Goal: Task Accomplishment & Management: Use online tool/utility

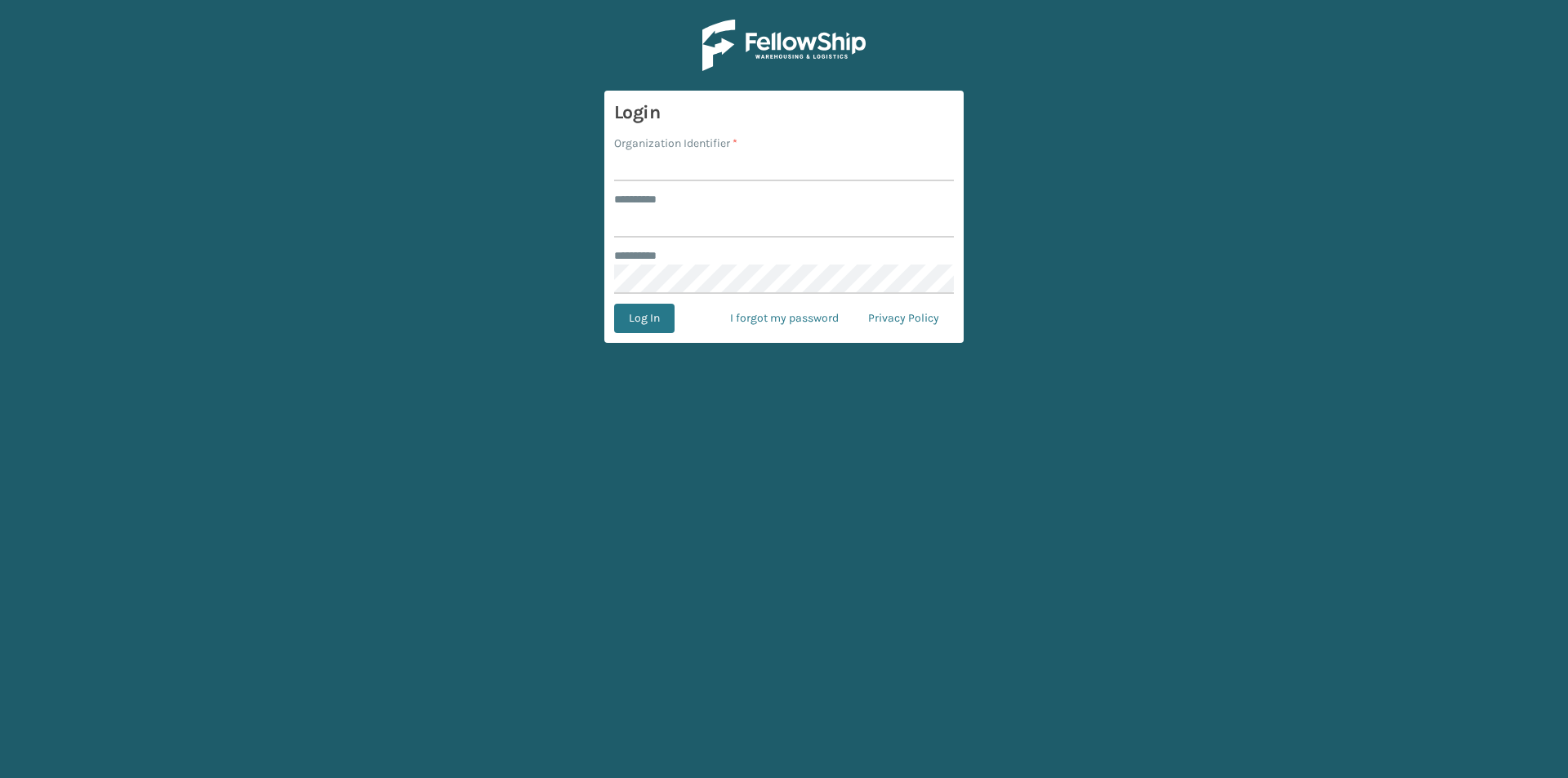
click at [720, 148] on label "Organization Identifier *" at bounding box center [675, 143] width 123 height 17
click at [720, 152] on input "Organization Identifier *" at bounding box center [784, 166] width 340 height 29
click at [727, 160] on input "Organization Identifier *" at bounding box center [784, 166] width 340 height 29
type input "FELLOWSHIP - WEST"
click at [673, 228] on input "******** *" at bounding box center [784, 222] width 340 height 29
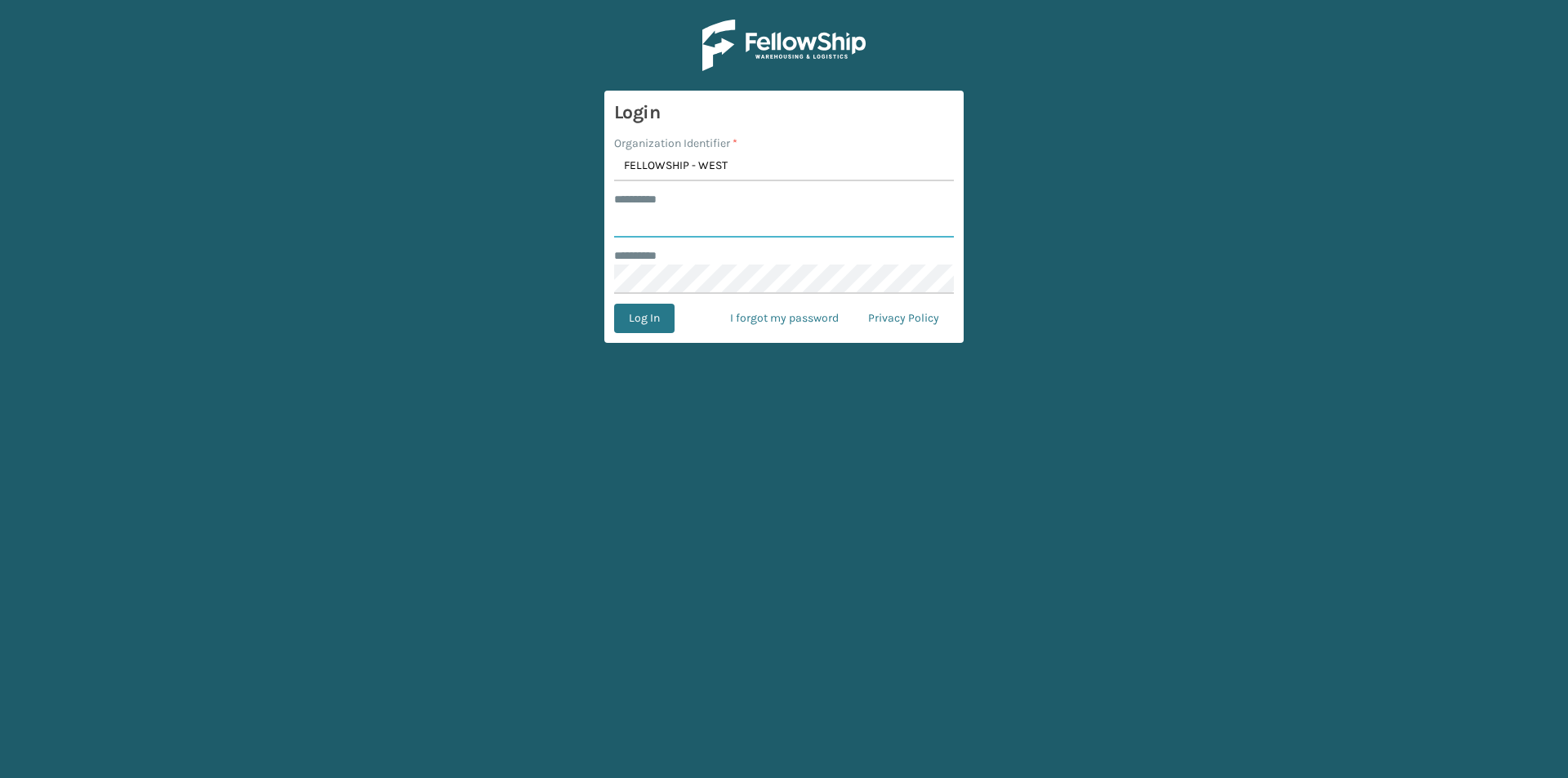
click at [667, 225] on input "******** *" at bounding box center [784, 222] width 340 height 29
type input "******"
click at [659, 318] on button "Log In" at bounding box center [644, 318] width 60 height 29
click at [631, 316] on button "Log In" at bounding box center [644, 318] width 60 height 29
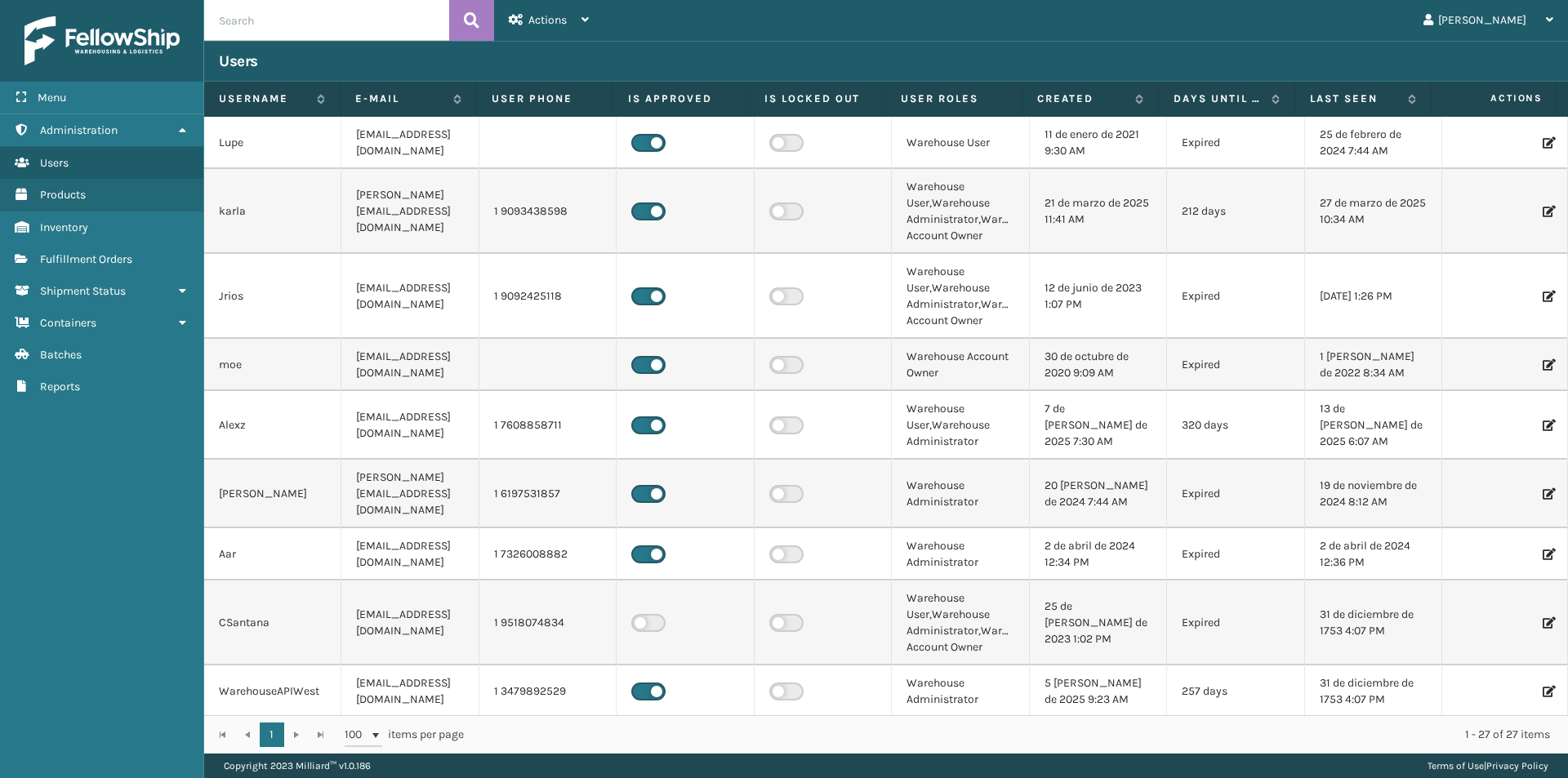
drag, startPoint x: 631, startPoint y: 316, endPoint x: 572, endPoint y: 341, distance: 64.1
drag, startPoint x: 572, startPoint y: 341, endPoint x: 136, endPoint y: 258, distance: 443.8
click at [136, 258] on link "Fulfillment Orders" at bounding box center [102, 259] width 204 height 32
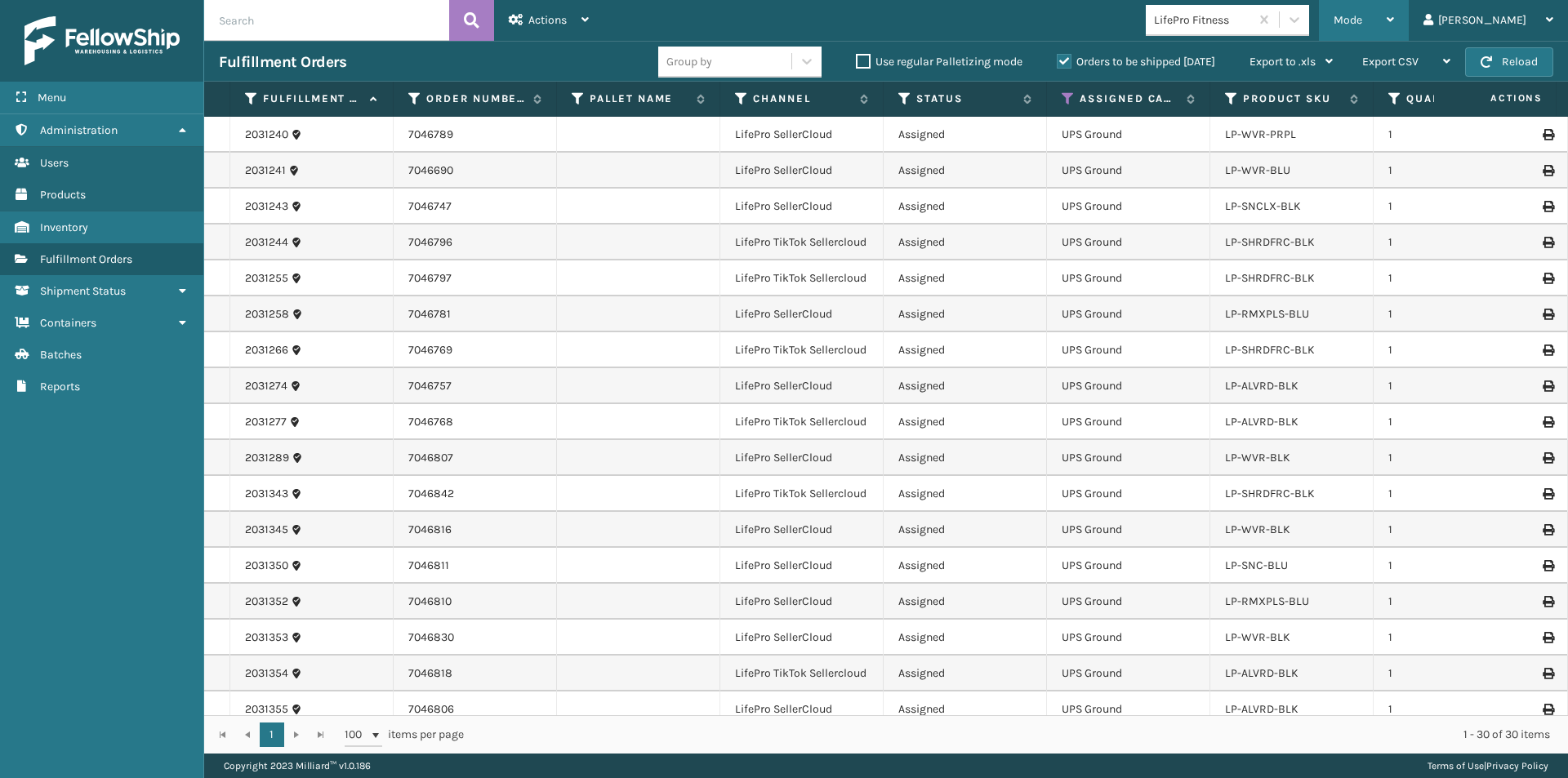
click at [1409, 21] on div "Mode Regular Mode Picking Mode Labeling Mode Exit Scan Mode" at bounding box center [1364, 20] width 90 height 41
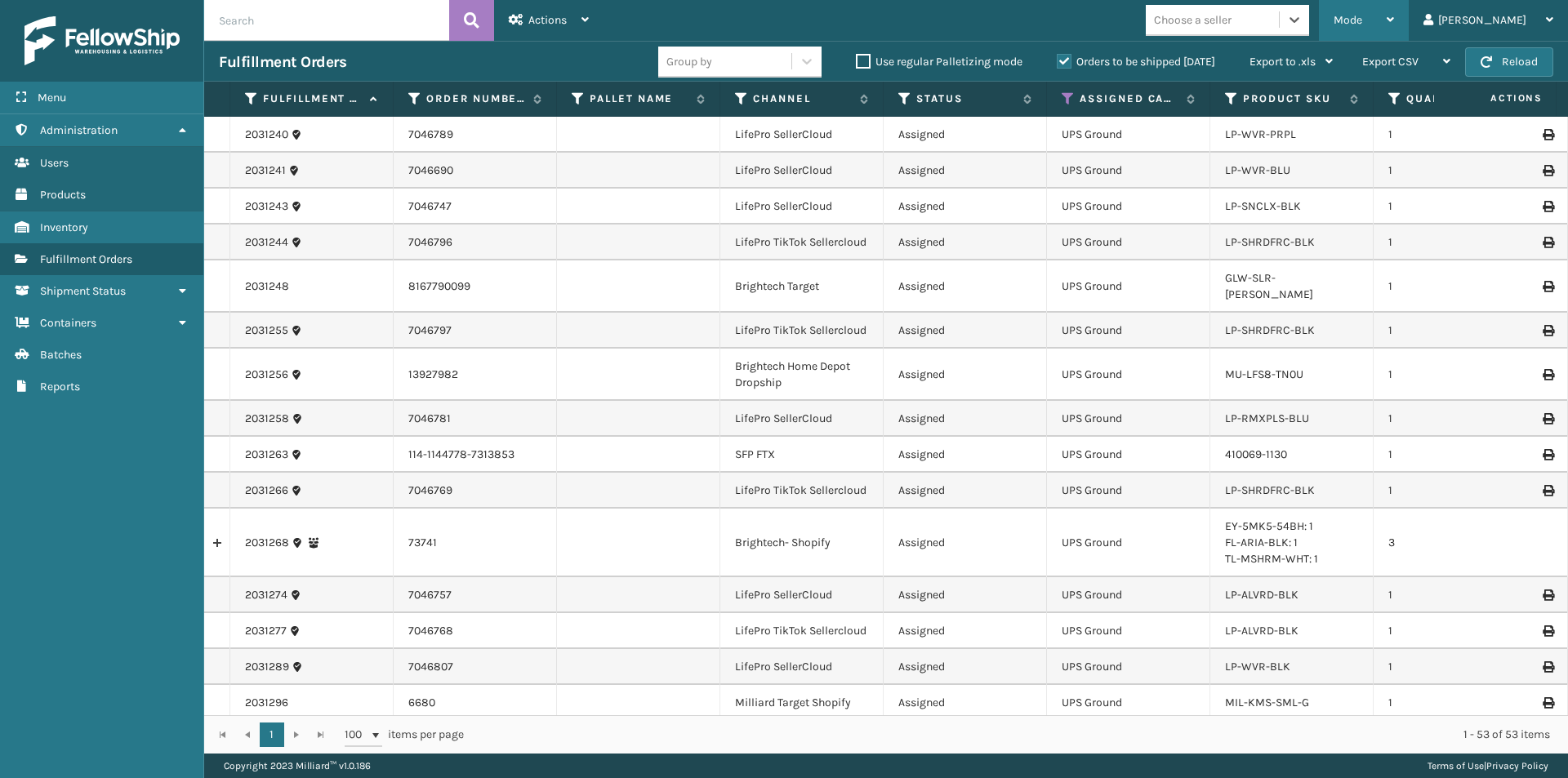
click at [1394, 17] on icon at bounding box center [1390, 19] width 7 height 12
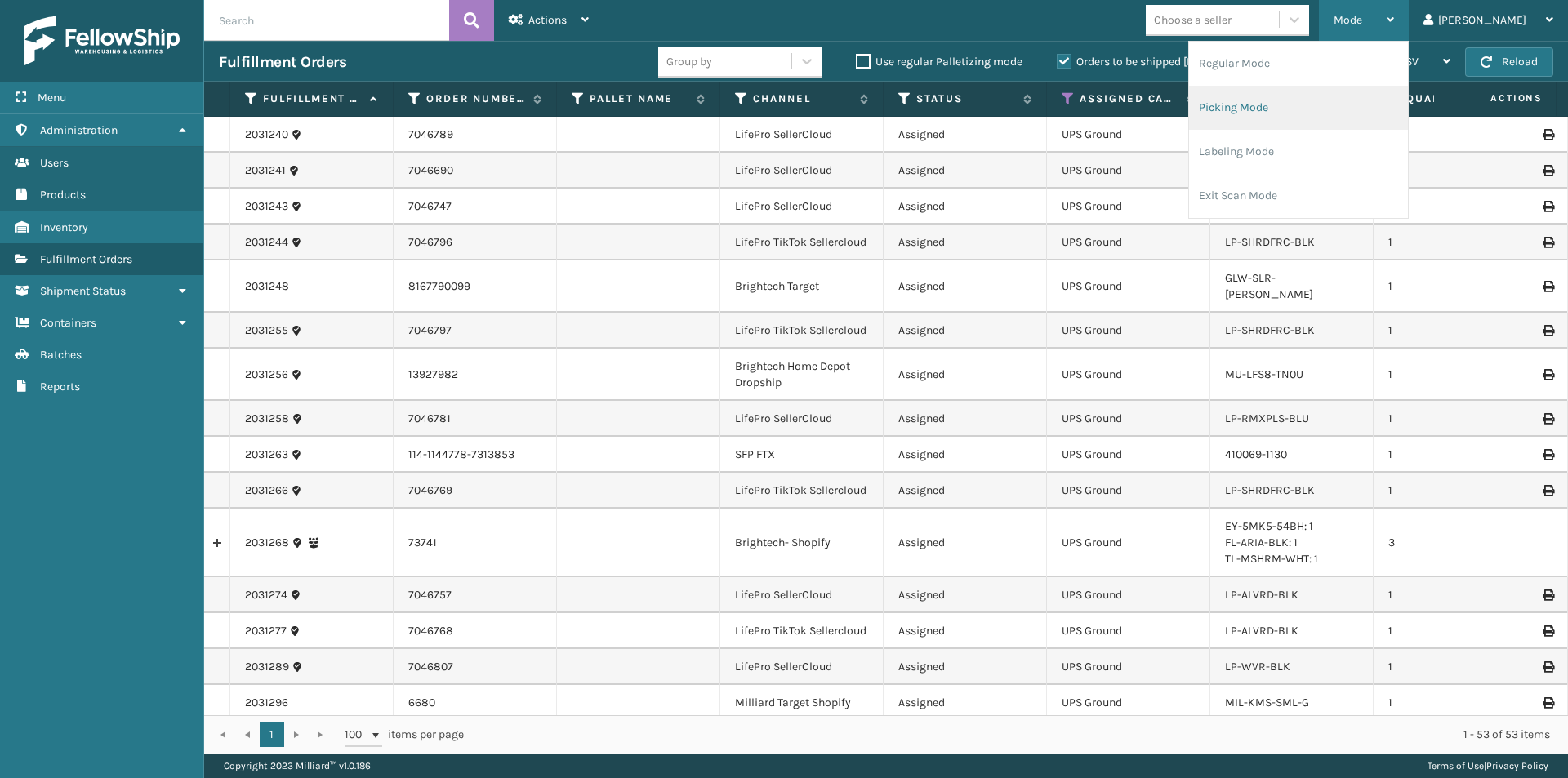
click at [1326, 110] on li "Picking Mode" at bounding box center [1298, 108] width 219 height 44
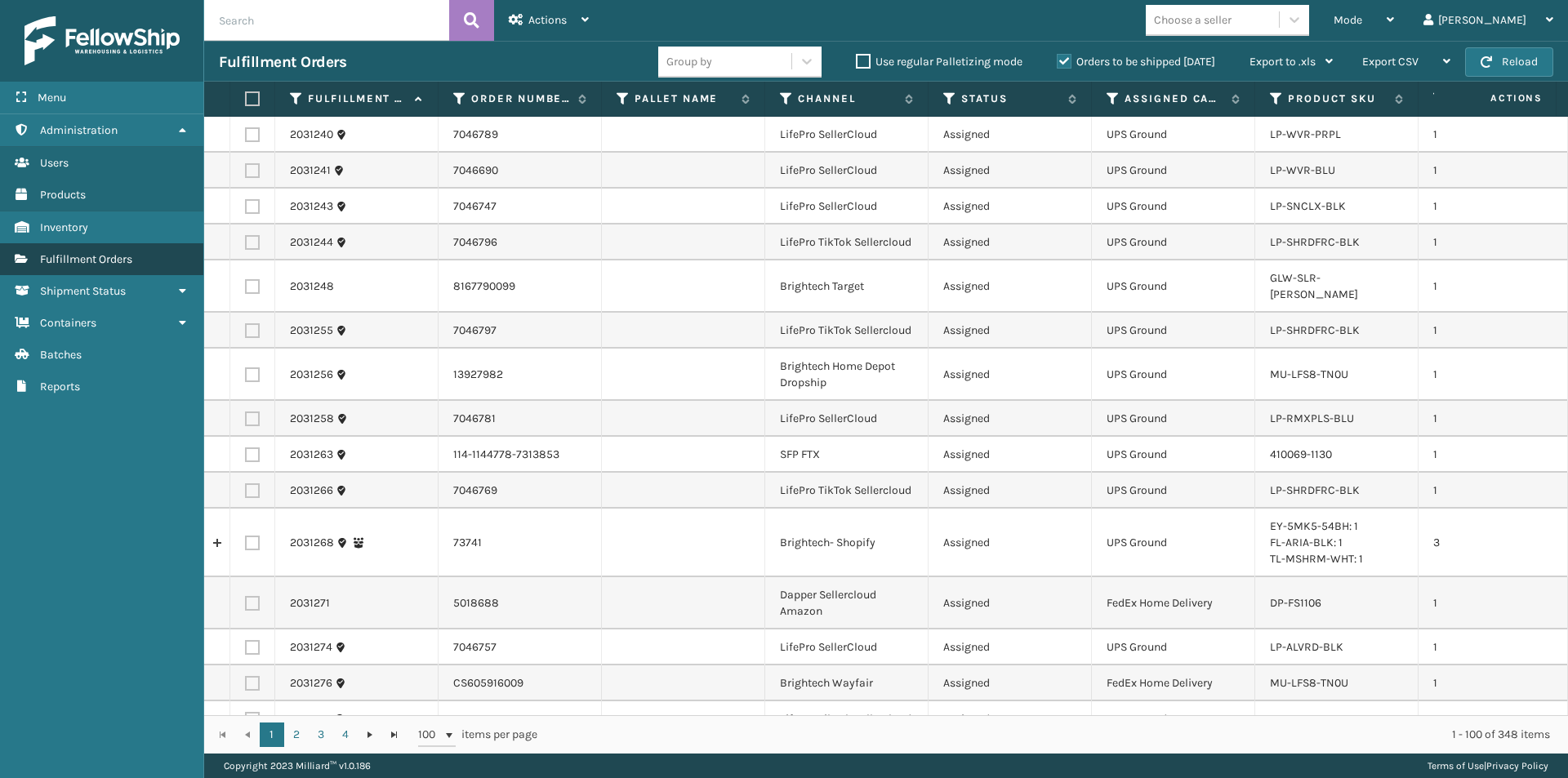
click at [149, 263] on link "Products Fulfillment Orders" at bounding box center [102, 259] width 204 height 32
click at [1111, 98] on icon at bounding box center [1112, 98] width 13 height 15
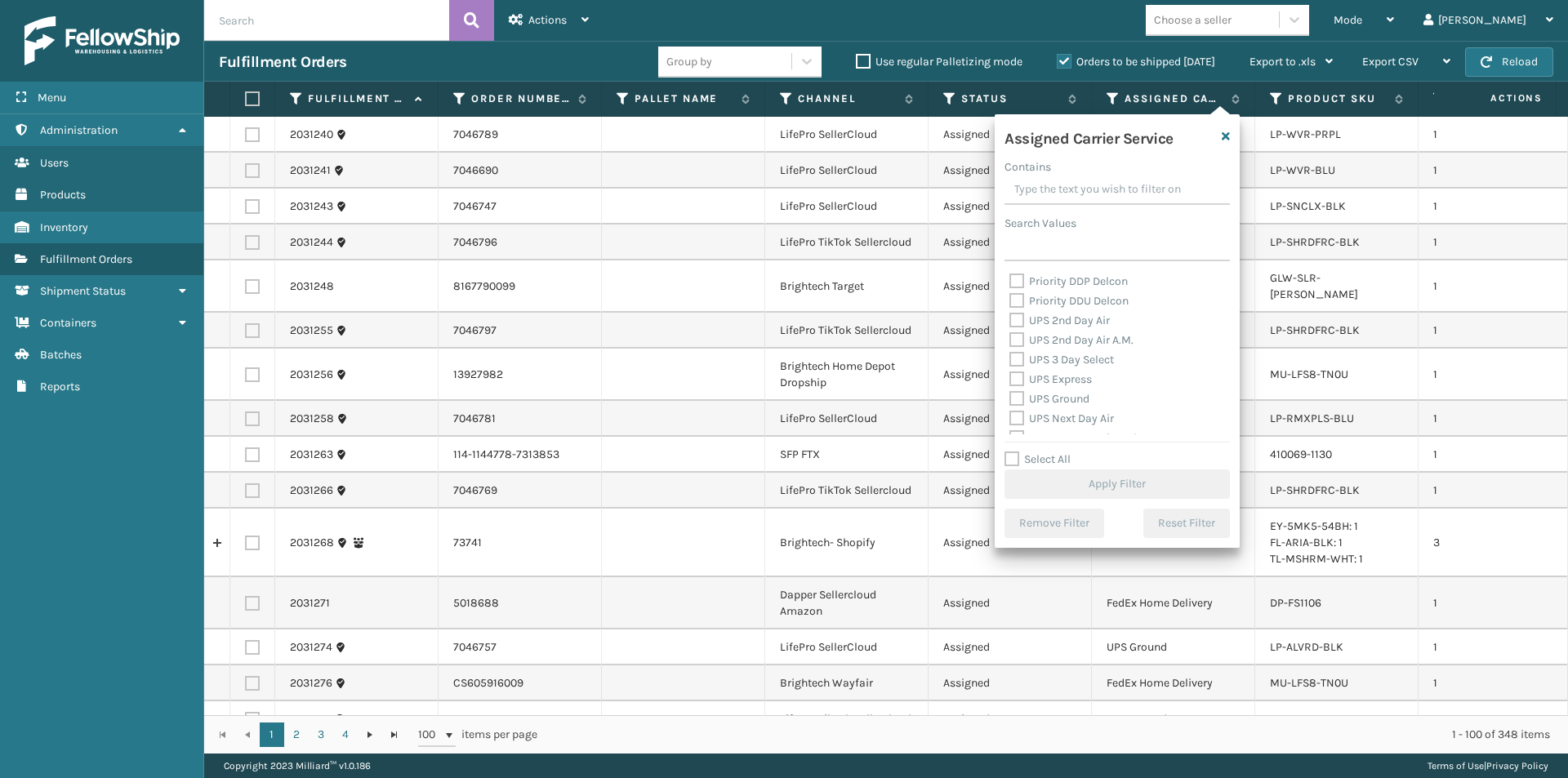
scroll to position [245, 0]
click at [1020, 350] on label "UPS 2nd Day Air" at bounding box center [1059, 350] width 100 height 14
click at [1010, 350] on input "UPS 2nd Day Air" at bounding box center [1010, 345] width 1 height 11
checkbox input "true"
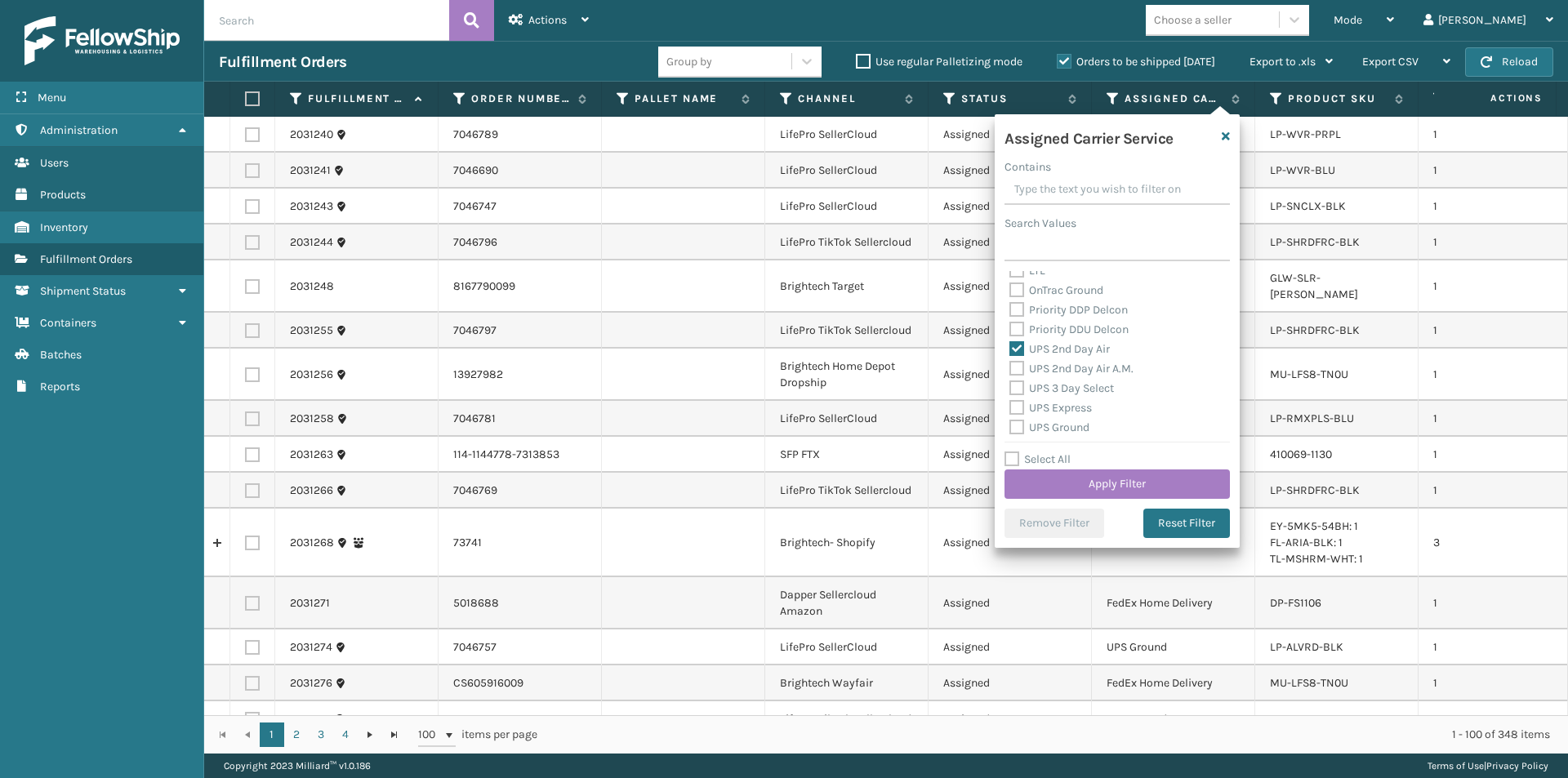
click at [1014, 362] on label "UPS 2nd Day Air A.M." at bounding box center [1072, 369] width 124 height 14
click at [1010, 362] on input "UPS 2nd Day Air A.M." at bounding box center [1010, 365] width 1 height 11
checkbox input "true"
click at [1013, 410] on label "UPS Express" at bounding box center [1050, 408] width 82 height 14
click at [1010, 409] on input "UPS Express" at bounding box center [1010, 404] width 1 height 11
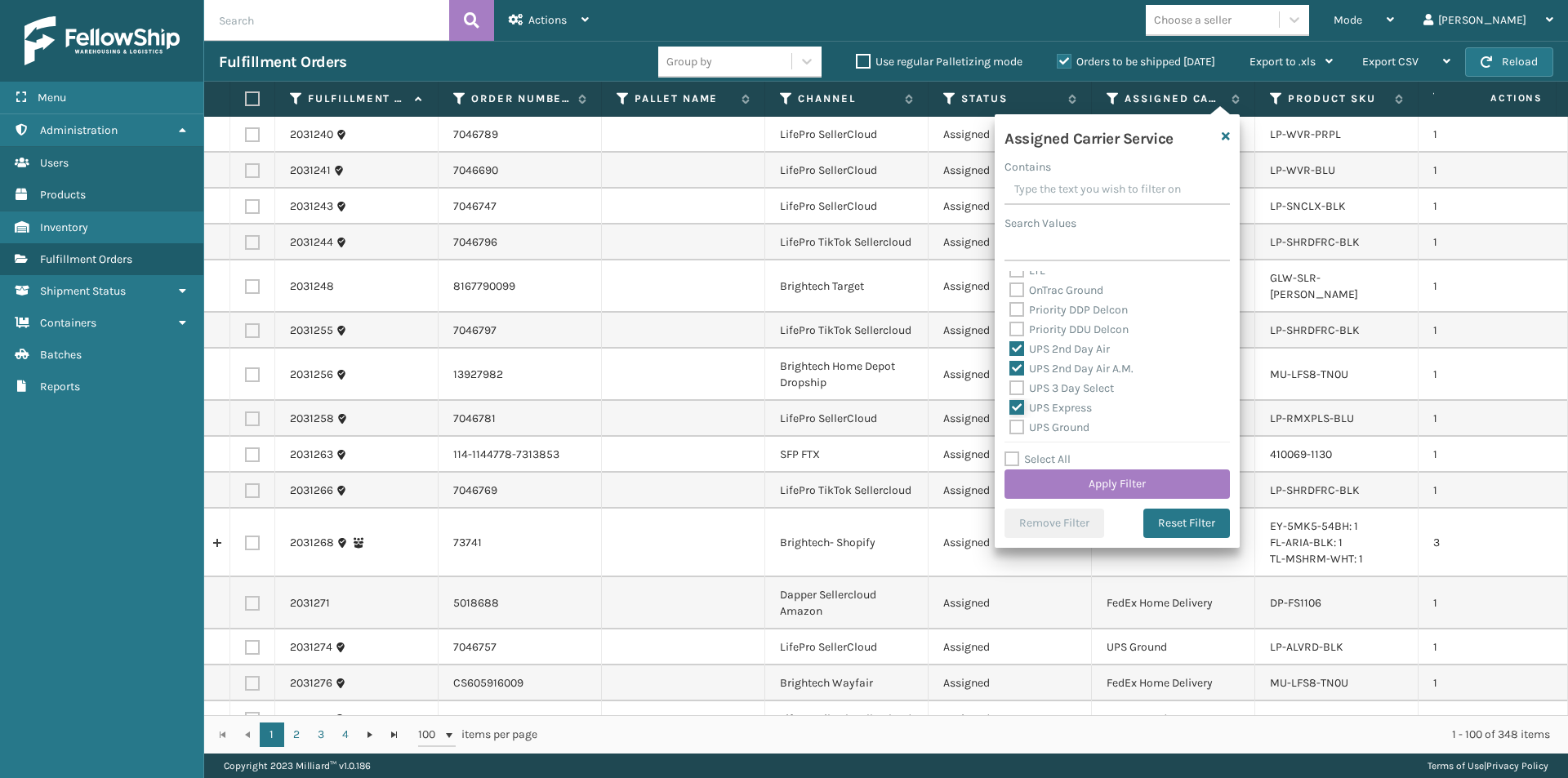
checkbox input "true"
click at [1018, 367] on label "UPS Next Day Air" at bounding box center [1062, 366] width 104 height 14
click at [1010, 366] on input "UPS Next Day Air" at bounding box center [1010, 361] width 1 height 11
checkbox input "true"
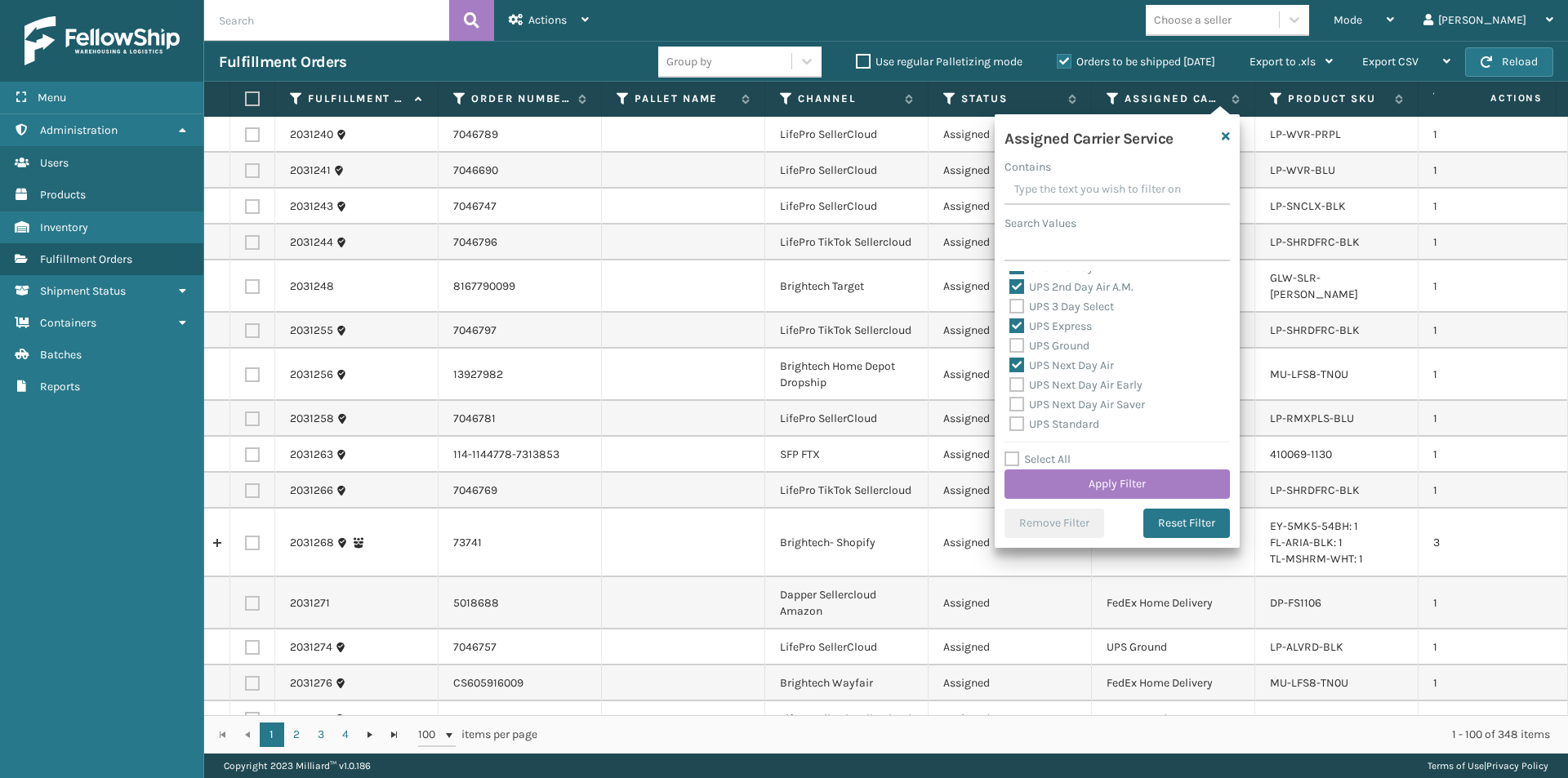
click at [1016, 388] on label "UPS Next Day Air Early" at bounding box center [1076, 385] width 133 height 14
click at [1010, 386] on input "UPS Next Day Air Early" at bounding box center [1010, 381] width 1 height 11
checkbox input "true"
click at [1019, 404] on label "UPS Next Day Air Saver" at bounding box center [1077, 404] width 135 height 14
click at [1010, 404] on input "UPS Next Day Air Saver" at bounding box center [1010, 401] width 1 height 11
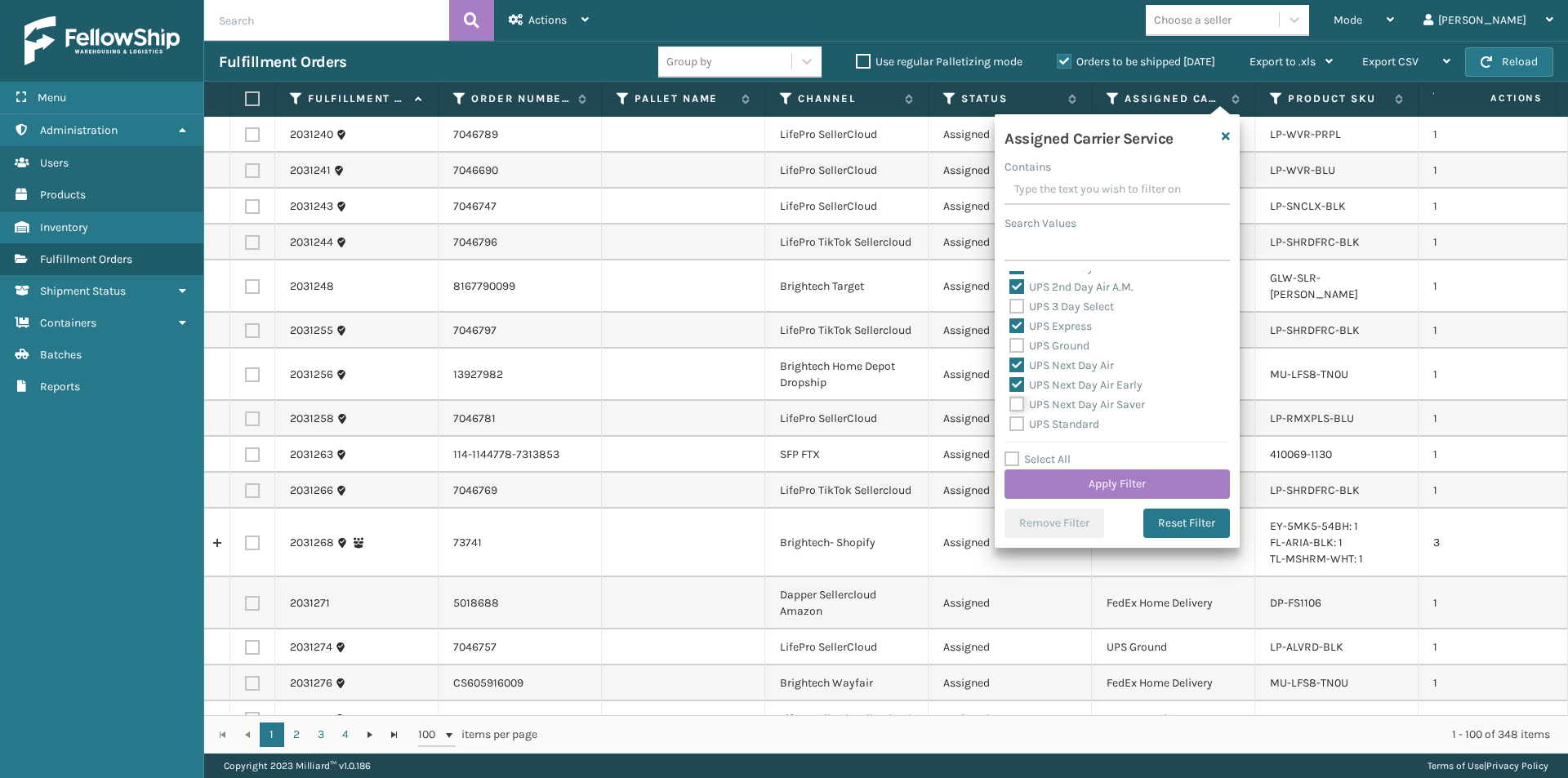
checkbox input "true"
click at [1115, 485] on button "Apply Filter" at bounding box center [1117, 484] width 226 height 29
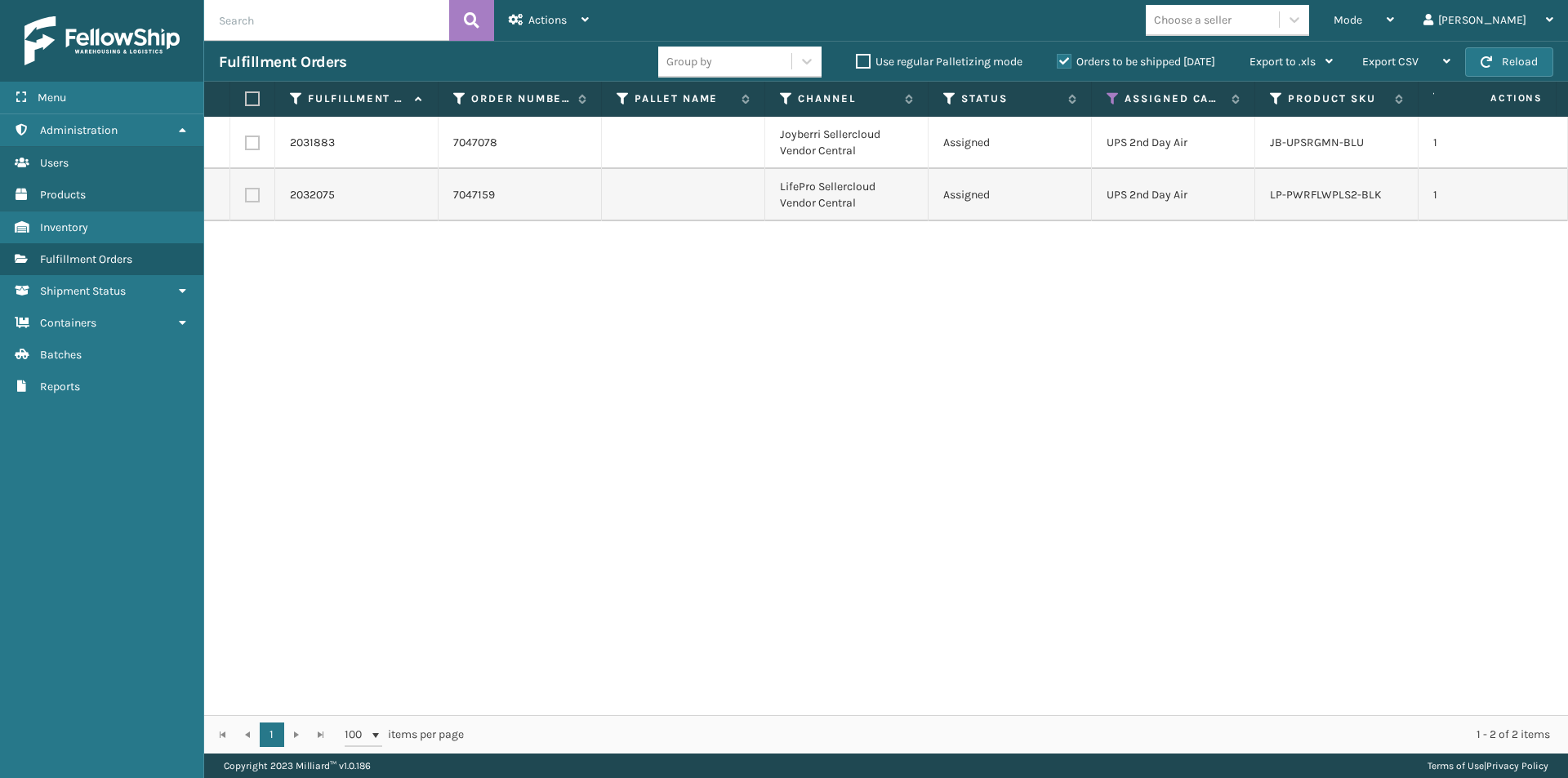
click at [255, 101] on label at bounding box center [250, 98] width 10 height 15
click at [246, 101] on input "checkbox" at bounding box center [245, 99] width 1 height 11
checkbox input "true"
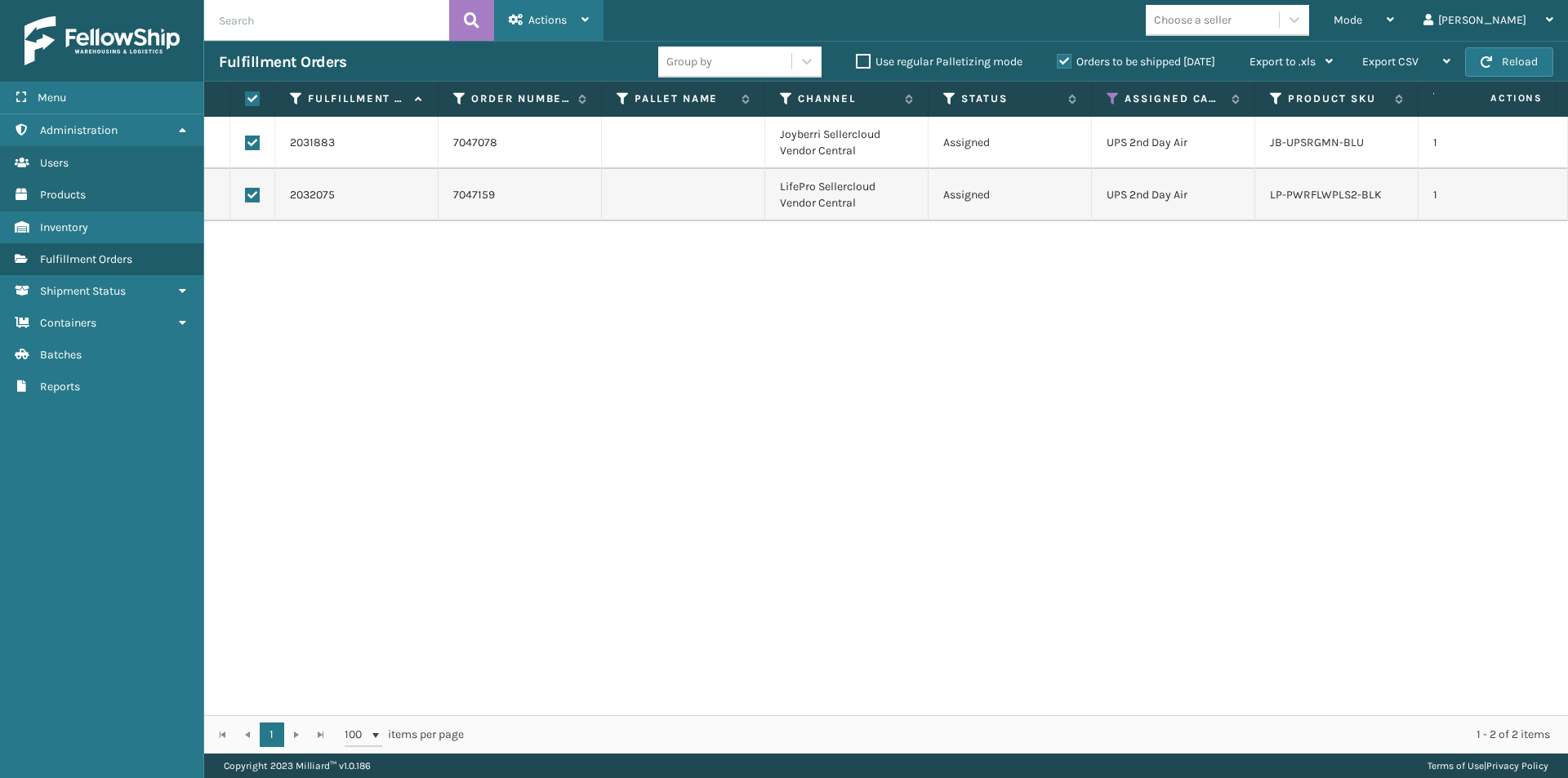
click at [591, 20] on div "Actions Settings Remove All Filters Export Labels Create Picking Batch" at bounding box center [549, 20] width 110 height 41
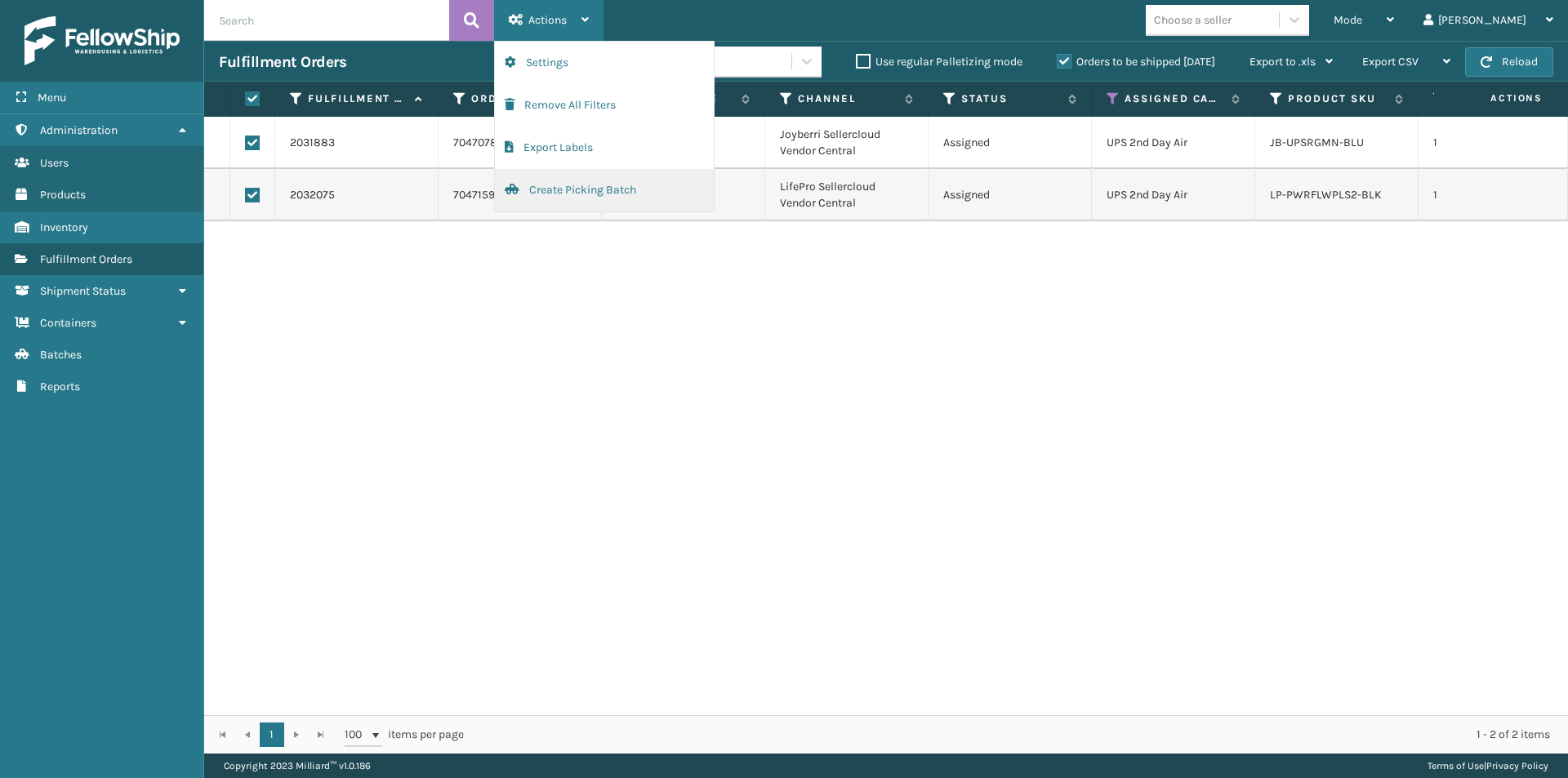
click at [571, 195] on button "Create Picking Batch" at bounding box center [603, 190] width 219 height 42
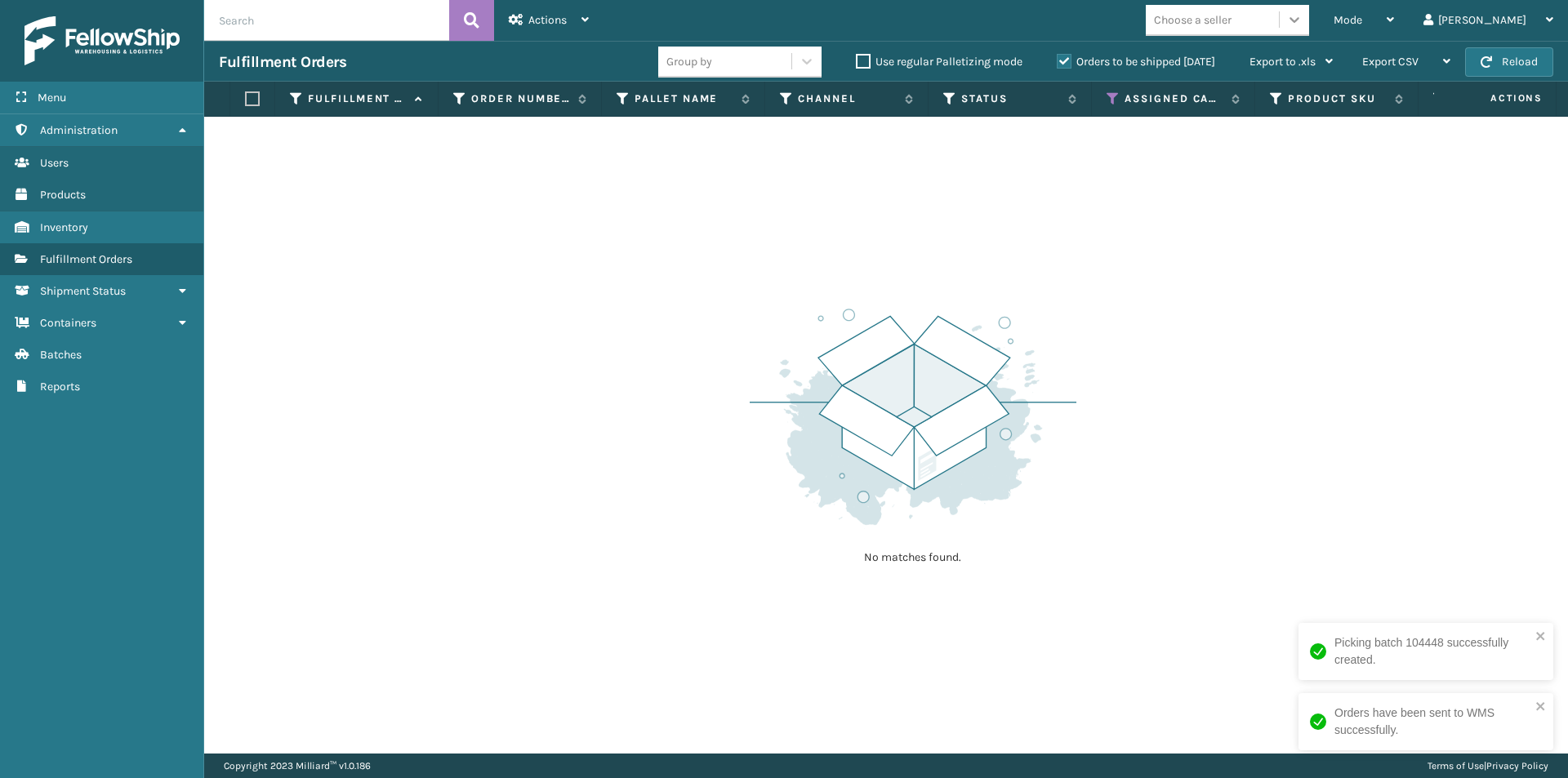
click at [1303, 20] on icon at bounding box center [1294, 19] width 16 height 16
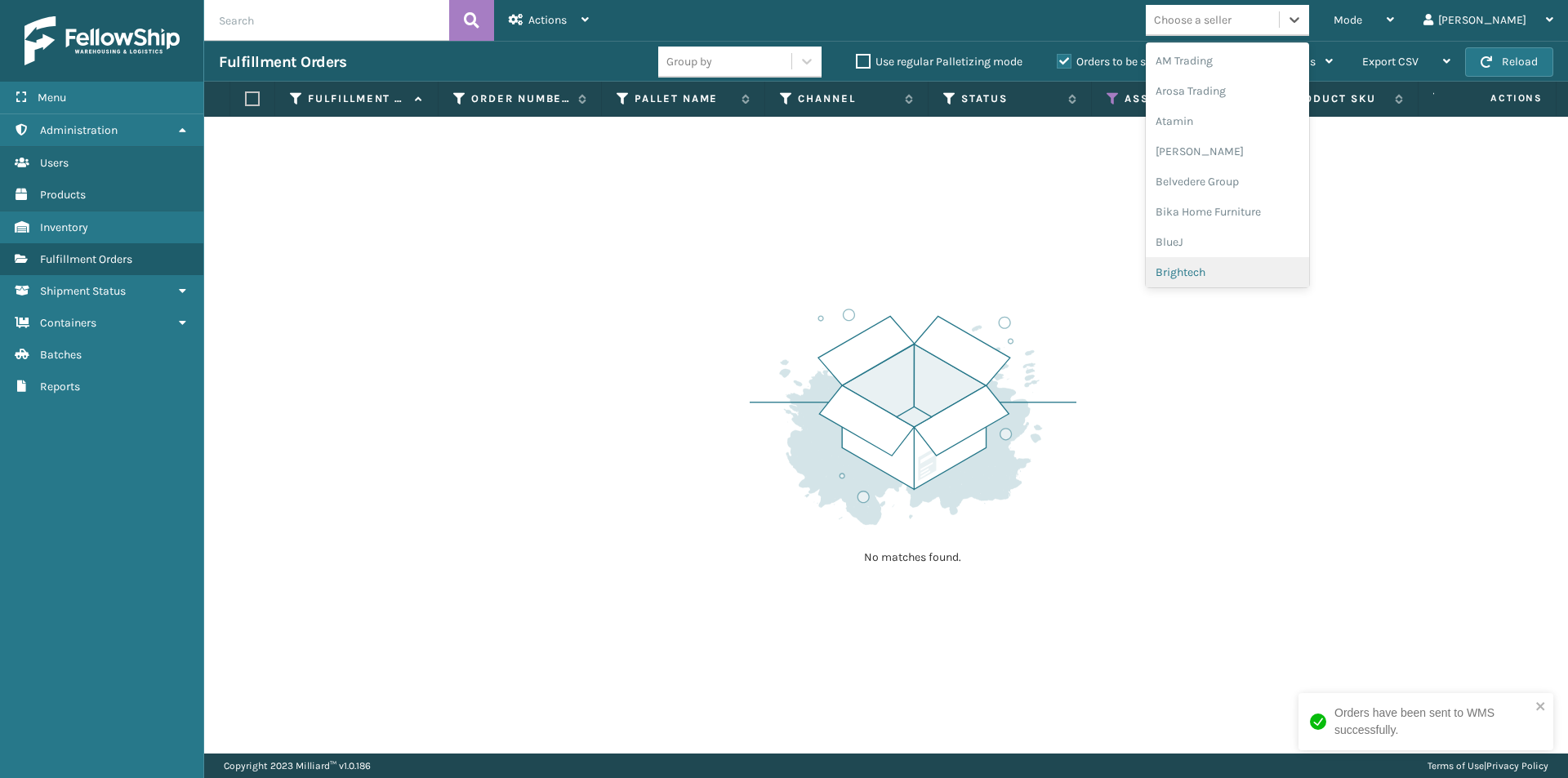
click at [1148, 365] on div "No matches found." at bounding box center [886, 435] width 1364 height 637
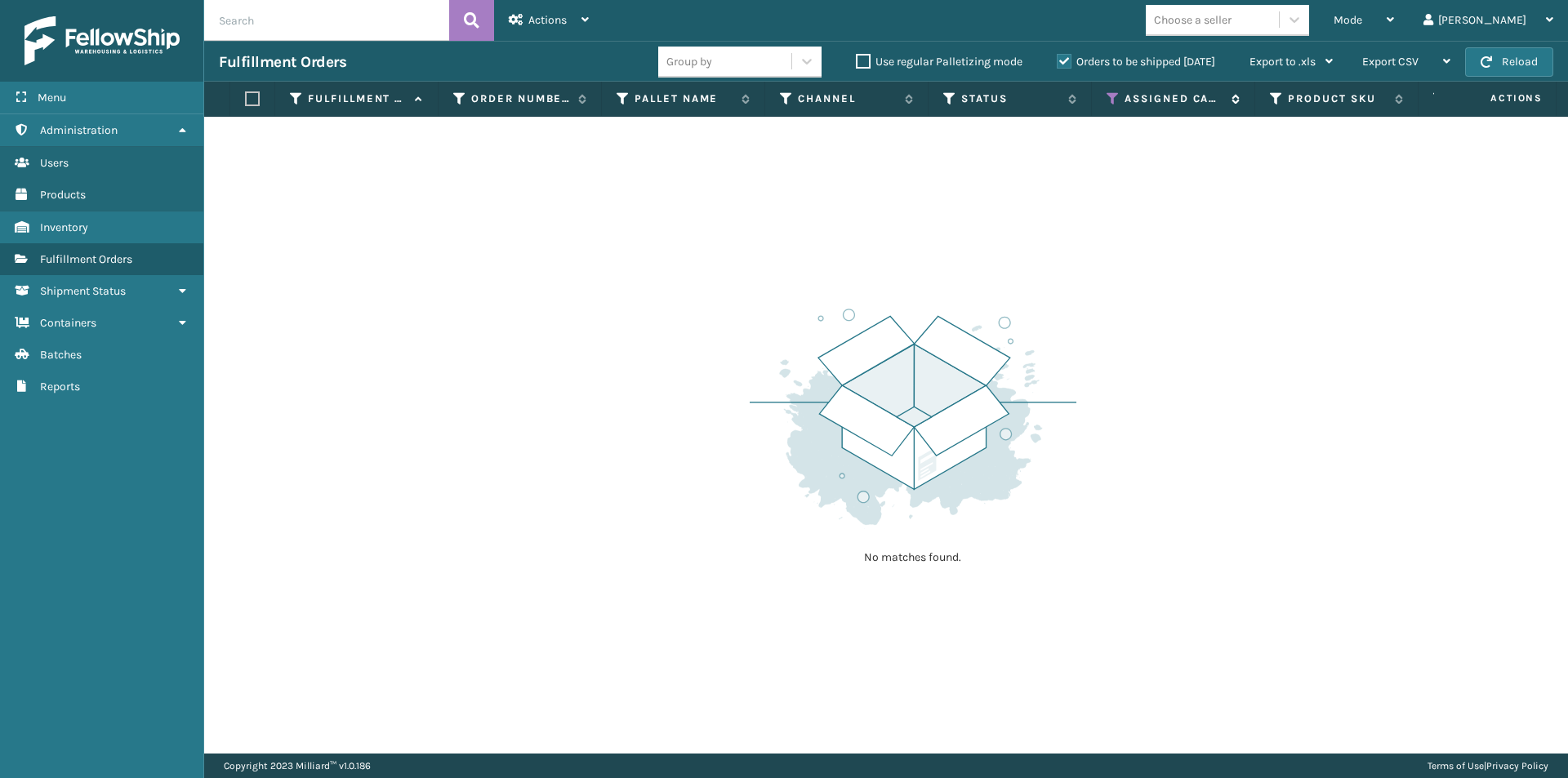
click at [1113, 96] on icon at bounding box center [1112, 98] width 13 height 15
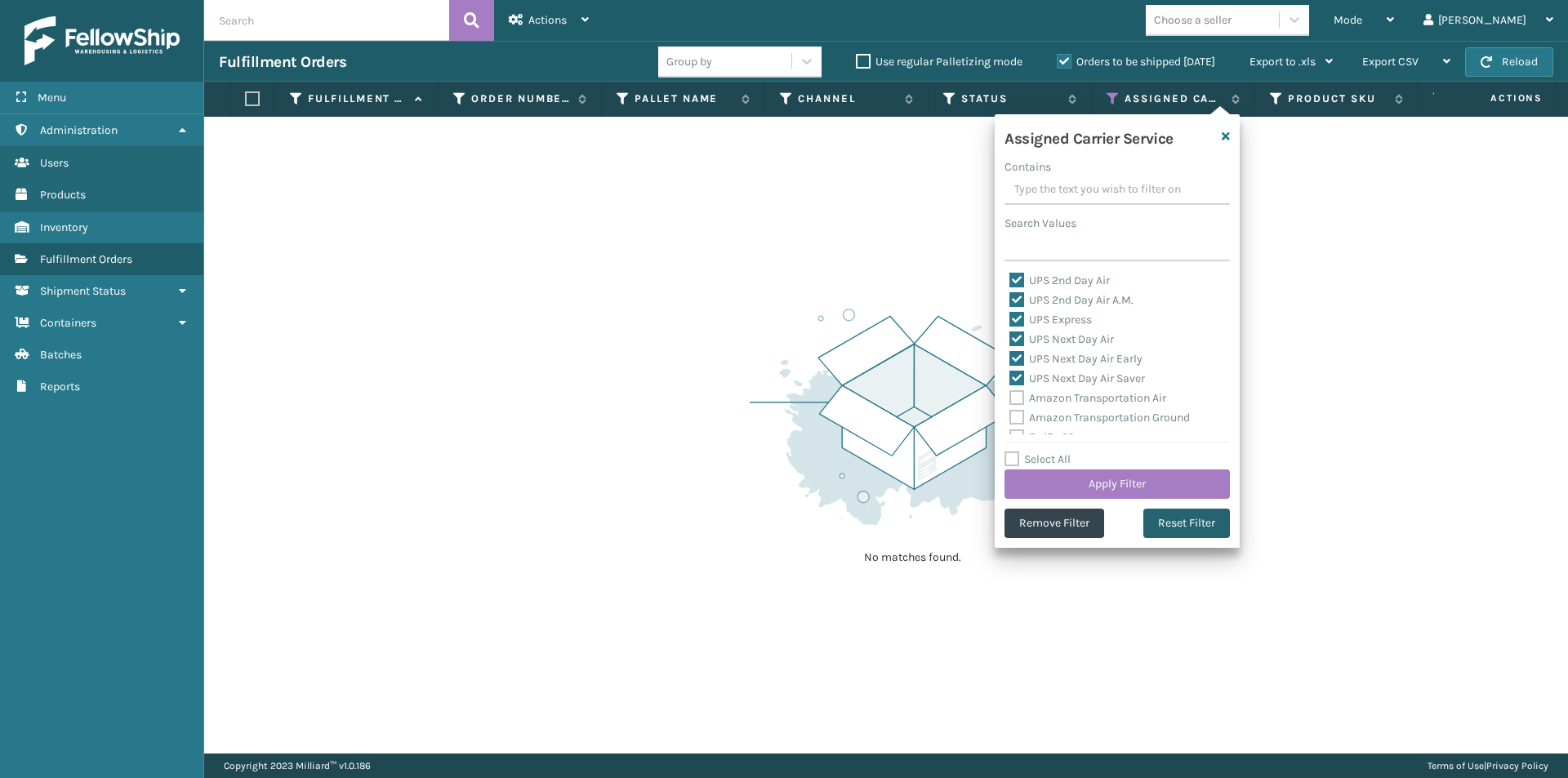
click at [1189, 525] on button "Reset Filter" at bounding box center [1187, 523] width 87 height 29
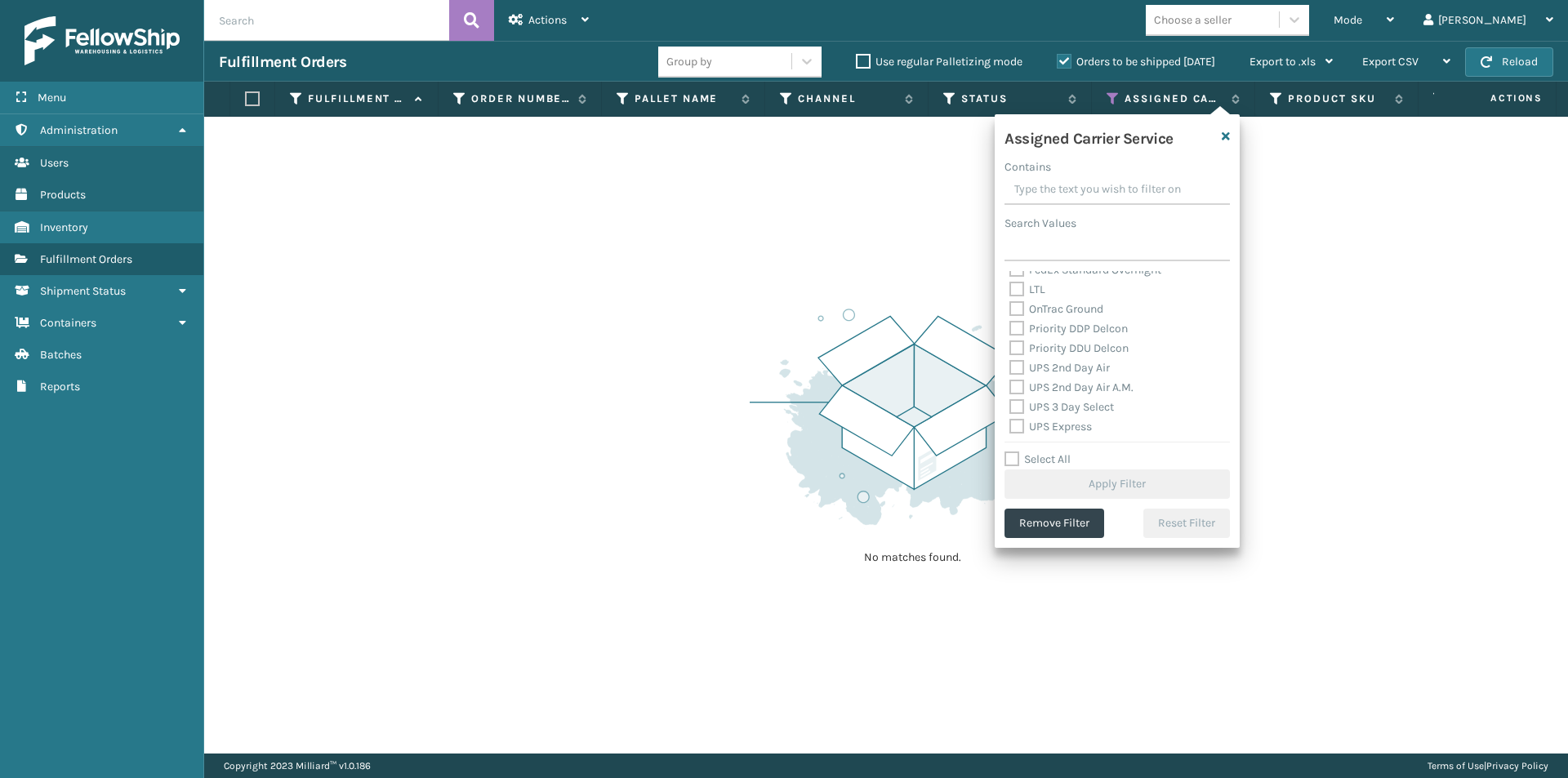
scroll to position [245, 0]
click at [1020, 348] on label "UPS 2nd Day Air" at bounding box center [1059, 350] width 100 height 14
click at [1010, 348] on input "UPS 2nd Day Air" at bounding box center [1010, 345] width 1 height 11
checkbox input "true"
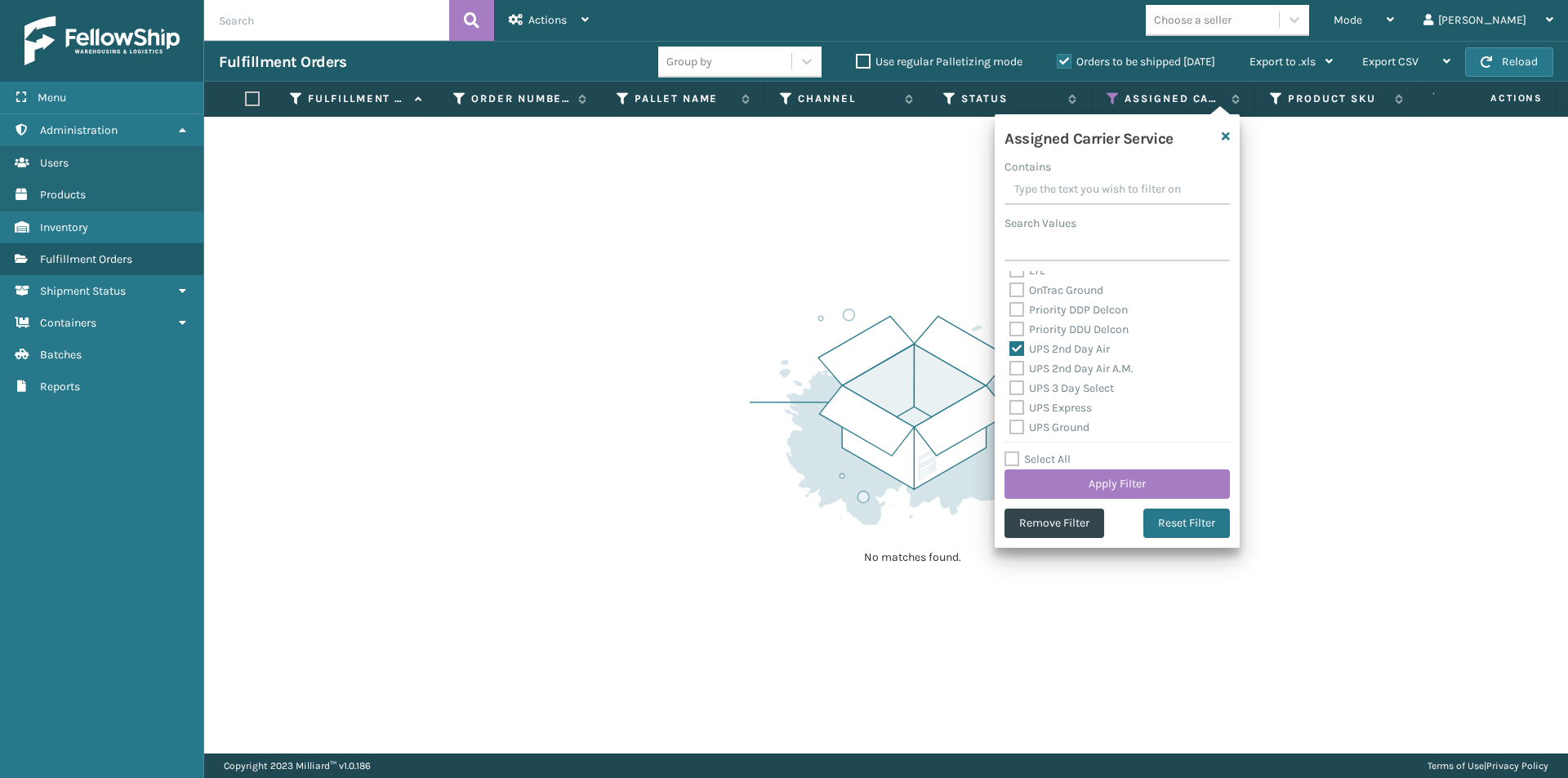
click at [1015, 375] on label "UPS 2nd Day Air A.M." at bounding box center [1072, 369] width 124 height 14
click at [1010, 370] on input "UPS 2nd Day Air A.M." at bounding box center [1010, 365] width 1 height 11
checkbox input "true"
click at [1015, 393] on label "UPS 3 Day Select" at bounding box center [1062, 389] width 104 height 14
click at [1010, 389] on input "UPS 3 Day Select" at bounding box center [1010, 384] width 1 height 11
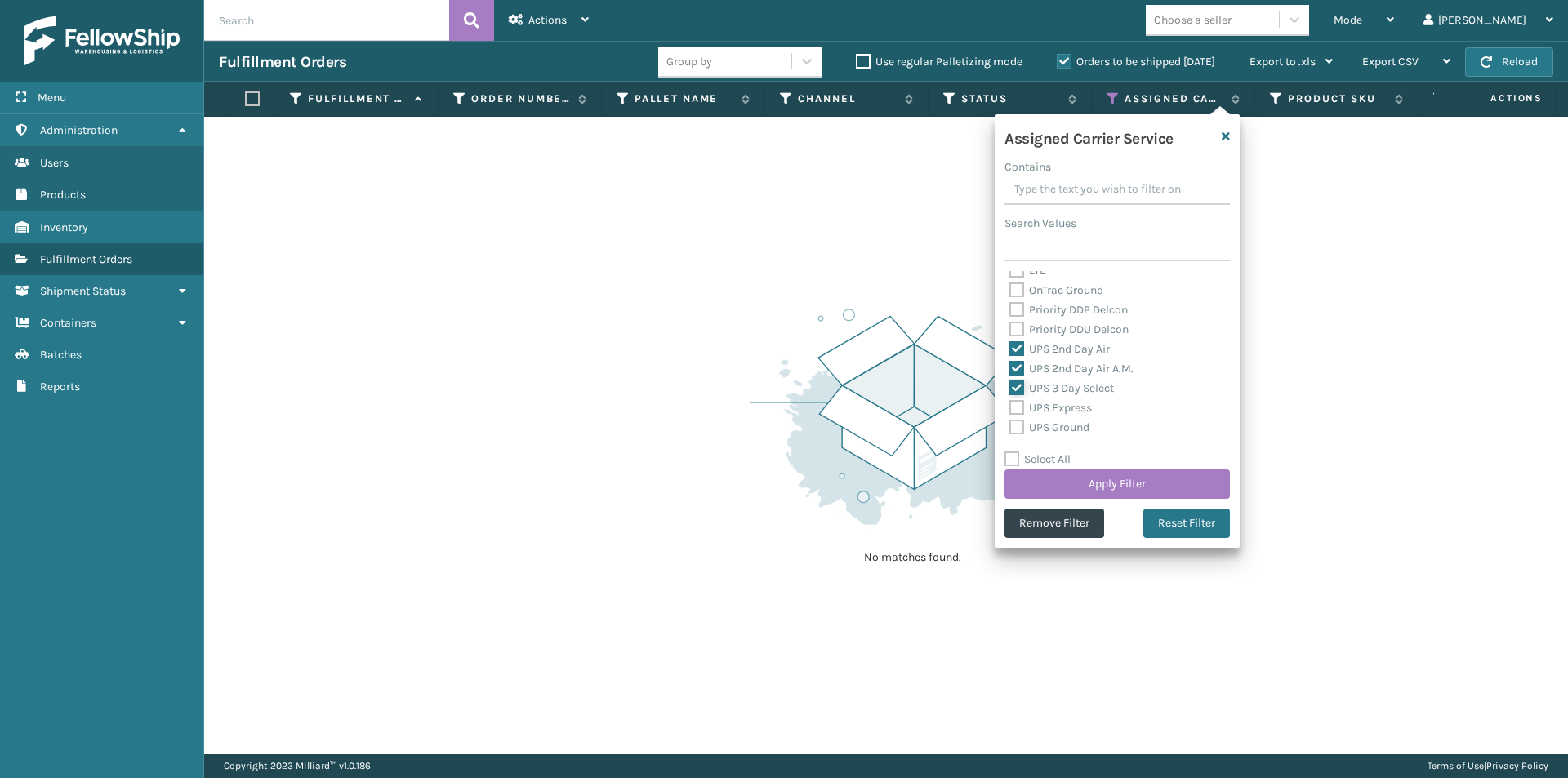
checkbox input "true"
click at [1016, 406] on label "UPS Express" at bounding box center [1050, 408] width 82 height 14
click at [1010, 406] on input "UPS Express" at bounding box center [1010, 404] width 1 height 11
checkbox input "true"
click at [1020, 427] on label "UPS Ground" at bounding box center [1049, 428] width 80 height 14
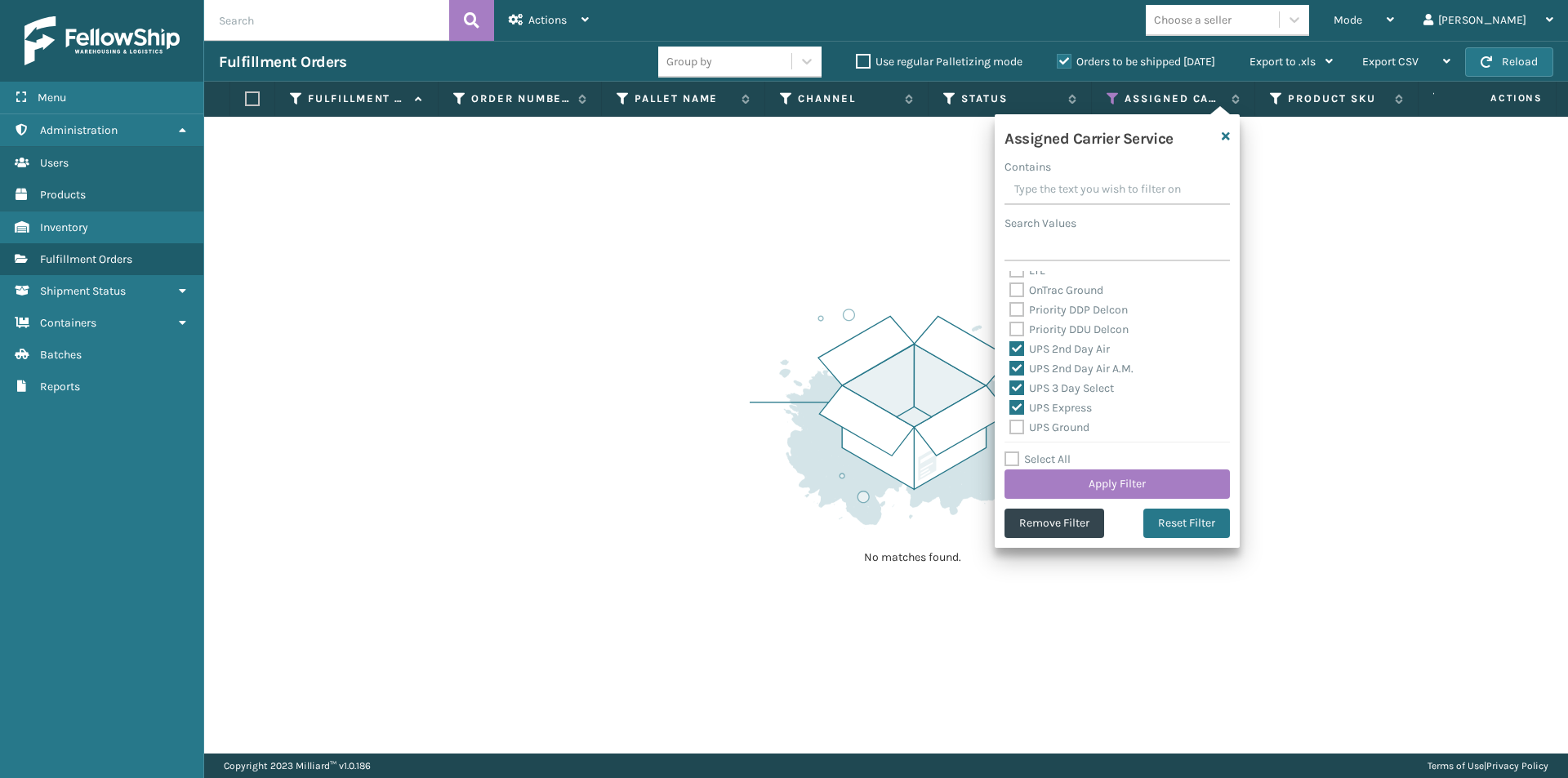
click at [1010, 427] on input "UPS Ground" at bounding box center [1010, 423] width 1 height 11
checkbox input "true"
click at [1015, 367] on label "UPS Next Day Air" at bounding box center [1062, 366] width 104 height 14
click at [1010, 366] on input "UPS Next Day Air" at bounding box center [1010, 361] width 1 height 11
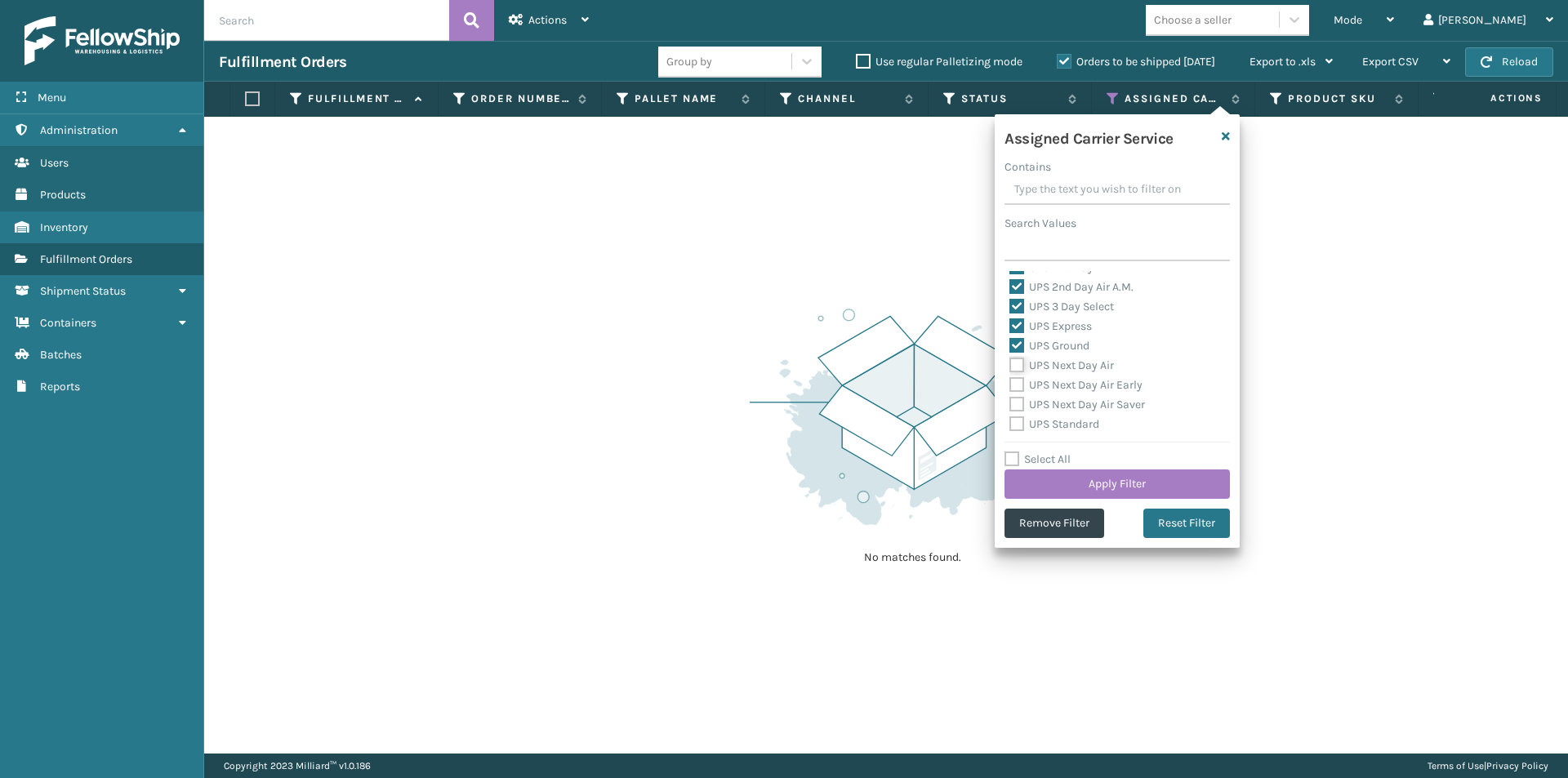
checkbox input "true"
click at [1018, 379] on label "UPS Next Day Air Early" at bounding box center [1076, 385] width 133 height 14
click at [1010, 379] on input "UPS Next Day Air Early" at bounding box center [1010, 381] width 1 height 11
checkbox input "true"
click at [1019, 401] on label "UPS Next Day Air Saver" at bounding box center [1077, 404] width 135 height 14
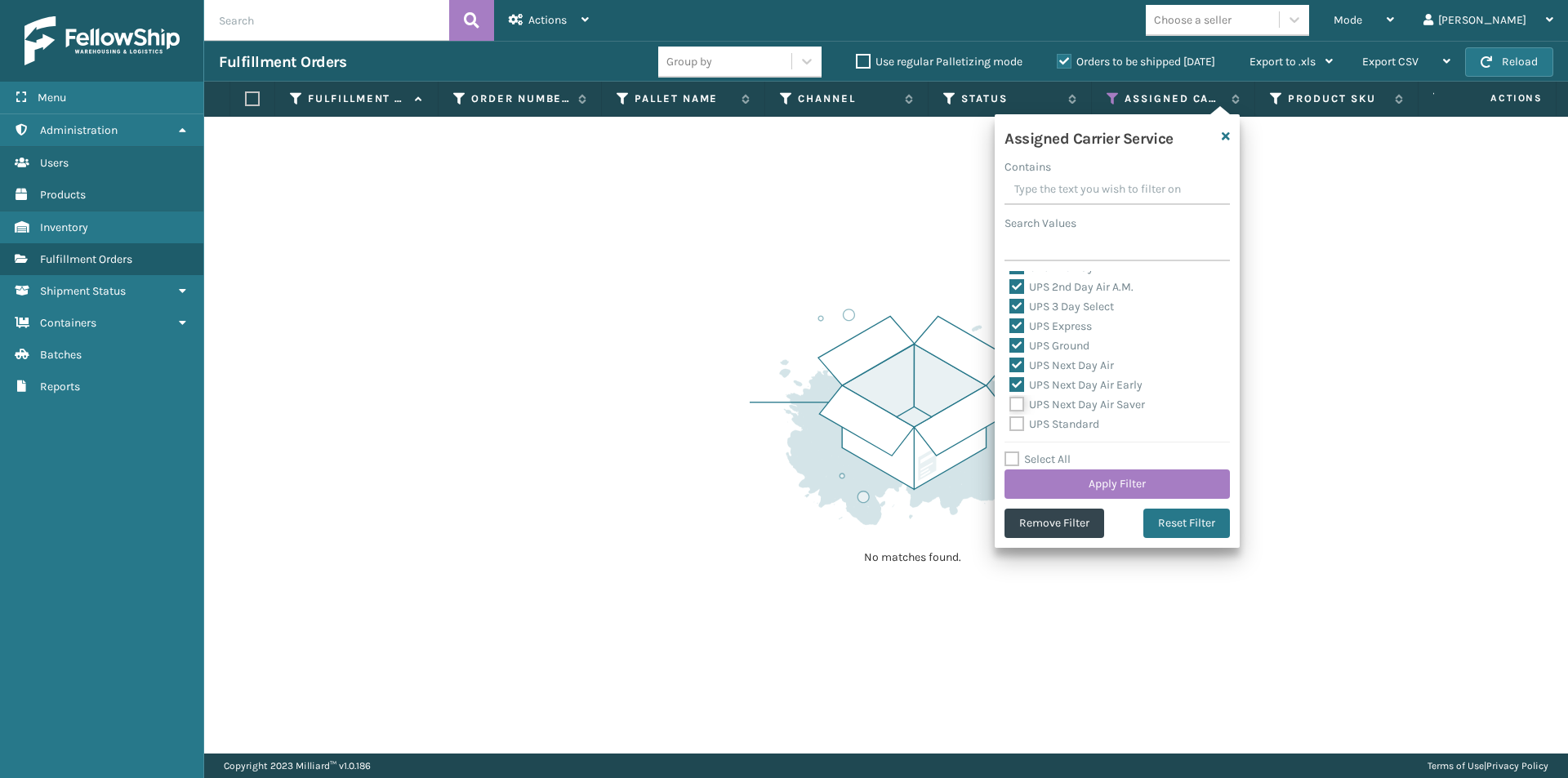
click at [1010, 401] on input "UPS Next Day Air Saver" at bounding box center [1010, 401] width 1 height 11
checkbox input "true"
drag, startPoint x: 1014, startPoint y: 424, endPoint x: 1034, endPoint y: 420, distance: 20.4
click at [1014, 425] on label "UPS Standard" at bounding box center [1055, 425] width 90 height 14
click at [1010, 425] on input "UPS Standard" at bounding box center [1010, 420] width 1 height 11
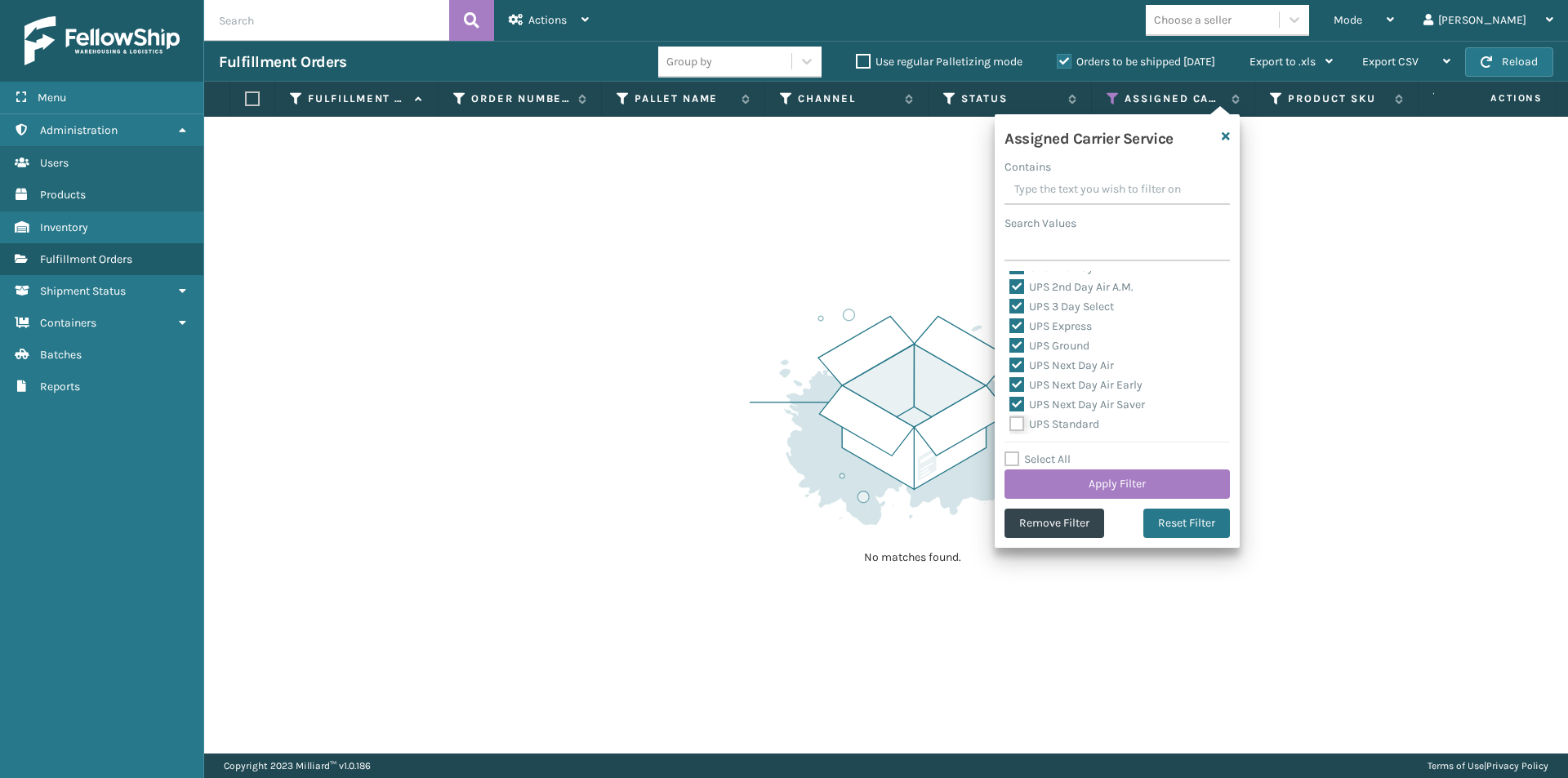
checkbox input "true"
click at [1011, 362] on label "UPS SurePost 1LB or Greater" at bounding box center [1090, 362] width 161 height 14
click at [1010, 362] on input "UPS SurePost 1LB or Greater" at bounding box center [1010, 358] width 1 height 11
checkbox input "true"
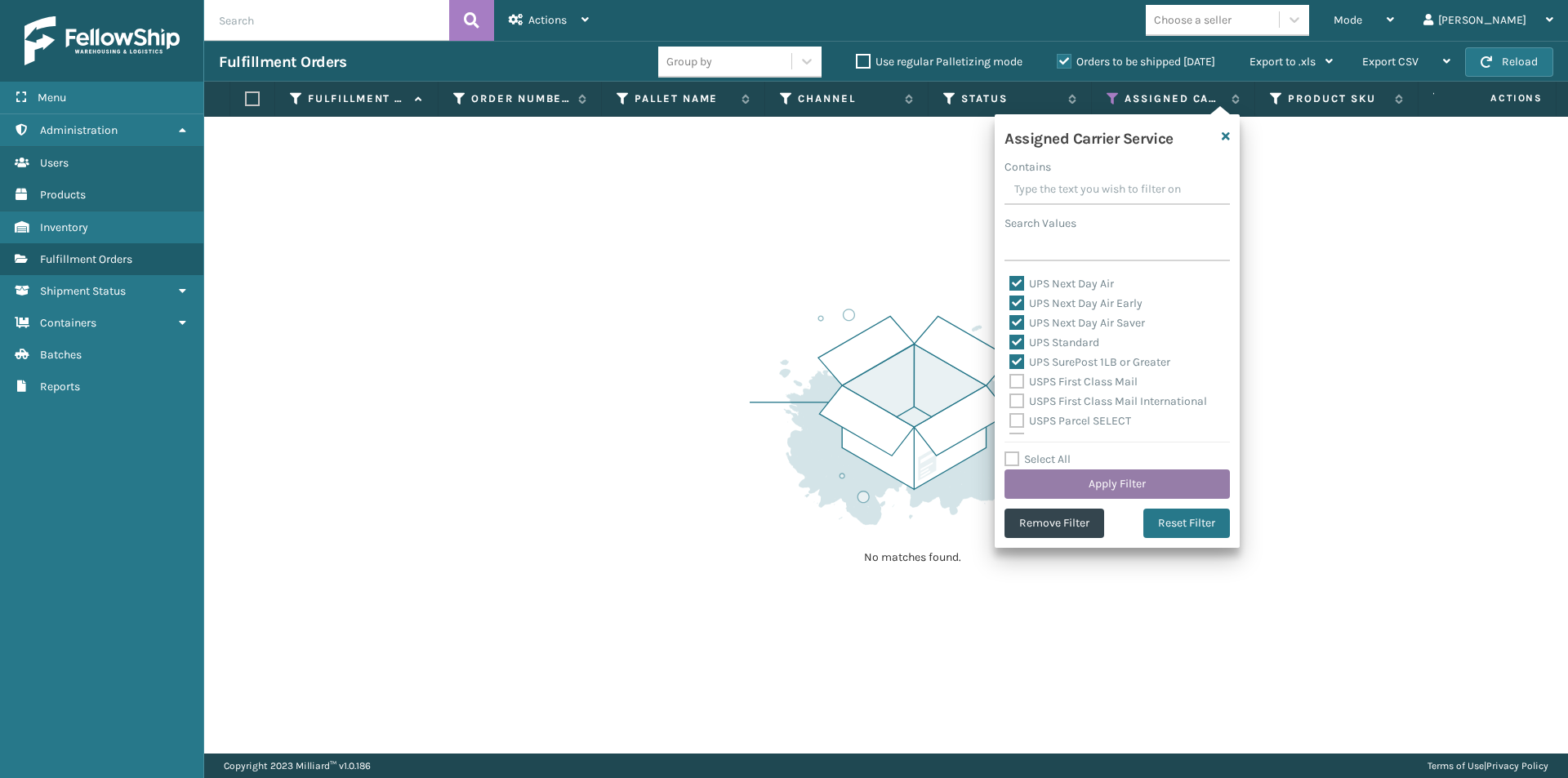
click at [1157, 483] on button "Apply Filter" at bounding box center [1117, 484] width 226 height 29
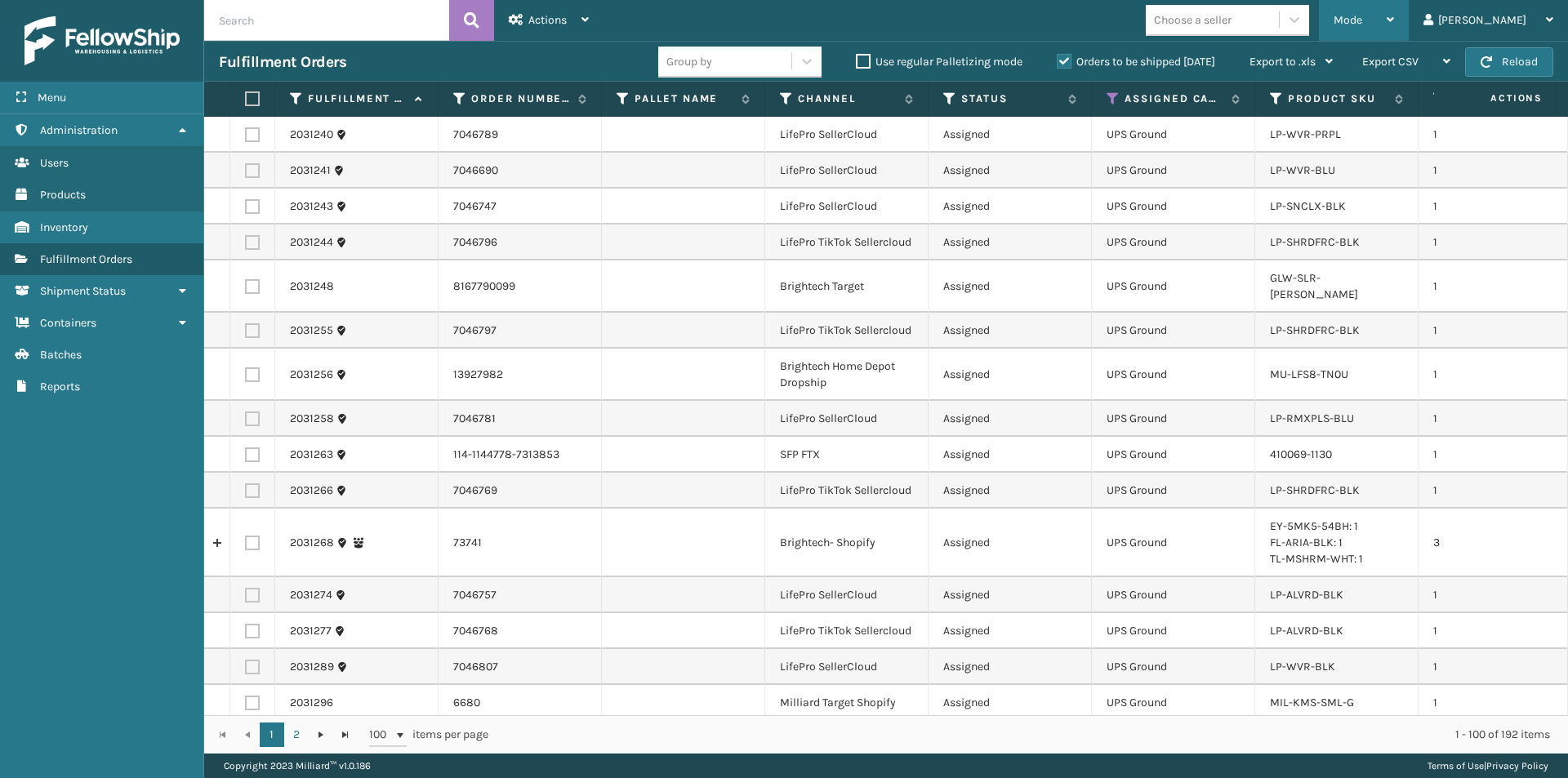
click at [1409, 17] on div "Mode Regular Mode Picking Mode Labeling Mode Exit Scan Mode" at bounding box center [1364, 20] width 90 height 41
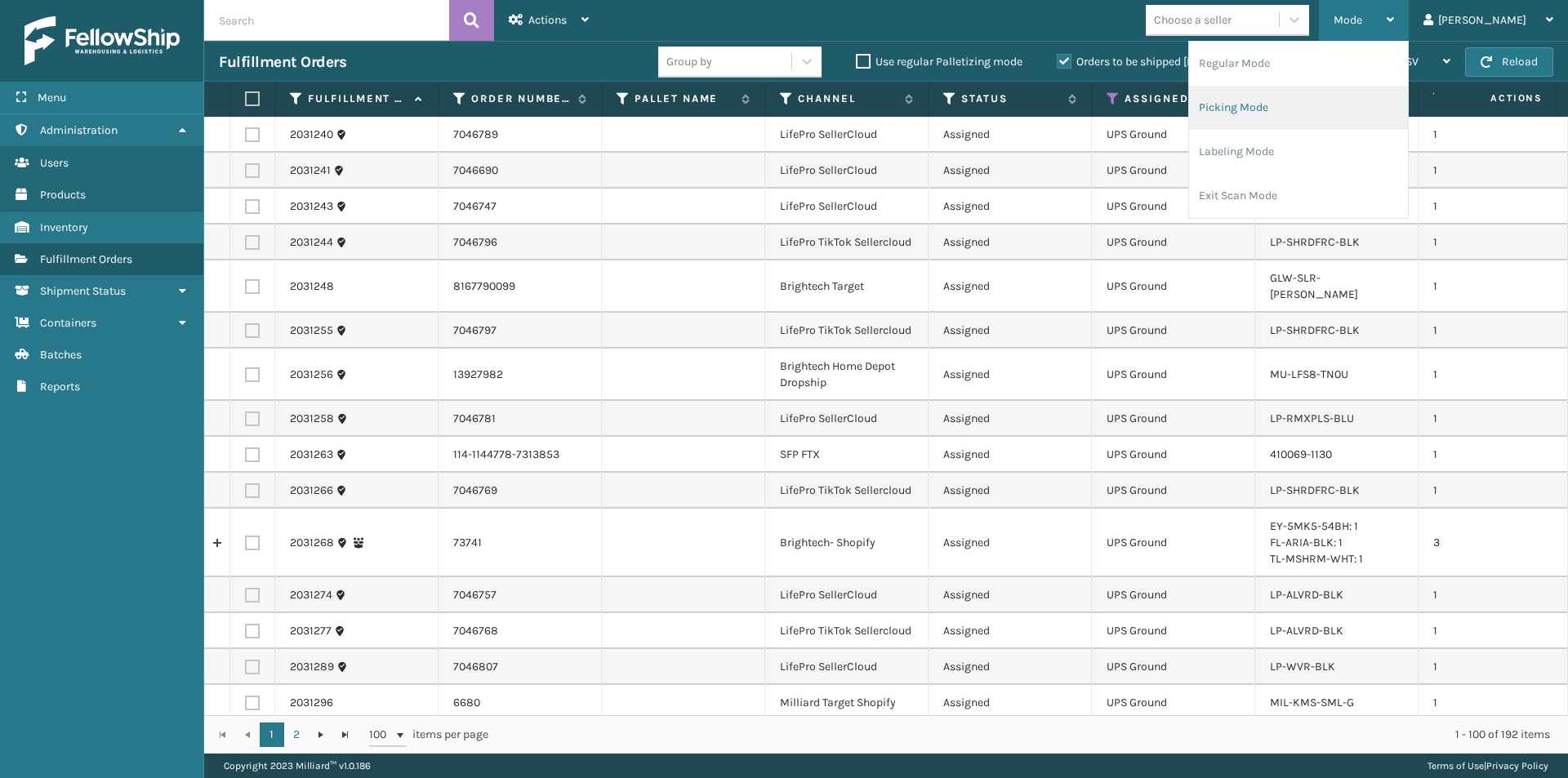
click at [1313, 108] on li "Picking Mode" at bounding box center [1298, 108] width 219 height 44
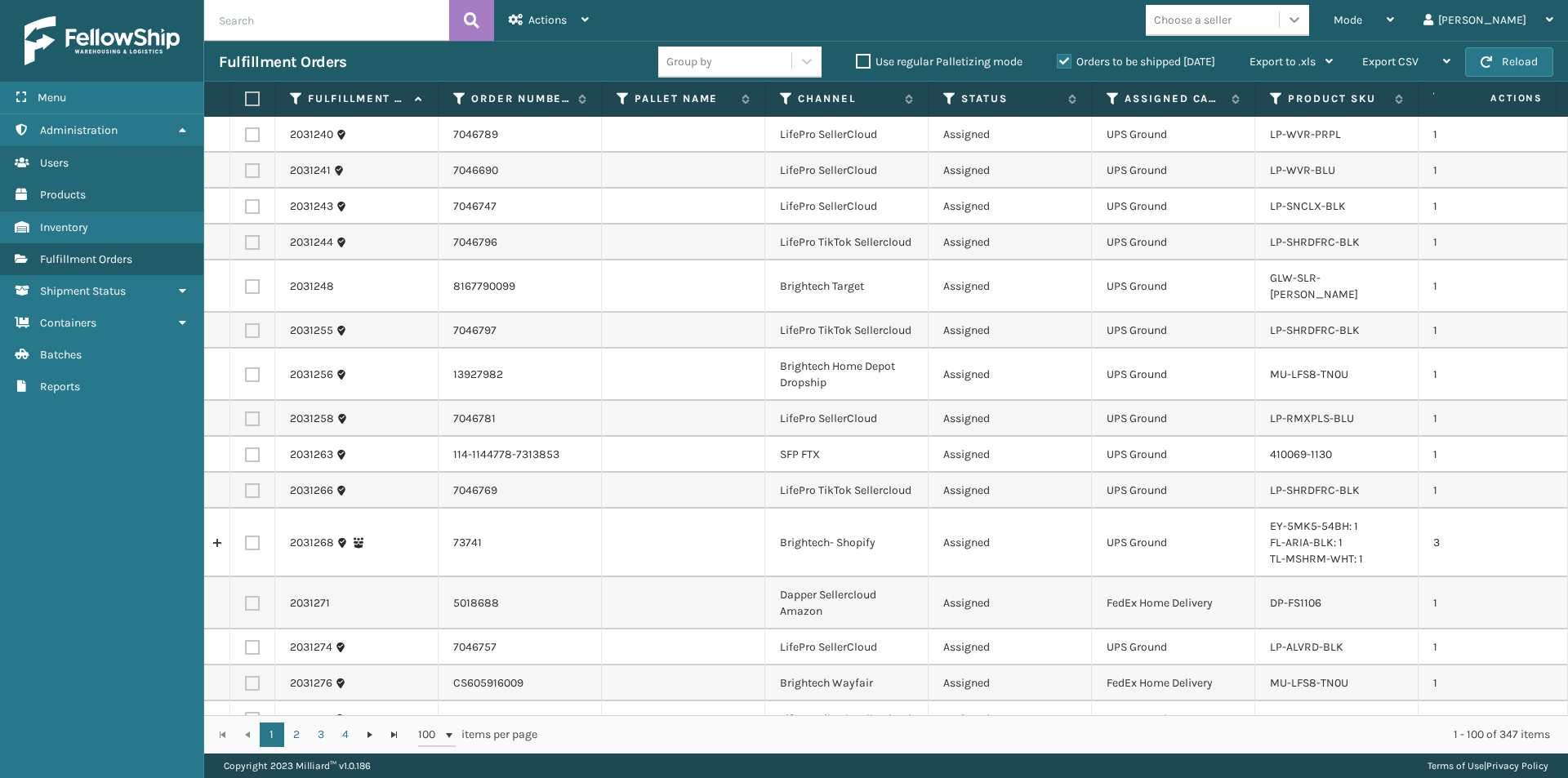
click at [1299, 19] on icon at bounding box center [1294, 19] width 10 height 5
click at [1116, 101] on icon at bounding box center [1112, 98] width 13 height 15
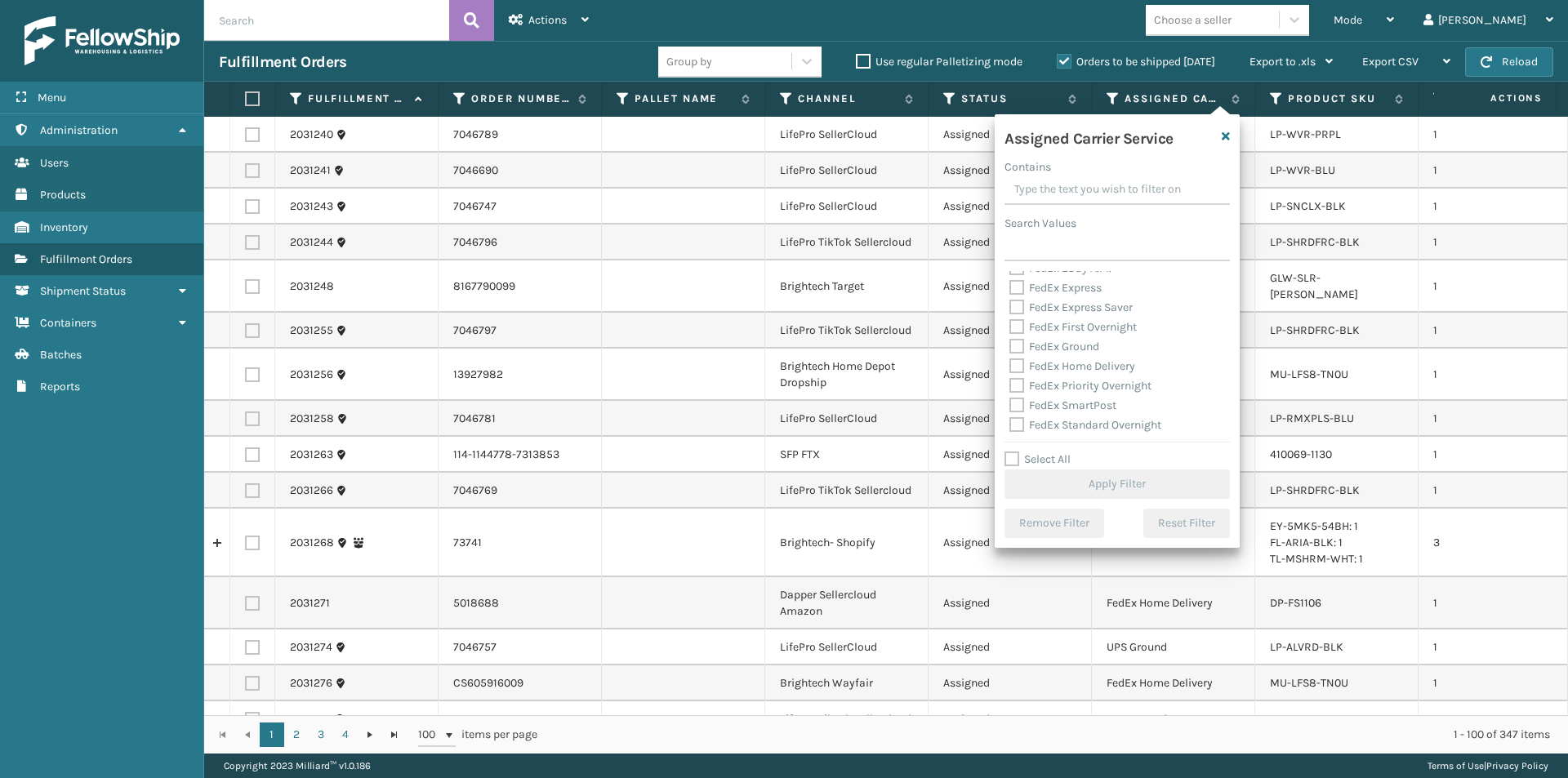
scroll to position [245, 0]
click at [1020, 351] on label "UPS 2nd Day Air" at bounding box center [1059, 350] width 100 height 14
click at [1010, 350] on input "UPS 2nd Day Air" at bounding box center [1010, 345] width 1 height 11
checkbox input "true"
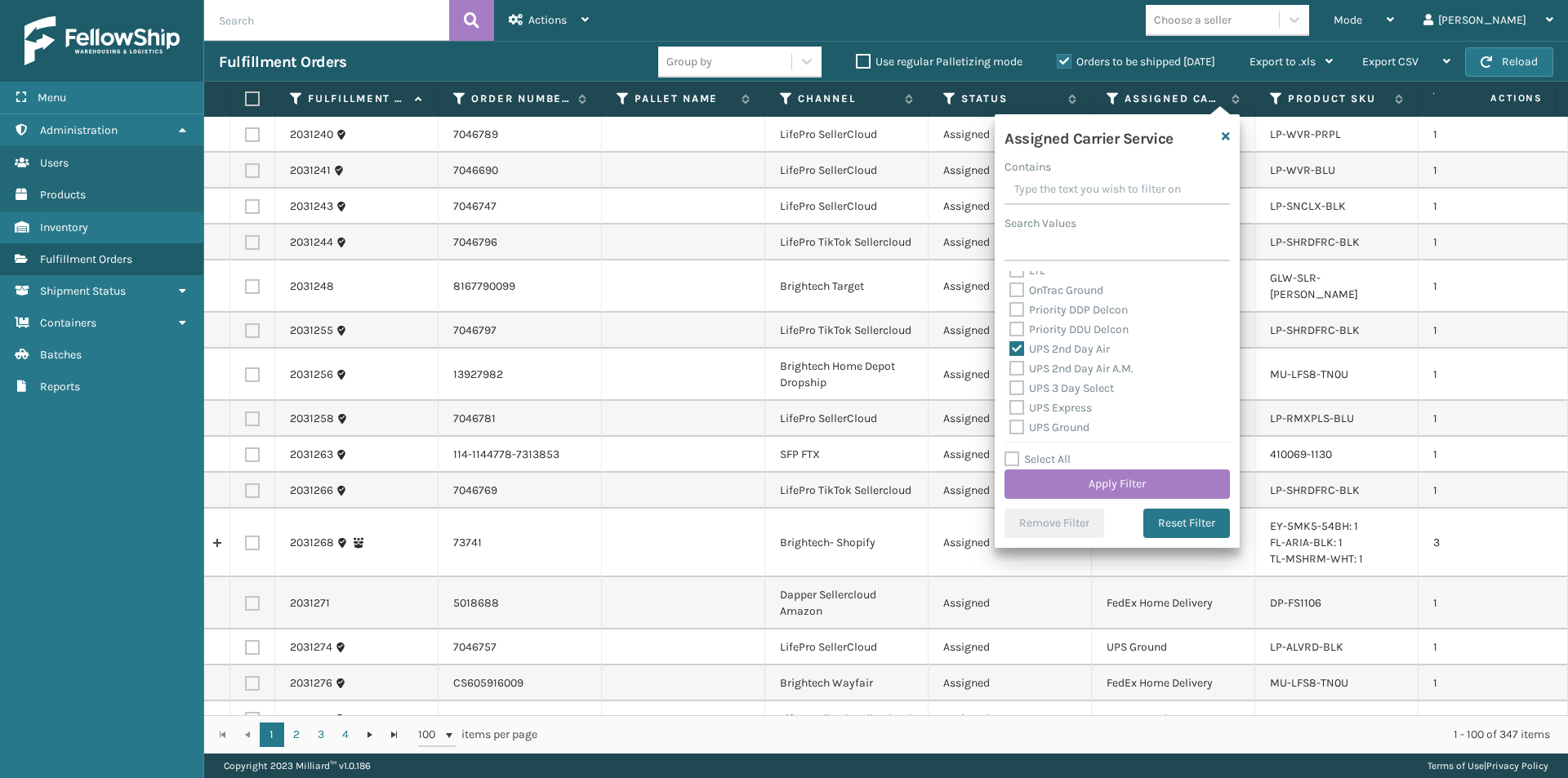
click at [1020, 371] on label "UPS 2nd Day Air A.M." at bounding box center [1072, 369] width 124 height 14
click at [1010, 370] on input "UPS 2nd Day Air A.M." at bounding box center [1010, 365] width 1 height 11
checkbox input "true"
click at [1016, 387] on label "UPS 3 Day Select" at bounding box center [1062, 389] width 104 height 14
click at [1010, 387] on input "UPS 3 Day Select" at bounding box center [1010, 384] width 1 height 11
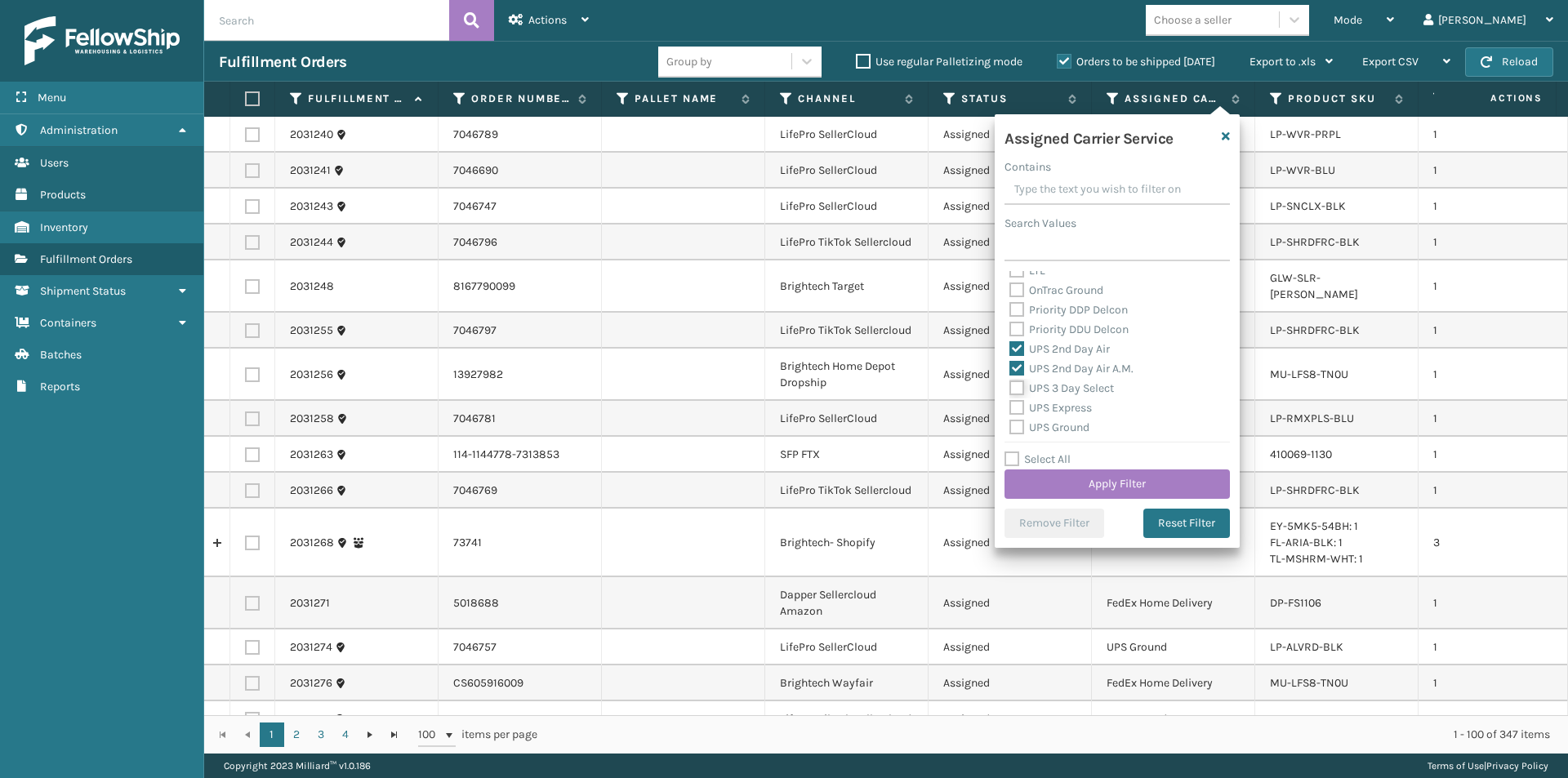
checkbox input "true"
click at [1016, 408] on label "UPS Express" at bounding box center [1050, 408] width 82 height 14
click at [1010, 408] on input "UPS Express" at bounding box center [1010, 404] width 1 height 11
checkbox input "true"
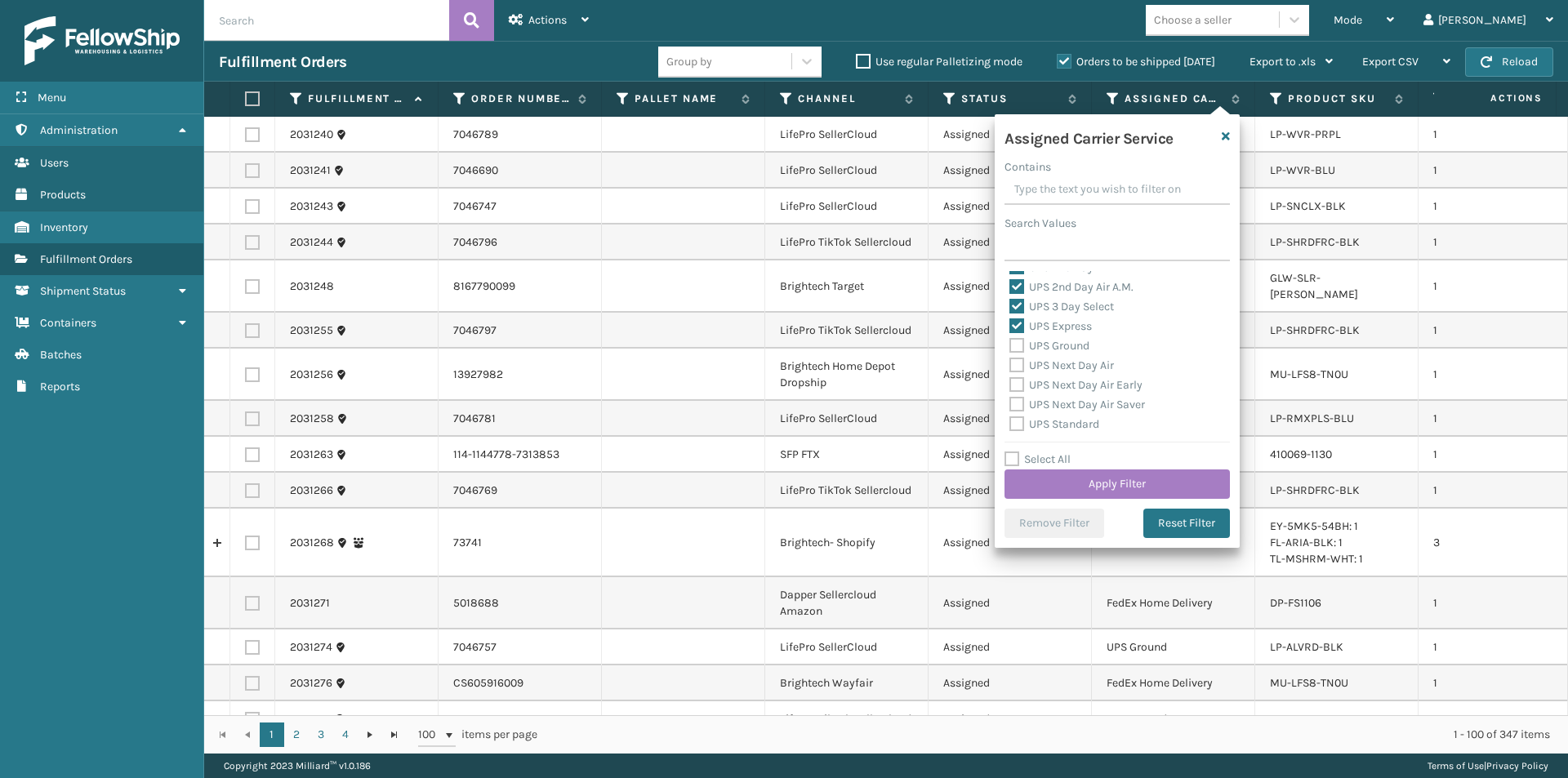
click at [1020, 343] on label "UPS Ground" at bounding box center [1049, 346] width 80 height 14
click at [1010, 343] on input "UPS Ground" at bounding box center [1010, 342] width 1 height 11
checkbox input "true"
click at [1019, 364] on label "UPS Next Day Air" at bounding box center [1062, 366] width 104 height 14
click at [1010, 364] on input "UPS Next Day Air" at bounding box center [1010, 361] width 1 height 11
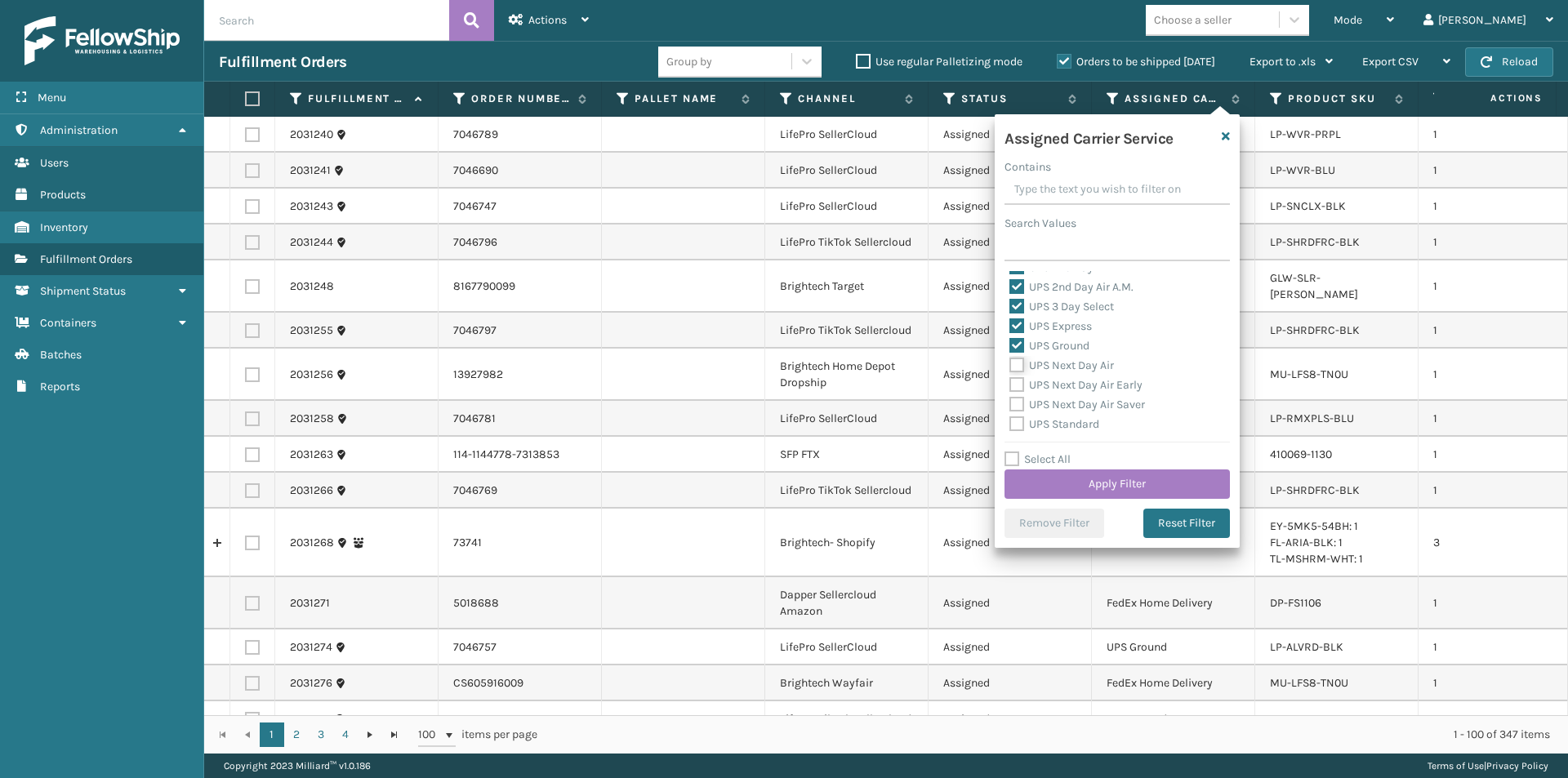
checkbox input "true"
click at [1016, 387] on label "UPS Next Day Air Early" at bounding box center [1076, 385] width 133 height 14
click at [1010, 386] on input "UPS Next Day Air Early" at bounding box center [1010, 381] width 1 height 11
checkbox input "true"
click at [1018, 400] on label "UPS Next Day Air Saver" at bounding box center [1077, 404] width 135 height 14
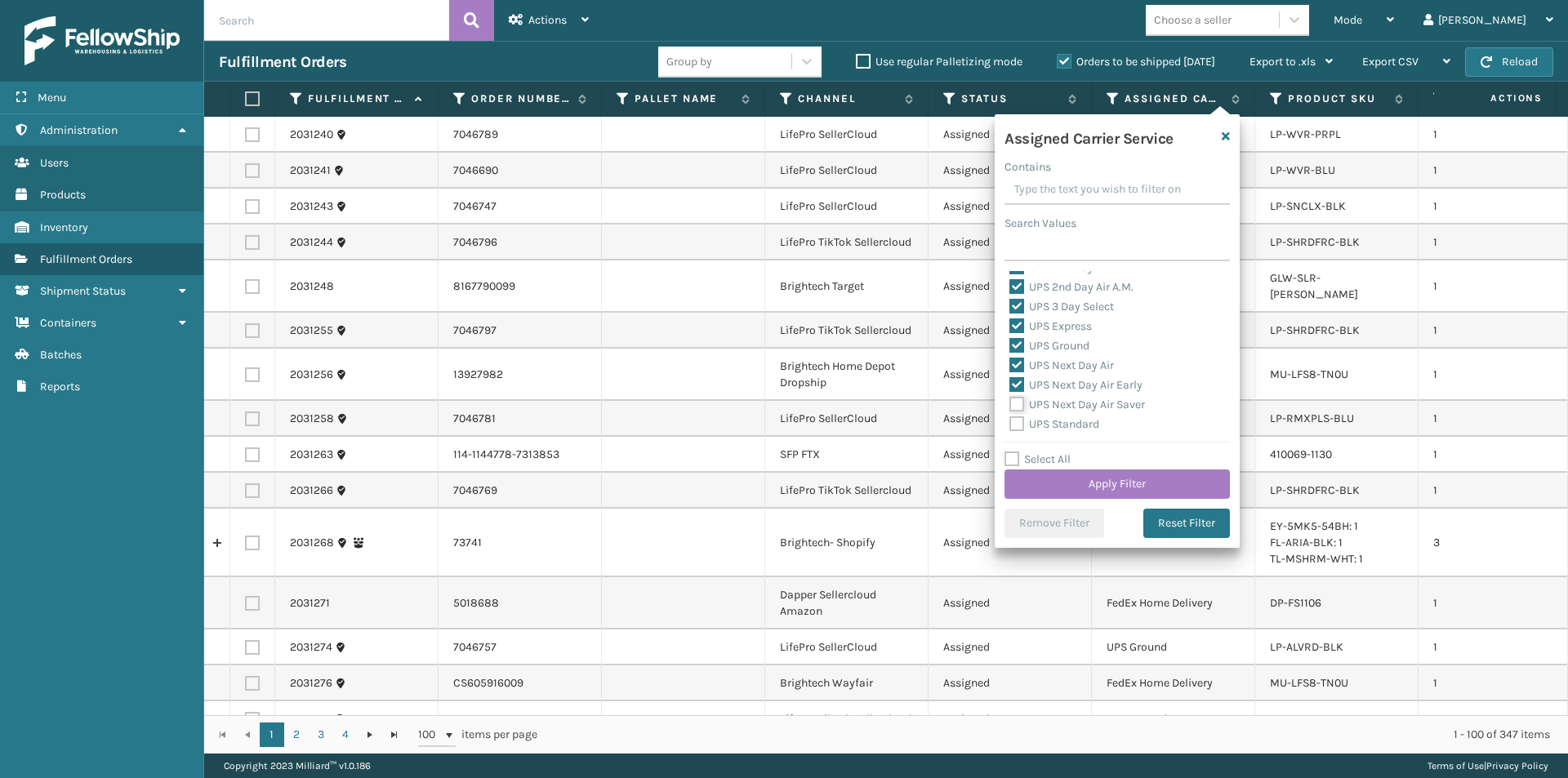
click at [1010, 400] on input "UPS Next Day Air Saver" at bounding box center [1010, 401] width 1 height 11
checkbox input "true"
click at [1018, 425] on label "UPS Standard" at bounding box center [1055, 425] width 90 height 14
click at [1010, 425] on input "UPS Standard" at bounding box center [1010, 420] width 1 height 11
checkbox input "true"
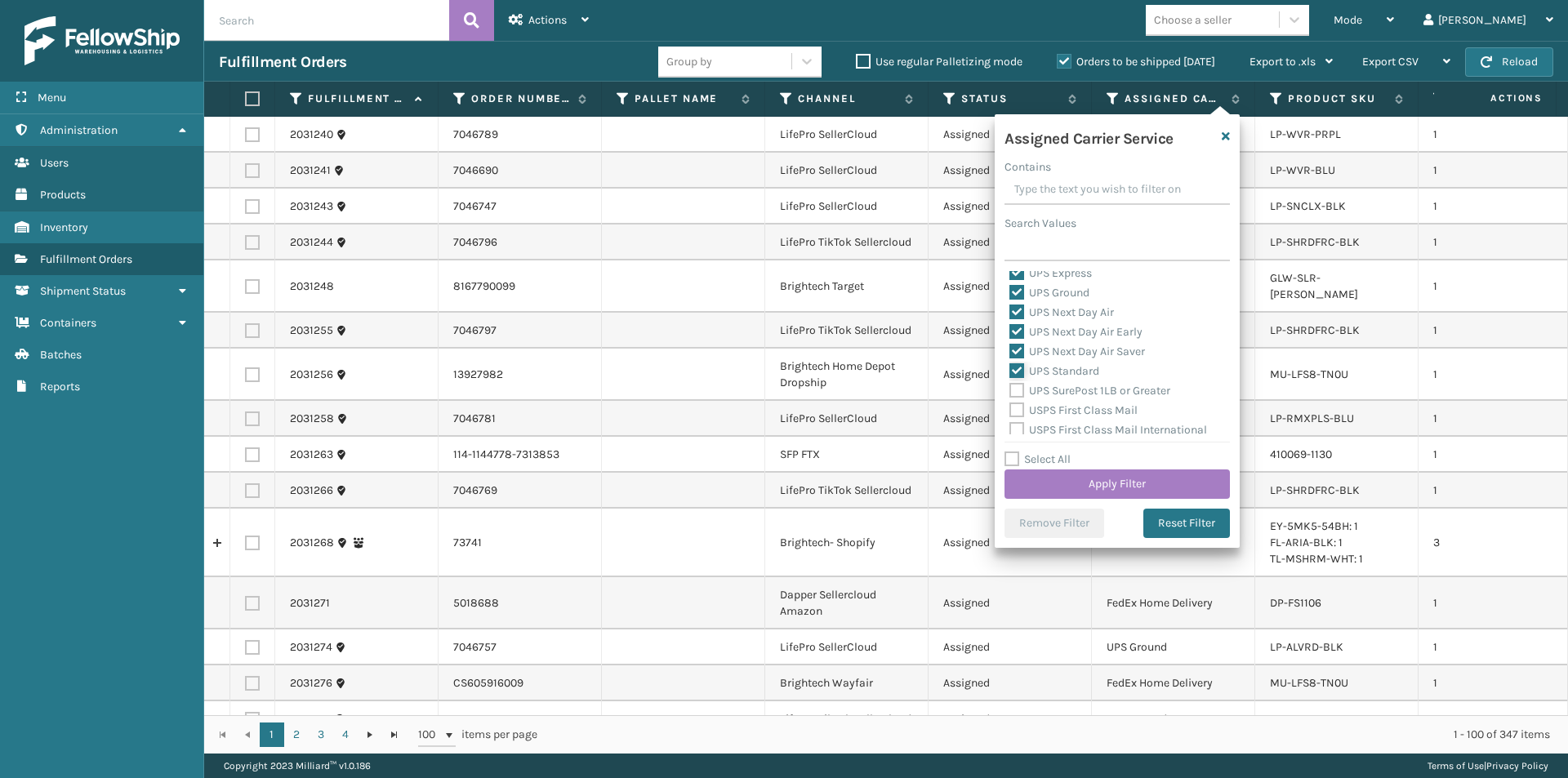
scroll to position [408, 0]
click at [1021, 359] on label "UPS SurePost 1LB or Greater" at bounding box center [1090, 362] width 161 height 14
click at [1010, 359] on input "UPS SurePost 1LB or Greater" at bounding box center [1010, 358] width 1 height 11
checkbox input "true"
click at [1114, 481] on button "Apply Filter" at bounding box center [1117, 484] width 226 height 29
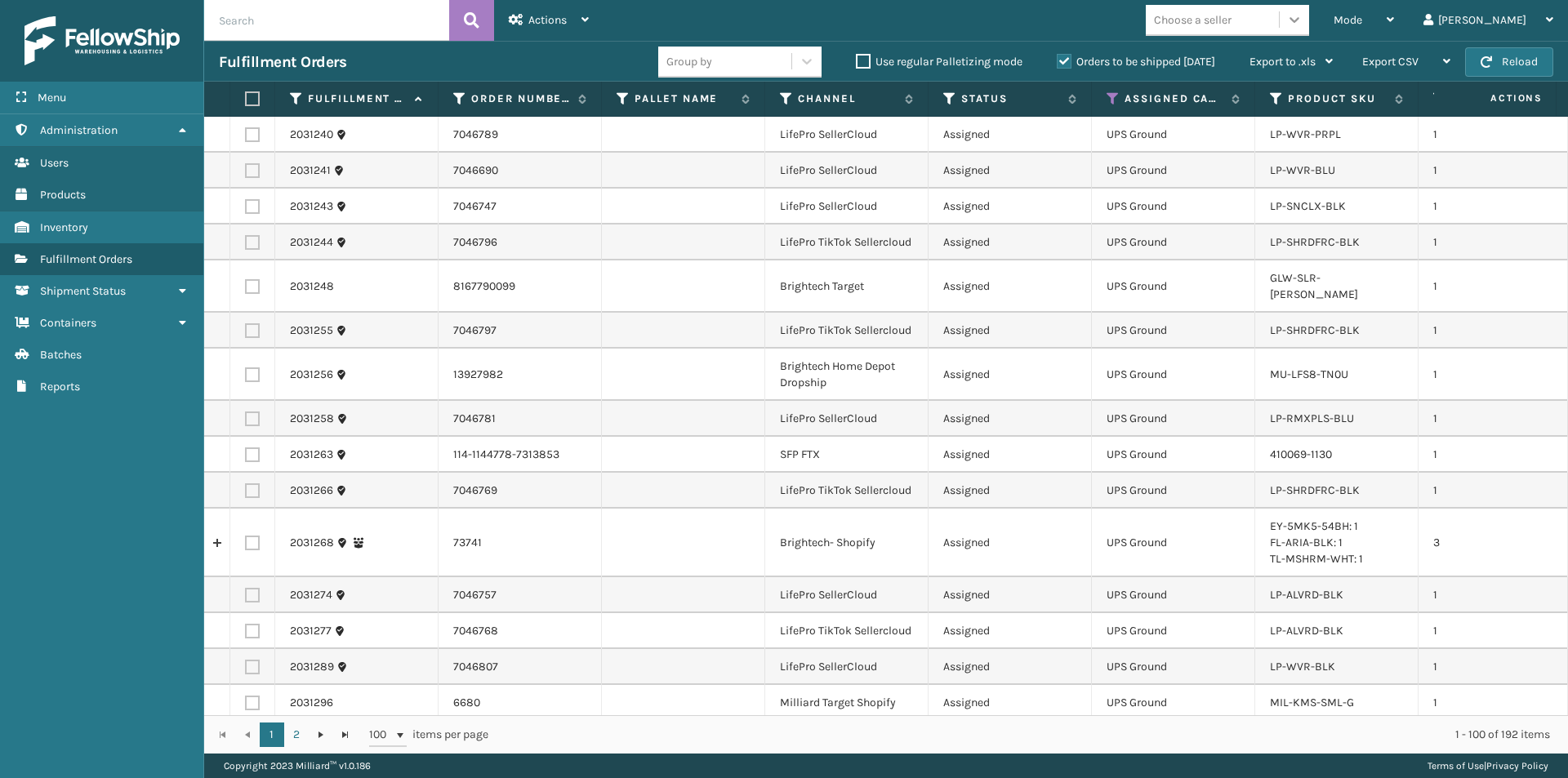
click at [1309, 27] on div at bounding box center [1294, 19] width 29 height 29
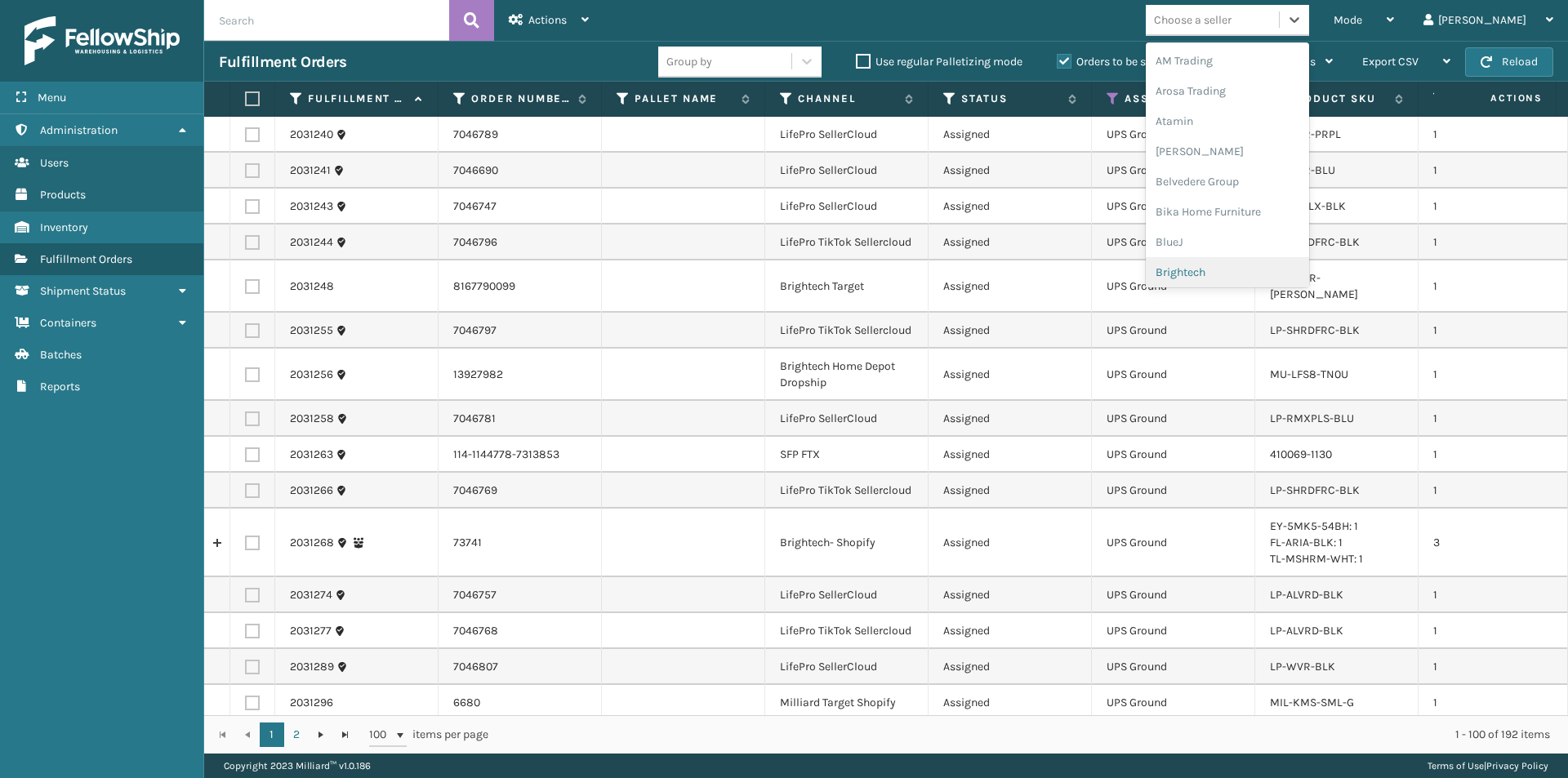
click at [1252, 272] on div "Brightech" at bounding box center [1227, 273] width 164 height 30
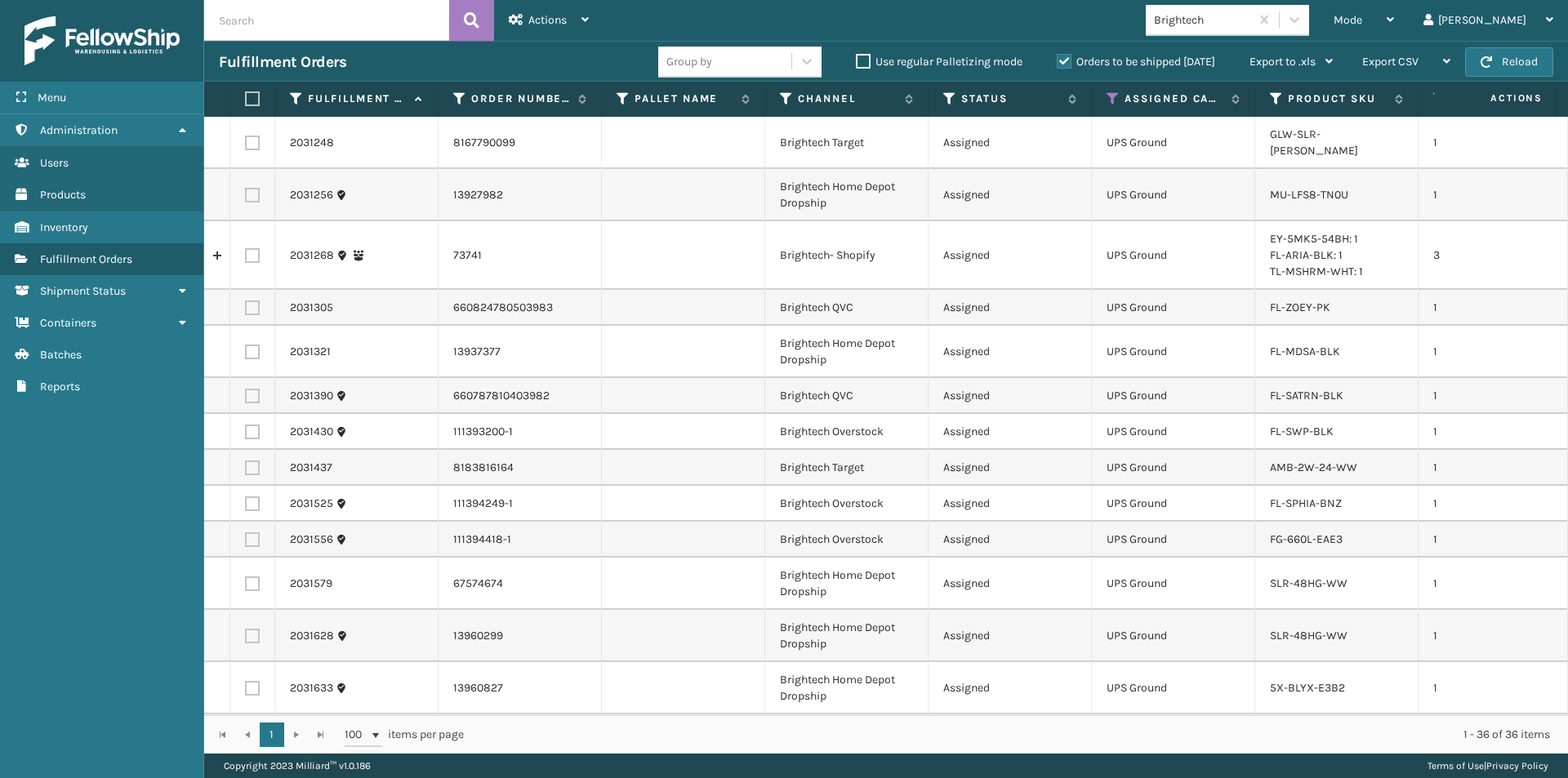
click at [254, 100] on label at bounding box center [250, 98] width 10 height 15
click at [246, 100] on input "checkbox" at bounding box center [245, 99] width 1 height 11
checkbox input "true"
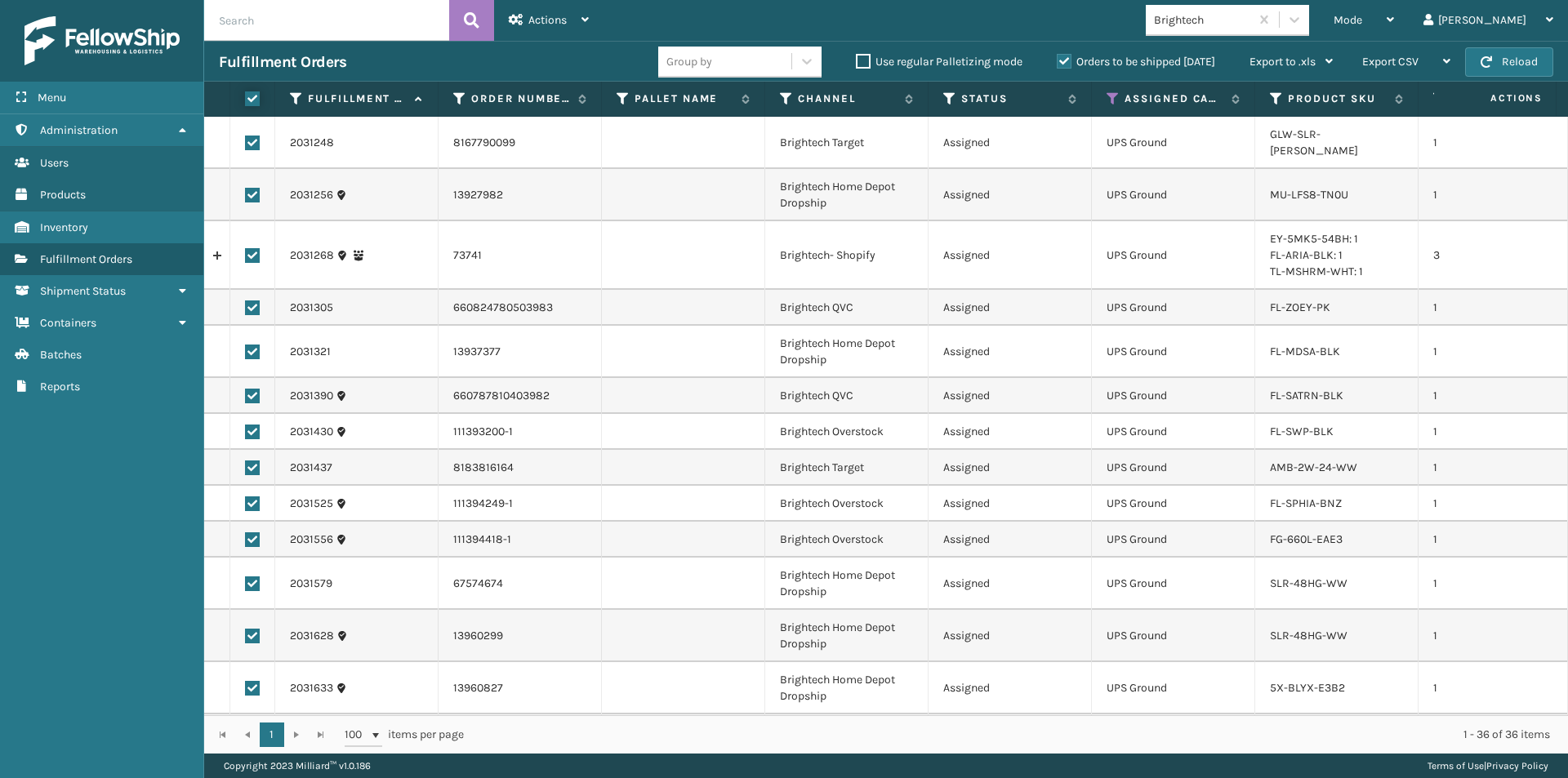
checkbox input "true"
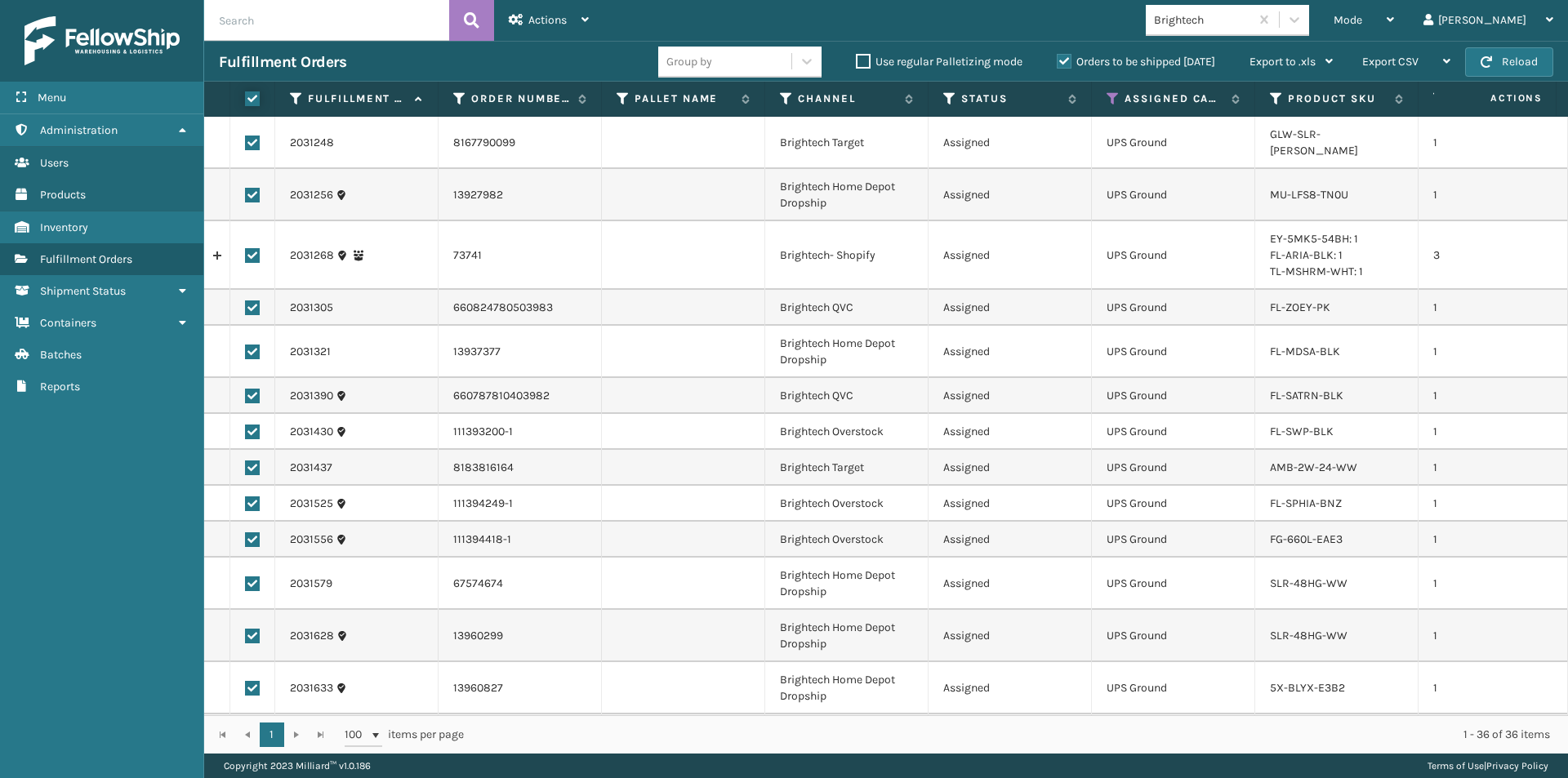
checkbox input "true"
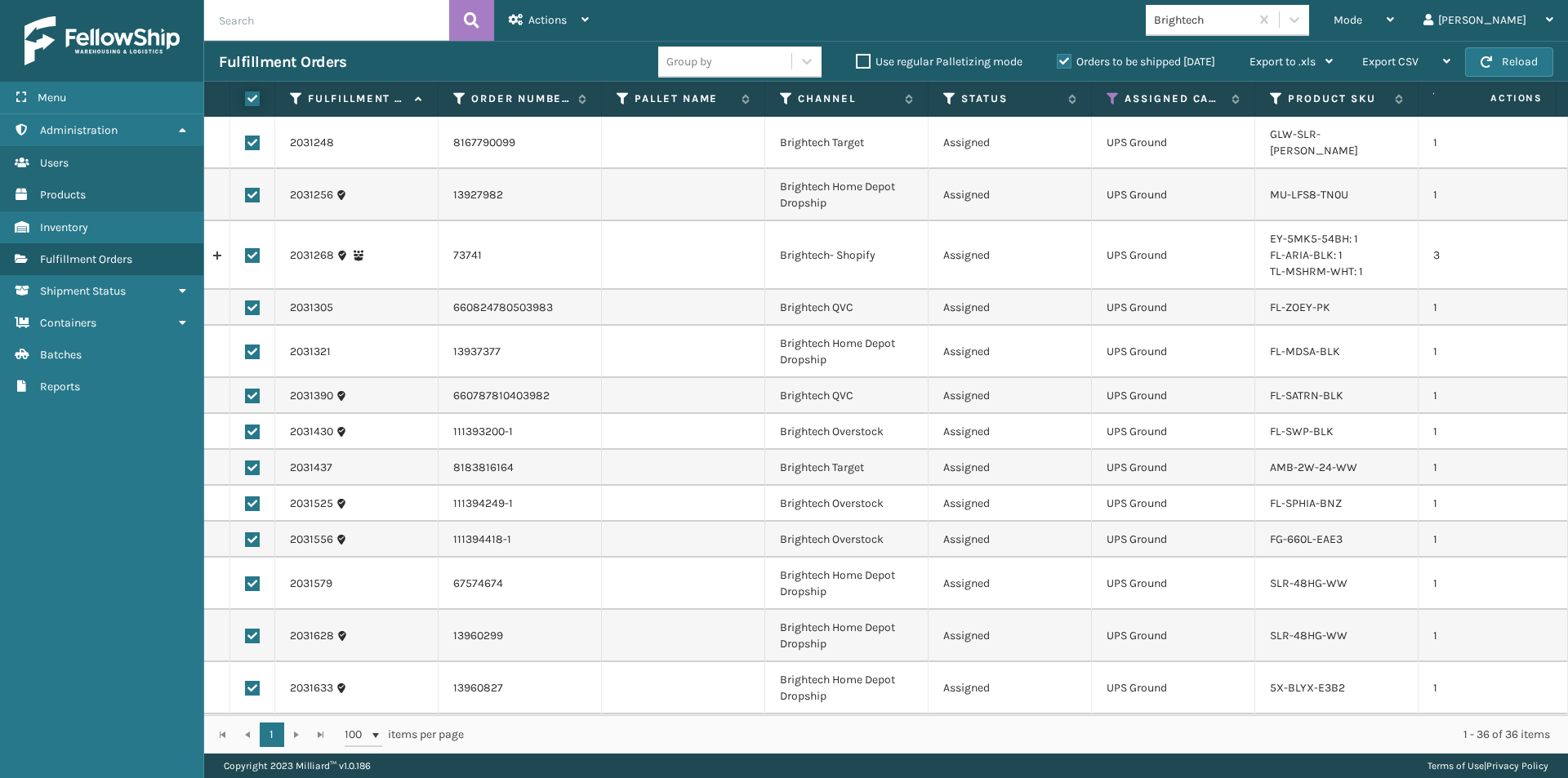
checkbox input "true"
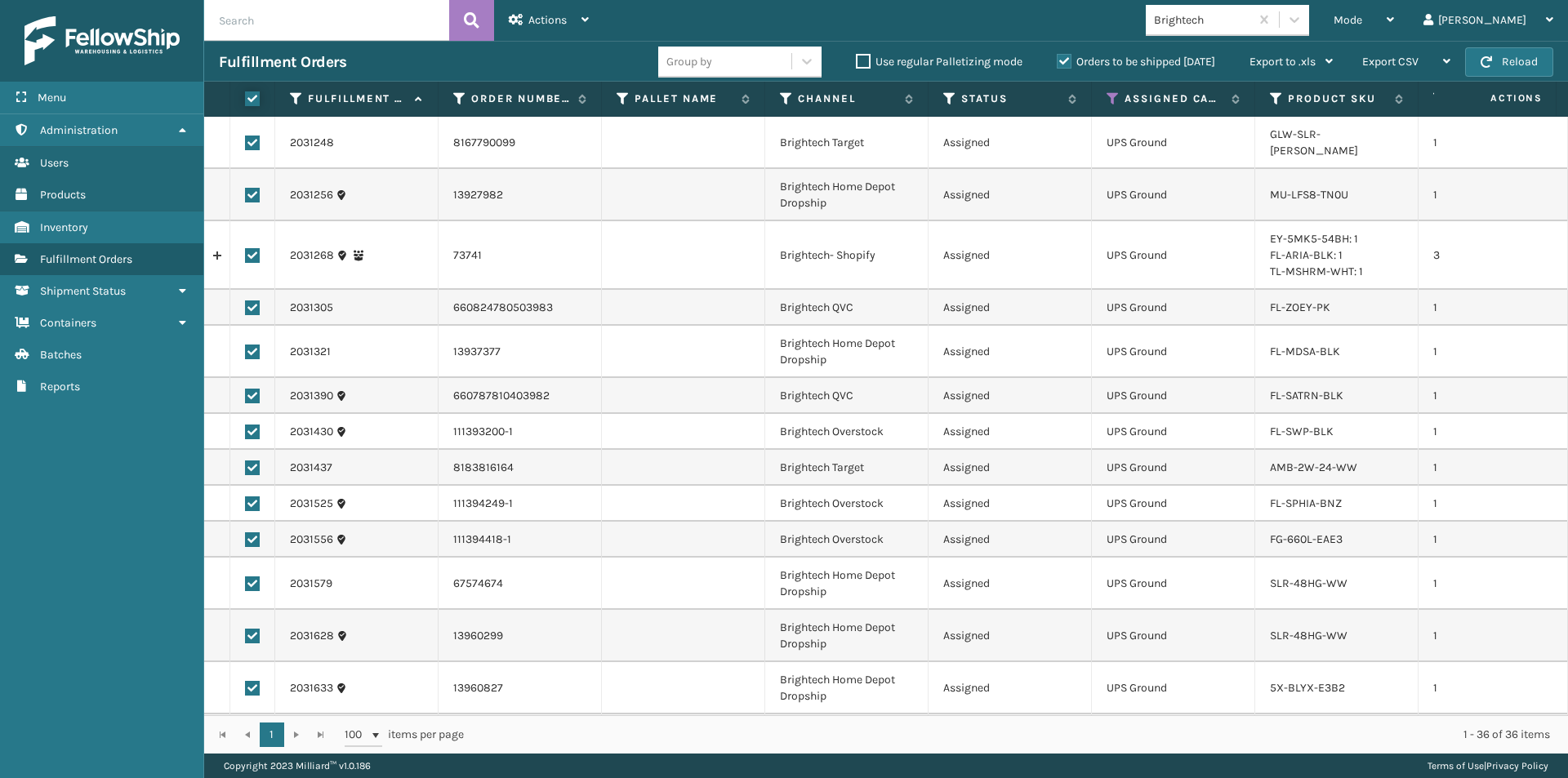
checkbox input "true"
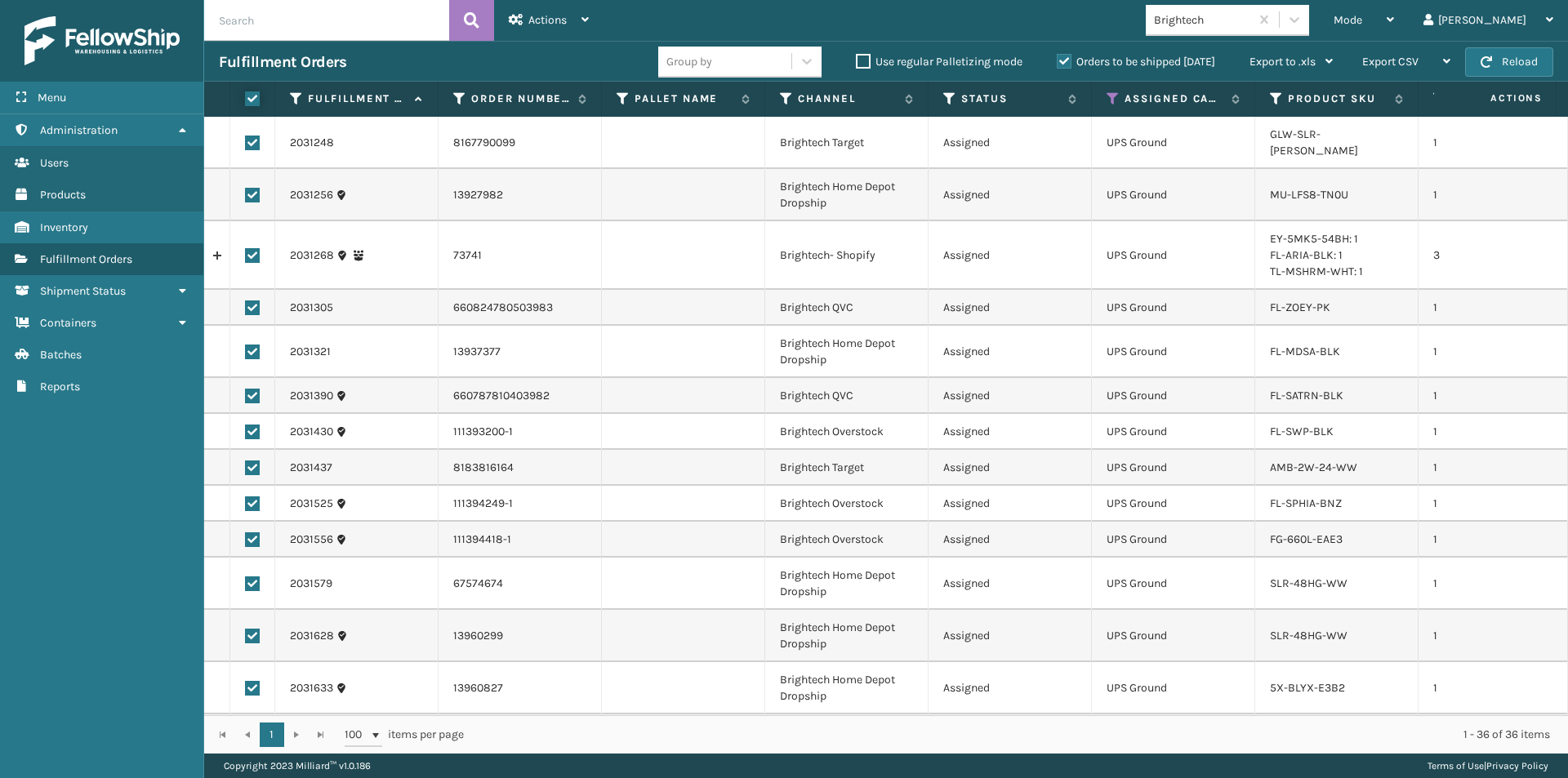
checkbox input "true"
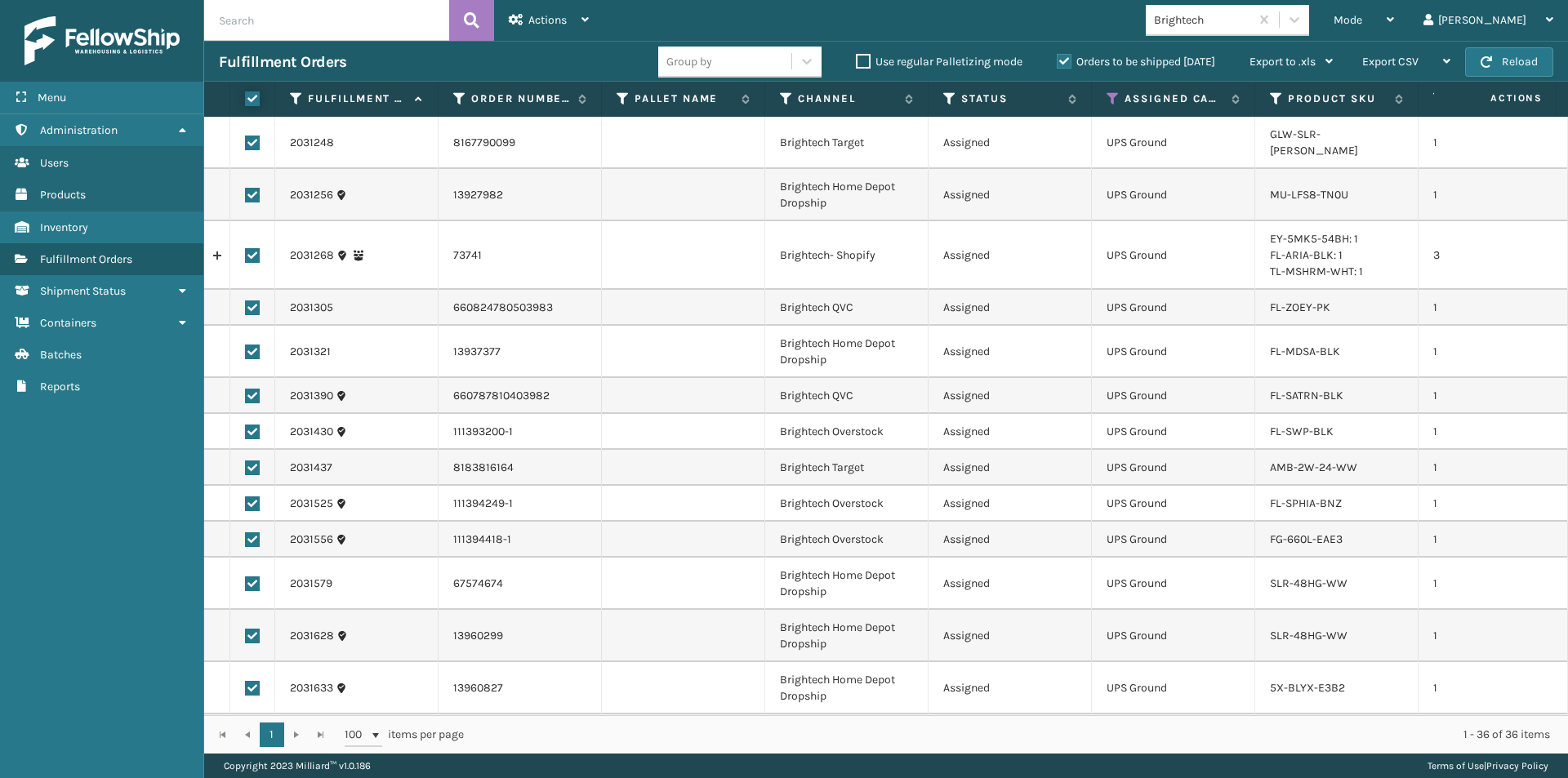
checkbox input "true"
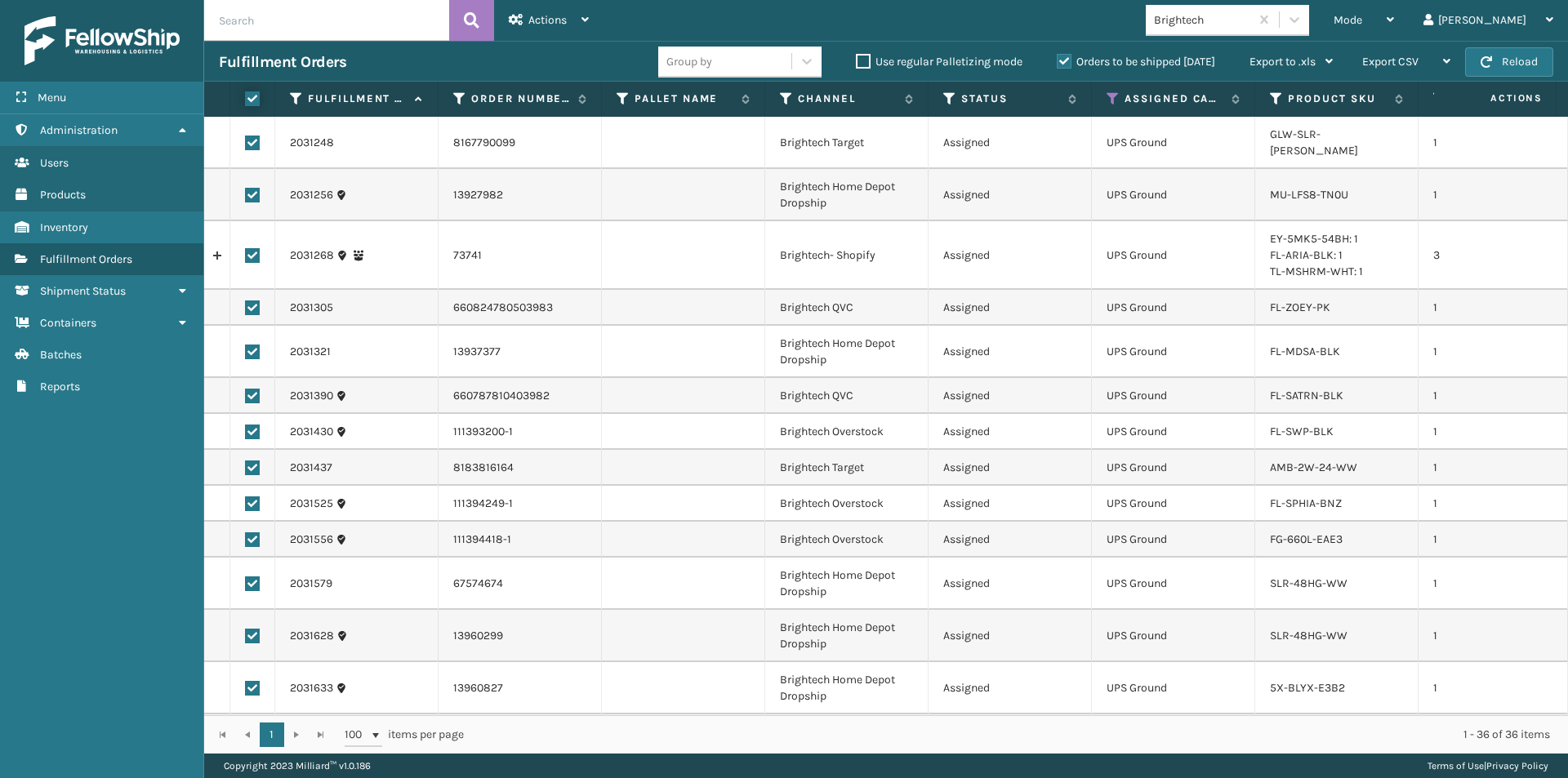
checkbox input "true"
click at [586, 25] on icon at bounding box center [585, 19] width 7 height 12
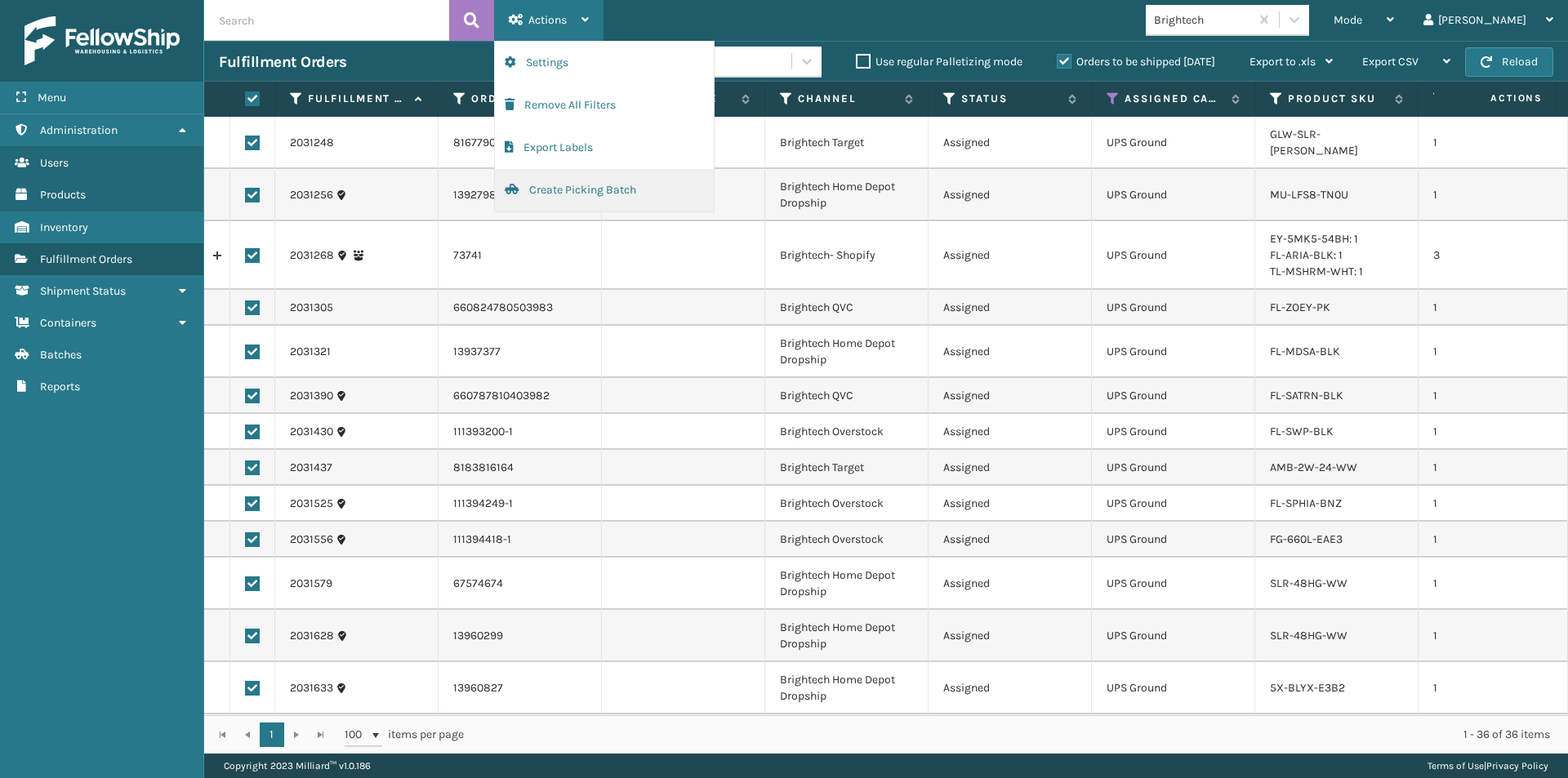
click at [594, 190] on button "Create Picking Batch" at bounding box center [603, 190] width 219 height 42
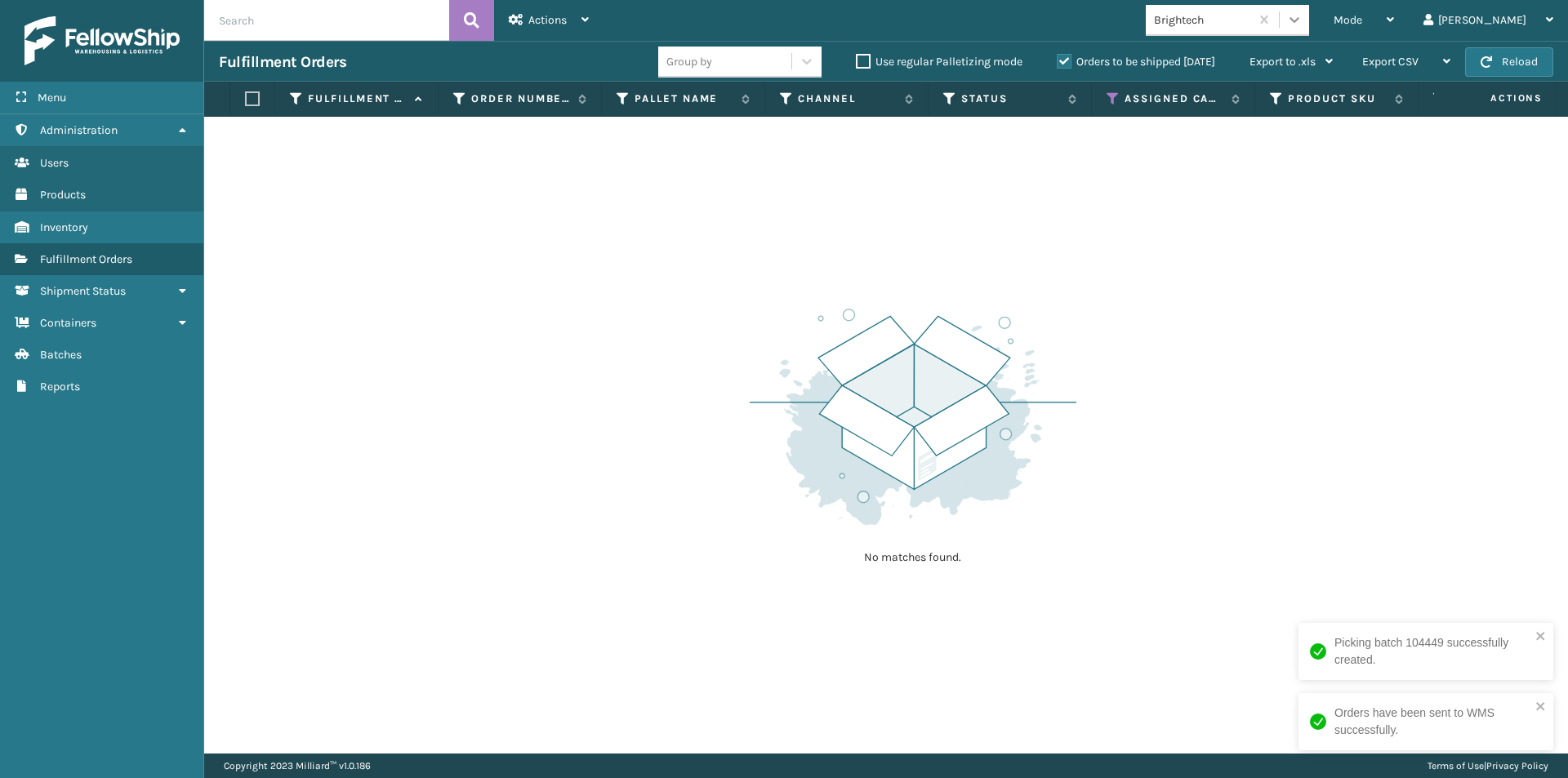
click at [1309, 27] on div at bounding box center [1294, 19] width 29 height 29
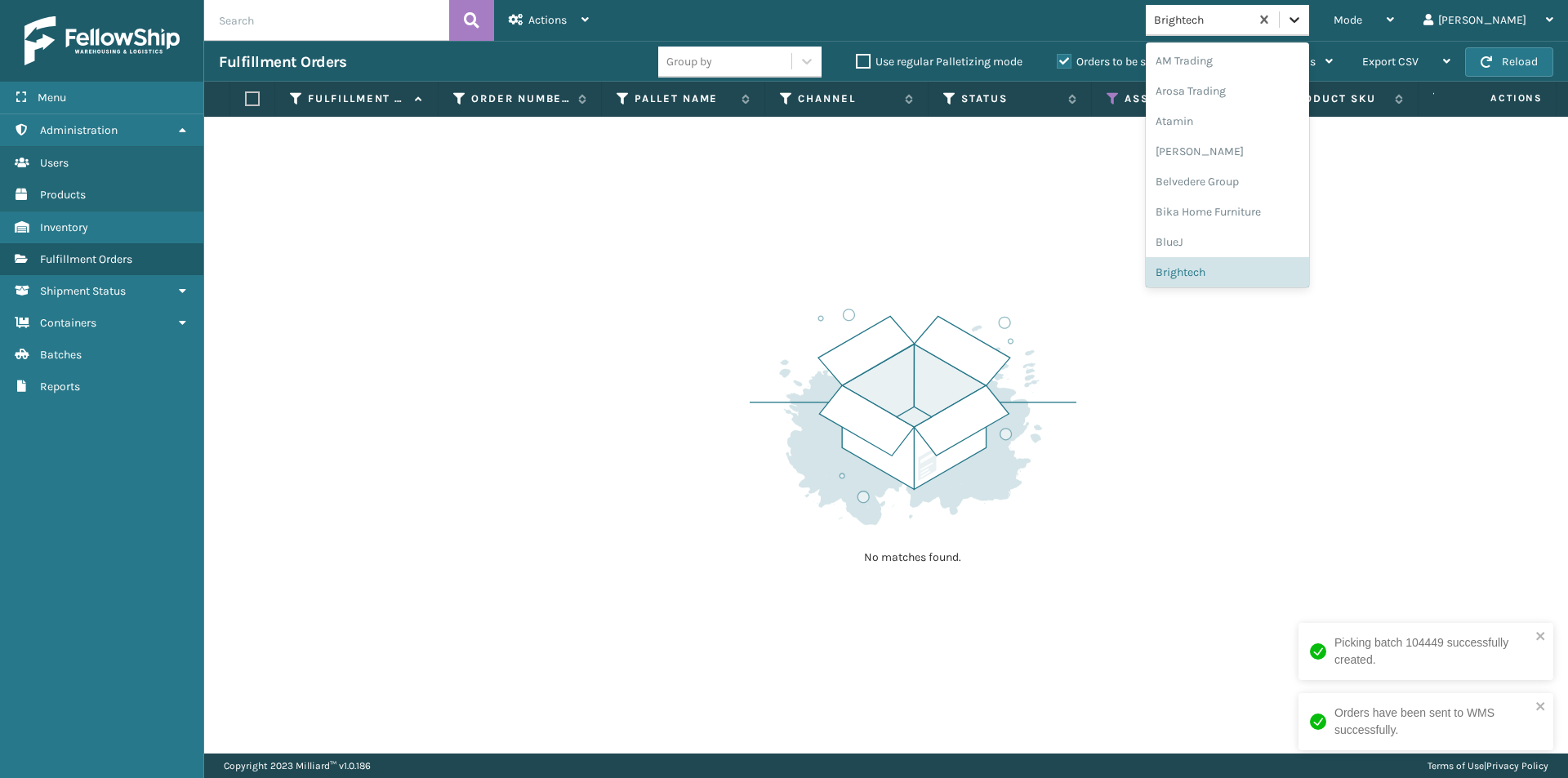
scroll to position [10, 0]
click at [1256, 111] on div "Atamin" at bounding box center [1227, 112] width 164 height 30
click at [1303, 16] on icon at bounding box center [1294, 19] width 16 height 16
click at [1248, 145] on div "[PERSON_NAME]" at bounding box center [1227, 151] width 164 height 30
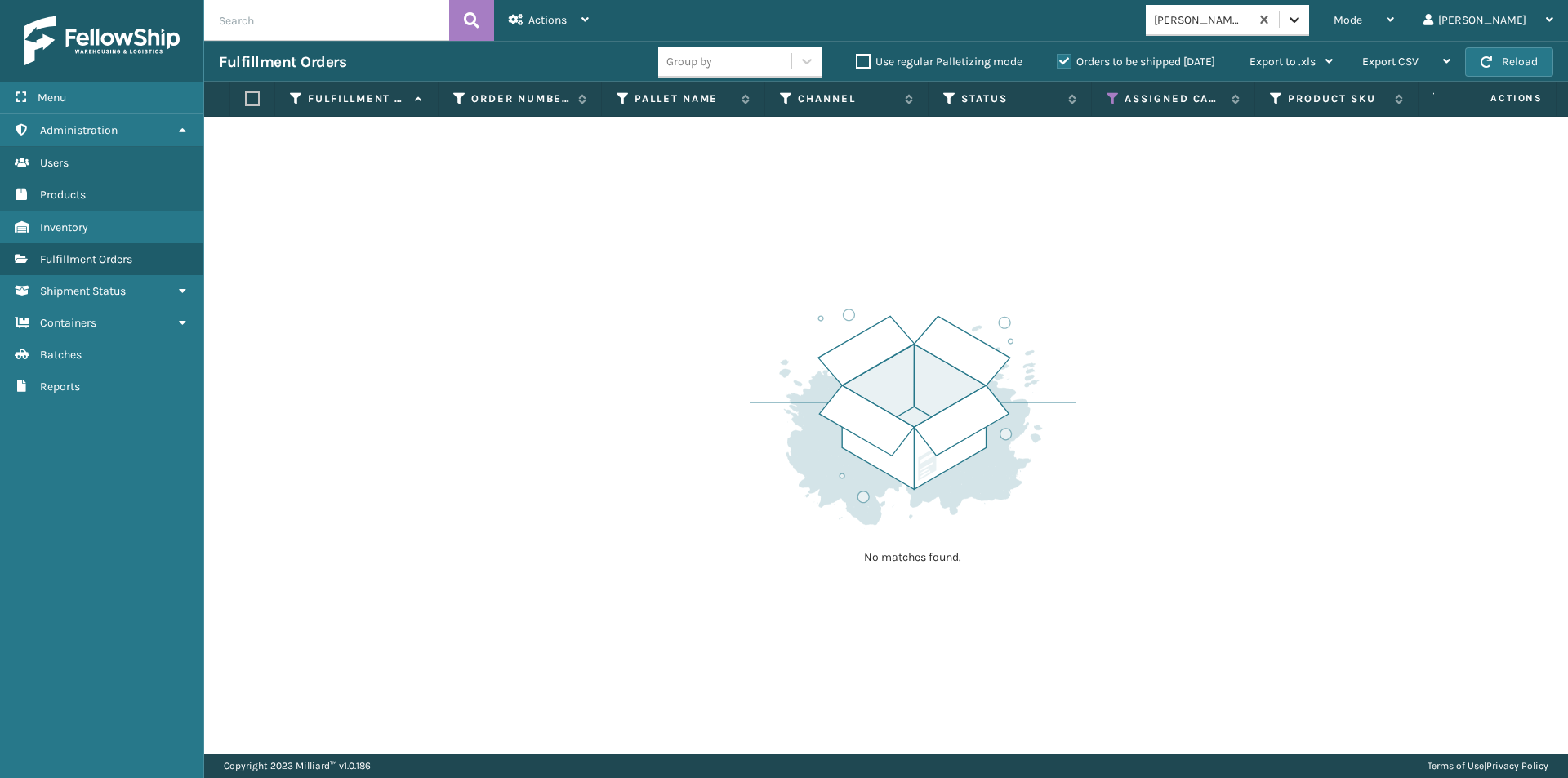
click at [1309, 30] on div at bounding box center [1294, 19] width 29 height 29
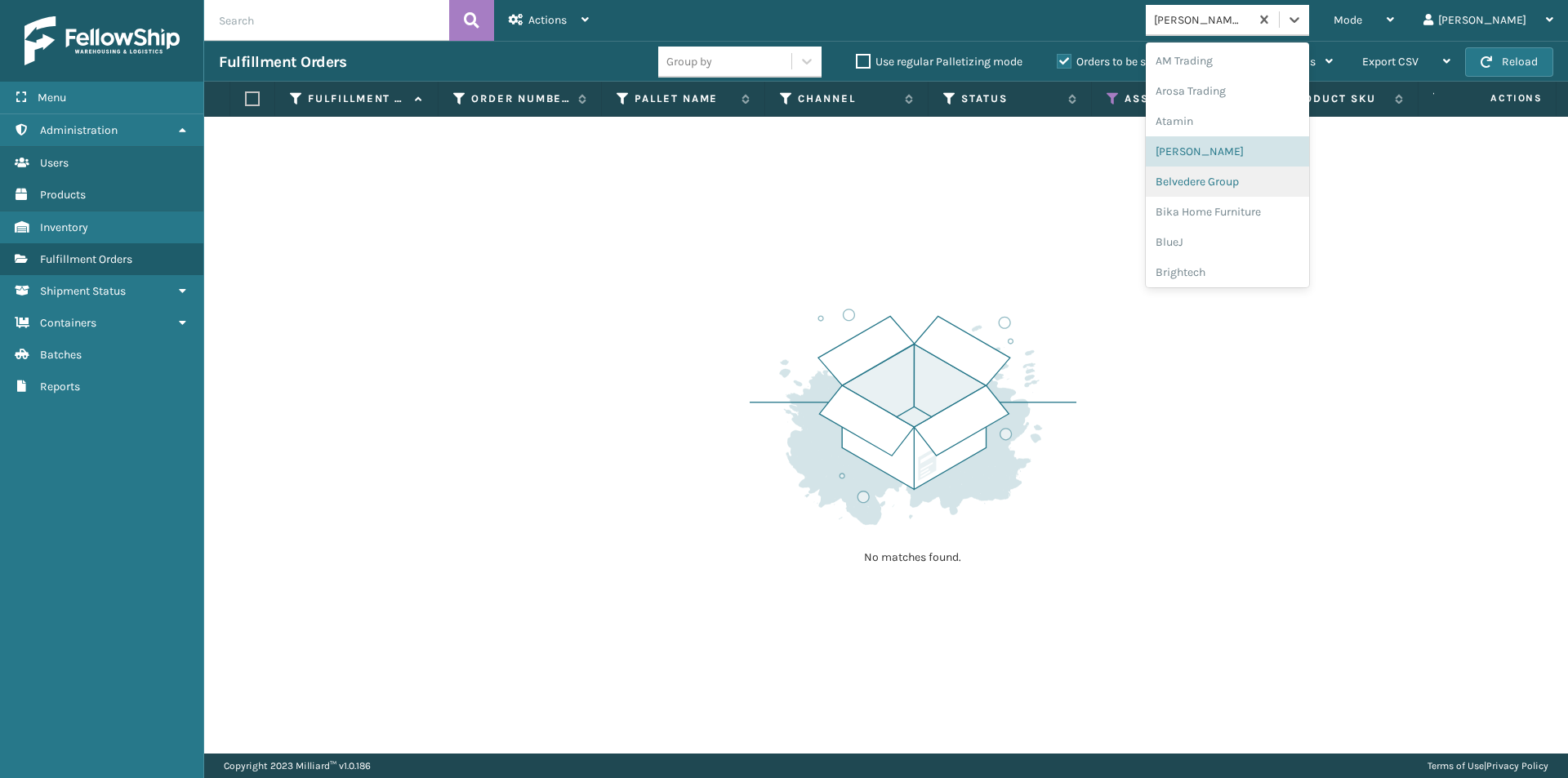
click at [1246, 181] on div "Belvedere Group" at bounding box center [1227, 181] width 164 height 30
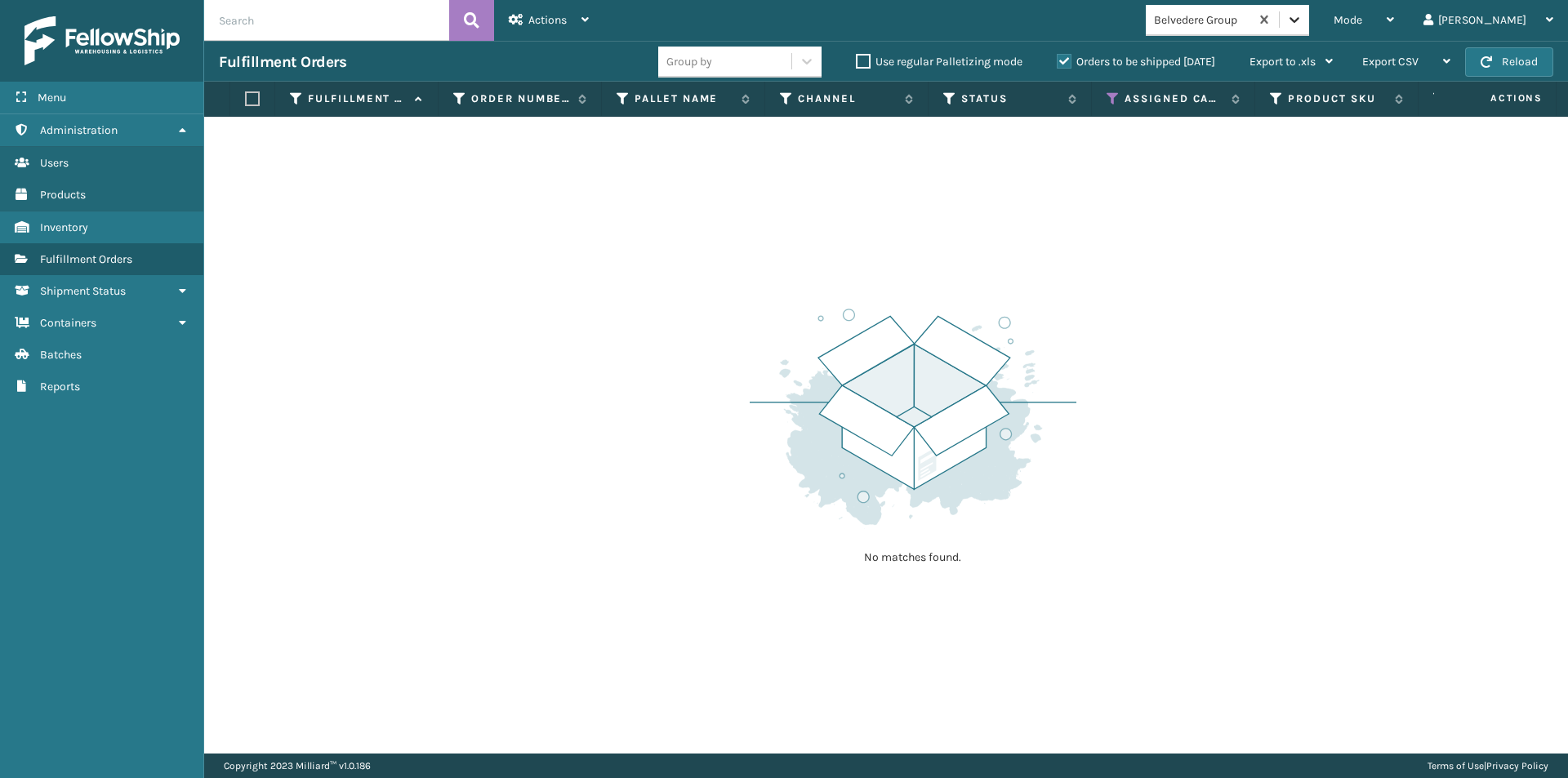
click at [1303, 27] on icon at bounding box center [1294, 19] width 16 height 16
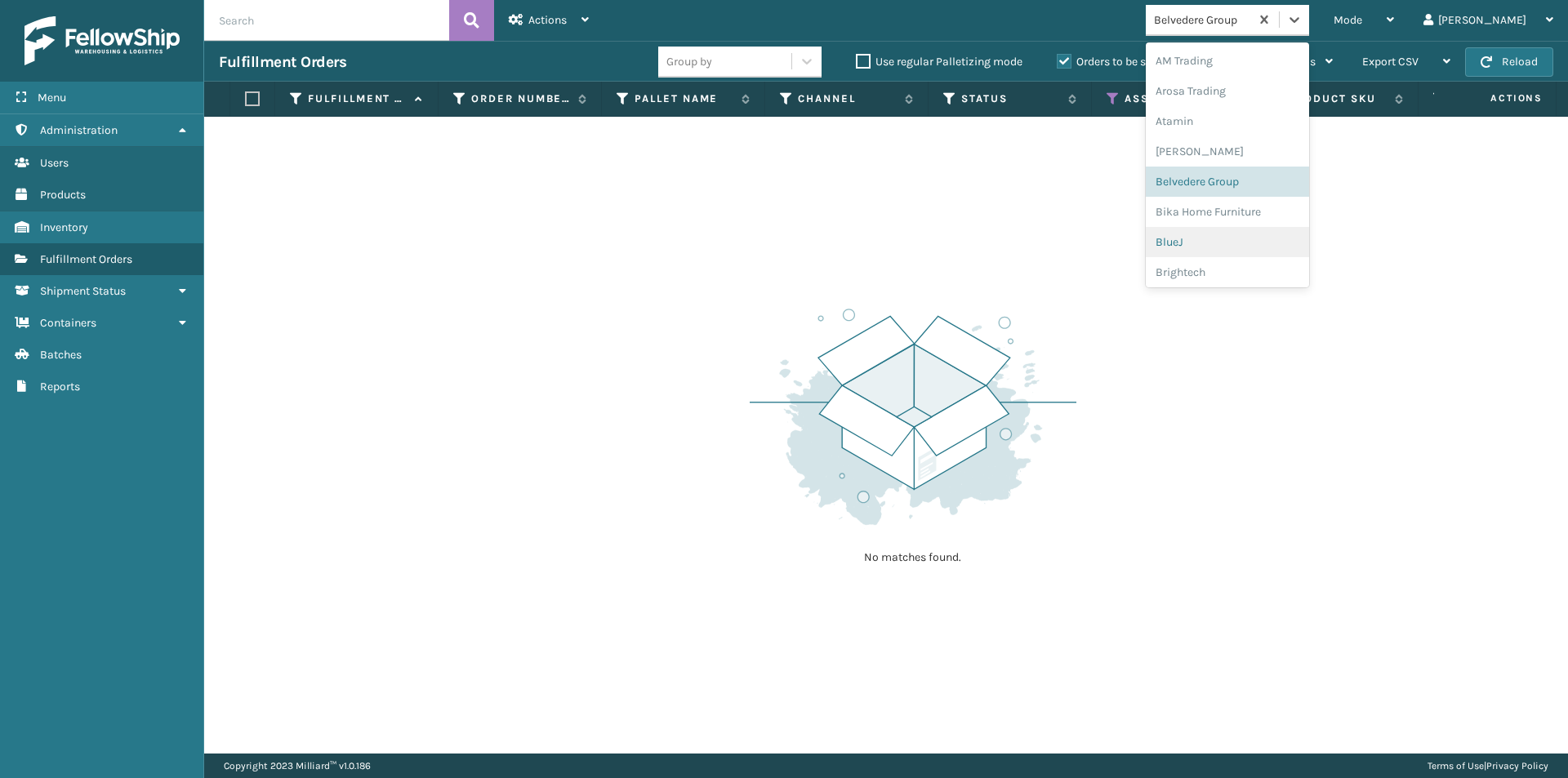
click at [1257, 243] on div "BlueJ" at bounding box center [1227, 243] width 164 height 30
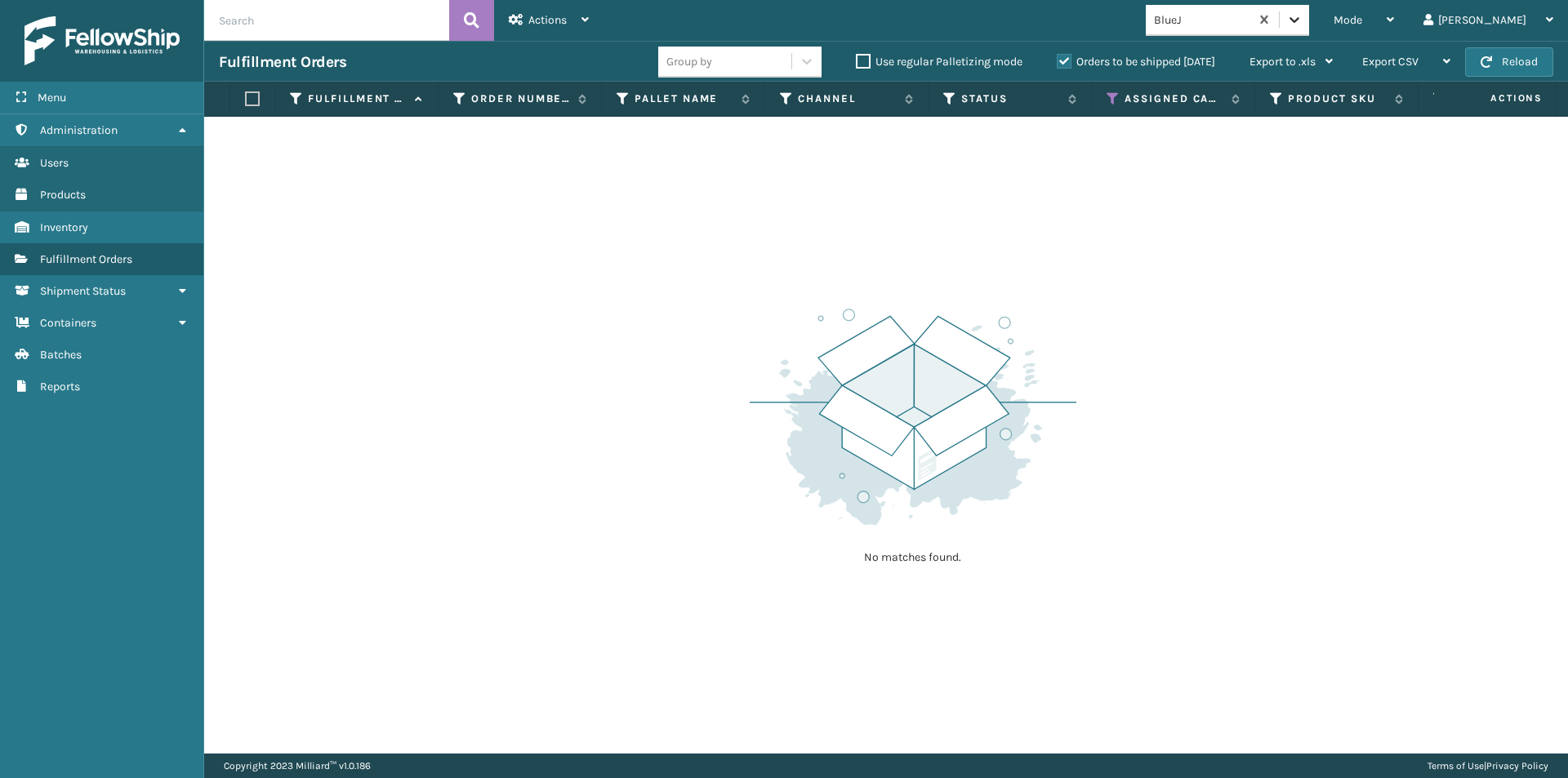
click at [1303, 23] on icon at bounding box center [1294, 19] width 16 height 16
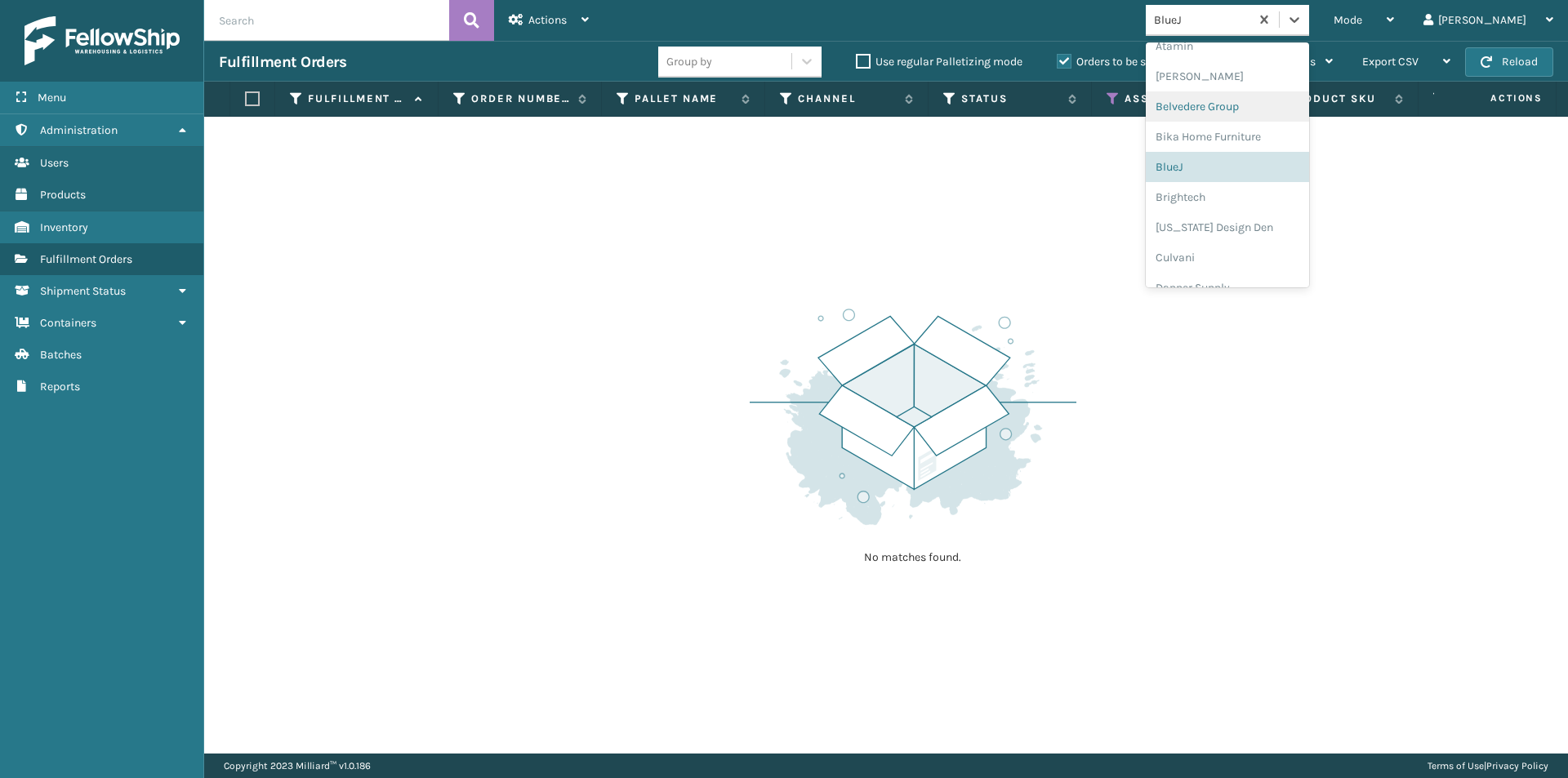
scroll to position [164, 0]
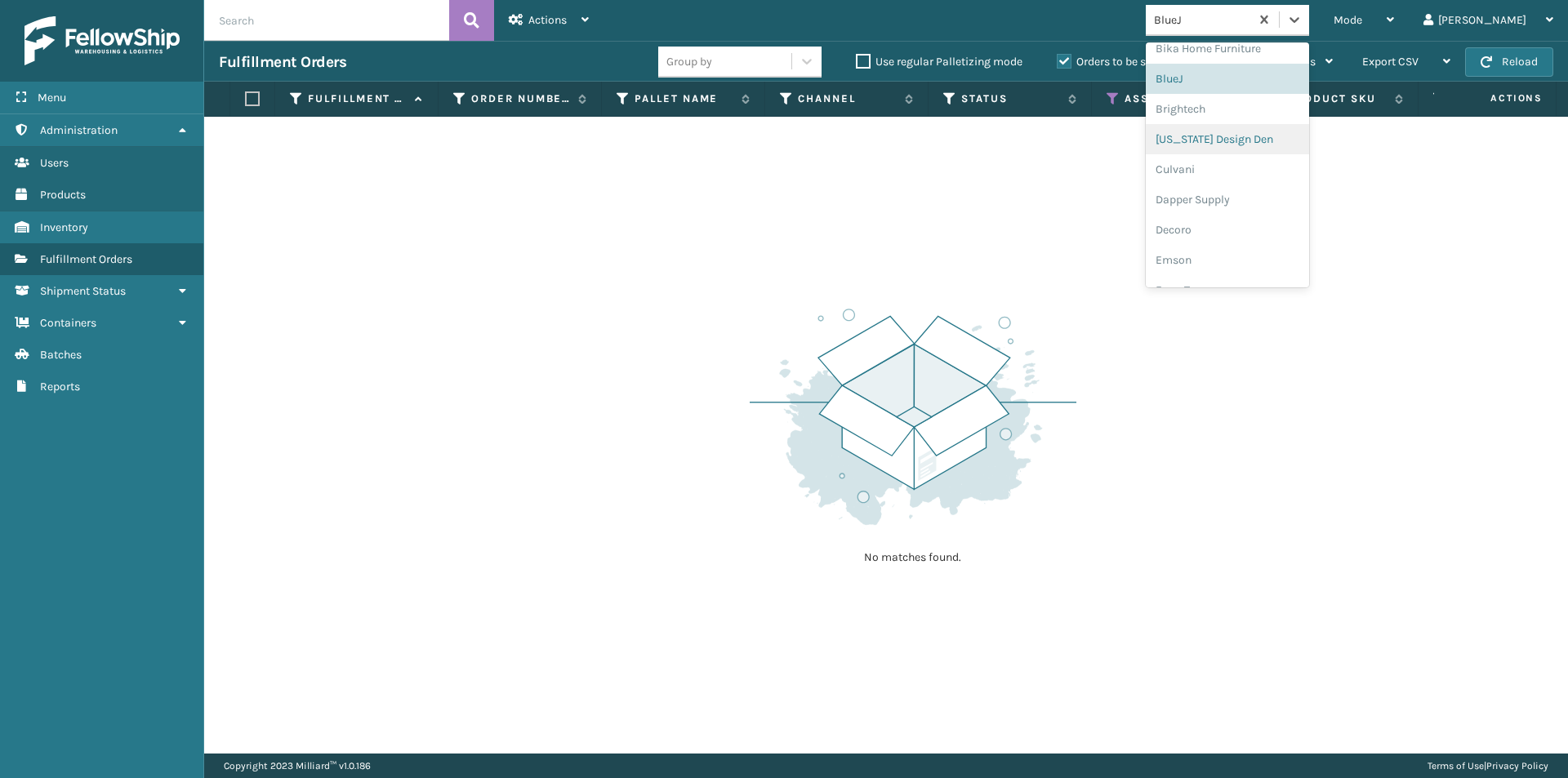
click at [1272, 140] on div "[US_STATE] Design Den" at bounding box center [1227, 139] width 164 height 30
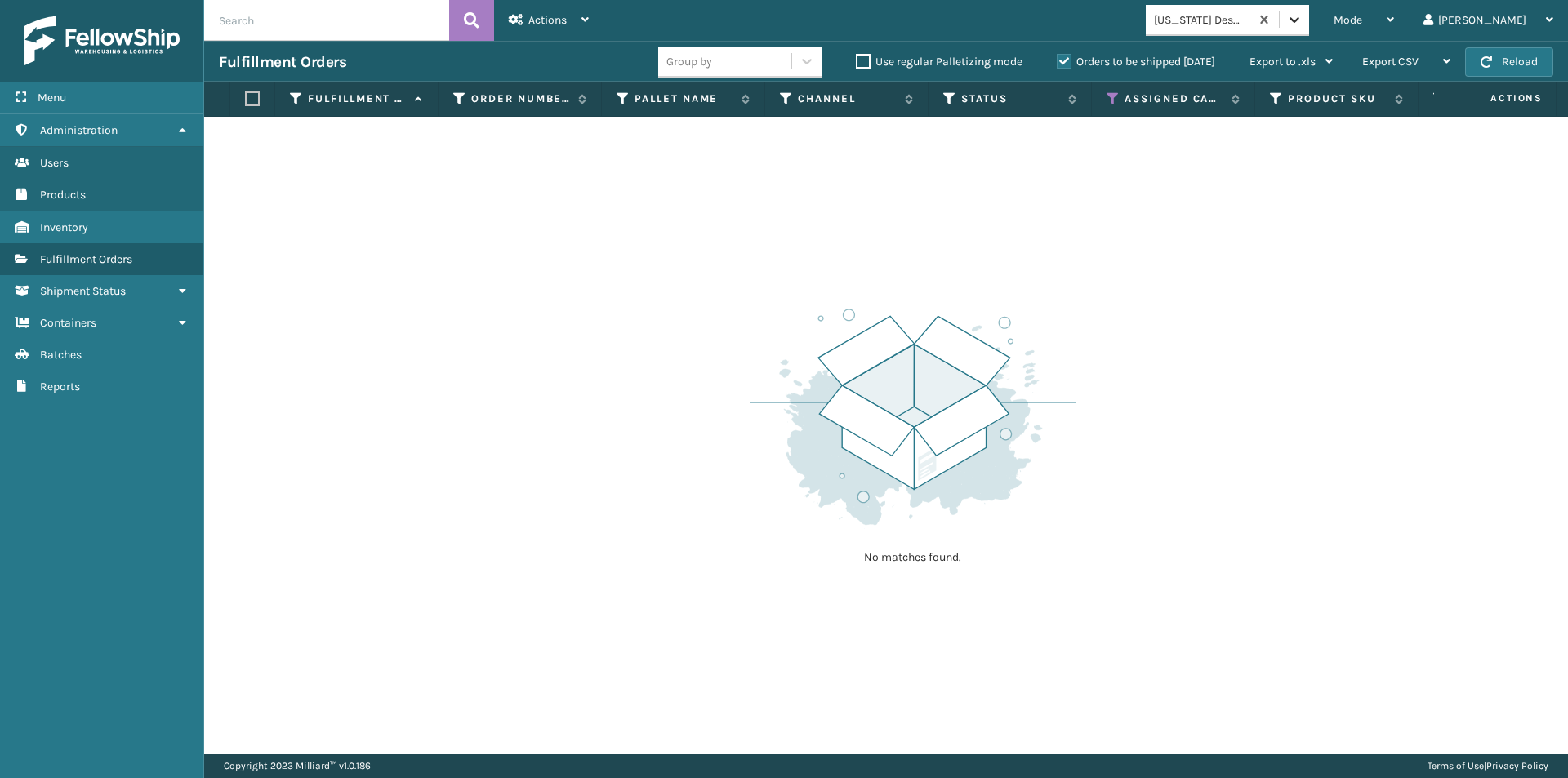
click at [1299, 20] on icon at bounding box center [1294, 19] width 10 height 5
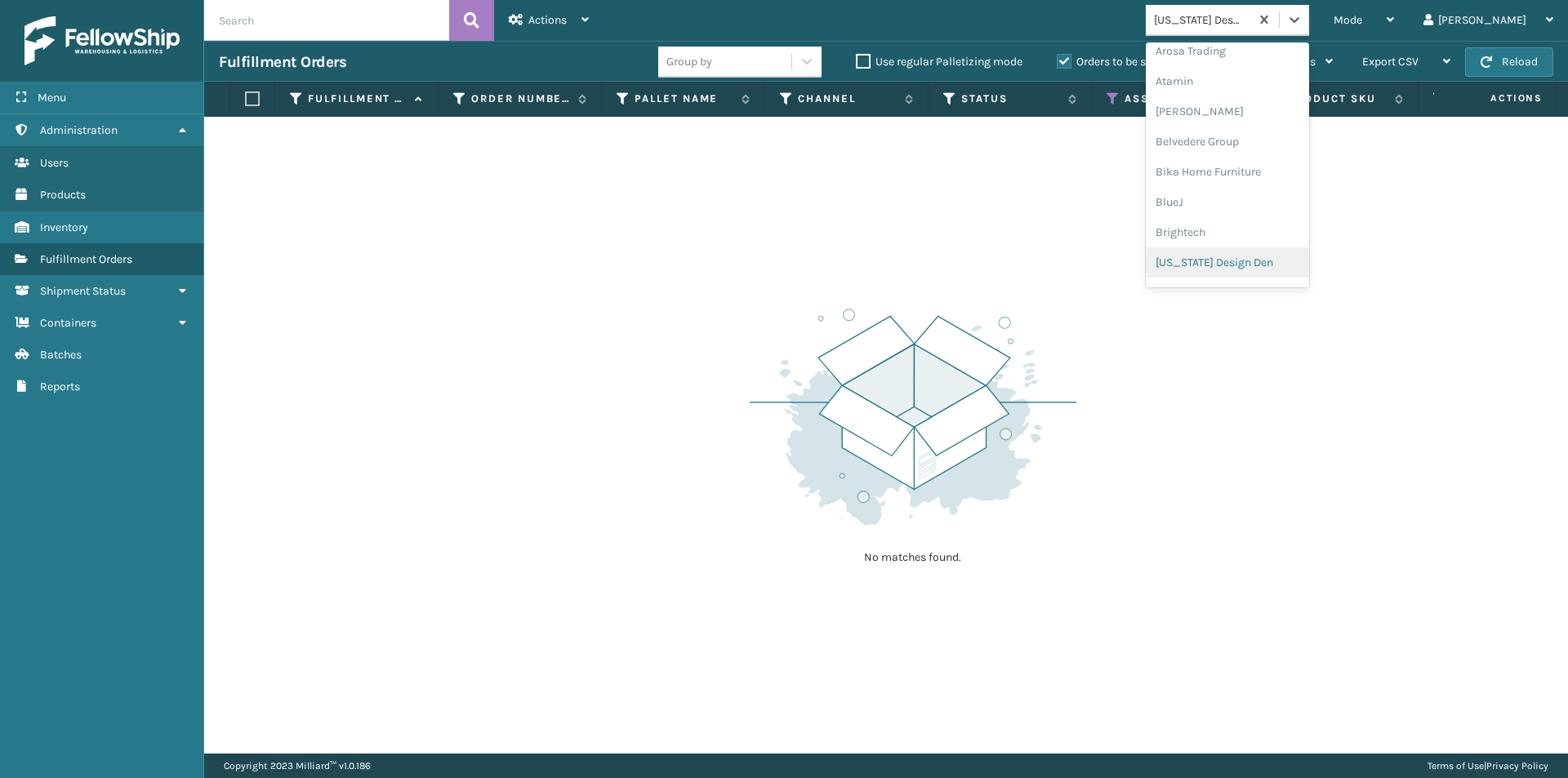
scroll to position [121, 0]
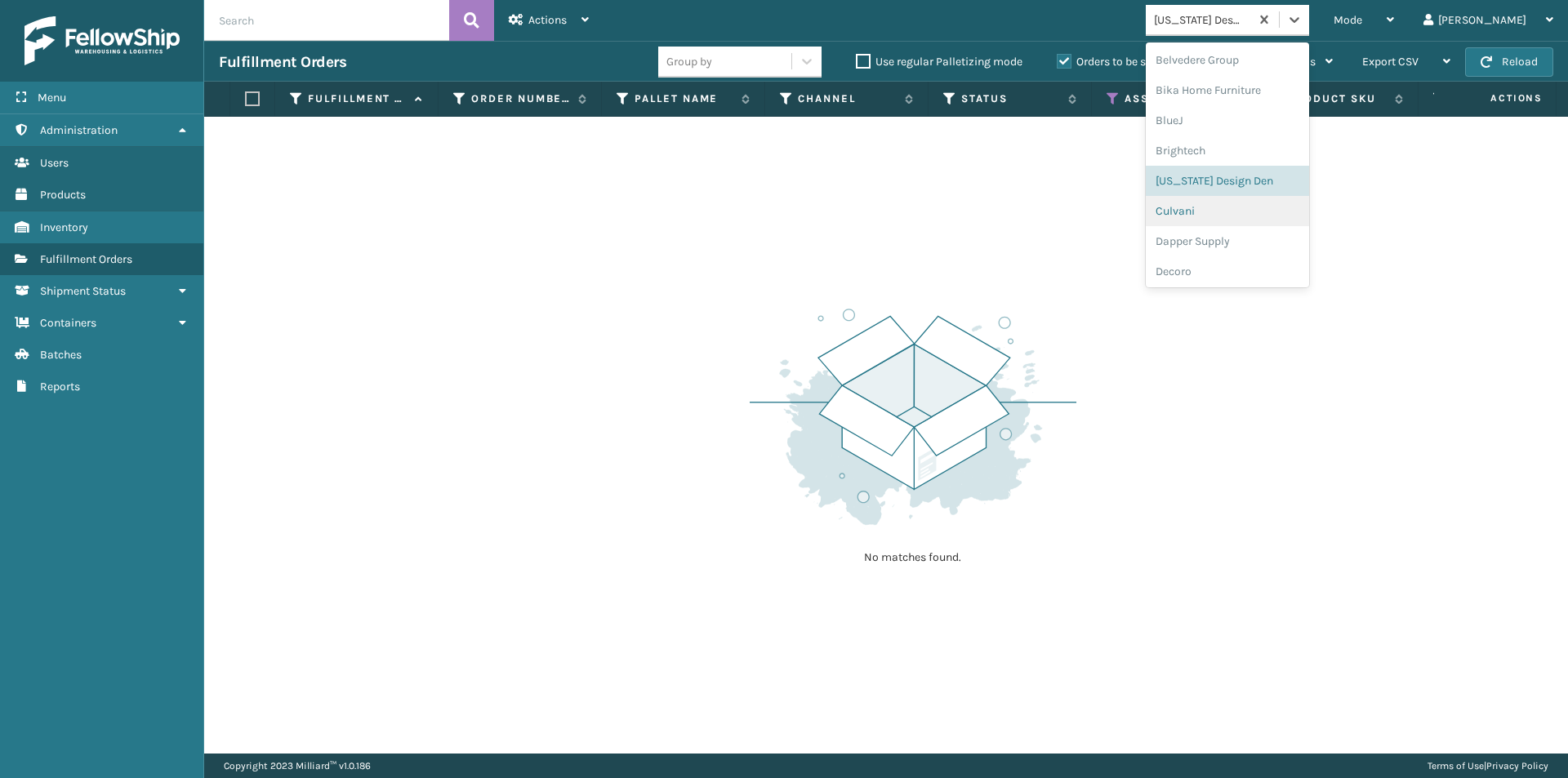
click at [1241, 214] on div "Culvani" at bounding box center [1227, 211] width 164 height 30
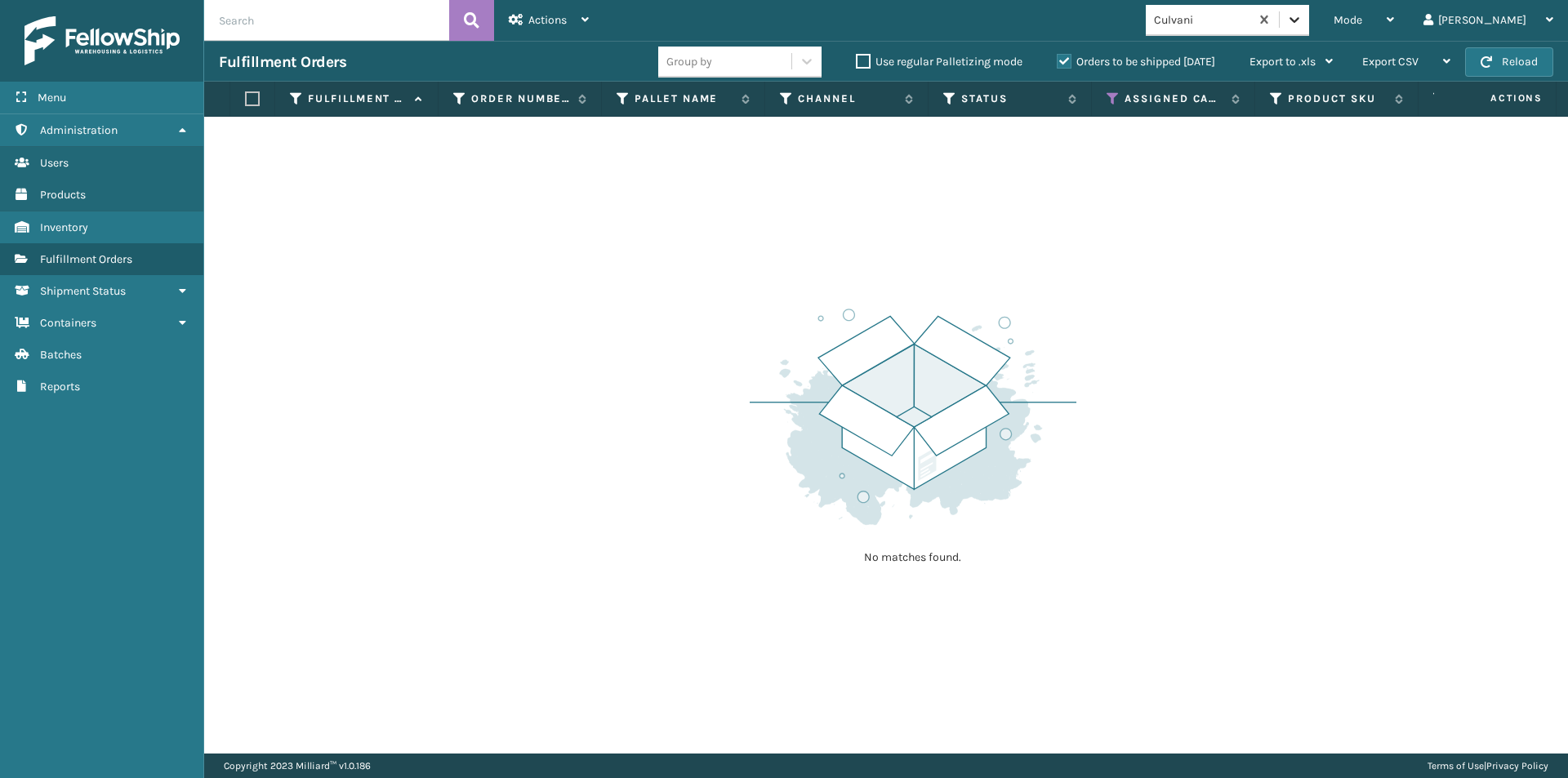
click at [1309, 27] on div at bounding box center [1294, 19] width 29 height 29
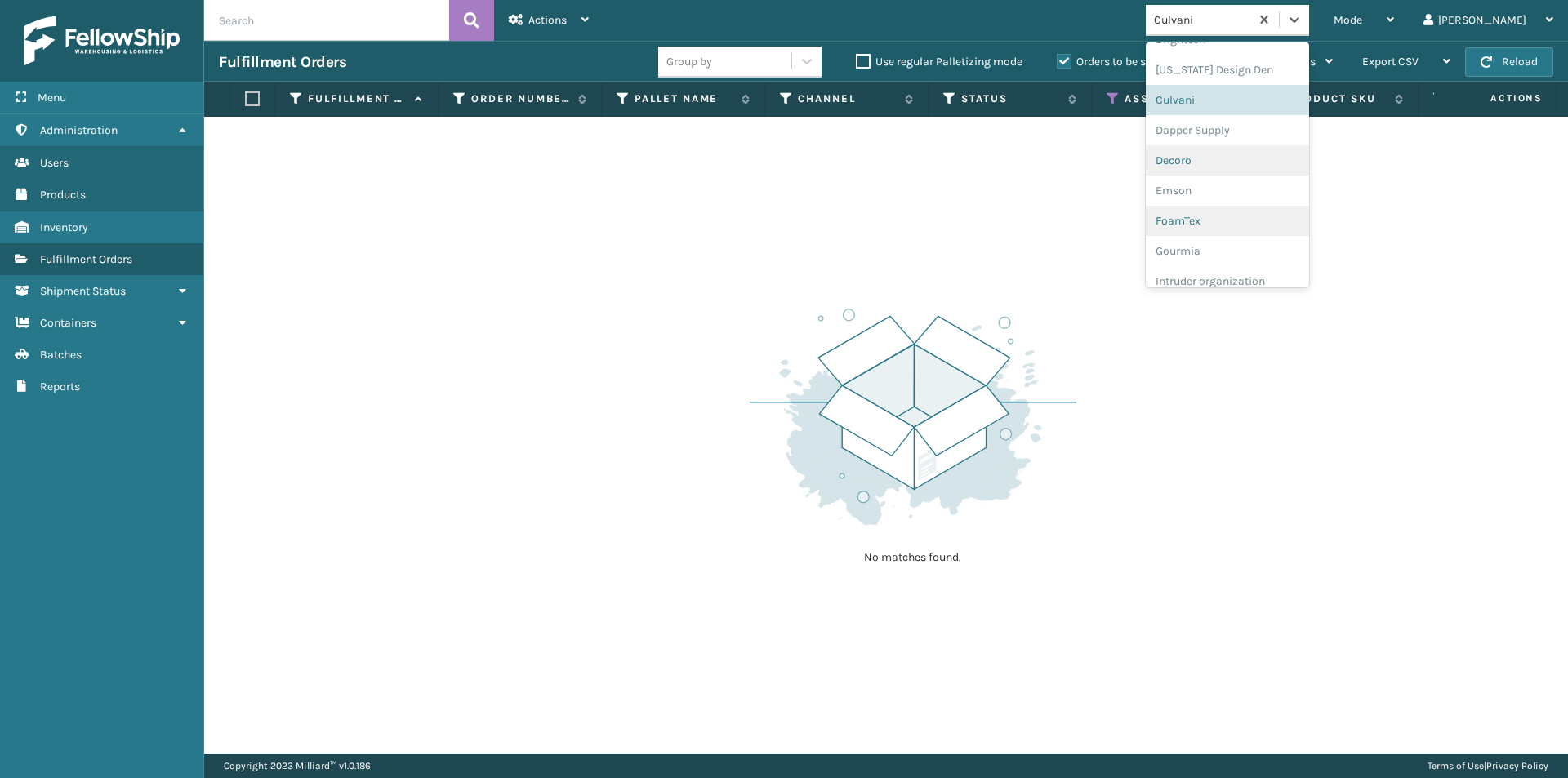
scroll to position [234, 0]
click at [1255, 131] on div "Dapper Supply" at bounding box center [1227, 129] width 164 height 30
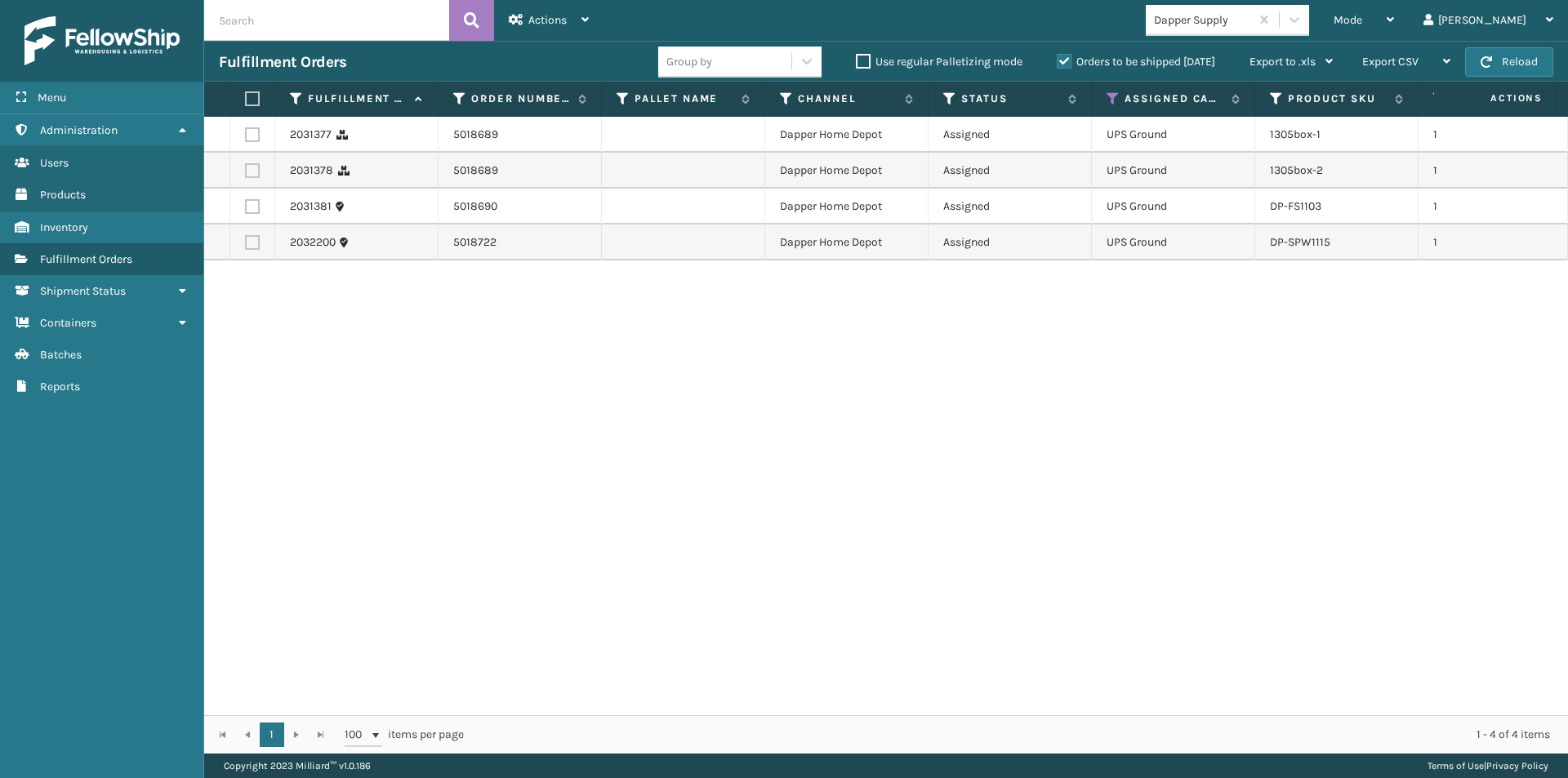
click at [254, 101] on label at bounding box center [250, 98] width 10 height 15
click at [246, 101] on input "checkbox" at bounding box center [245, 99] width 1 height 11
checkbox input "true"
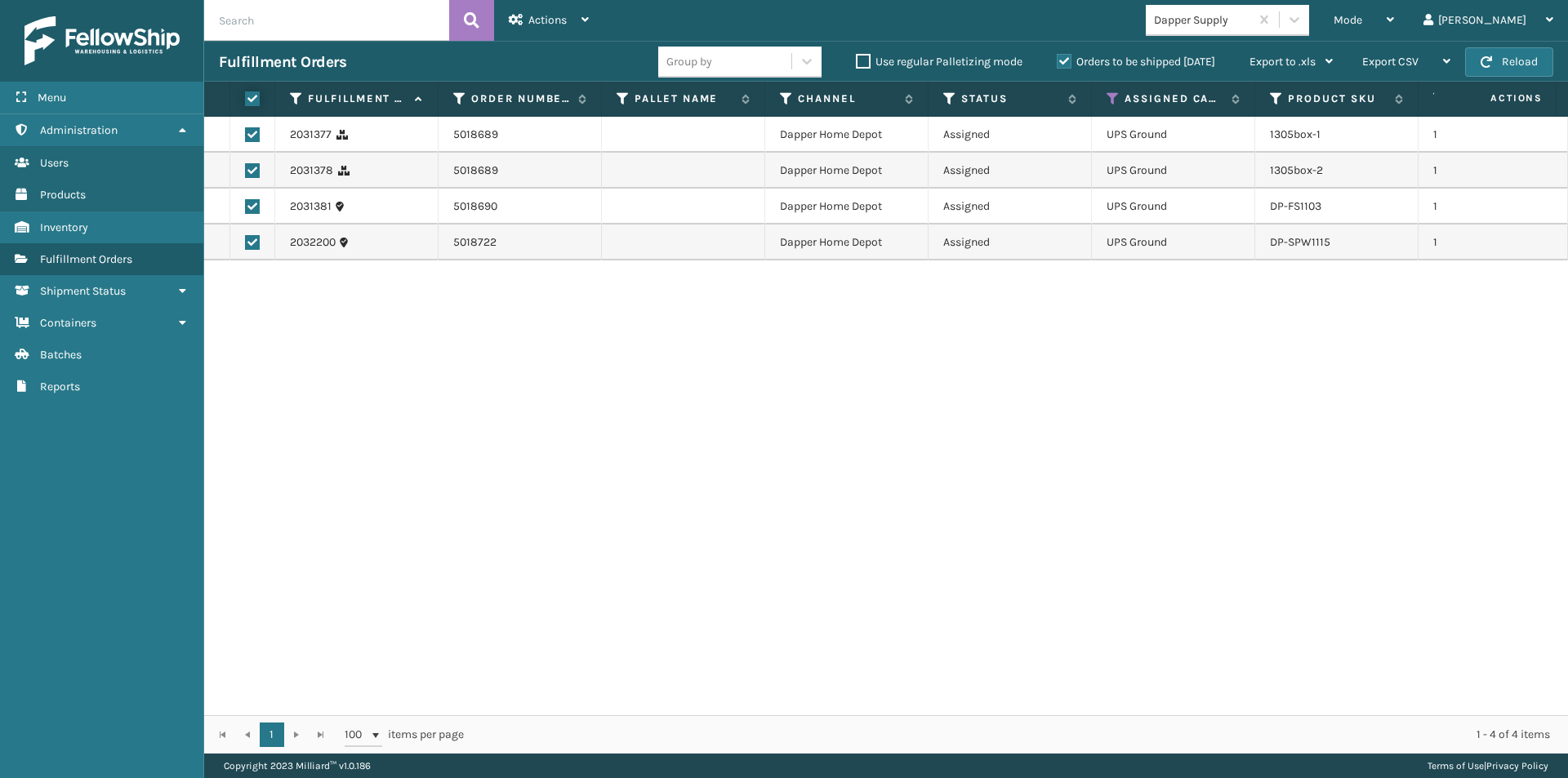
checkbox input "true"
click at [591, 20] on div "Actions Settings Remove All Filters Export Labels Create Picking Batch" at bounding box center [549, 20] width 110 height 41
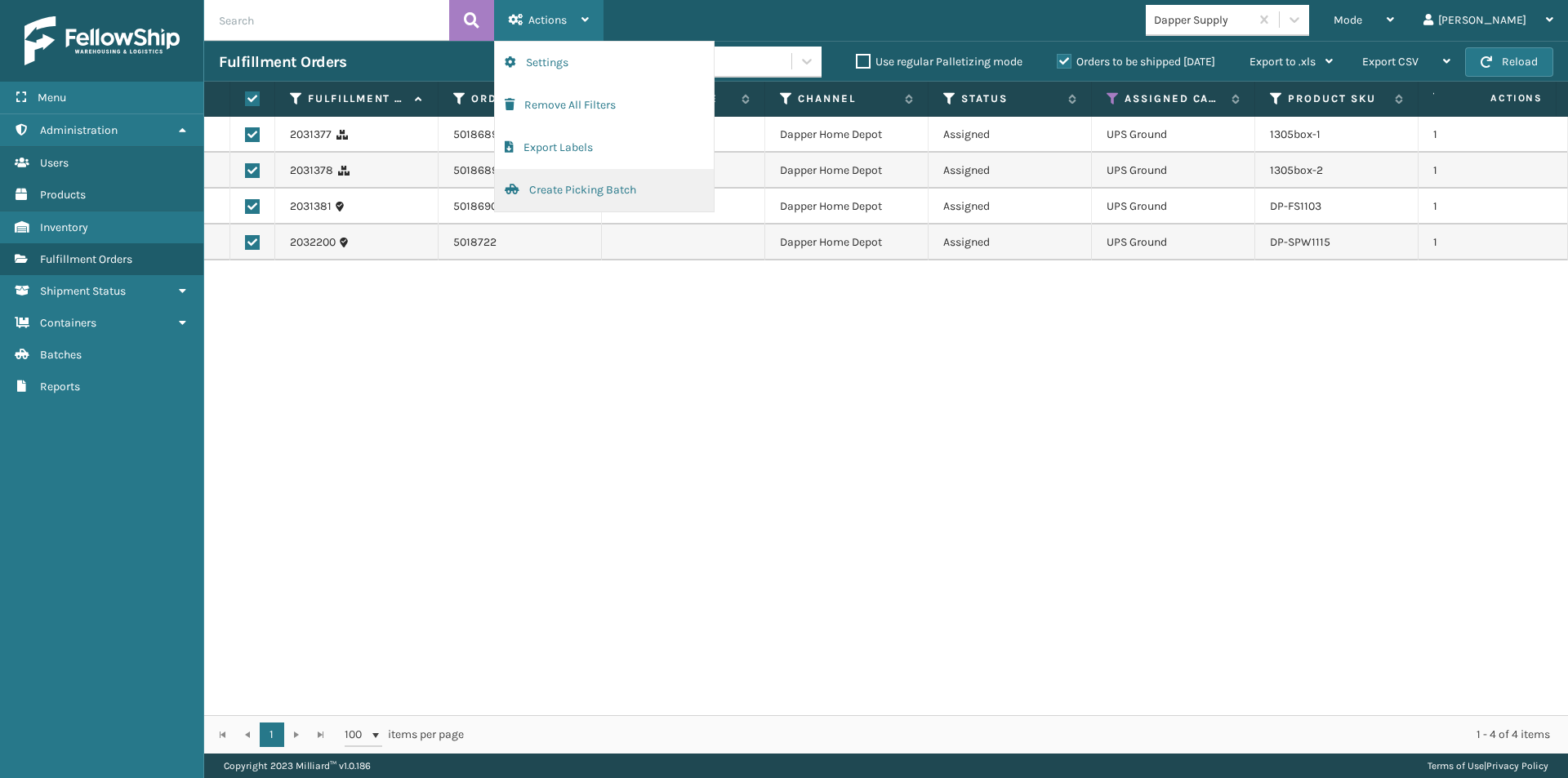
click at [575, 184] on button "Create Picking Batch" at bounding box center [603, 190] width 219 height 42
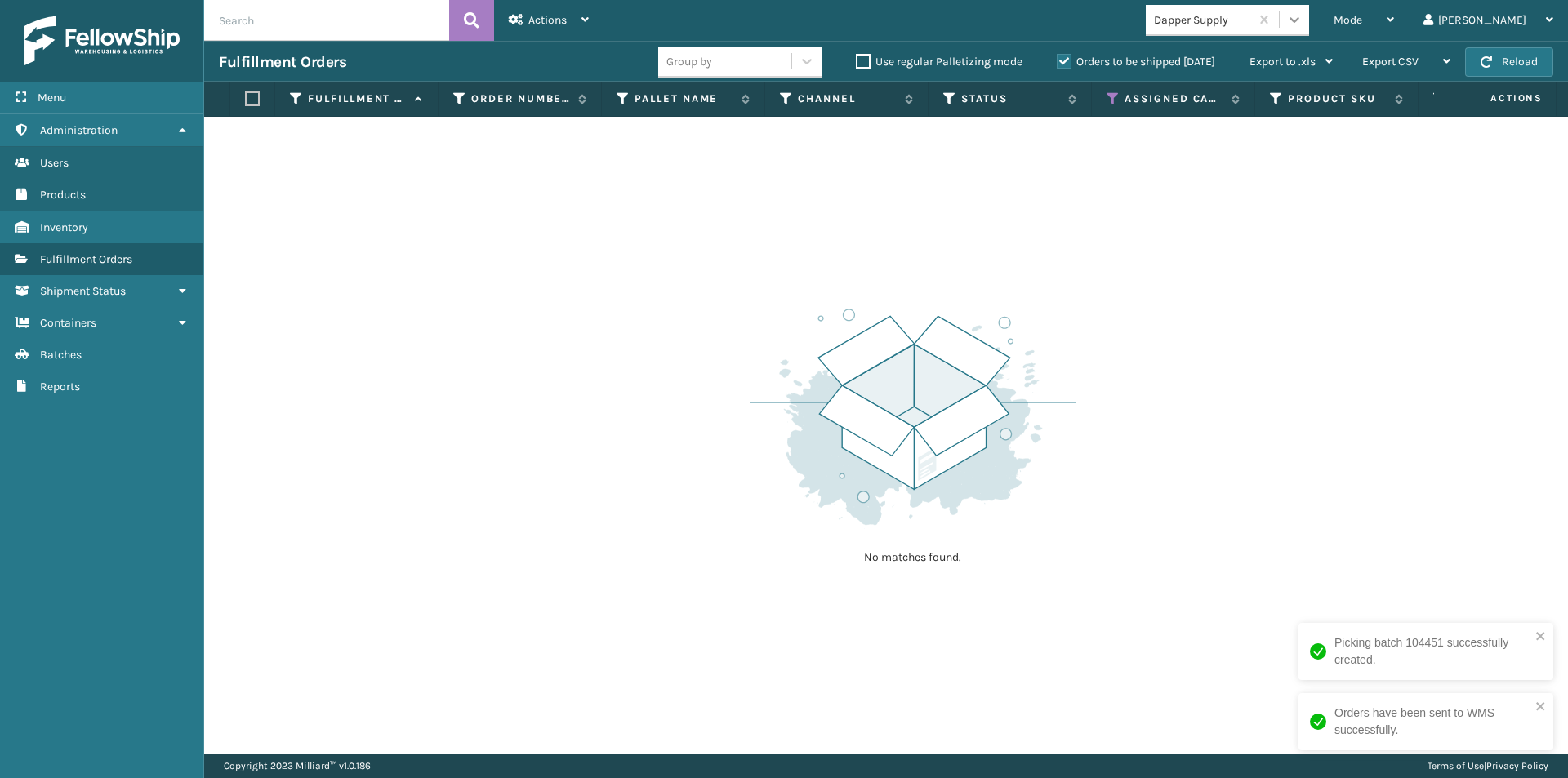
click at [1303, 17] on icon at bounding box center [1294, 19] width 16 height 16
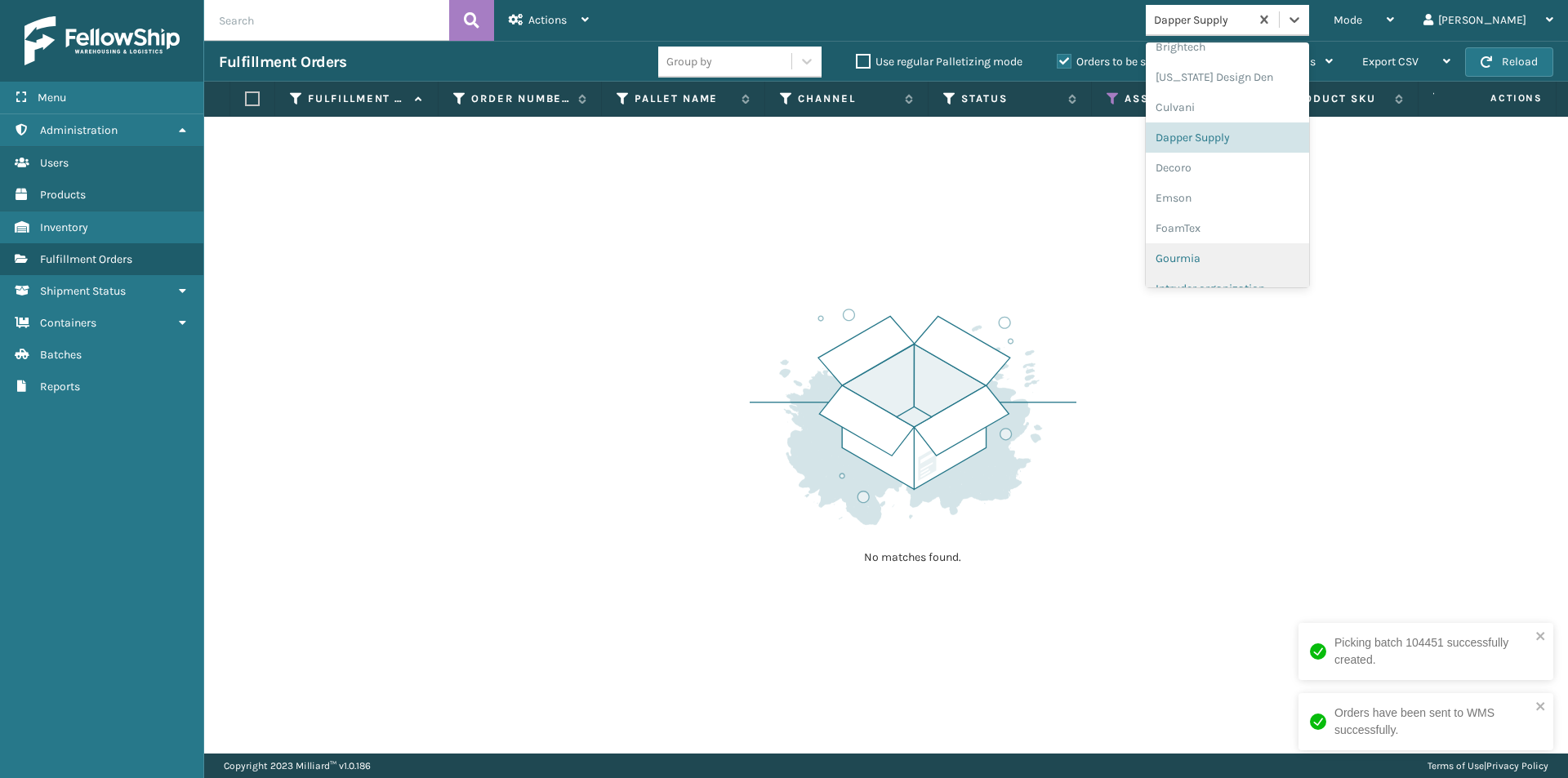
scroll to position [231, 0]
click at [1245, 169] on div "Decoro" at bounding box center [1227, 162] width 164 height 30
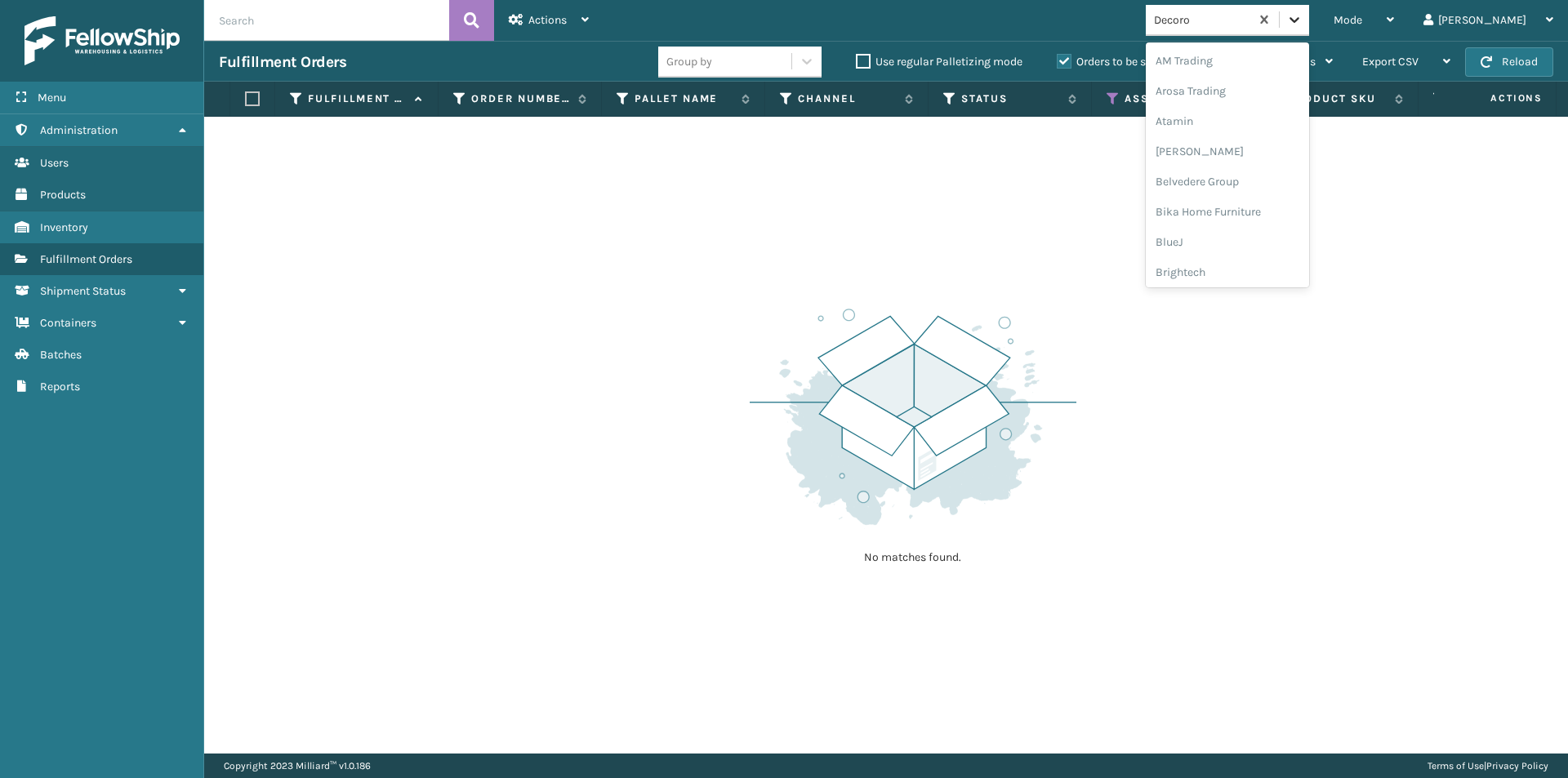
click at [1303, 13] on icon at bounding box center [1294, 19] width 16 height 16
click at [1270, 217] on div "Emson" at bounding box center [1227, 211] width 164 height 30
click at [1303, 27] on icon at bounding box center [1294, 19] width 16 height 16
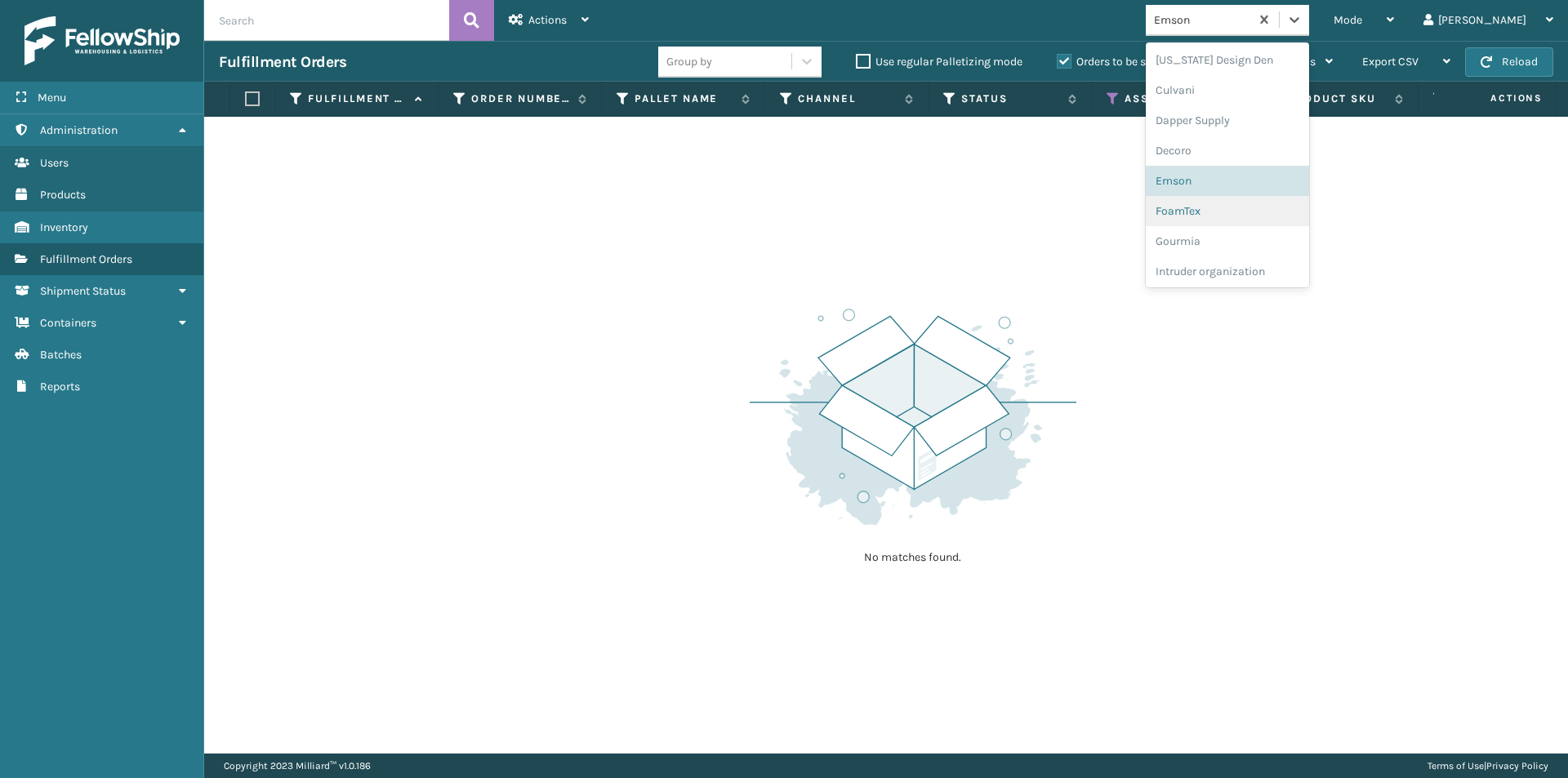
click at [1263, 212] on div "FoamTex" at bounding box center [1227, 211] width 164 height 30
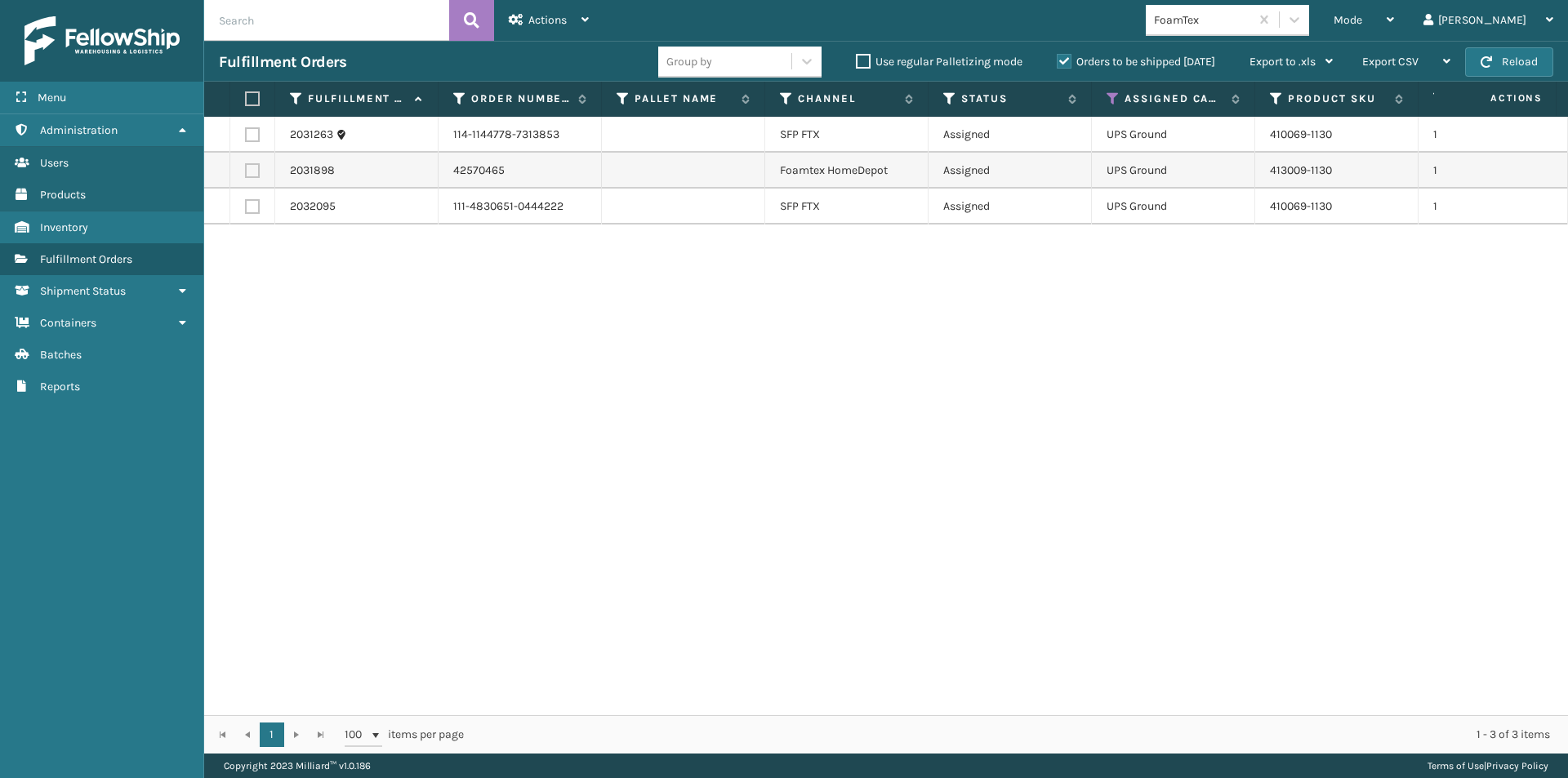
drag, startPoint x: 253, startPoint y: 97, endPoint x: 326, endPoint y: 83, distance: 74.3
click at [254, 97] on label at bounding box center [250, 98] width 10 height 15
click at [246, 97] on input "checkbox" at bounding box center [245, 99] width 1 height 11
checkbox input "true"
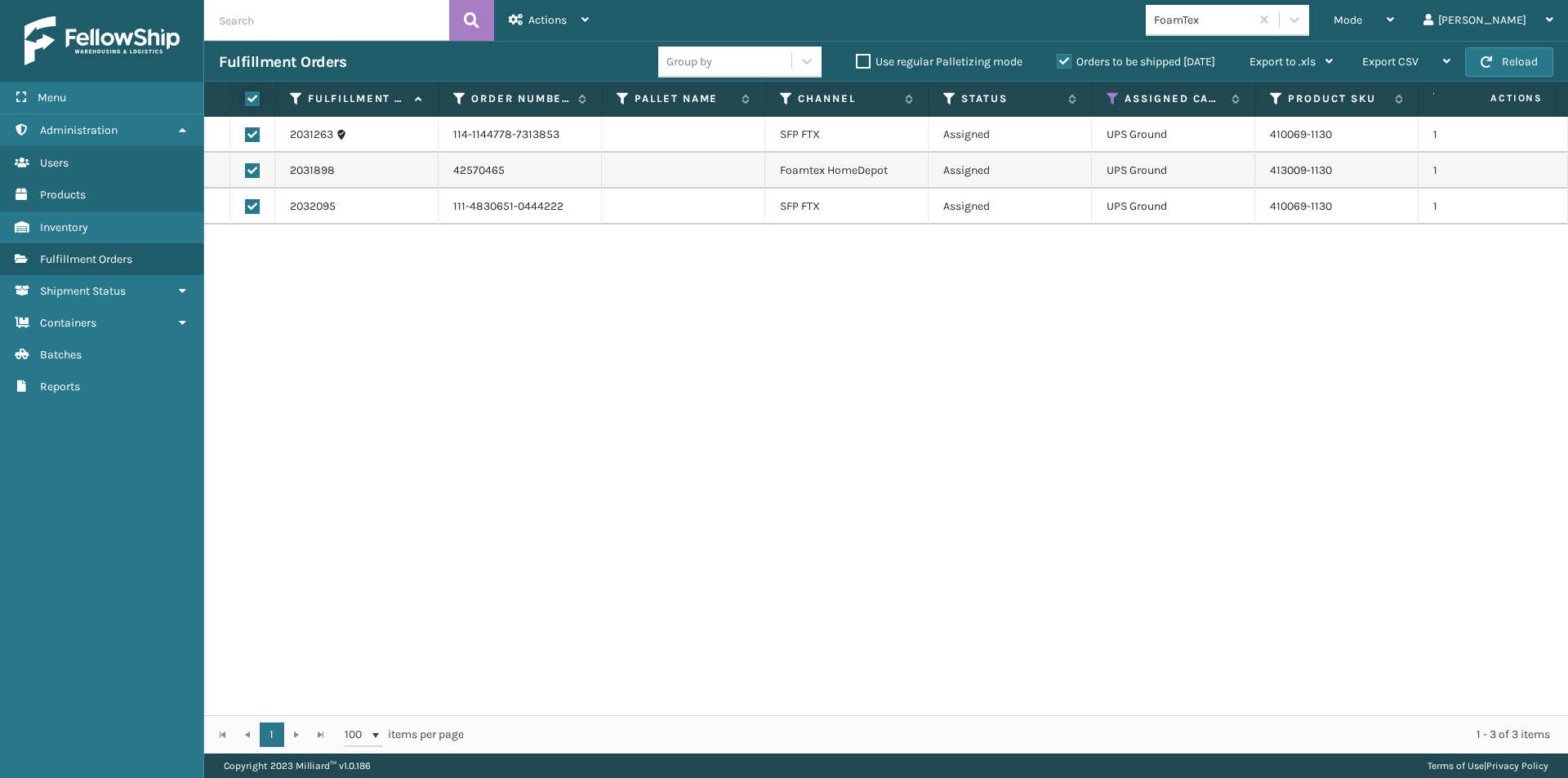
checkbox input "true"
click at [581, 17] on icon at bounding box center [585, 19] width 7 height 12
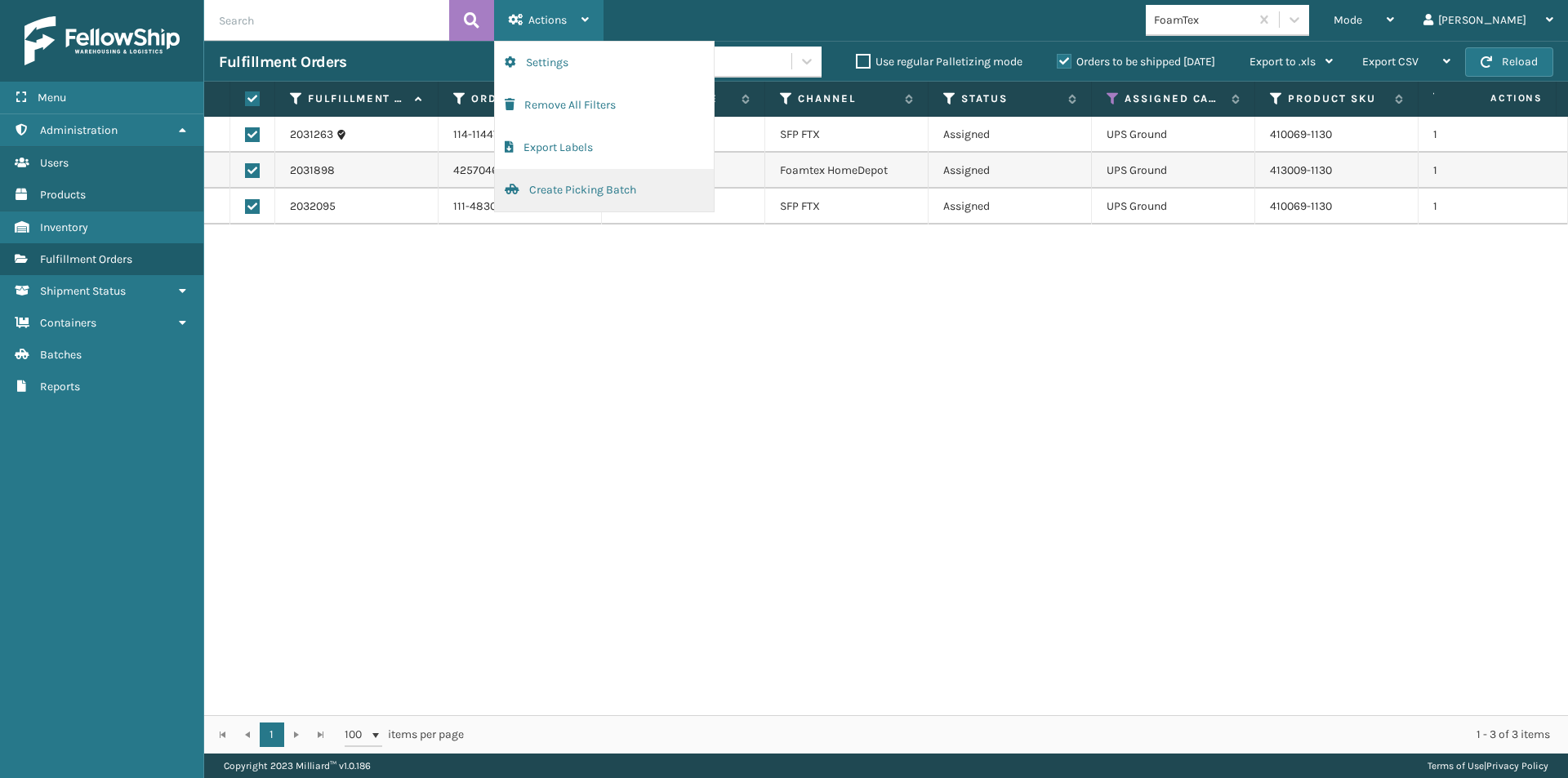
click at [591, 193] on button "Create Picking Batch" at bounding box center [603, 190] width 219 height 42
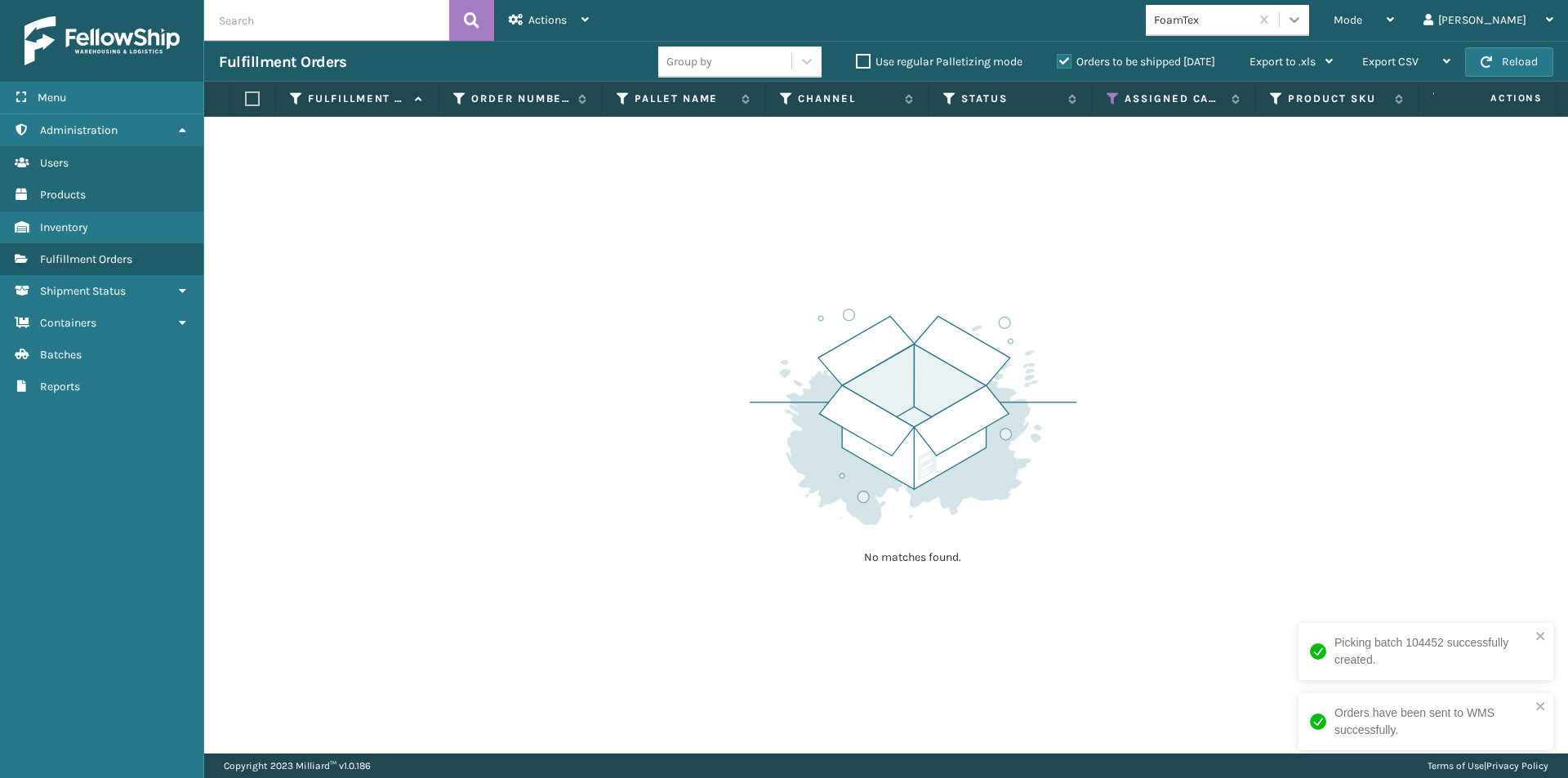
click at [1303, 22] on icon at bounding box center [1294, 19] width 16 height 16
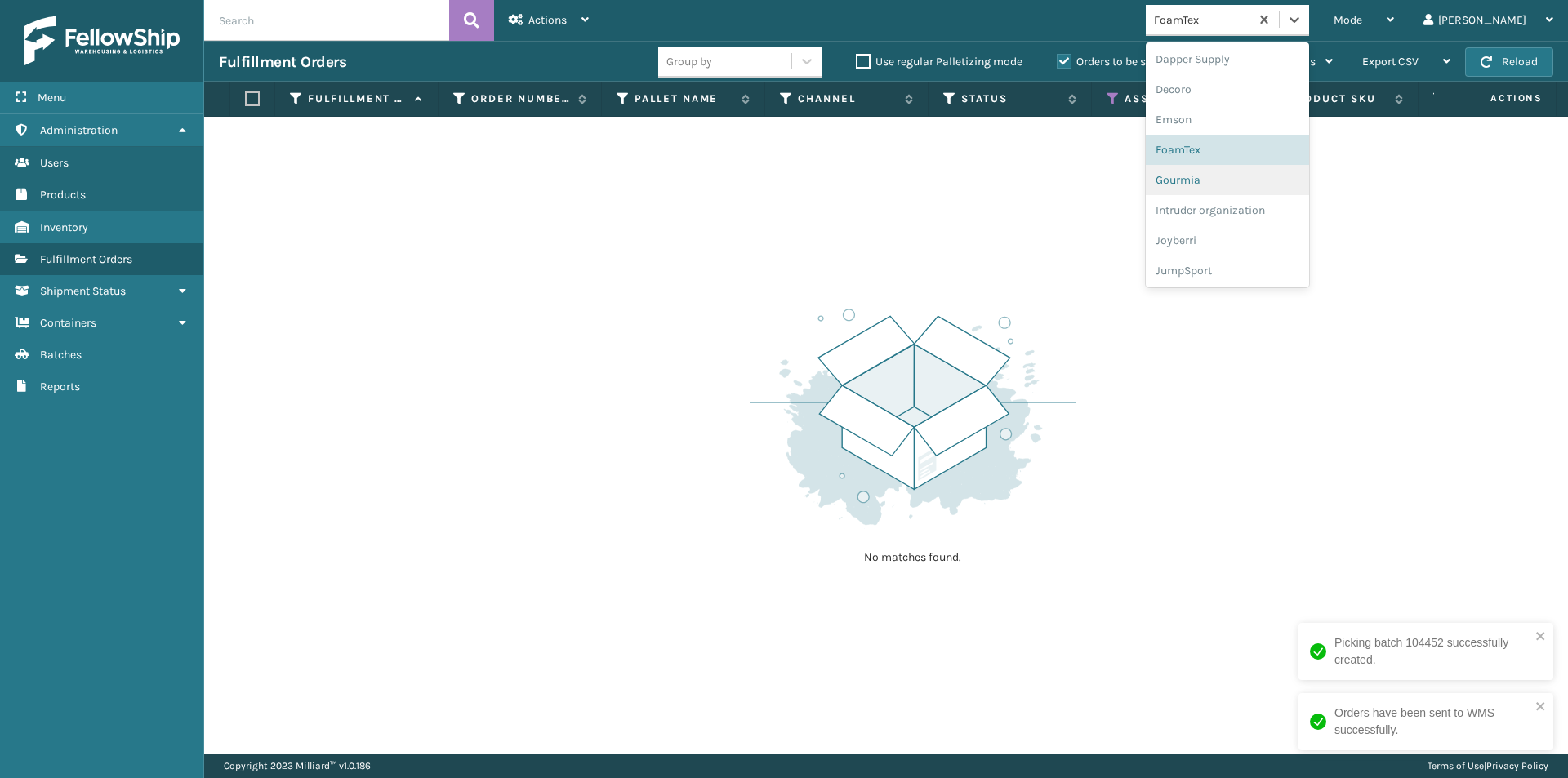
scroll to position [354, 0]
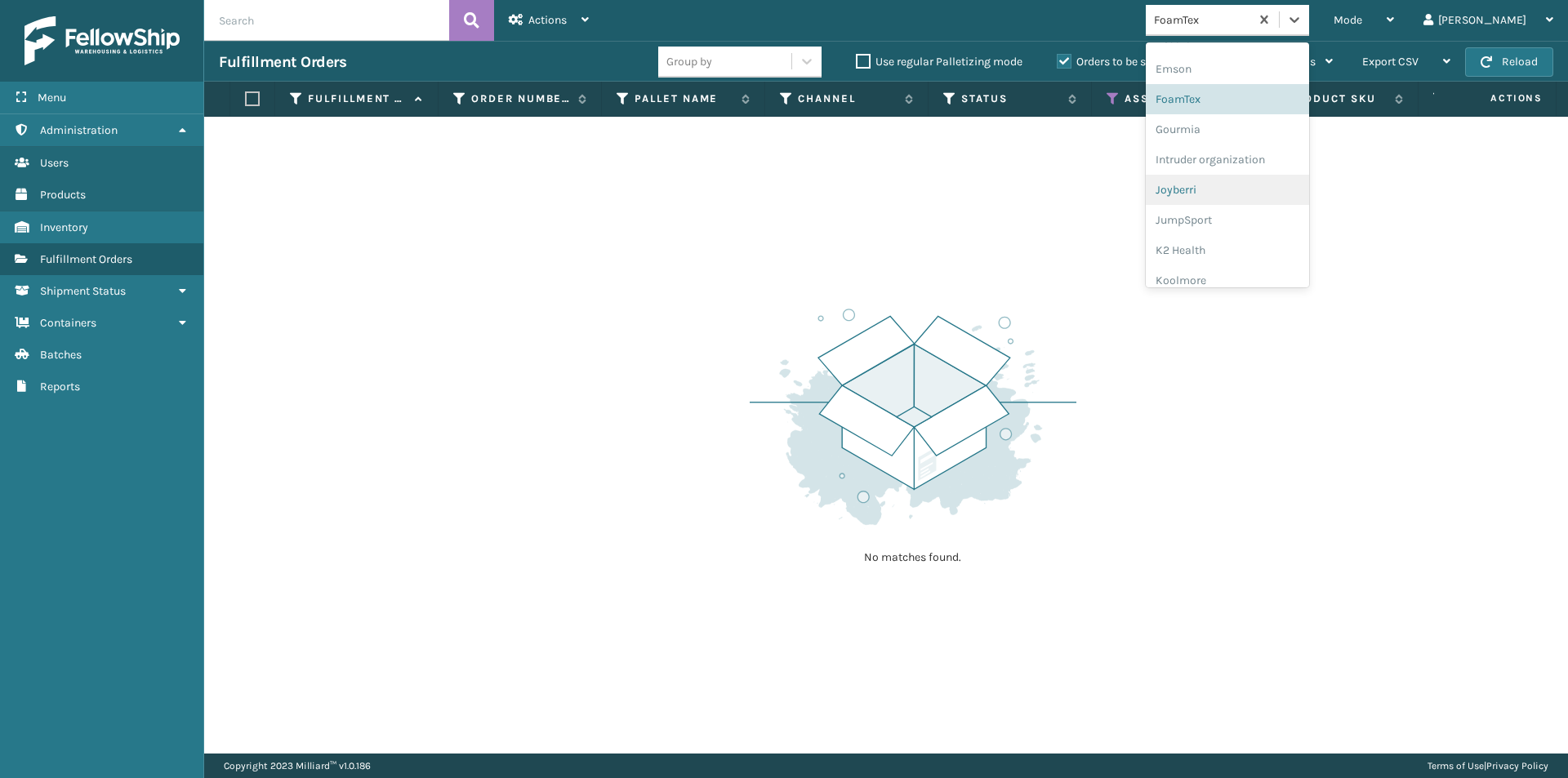
click at [1259, 194] on div "Joyberri" at bounding box center [1227, 189] width 164 height 30
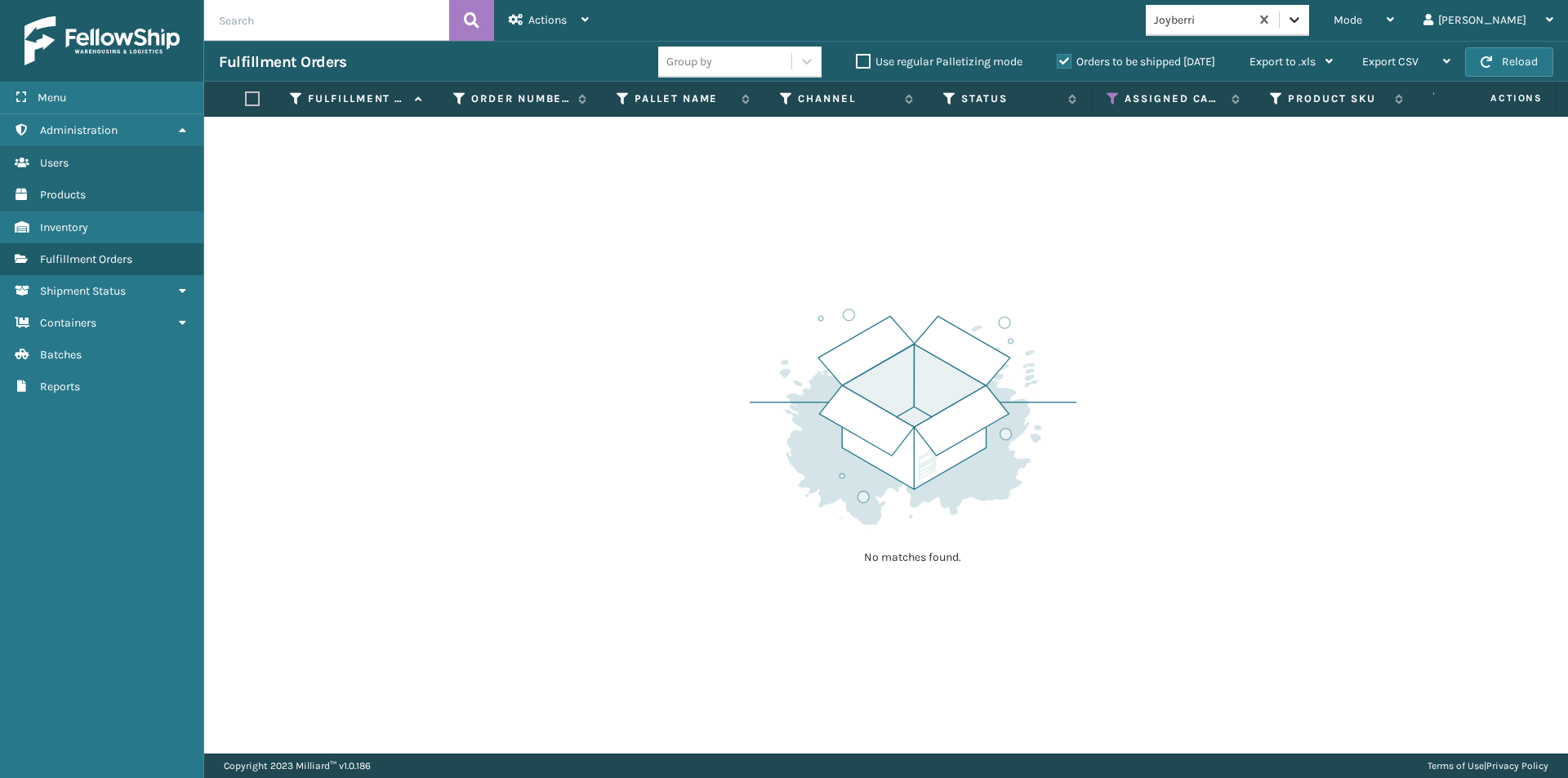
click at [1309, 22] on div at bounding box center [1294, 19] width 29 height 29
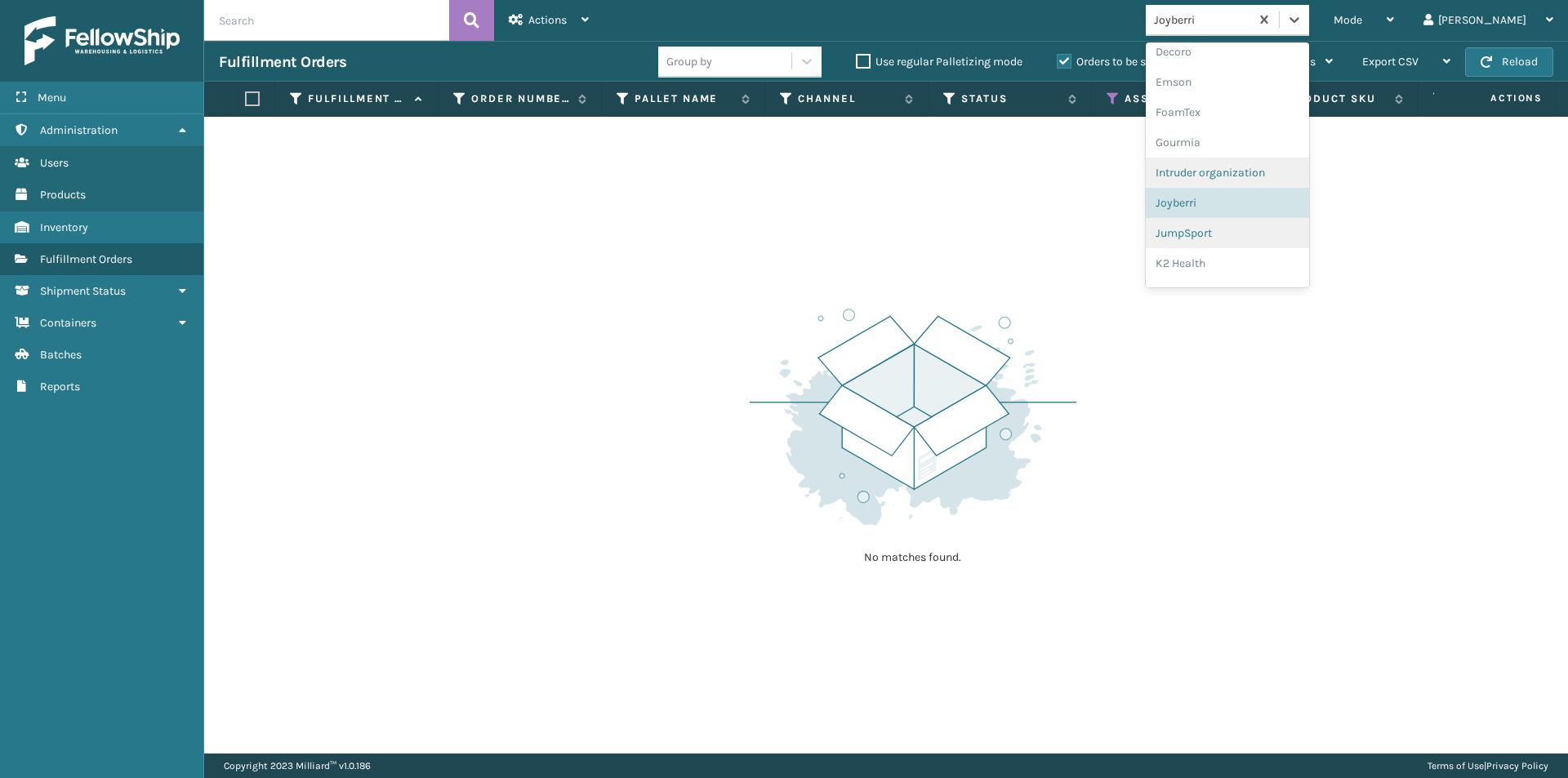
scroll to position [364, 0]
click at [1266, 221] on div "JumpSport" at bounding box center [1227, 211] width 164 height 30
click at [1303, 26] on icon at bounding box center [1294, 19] width 16 height 16
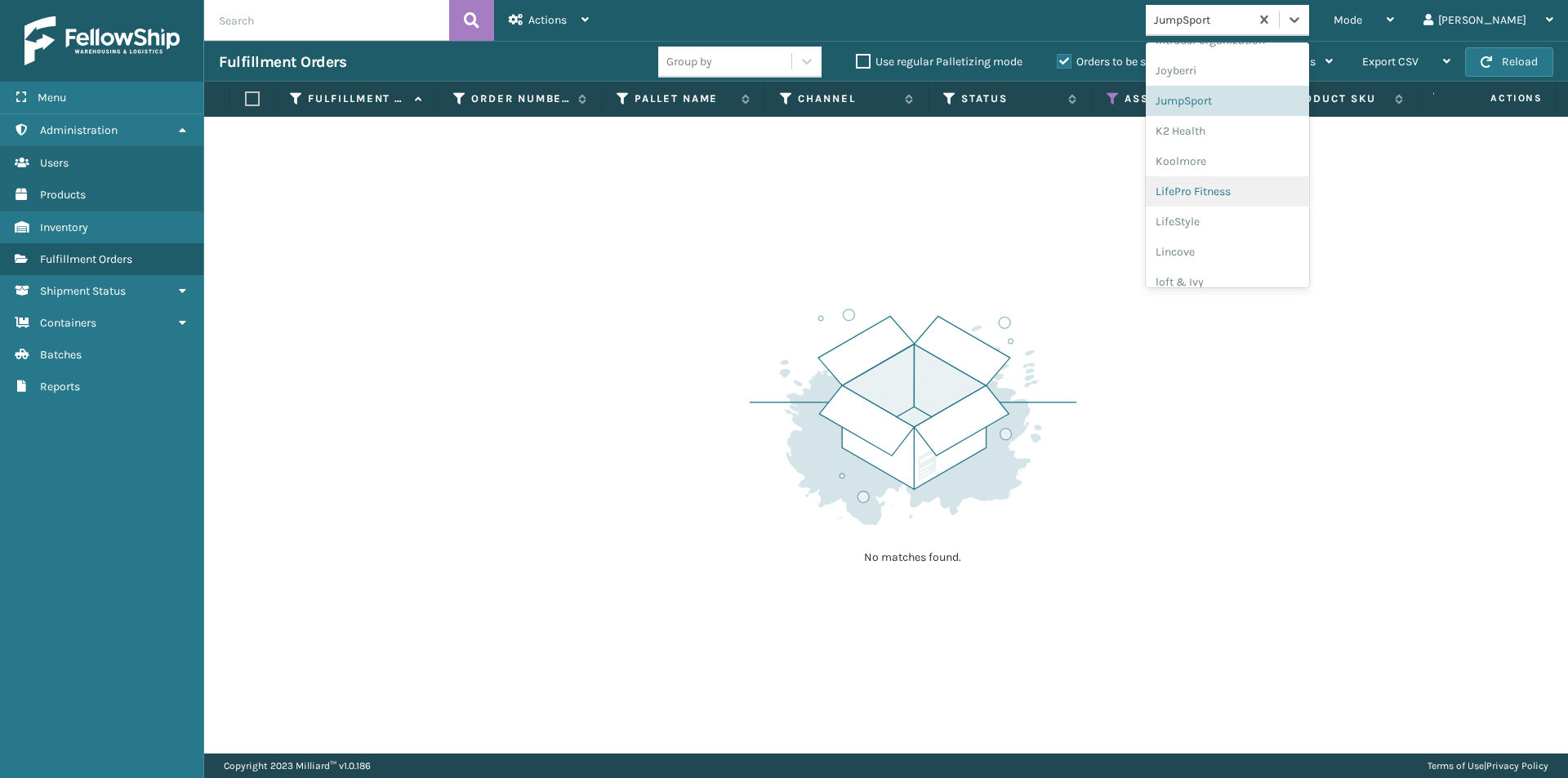
scroll to position [475, 0]
click at [1256, 127] on div "K2 Health" at bounding box center [1227, 129] width 164 height 30
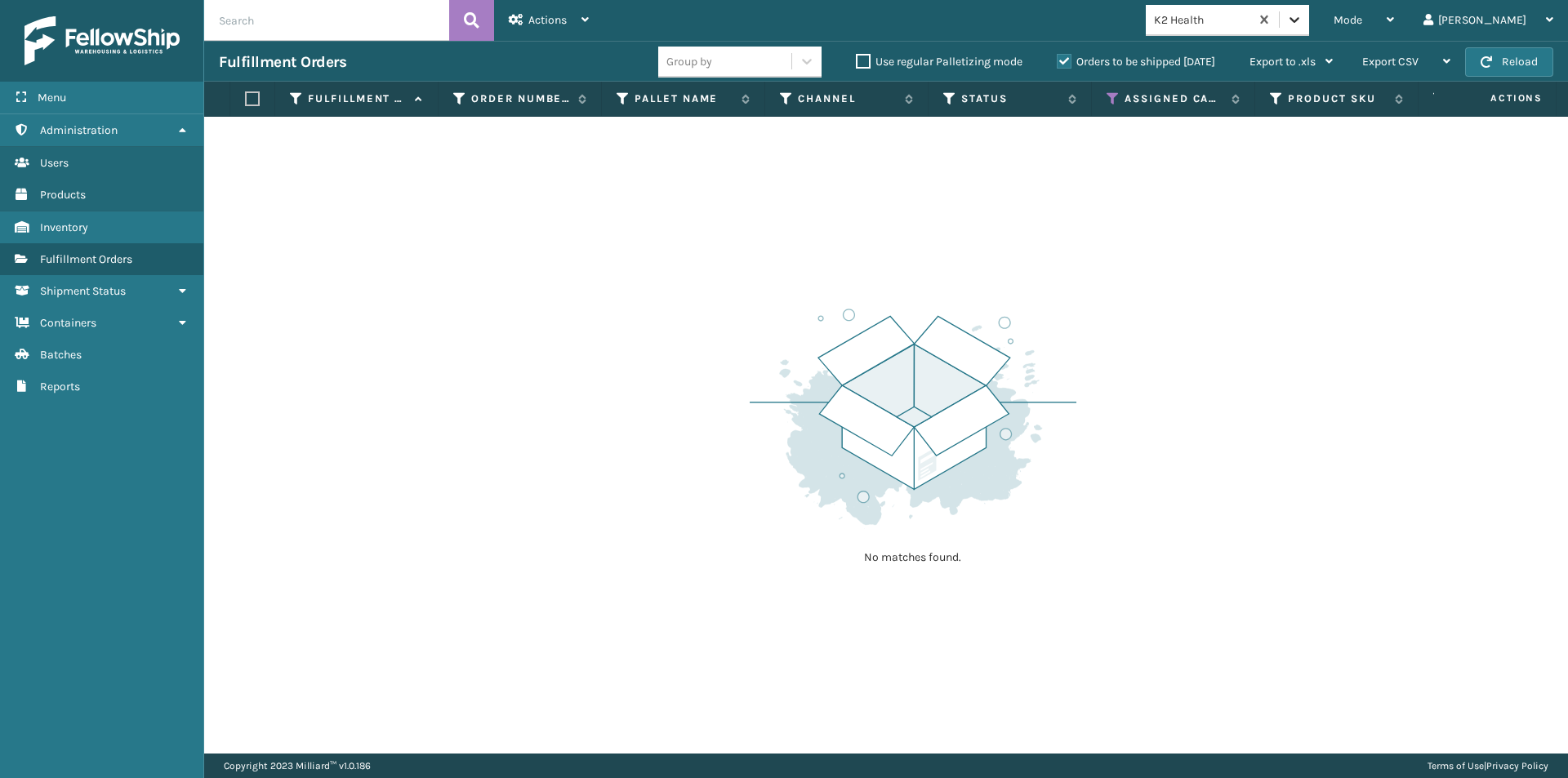
click at [1303, 24] on icon at bounding box center [1294, 19] width 16 height 16
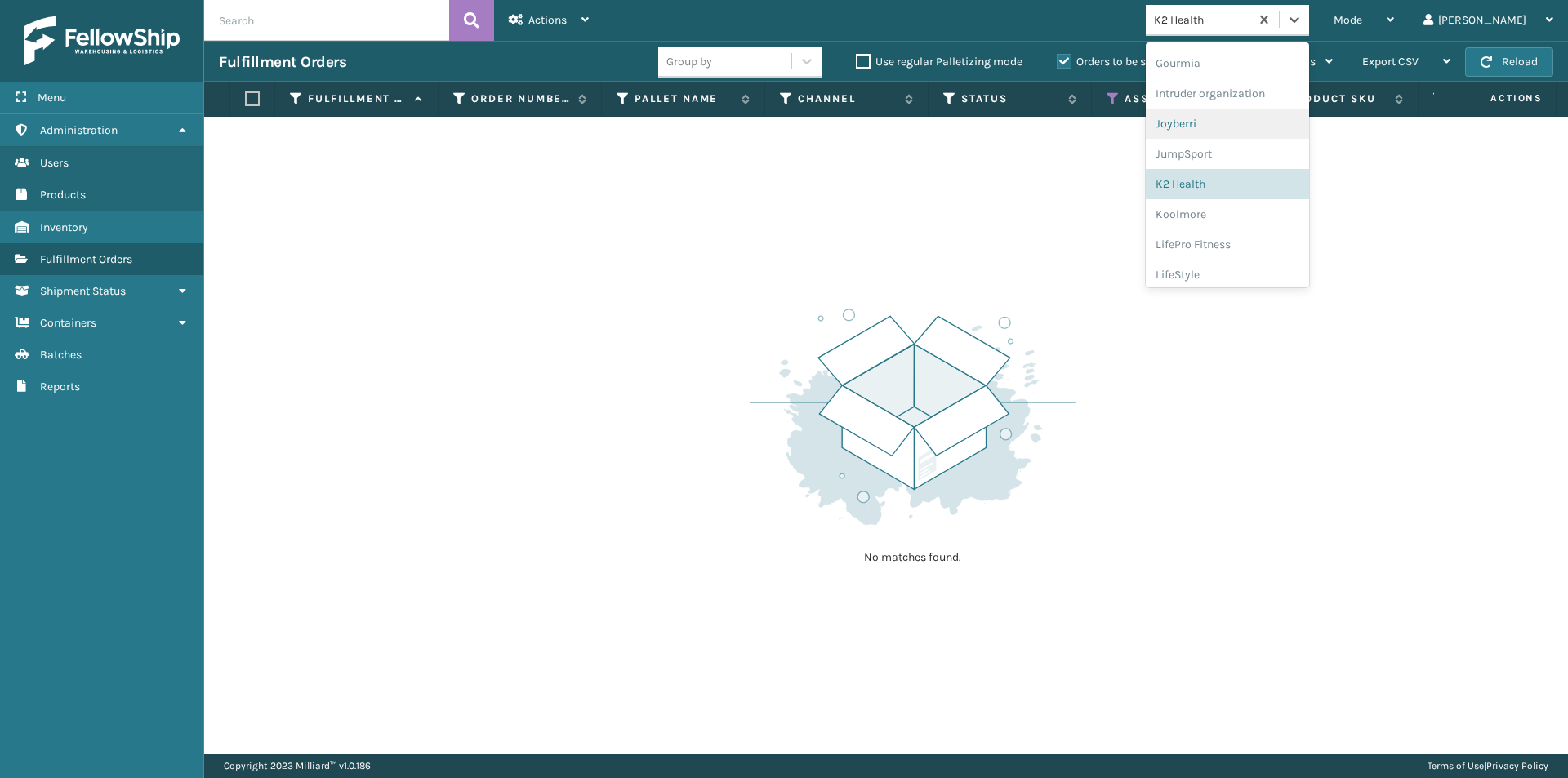
scroll to position [505, 0]
click at [1252, 132] on div "Koolmore" at bounding box center [1227, 129] width 164 height 30
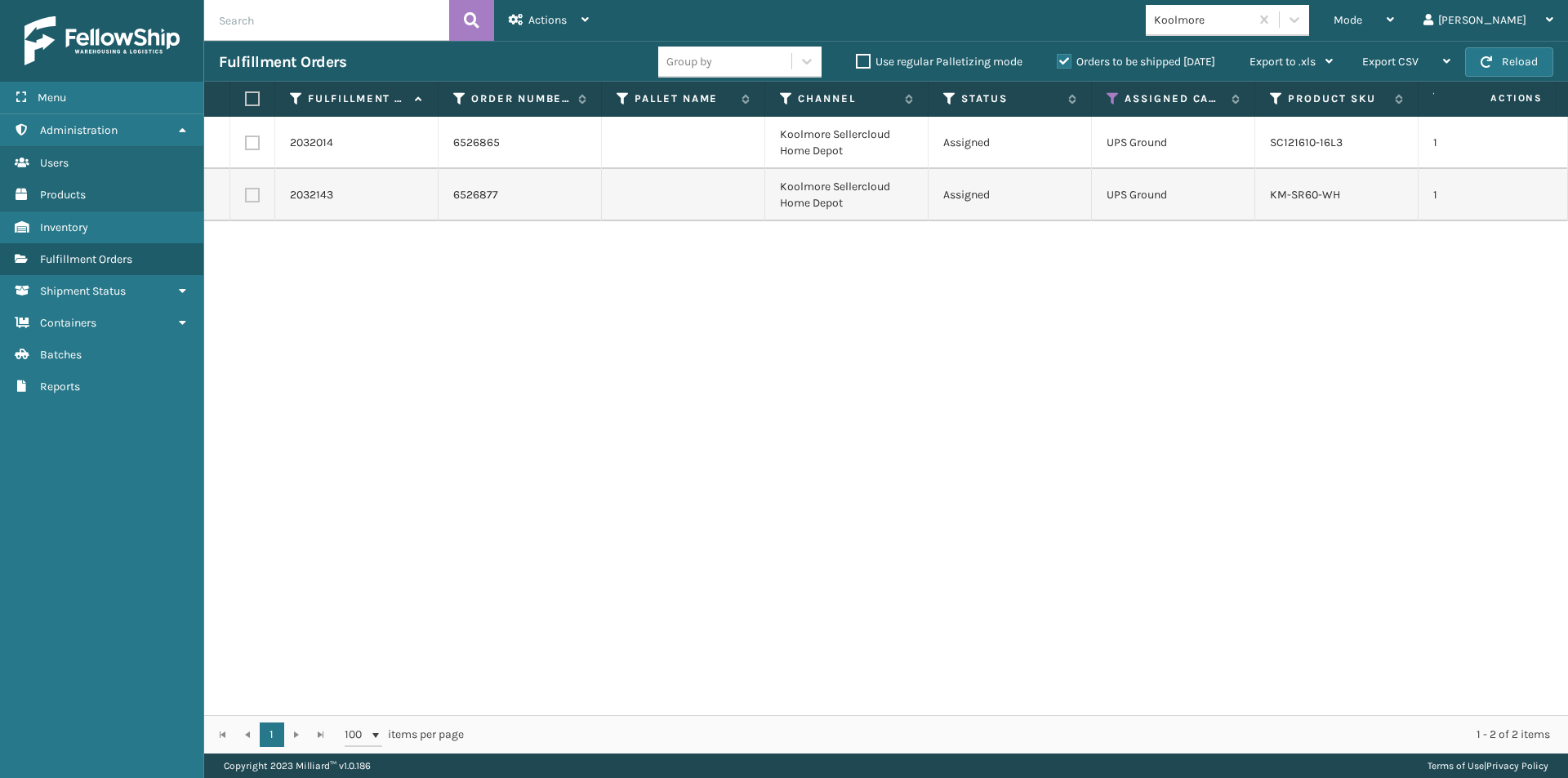
click at [255, 99] on label at bounding box center [250, 98] width 10 height 15
click at [246, 99] on input "checkbox" at bounding box center [245, 99] width 1 height 11
checkbox input "true"
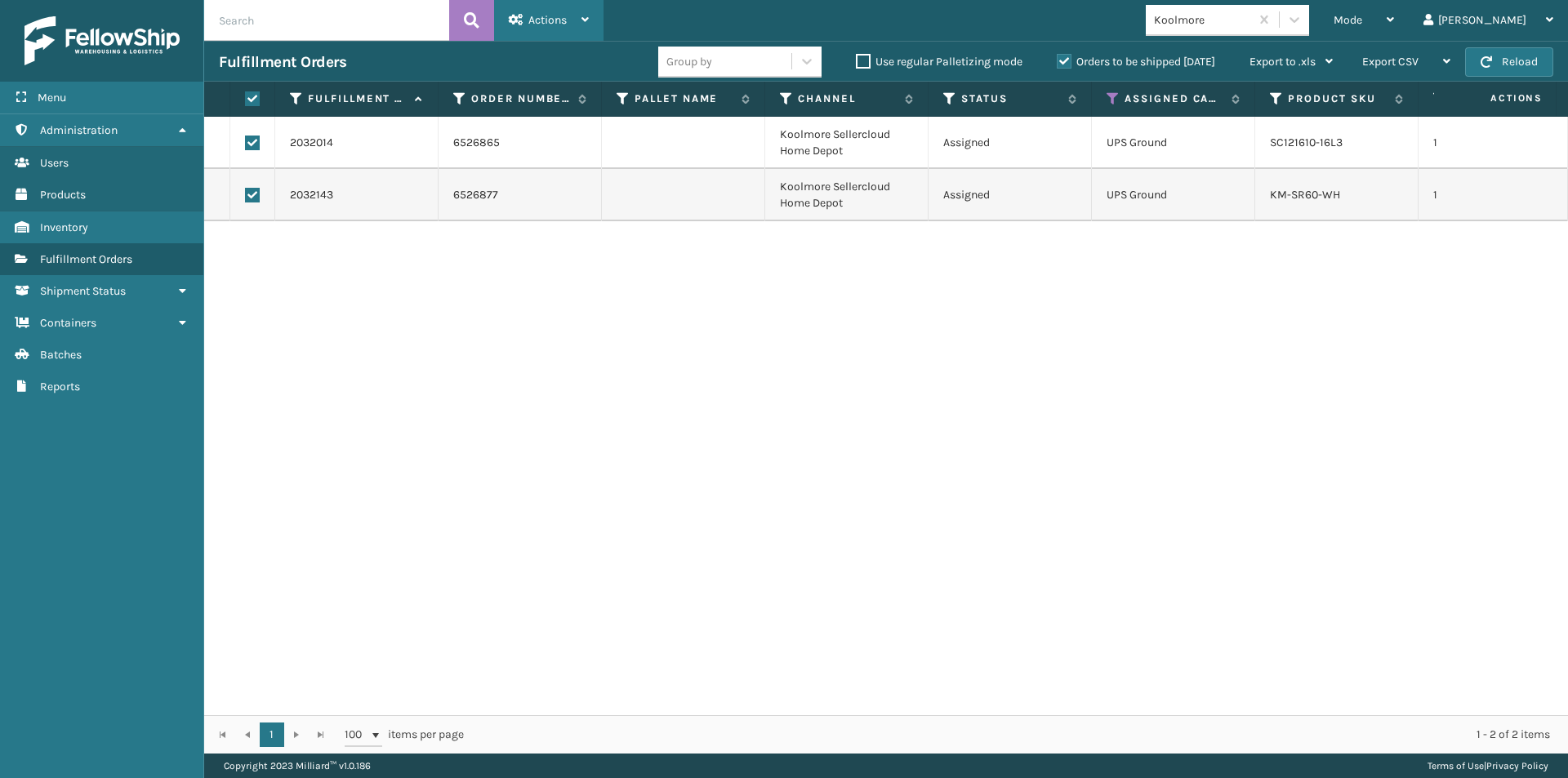
click at [587, 27] on div "Actions" at bounding box center [549, 20] width 80 height 41
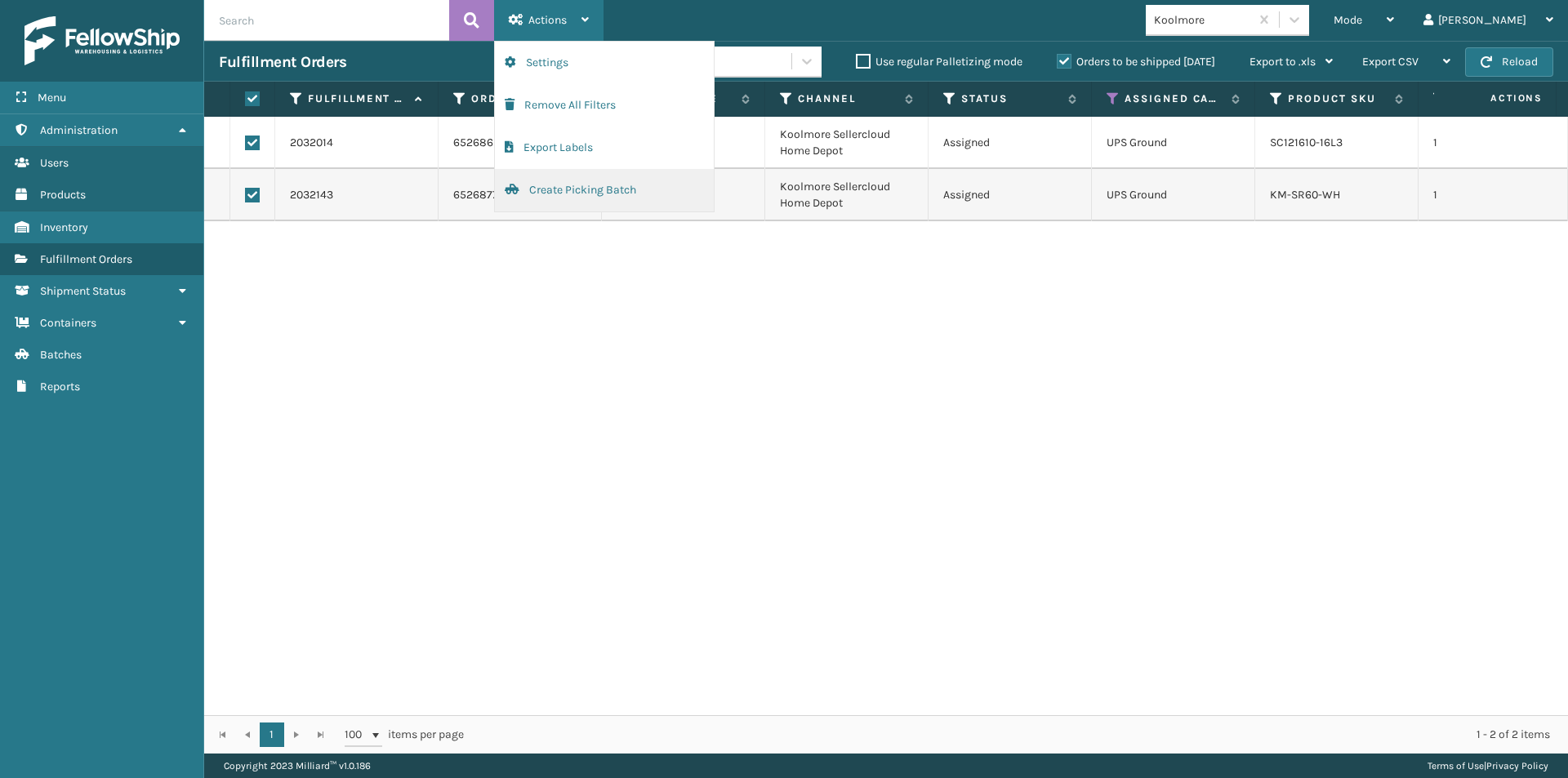
click at [562, 185] on button "Create Picking Batch" at bounding box center [603, 190] width 219 height 42
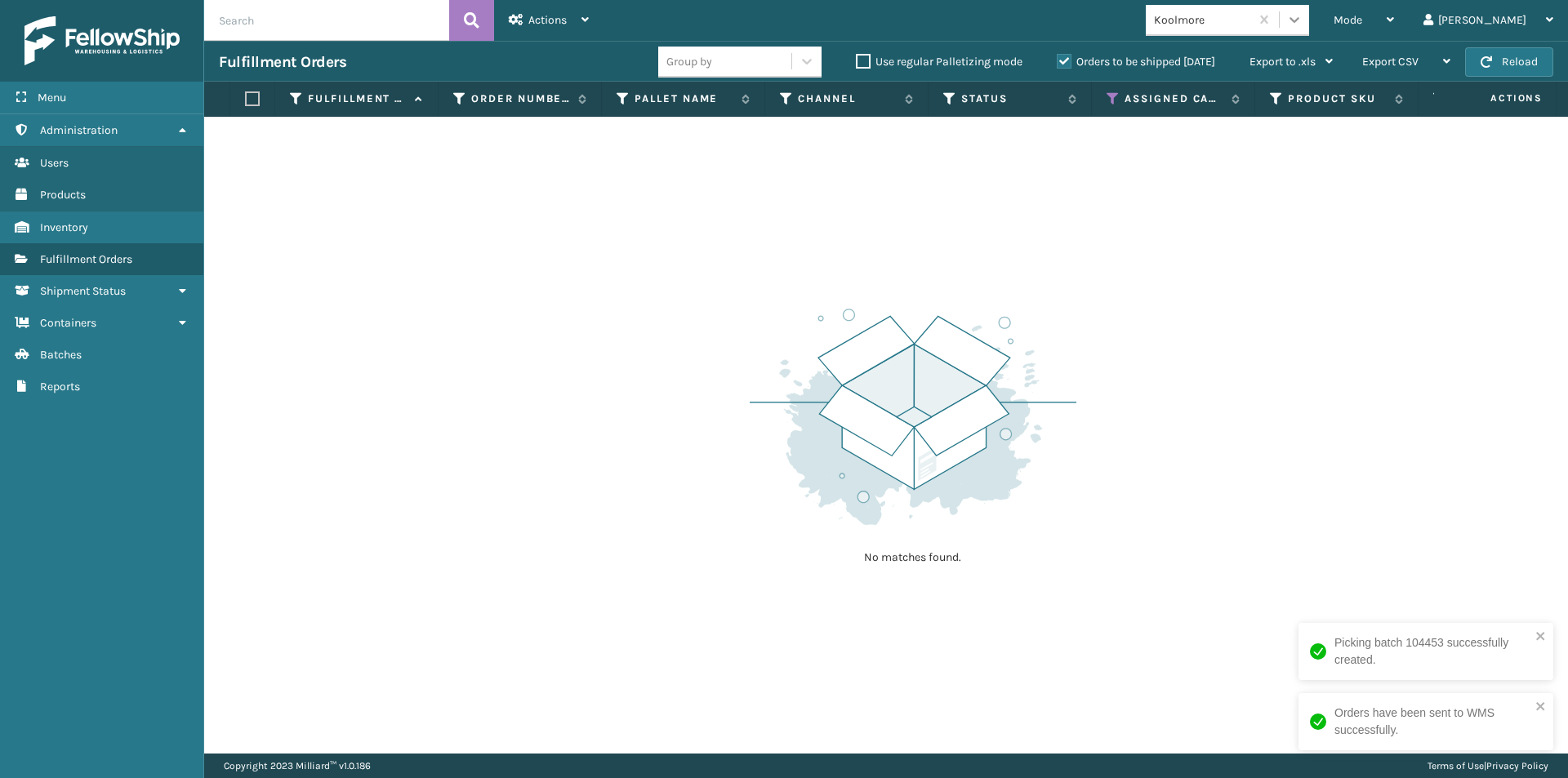
click at [1303, 15] on icon at bounding box center [1294, 19] width 16 height 16
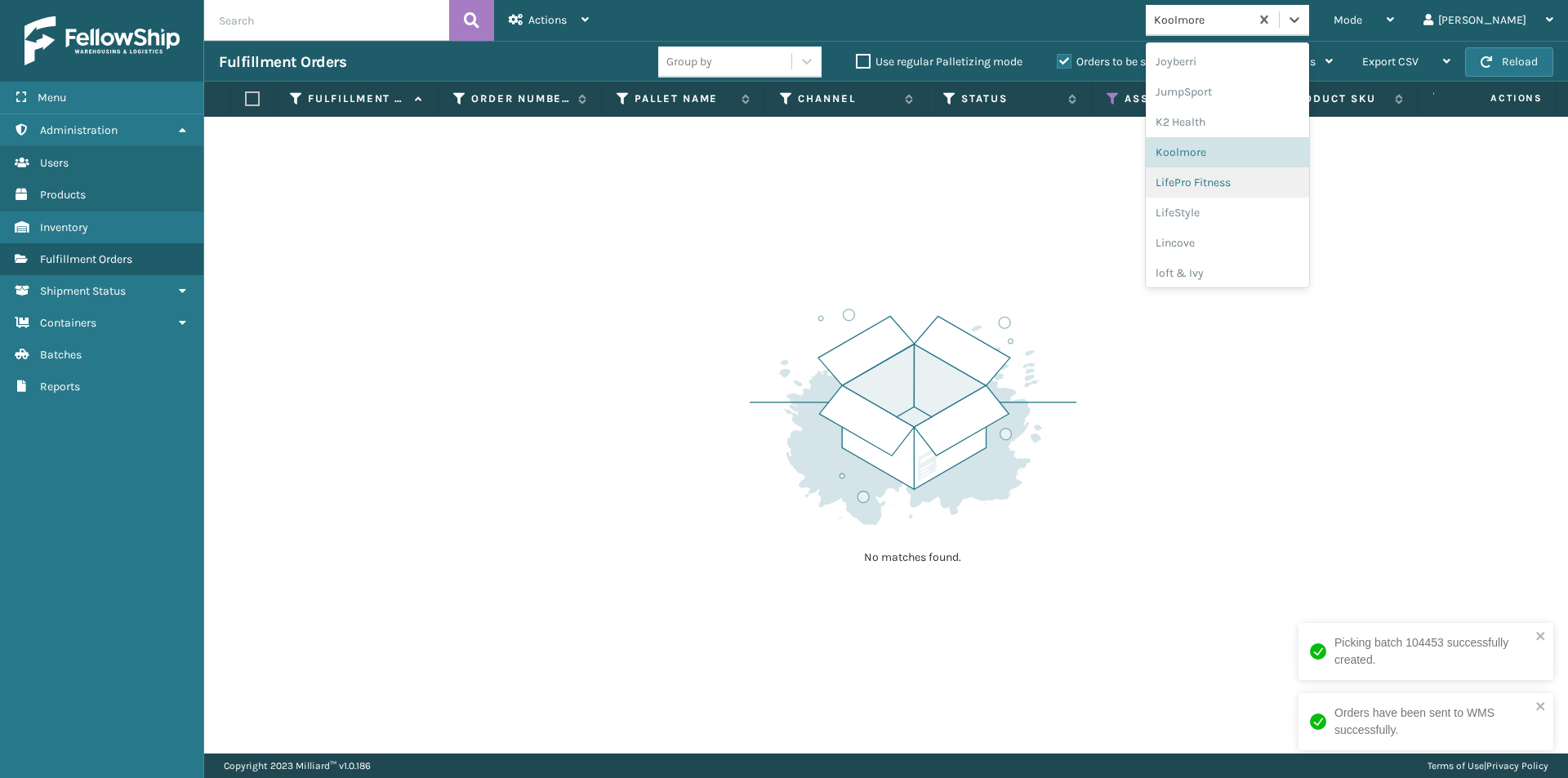
scroll to position [503, 0]
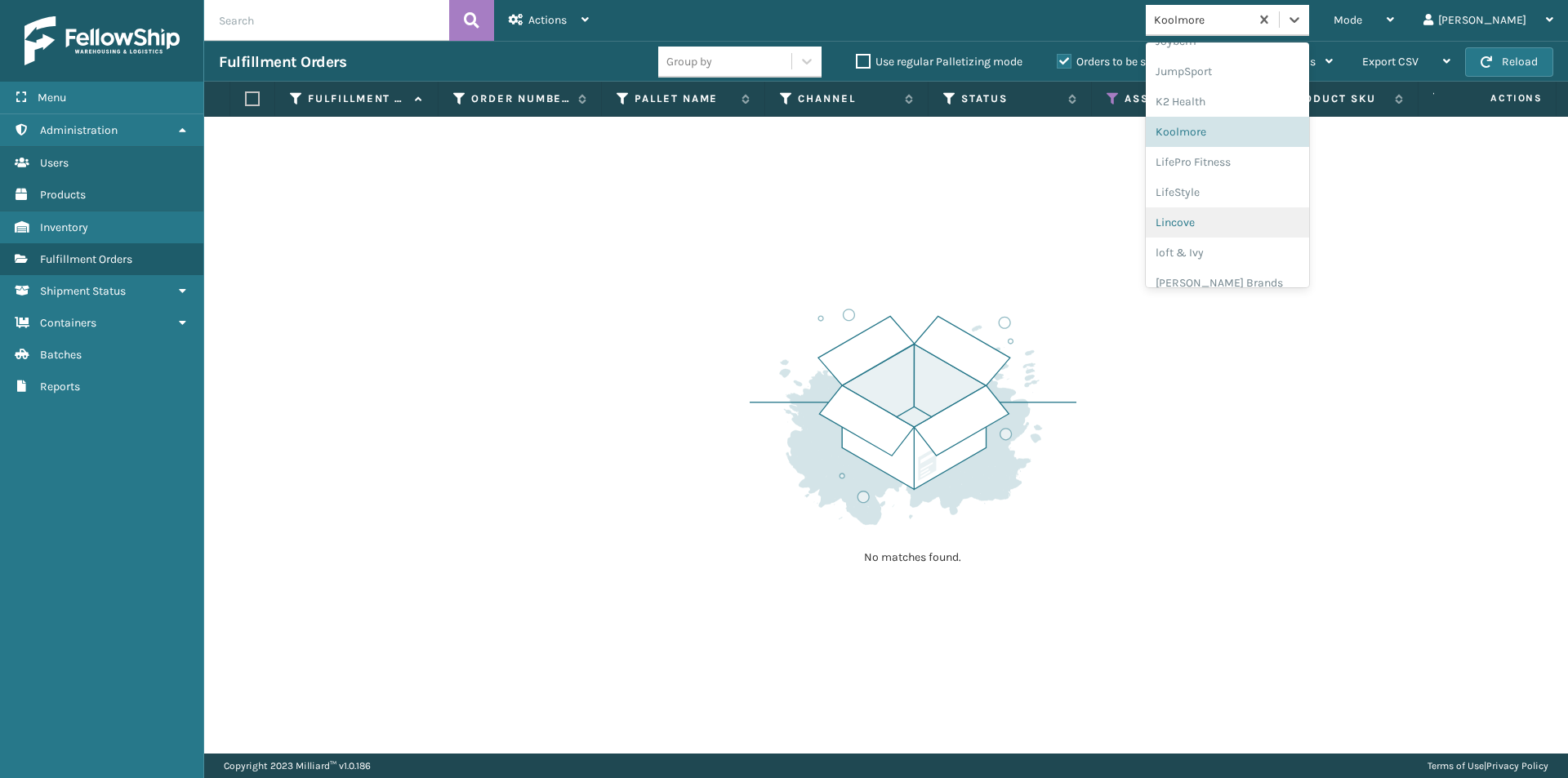
click at [1257, 221] on div "Lincove" at bounding box center [1227, 222] width 164 height 30
click at [1309, 27] on div at bounding box center [1294, 19] width 29 height 29
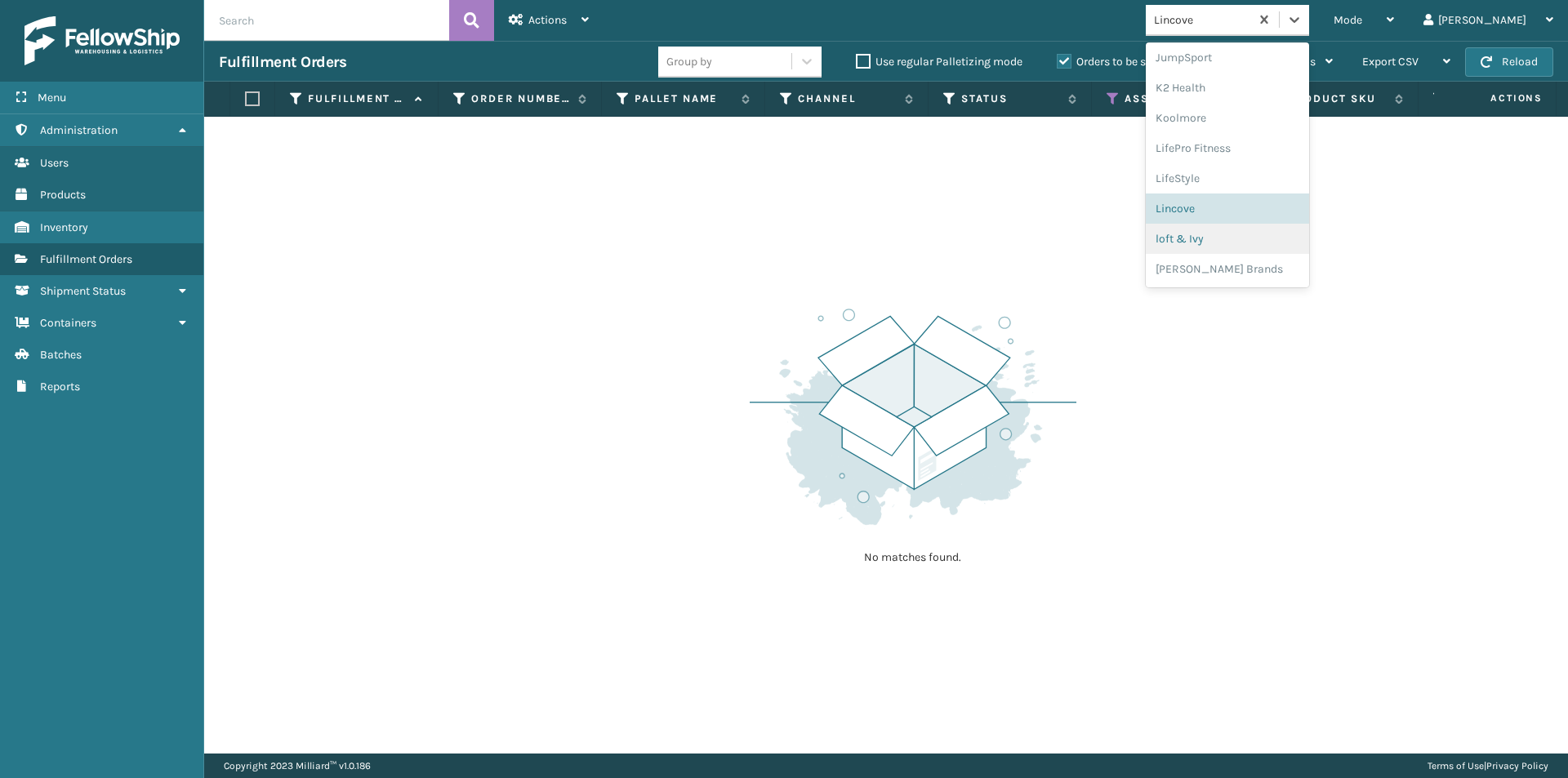
click at [1263, 251] on div "loft & Ivy" at bounding box center [1227, 239] width 164 height 30
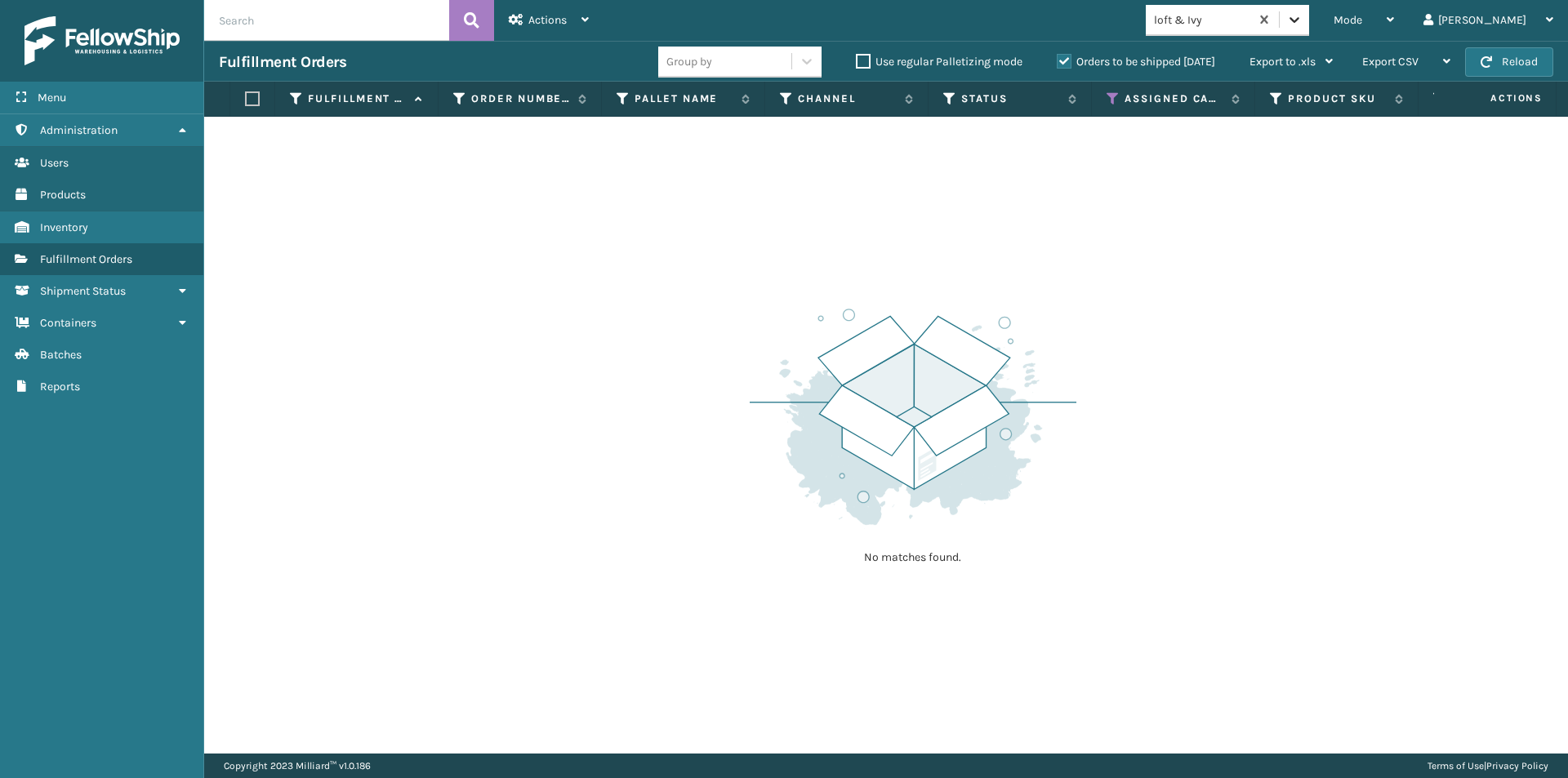
click at [1303, 18] on icon at bounding box center [1294, 19] width 16 height 16
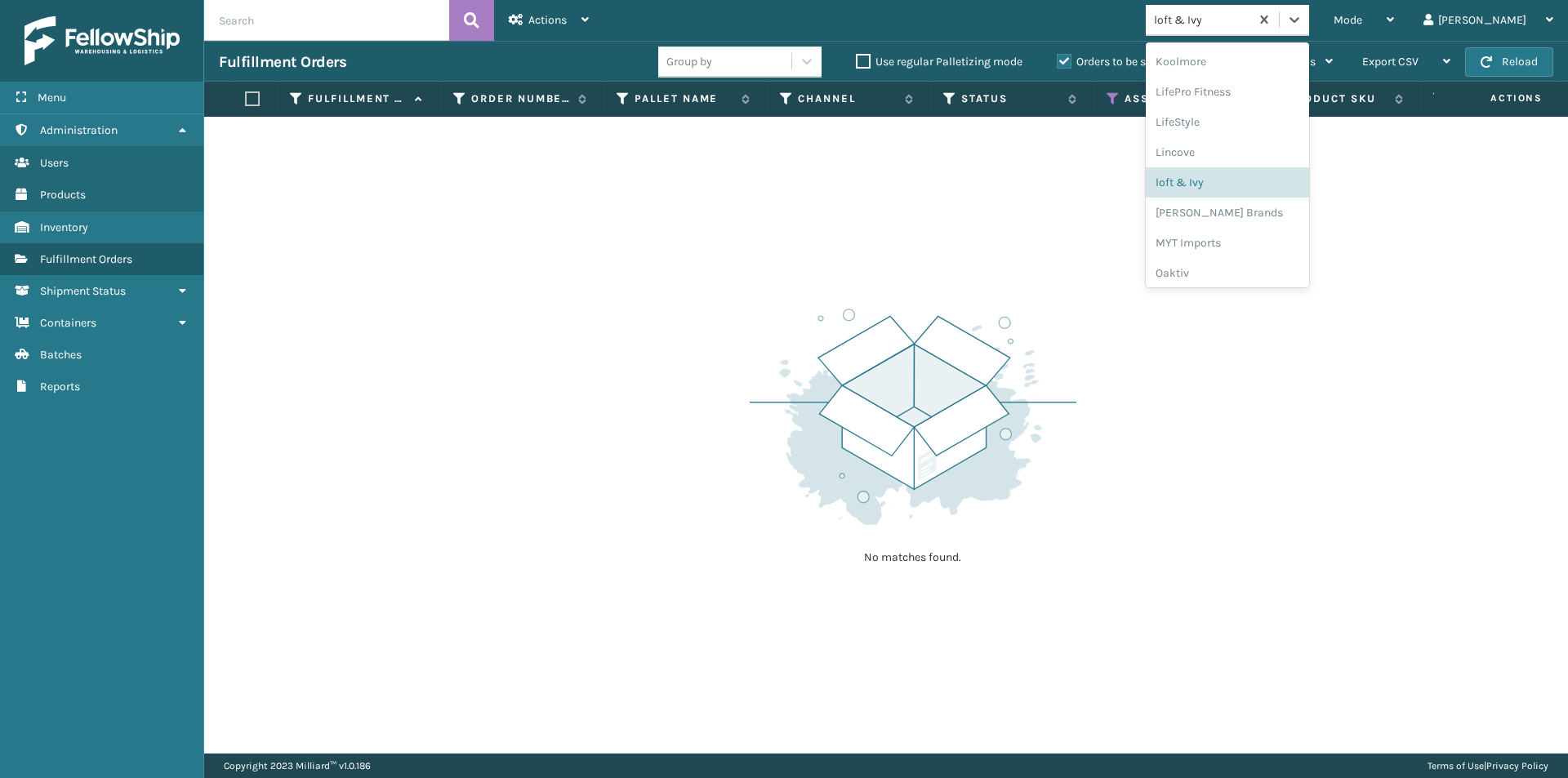
scroll to position [598, 0]
click at [1263, 191] on div "[PERSON_NAME] Brands" at bounding box center [1227, 188] width 164 height 30
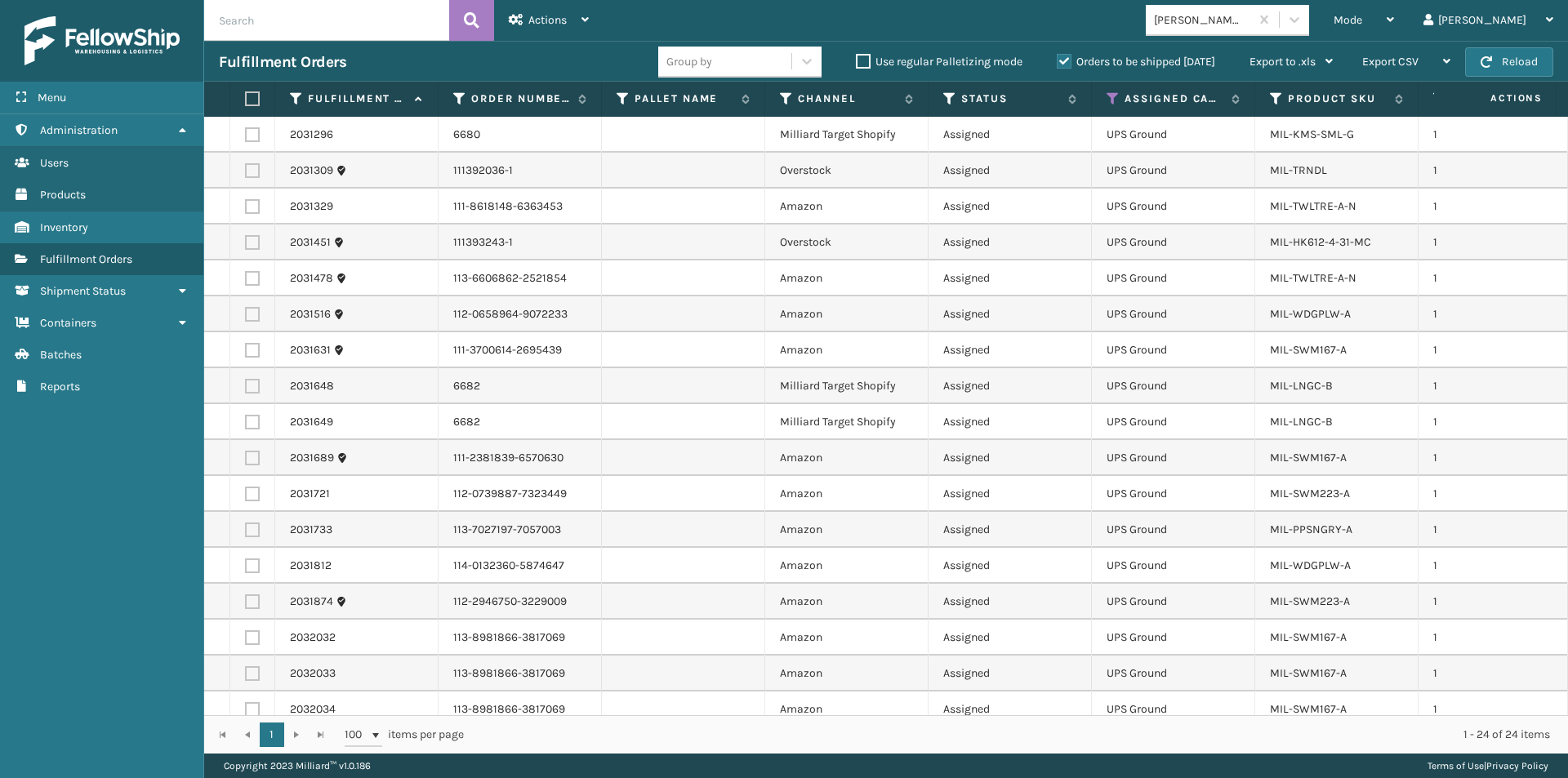
click at [251, 96] on label at bounding box center [250, 98] width 10 height 15
click at [246, 96] on input "checkbox" at bounding box center [245, 99] width 1 height 11
checkbox input "true"
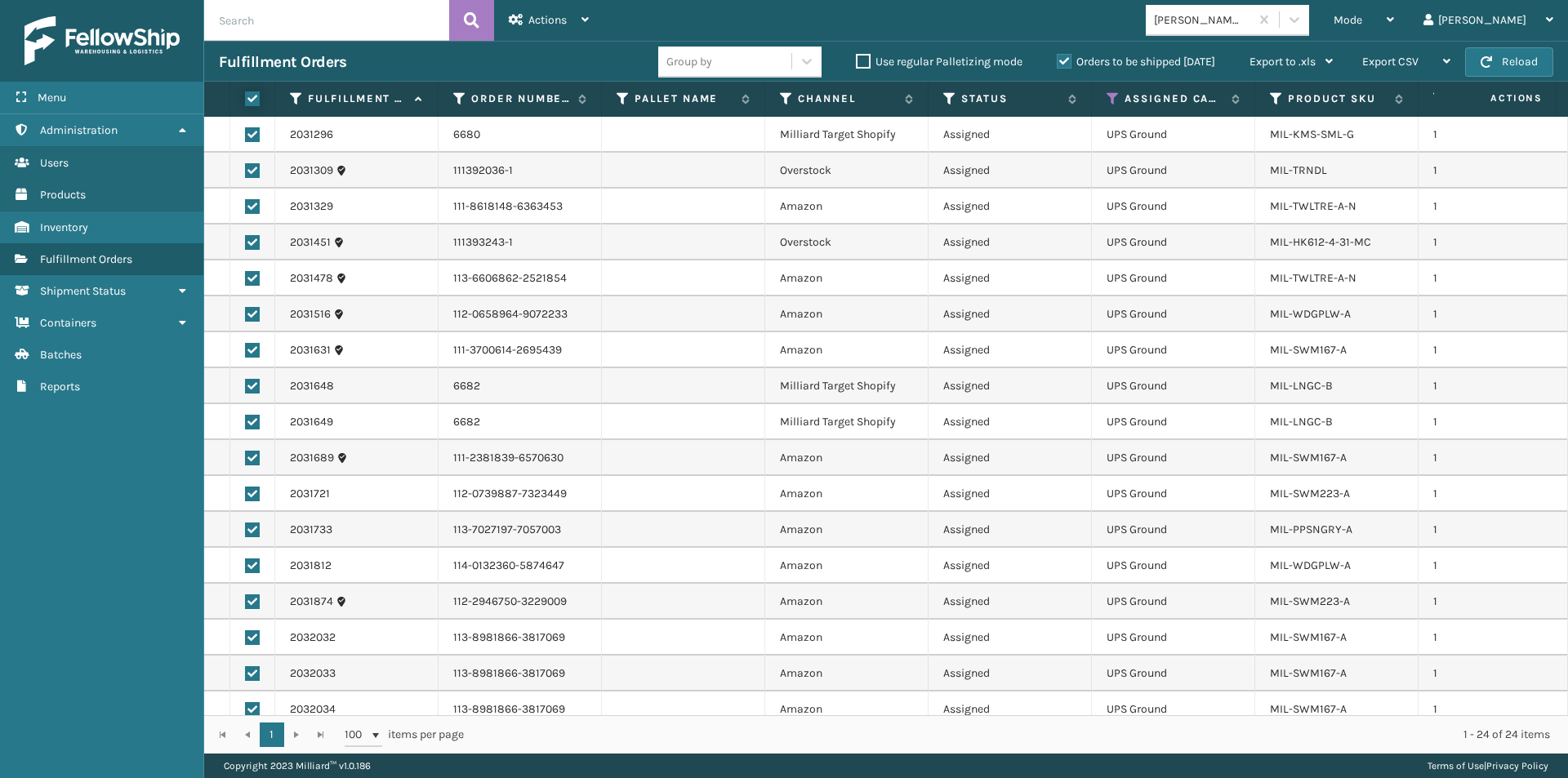
checkbox input "true"
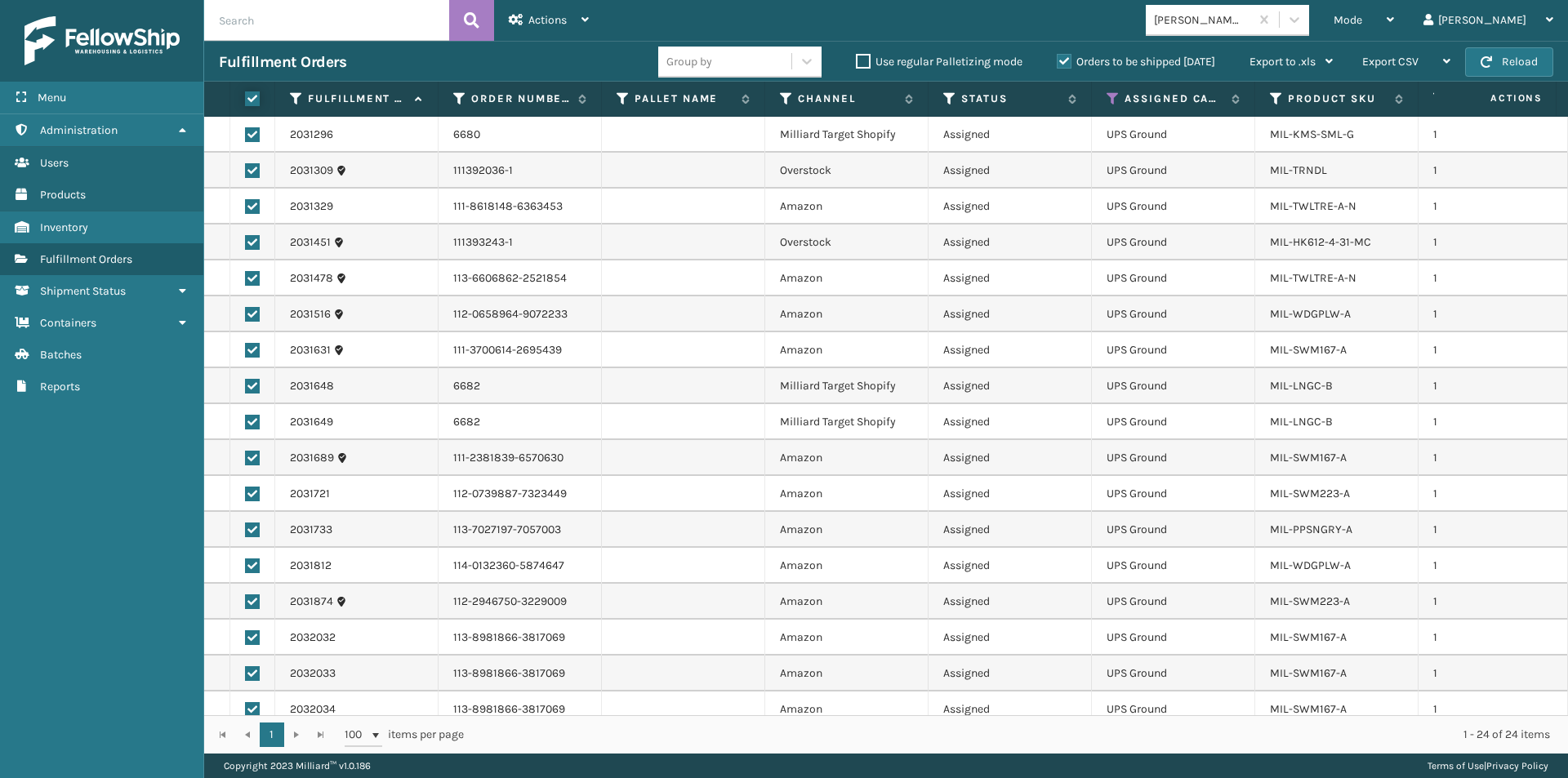
checkbox input "true"
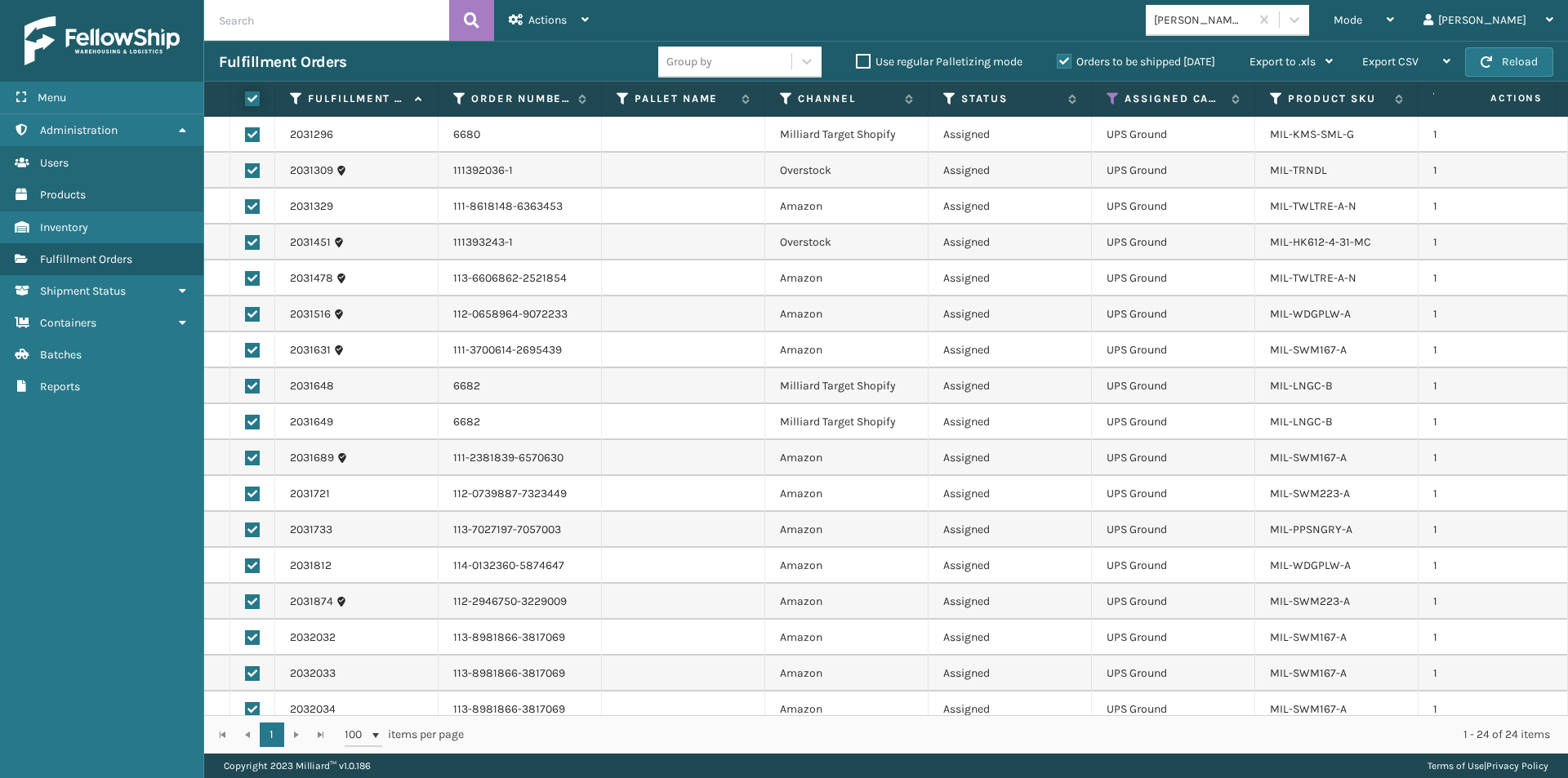
checkbox input "true"
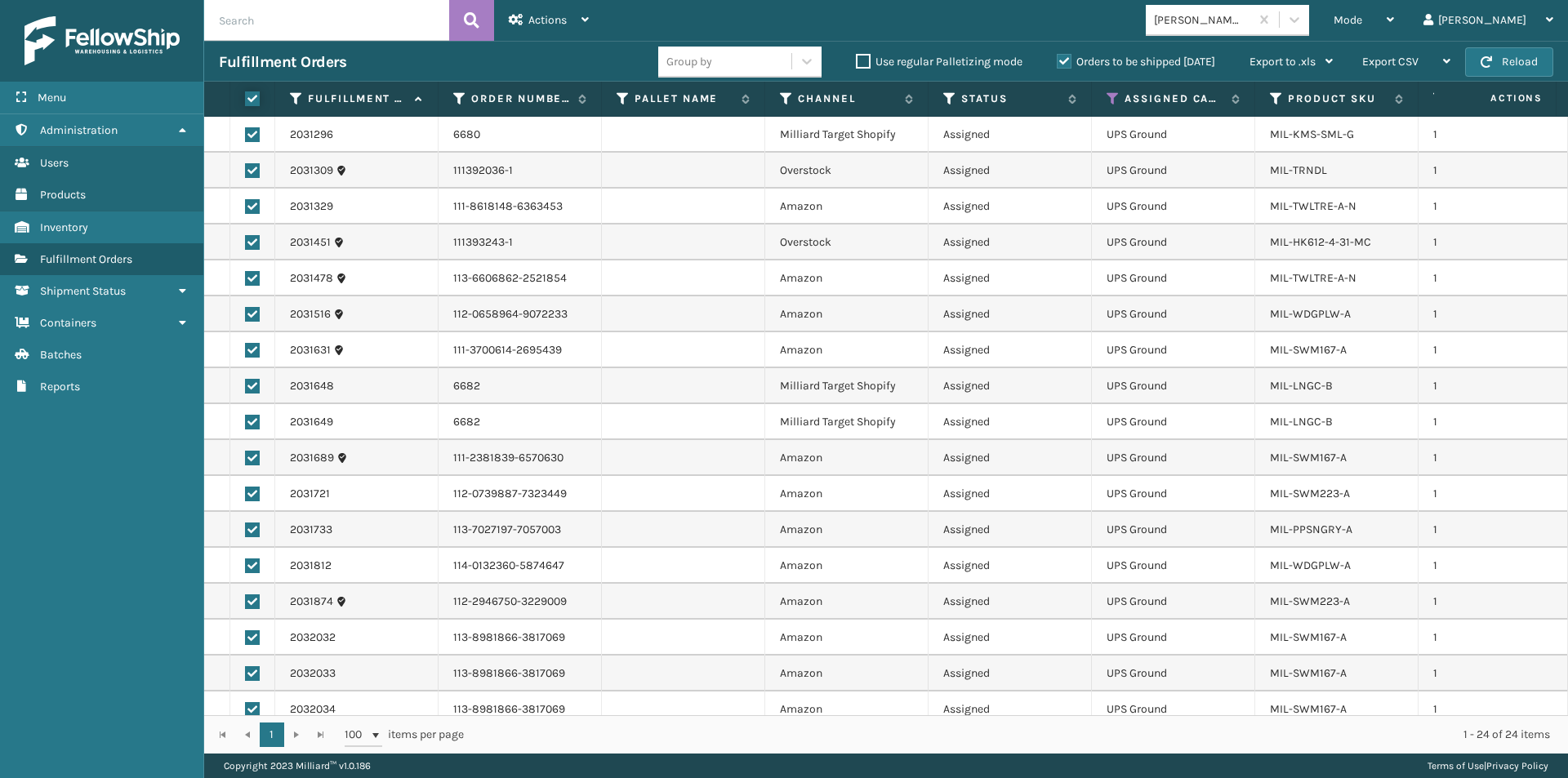
checkbox input "true"
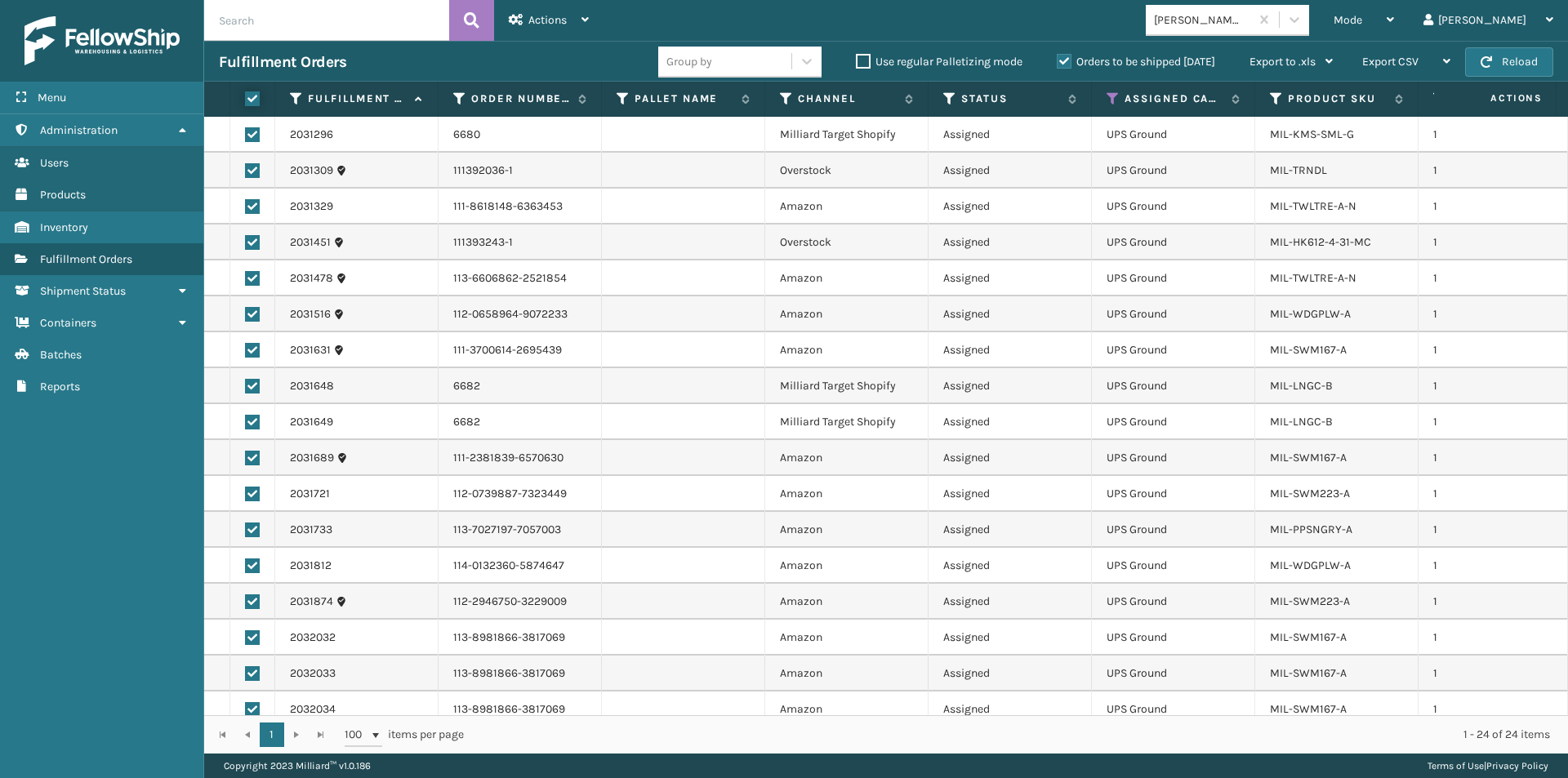
checkbox input "true"
click at [579, 22] on div "Actions" at bounding box center [549, 20] width 80 height 41
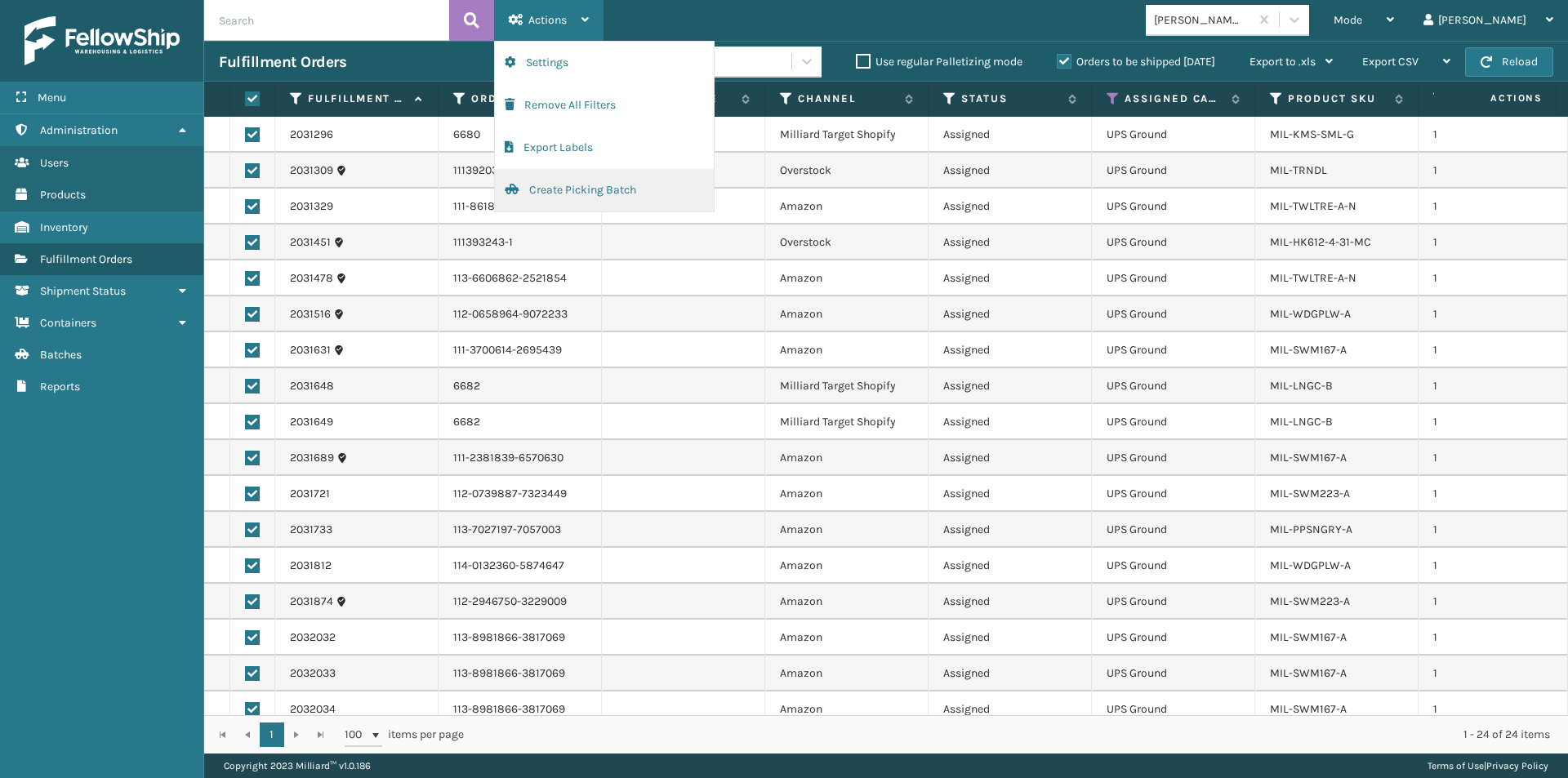
click at [565, 185] on button "Create Picking Batch" at bounding box center [603, 190] width 219 height 42
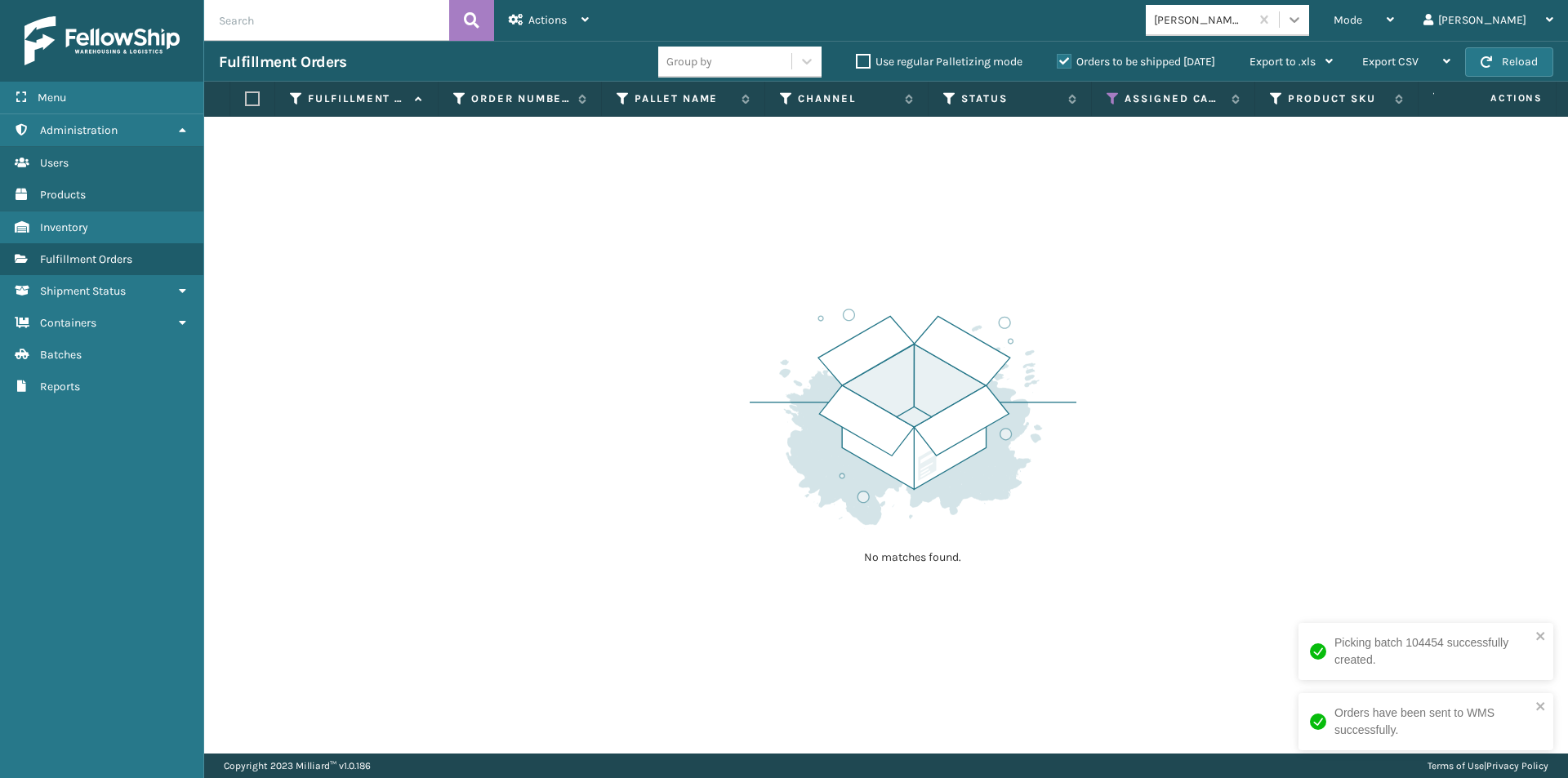
click at [1309, 29] on div at bounding box center [1294, 19] width 29 height 29
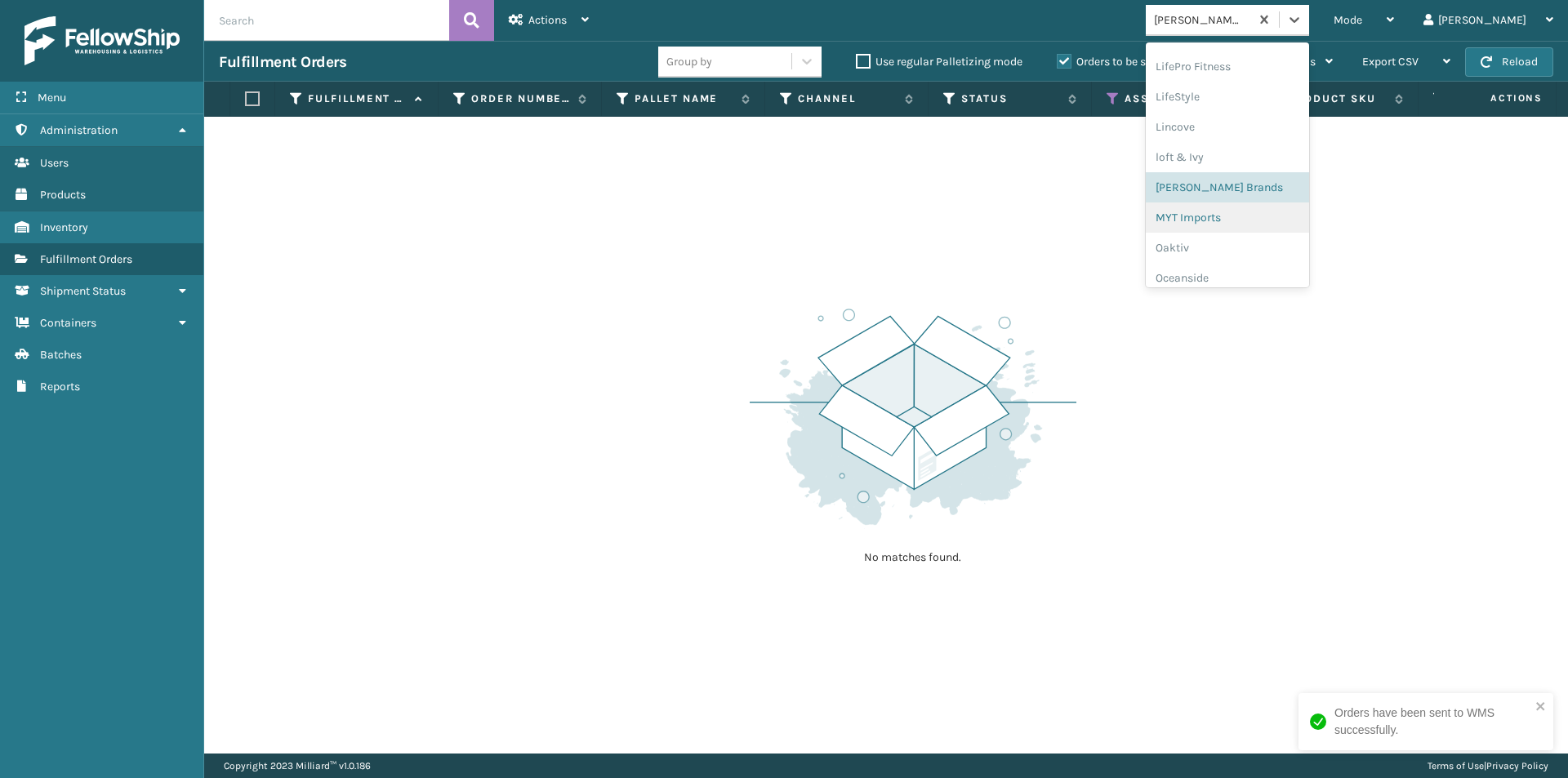
click at [1273, 224] on div "MYT Imports" at bounding box center [1227, 218] width 164 height 30
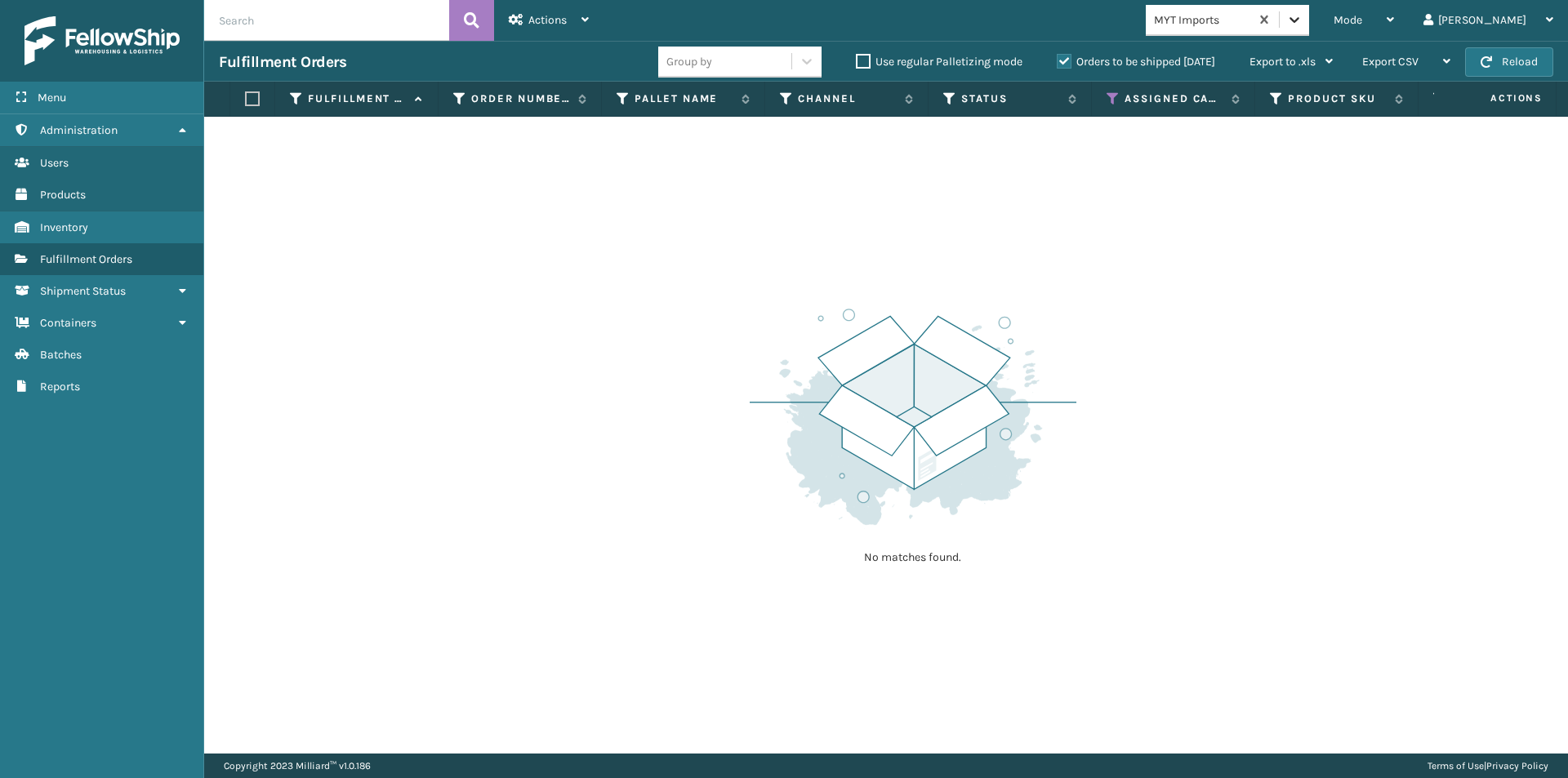
click at [1303, 23] on icon at bounding box center [1294, 19] width 16 height 16
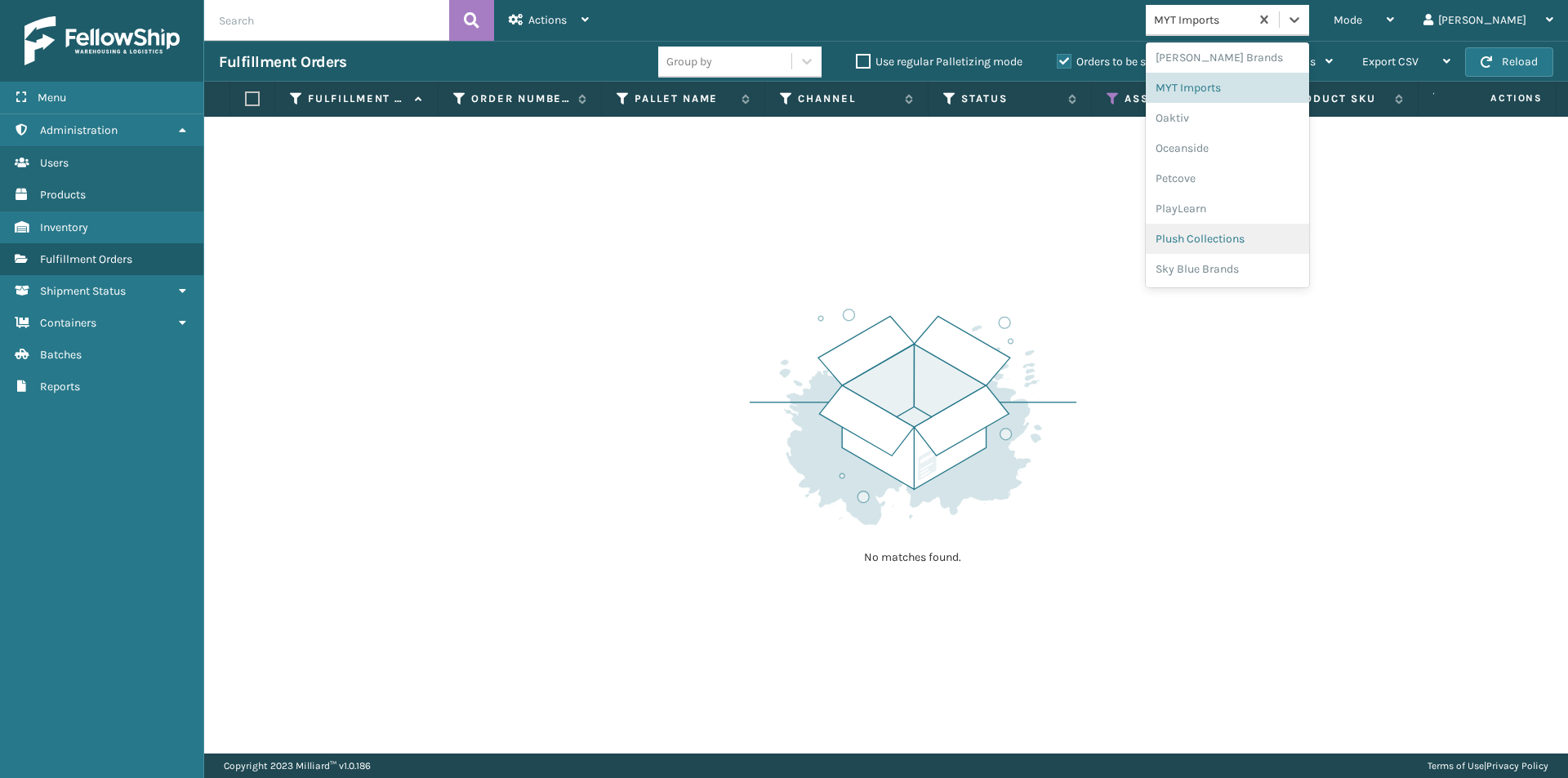
scroll to position [626, 0]
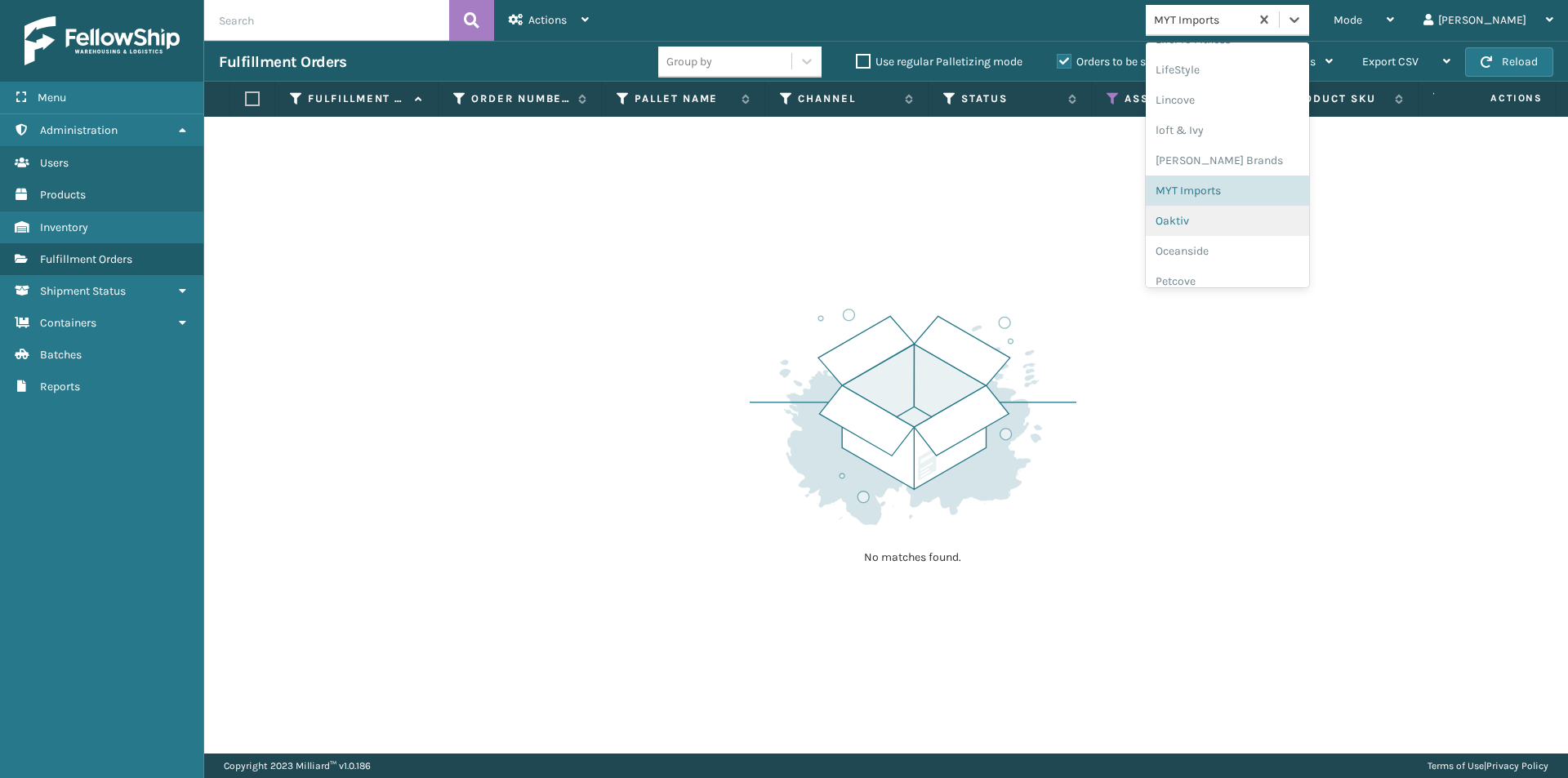
click at [1256, 220] on div "Oaktiv" at bounding box center [1227, 221] width 164 height 30
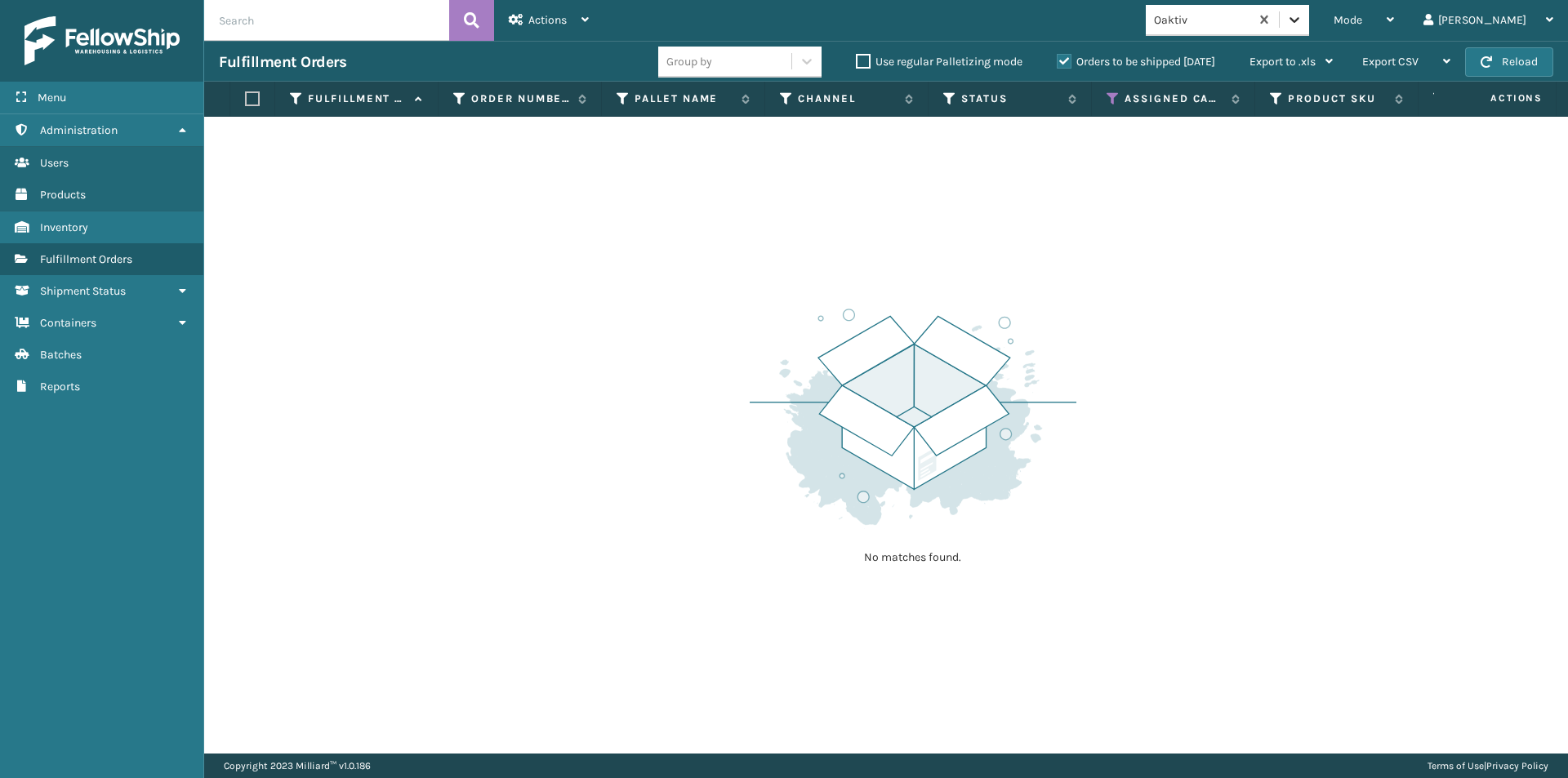
drag, startPoint x: 1356, startPoint y: 26, endPoint x: 1352, endPoint y: 40, distance: 14.6
click at [1303, 26] on icon at bounding box center [1294, 19] width 16 height 16
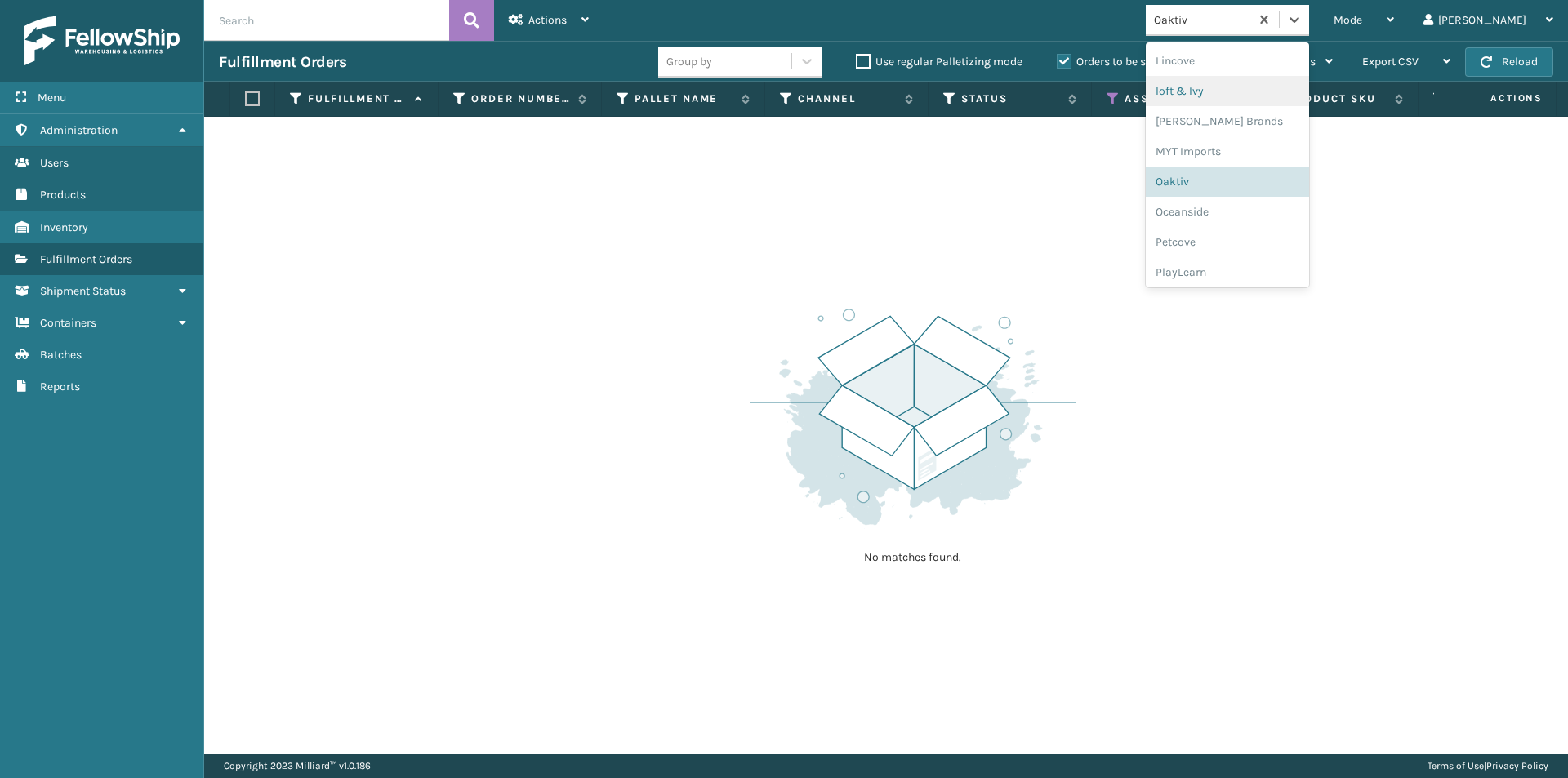
scroll to position [681, 0]
click at [1269, 204] on div "Oceanside" at bounding box center [1227, 196] width 164 height 30
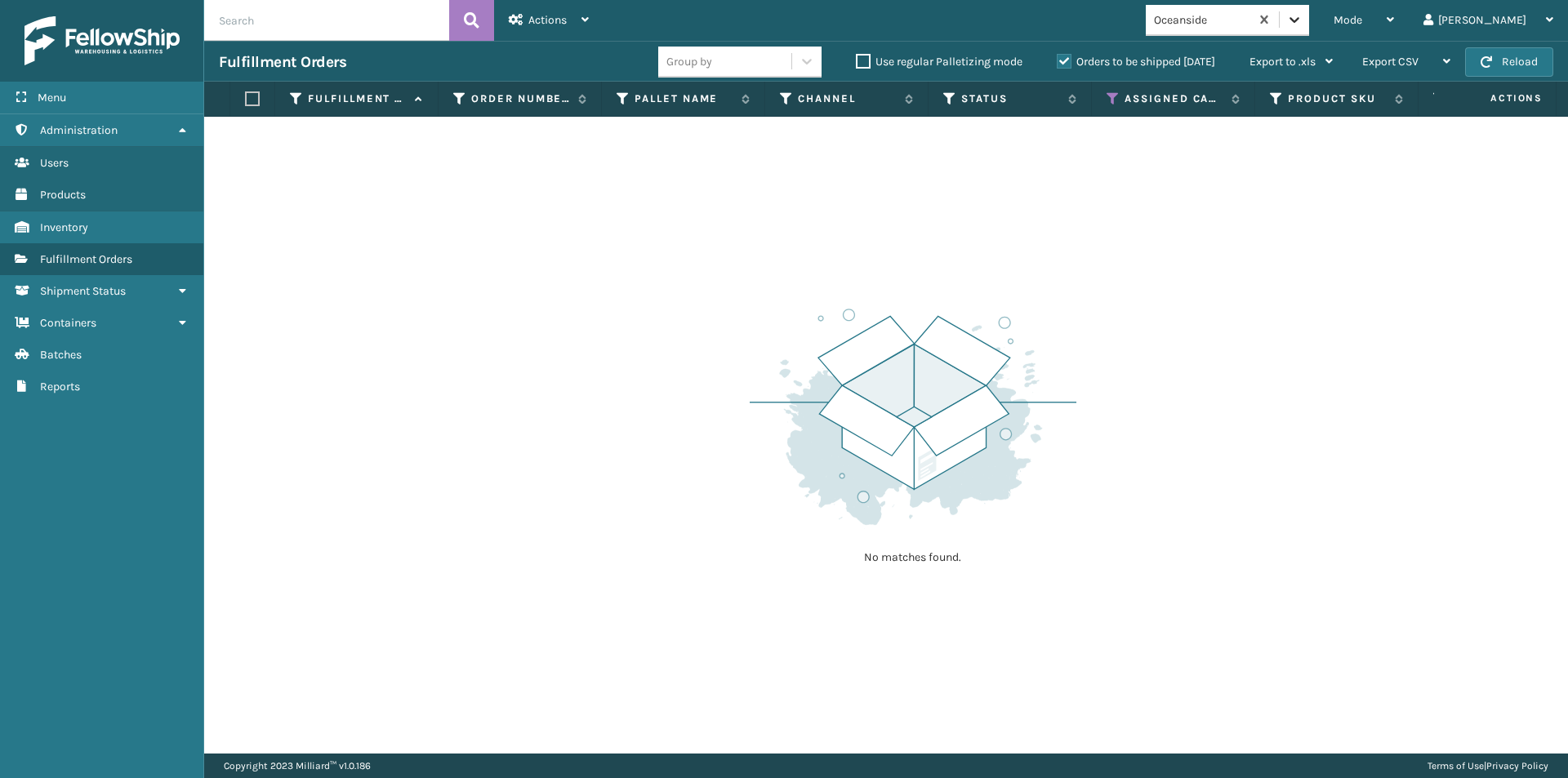
click at [1299, 20] on icon at bounding box center [1294, 19] width 10 height 5
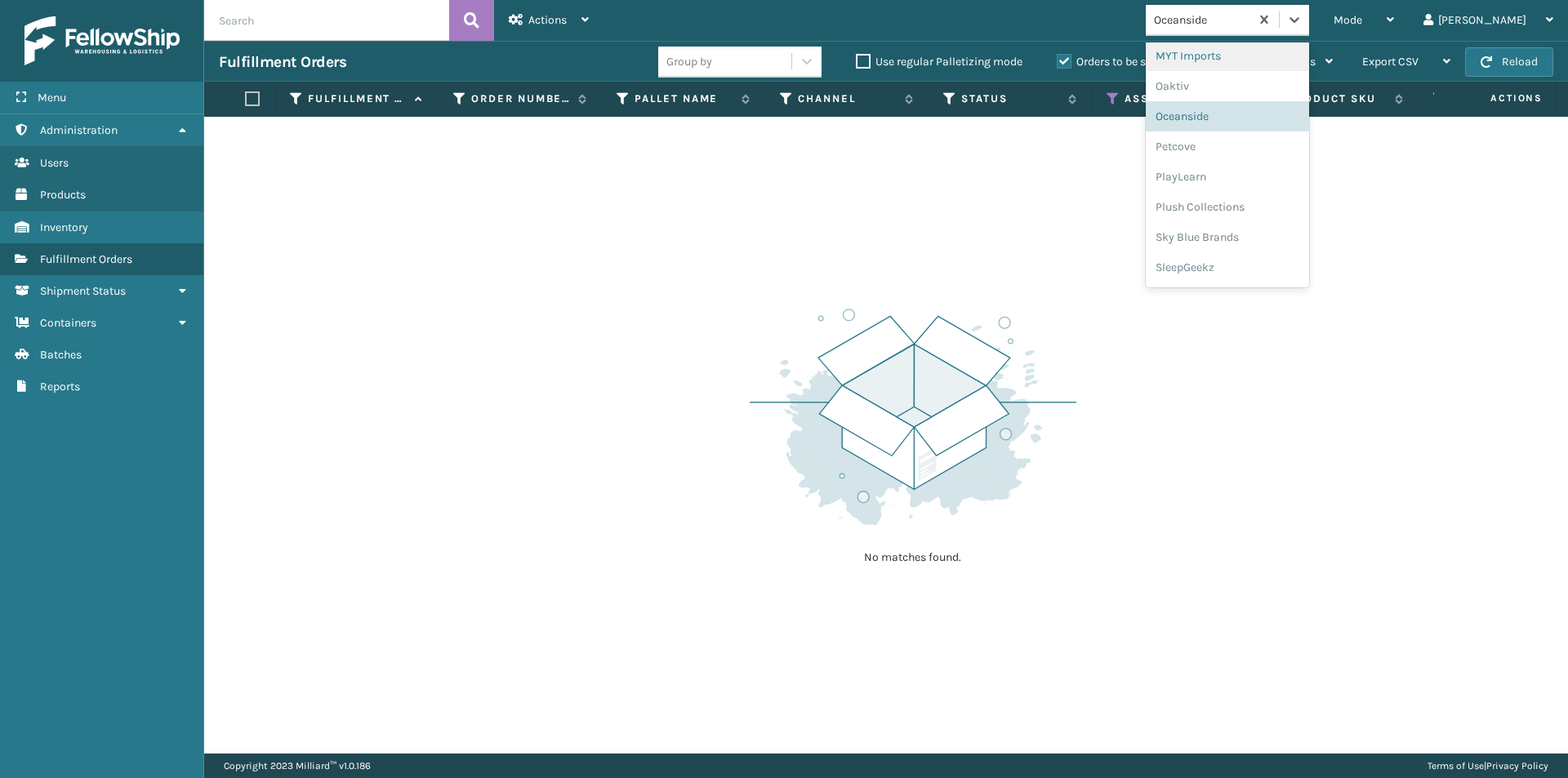
scroll to position [762, 0]
click at [1244, 150] on div "Petcove" at bounding box center [1227, 145] width 164 height 30
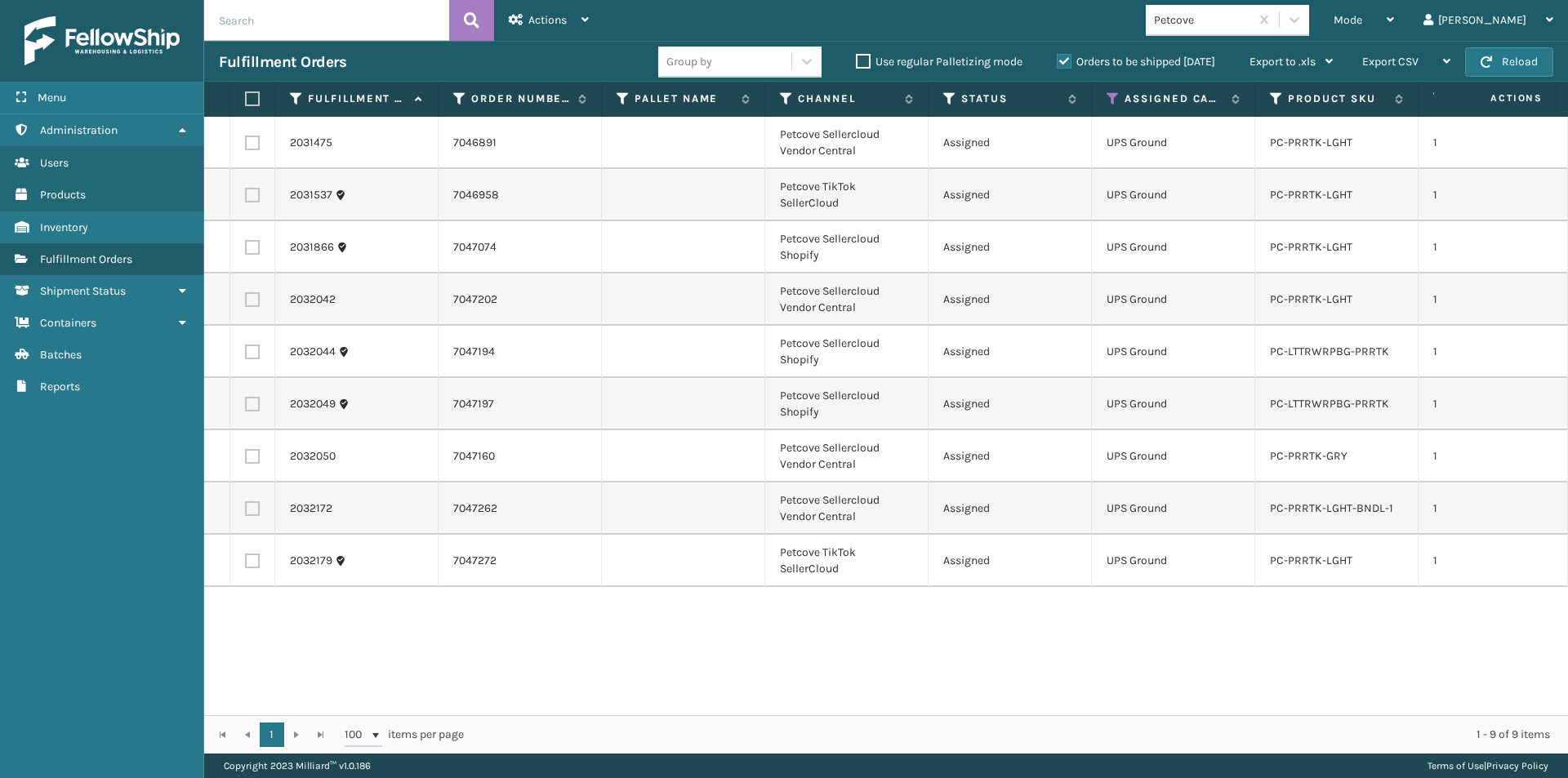
click at [254, 100] on label at bounding box center [250, 98] width 10 height 15
click at [246, 100] on input "checkbox" at bounding box center [245, 99] width 1 height 11
checkbox input "true"
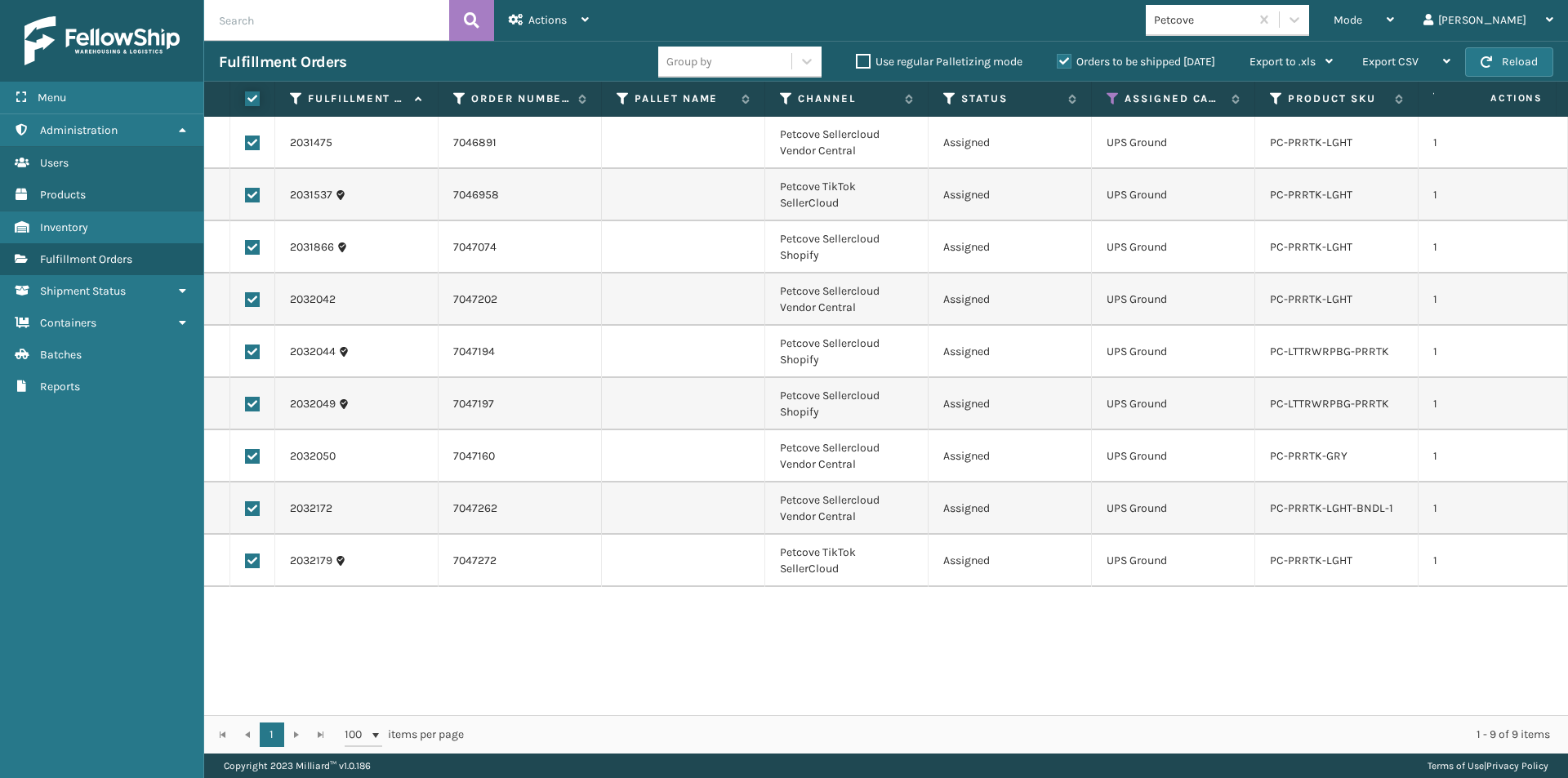
checkbox input "true"
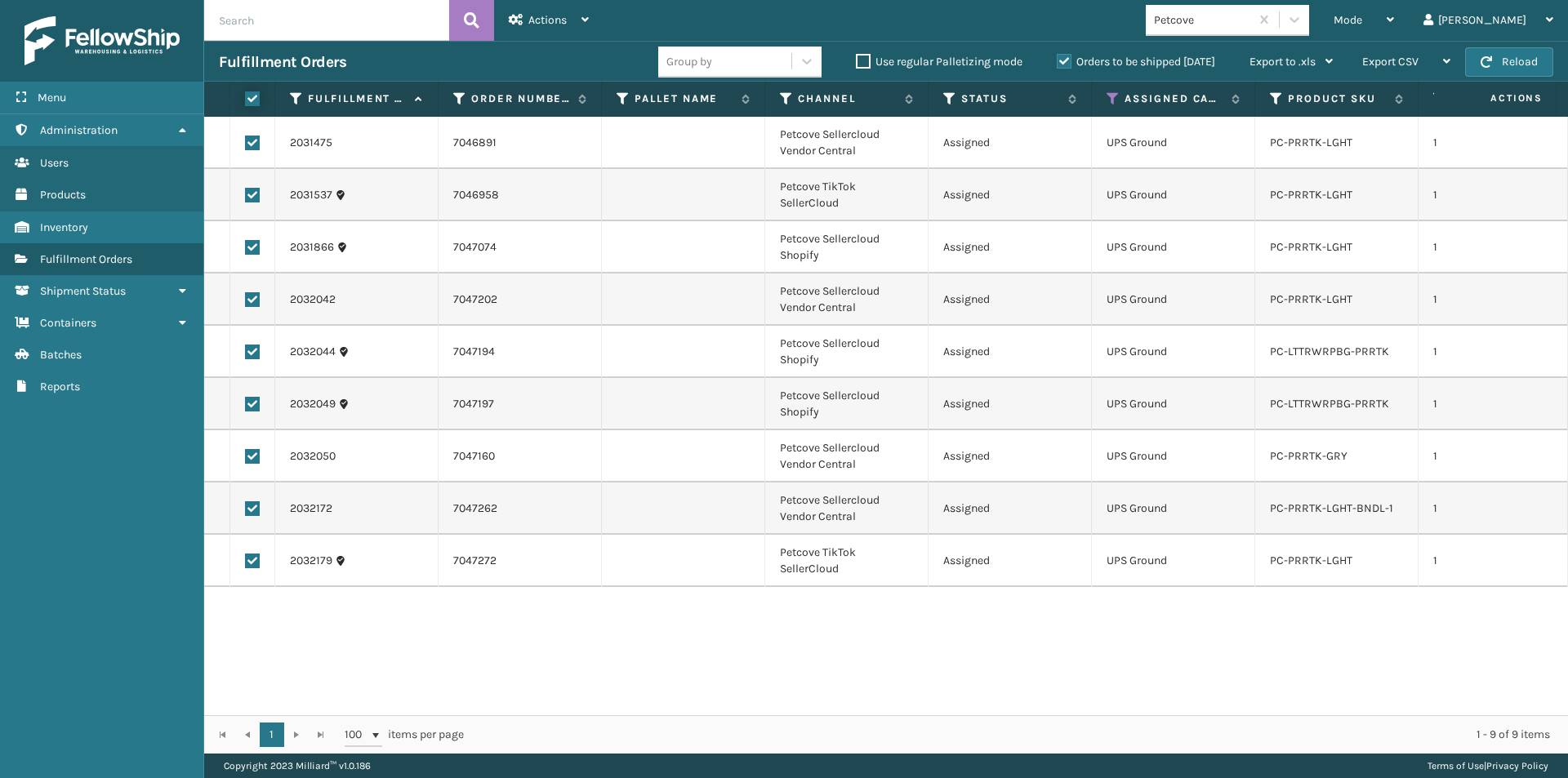
checkbox input "true"
click at [588, 19] on icon at bounding box center [585, 19] width 7 height 12
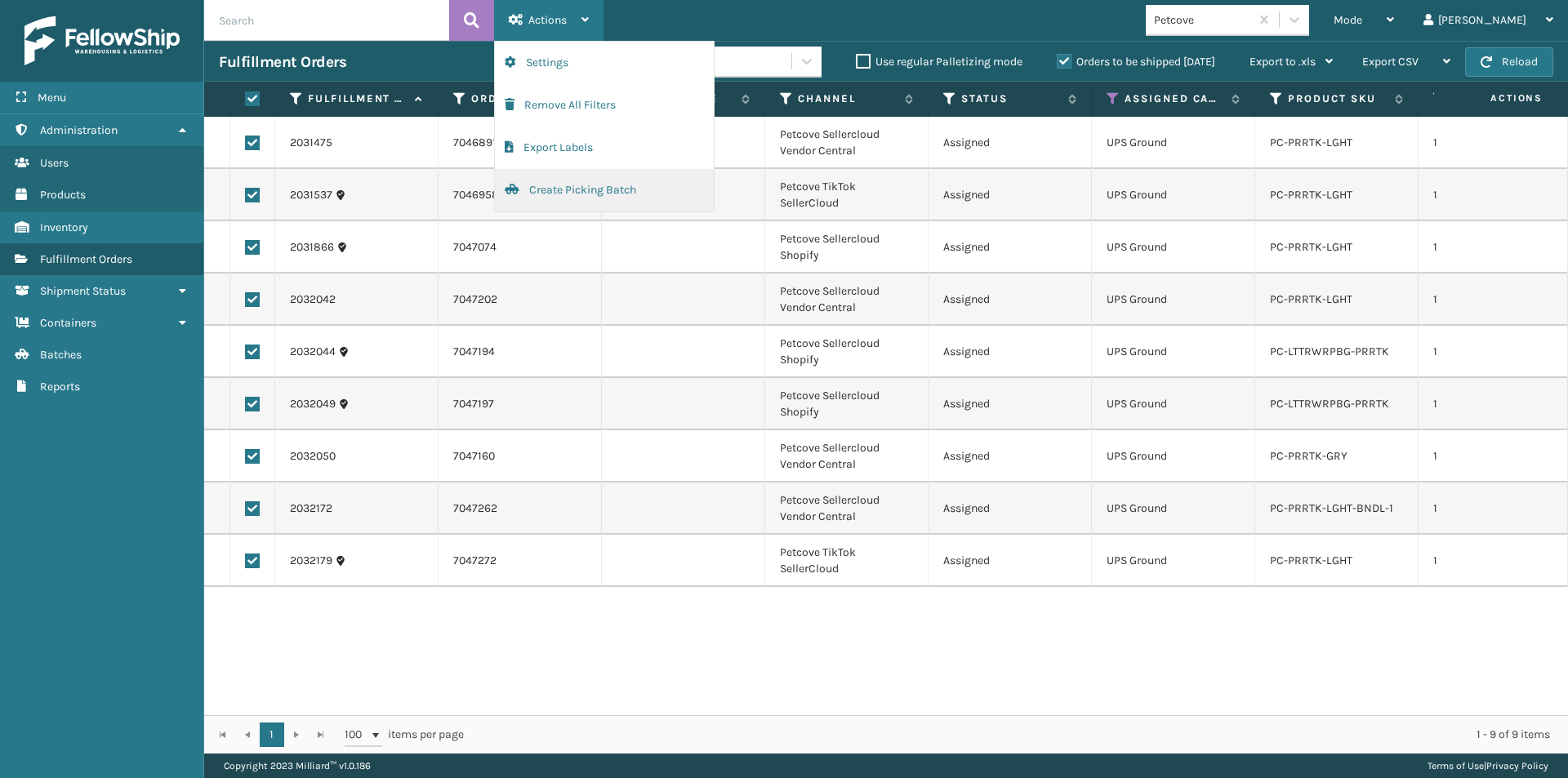
click at [550, 192] on button "Create Picking Batch" at bounding box center [603, 190] width 219 height 42
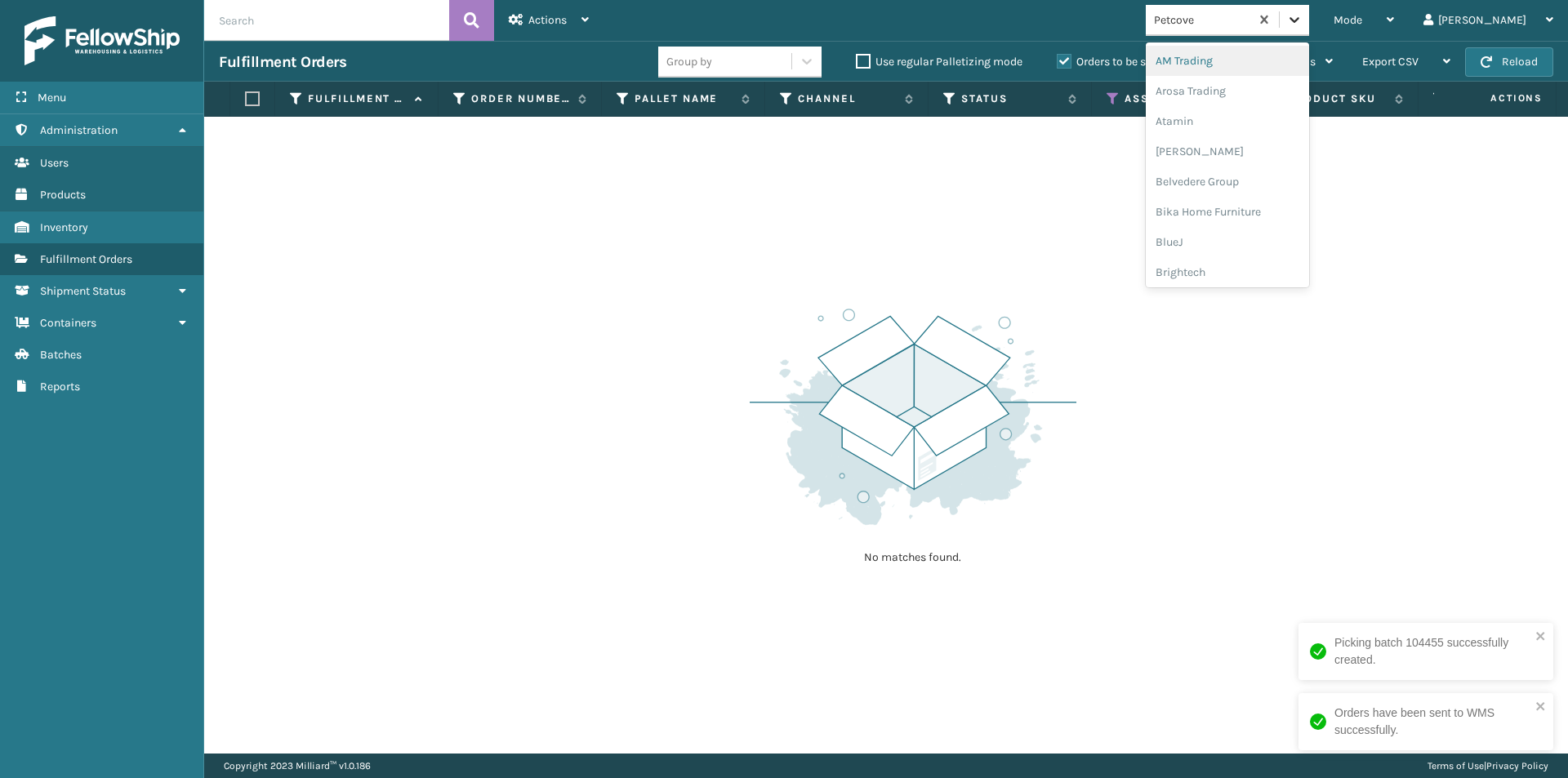
click at [1303, 13] on icon at bounding box center [1294, 19] width 16 height 16
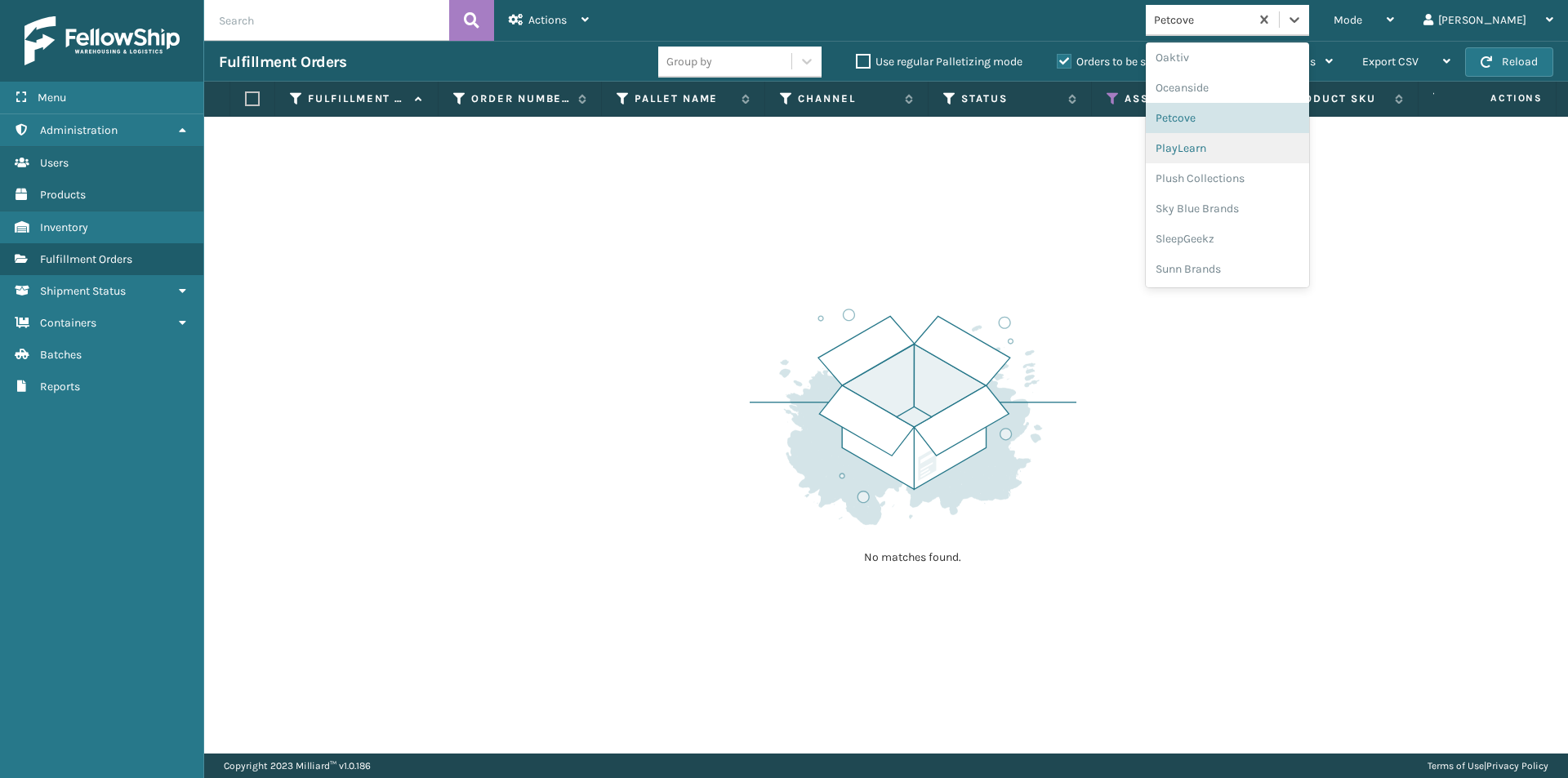
click at [1272, 156] on div "PlayLearn" at bounding box center [1227, 148] width 164 height 30
click at [1303, 24] on icon at bounding box center [1294, 19] width 16 height 16
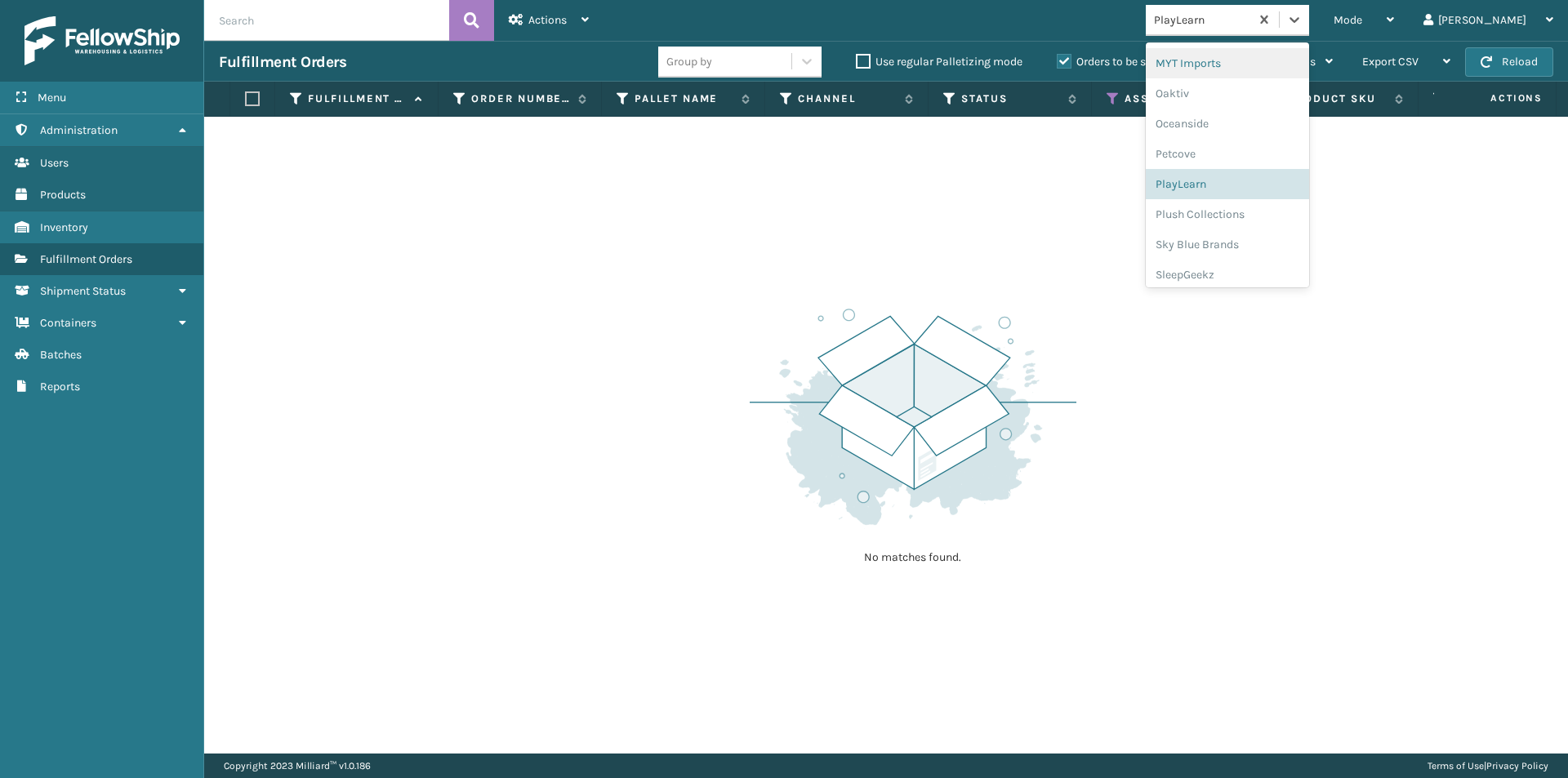
scroll to position [762, 0]
click at [1266, 214] on div "Plush Collections" at bounding box center [1227, 205] width 164 height 30
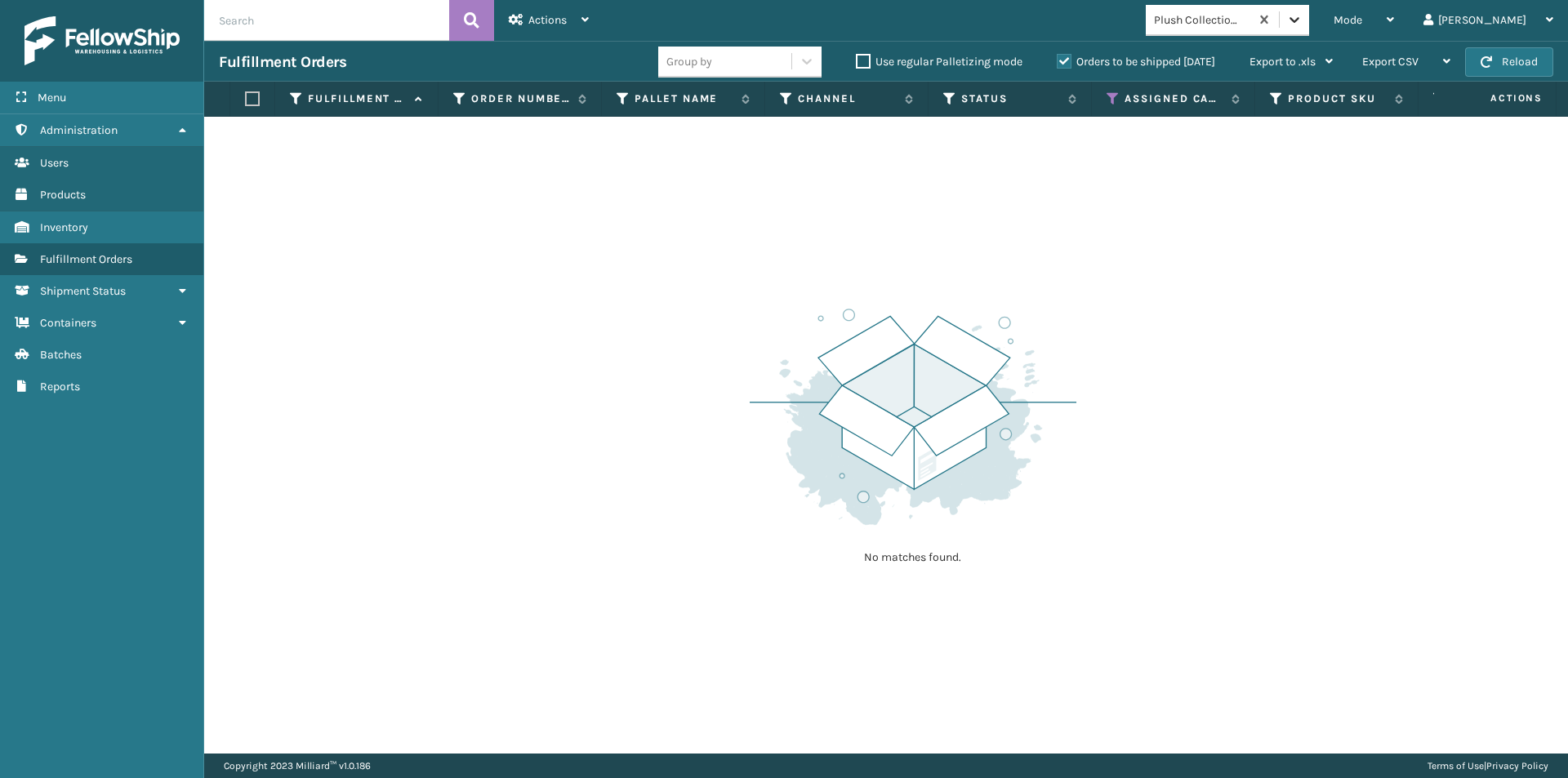
click at [1309, 19] on div at bounding box center [1294, 19] width 29 height 29
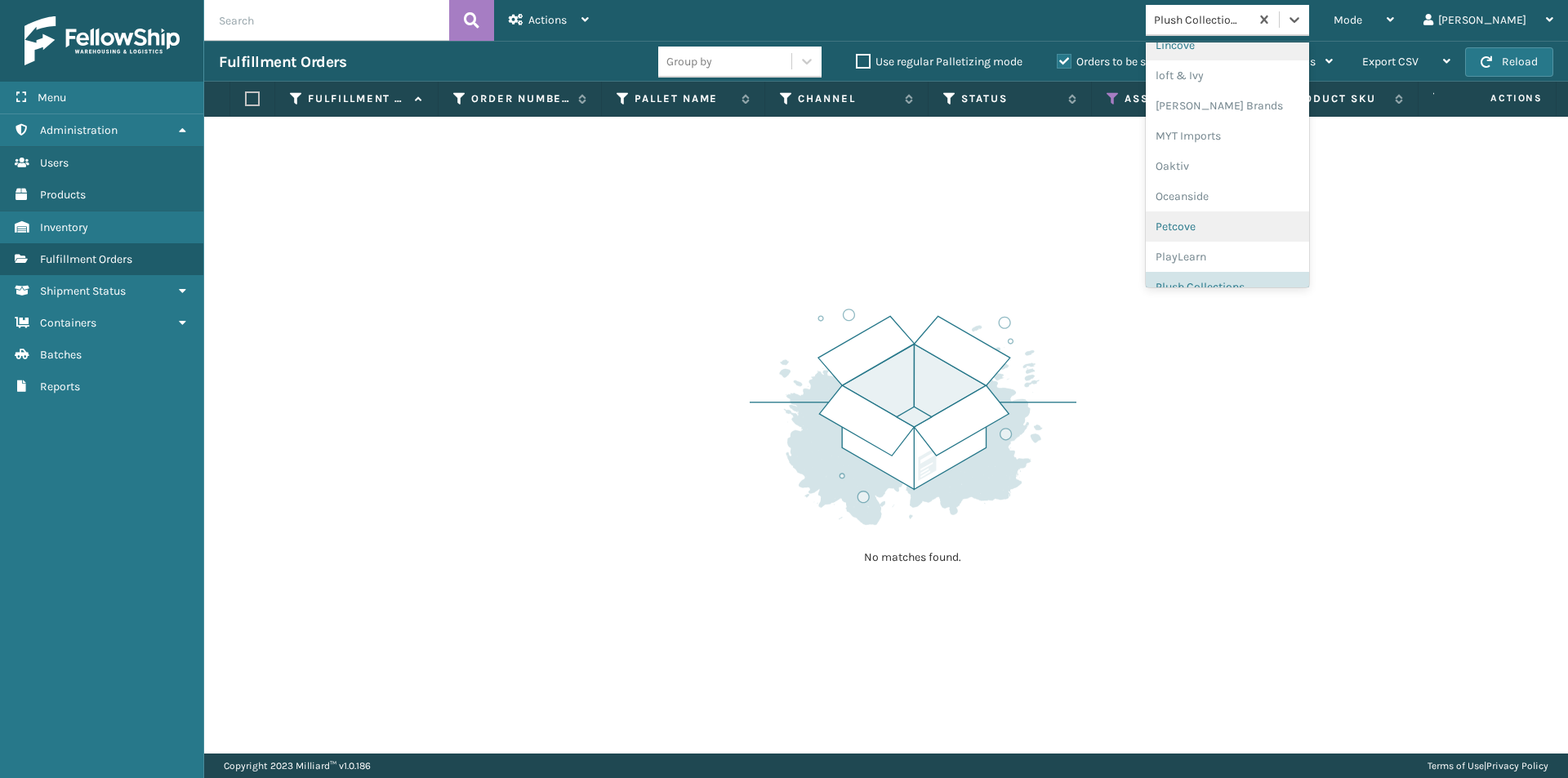
scroll to position [789, 0]
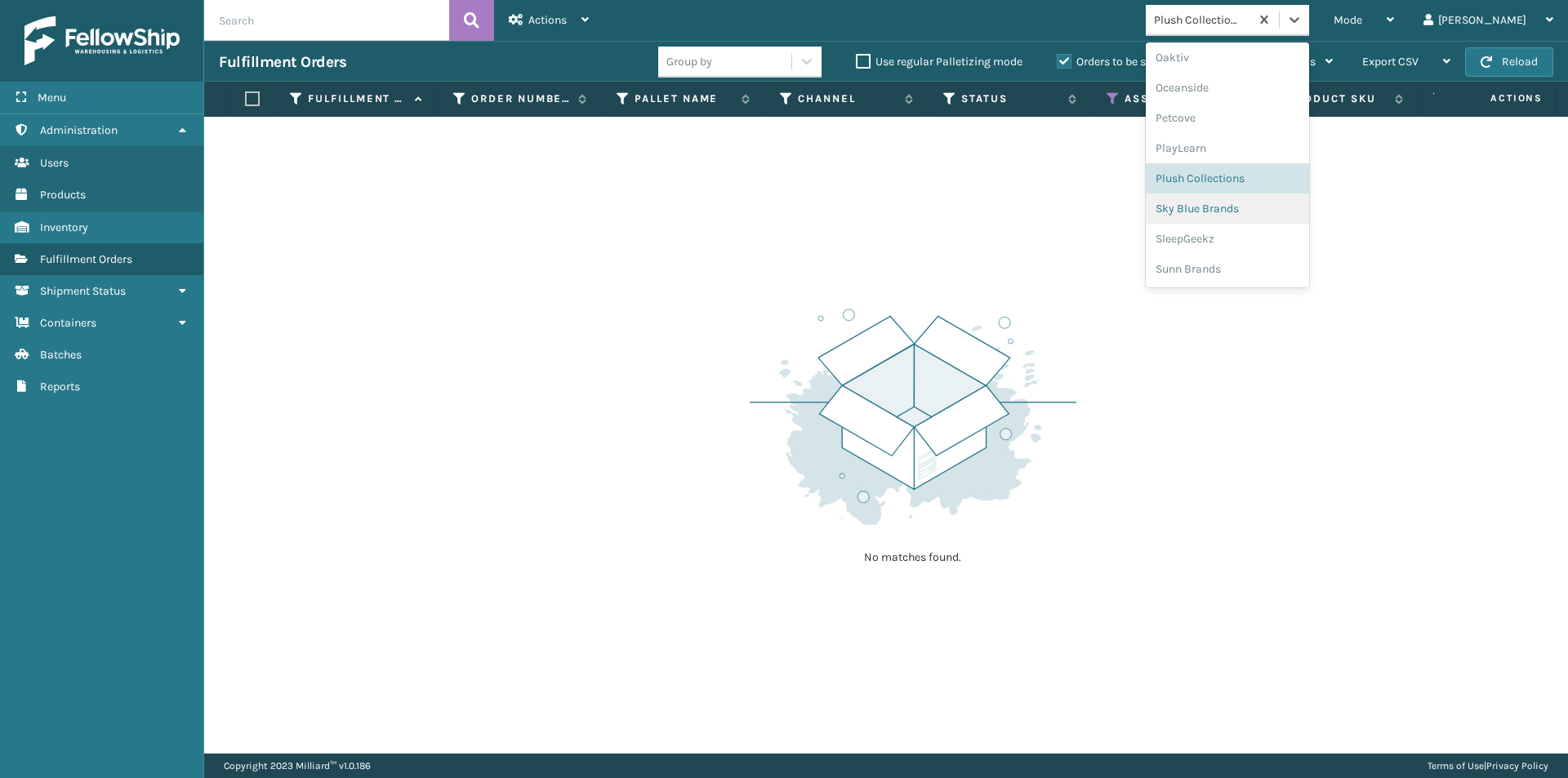
click at [1254, 212] on div "Sky Blue Brands" at bounding box center [1227, 209] width 164 height 30
click at [1299, 22] on icon at bounding box center [1294, 19] width 10 height 5
click at [1246, 240] on div "SleepGeekz" at bounding box center [1227, 239] width 164 height 30
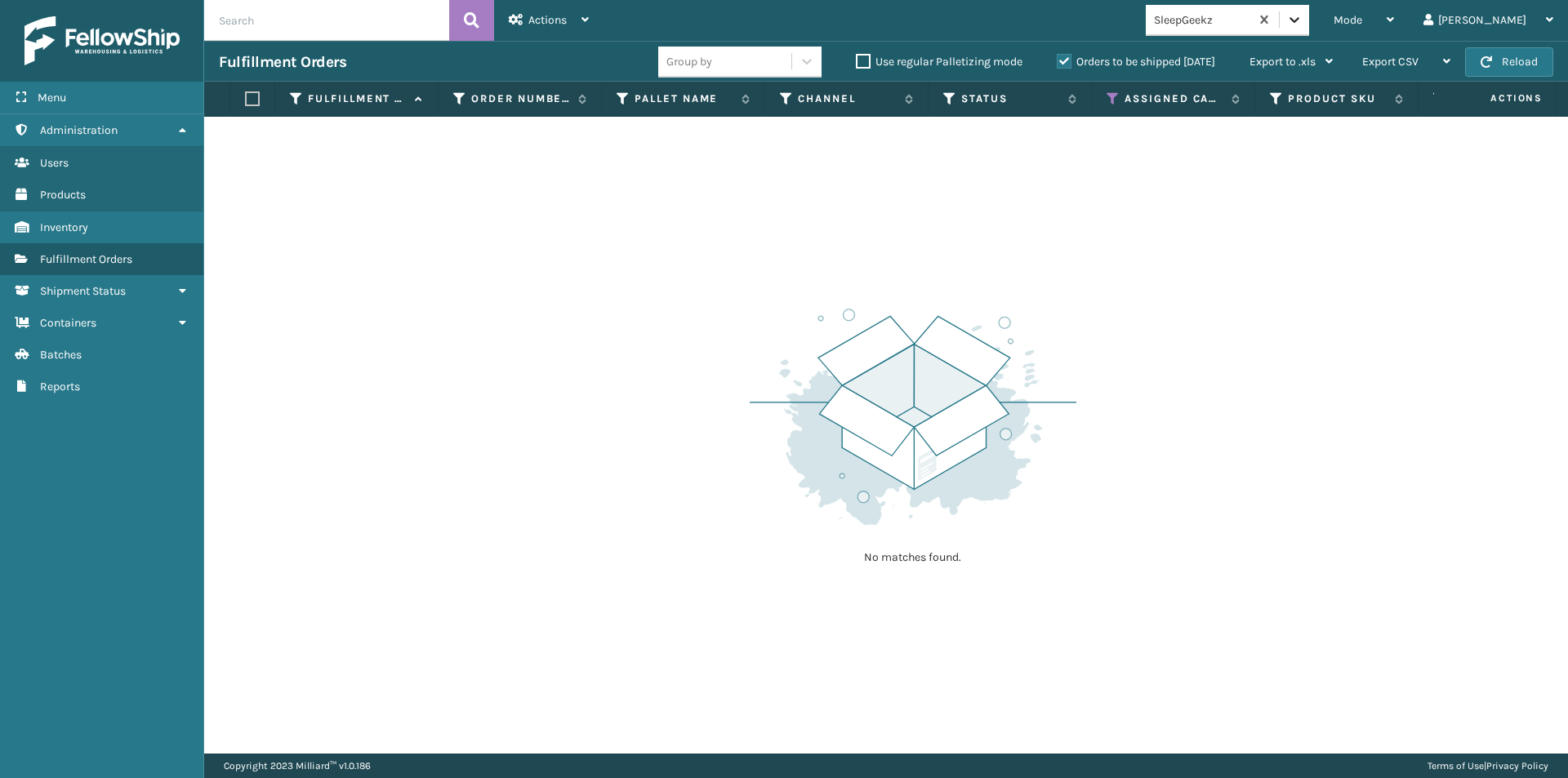
click at [1303, 26] on icon at bounding box center [1294, 19] width 16 height 16
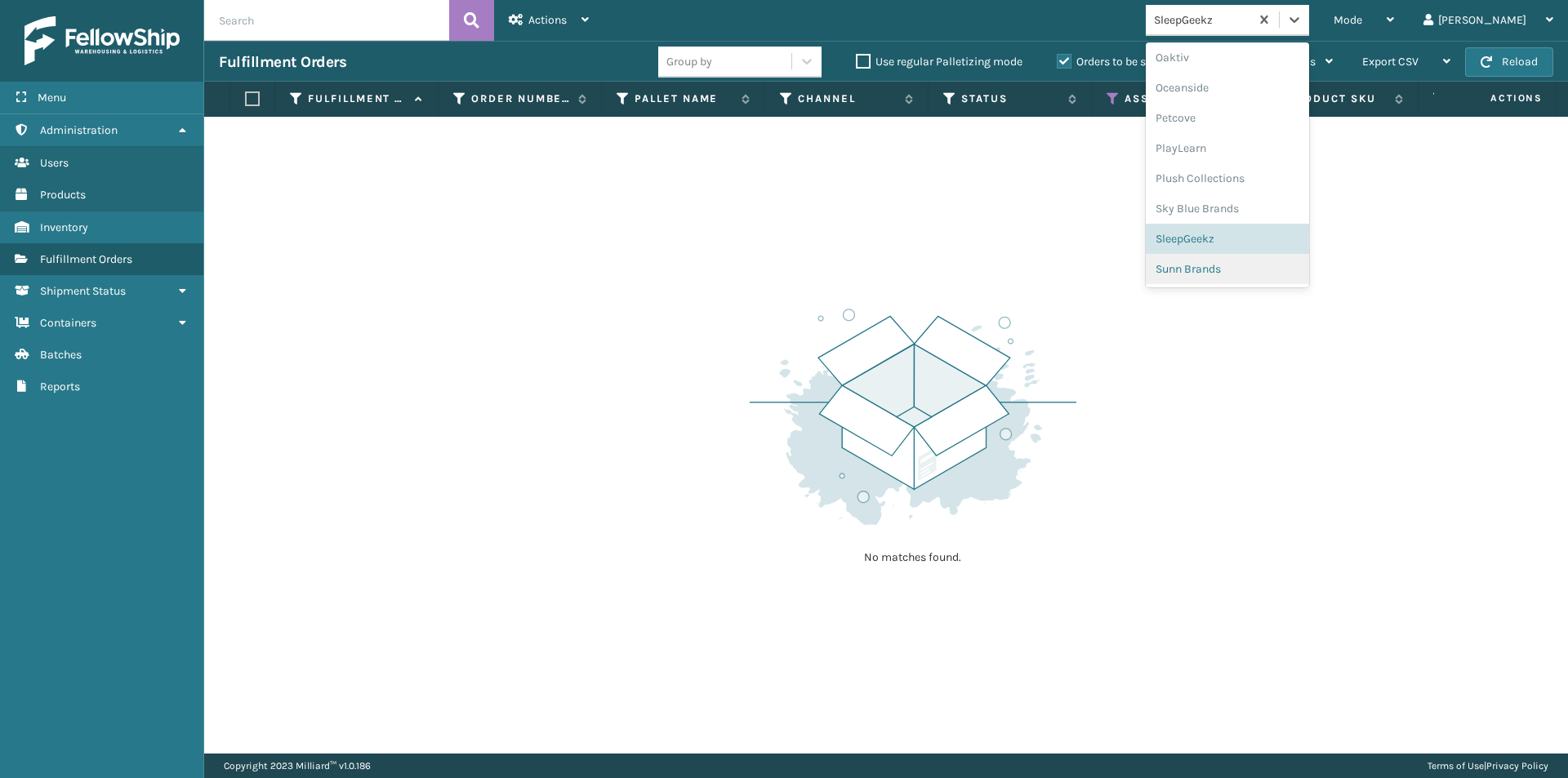
click at [1279, 268] on div "Sunn Brands" at bounding box center [1227, 269] width 164 height 30
click at [1303, 18] on icon at bounding box center [1294, 19] width 16 height 16
click at [1287, 260] on div "LifePro Fitness" at bounding box center [1227, 257] width 164 height 30
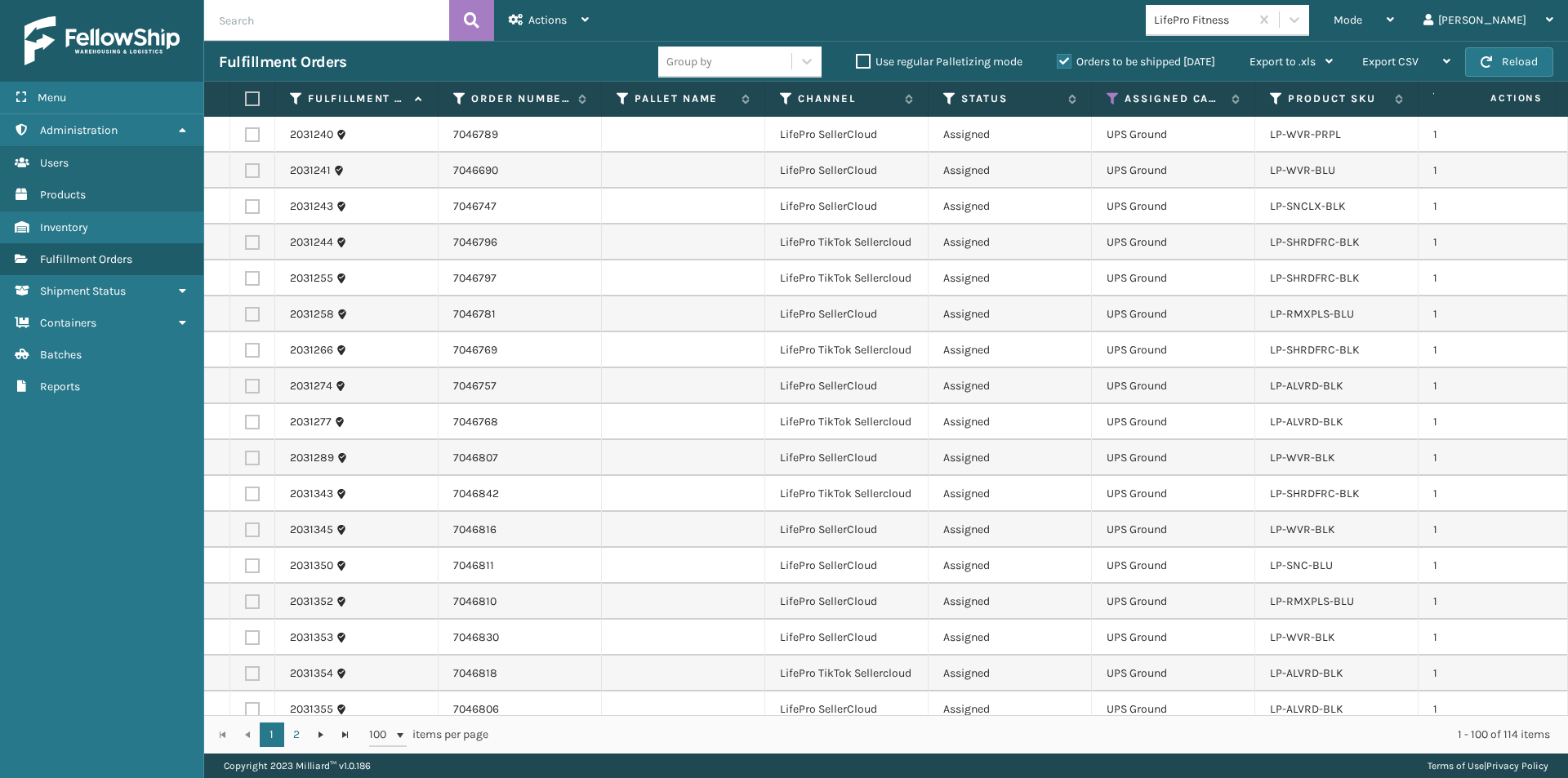
click at [255, 104] on label at bounding box center [250, 98] width 10 height 15
click at [246, 104] on input "checkbox" at bounding box center [245, 99] width 1 height 11
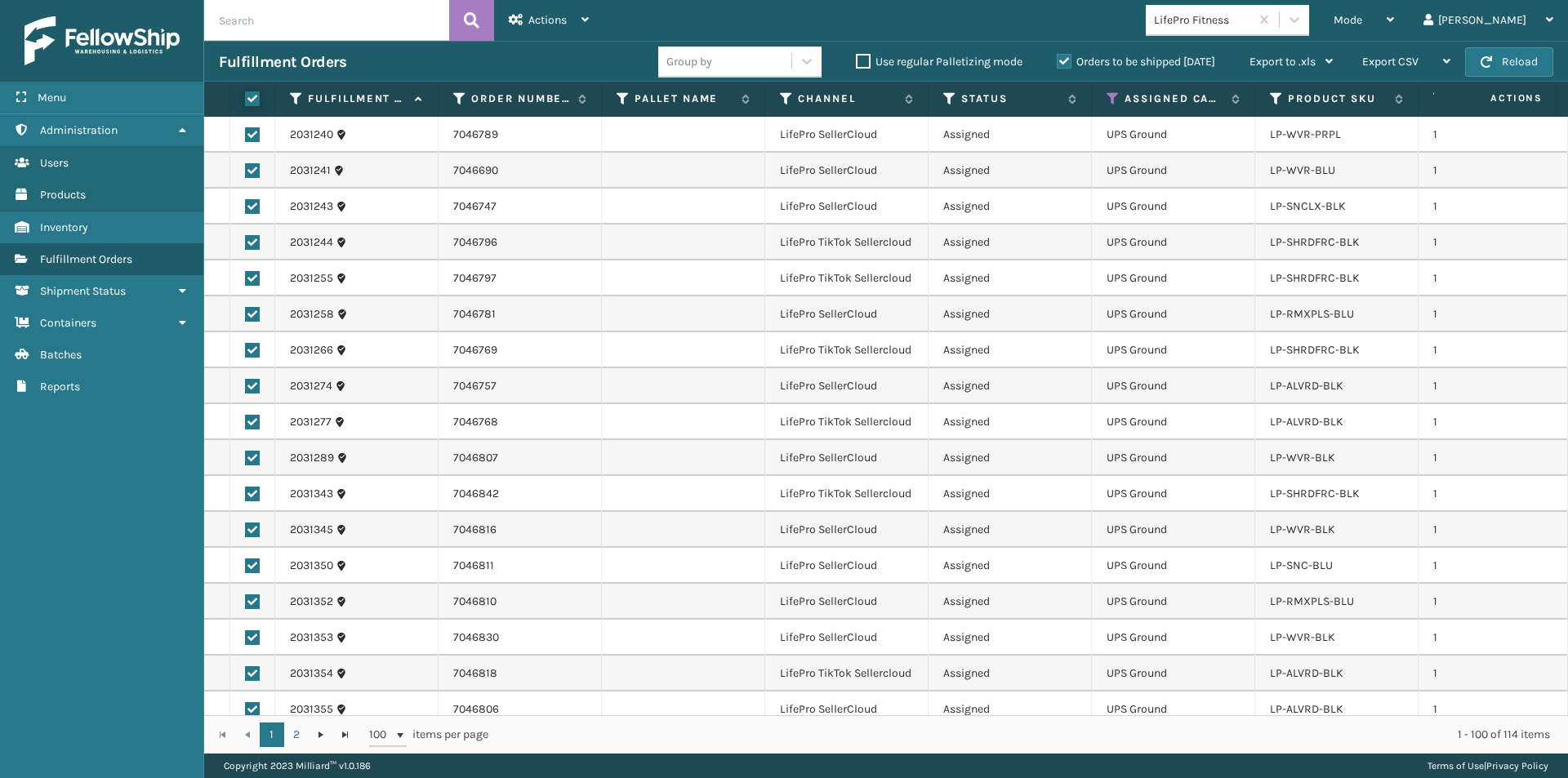
checkbox input "true"
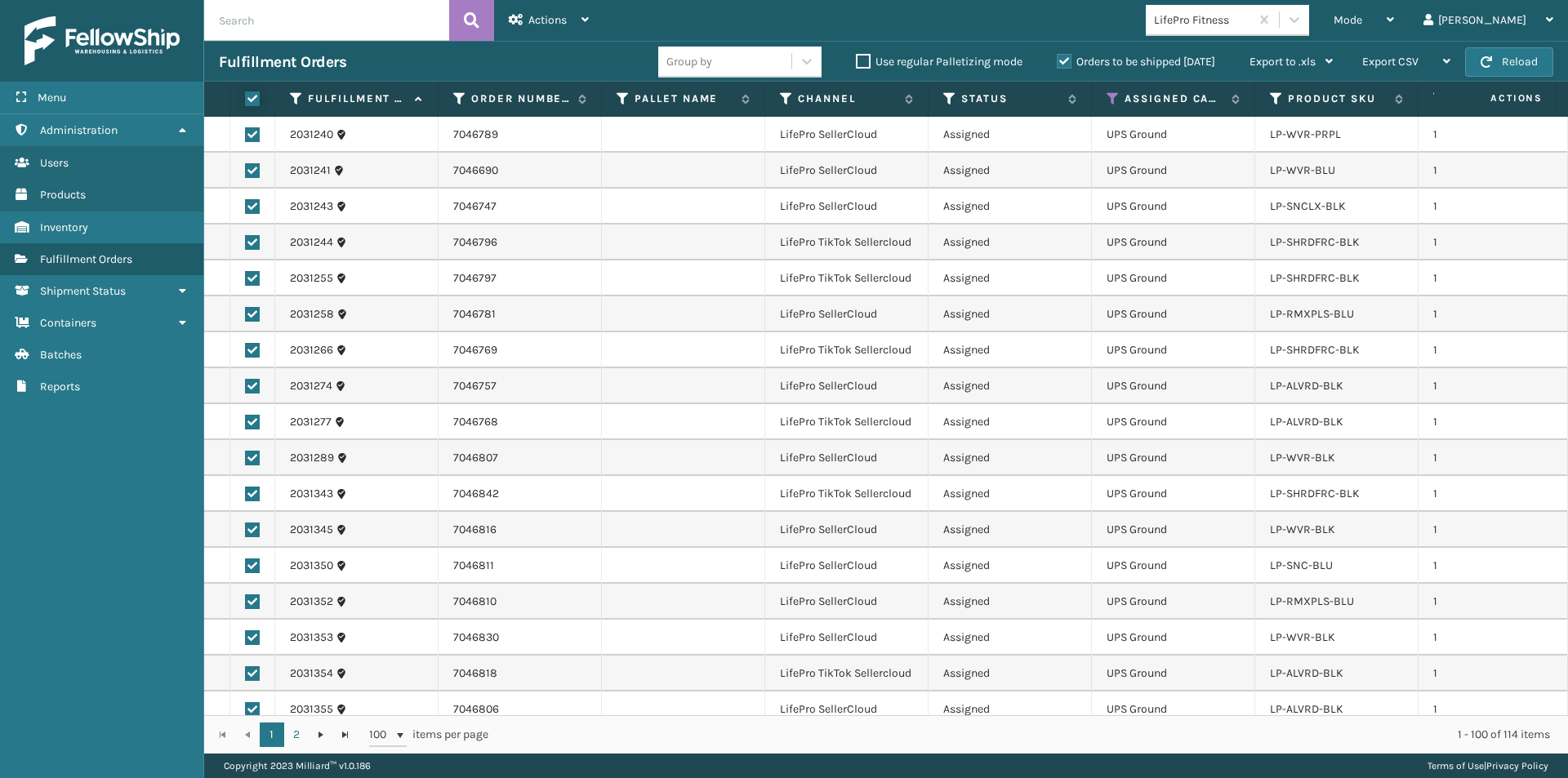
checkbox input "true"
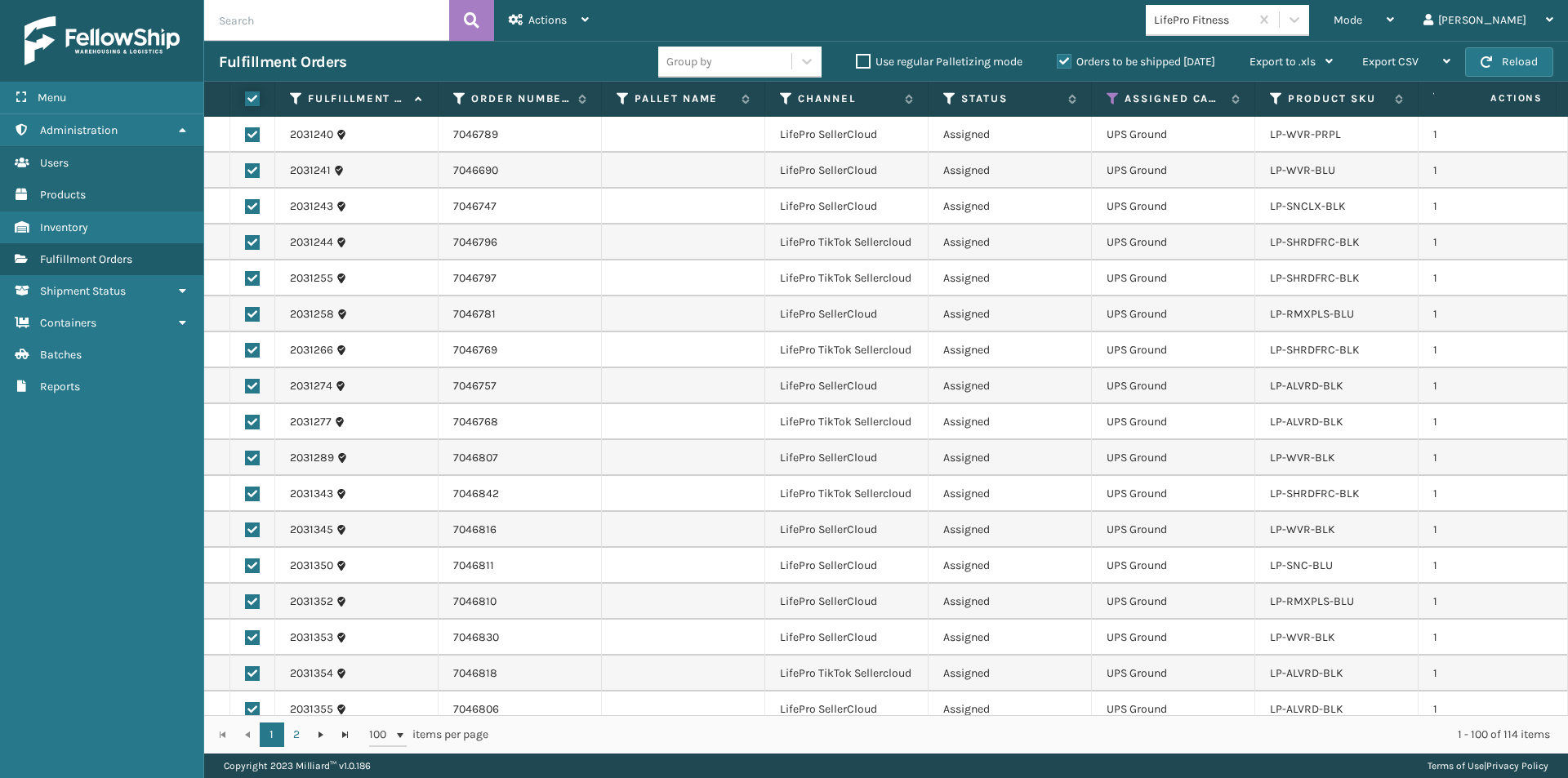
checkbox input "true"
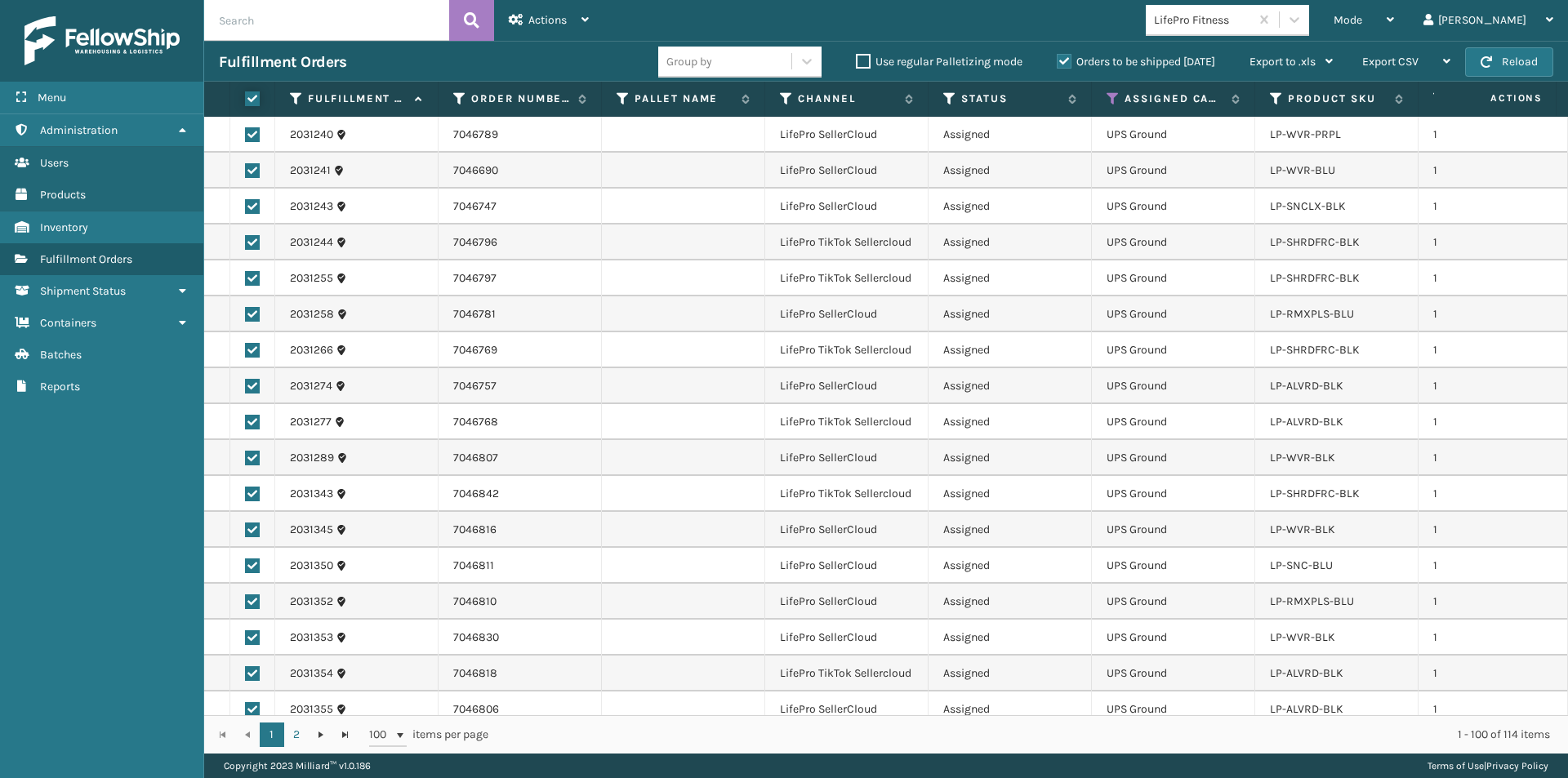
checkbox input "true"
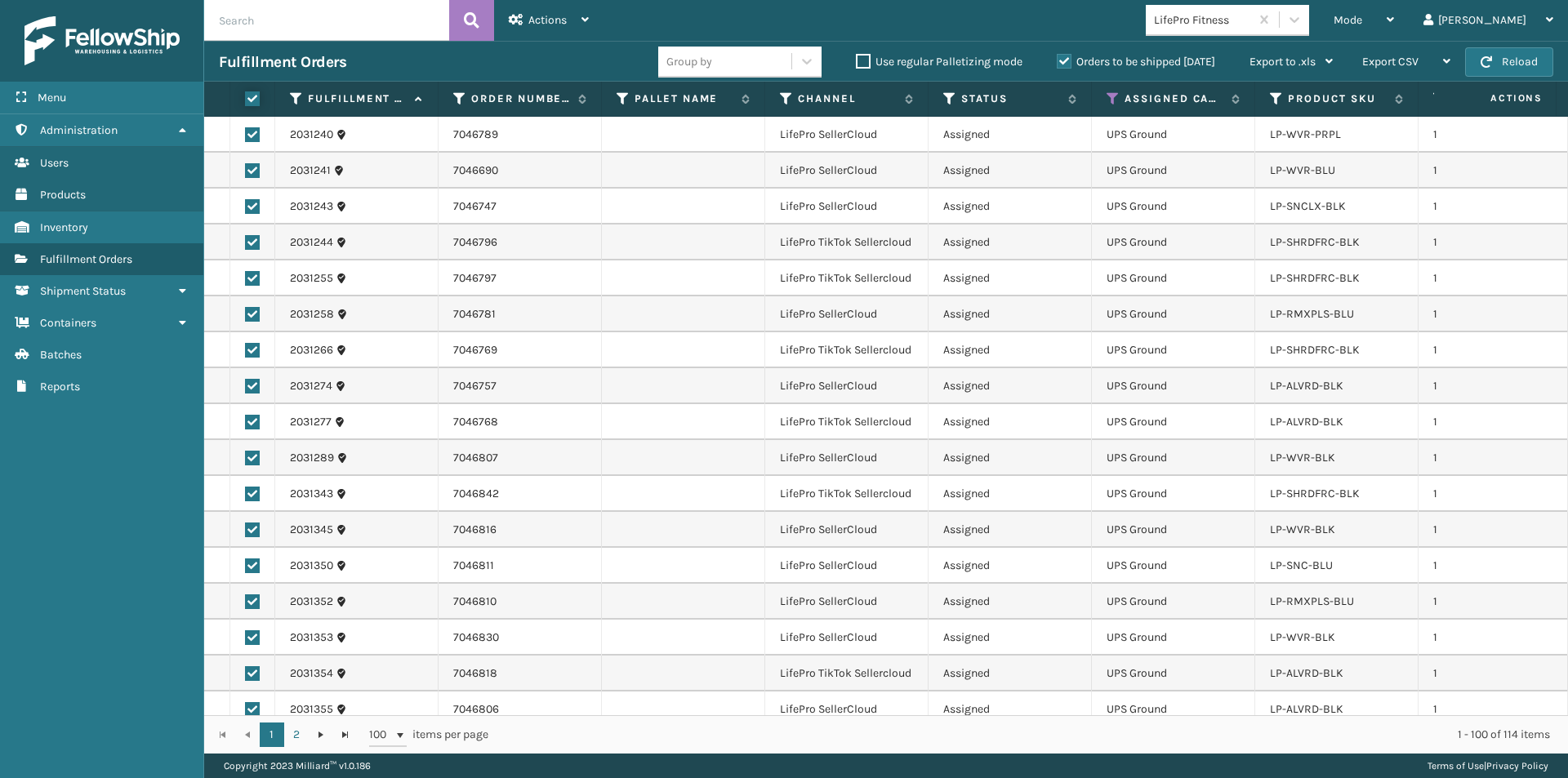
checkbox input "true"
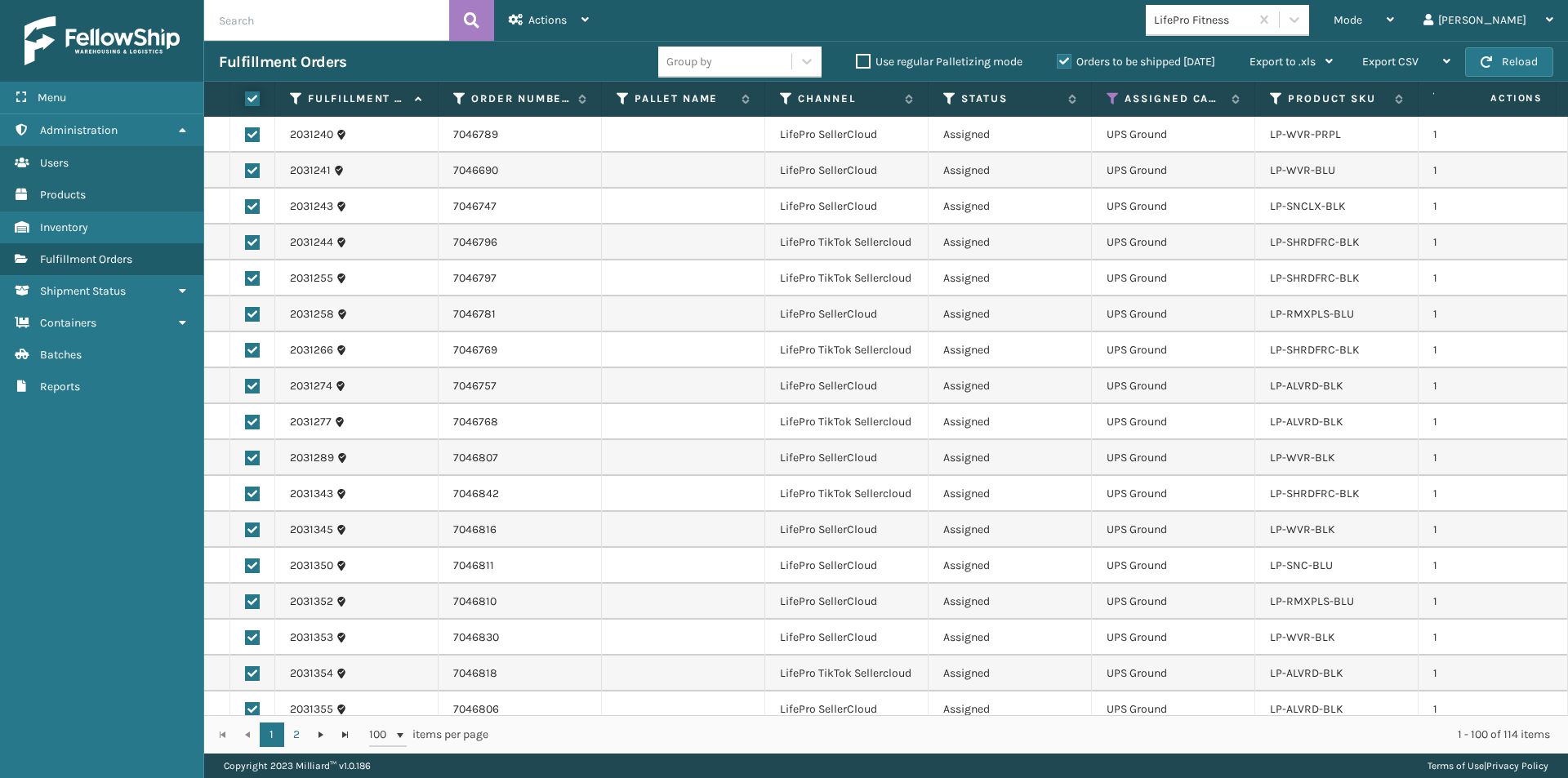
checkbox input "true"
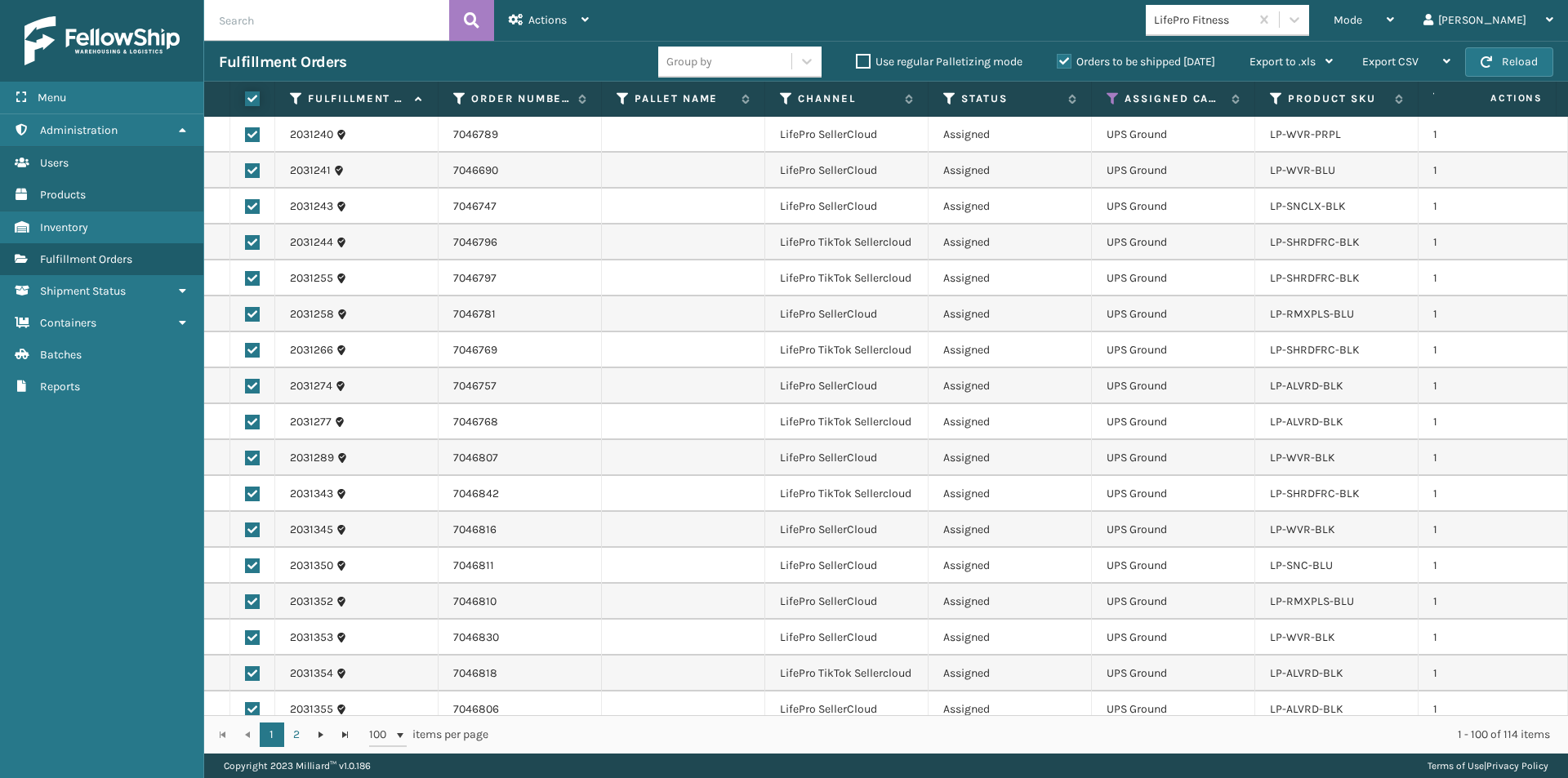
checkbox input "true"
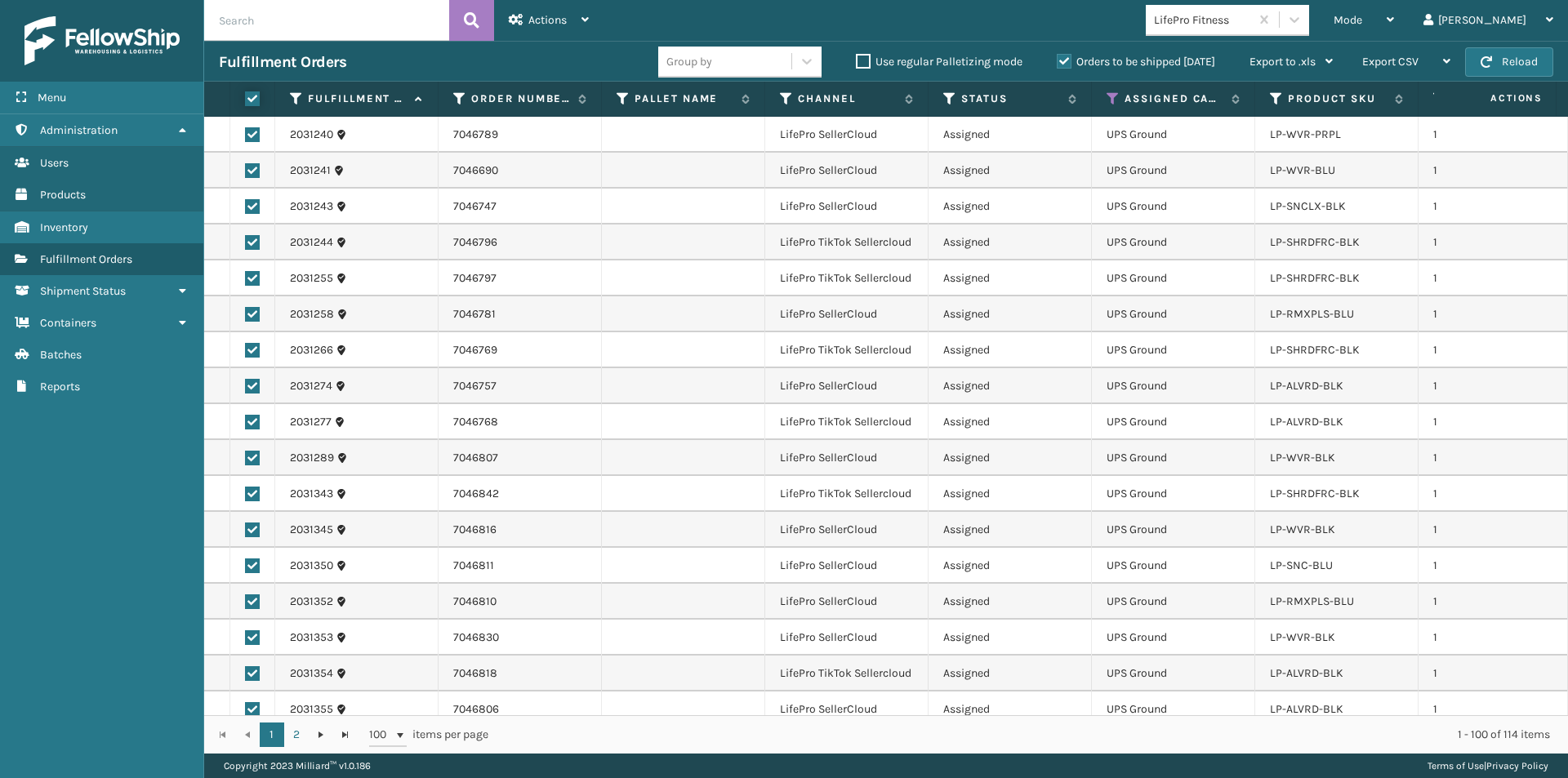
checkbox input "true"
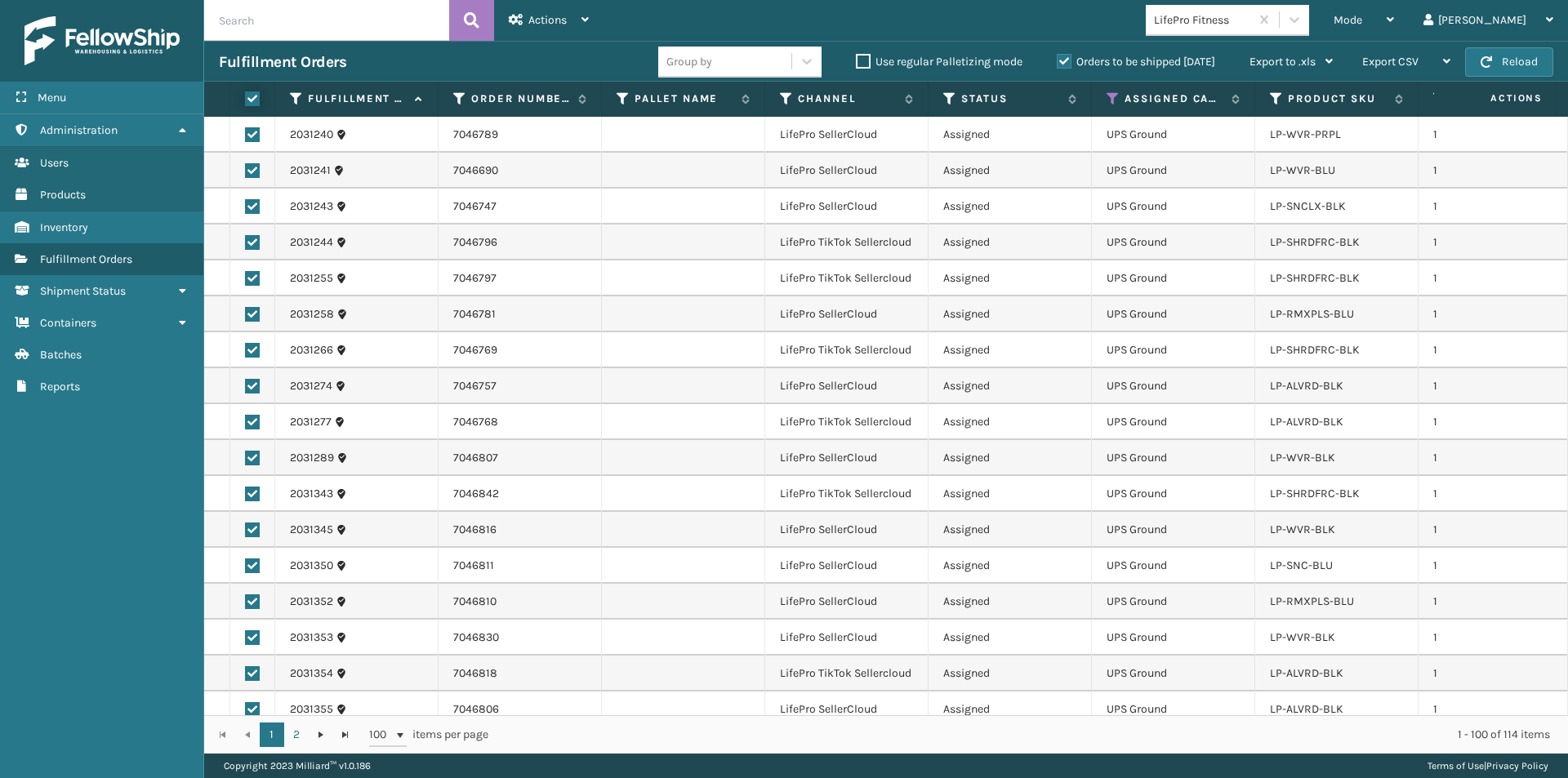
checkbox input "true"
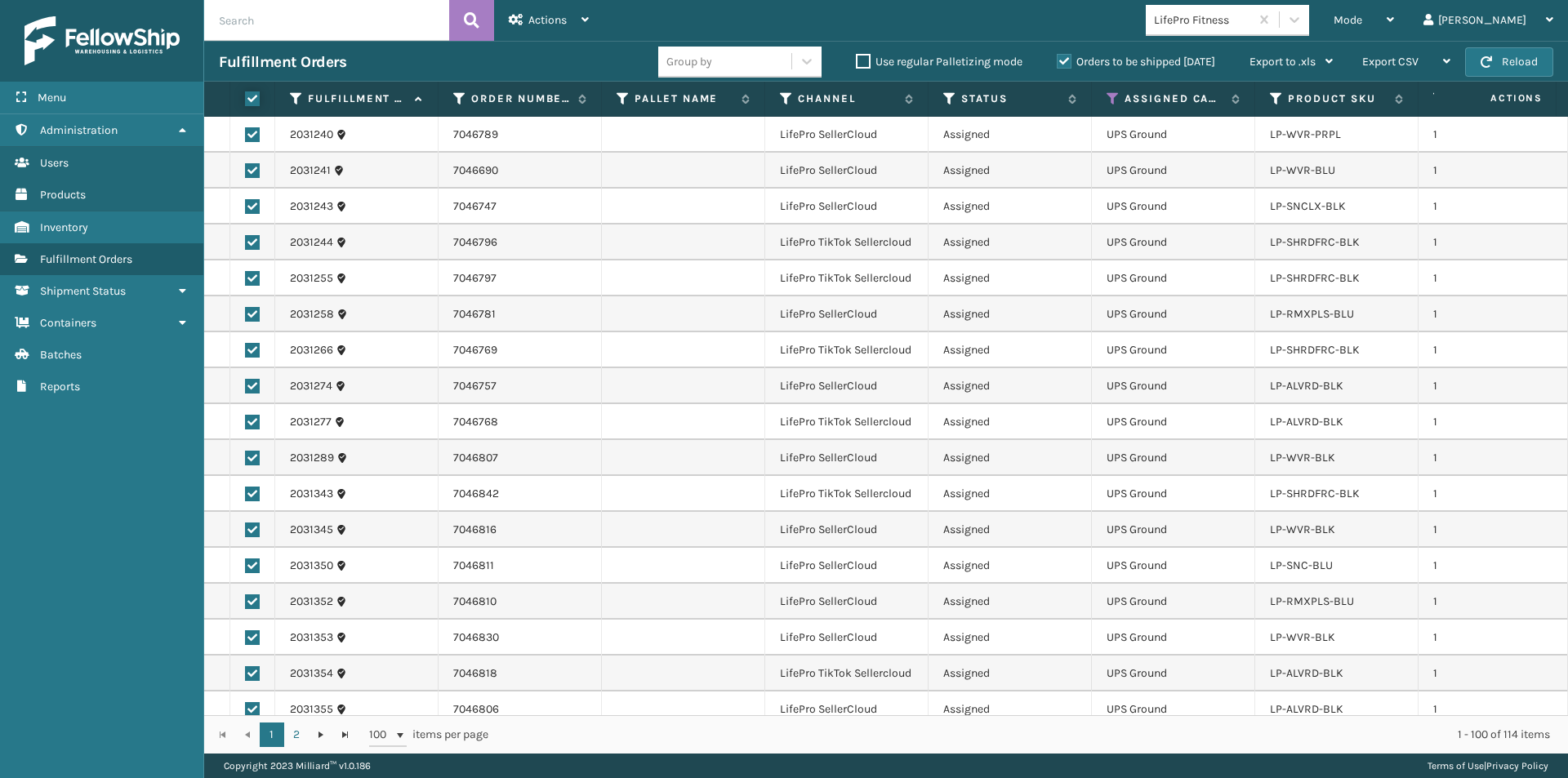
checkbox input "true"
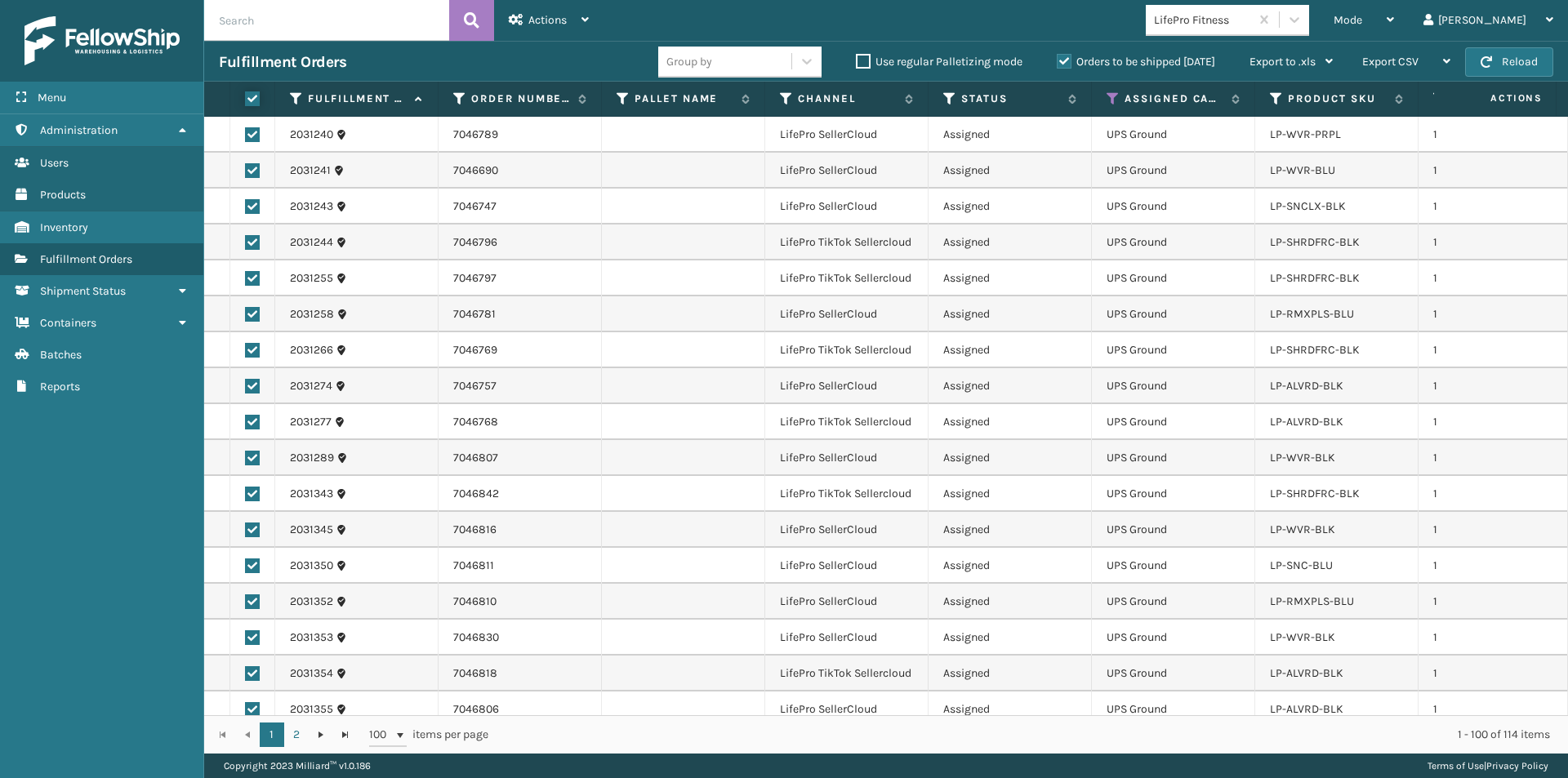
checkbox input "true"
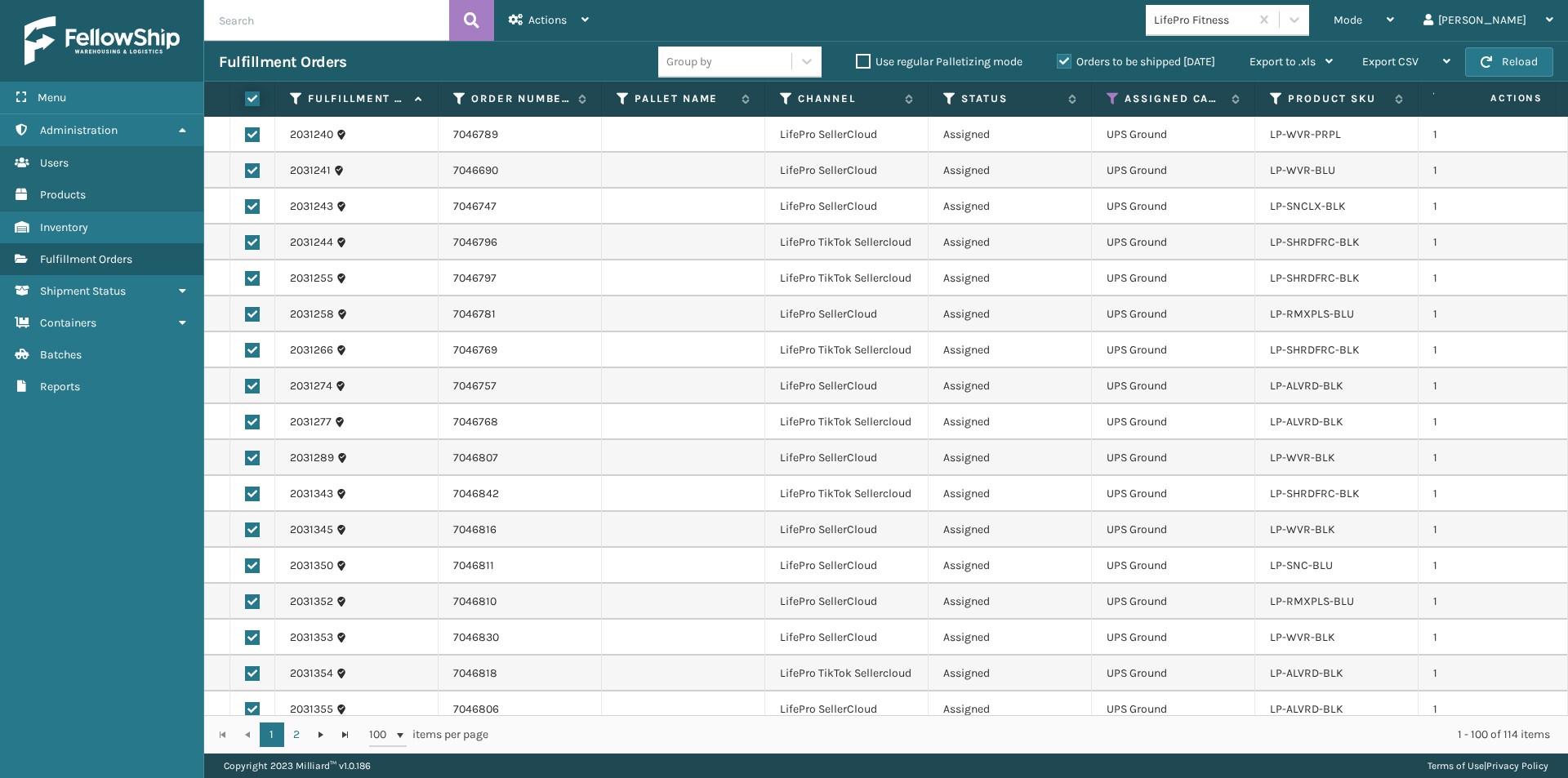
checkbox input "true"
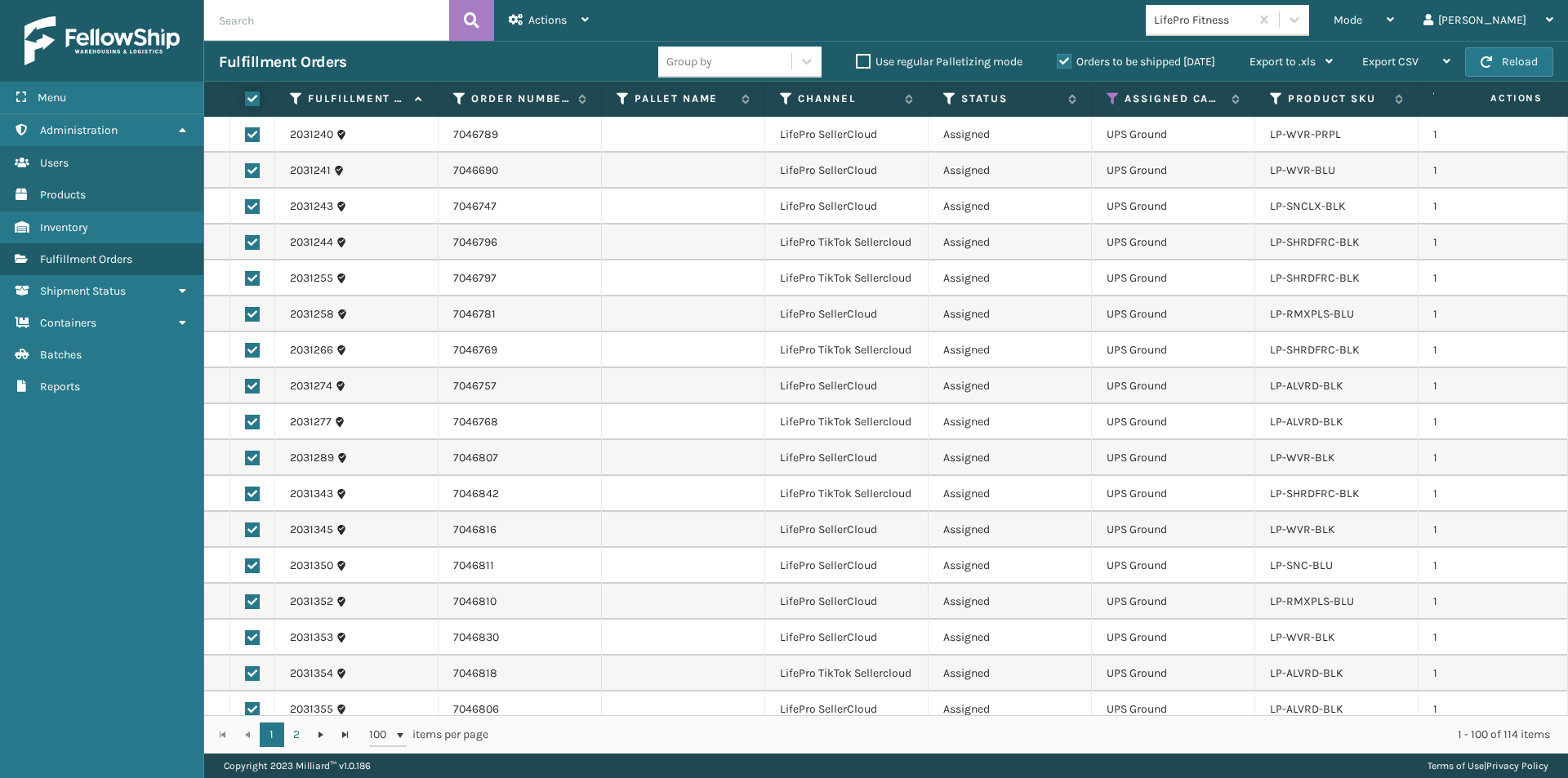
checkbox input "true"
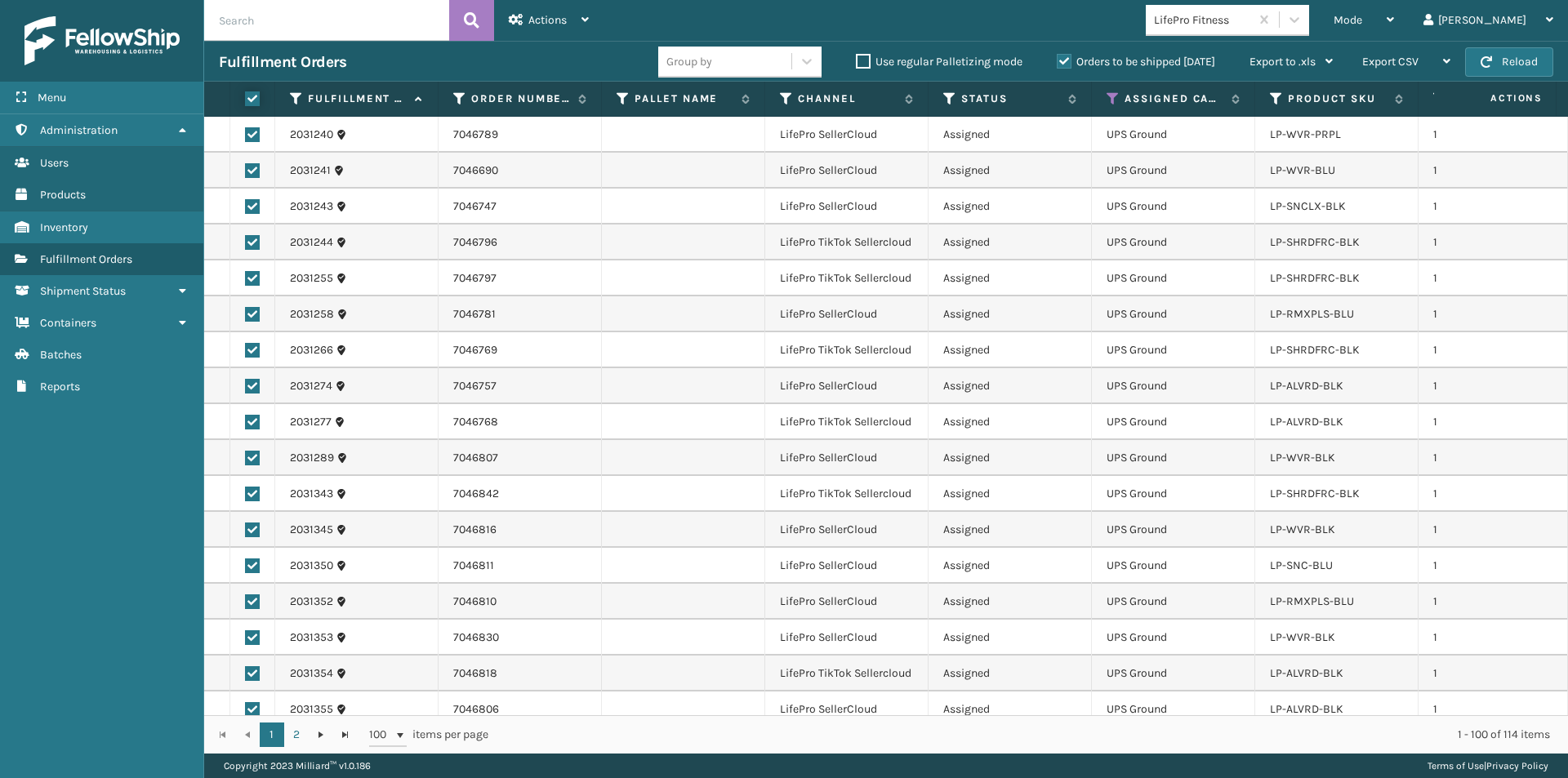
checkbox input "true"
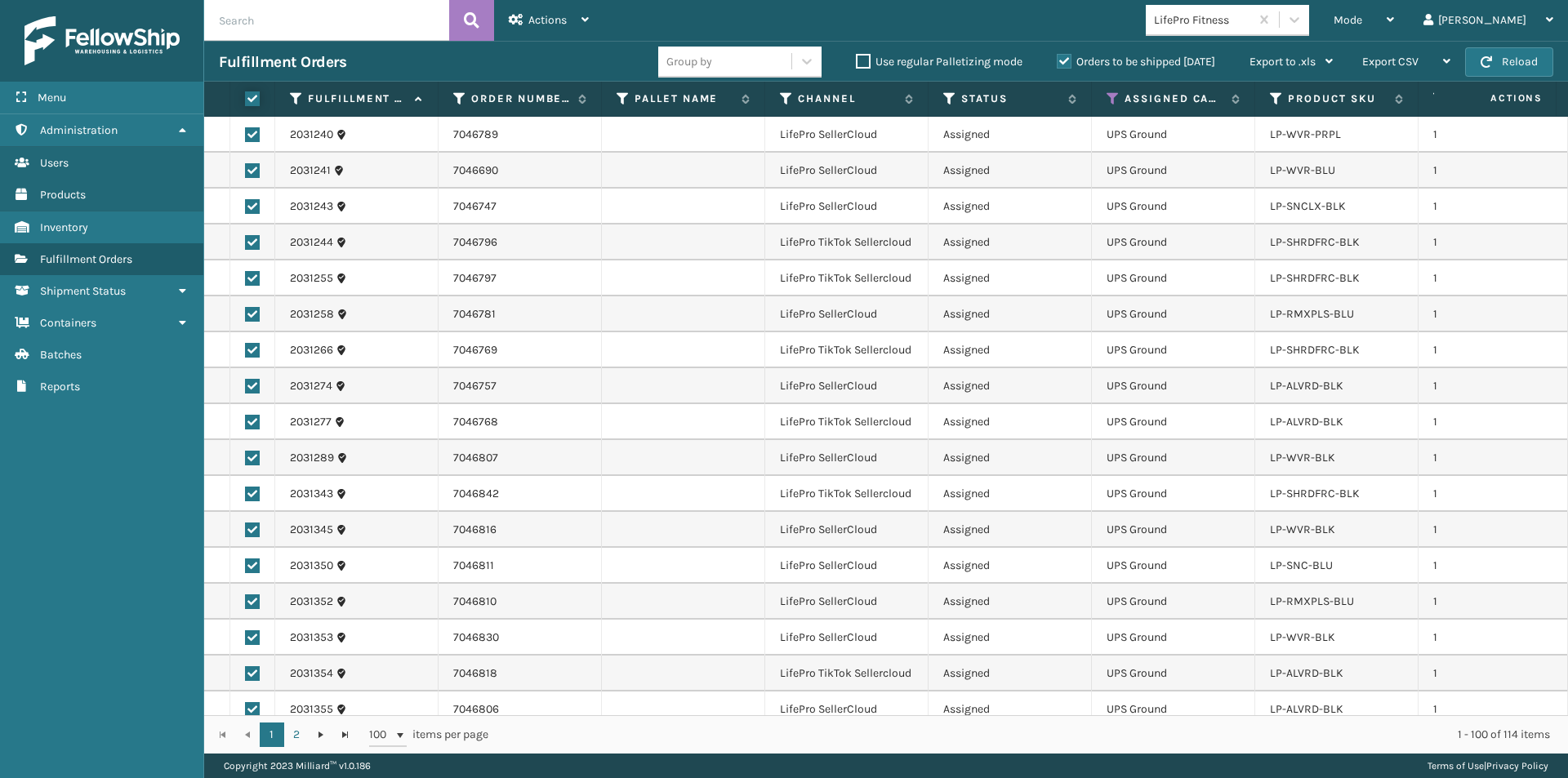
checkbox input "true"
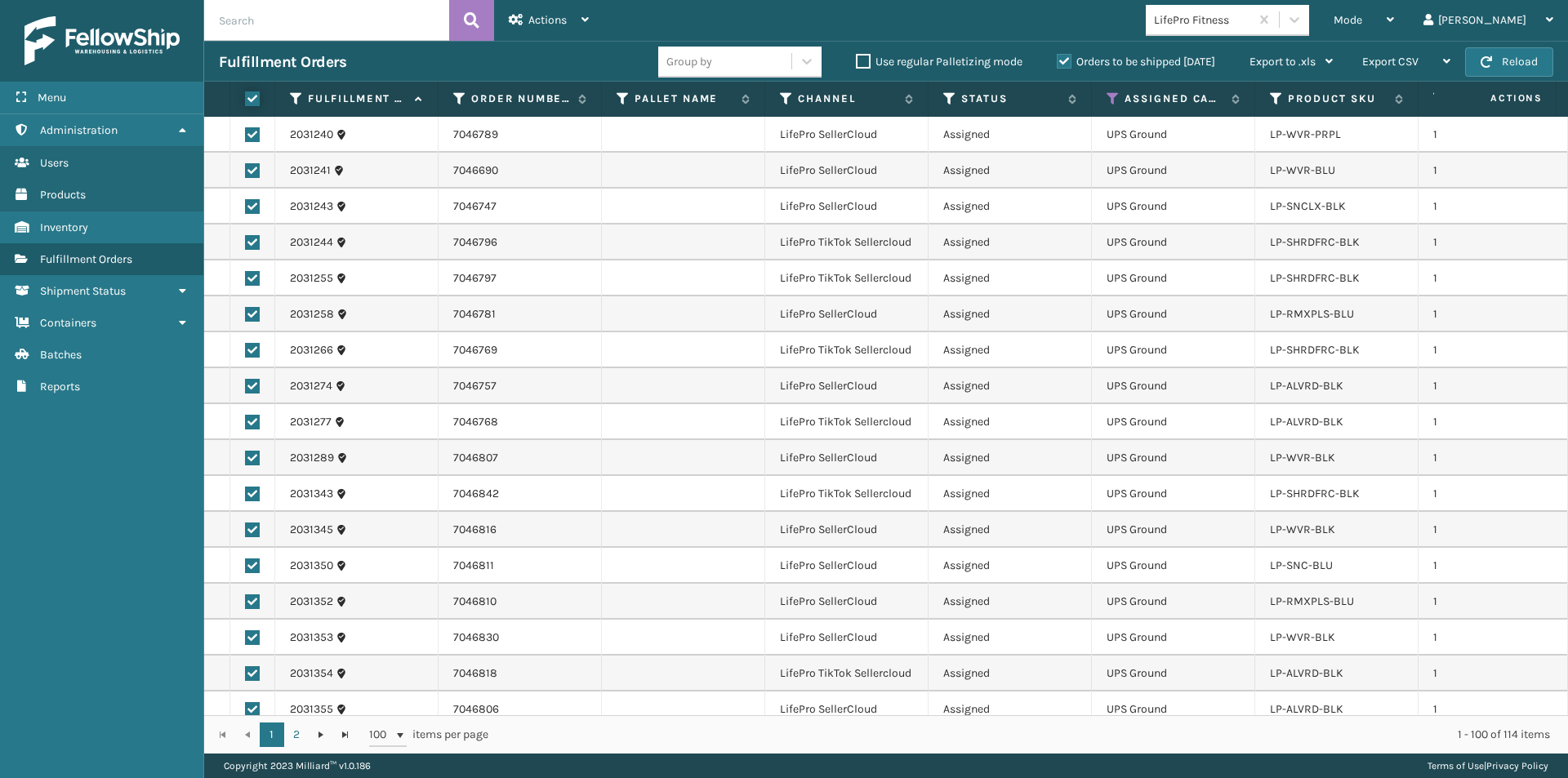
checkbox input "true"
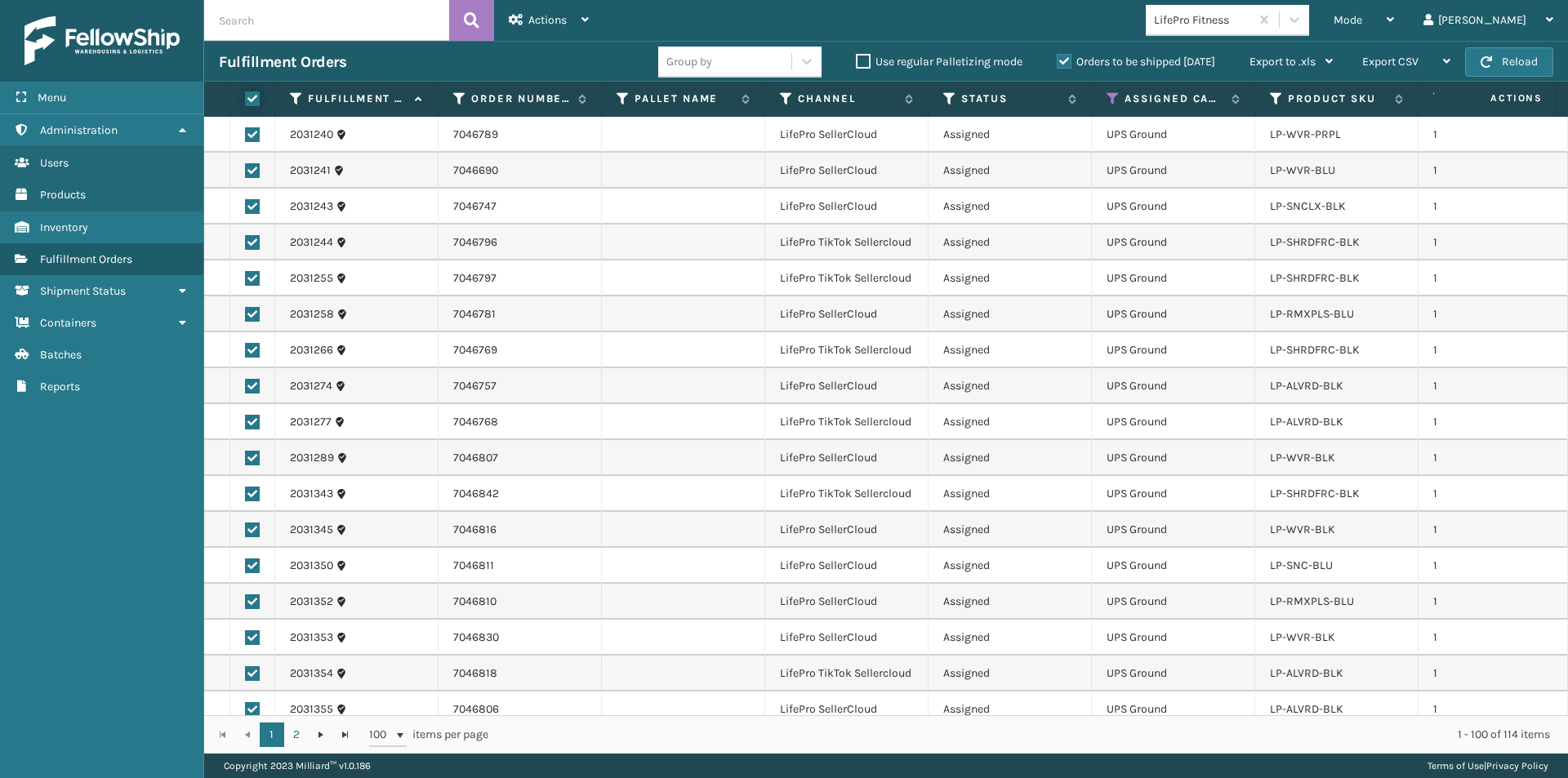
checkbox input "true"
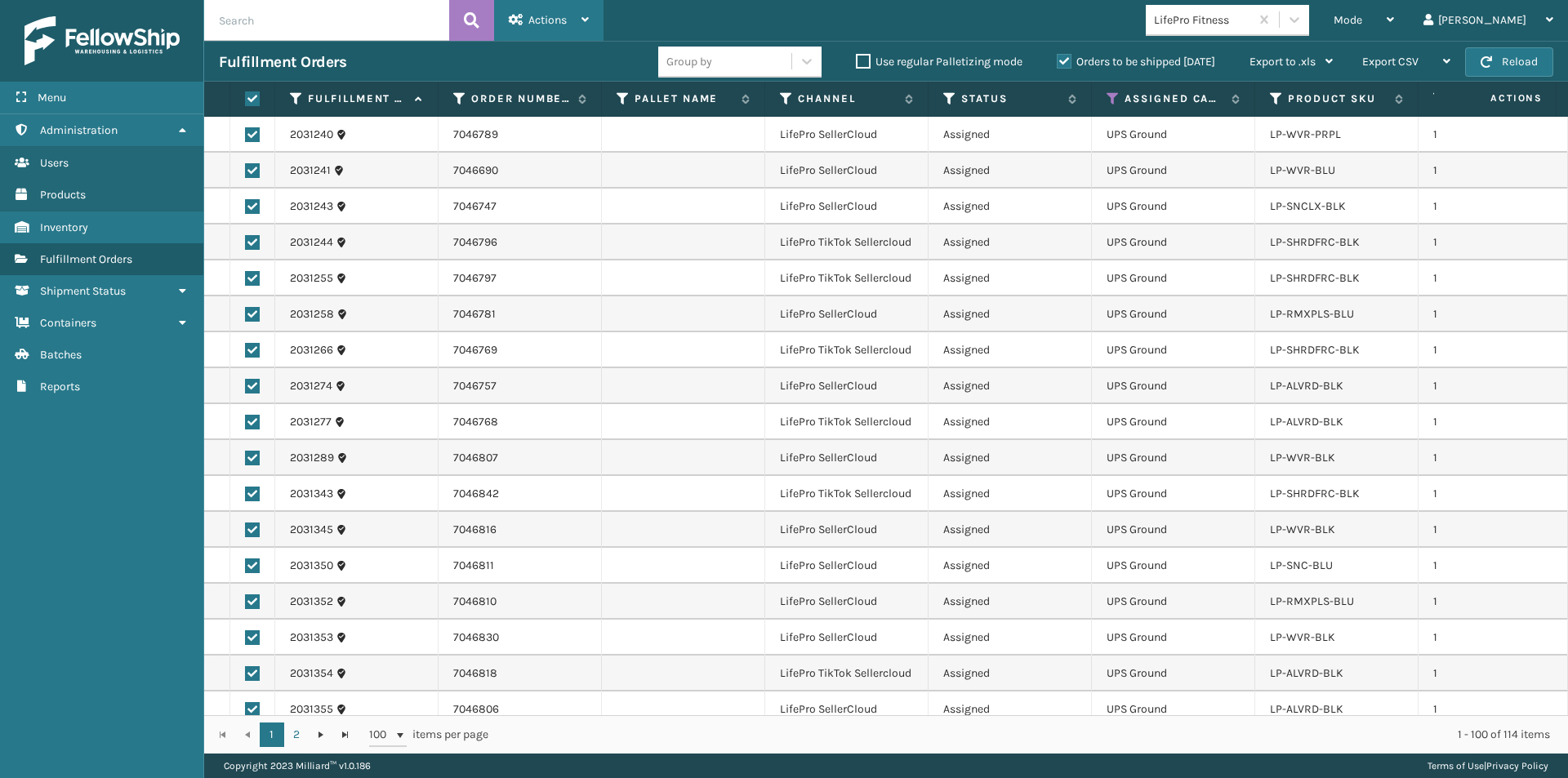
click at [585, 14] on icon at bounding box center [585, 19] width 7 height 12
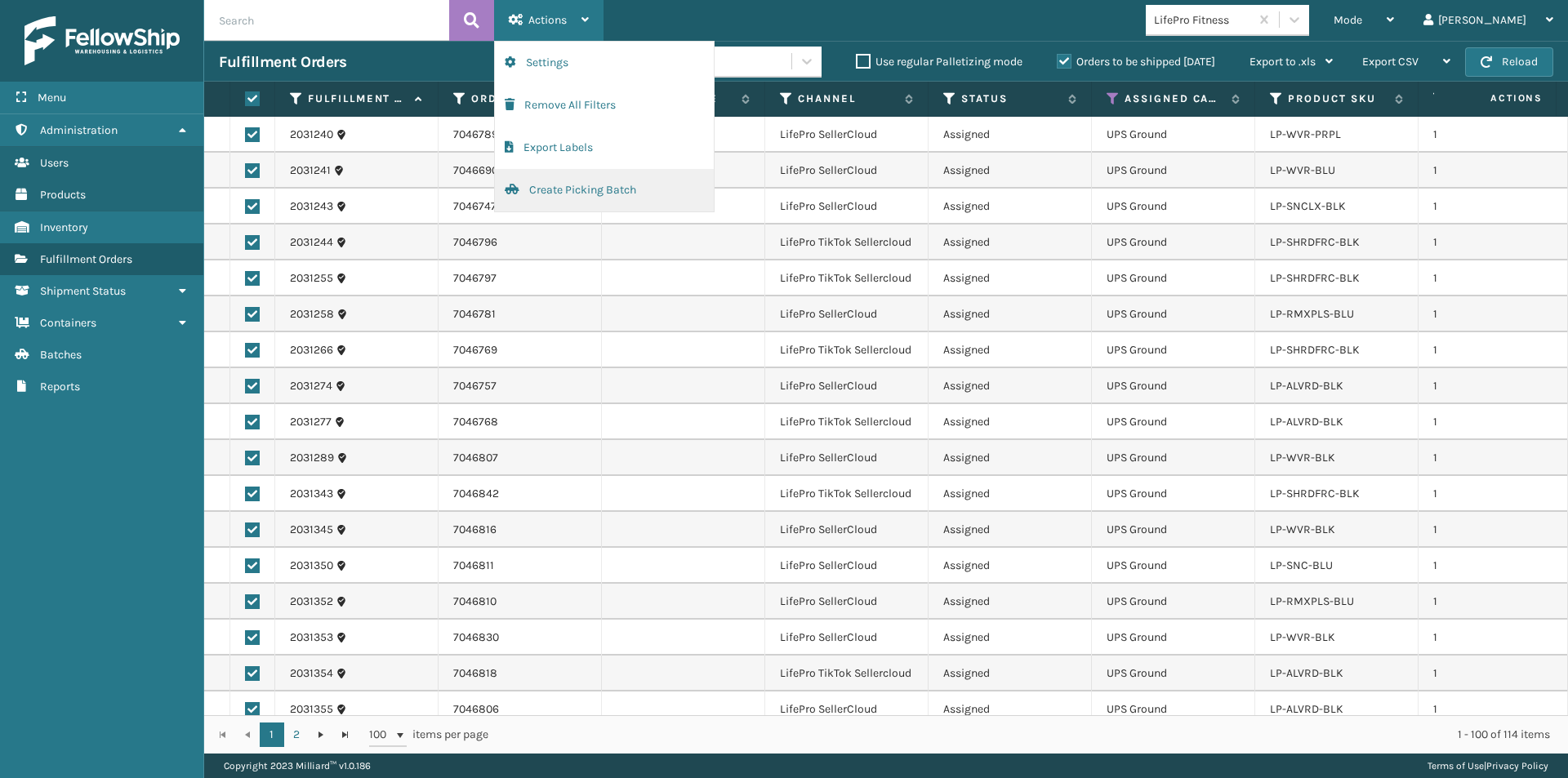
click at [577, 186] on button "Create Picking Batch" at bounding box center [603, 190] width 219 height 42
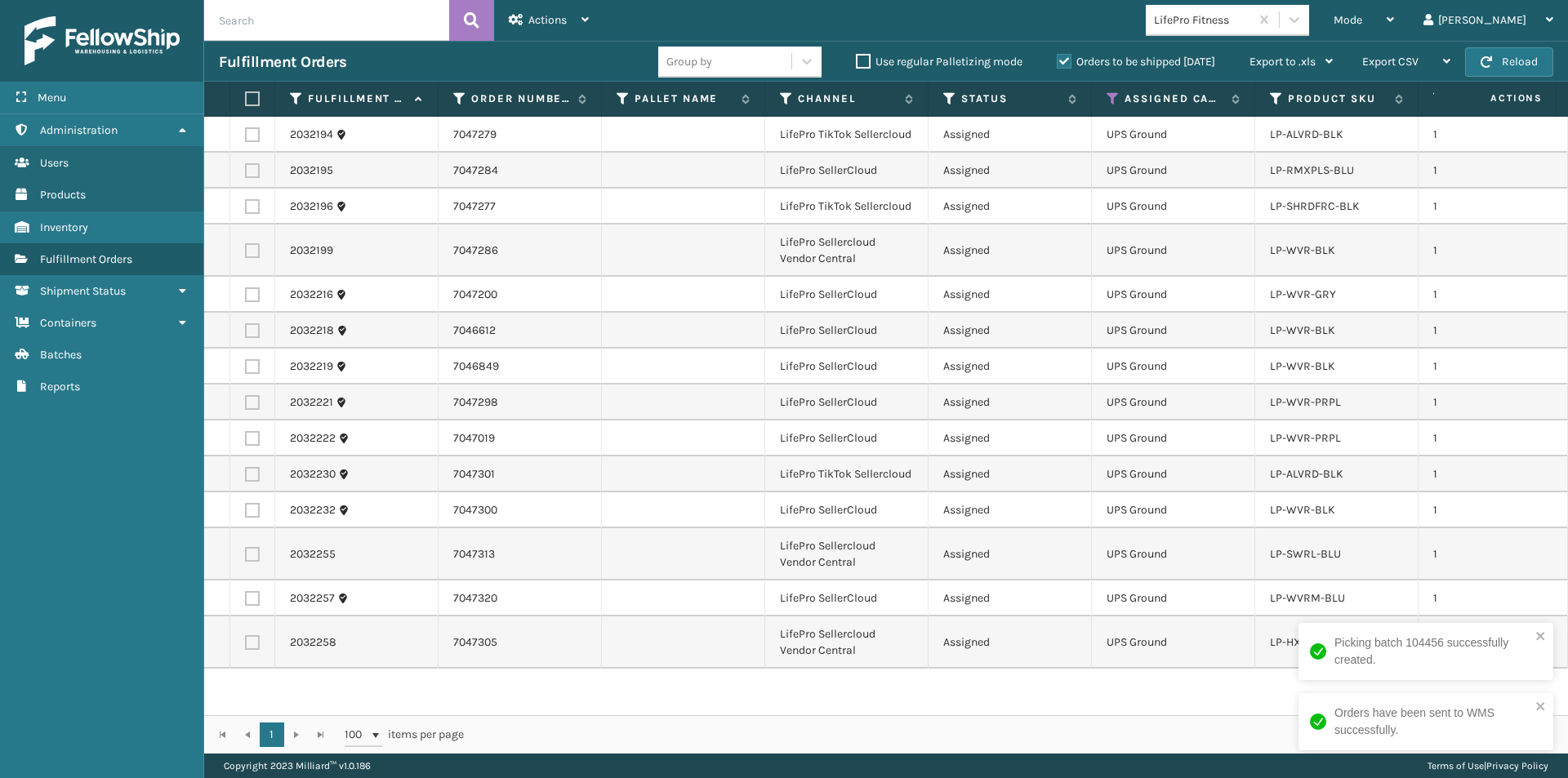
click at [253, 96] on label at bounding box center [250, 98] width 10 height 15
click at [246, 96] on input "checkbox" at bounding box center [245, 99] width 1 height 11
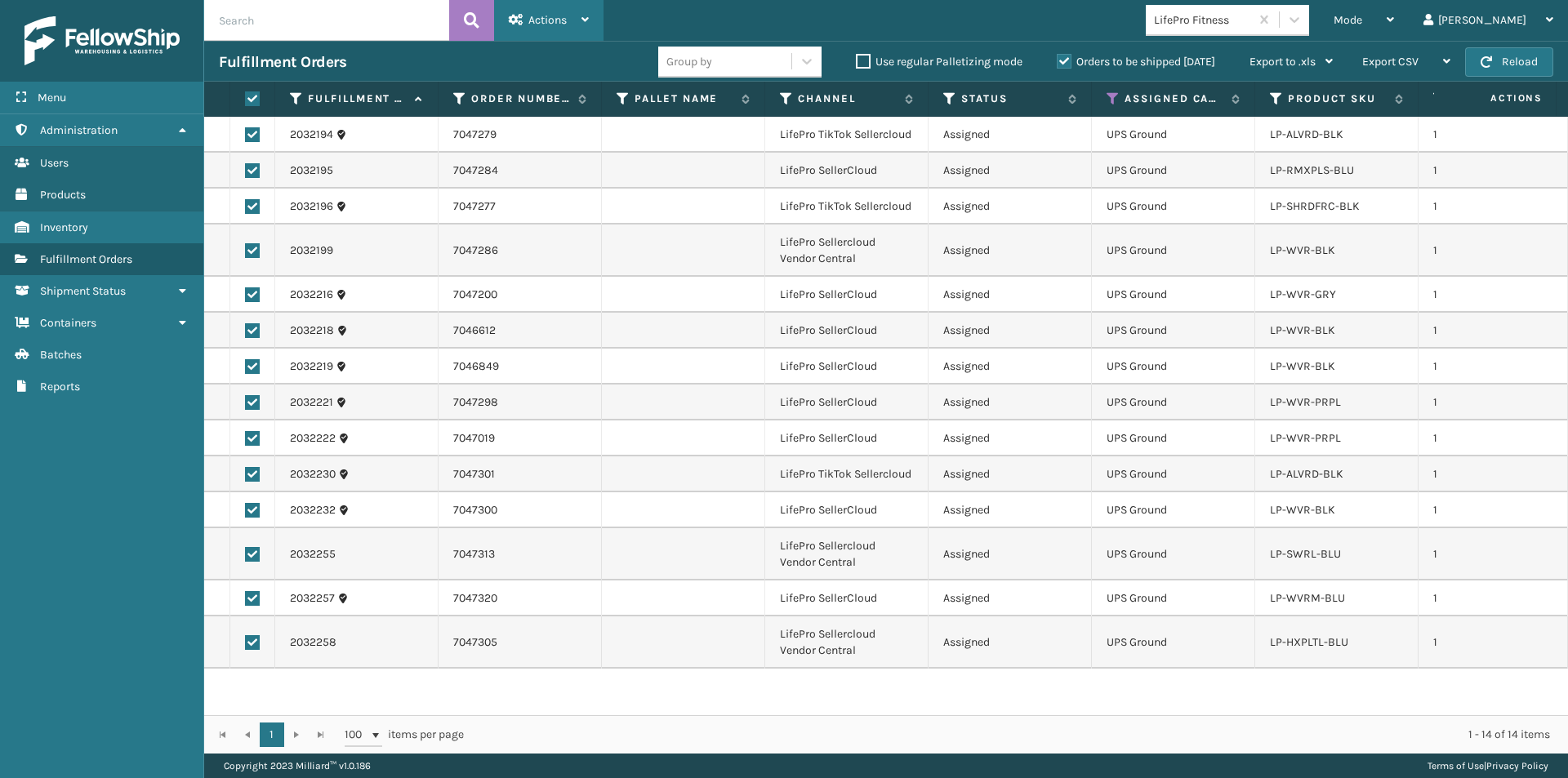
click at [587, 19] on icon at bounding box center [585, 19] width 7 height 12
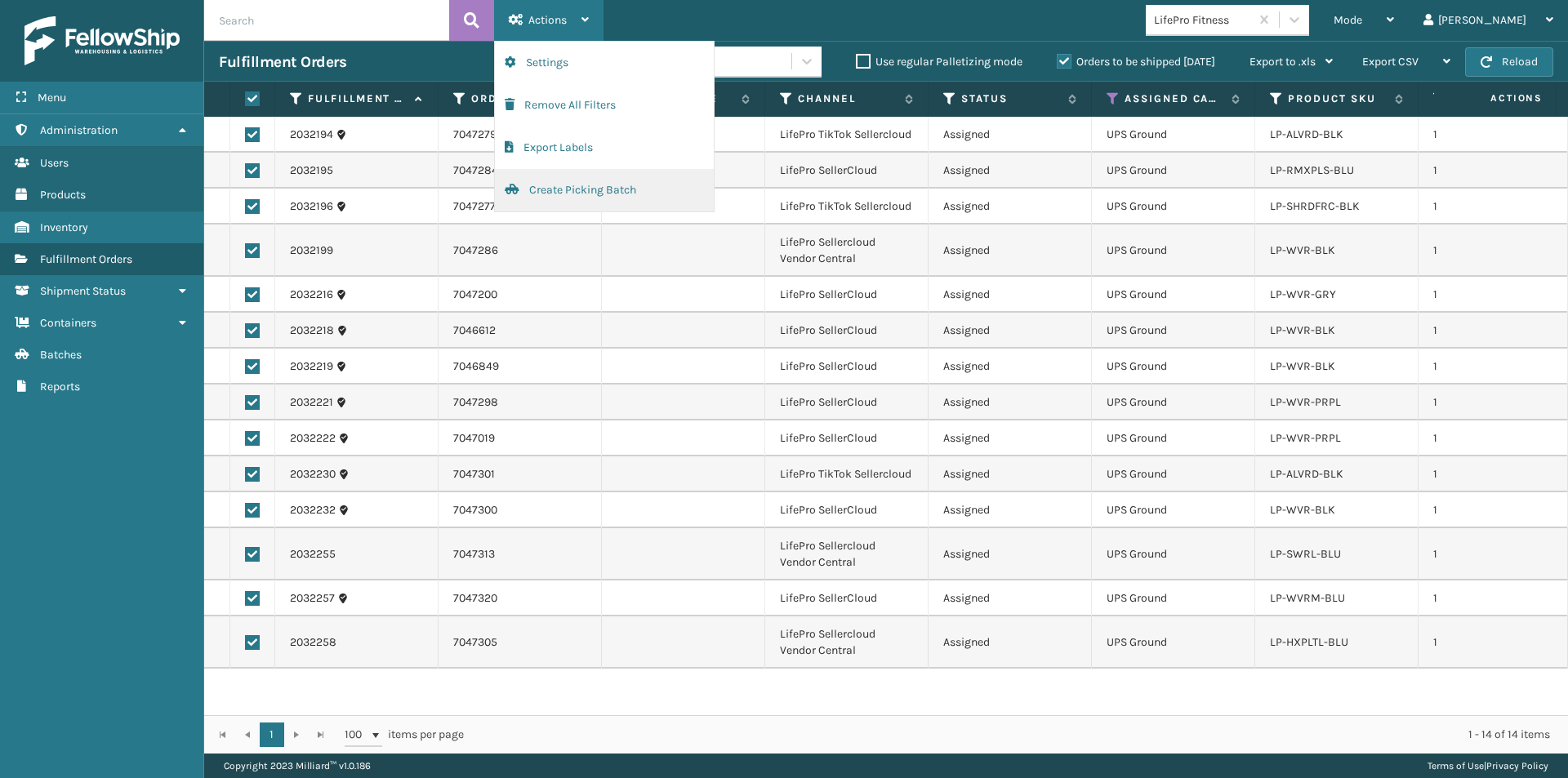
click at [570, 194] on button "Create Picking Batch" at bounding box center [603, 190] width 219 height 42
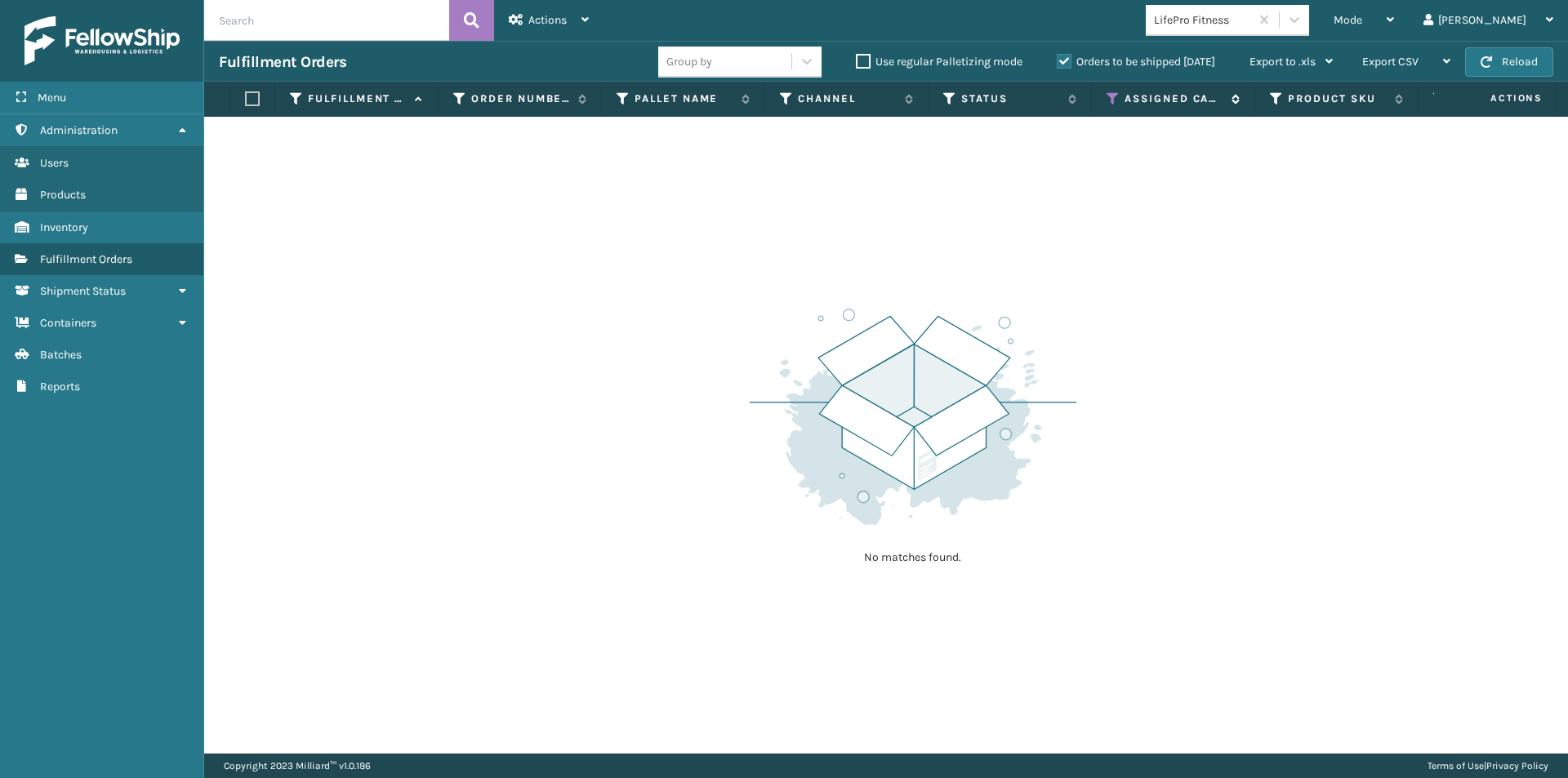
click at [1111, 97] on icon at bounding box center [1112, 98] width 13 height 15
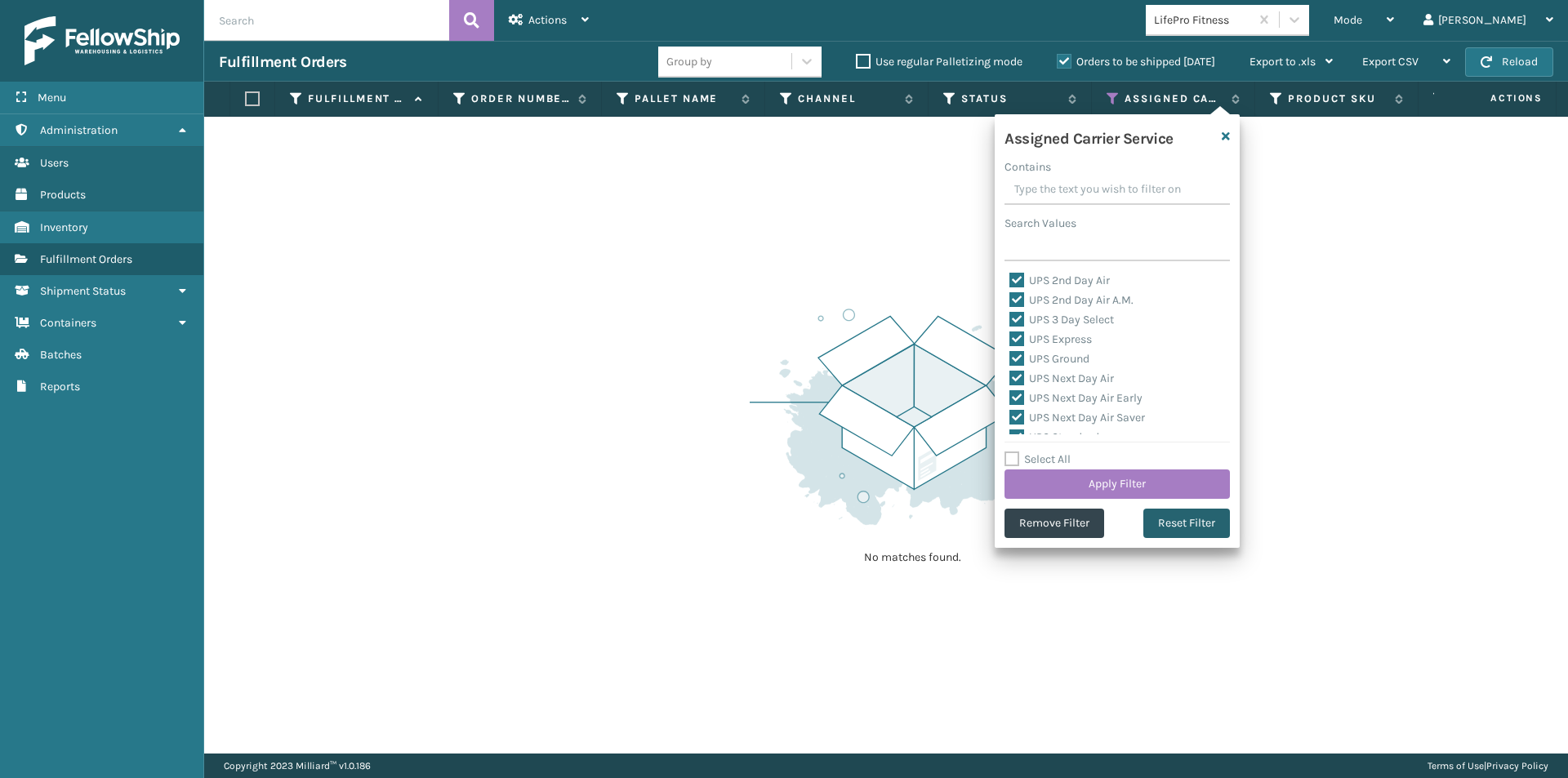
click at [1172, 522] on button "Reset Filter" at bounding box center [1187, 523] width 87 height 29
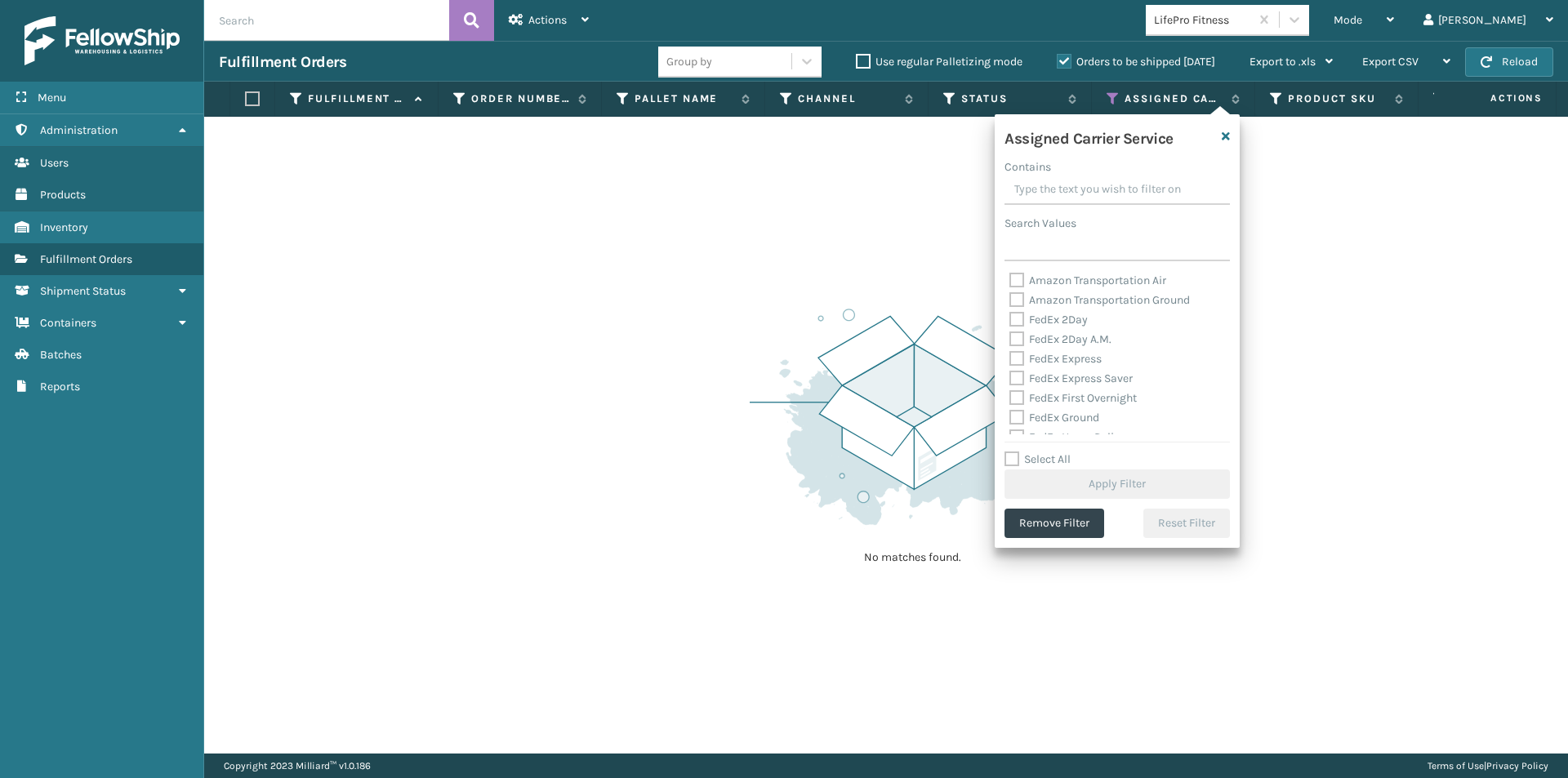
click at [1016, 358] on label "FedEx Express" at bounding box center [1056, 359] width 92 height 14
click at [1010, 358] on input "FedEx Express" at bounding box center [1010, 355] width 1 height 11
click at [1024, 338] on label "FedEx 2Day A.M." at bounding box center [1060, 340] width 102 height 14
click at [1010, 338] on input "FedEx 2Day A.M." at bounding box center [1010, 335] width 1 height 11
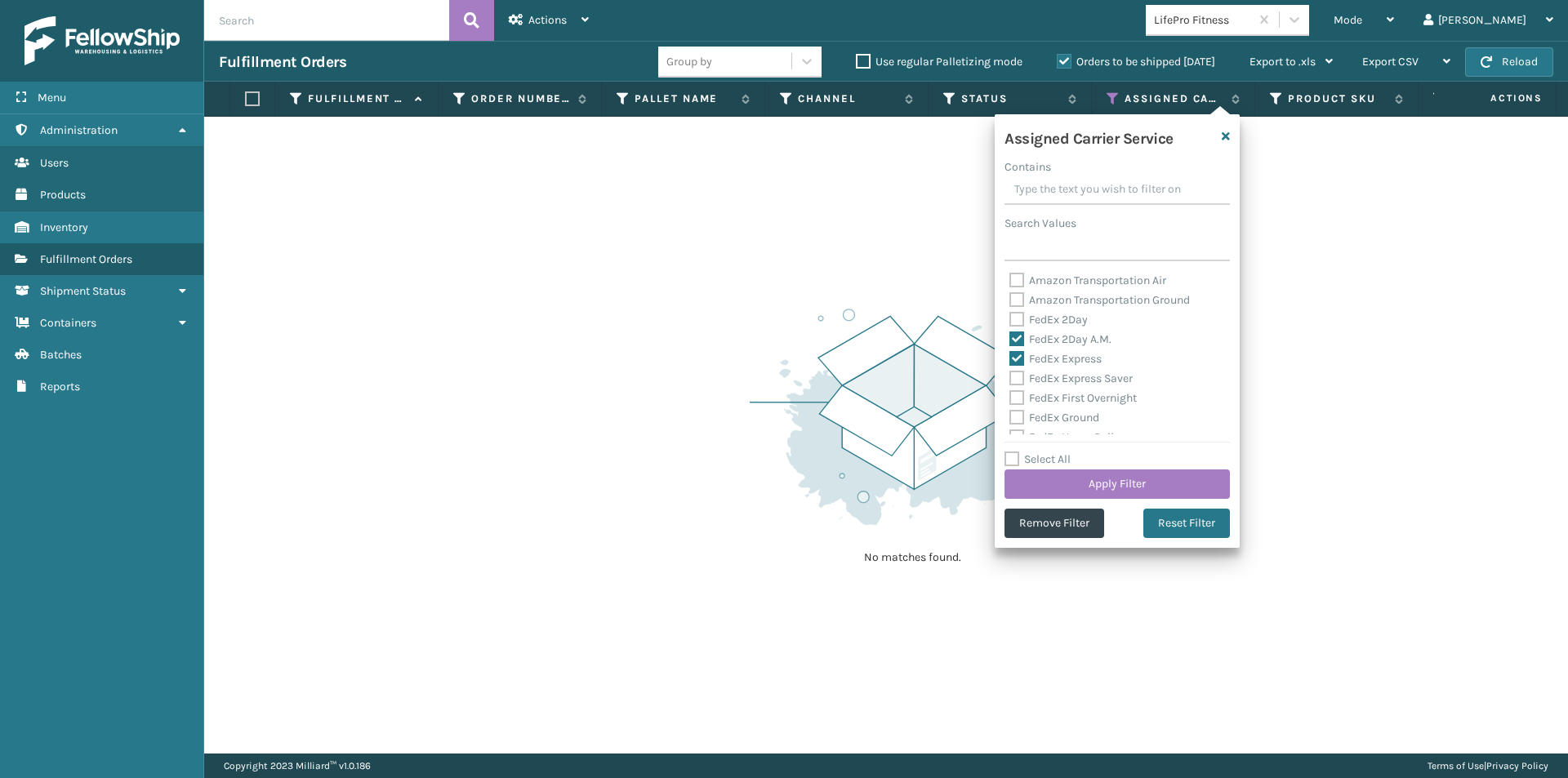
click at [1018, 320] on label "FedEx 2Day" at bounding box center [1049, 320] width 79 height 14
click at [1010, 320] on input "FedEx 2Day" at bounding box center [1010, 316] width 1 height 11
click at [1013, 377] on label "FedEx Express Saver" at bounding box center [1071, 379] width 123 height 14
click at [1010, 377] on input "FedEx Express Saver" at bounding box center [1010, 374] width 1 height 11
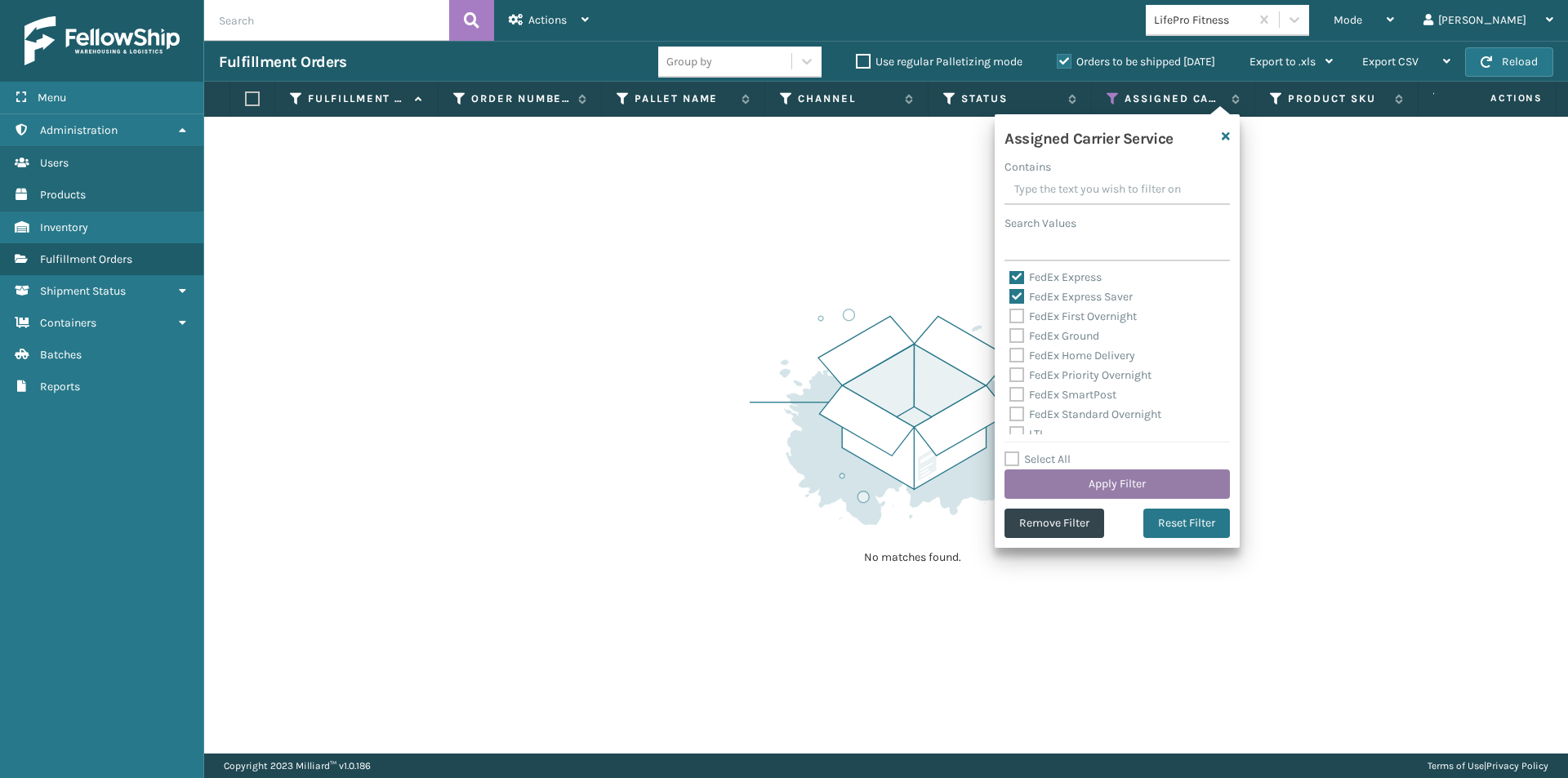
click at [1125, 482] on button "Apply Filter" at bounding box center [1117, 484] width 226 height 29
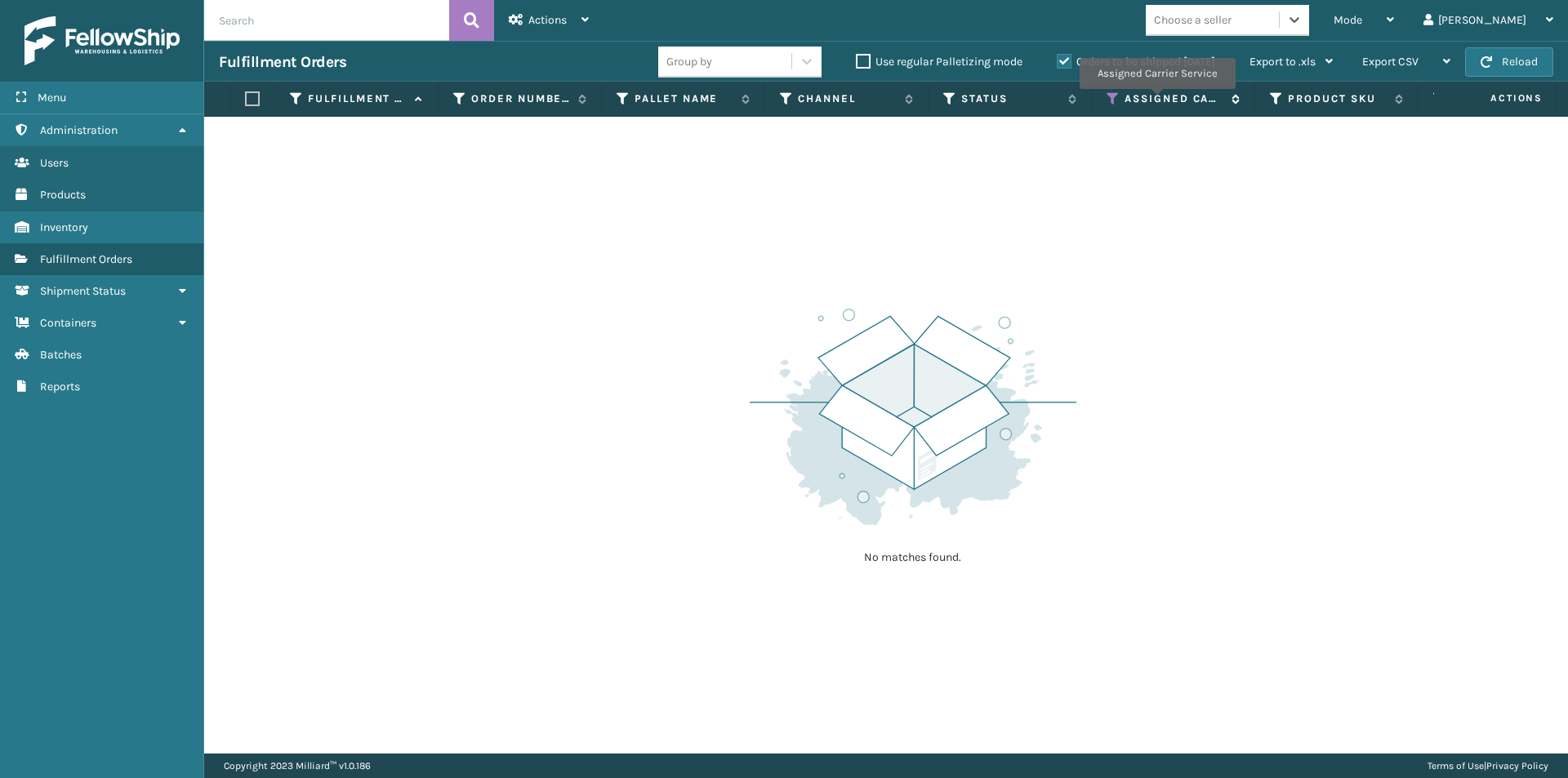
click at [1157, 100] on label "Assigned Carrier Service" at bounding box center [1174, 98] width 99 height 15
click at [1111, 101] on icon at bounding box center [1112, 98] width 13 height 15
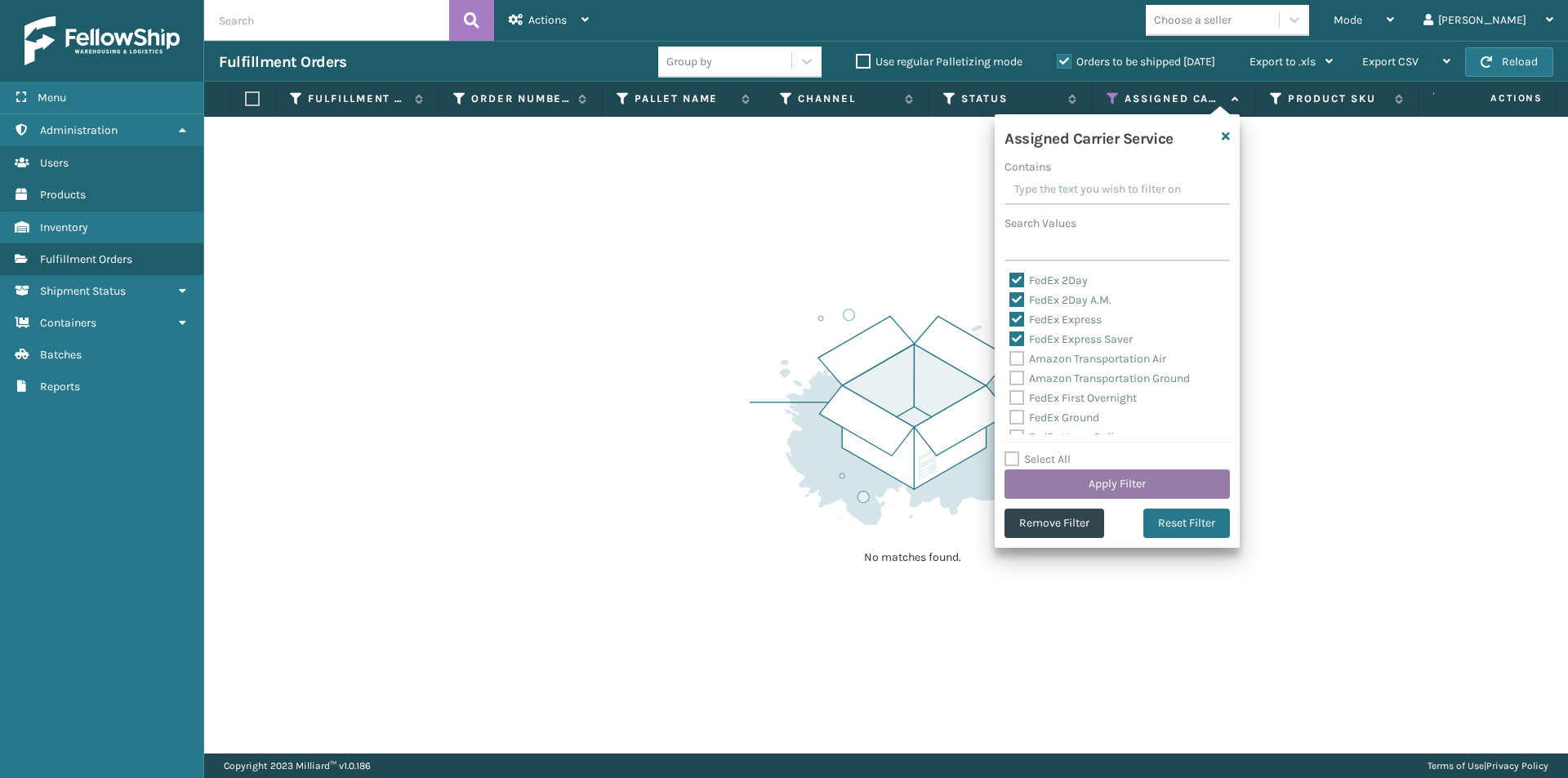
click at [1157, 476] on button "Apply Filter" at bounding box center [1117, 484] width 226 height 29
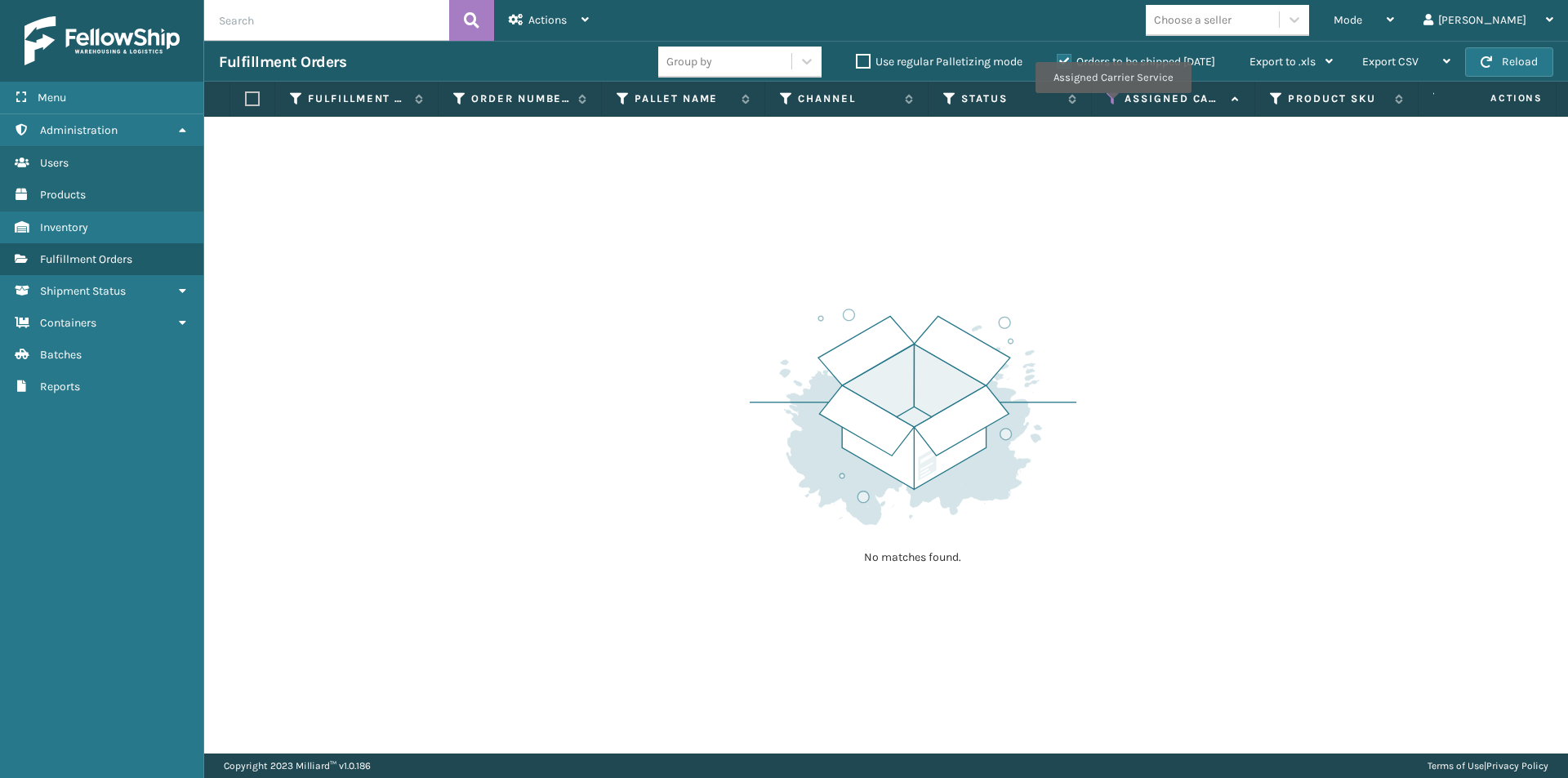
click at [1112, 104] on icon at bounding box center [1112, 98] width 13 height 15
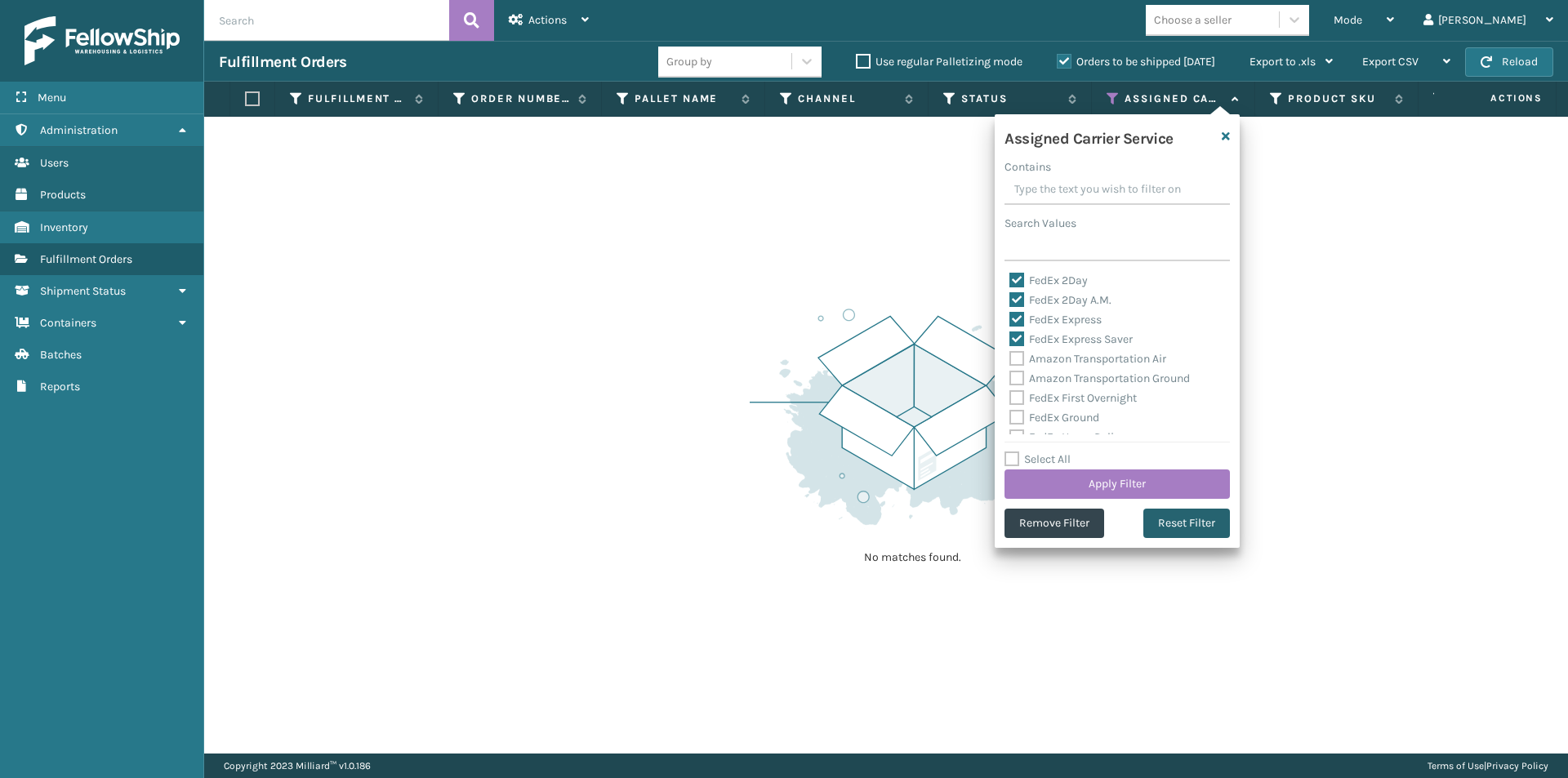
click at [1179, 529] on button "Reset Filter" at bounding box center [1187, 523] width 87 height 29
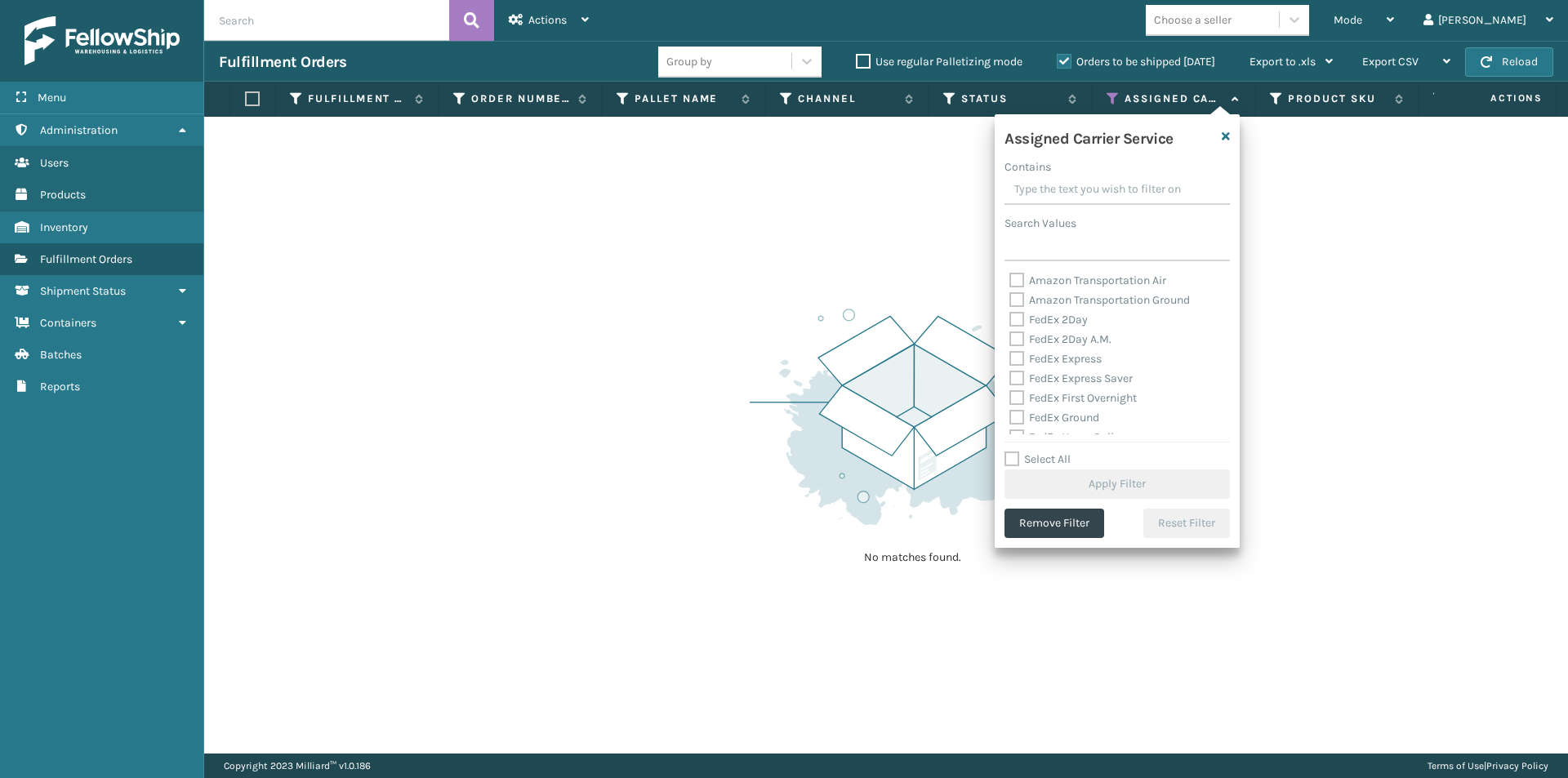
click at [1020, 320] on label "FedEx 2Day" at bounding box center [1049, 320] width 79 height 14
click at [1010, 320] on input "FedEx 2Day" at bounding box center [1010, 316] width 1 height 11
click at [1017, 335] on label "FedEx 2Day A.M." at bounding box center [1060, 340] width 102 height 14
click at [1010, 335] on input "FedEx 2Day A.M." at bounding box center [1010, 335] width 1 height 11
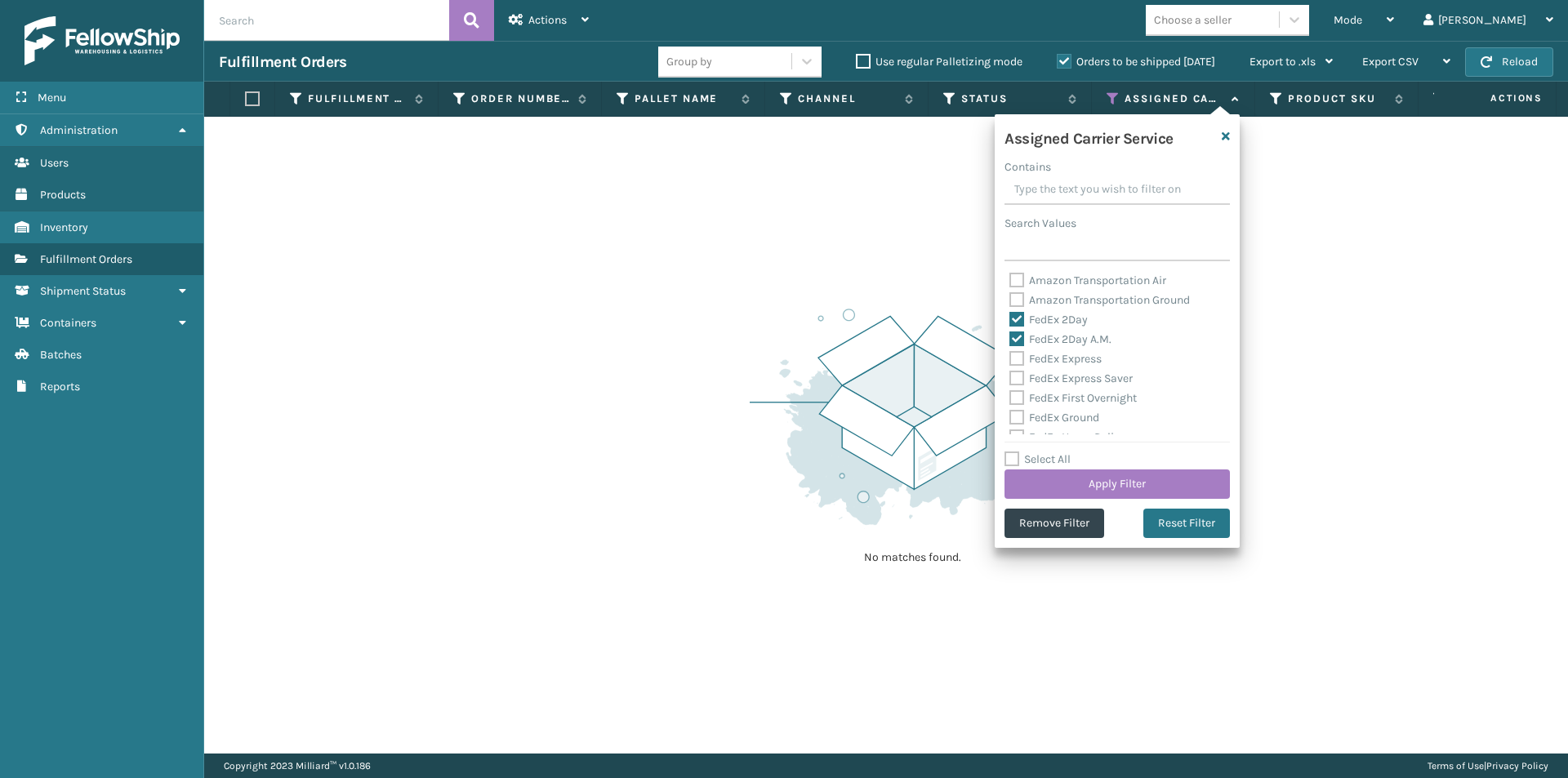
click at [1020, 355] on label "FedEx Express" at bounding box center [1056, 359] width 92 height 14
click at [1019, 376] on label "FedEx Express Saver" at bounding box center [1071, 379] width 123 height 14
click at [1010, 376] on input "FedEx Express Saver" at bounding box center [1010, 374] width 1 height 11
click at [1011, 356] on label "FedEx Express" at bounding box center [1056, 359] width 92 height 14
click at [1010, 356] on input "FedEx Express" at bounding box center [1010, 355] width 1 height 11
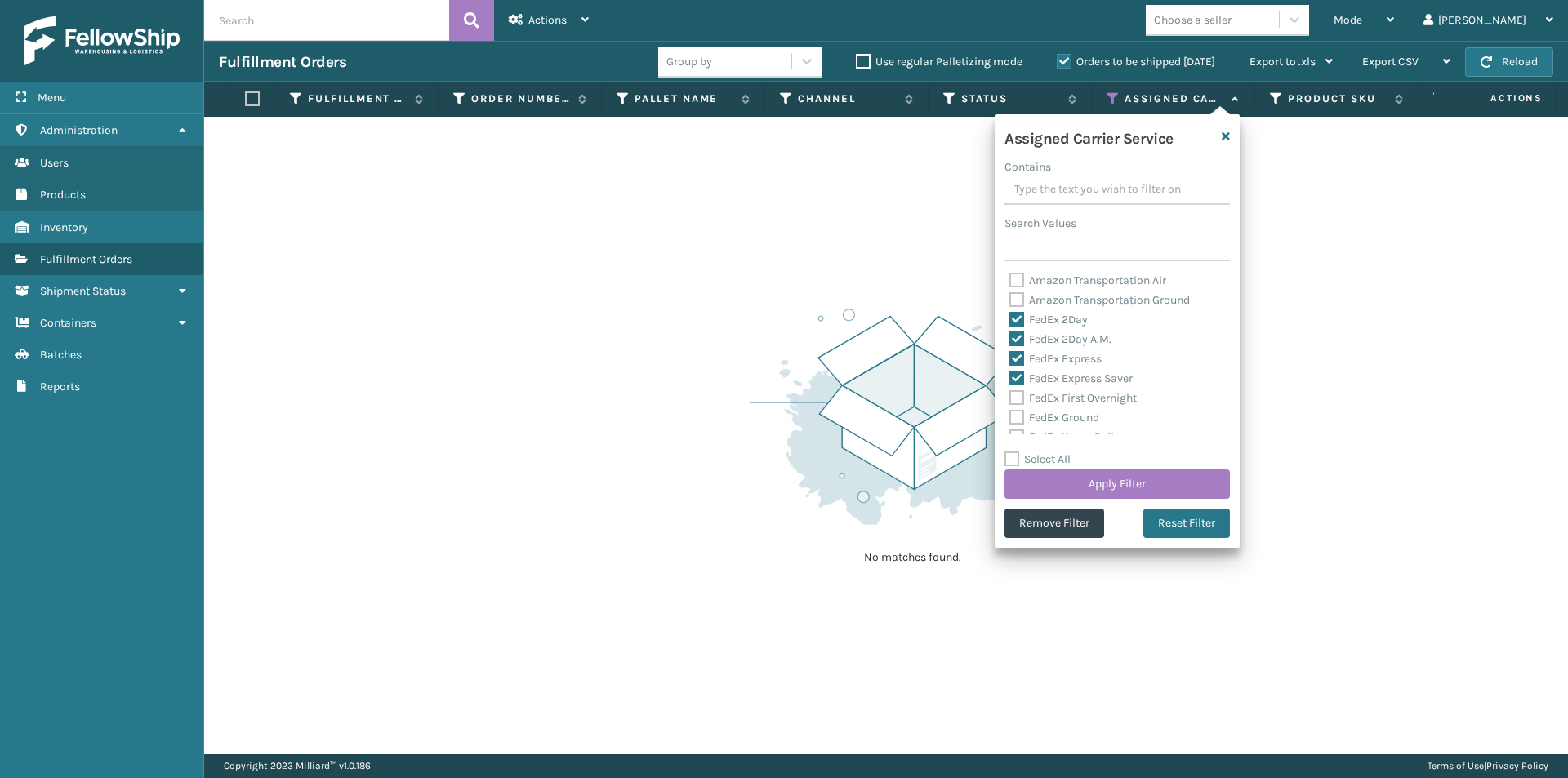
click at [1015, 393] on label "FedEx First Overnight" at bounding box center [1073, 398] width 127 height 14
click at [1010, 393] on input "FedEx First Overnight" at bounding box center [1010, 394] width 1 height 11
drag, startPoint x: 1017, startPoint y: 412, endPoint x: 1049, endPoint y: 421, distance: 33.2
click at [1017, 412] on label "FedEx Ground" at bounding box center [1055, 418] width 90 height 14
click at [1010, 412] on input "FedEx Ground" at bounding box center [1010, 413] width 1 height 11
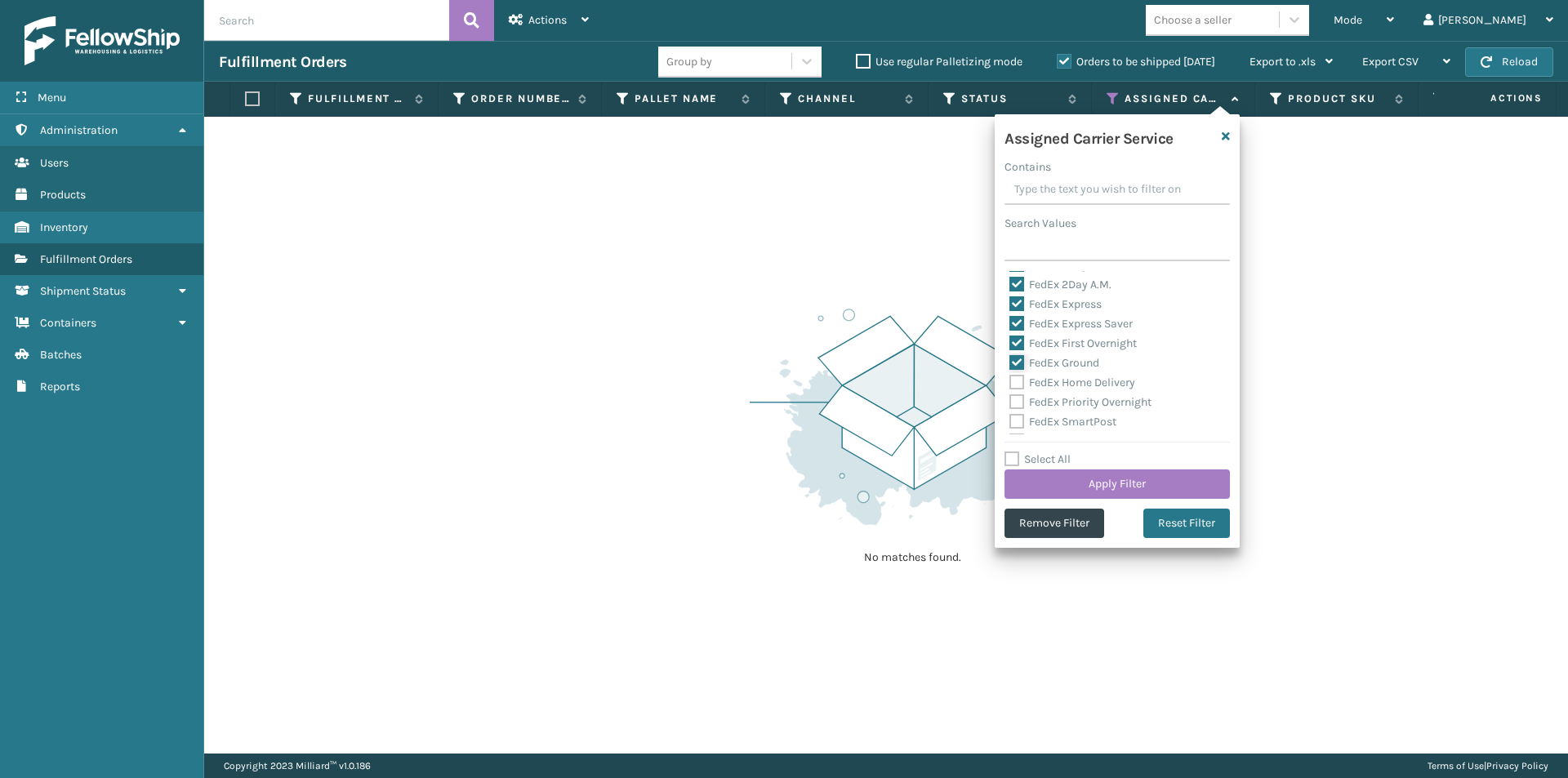
scroll to position [81, 0]
click at [1017, 355] on label "FedEx Home Delivery" at bounding box center [1072, 356] width 126 height 14
click at [1010, 355] on input "FedEx Home Delivery" at bounding box center [1010, 351] width 1 height 11
click at [1018, 369] on label "FedEx Priority Overnight" at bounding box center [1080, 375] width 142 height 14
click at [1010, 369] on input "FedEx Priority Overnight" at bounding box center [1010, 371] width 1 height 11
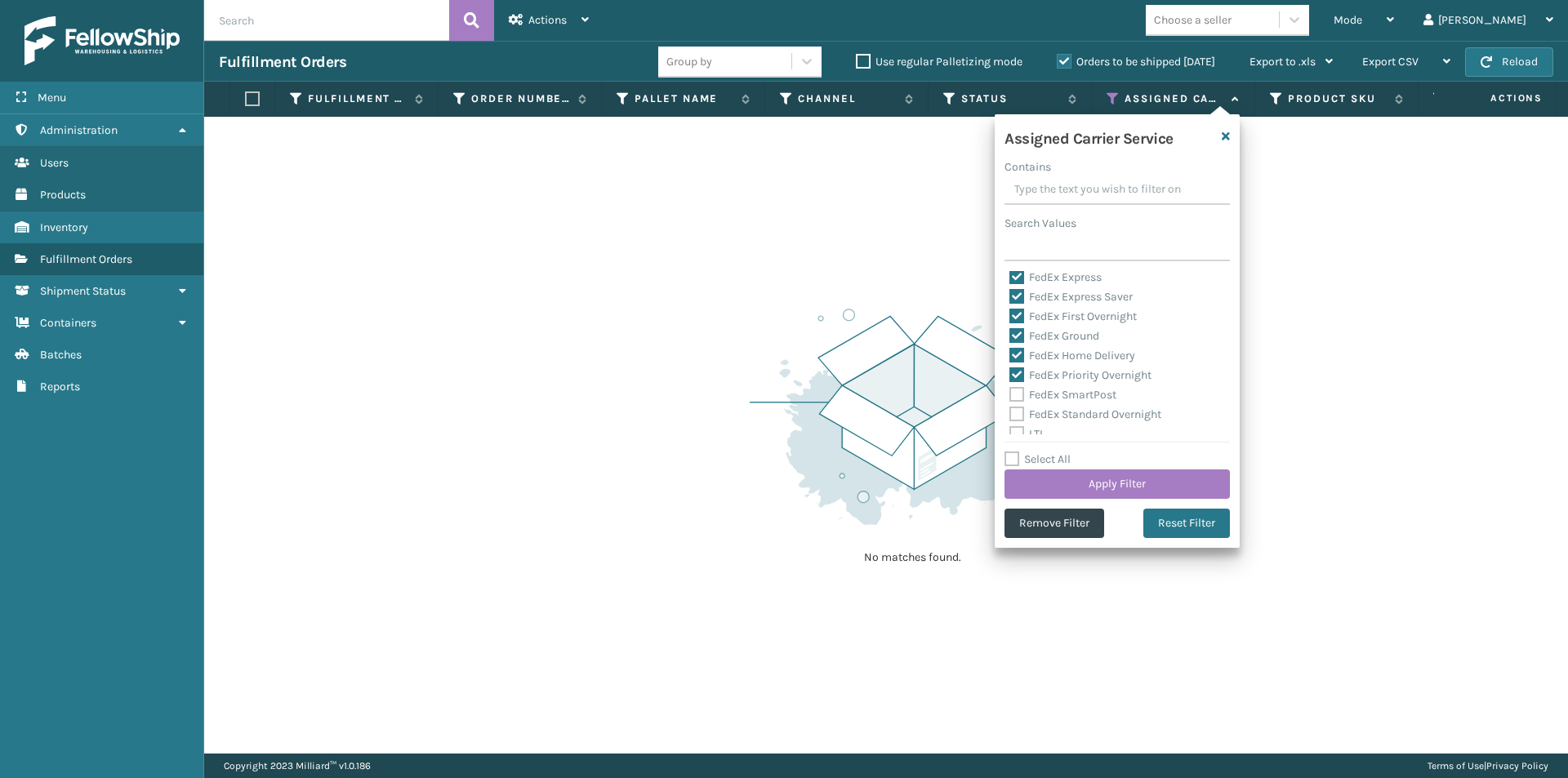
click at [1019, 397] on label "FedEx SmartPost" at bounding box center [1063, 395] width 107 height 14
click at [1010, 397] on input "FedEx SmartPost" at bounding box center [1010, 391] width 1 height 11
click at [1018, 411] on label "FedEx Standard Overnight" at bounding box center [1086, 414] width 152 height 14
click at [1010, 411] on input "FedEx Standard Overnight" at bounding box center [1010, 411] width 1 height 11
click at [1112, 480] on button "Apply Filter" at bounding box center [1117, 484] width 226 height 29
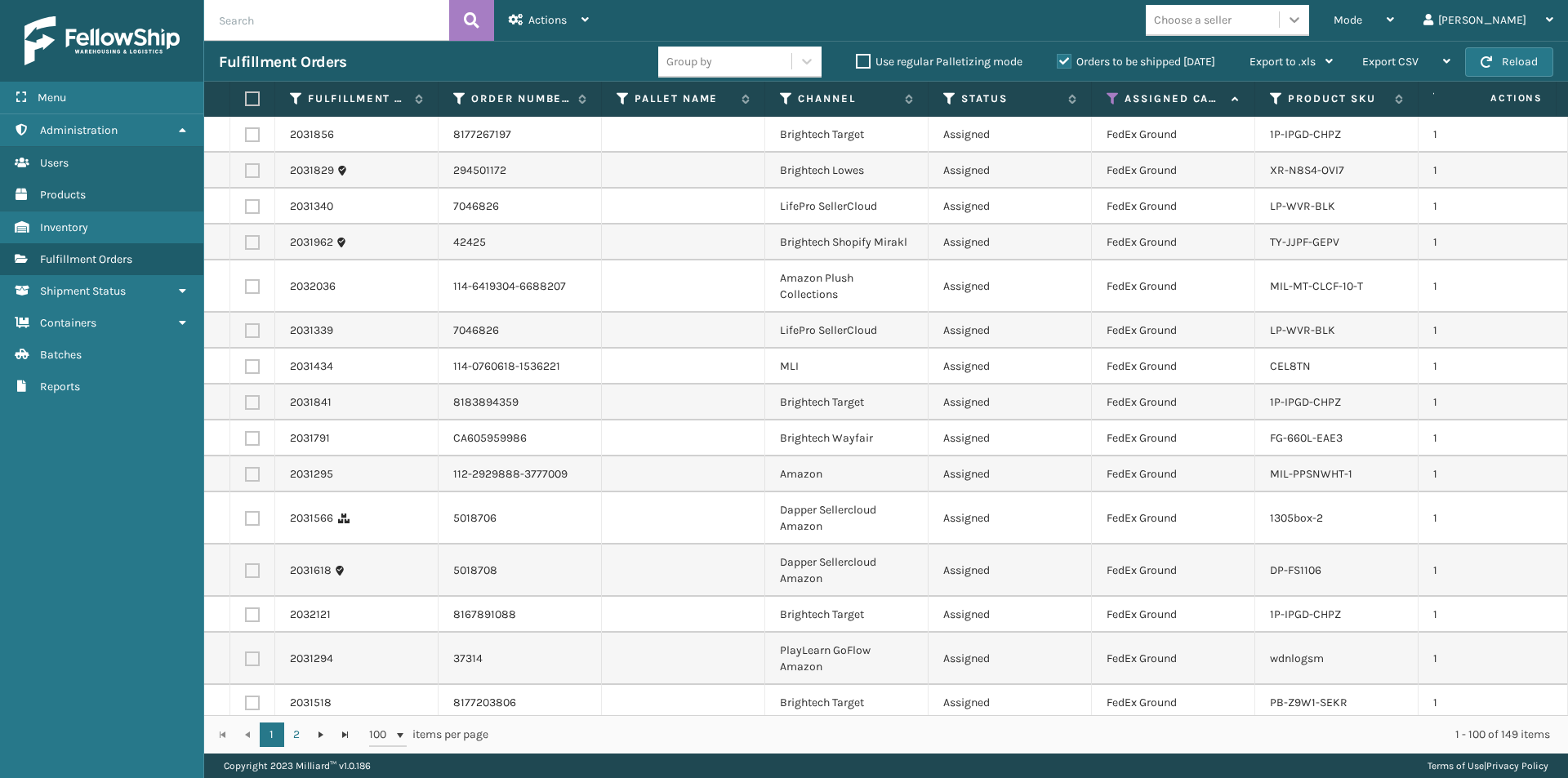
click at [1303, 22] on icon at bounding box center [1294, 19] width 16 height 16
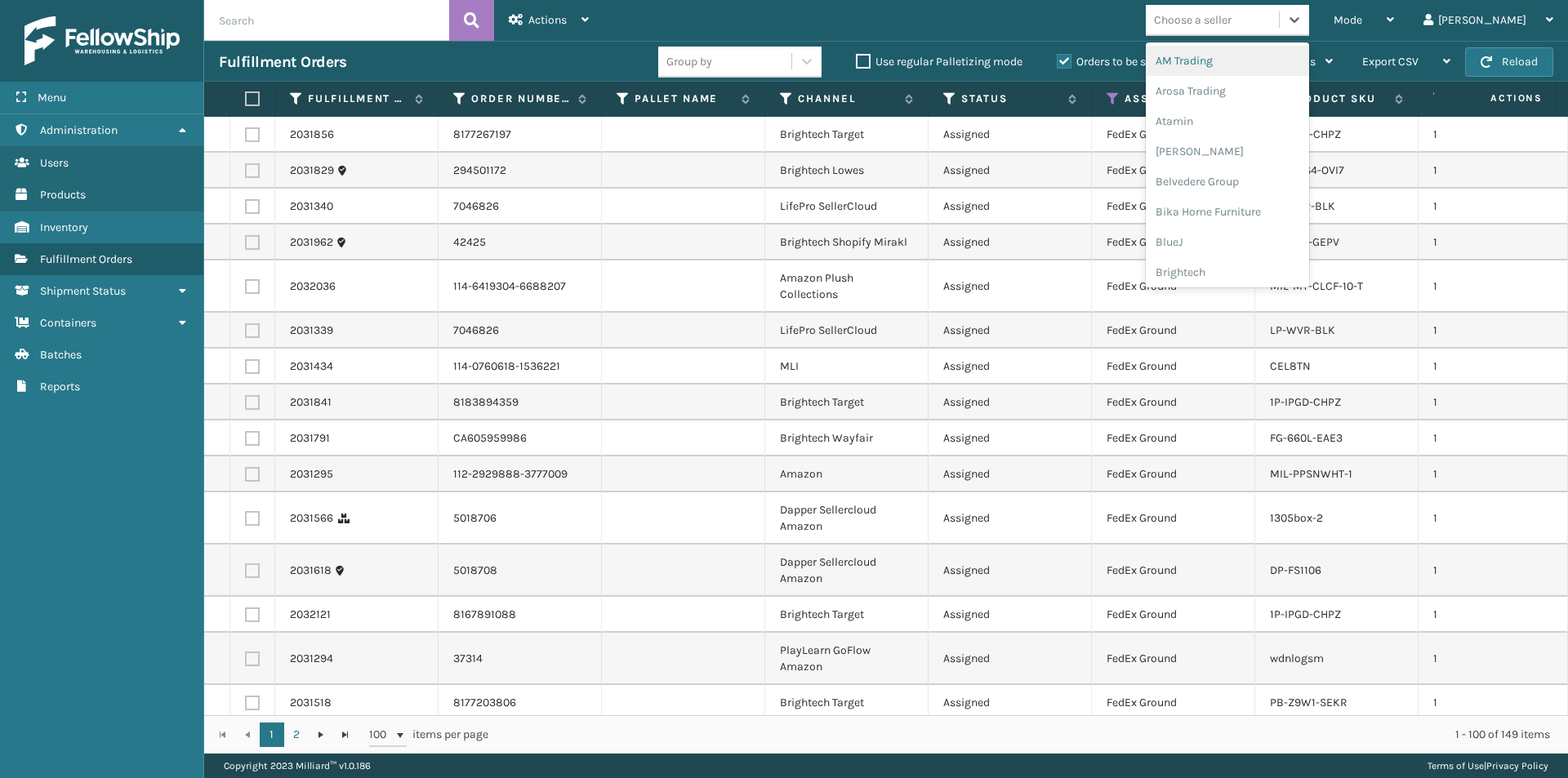
click at [1267, 68] on div "AM Trading" at bounding box center [1227, 61] width 164 height 30
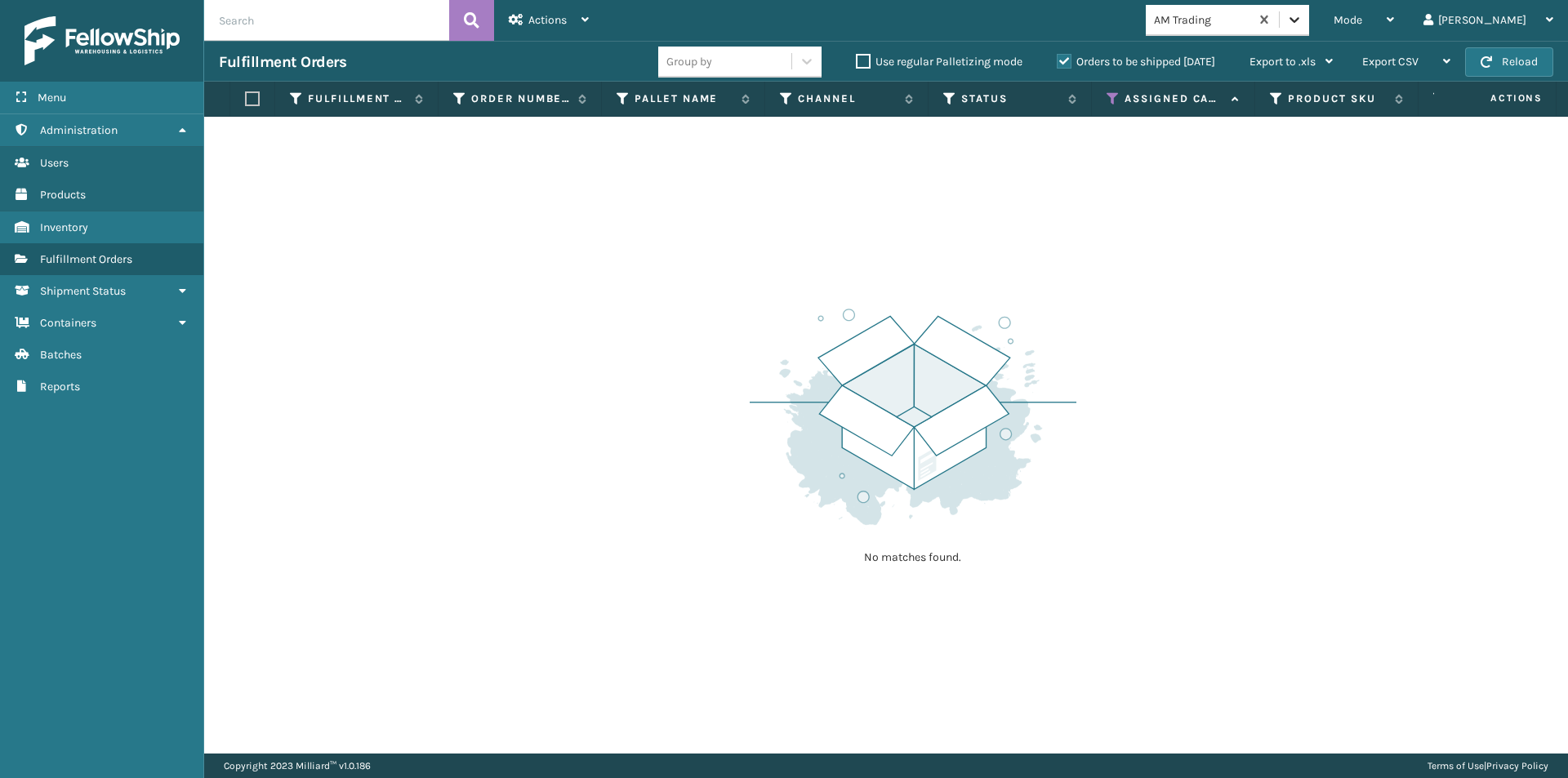
click at [1303, 26] on icon at bounding box center [1294, 19] width 16 height 16
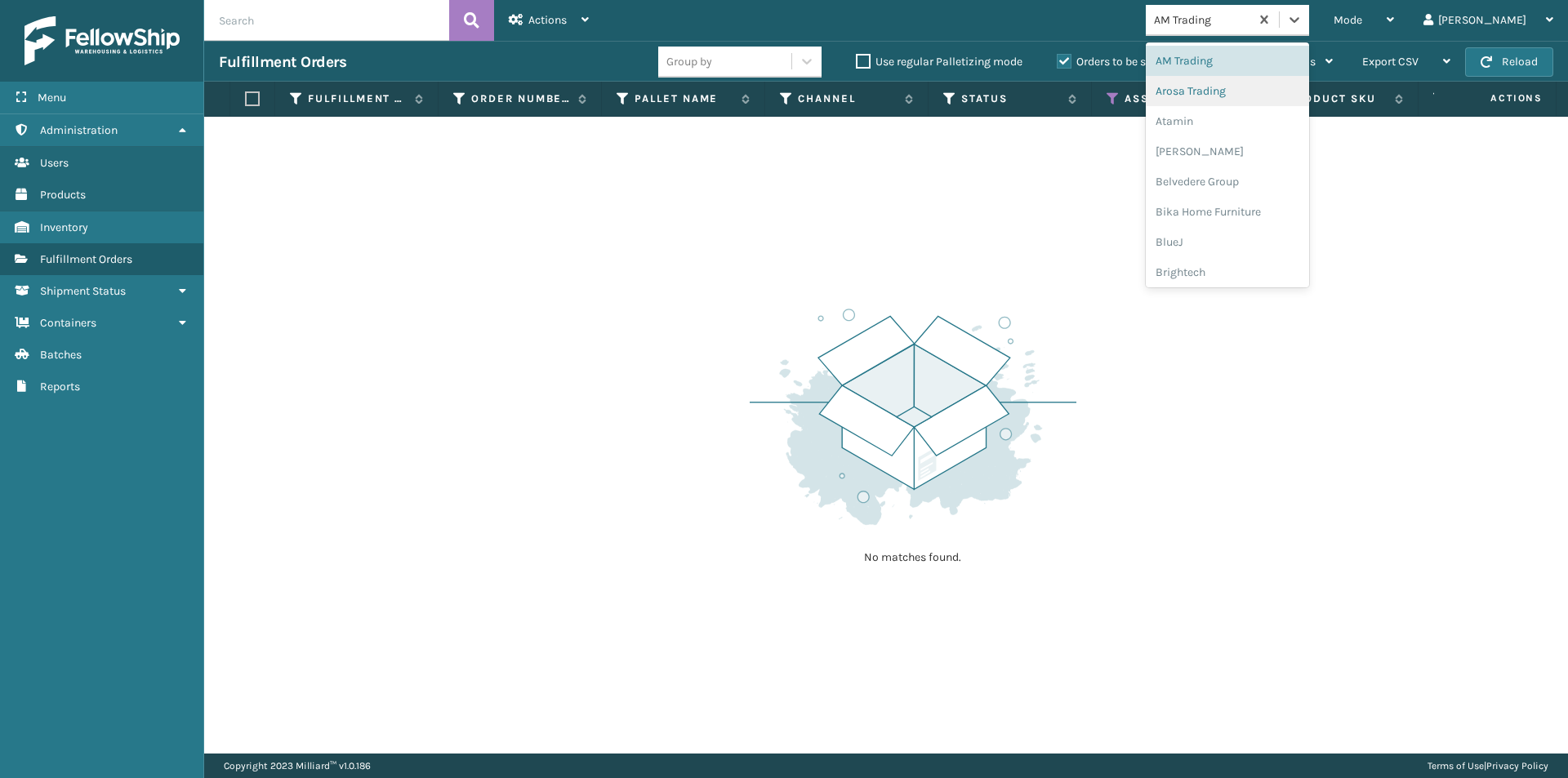
click at [1276, 91] on div "Arosa Trading" at bounding box center [1227, 91] width 164 height 30
click at [1303, 13] on icon at bounding box center [1294, 19] width 16 height 16
click at [1276, 114] on div "Atamin" at bounding box center [1227, 121] width 164 height 30
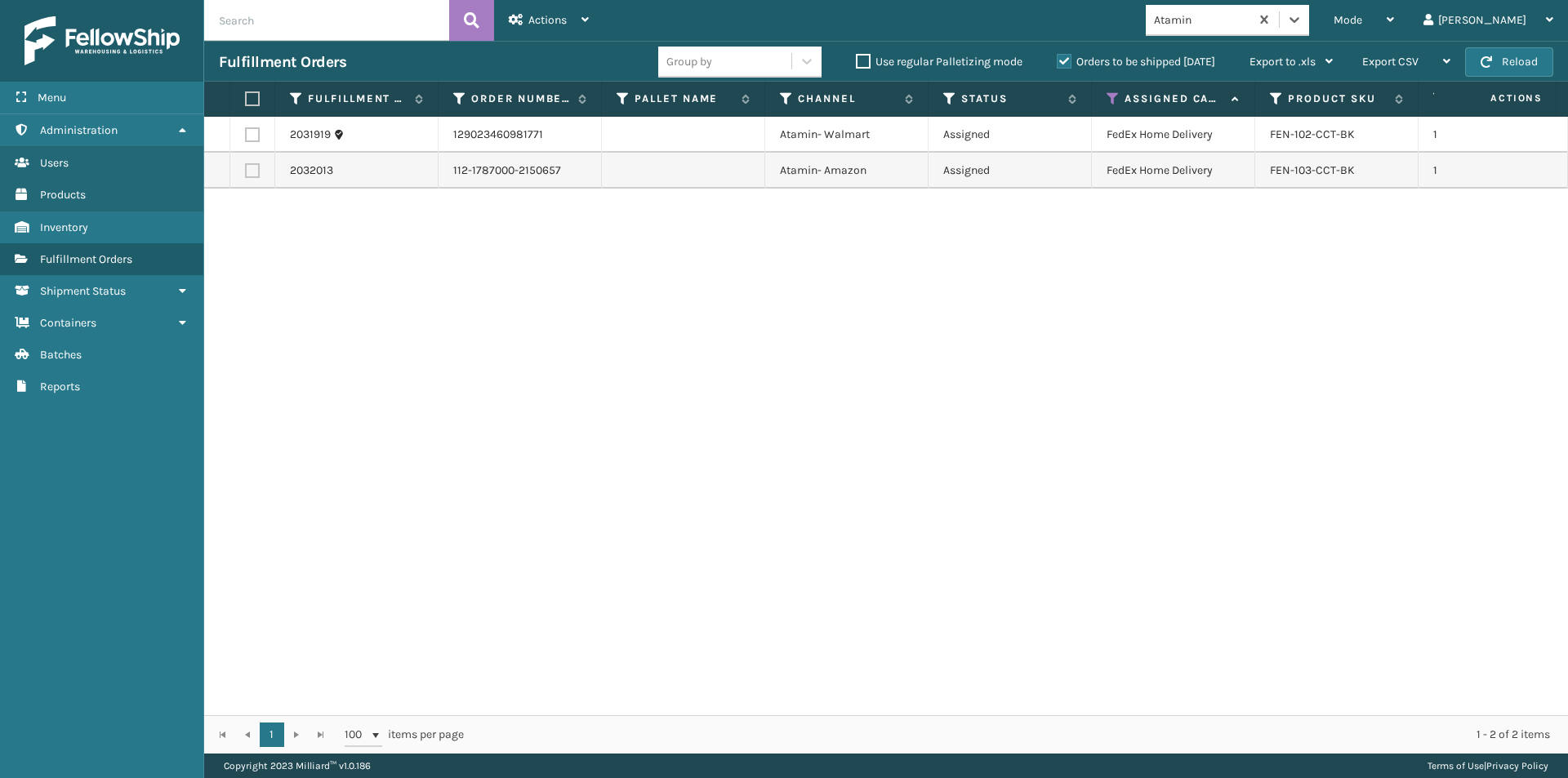
click at [250, 99] on label at bounding box center [250, 98] width 10 height 15
click at [246, 99] on input "checkbox" at bounding box center [245, 99] width 1 height 11
click at [590, 22] on div "Actions Settings Remove All Filters Export Labels Create Picking Batch" at bounding box center [549, 20] width 110 height 41
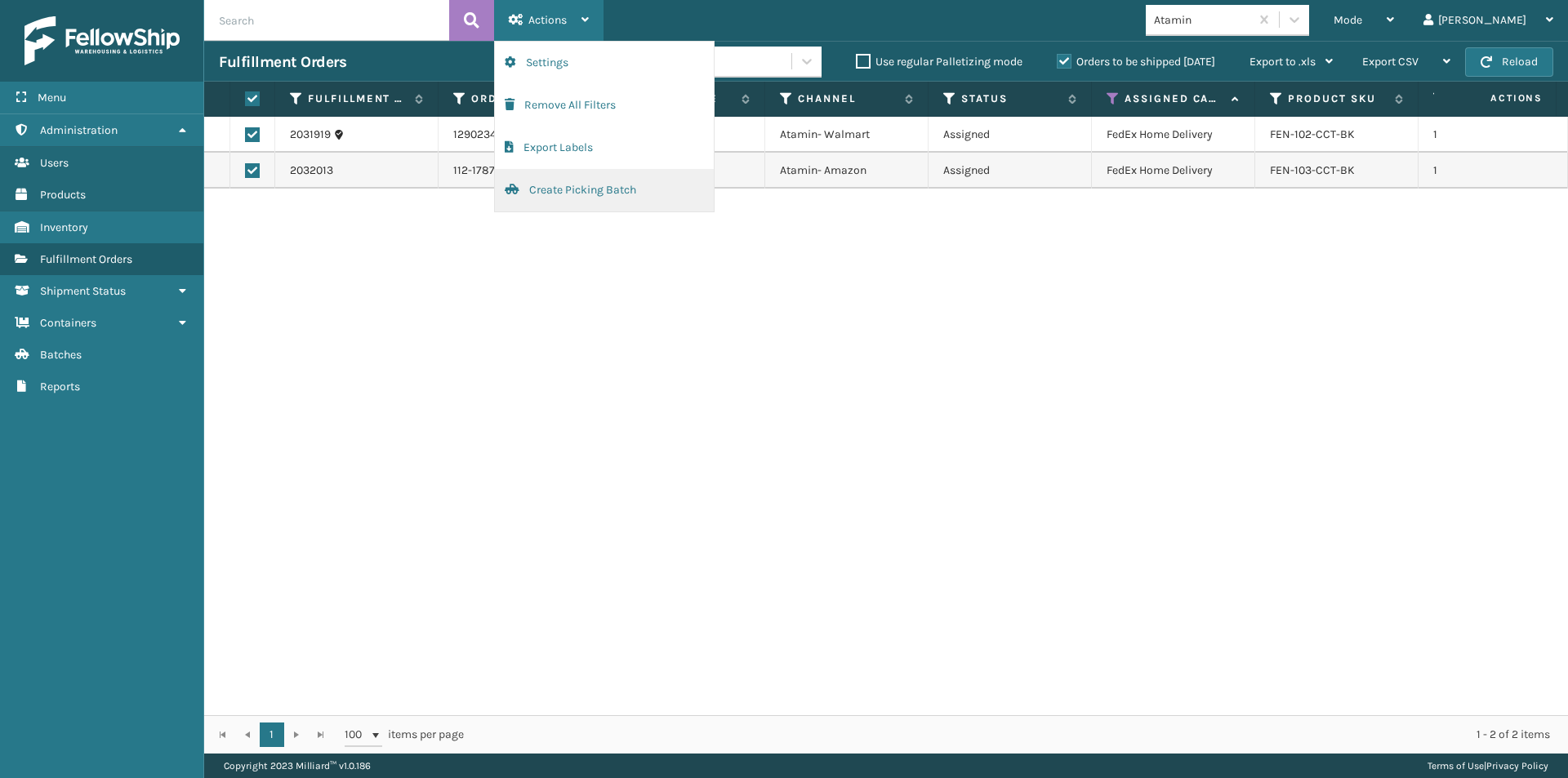
click at [587, 186] on button "Create Picking Batch" at bounding box center [603, 190] width 219 height 42
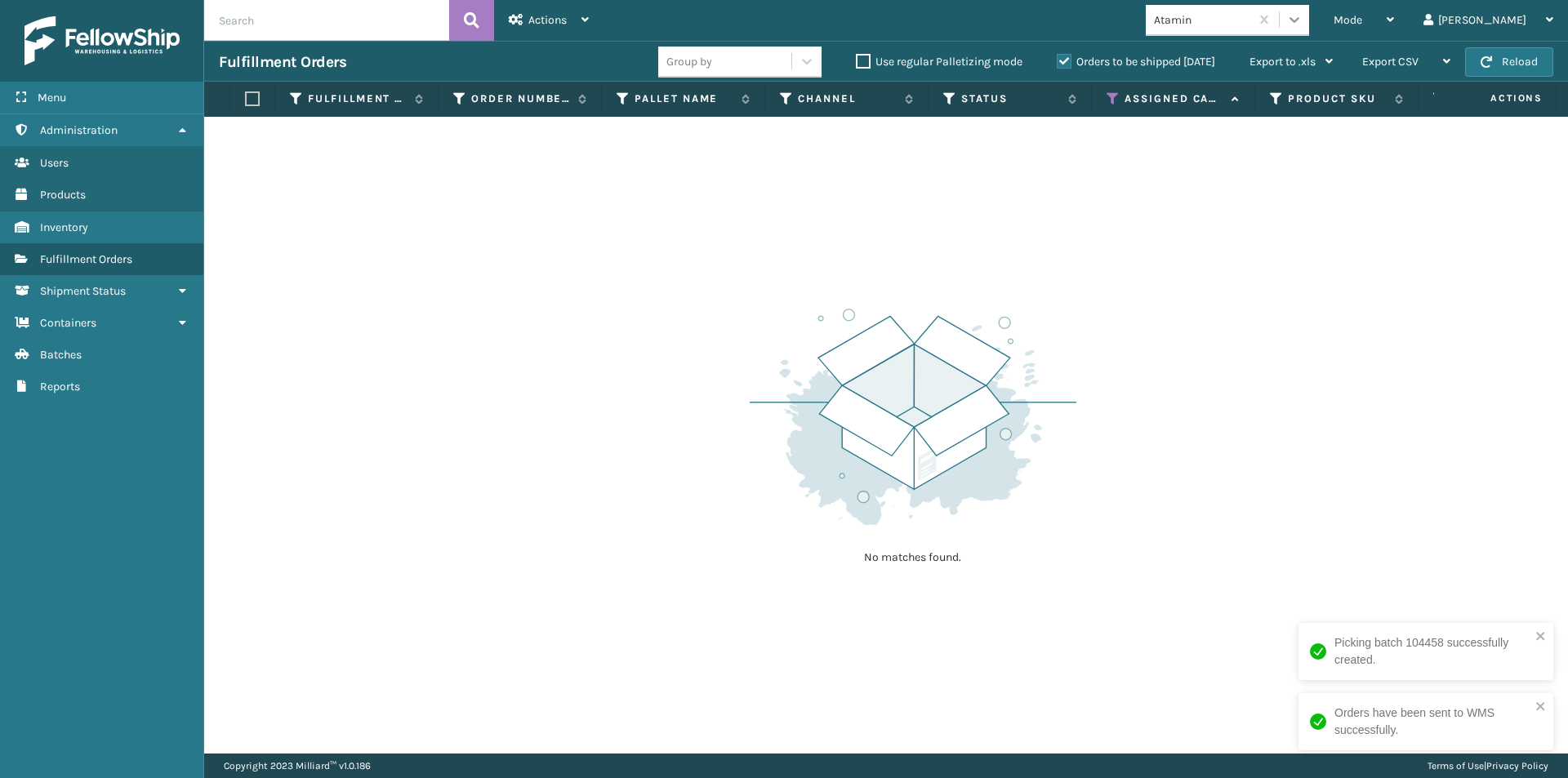
click at [1303, 20] on icon at bounding box center [1294, 19] width 16 height 16
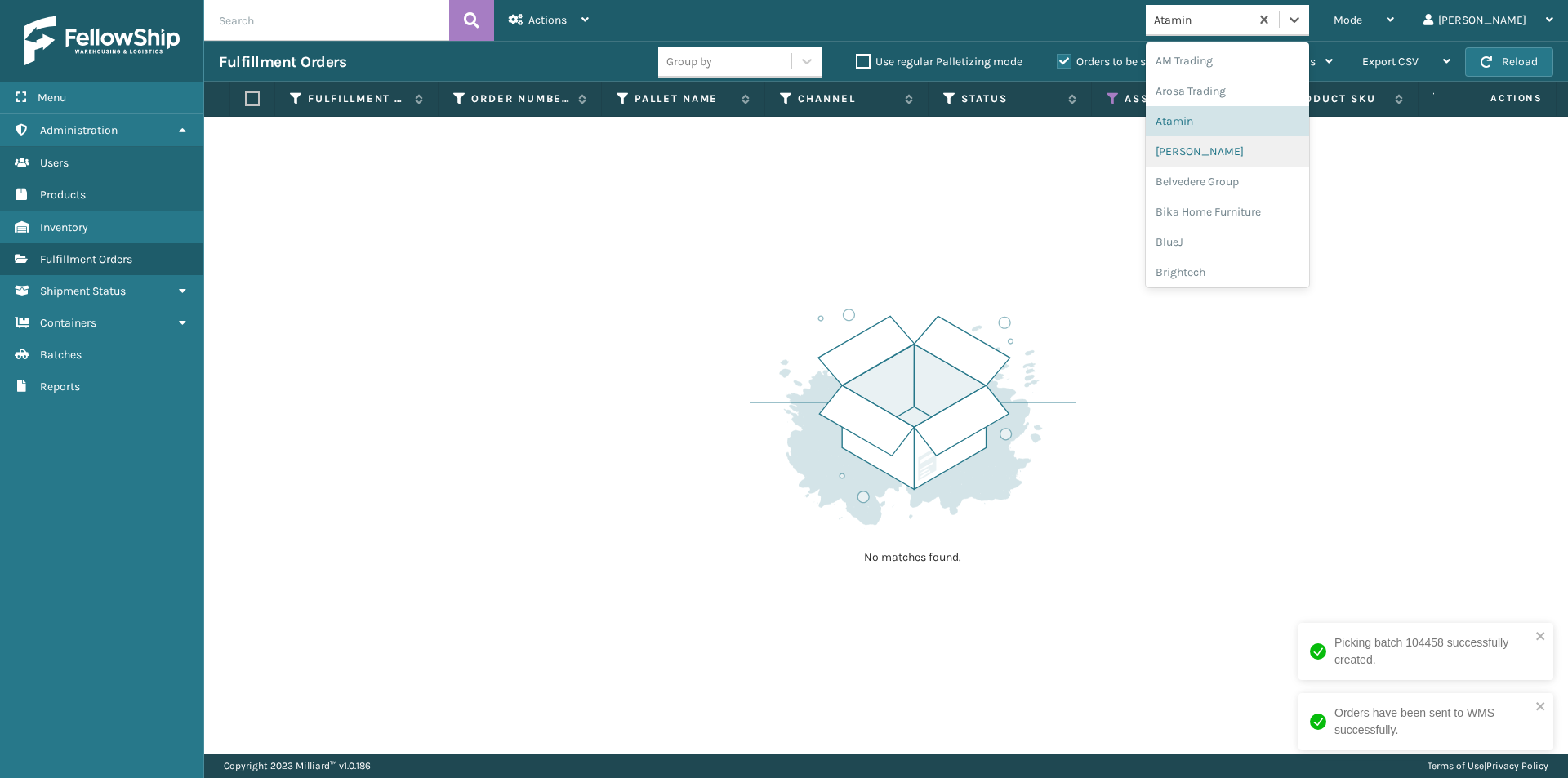
click at [1269, 149] on div "[PERSON_NAME]" at bounding box center [1227, 151] width 164 height 30
click at [1303, 23] on icon at bounding box center [1294, 19] width 16 height 16
click at [1282, 182] on div "Belvedere Group" at bounding box center [1227, 181] width 164 height 30
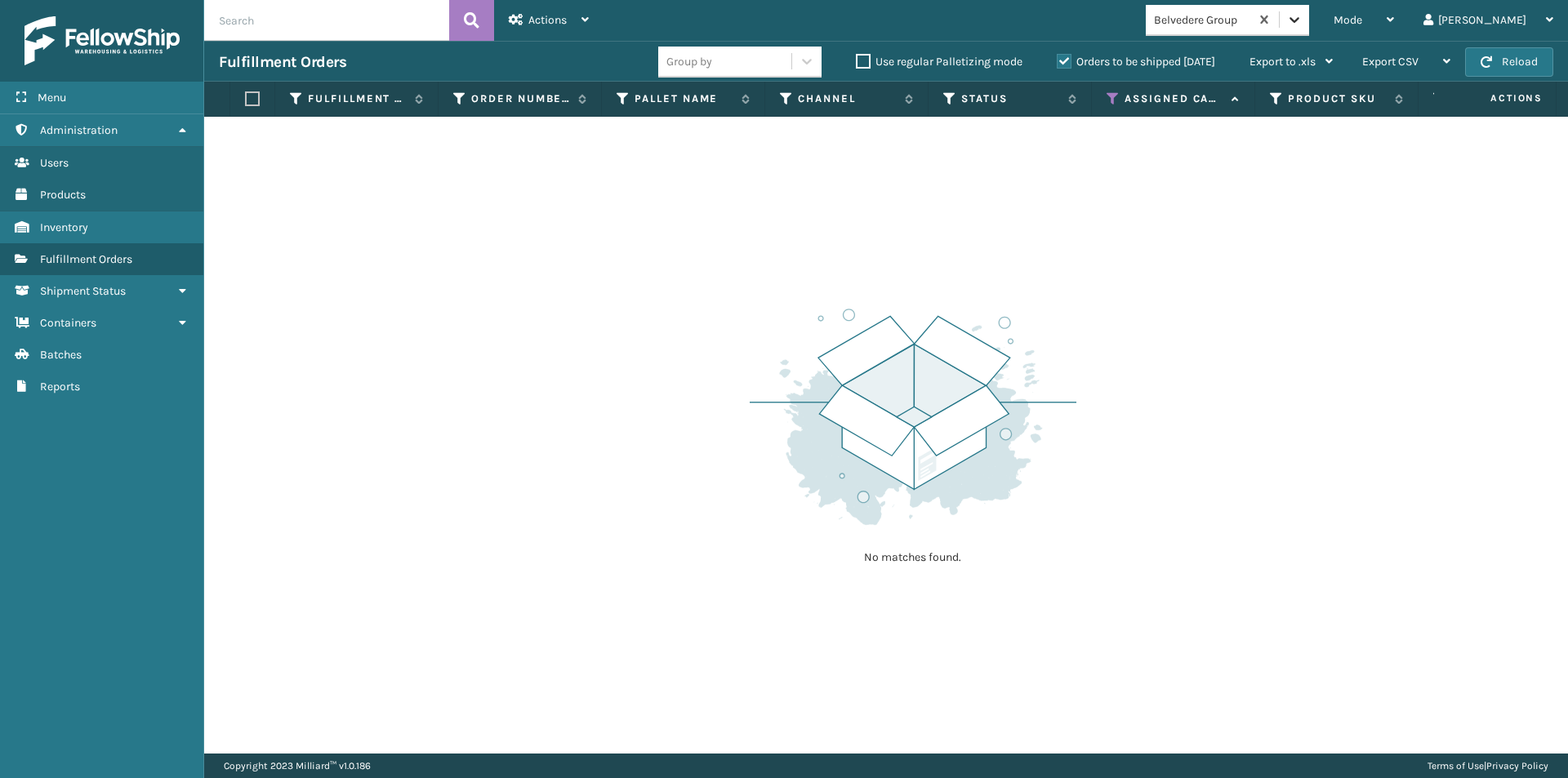
click at [1309, 30] on div at bounding box center [1294, 19] width 29 height 29
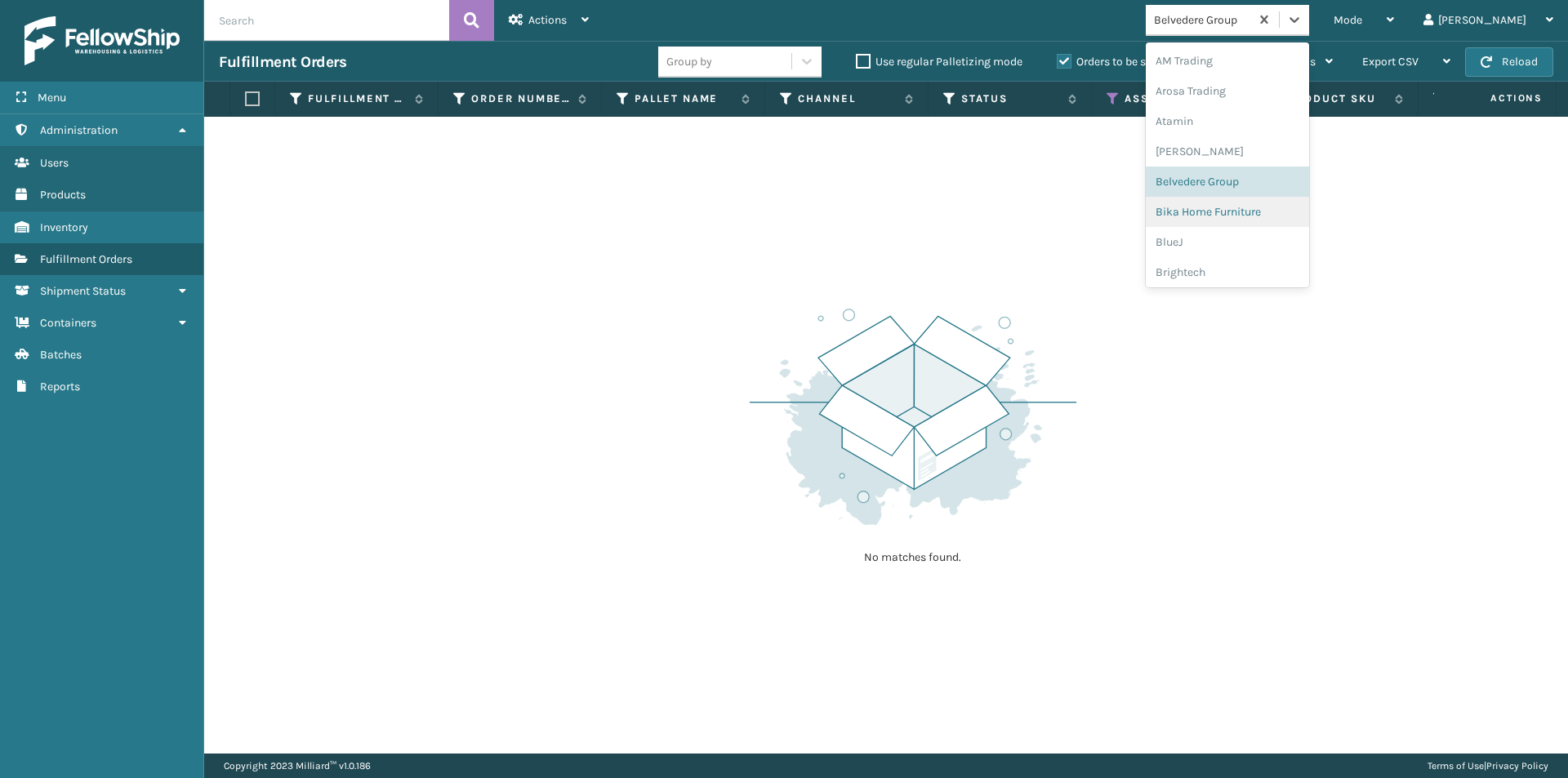
click at [1272, 212] on div "Bika Home Furniture" at bounding box center [1227, 212] width 164 height 30
click at [1299, 19] on icon at bounding box center [1294, 19] width 10 height 5
click at [1238, 247] on div "BlueJ" at bounding box center [1227, 243] width 164 height 30
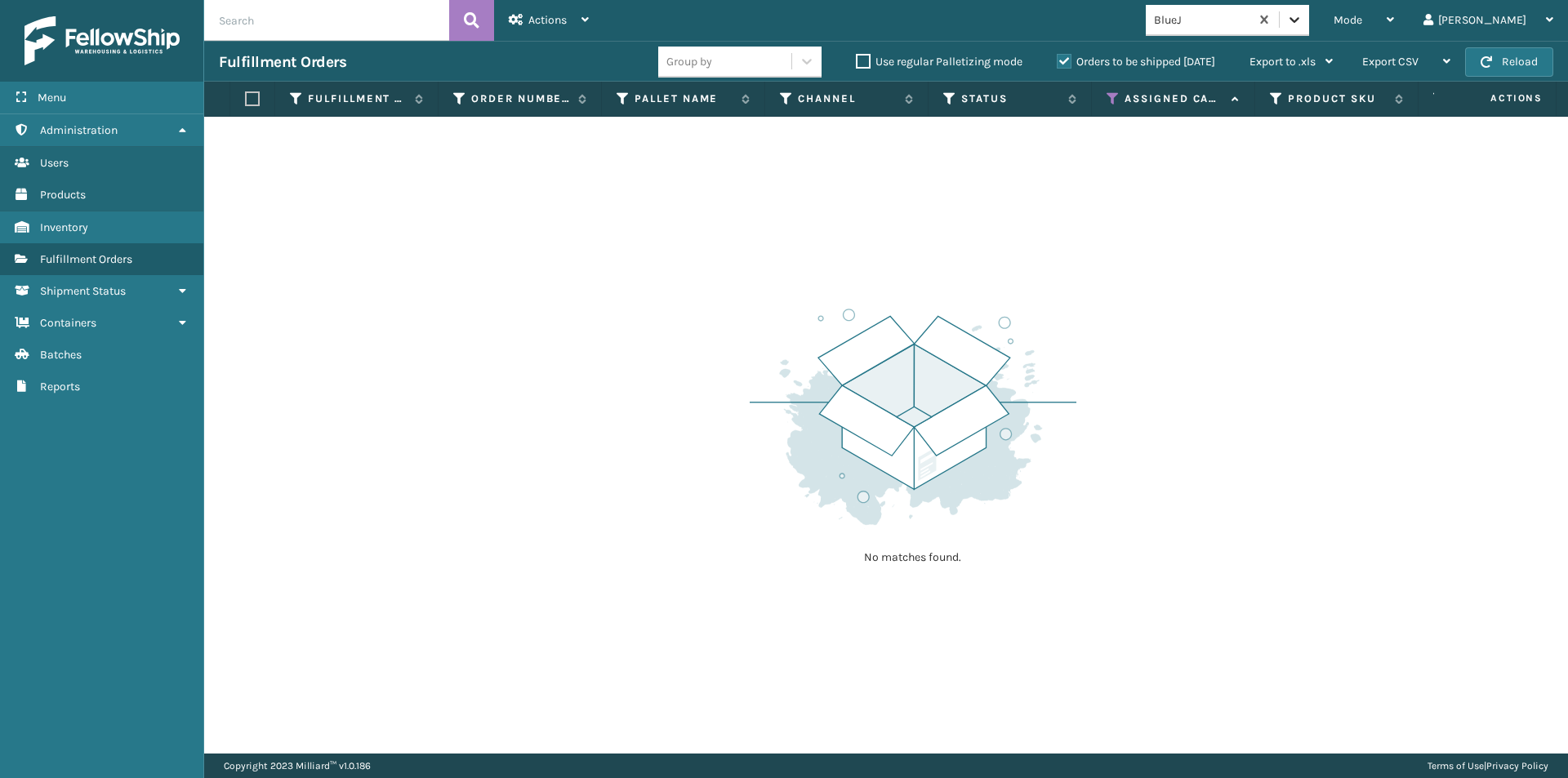
click at [1303, 24] on icon at bounding box center [1294, 19] width 16 height 16
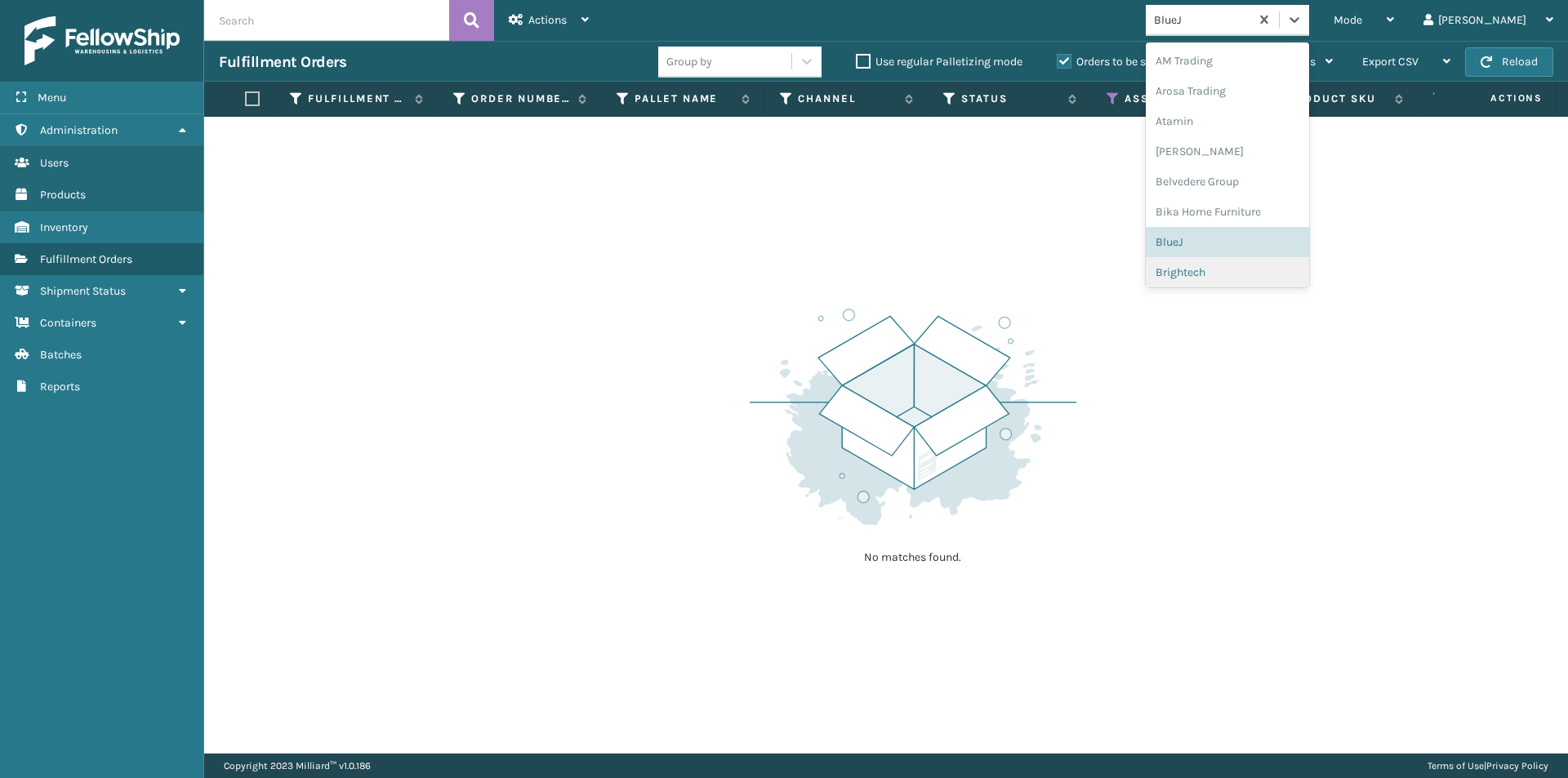
click at [1252, 282] on div "Brightech" at bounding box center [1227, 273] width 164 height 30
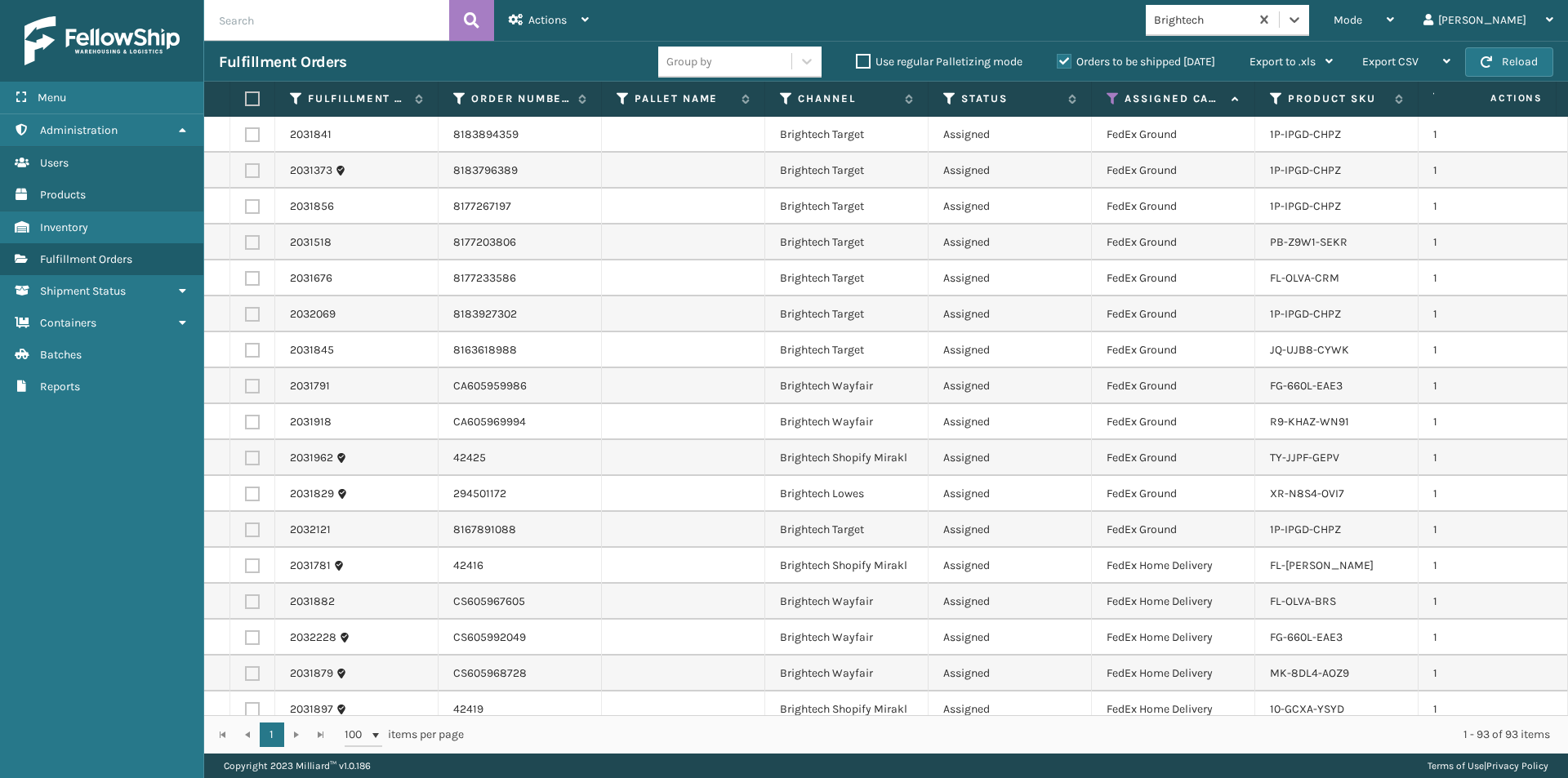
click at [247, 101] on label at bounding box center [250, 98] width 10 height 15
click at [246, 101] on input "checkbox" at bounding box center [245, 99] width 1 height 11
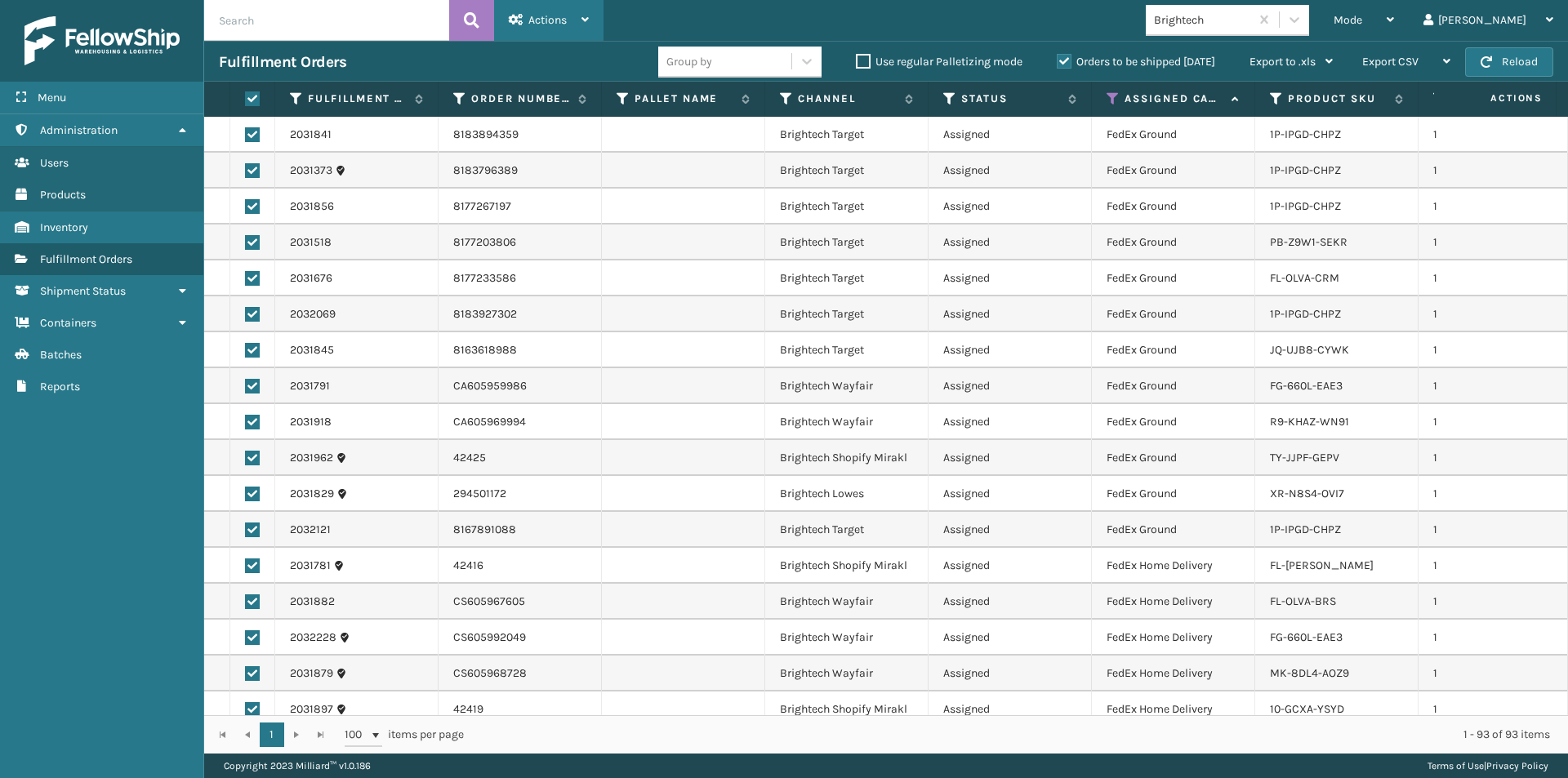
click at [587, 19] on icon at bounding box center [585, 19] width 7 height 12
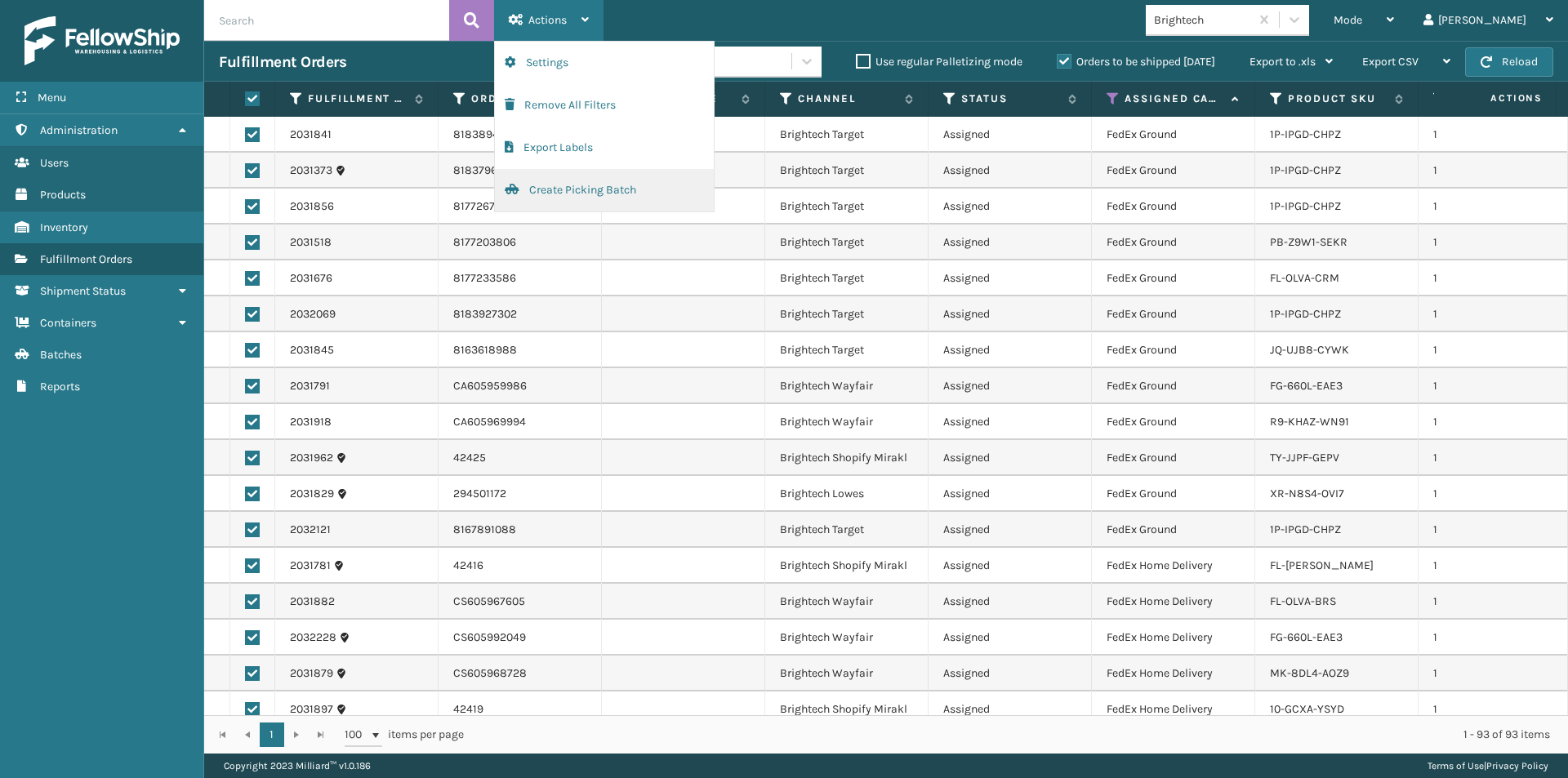
click at [567, 196] on button "Create Picking Batch" at bounding box center [603, 190] width 219 height 42
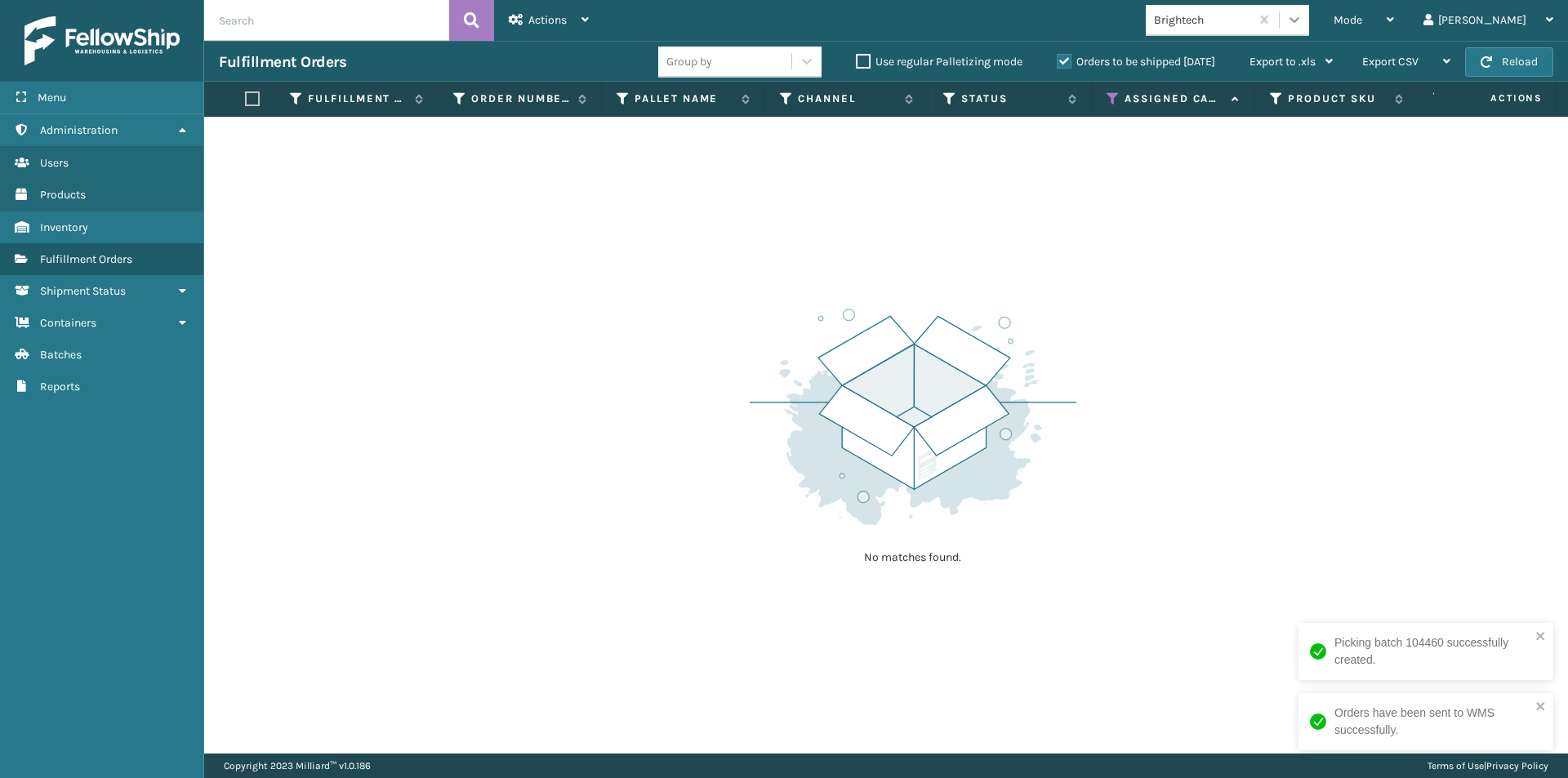
click at [1303, 18] on icon at bounding box center [1294, 19] width 16 height 16
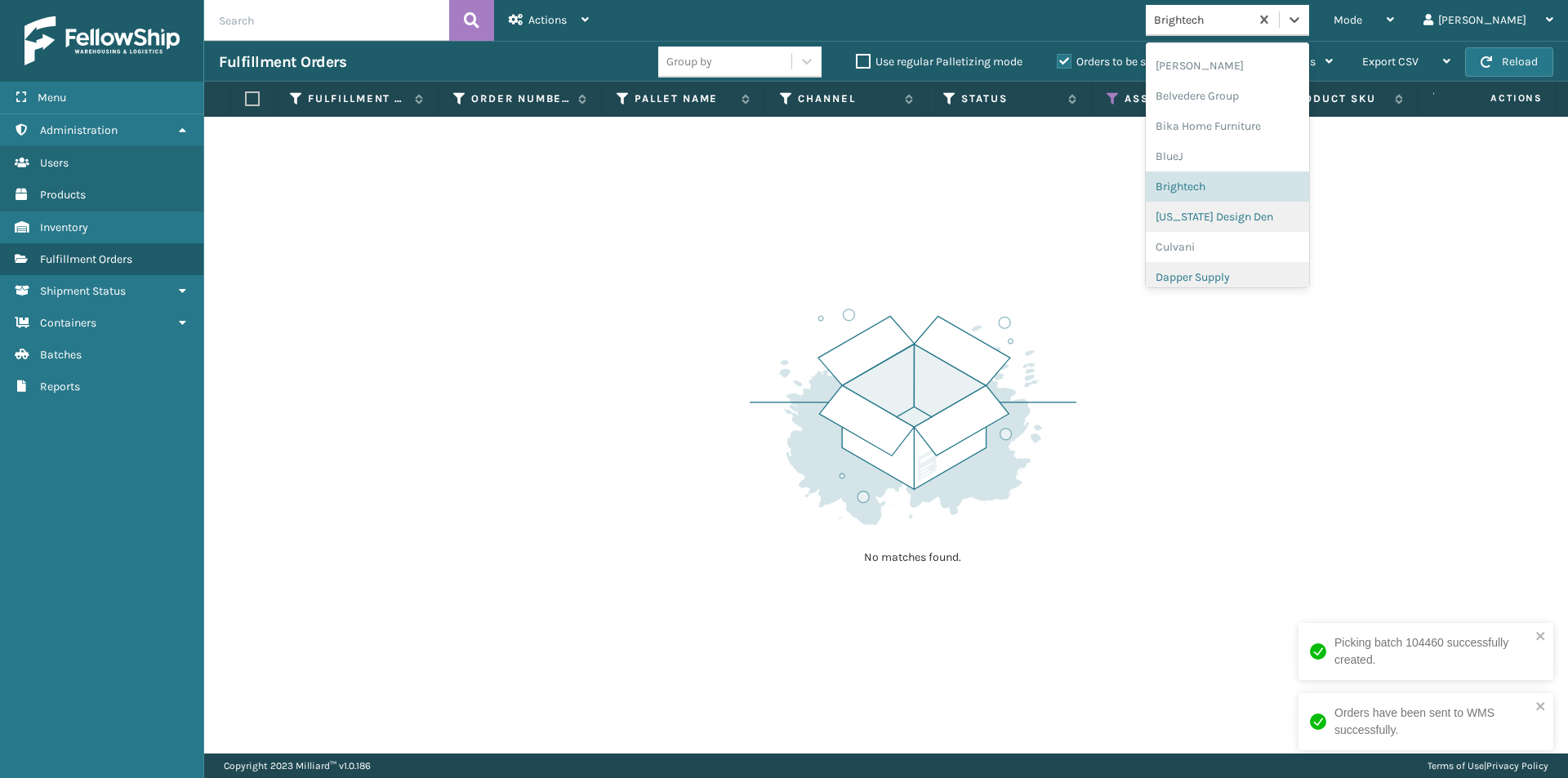
scroll to position [108, 0]
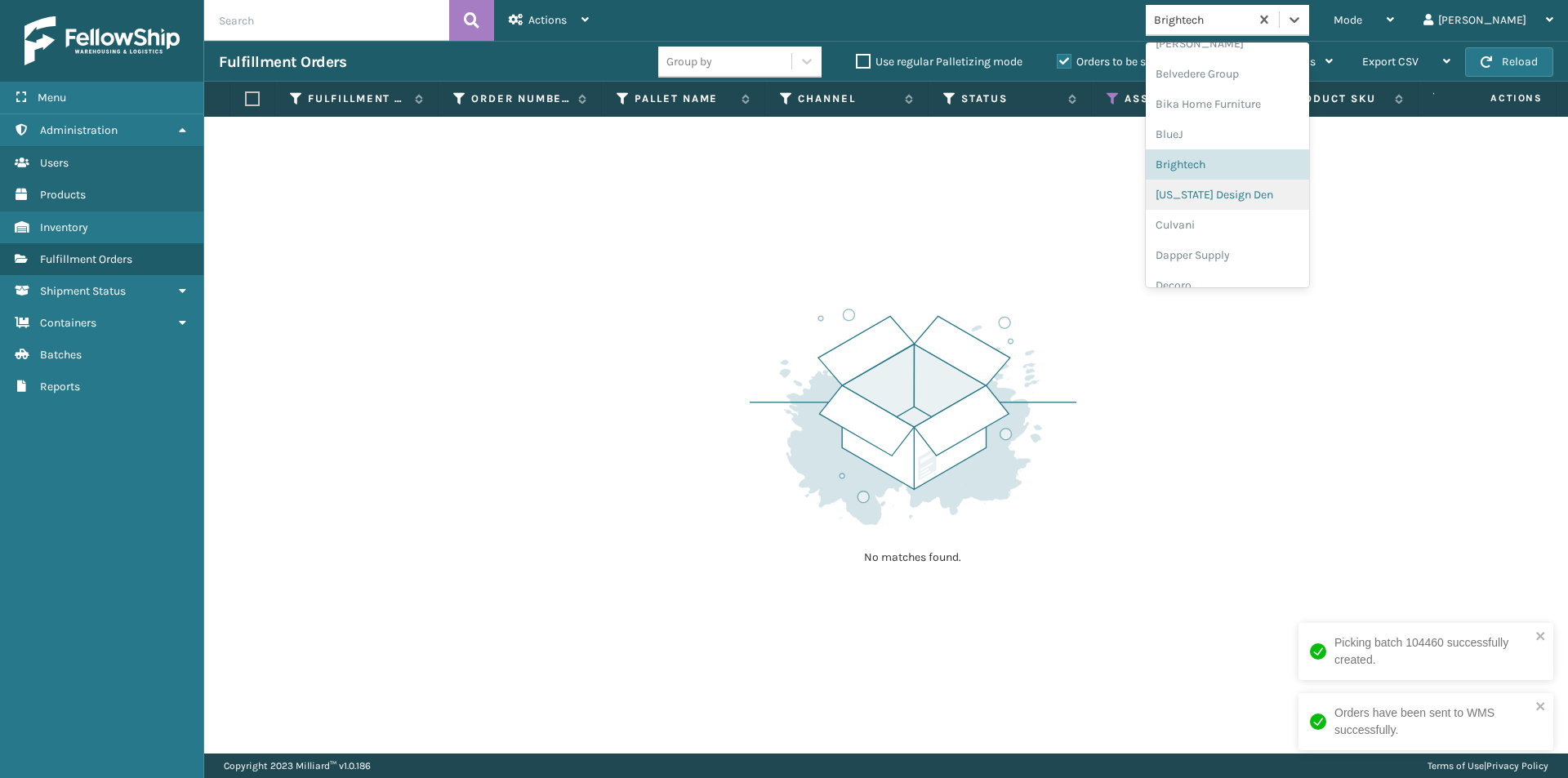
click at [1295, 197] on div "[US_STATE] Design Den" at bounding box center [1227, 195] width 164 height 30
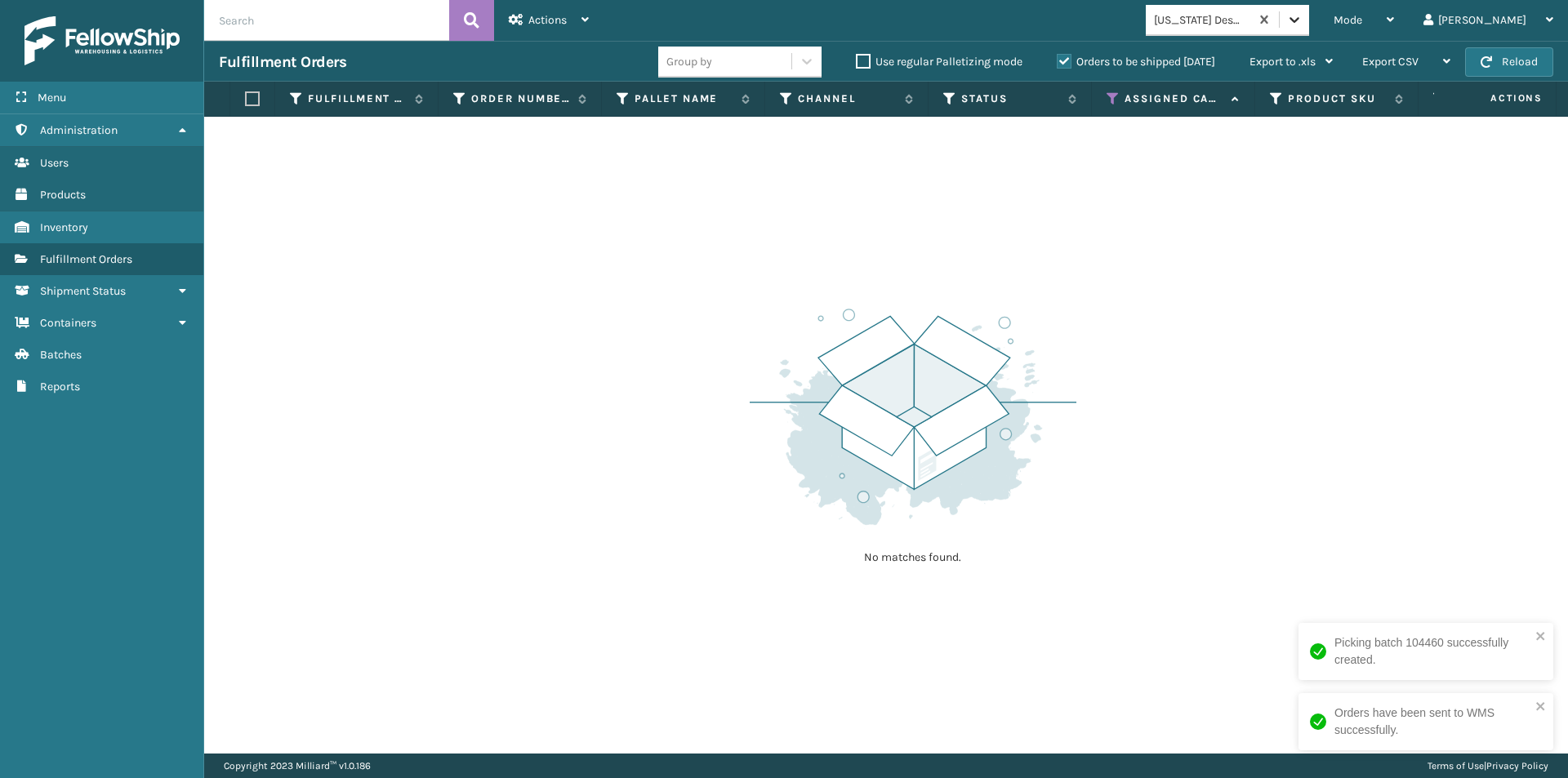
click at [1303, 27] on icon at bounding box center [1294, 19] width 16 height 16
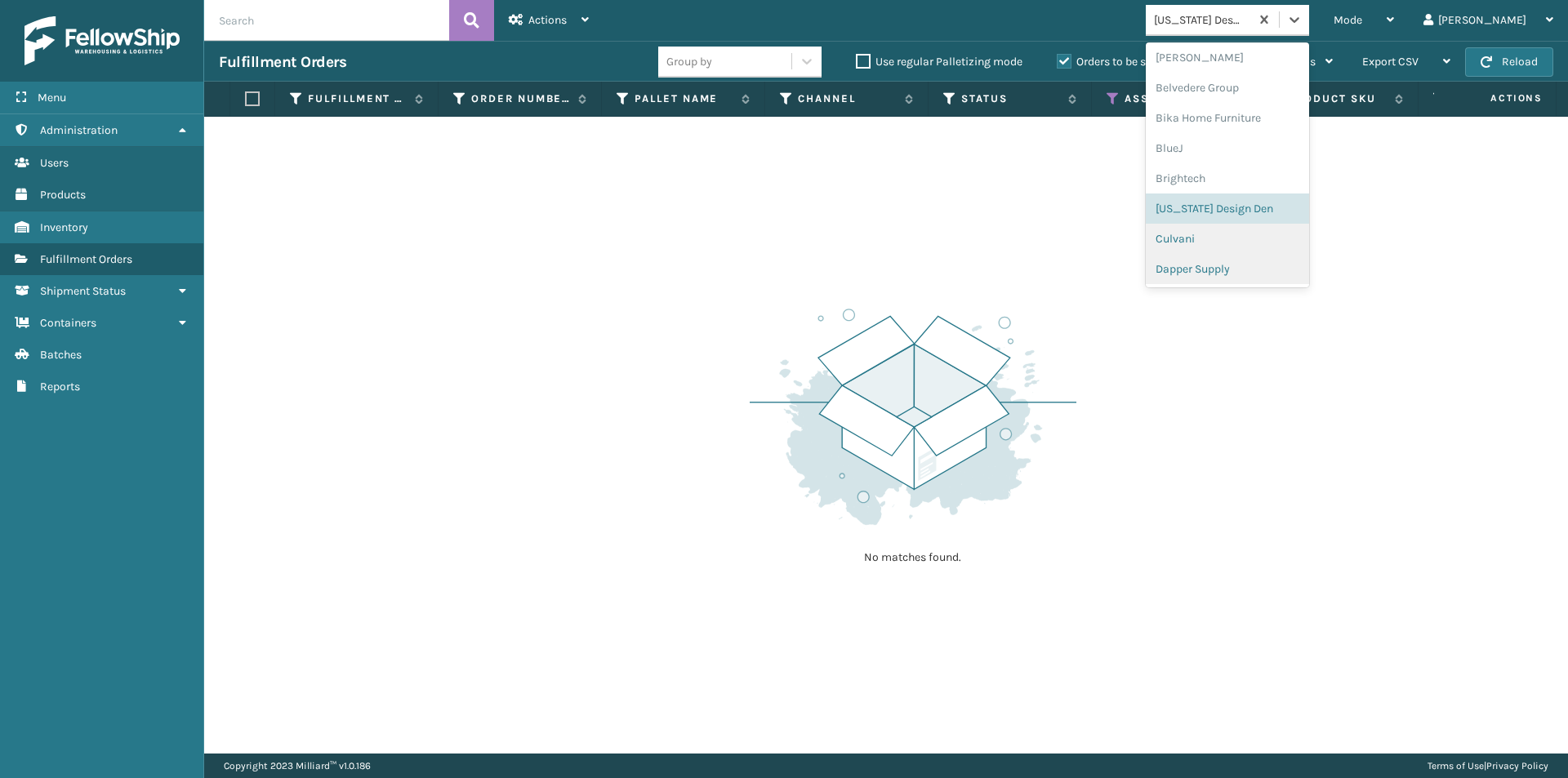
scroll to position [121, 0]
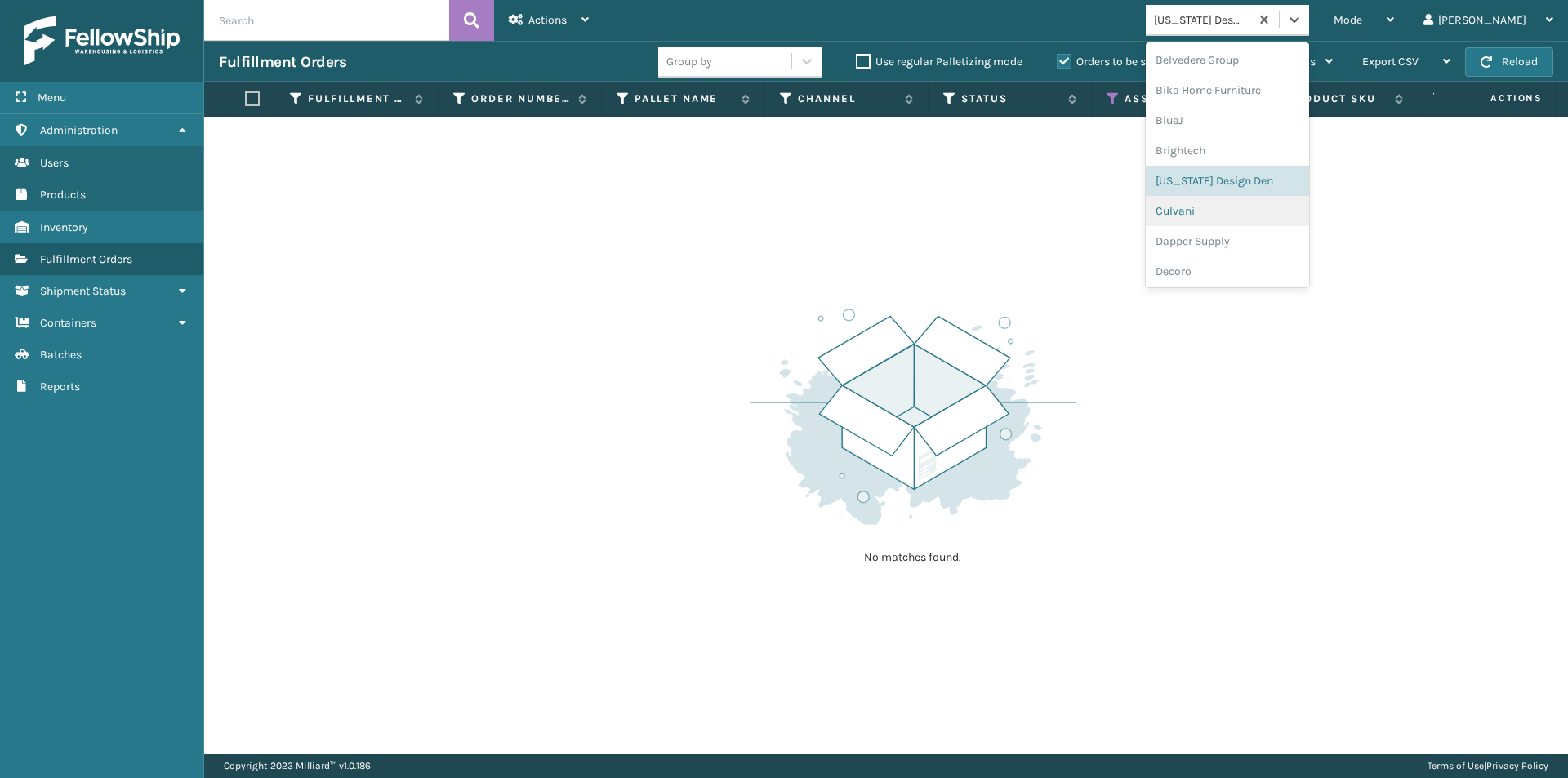
click at [1273, 211] on div "Culvani" at bounding box center [1227, 211] width 164 height 30
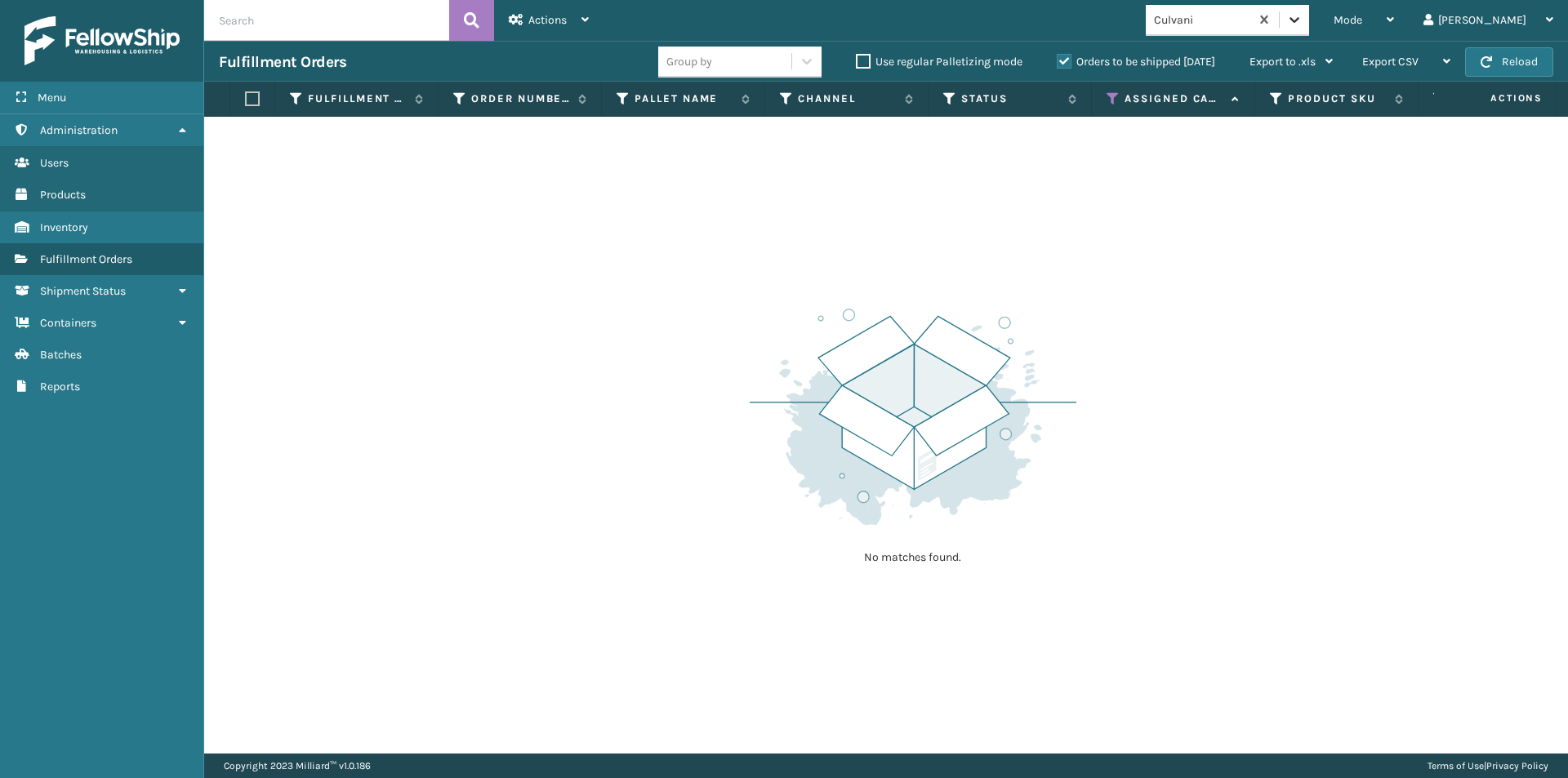
click at [1303, 14] on icon at bounding box center [1294, 19] width 16 height 16
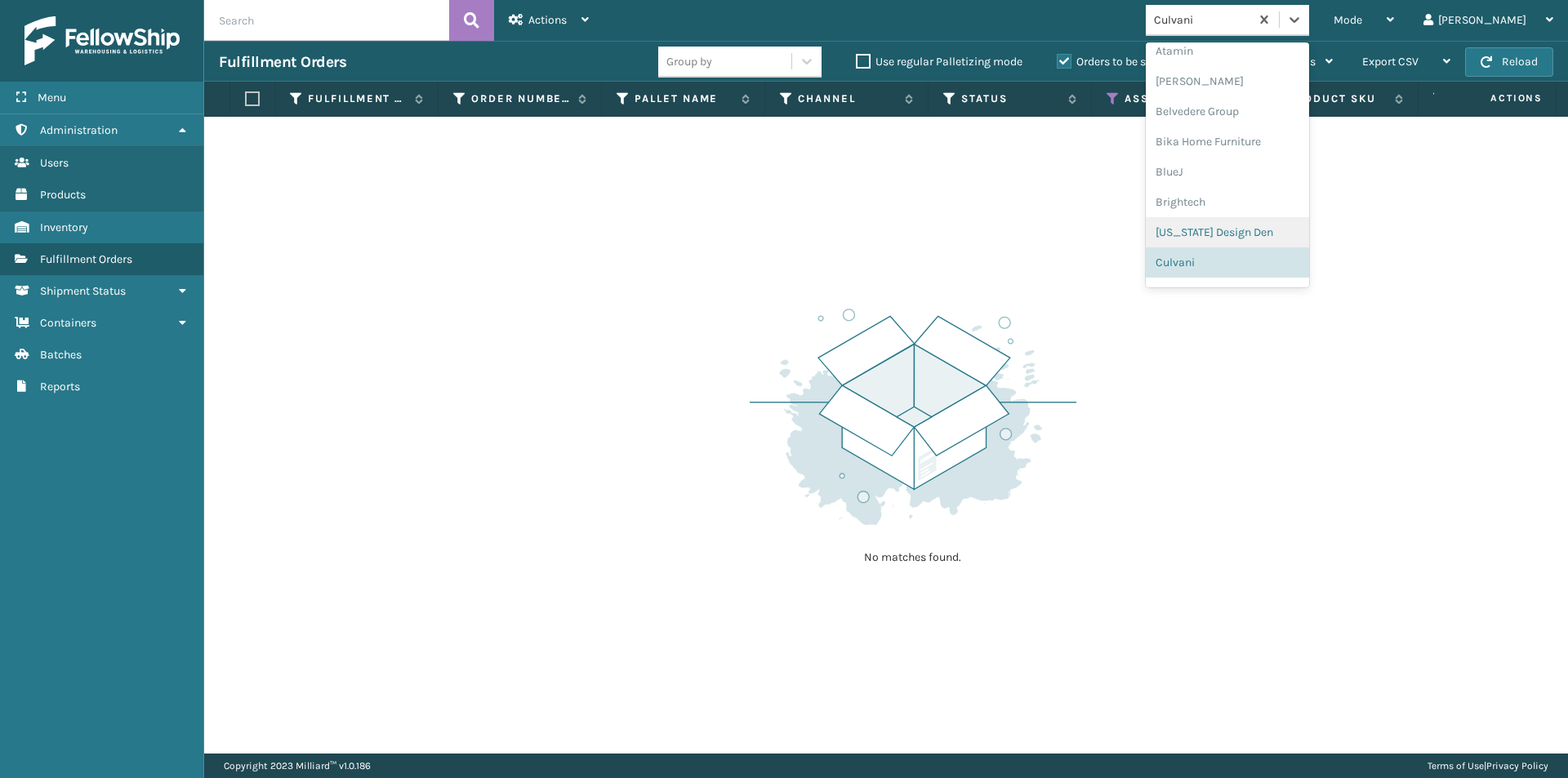
scroll to position [152, 0]
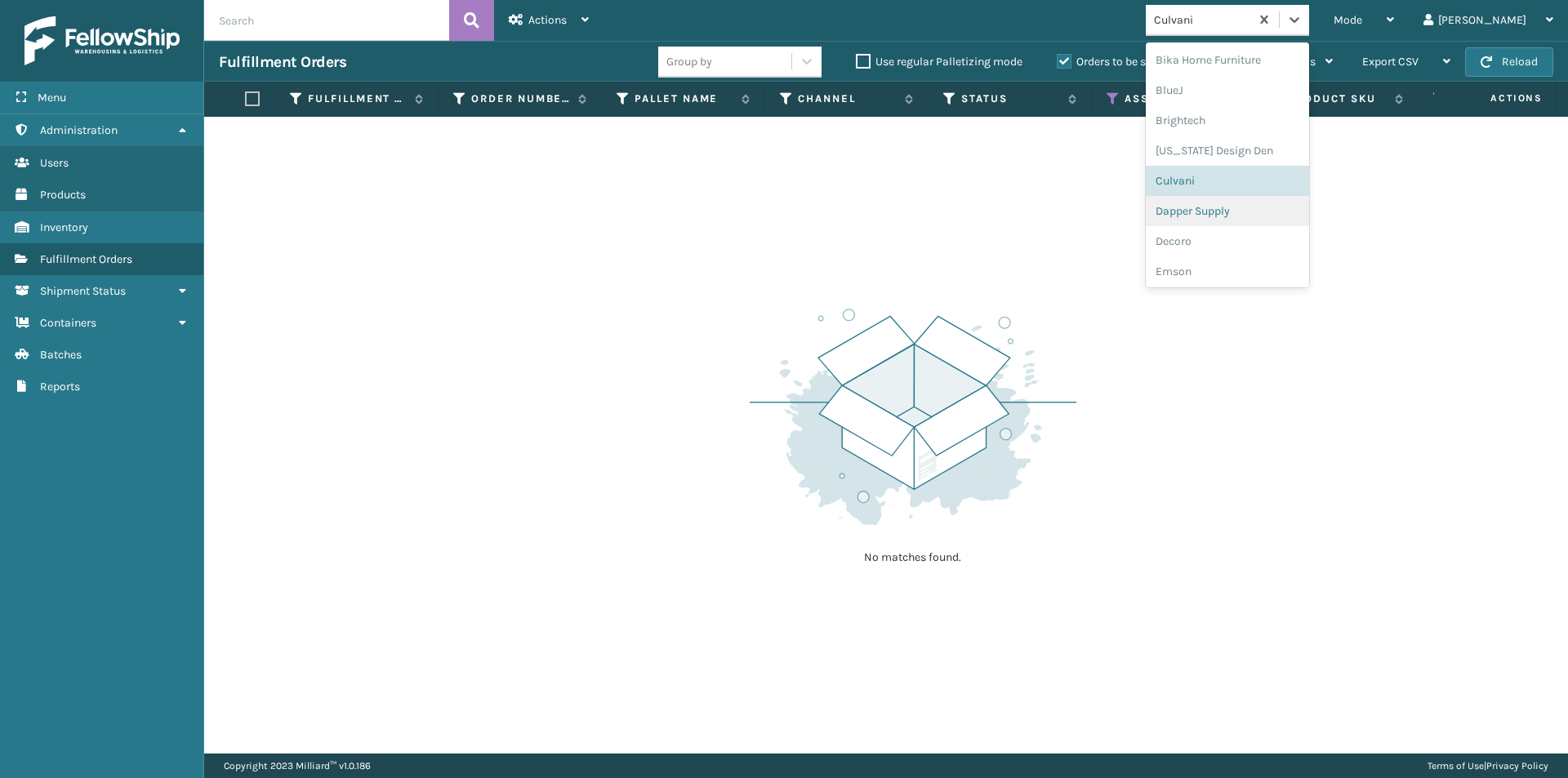
click at [1295, 211] on div "Dapper Supply" at bounding box center [1227, 211] width 164 height 30
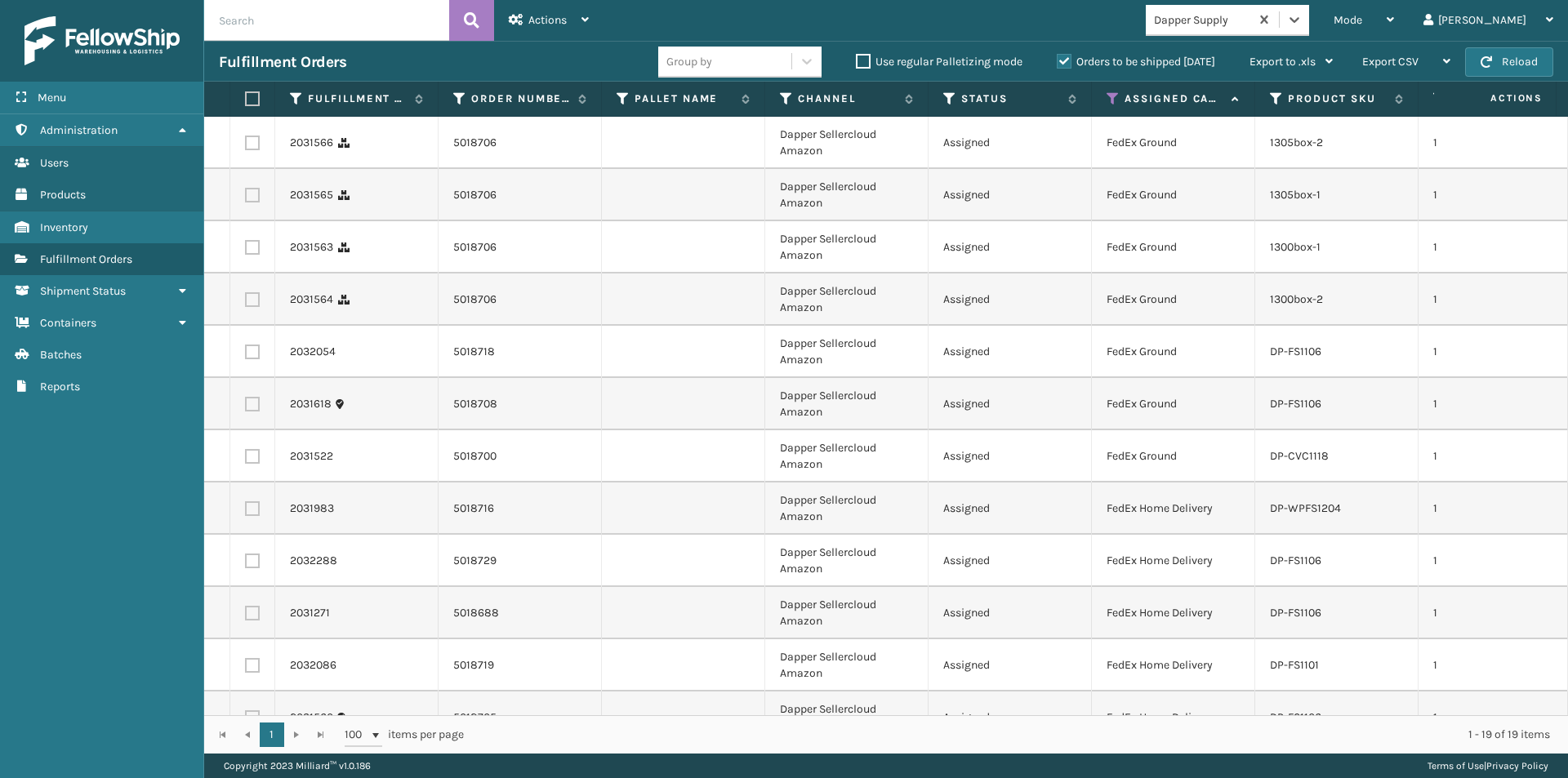
click at [253, 101] on label at bounding box center [250, 98] width 10 height 15
click at [246, 101] on input "checkbox" at bounding box center [245, 99] width 1 height 11
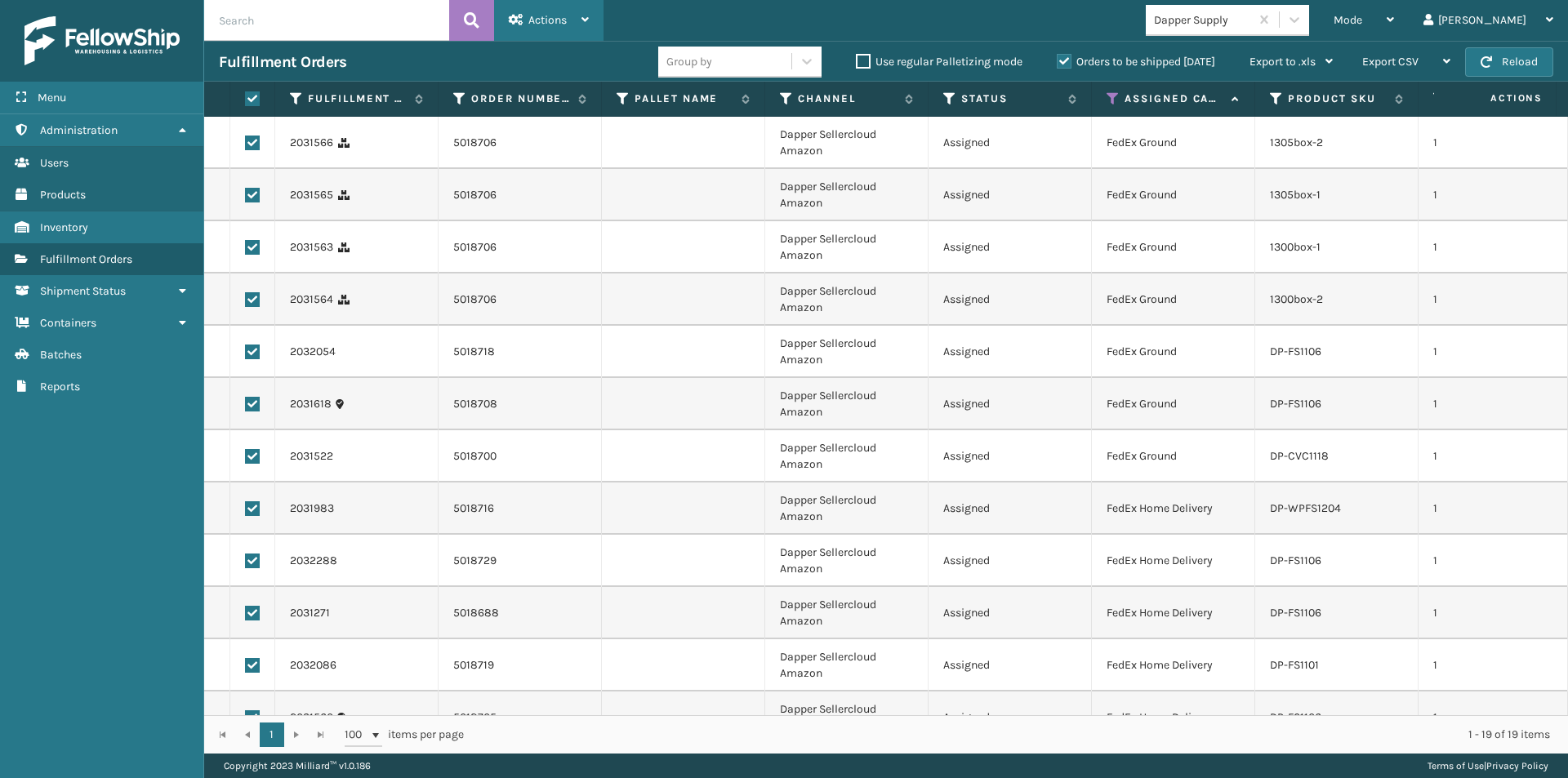
click at [597, 19] on div "Actions Settings Remove All Filters Export Labels Create Picking Batch" at bounding box center [549, 20] width 110 height 41
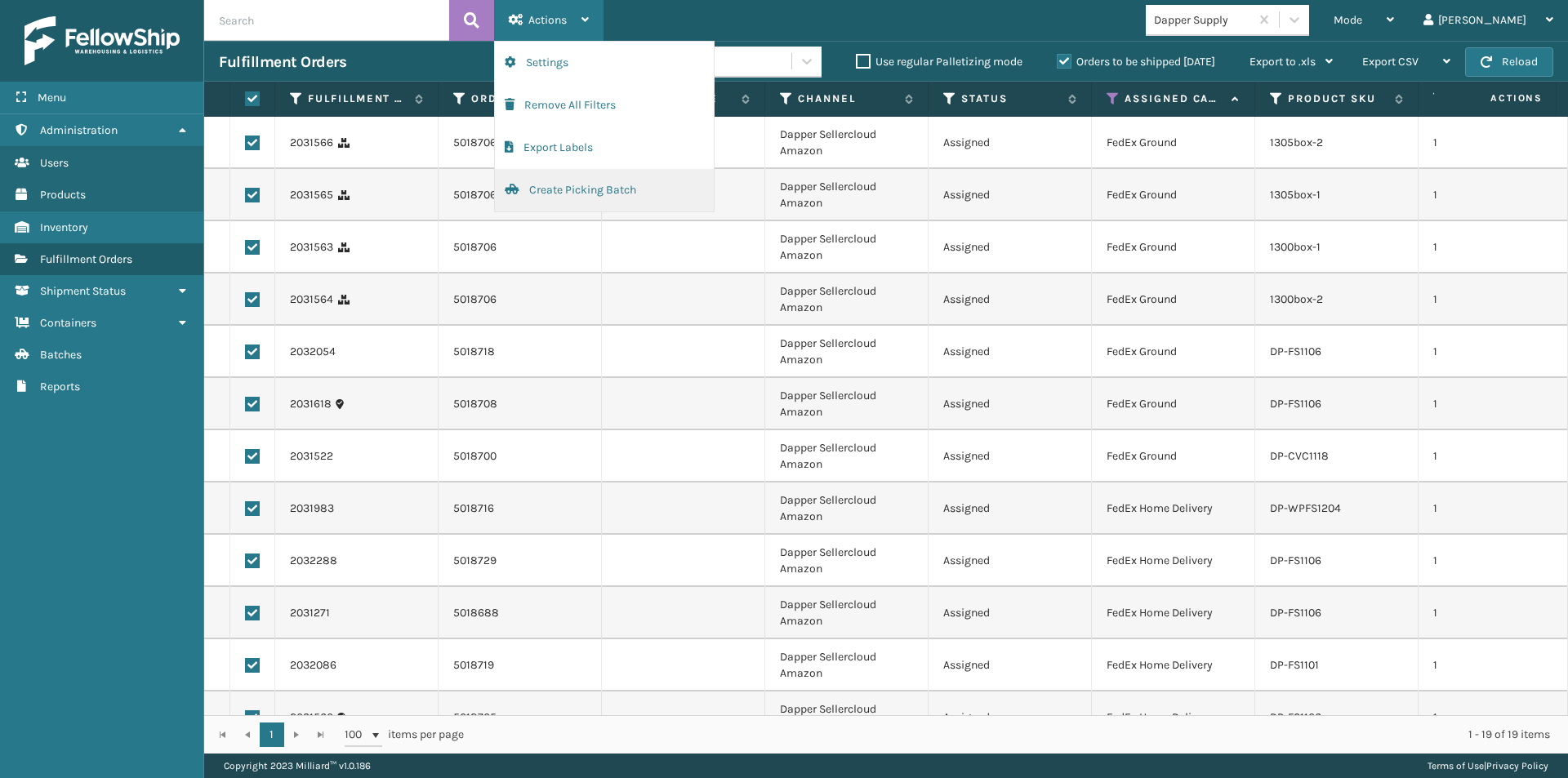
click at [574, 190] on button "Create Picking Batch" at bounding box center [603, 190] width 219 height 42
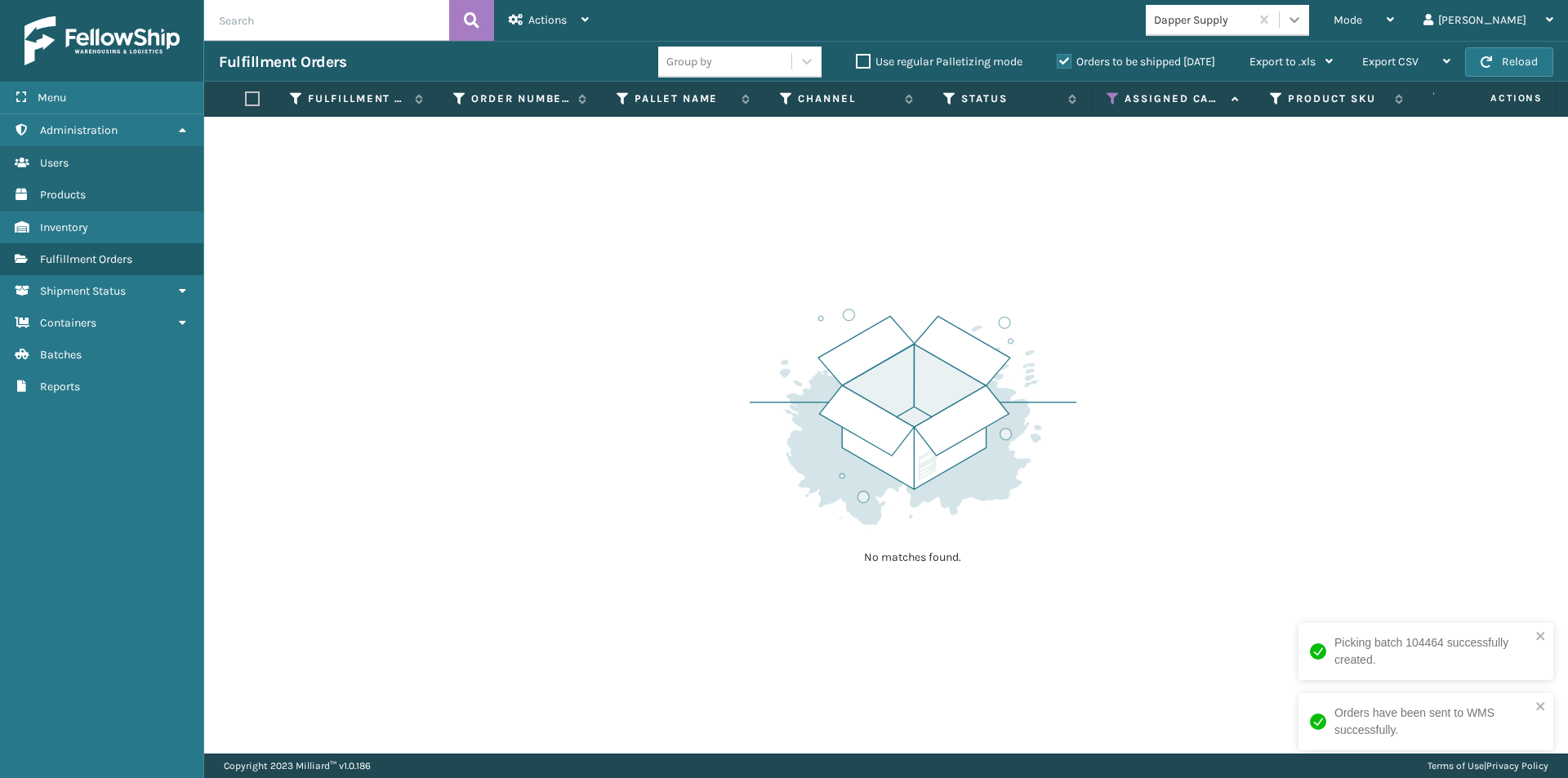
click at [1309, 30] on div at bounding box center [1294, 19] width 29 height 29
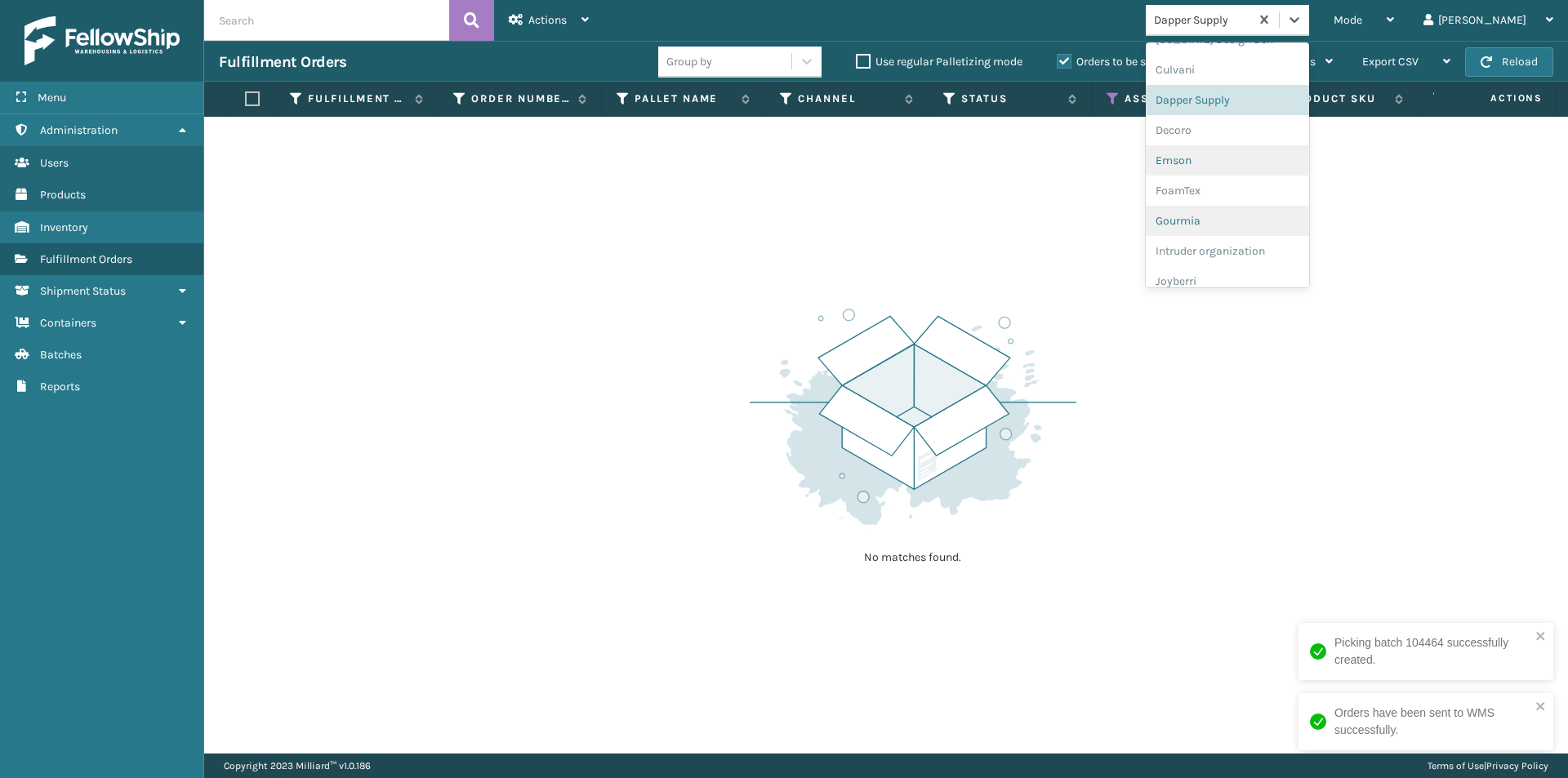
scroll to position [264, 0]
click at [1254, 138] on div "Decoro" at bounding box center [1227, 129] width 164 height 30
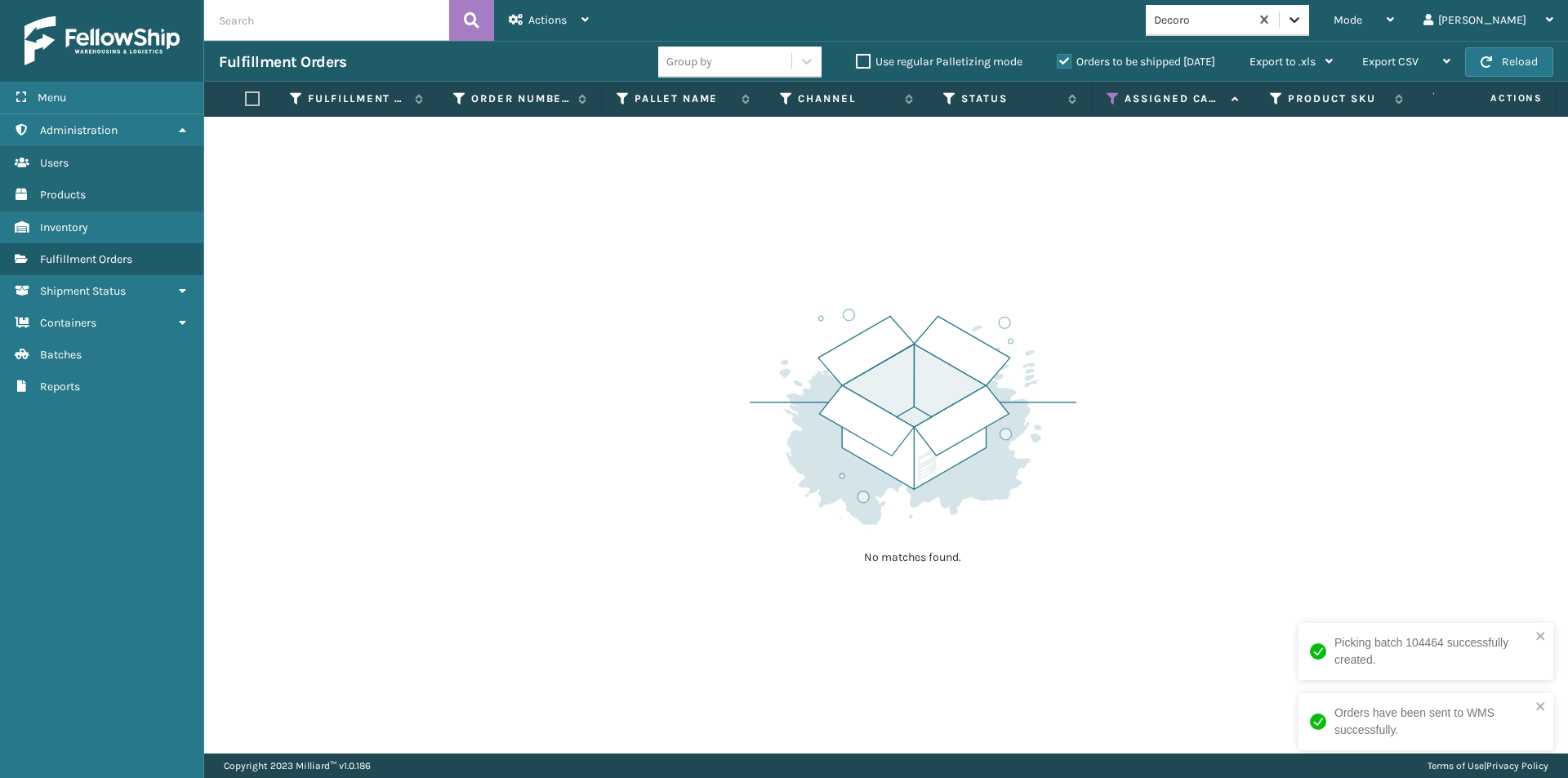
click at [1303, 22] on icon at bounding box center [1294, 19] width 16 height 16
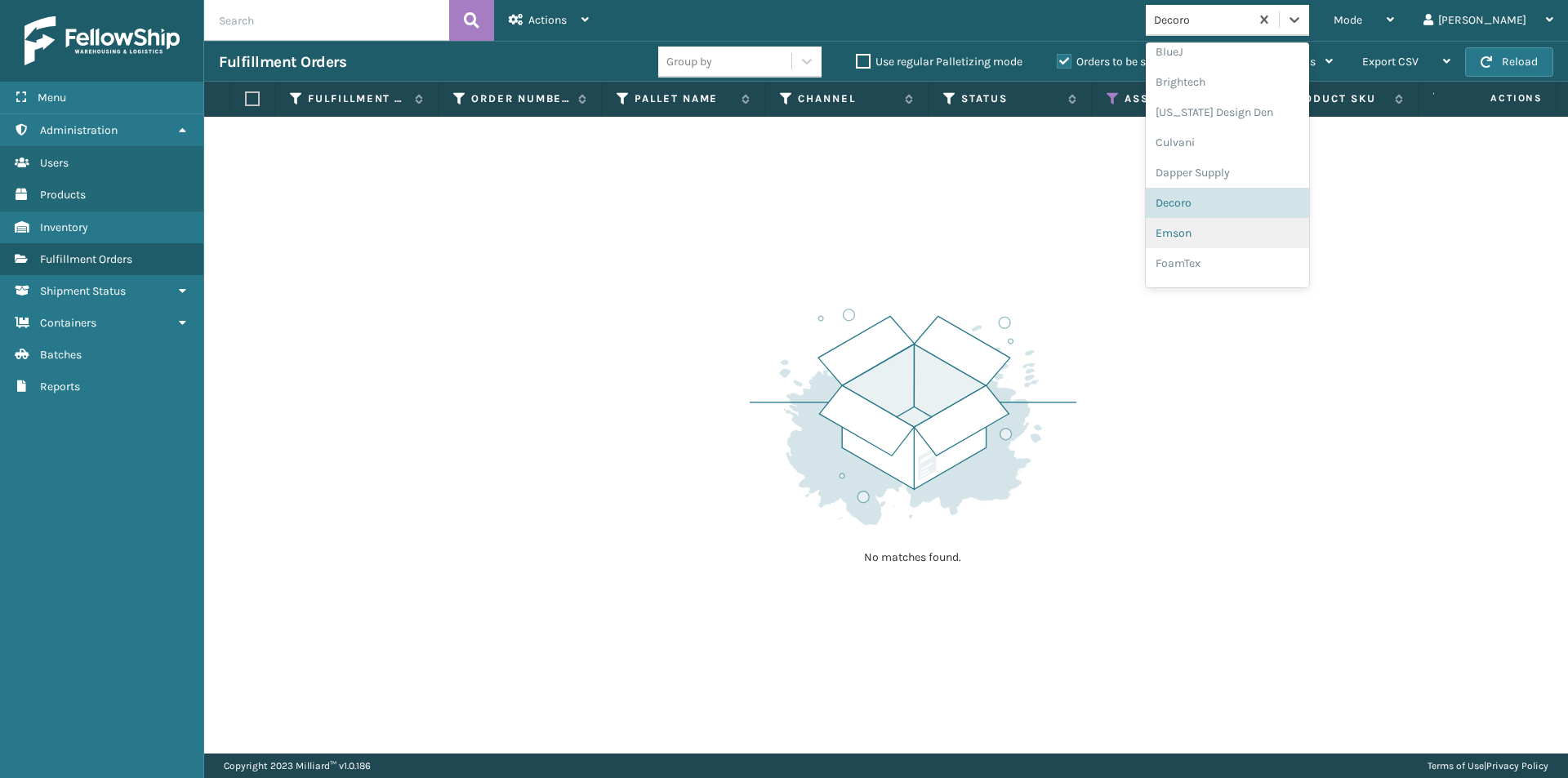
scroll to position [212, 0]
click at [1253, 219] on div "Emson" at bounding box center [1227, 211] width 164 height 30
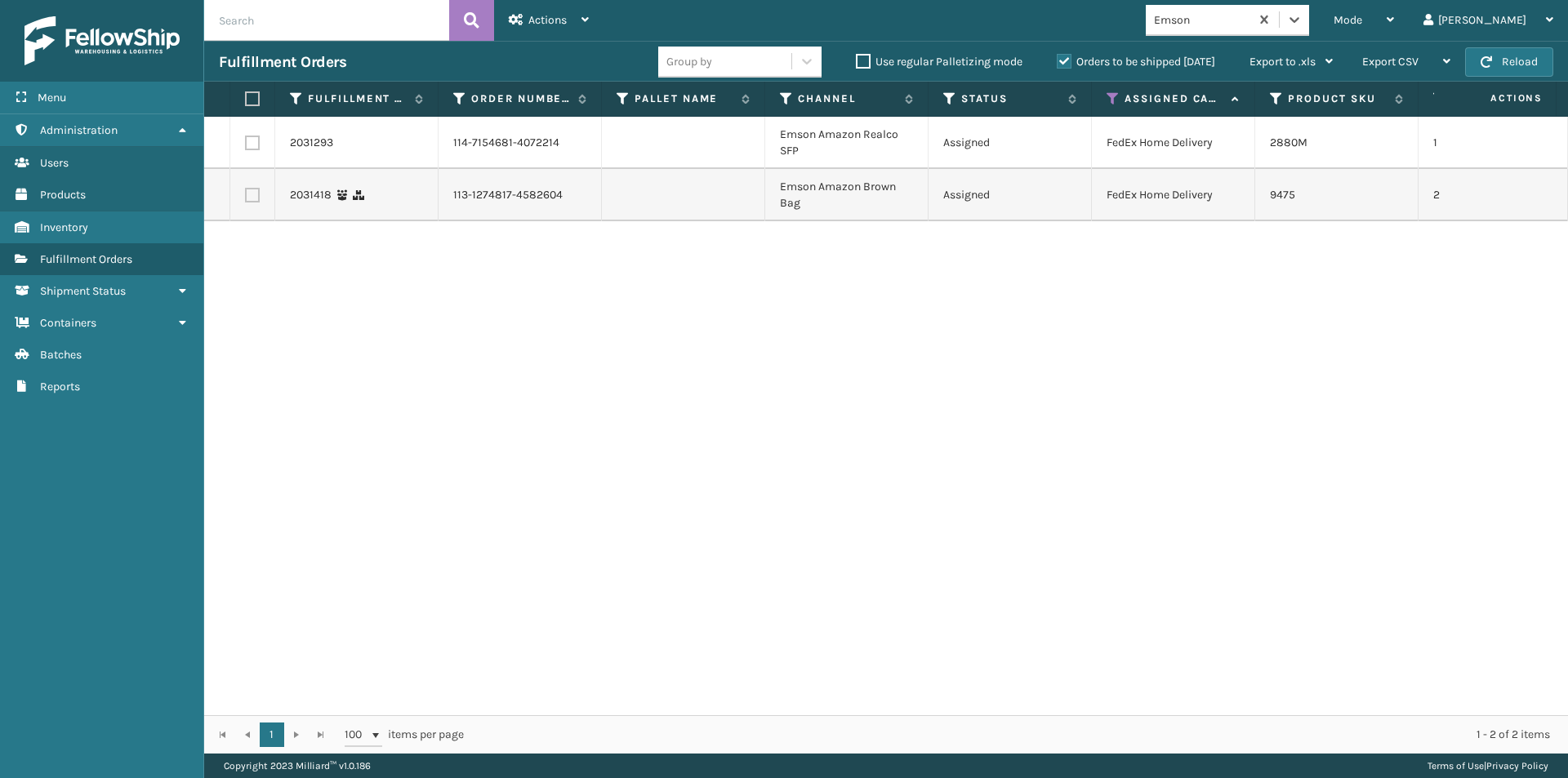
click at [251, 96] on label at bounding box center [250, 98] width 10 height 15
click at [246, 96] on input "checkbox" at bounding box center [245, 99] width 1 height 11
click at [595, 29] on div "Actions Settings Remove All Filters Export Labels Create Picking Batch" at bounding box center [549, 20] width 110 height 41
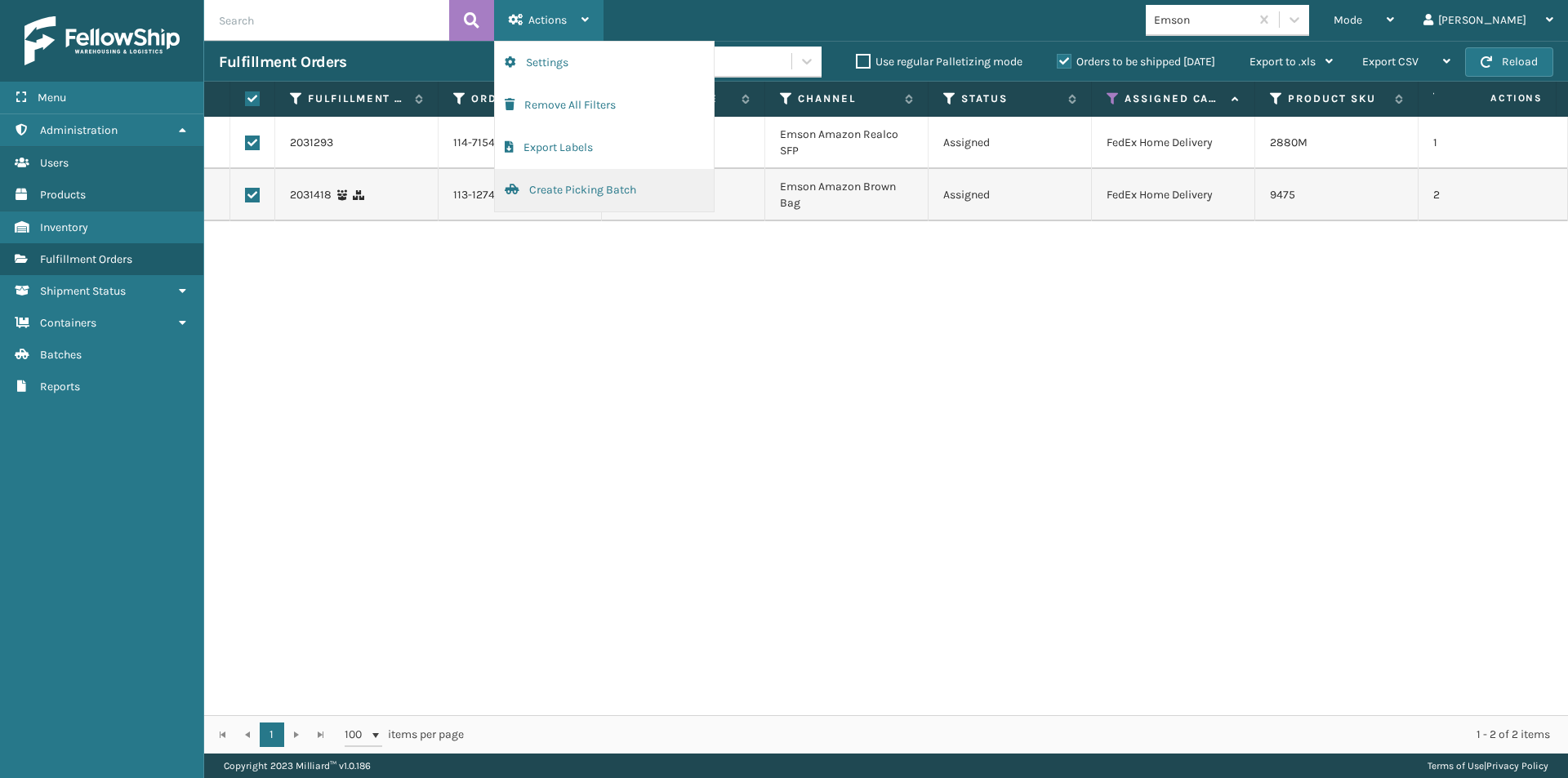
click at [576, 184] on button "Create Picking Batch" at bounding box center [603, 190] width 219 height 42
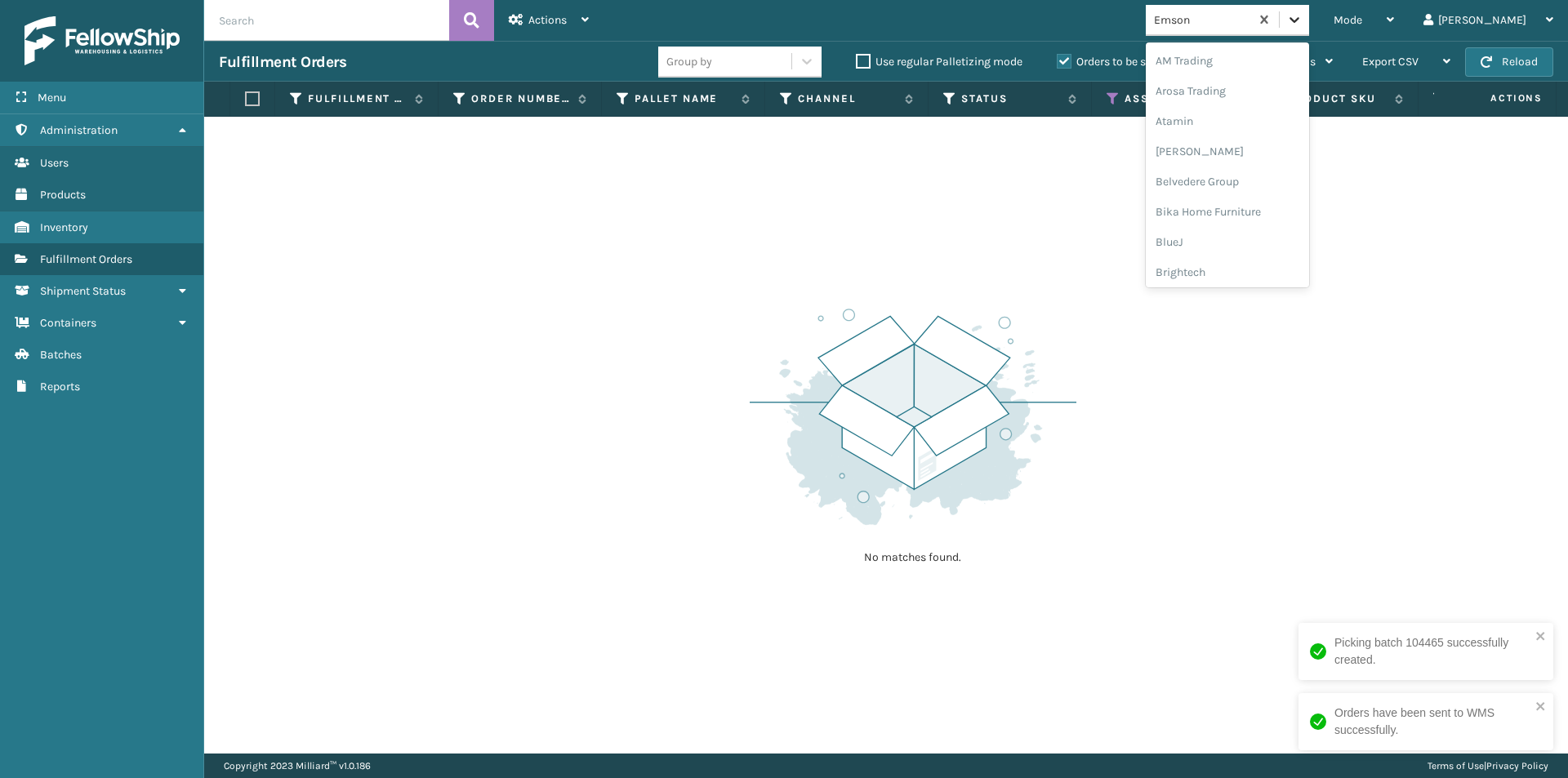
click at [1309, 22] on div at bounding box center [1294, 19] width 29 height 29
click at [1249, 126] on div "FoamTex" at bounding box center [1227, 129] width 164 height 30
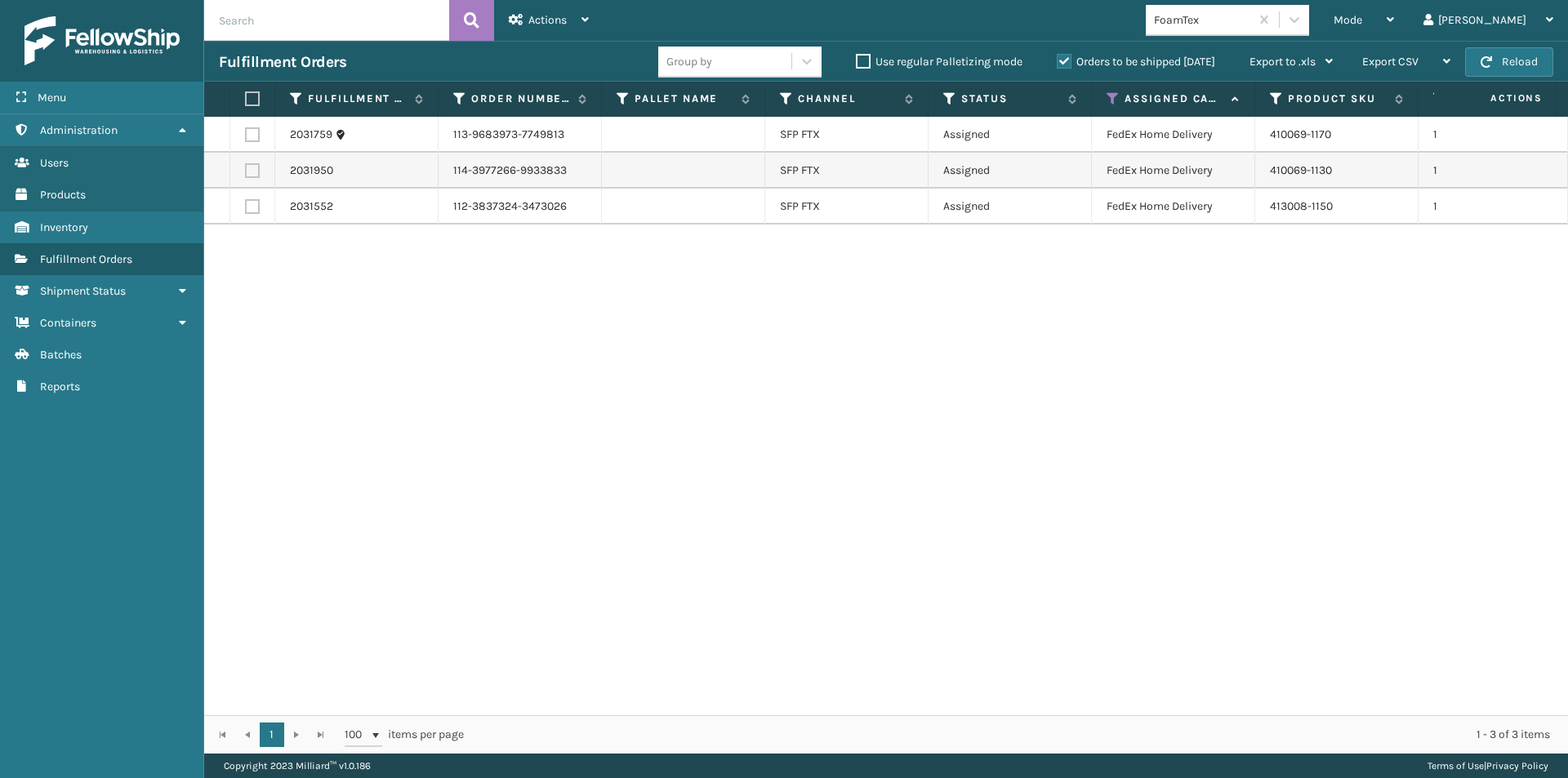
click at [251, 100] on label at bounding box center [250, 98] width 10 height 15
click at [246, 100] on input "checkbox" at bounding box center [245, 99] width 1 height 11
click at [590, 26] on div "Actions Settings Remove All Filters Export Labels Create Picking Batch" at bounding box center [549, 20] width 110 height 41
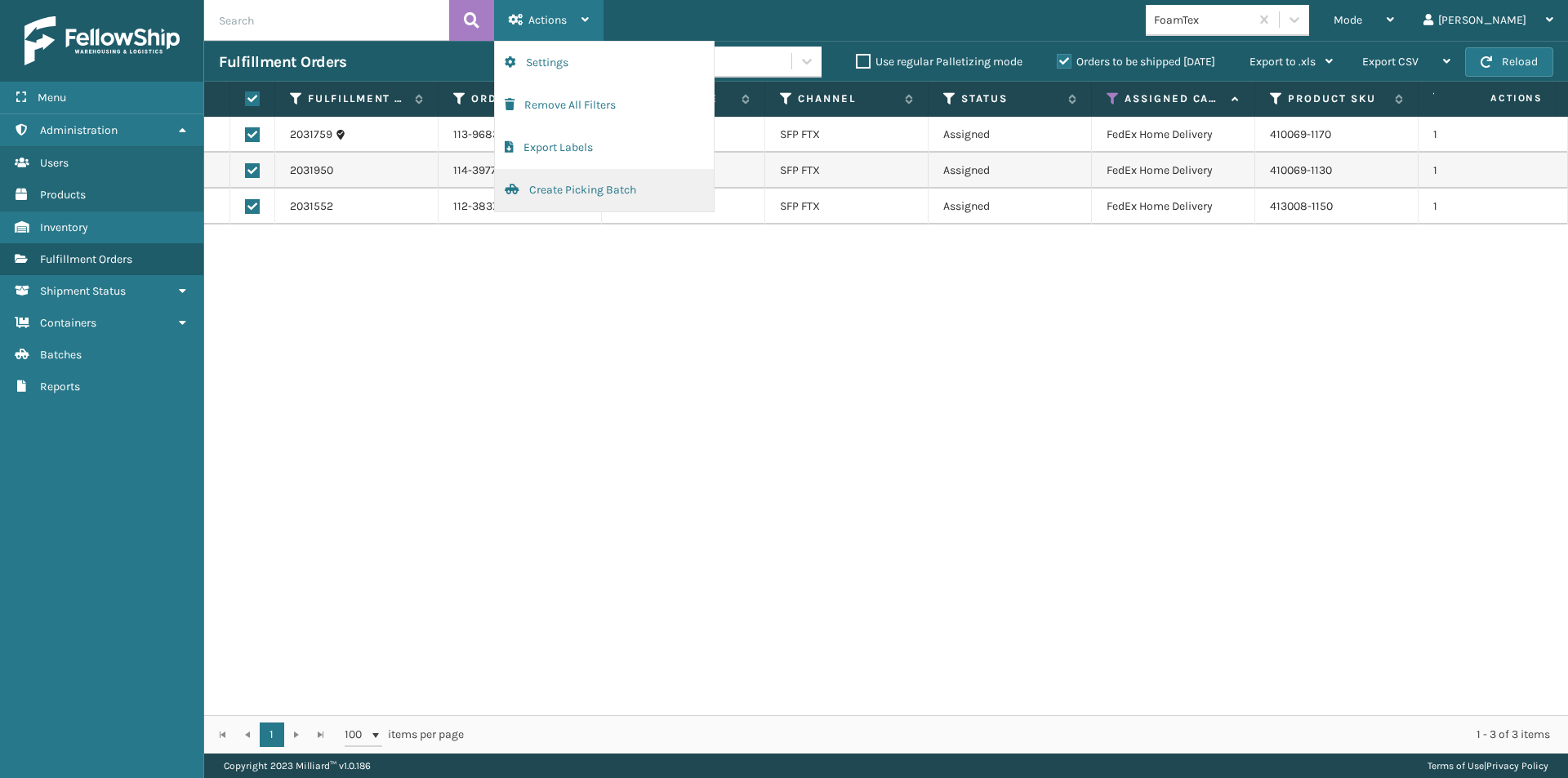
click at [554, 188] on button "Create Picking Batch" at bounding box center [603, 190] width 219 height 42
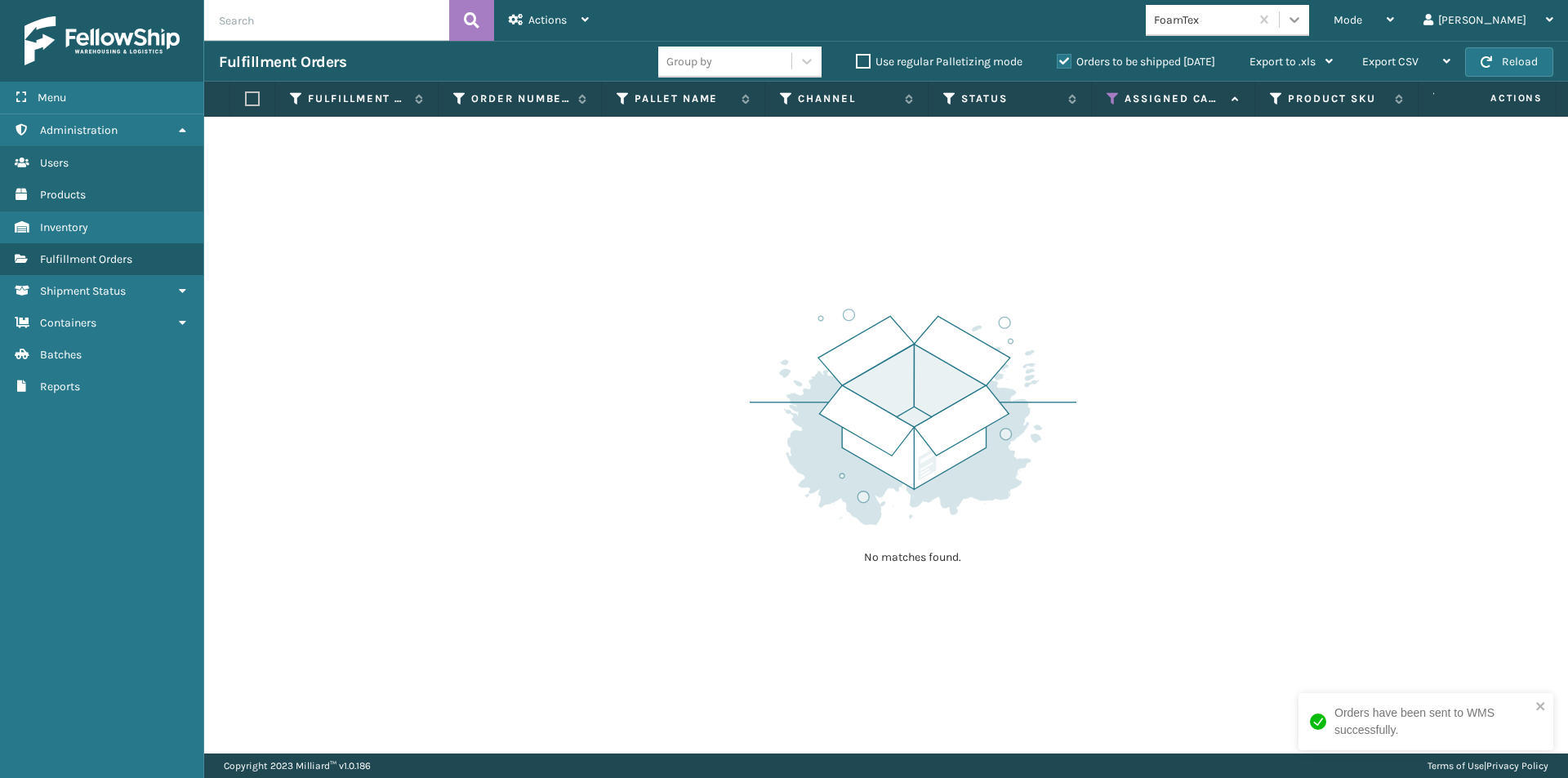
click at [1299, 22] on icon at bounding box center [1294, 19] width 10 height 5
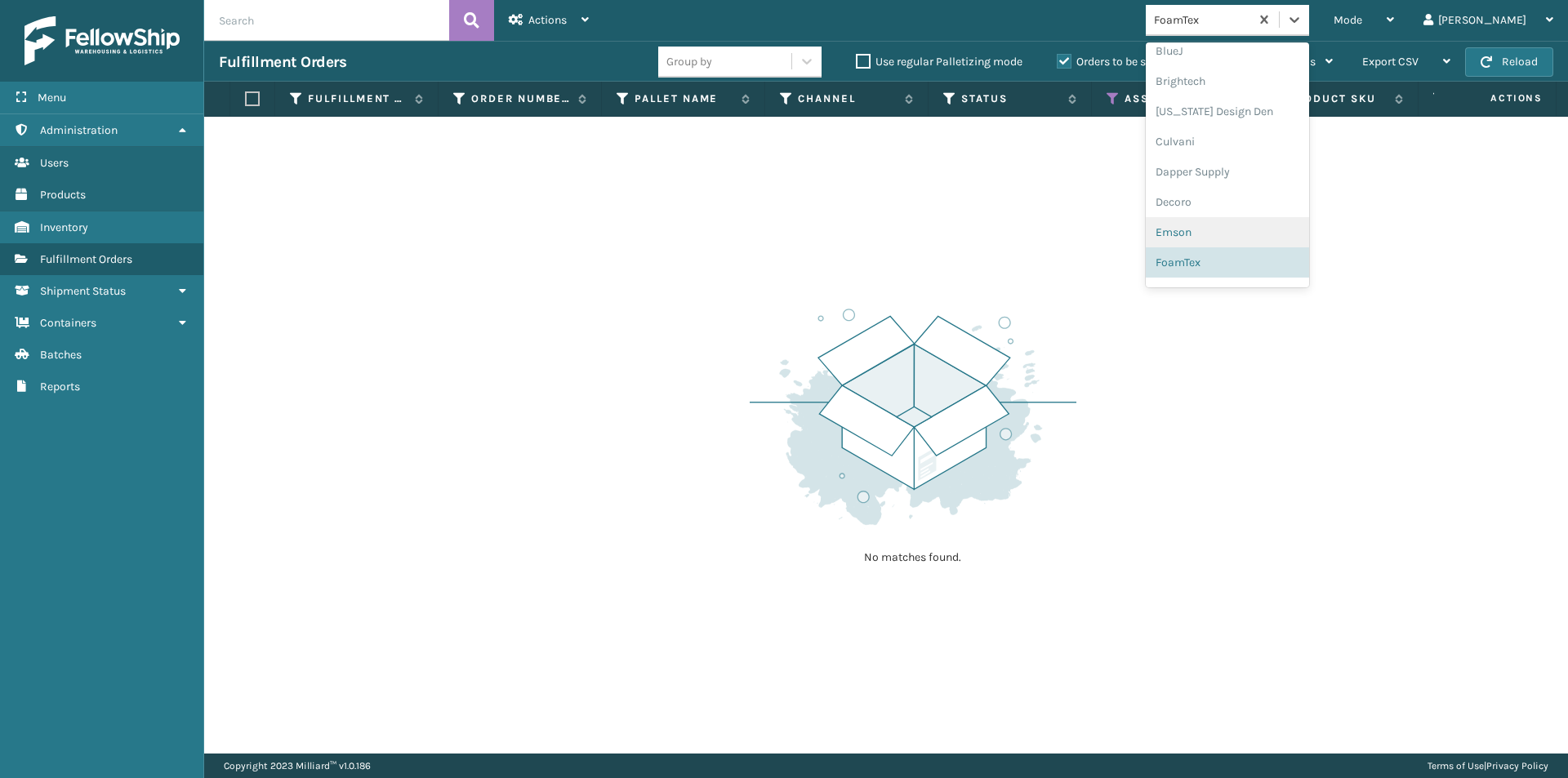
scroll to position [273, 0]
click at [1292, 212] on div "Gourmia" at bounding box center [1227, 211] width 164 height 30
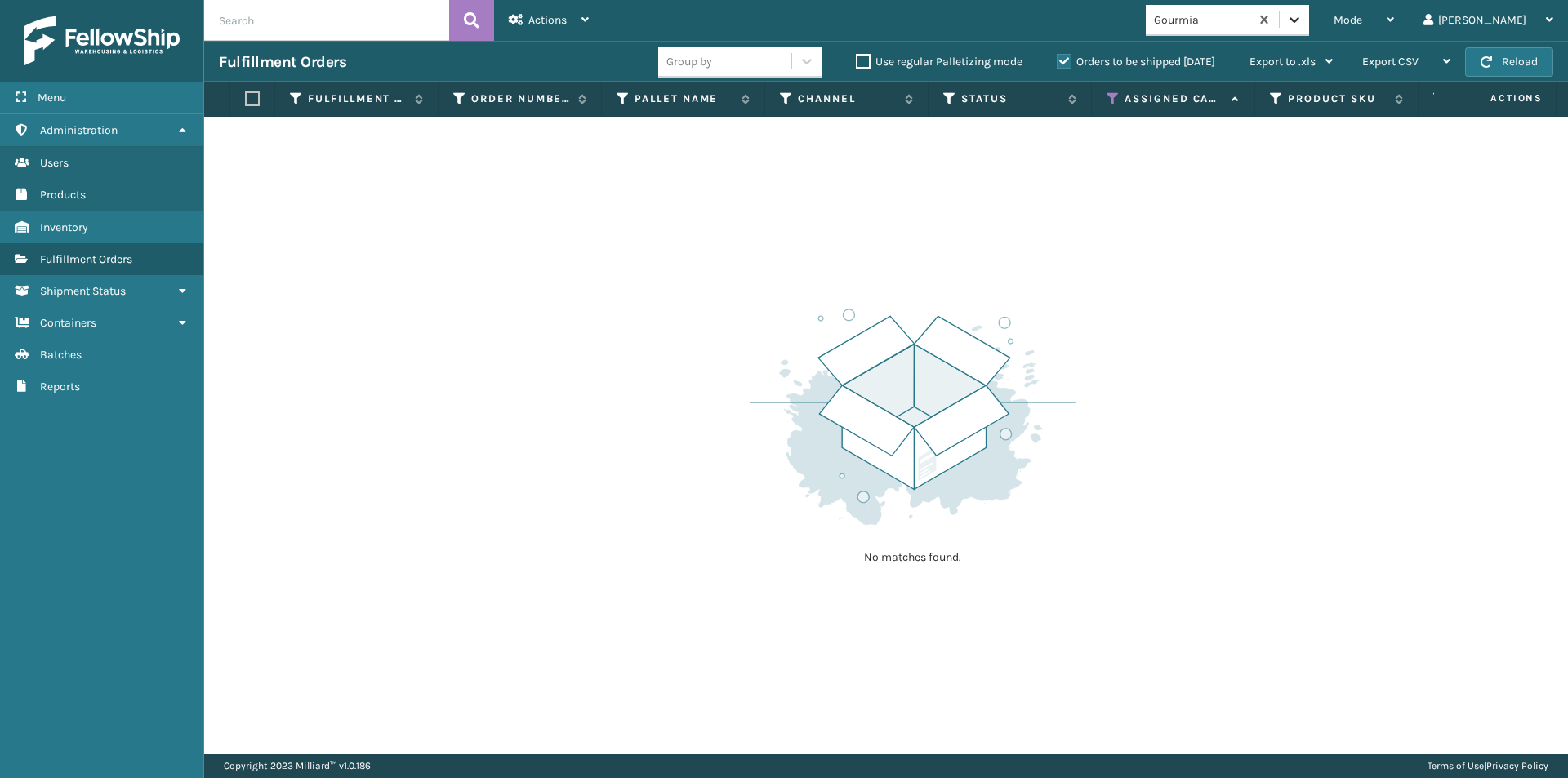
click at [1303, 20] on icon at bounding box center [1294, 19] width 16 height 16
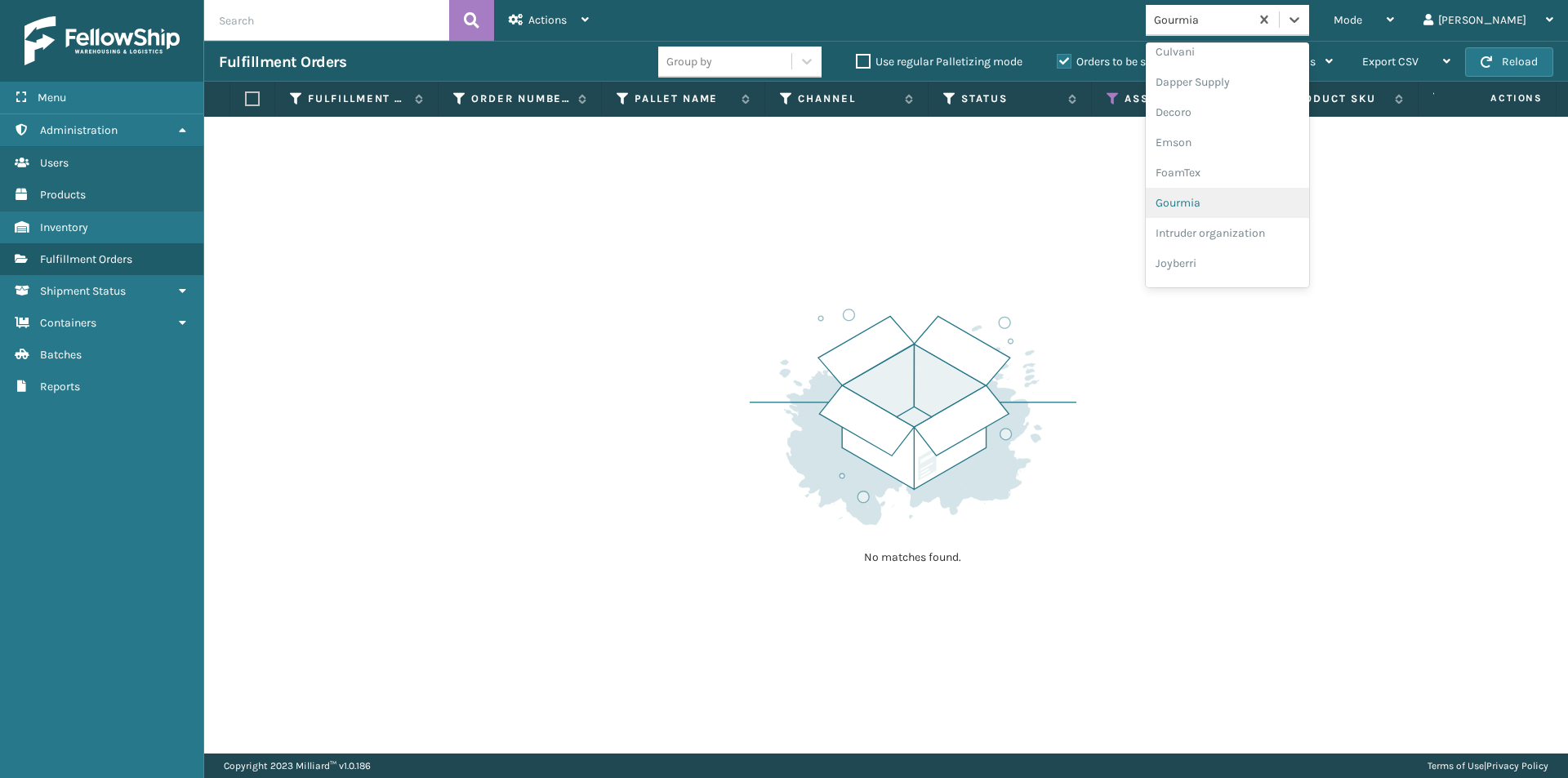
scroll to position [303, 0]
click at [1260, 237] on div "Joyberri" at bounding box center [1227, 242] width 164 height 30
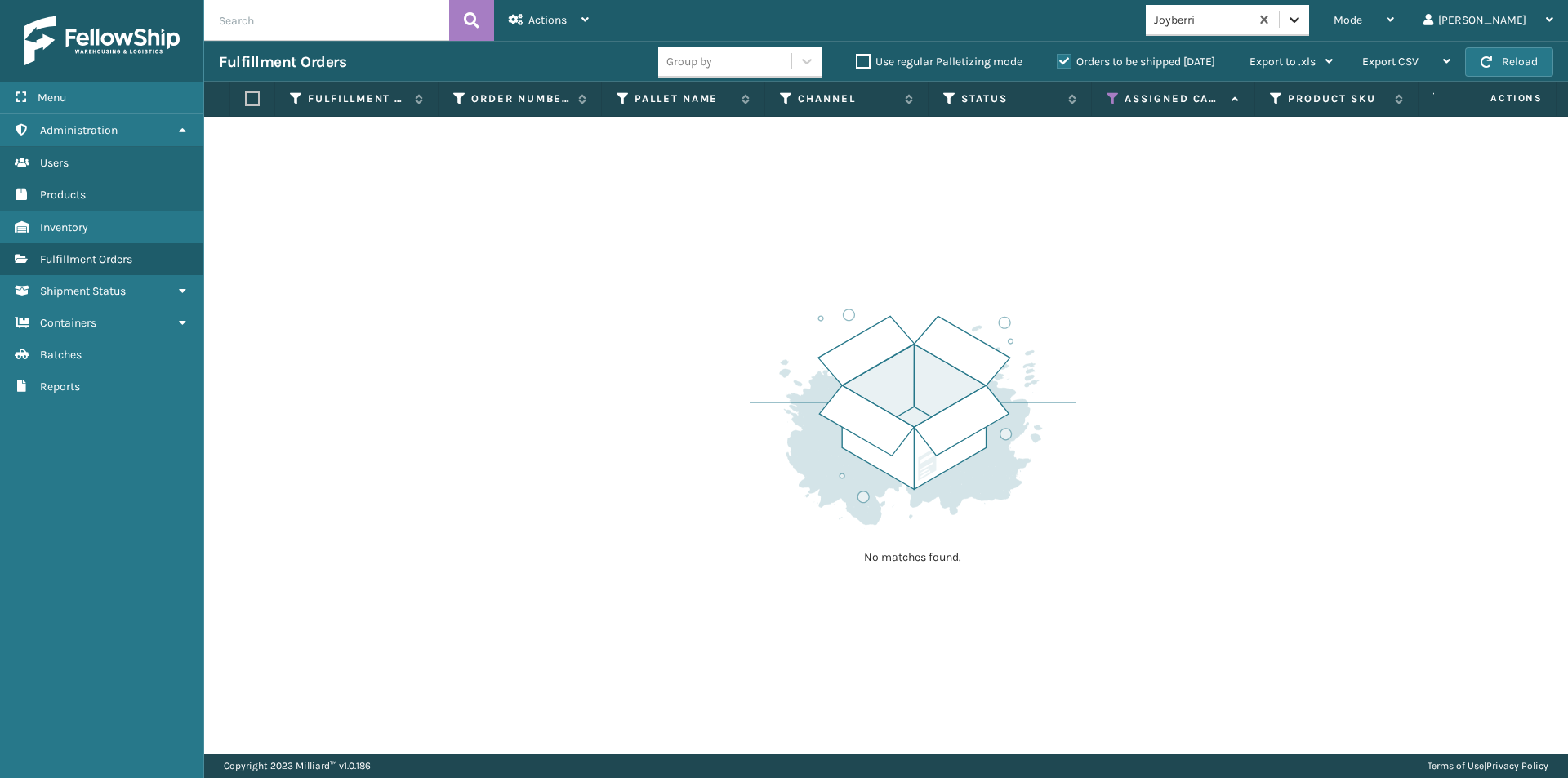
click at [1303, 27] on icon at bounding box center [1294, 19] width 16 height 16
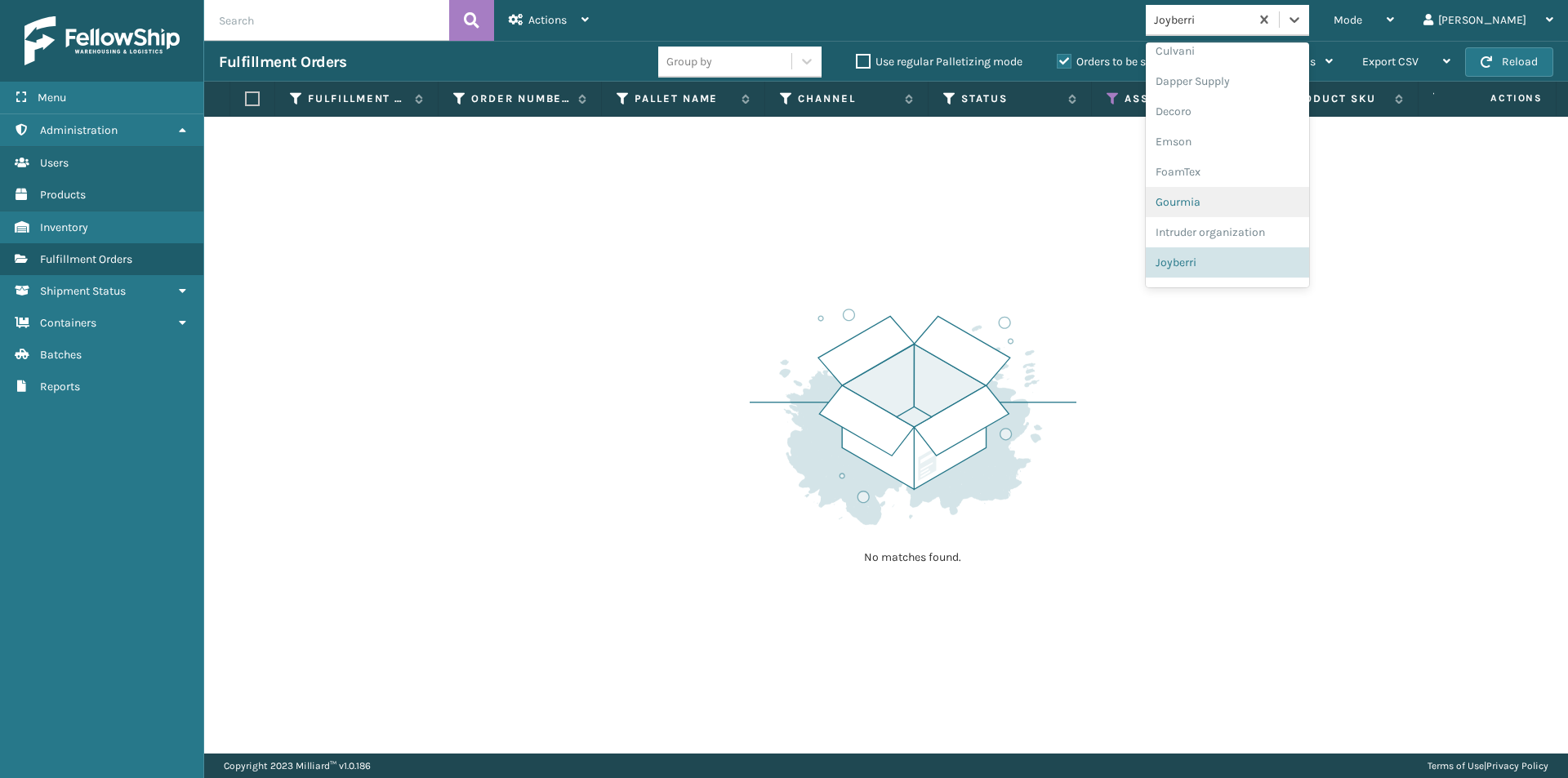
scroll to position [364, 0]
click at [1228, 217] on div "JumpSport" at bounding box center [1227, 211] width 164 height 30
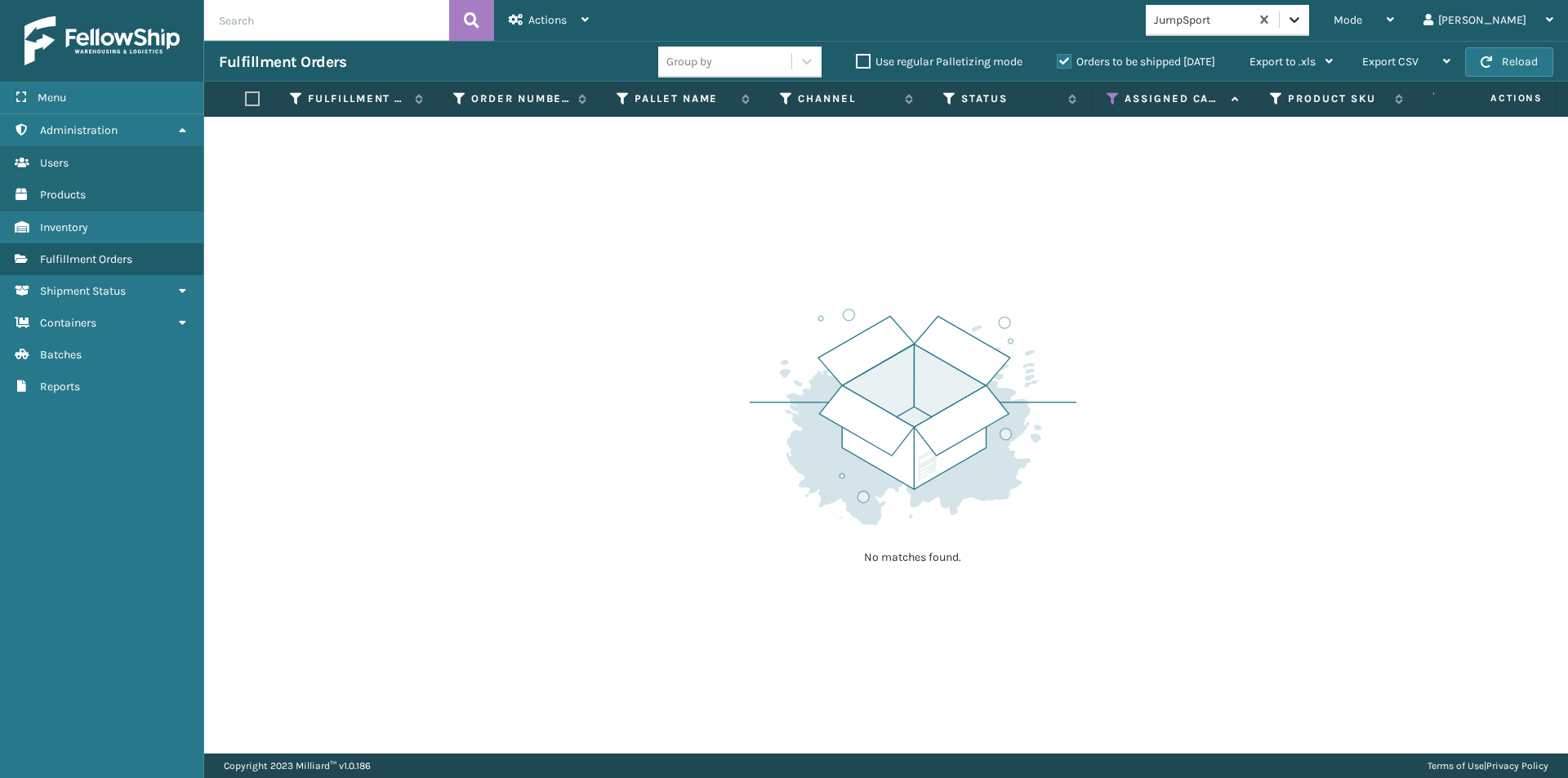
click at [1303, 22] on icon at bounding box center [1294, 19] width 16 height 16
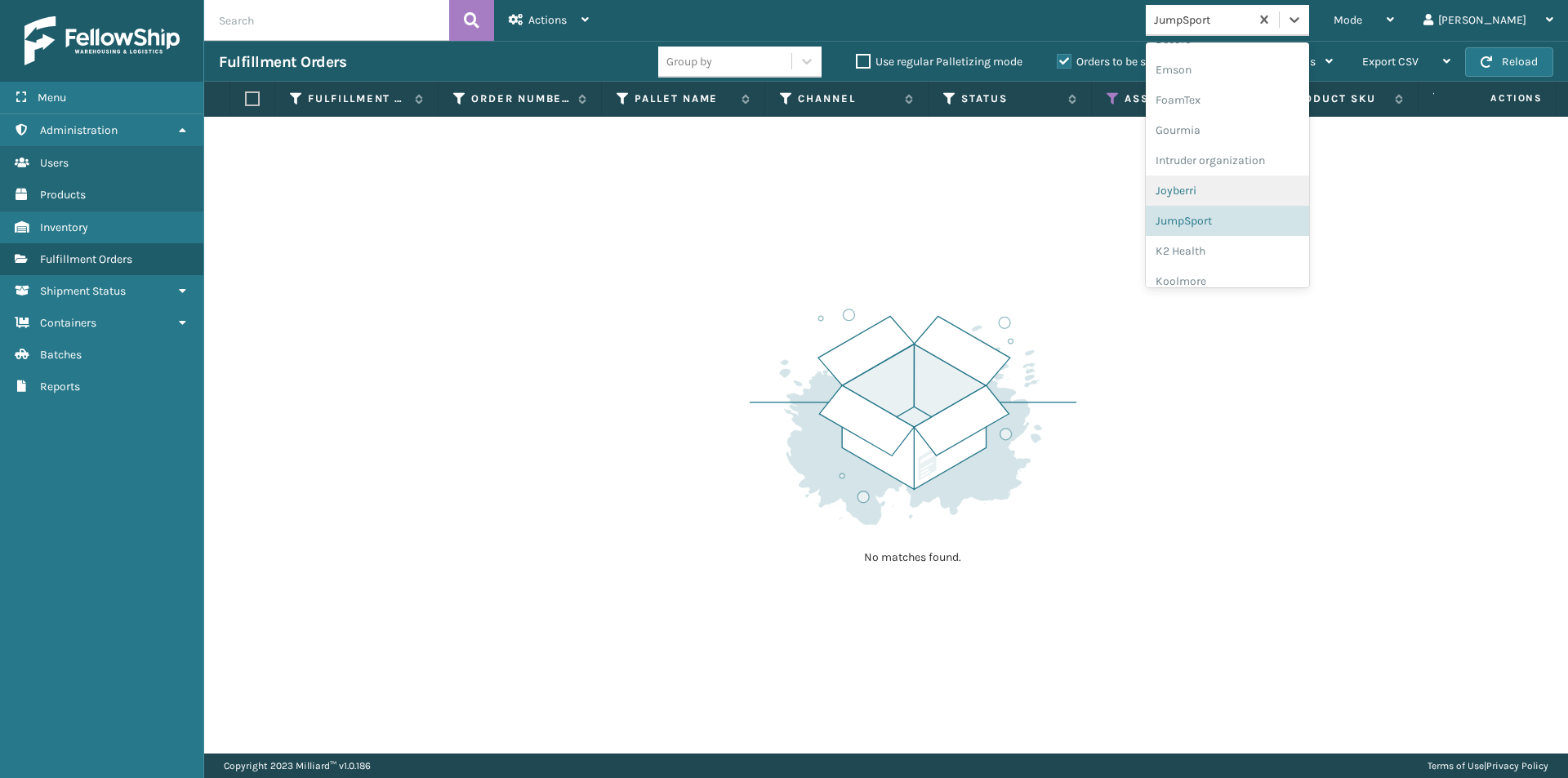
scroll to position [394, 0]
click at [1267, 206] on div "K2 Health" at bounding box center [1227, 211] width 164 height 30
click at [1309, 35] on div "K2 Health" at bounding box center [1227, 20] width 164 height 31
click at [1261, 214] on div "Koolmore" at bounding box center [1227, 211] width 164 height 30
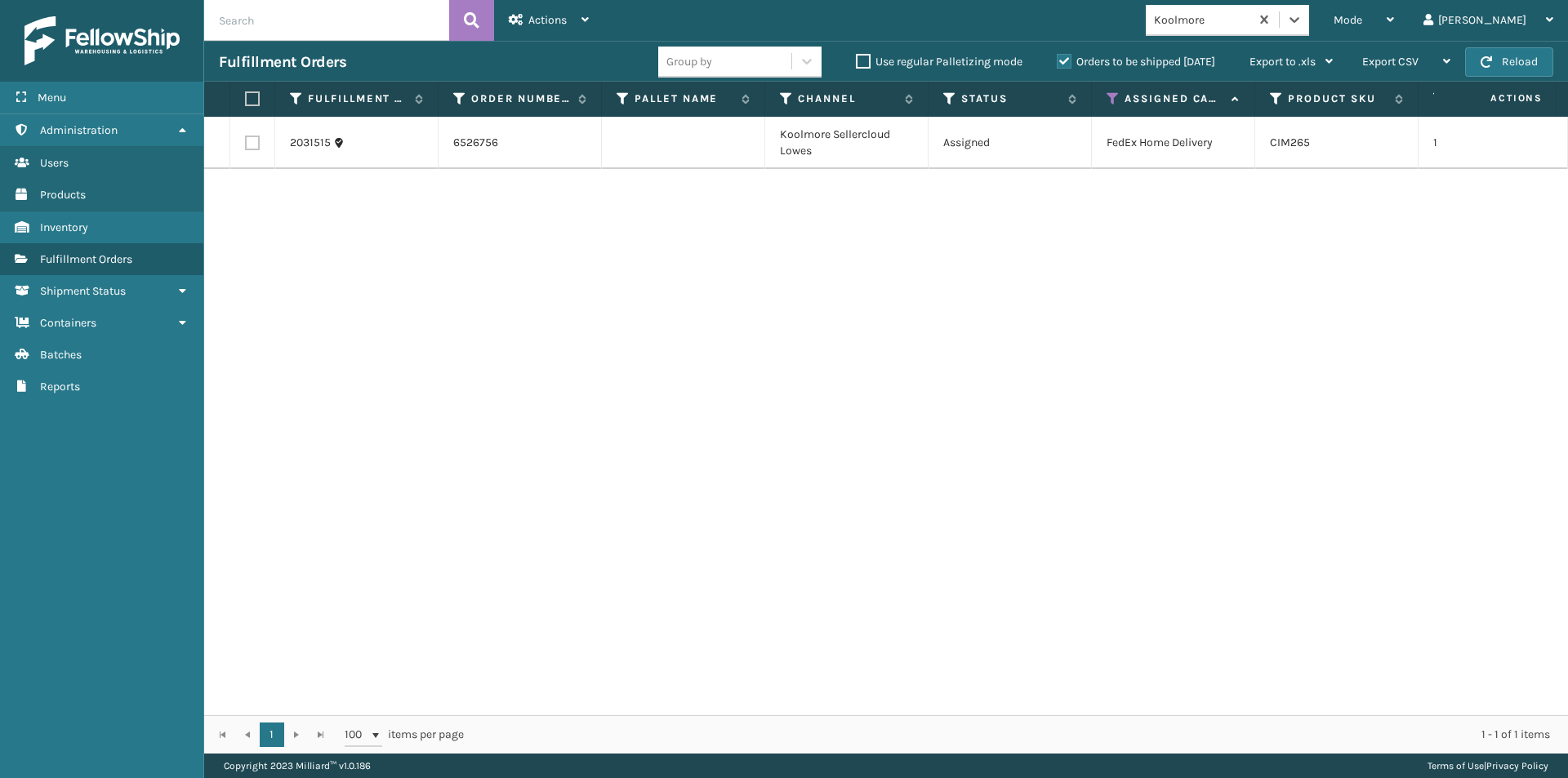
click at [249, 97] on label at bounding box center [250, 98] width 10 height 15
click at [246, 97] on input "checkbox" at bounding box center [245, 99] width 1 height 11
click at [581, 24] on icon at bounding box center [585, 19] width 7 height 12
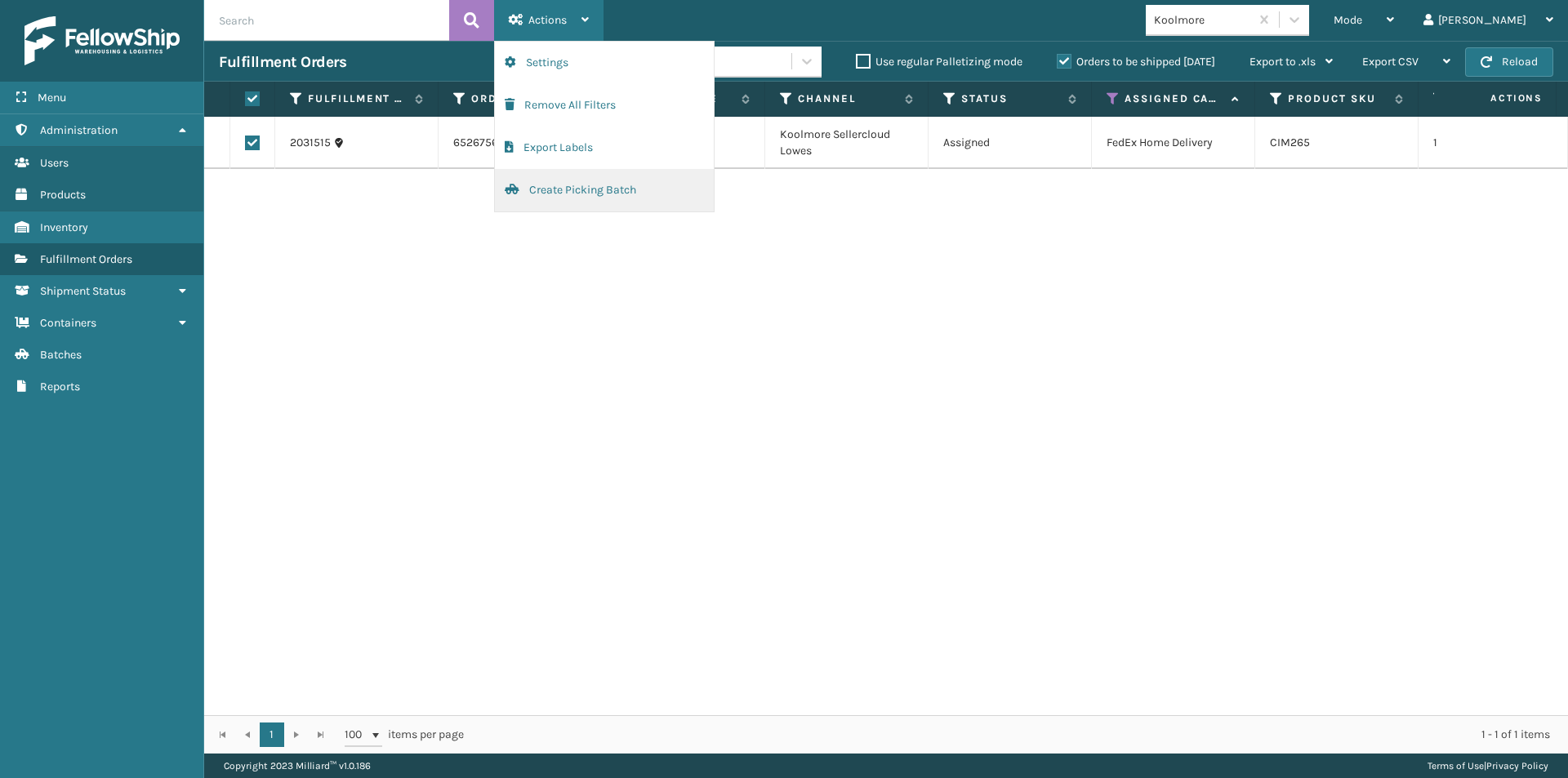
click at [568, 191] on button "Create Picking Batch" at bounding box center [603, 190] width 219 height 42
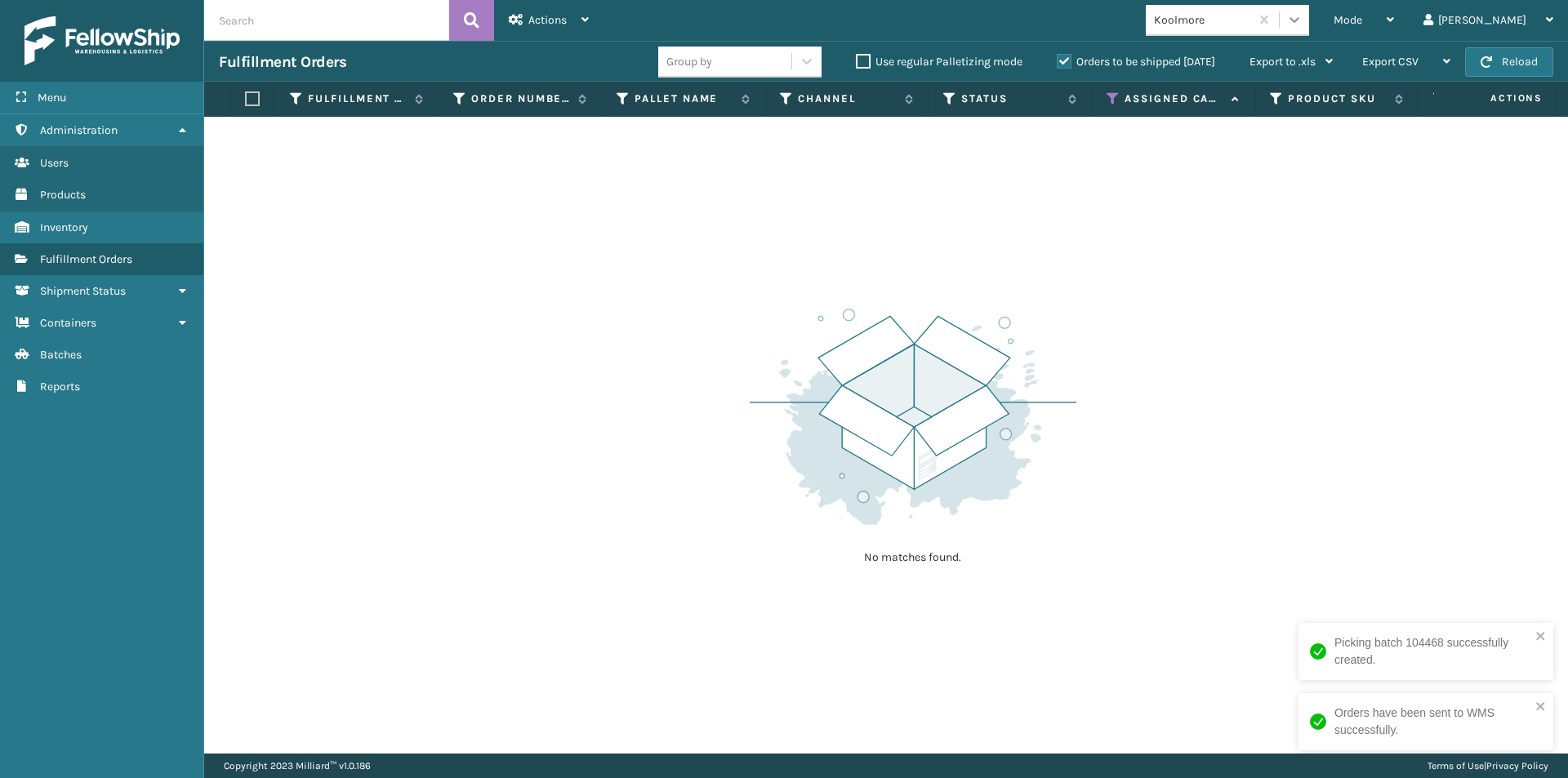
click at [1299, 19] on icon at bounding box center [1294, 19] width 10 height 5
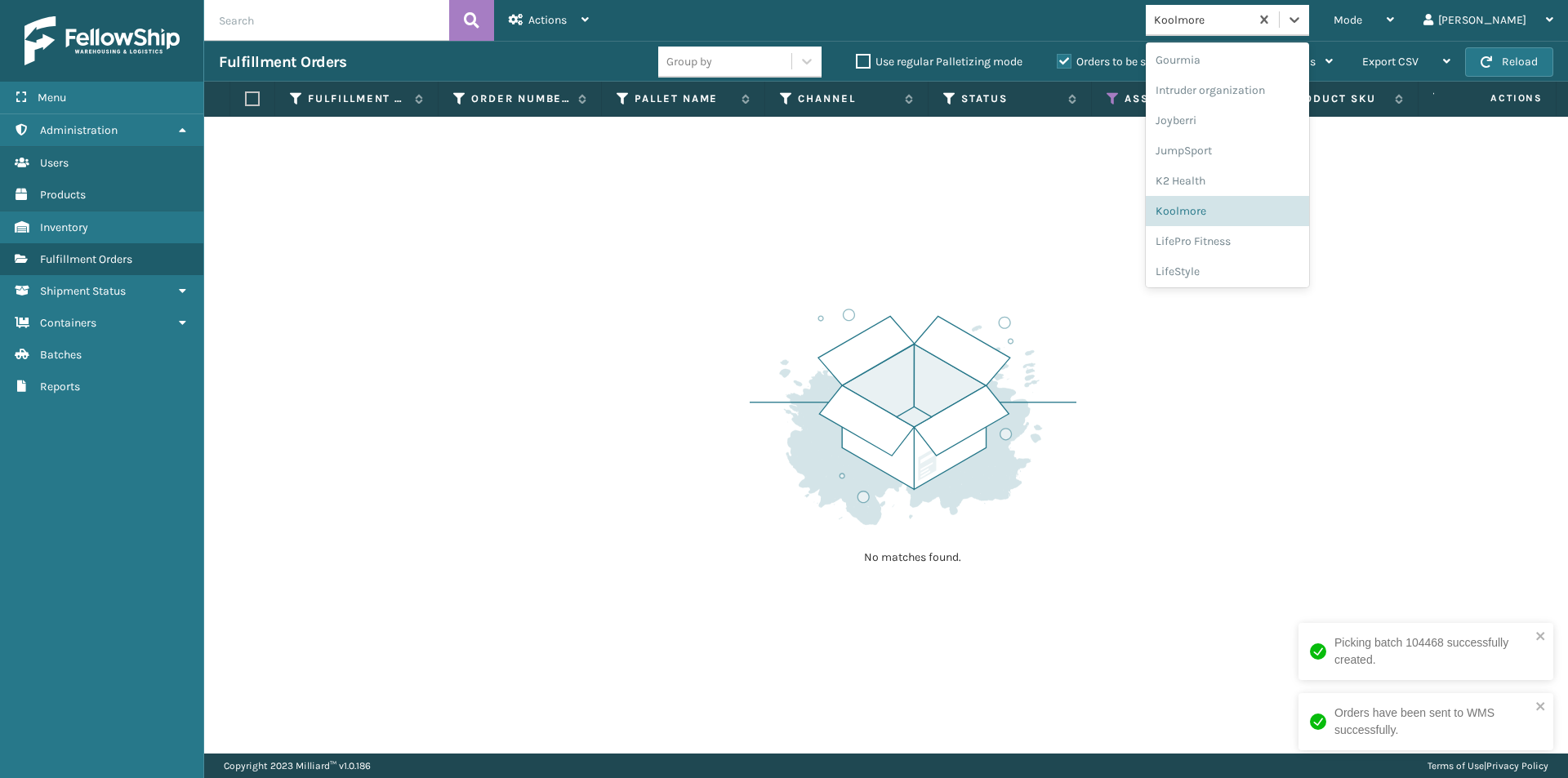
scroll to position [438, 0]
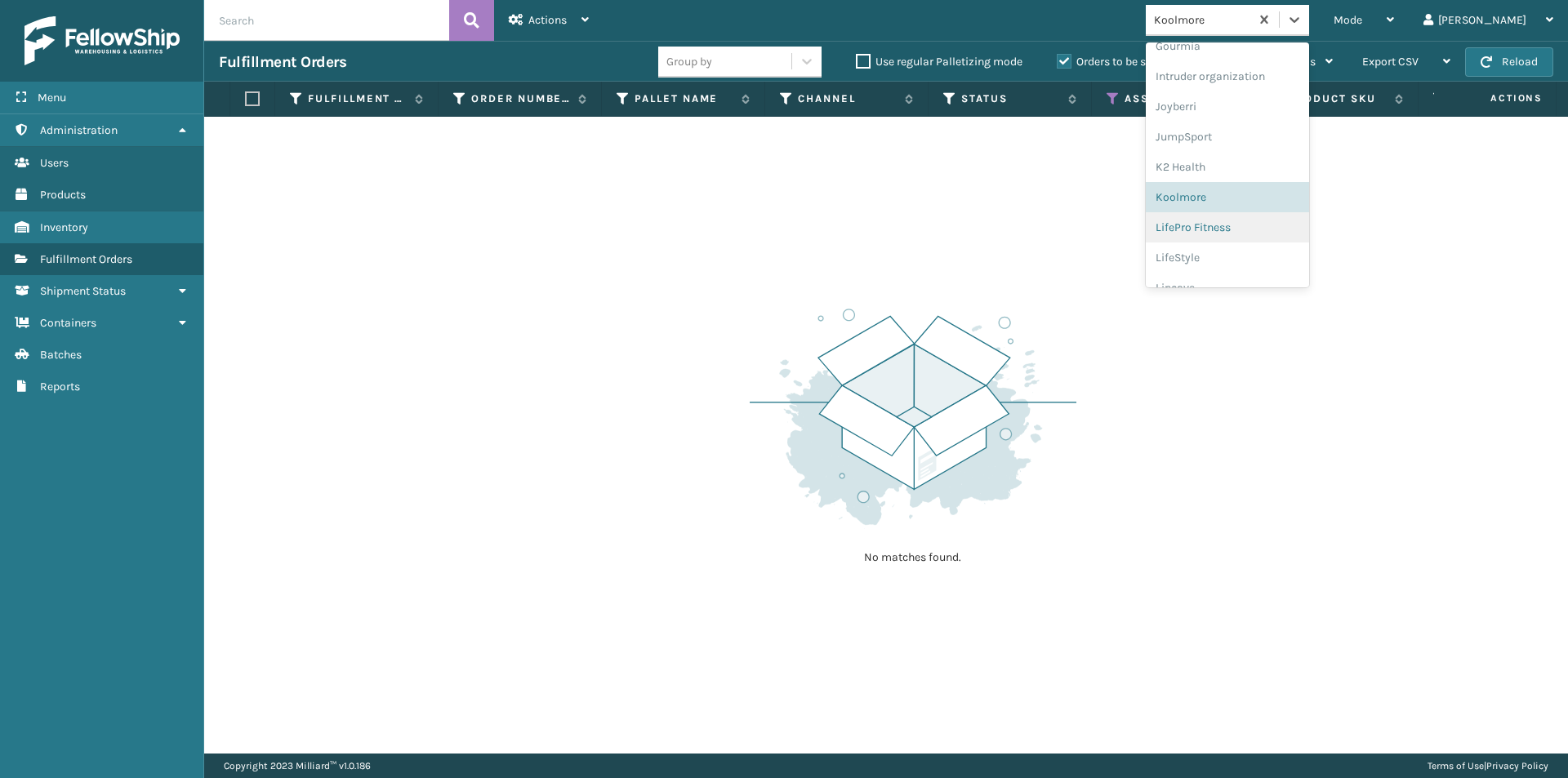
click at [1264, 232] on div "LifePro Fitness" at bounding box center [1227, 227] width 164 height 30
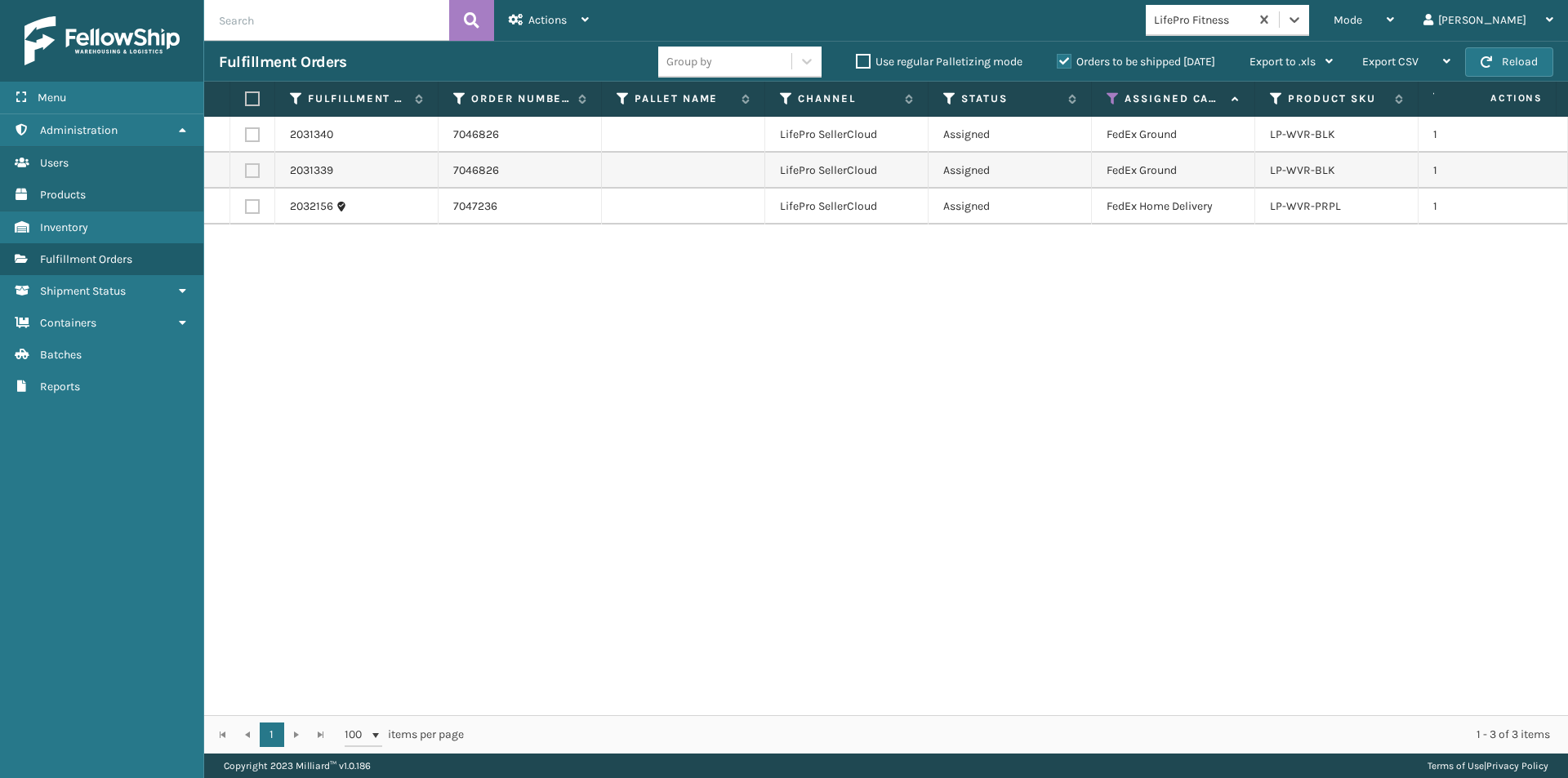
click at [247, 97] on label at bounding box center [250, 98] width 10 height 15
click at [246, 97] on input "checkbox" at bounding box center [245, 99] width 1 height 11
click at [581, 16] on icon at bounding box center [585, 19] width 7 height 12
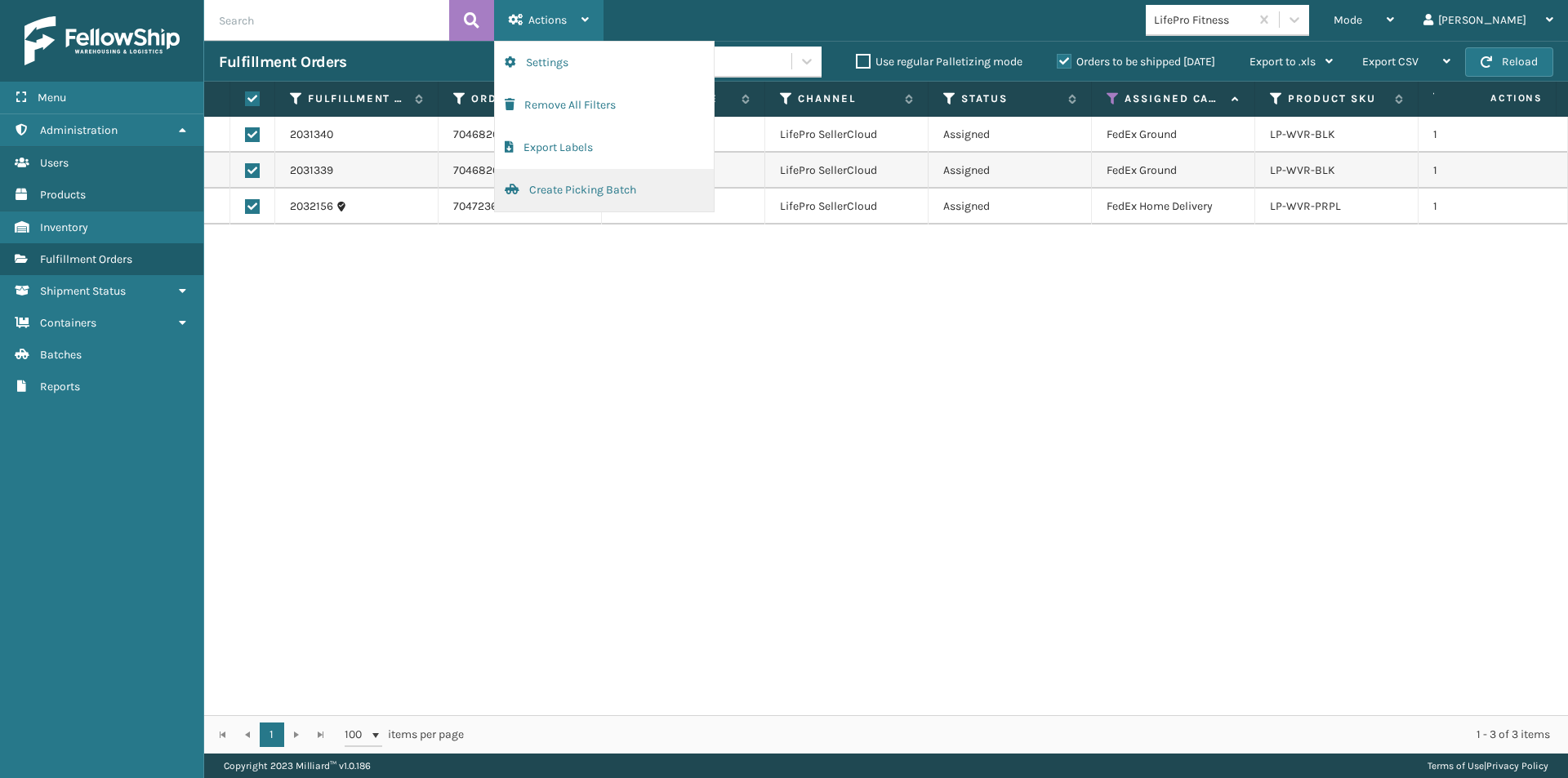
click at [566, 200] on button "Create Picking Batch" at bounding box center [603, 190] width 219 height 42
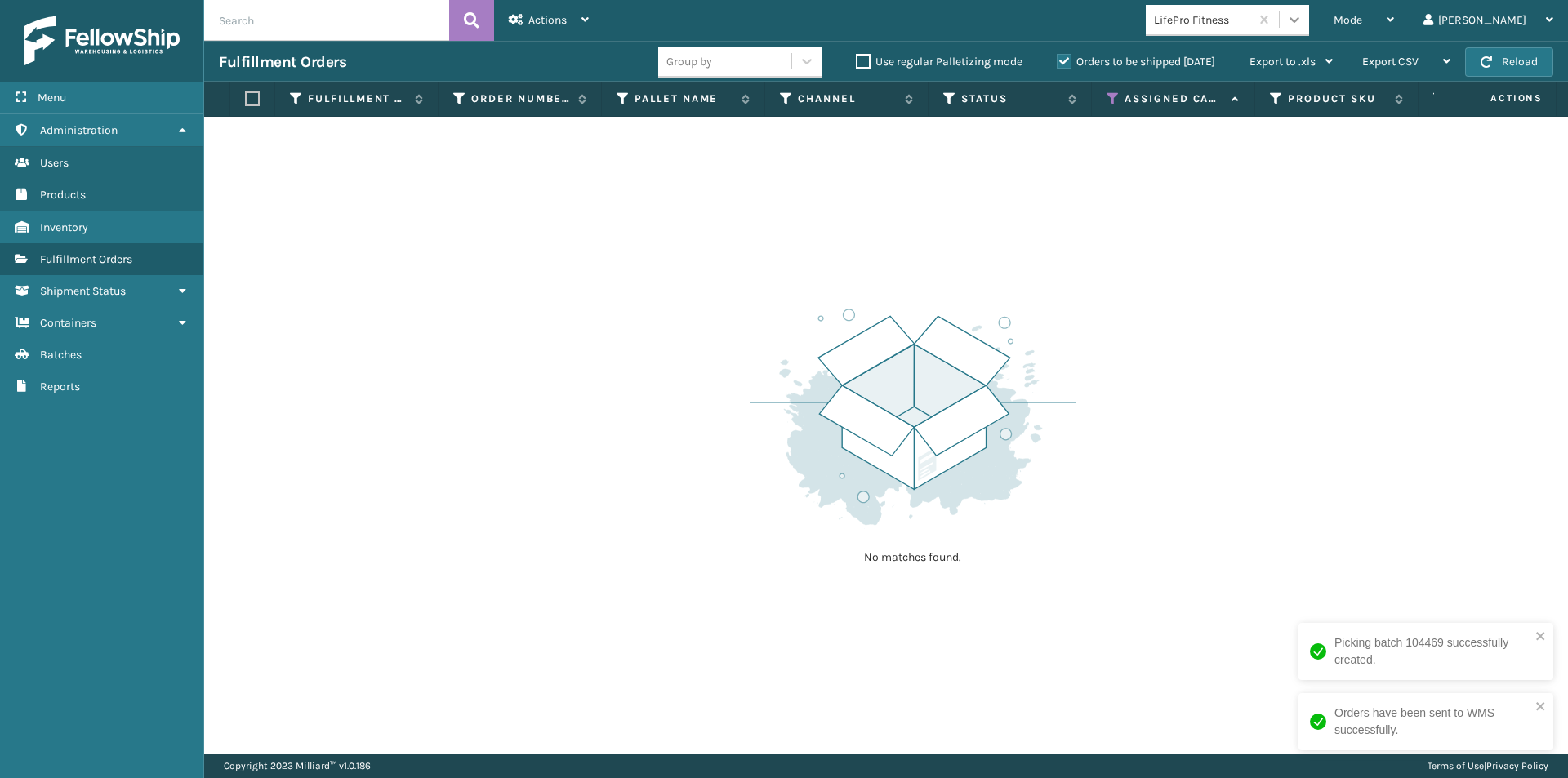
click at [1303, 19] on icon at bounding box center [1294, 19] width 16 height 16
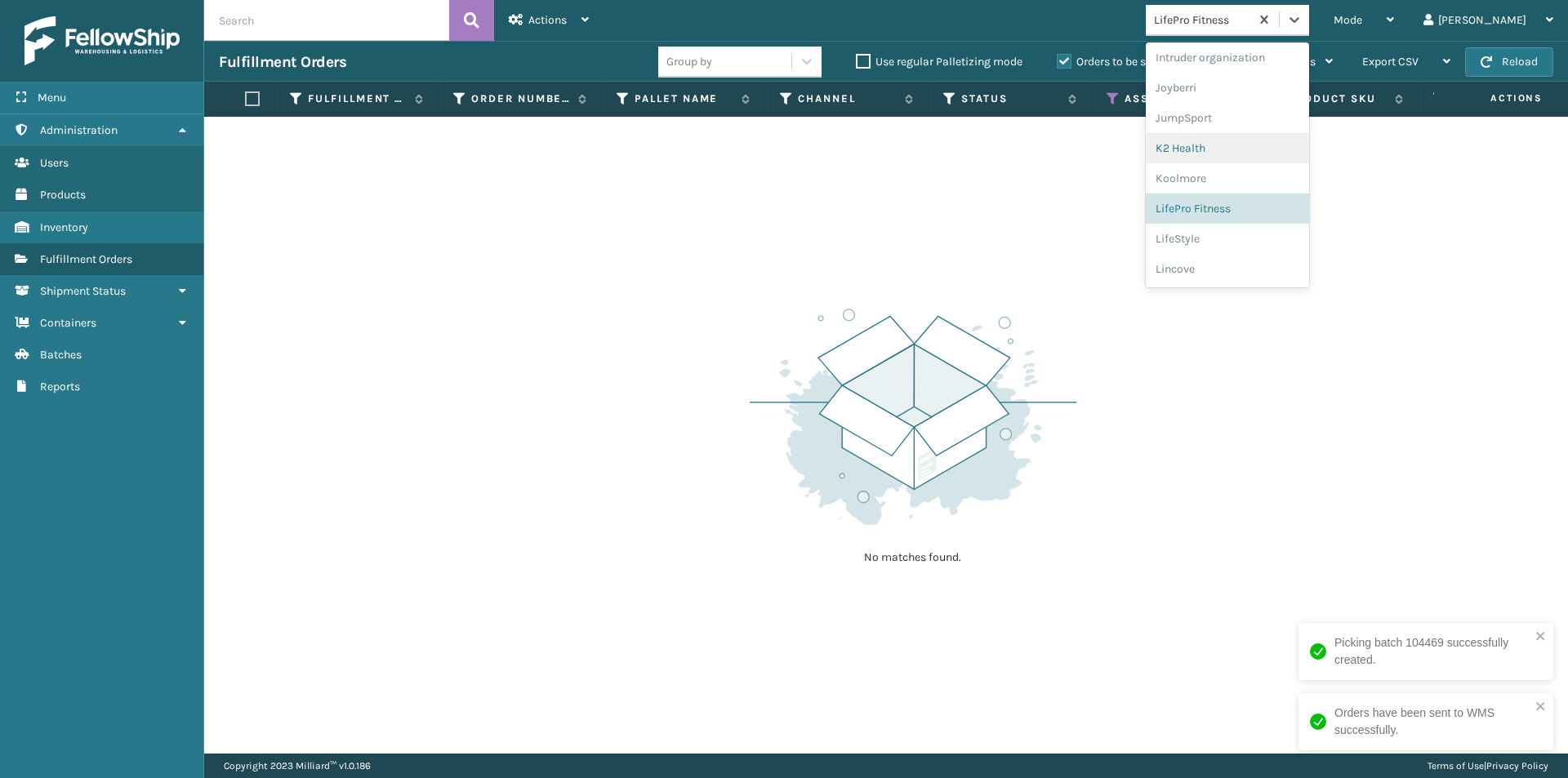
scroll to position [484, 0]
click at [1249, 204] on div "LifeStyle" at bounding box center [1227, 211] width 164 height 30
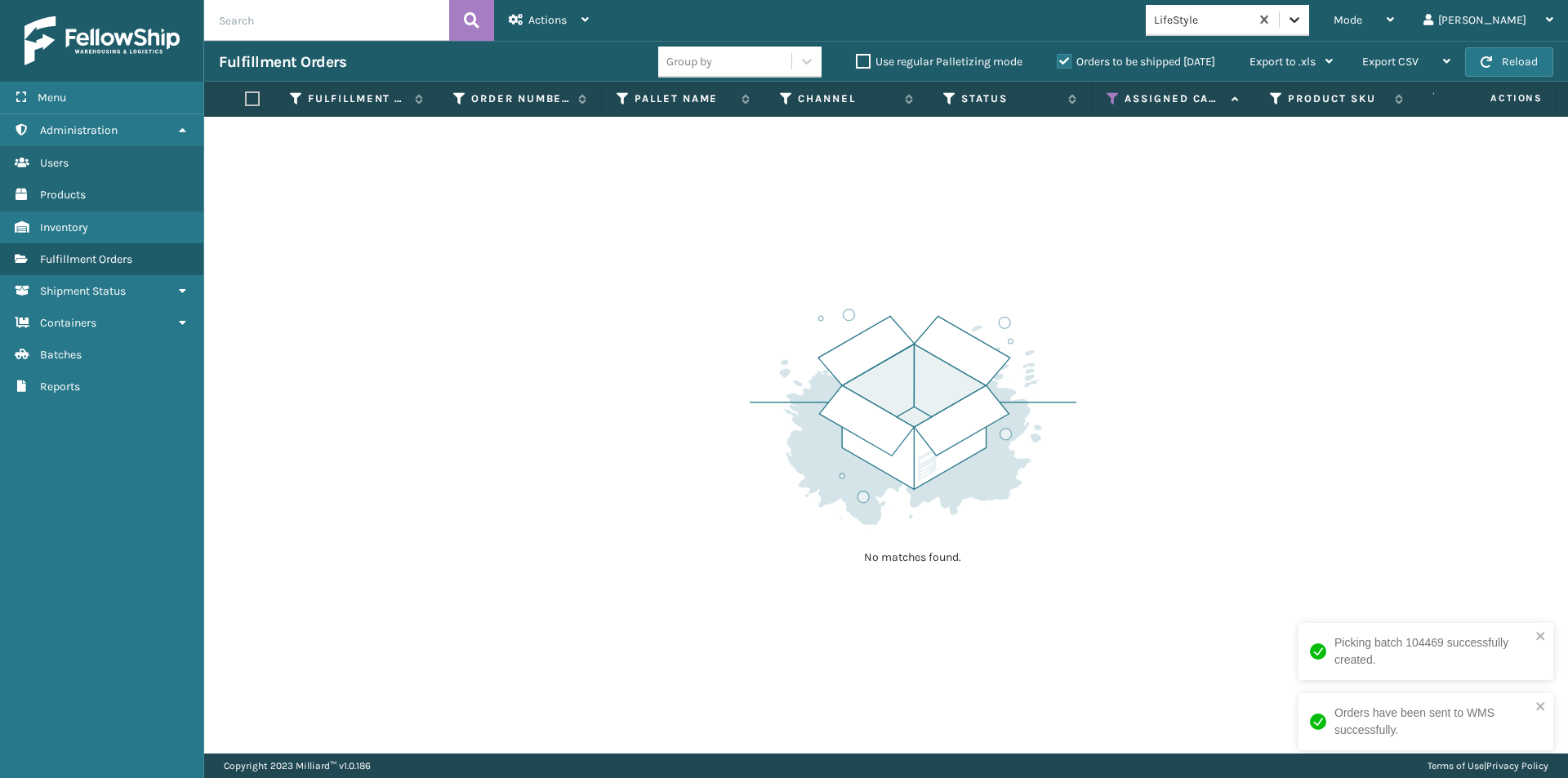
click at [1303, 17] on icon at bounding box center [1294, 19] width 16 height 16
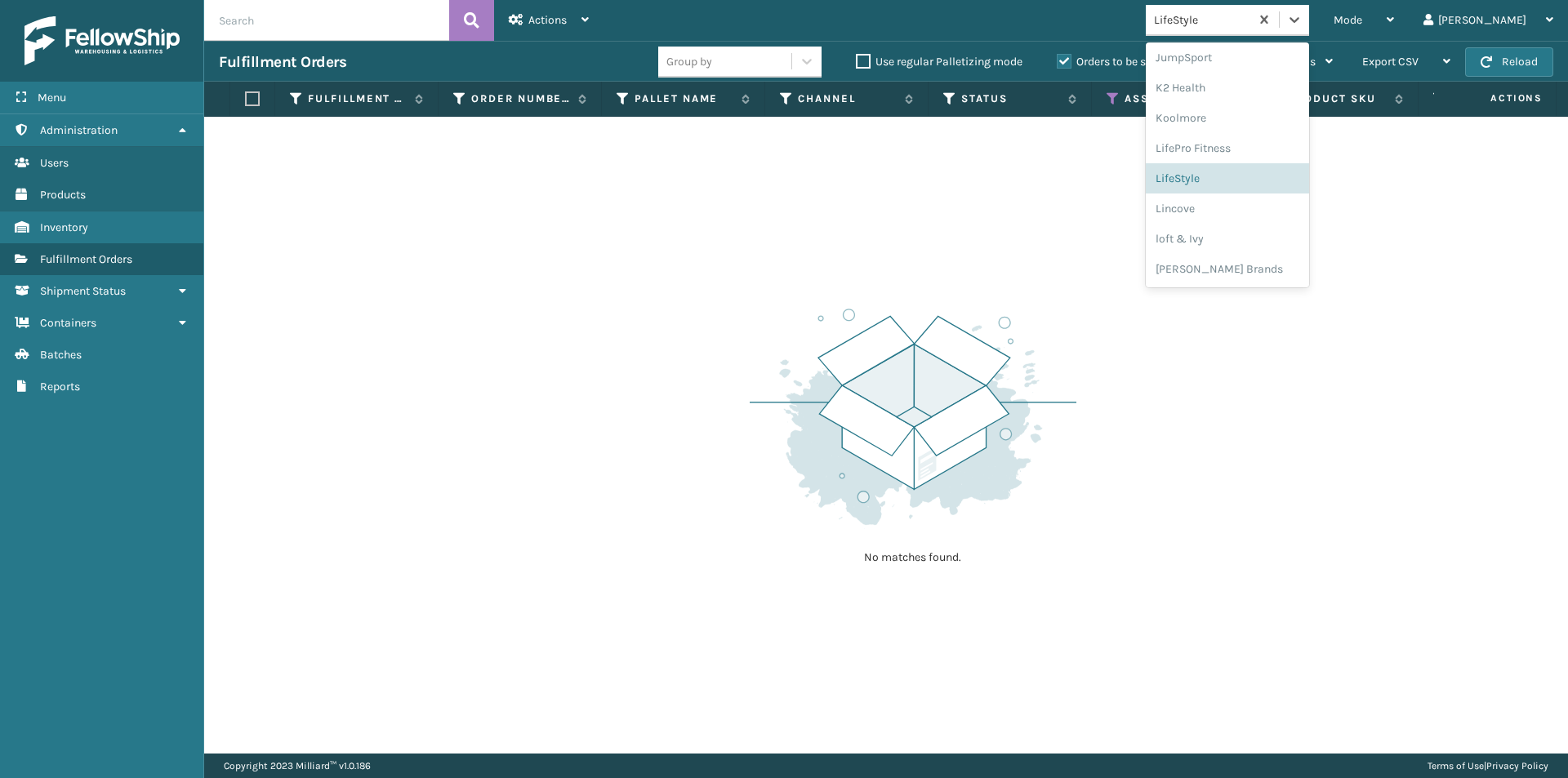
scroll to position [581, 0]
click at [1264, 155] on div "Lincove" at bounding box center [1227, 145] width 164 height 30
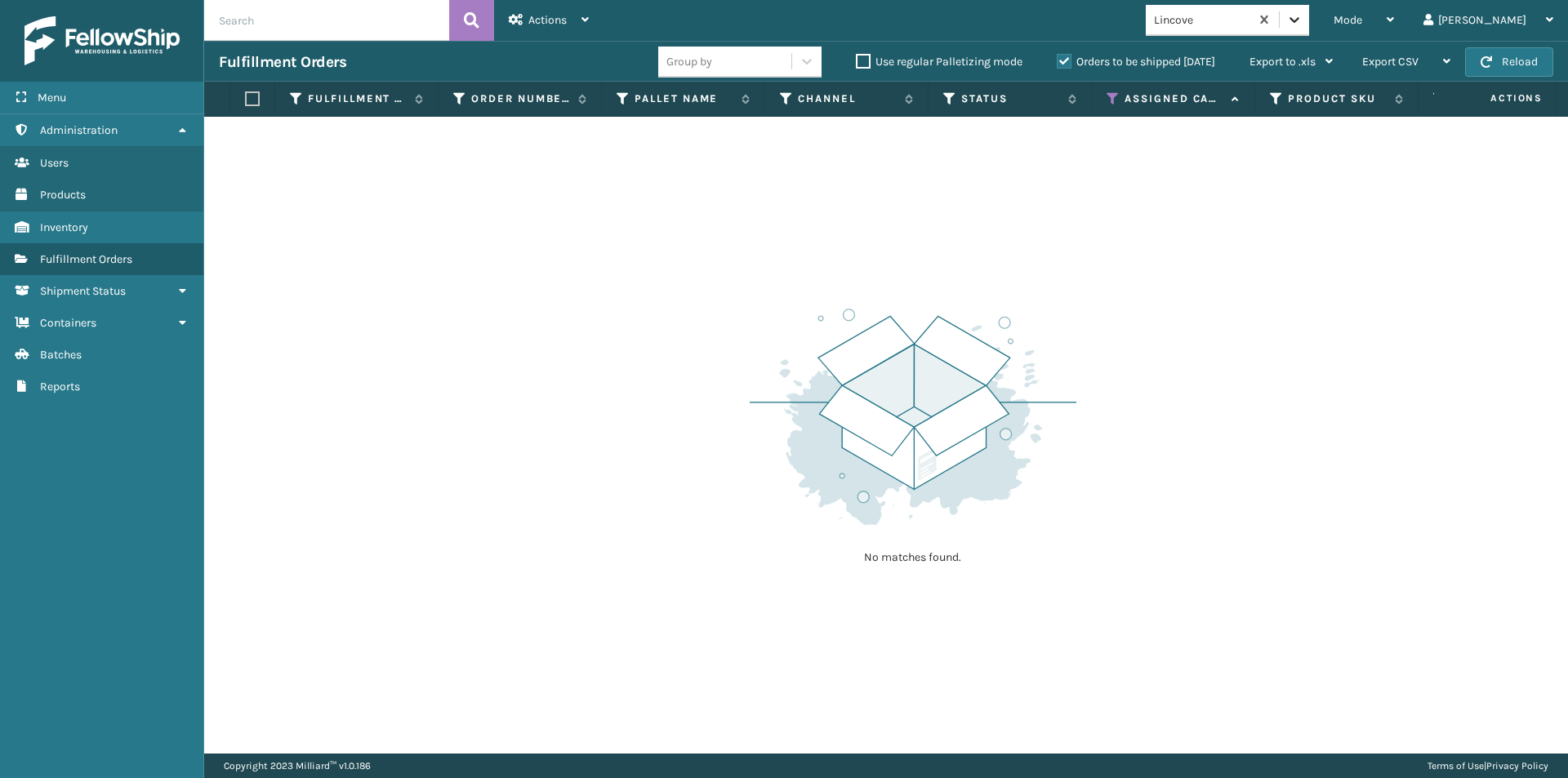
click at [1303, 23] on icon at bounding box center [1294, 19] width 16 height 16
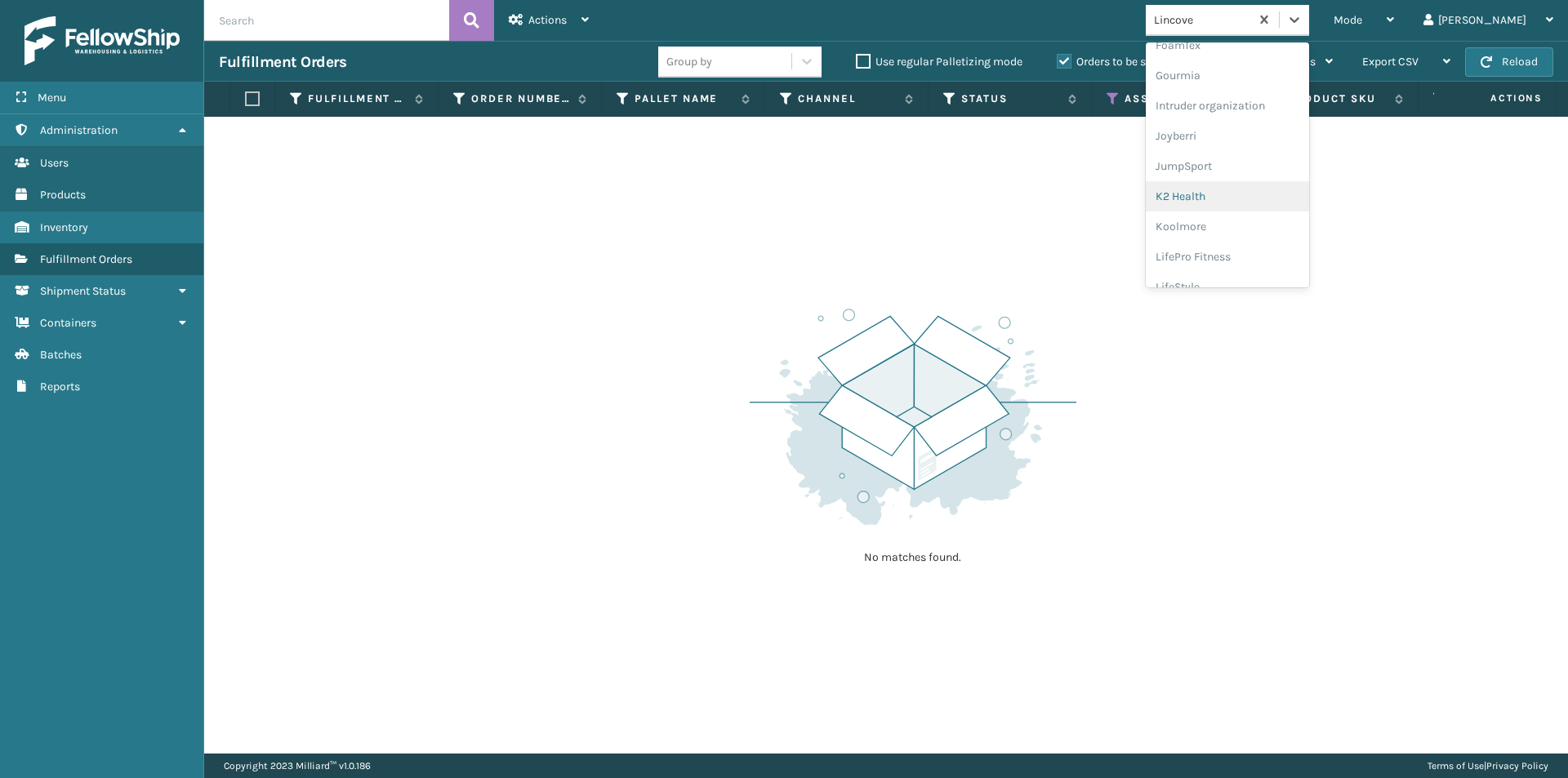
scroll to position [490, 0]
click at [1267, 265] on div "loft & Ivy" at bounding box center [1227, 266] width 164 height 30
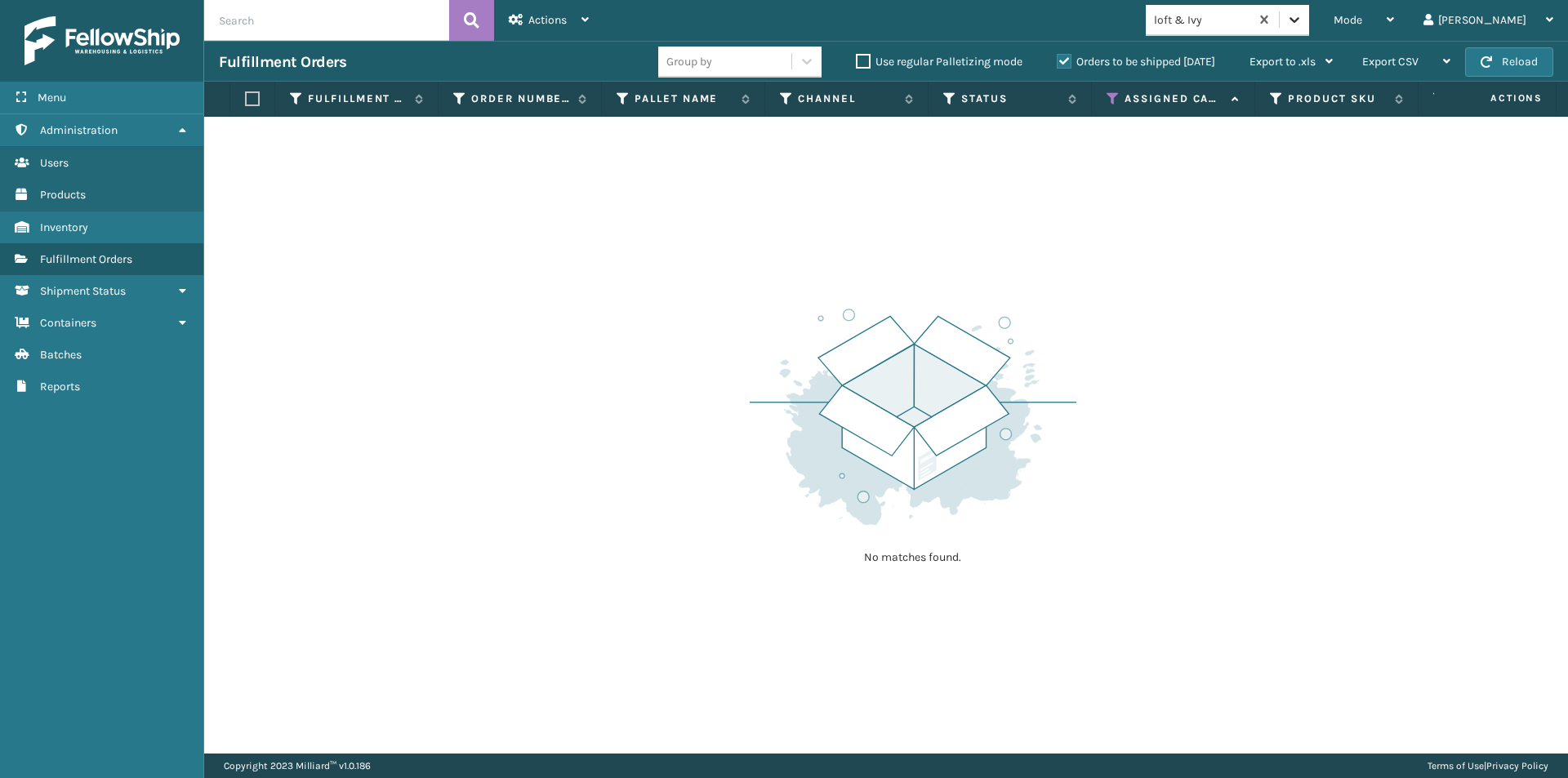
click at [1309, 25] on div at bounding box center [1294, 19] width 29 height 29
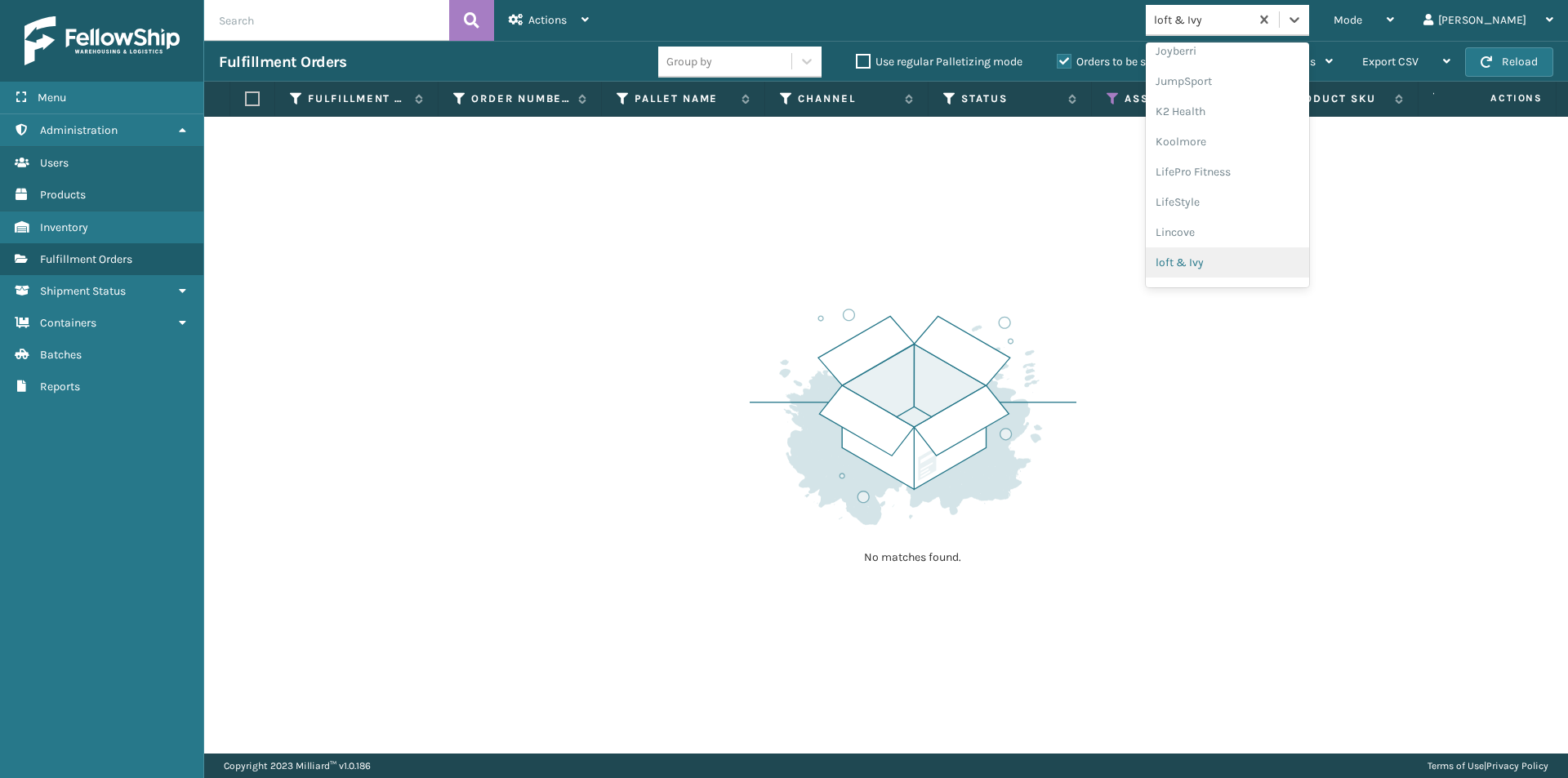
scroll to position [517, 0]
click at [1290, 267] on div "[PERSON_NAME] Brands" at bounding box center [1227, 269] width 164 height 30
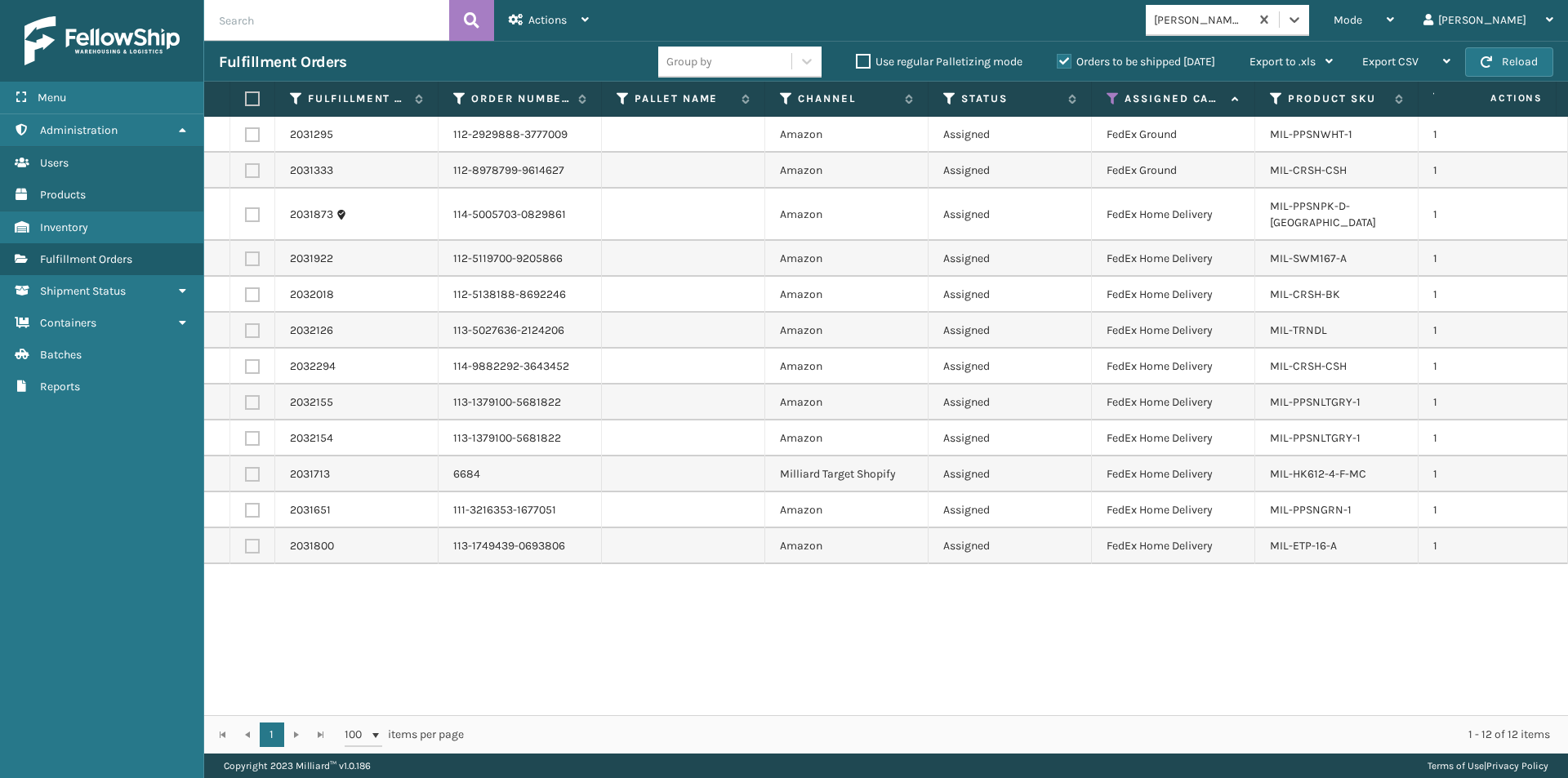
click at [250, 99] on label at bounding box center [250, 98] width 10 height 15
click at [246, 99] on input "checkbox" at bounding box center [245, 99] width 1 height 11
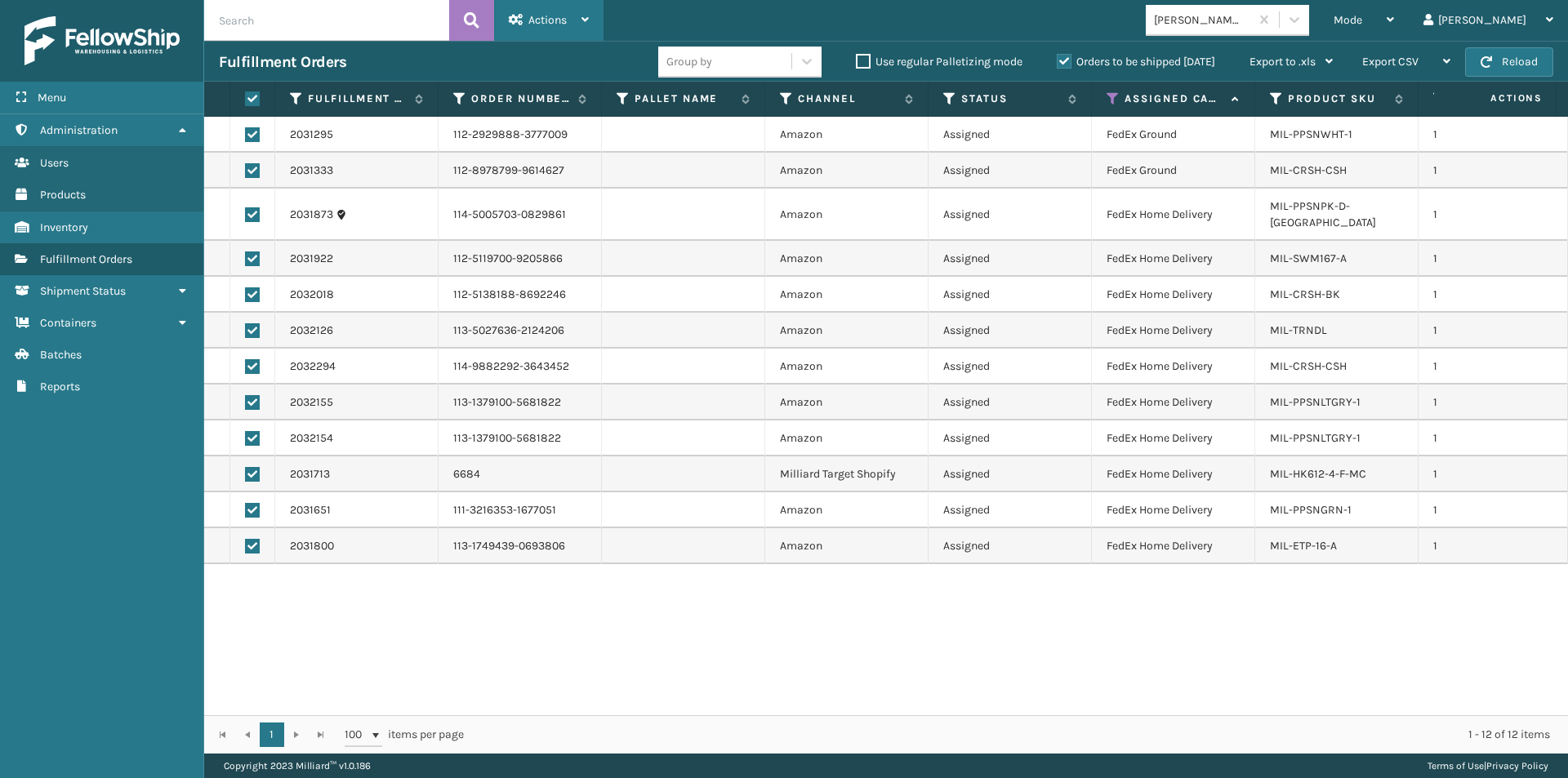
click at [584, 14] on icon at bounding box center [585, 19] width 7 height 12
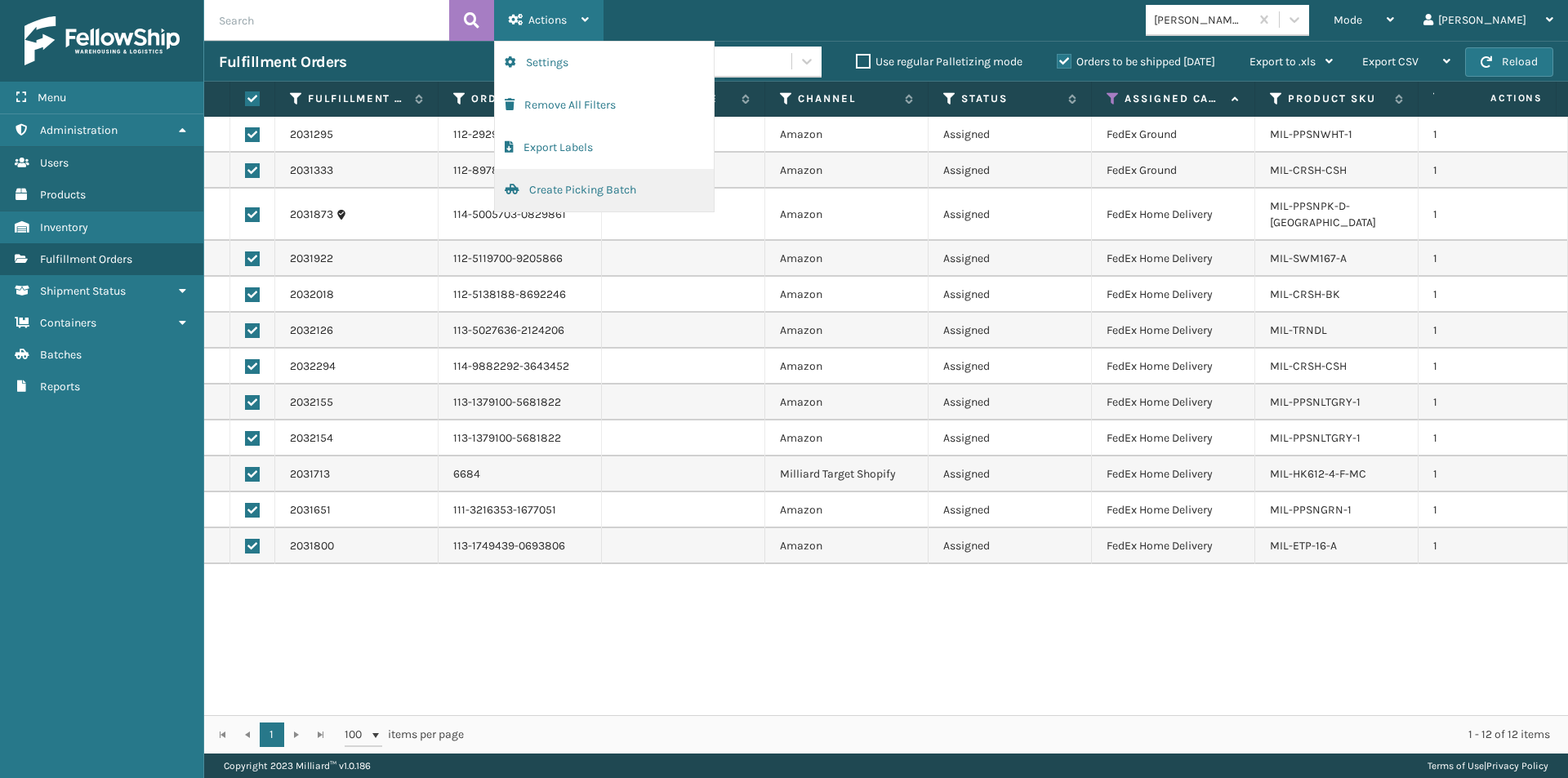
click at [585, 190] on button "Create Picking Batch" at bounding box center [603, 190] width 219 height 42
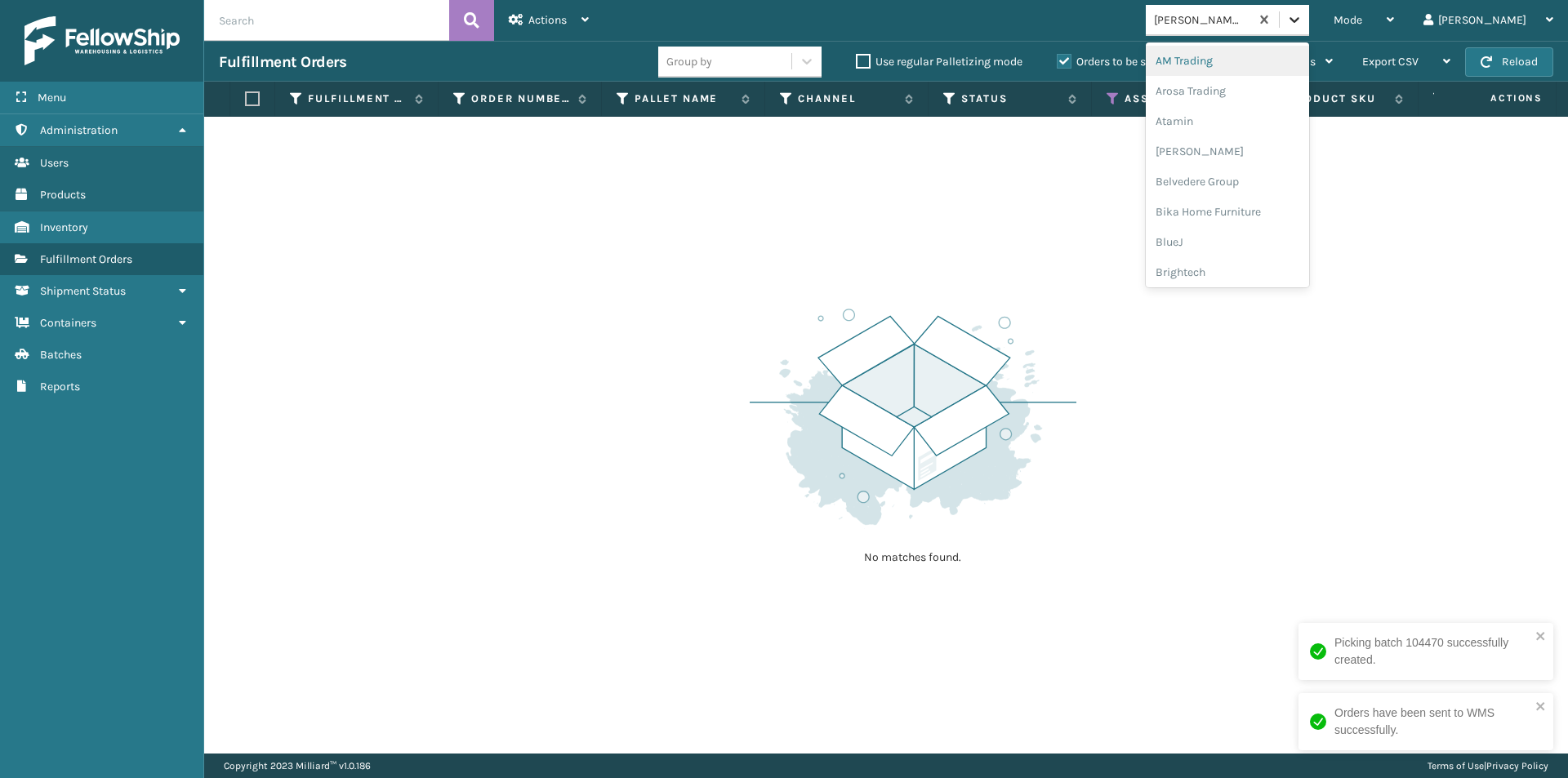
click at [1303, 16] on icon at bounding box center [1294, 19] width 16 height 16
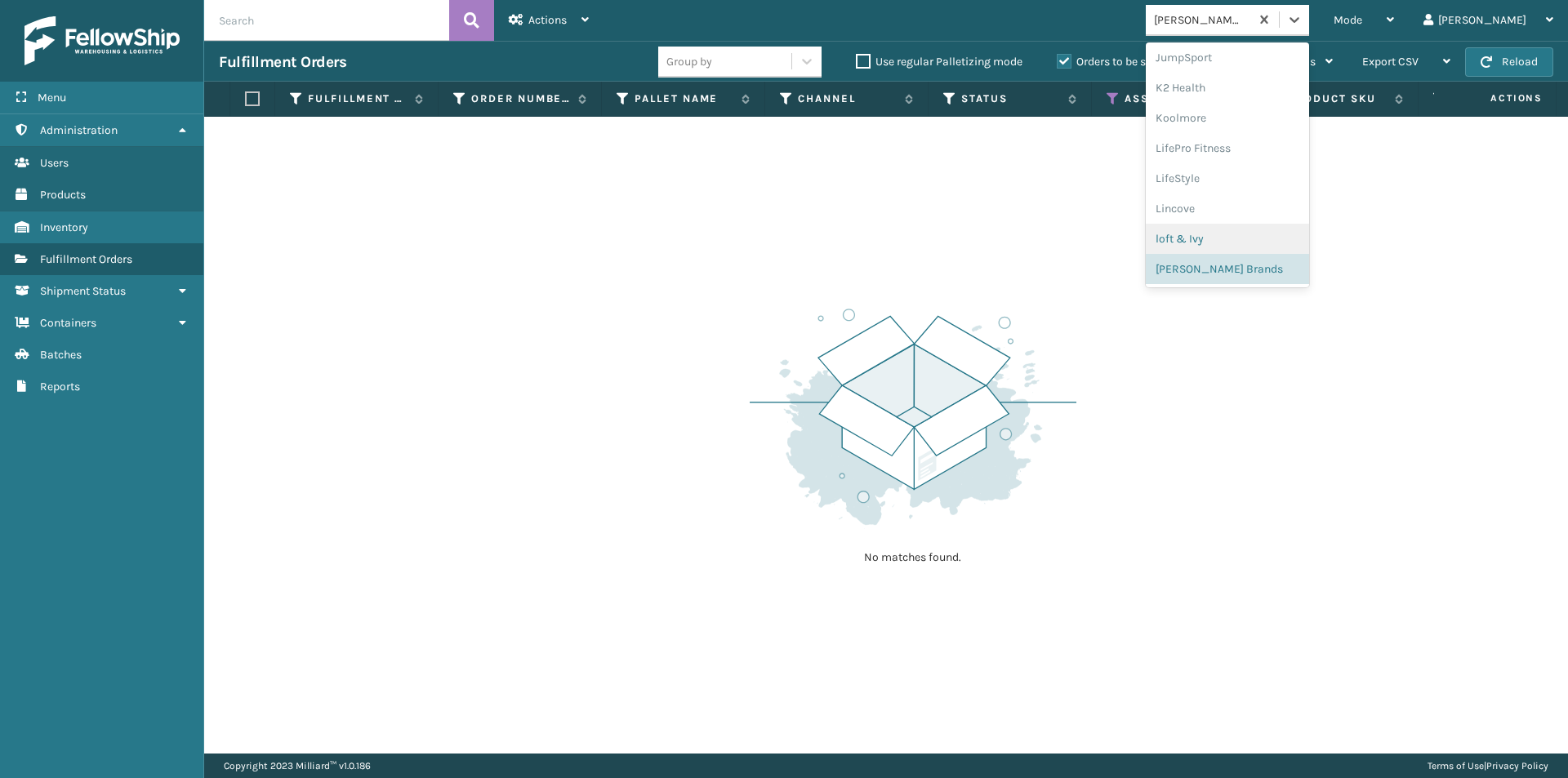
scroll to position [598, 0]
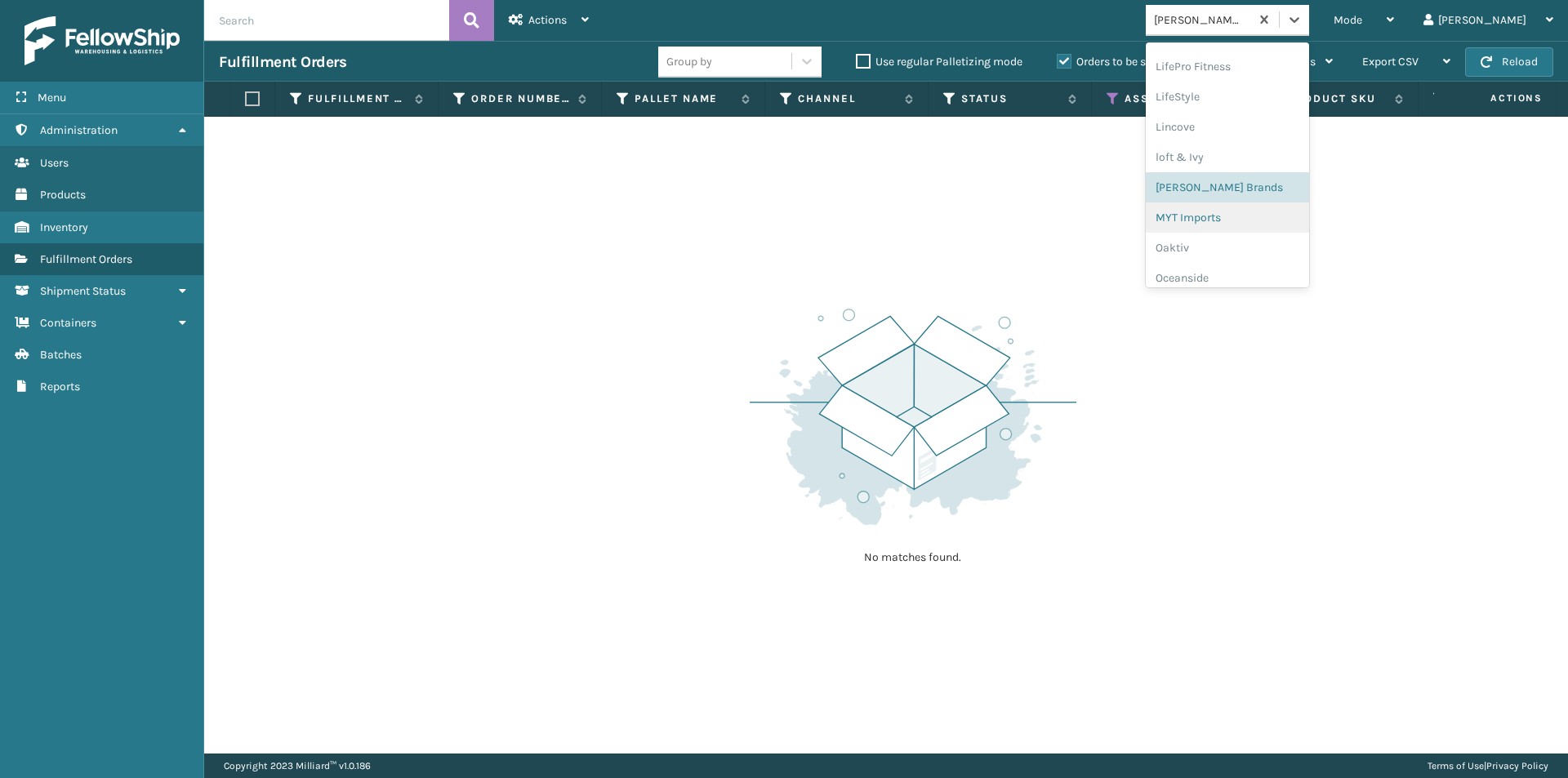
click at [1273, 229] on div "MYT Imports" at bounding box center [1227, 218] width 164 height 30
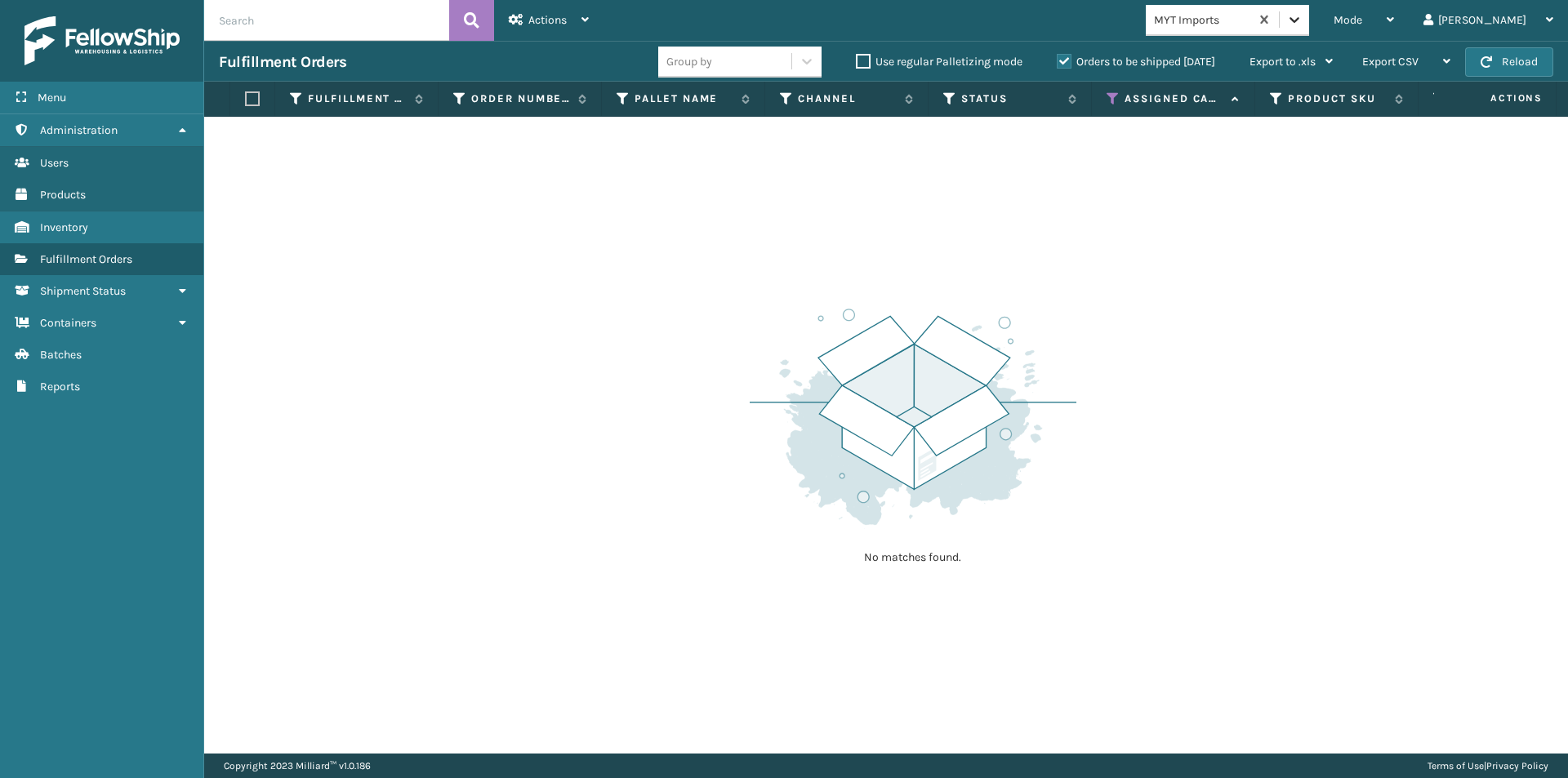
click at [1303, 16] on icon at bounding box center [1294, 19] width 16 height 16
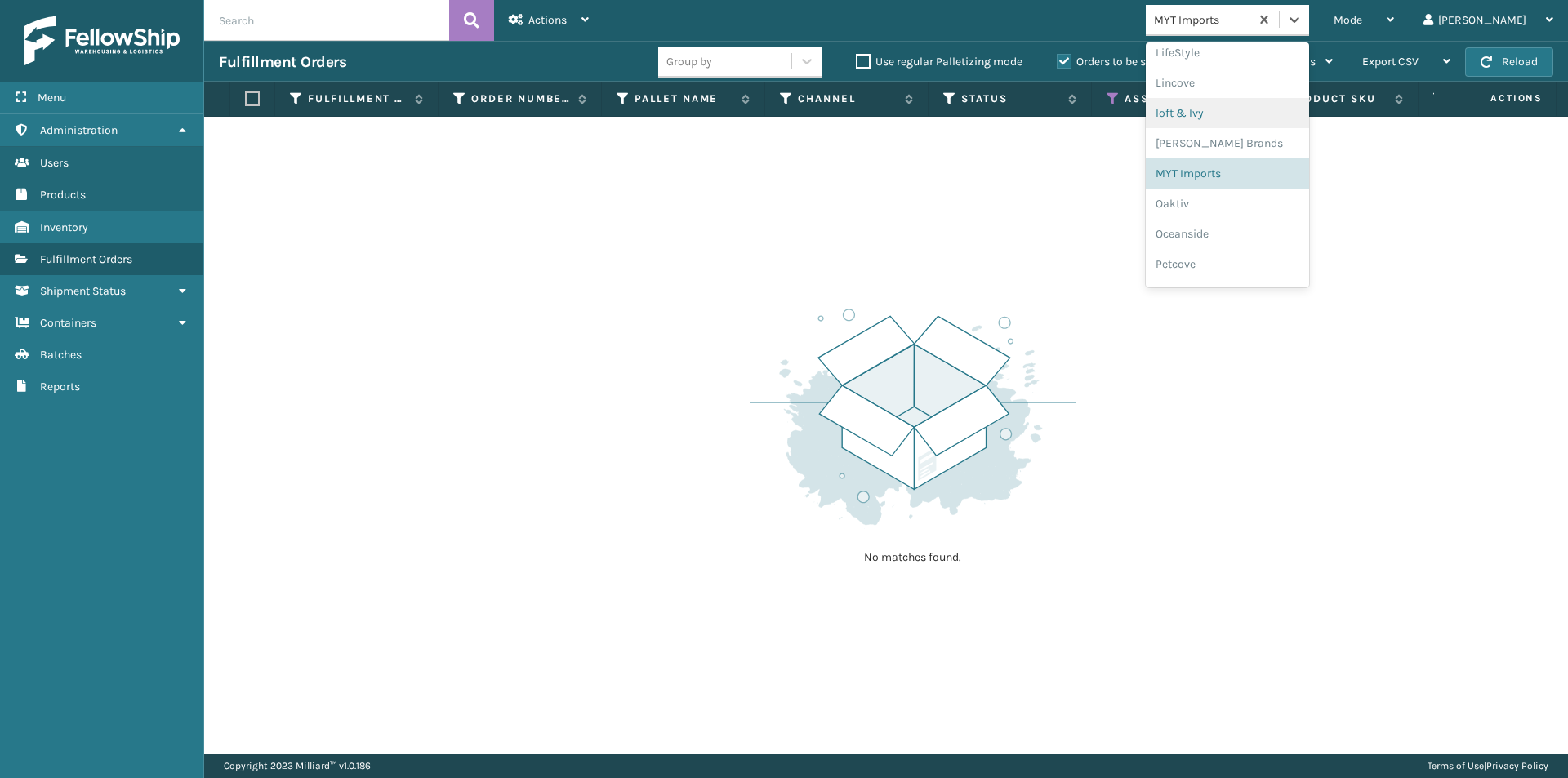
scroll to position [681, 0]
click at [1244, 177] on div "Oaktiv" at bounding box center [1227, 166] width 164 height 30
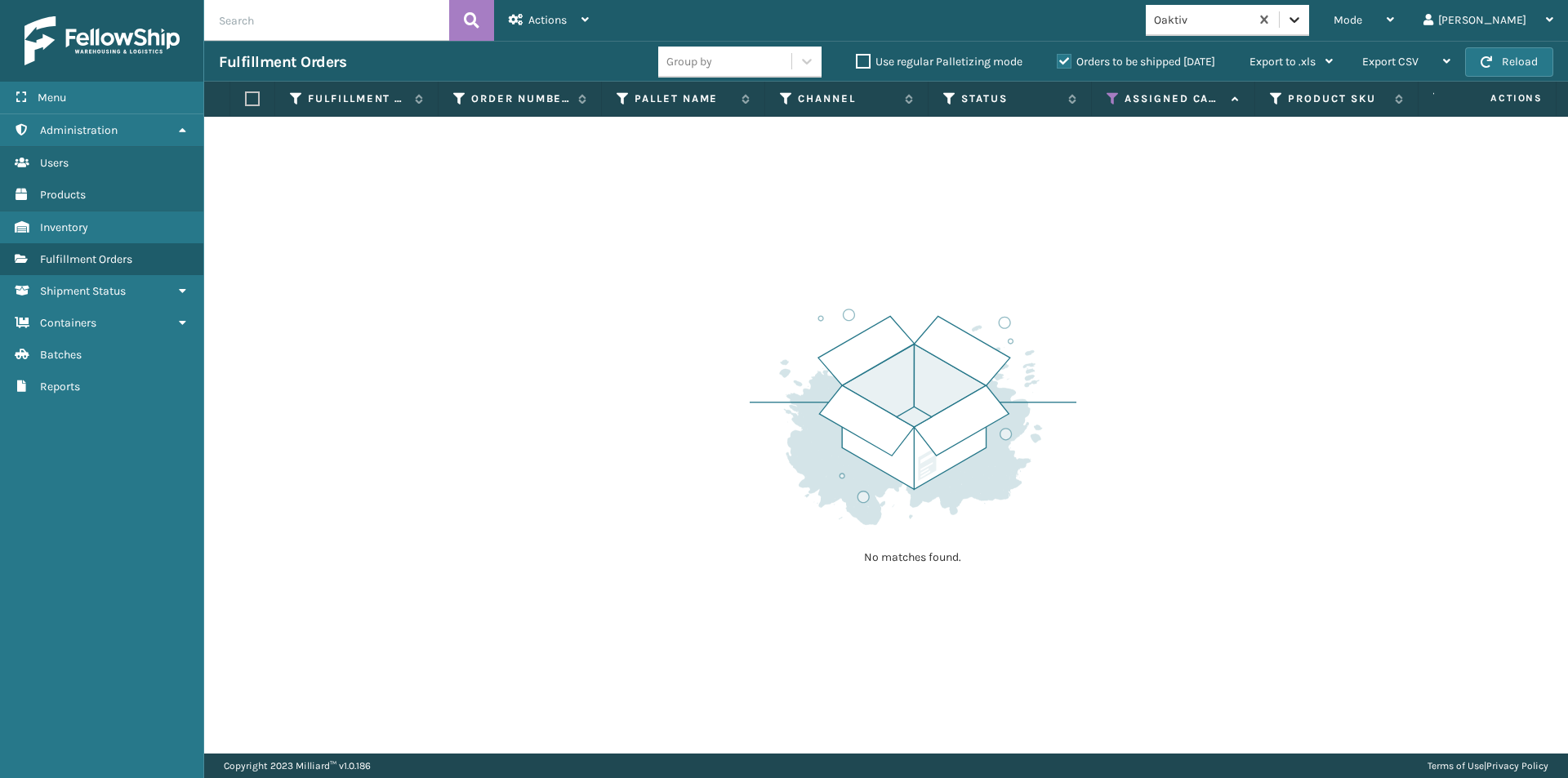
drag, startPoint x: 1349, startPoint y: 13, endPoint x: 1350, endPoint y: 25, distance: 12.0
click at [1303, 13] on icon at bounding box center [1294, 19] width 16 height 16
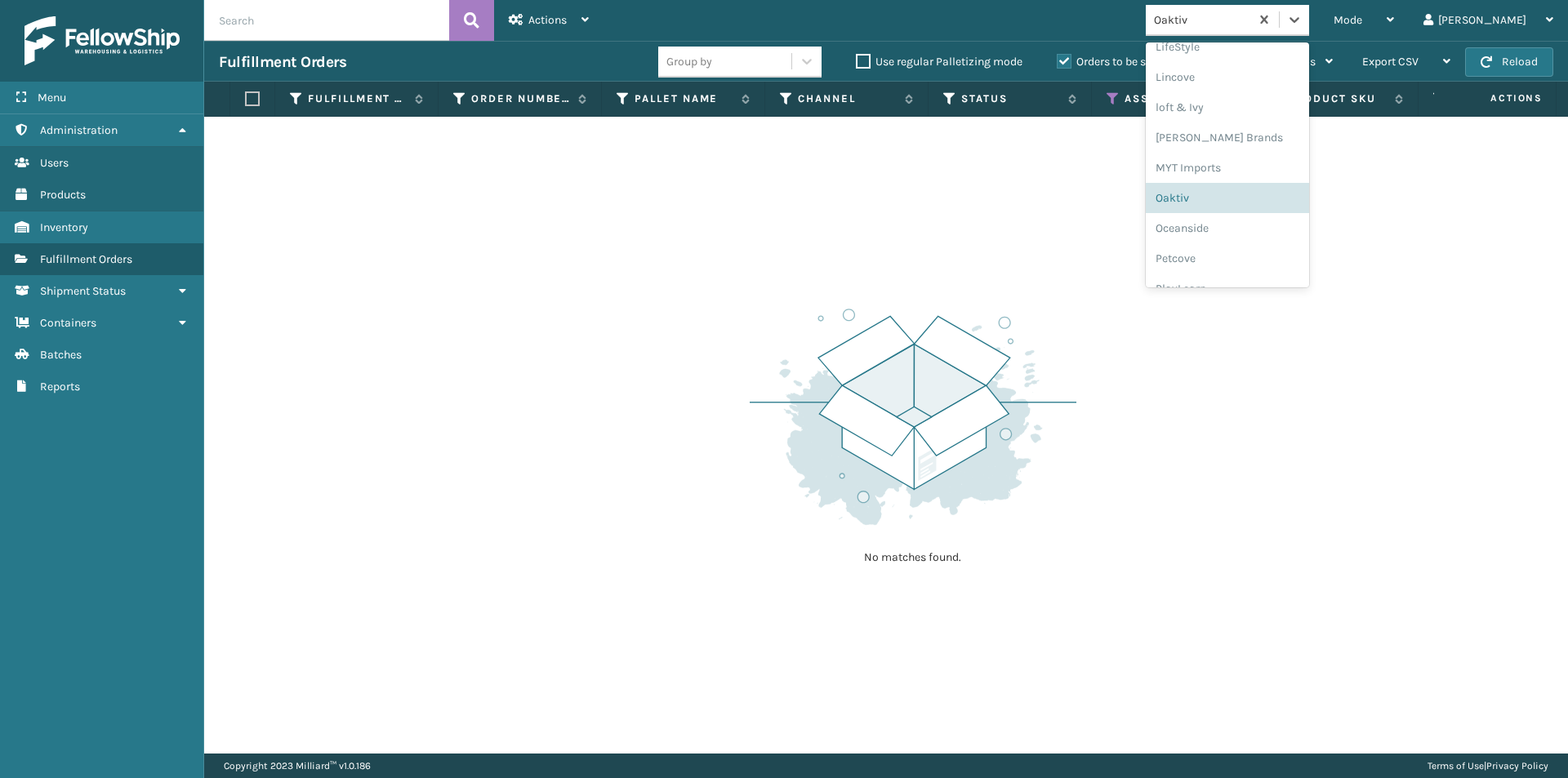
scroll to position [677, 0]
click at [1261, 208] on div "Oceanside" at bounding box center [1227, 200] width 164 height 30
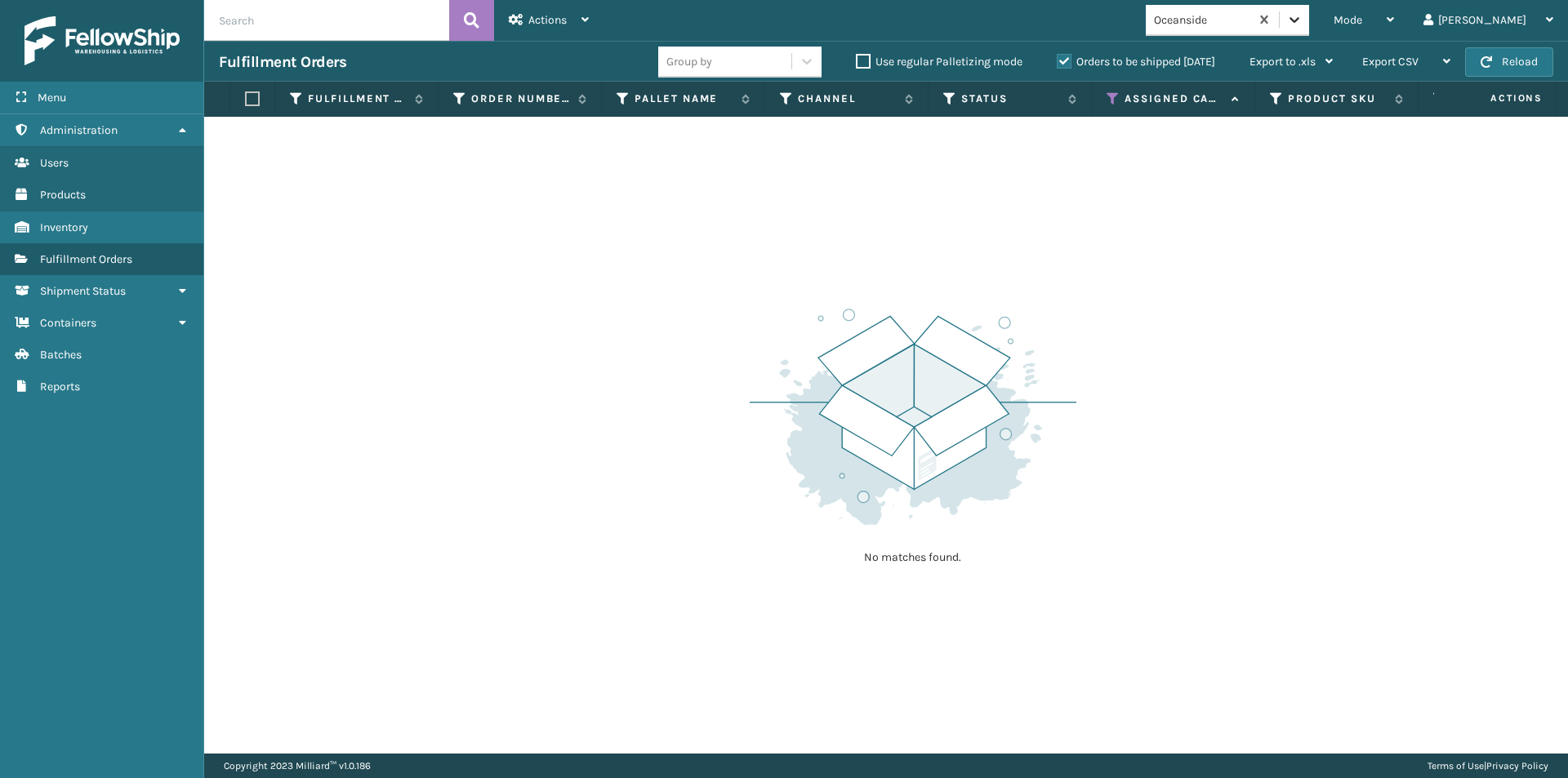
click at [1303, 17] on icon at bounding box center [1294, 19] width 16 height 16
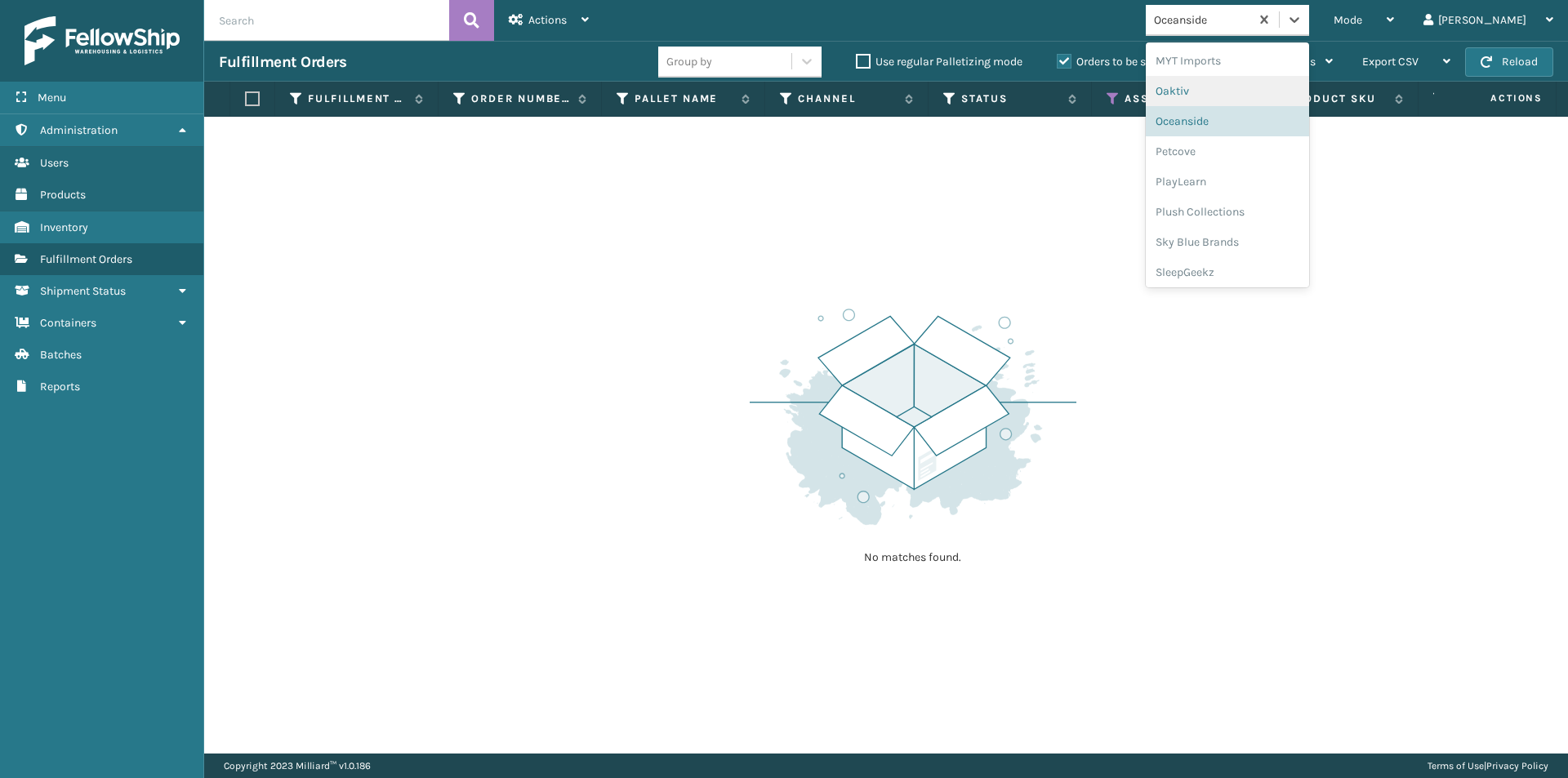
scroll to position [762, 0]
click at [1253, 153] on div "Petcove" at bounding box center [1227, 145] width 164 height 30
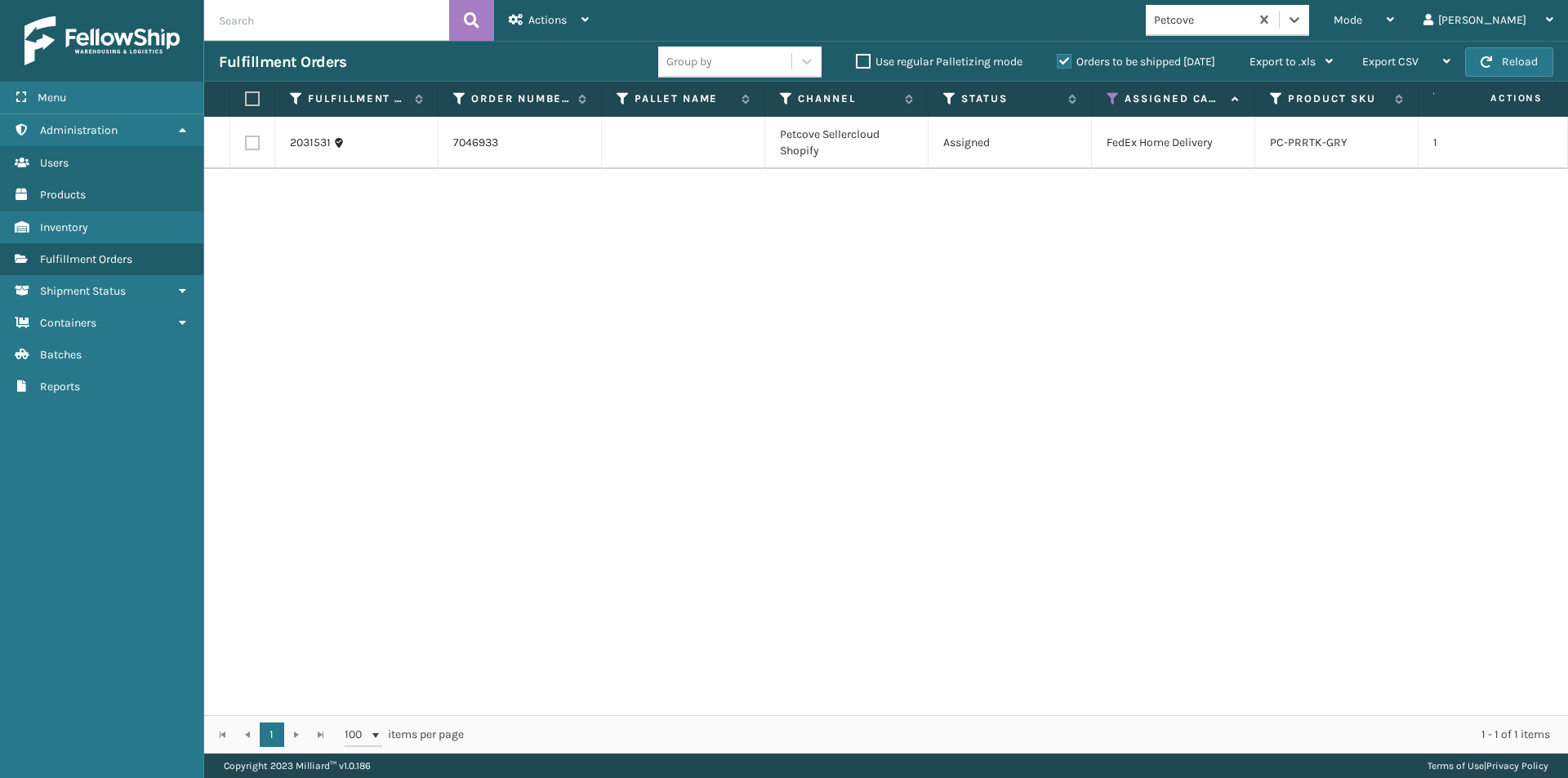
click at [255, 101] on label at bounding box center [250, 98] width 10 height 15
click at [246, 101] on input "checkbox" at bounding box center [245, 99] width 1 height 11
click at [584, 20] on icon at bounding box center [585, 19] width 7 height 12
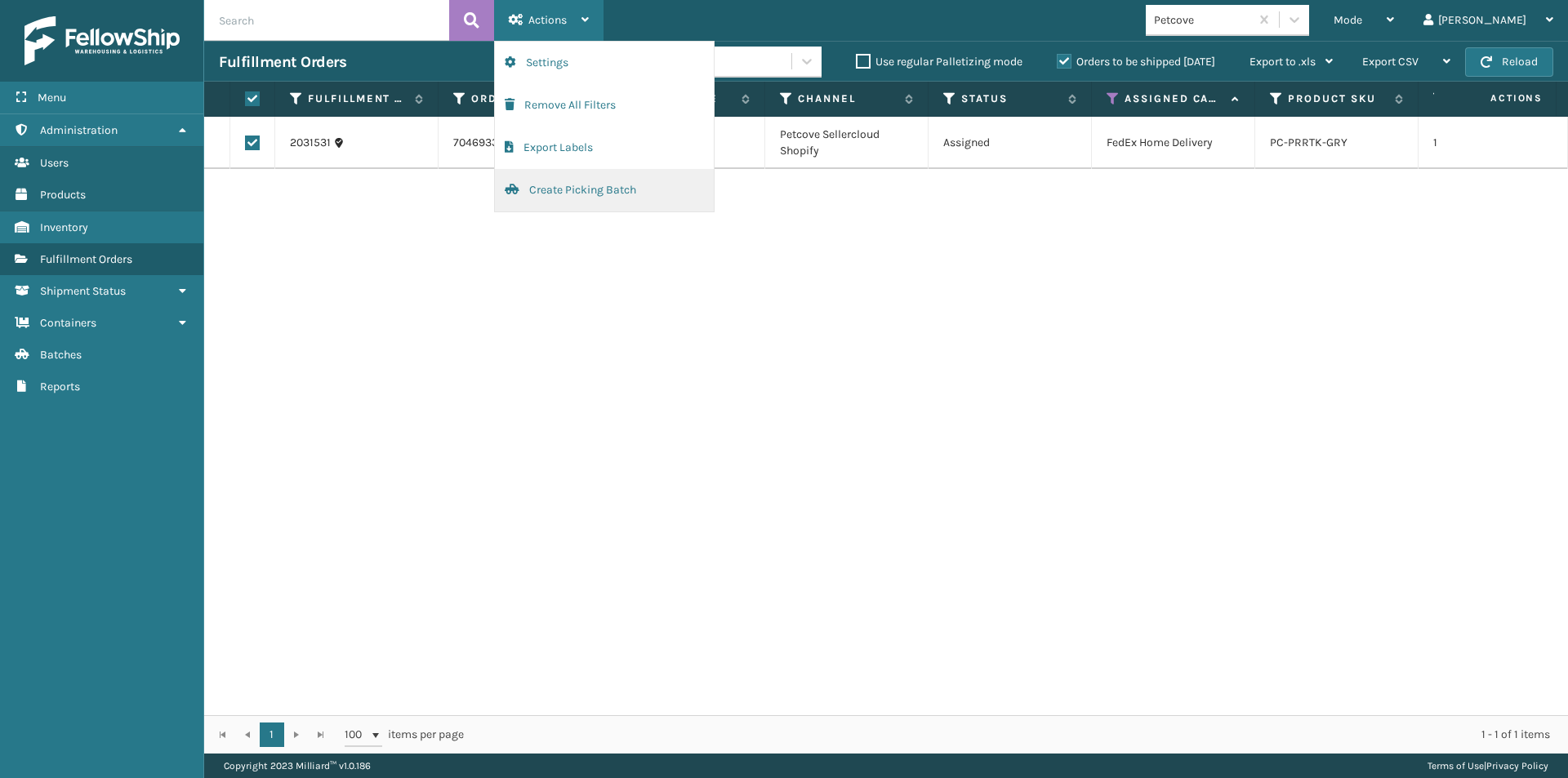
click at [597, 193] on button "Create Picking Batch" at bounding box center [603, 190] width 219 height 42
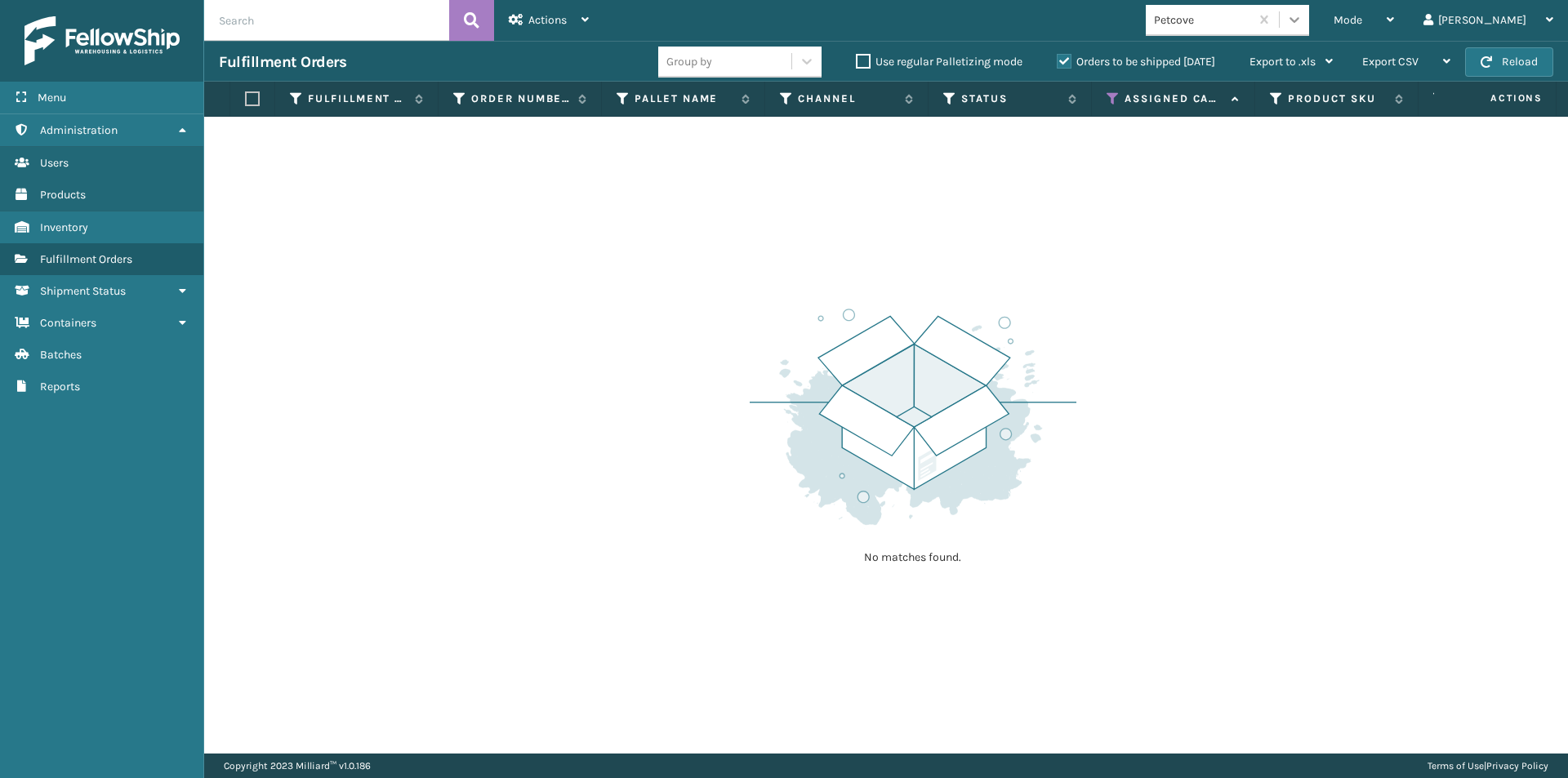
click at [1303, 22] on icon at bounding box center [1294, 19] width 16 height 16
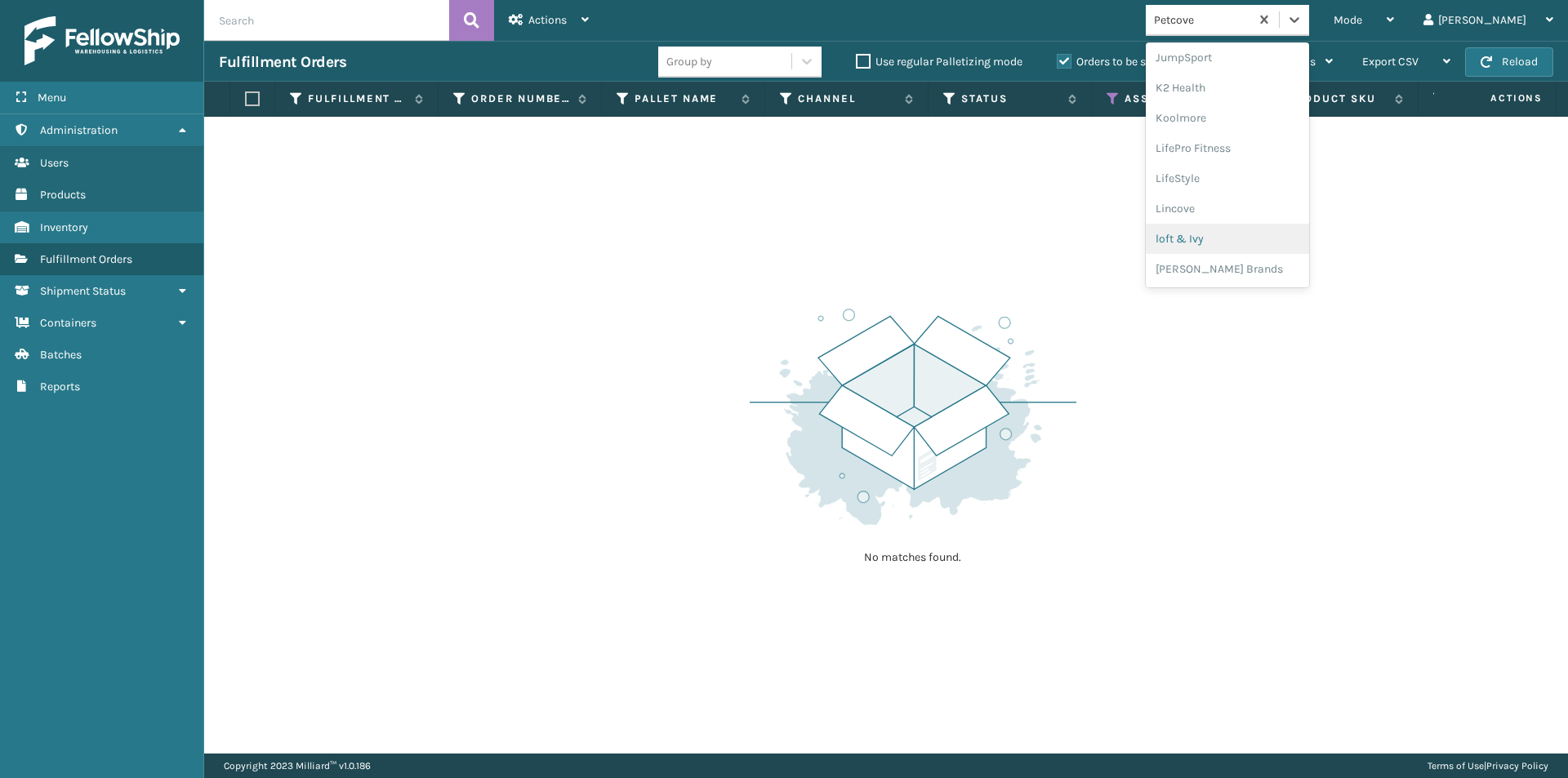
scroll to position [681, 0]
click at [1290, 255] on div "PlayLearn" at bounding box center [1227, 257] width 164 height 30
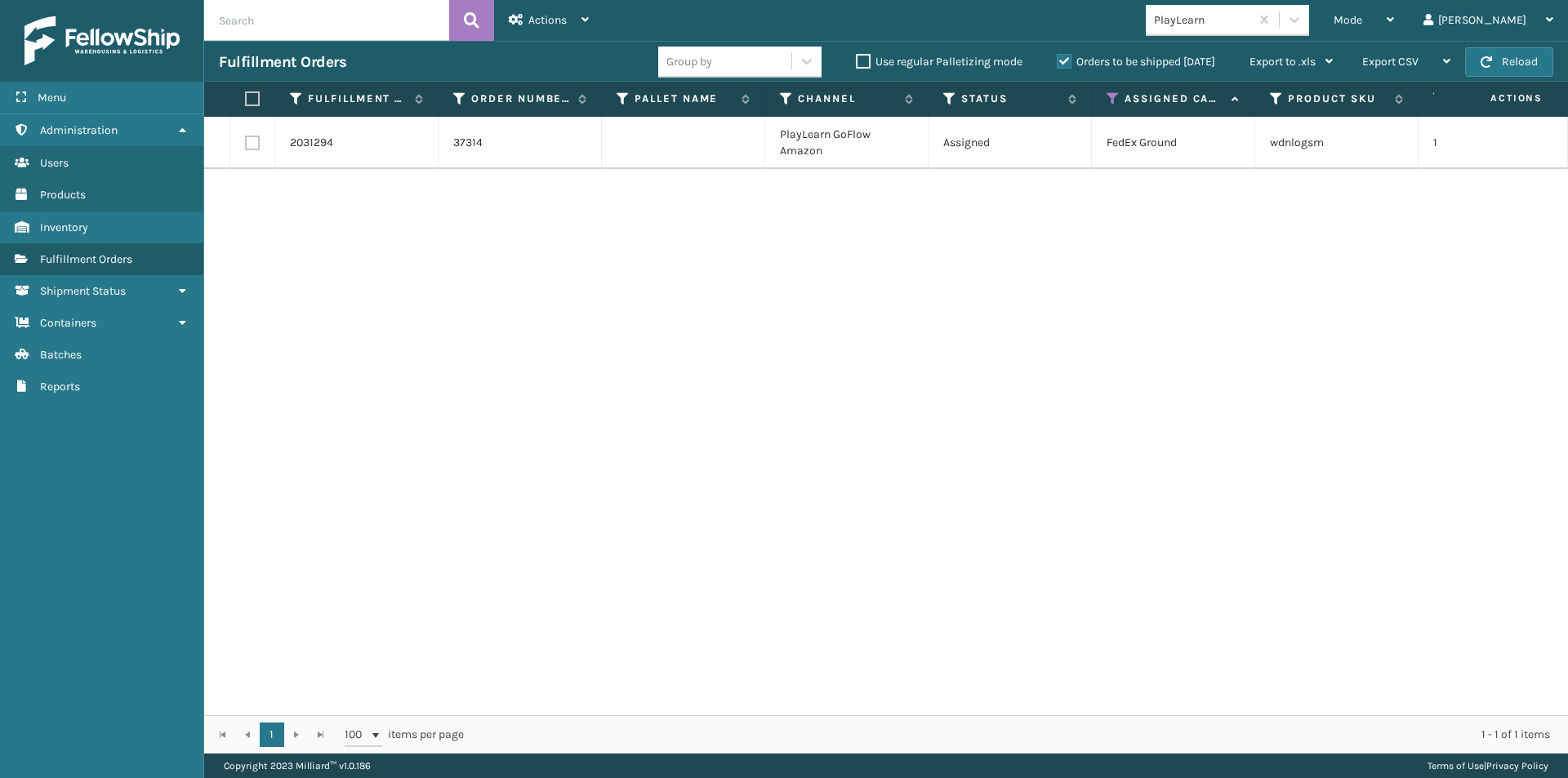
click at [253, 100] on label at bounding box center [250, 98] width 10 height 15
click at [246, 100] on input "checkbox" at bounding box center [245, 99] width 1 height 11
click at [589, 22] on div "Actions Settings Remove All Filters Export Labels Create Picking Batch" at bounding box center [549, 20] width 110 height 41
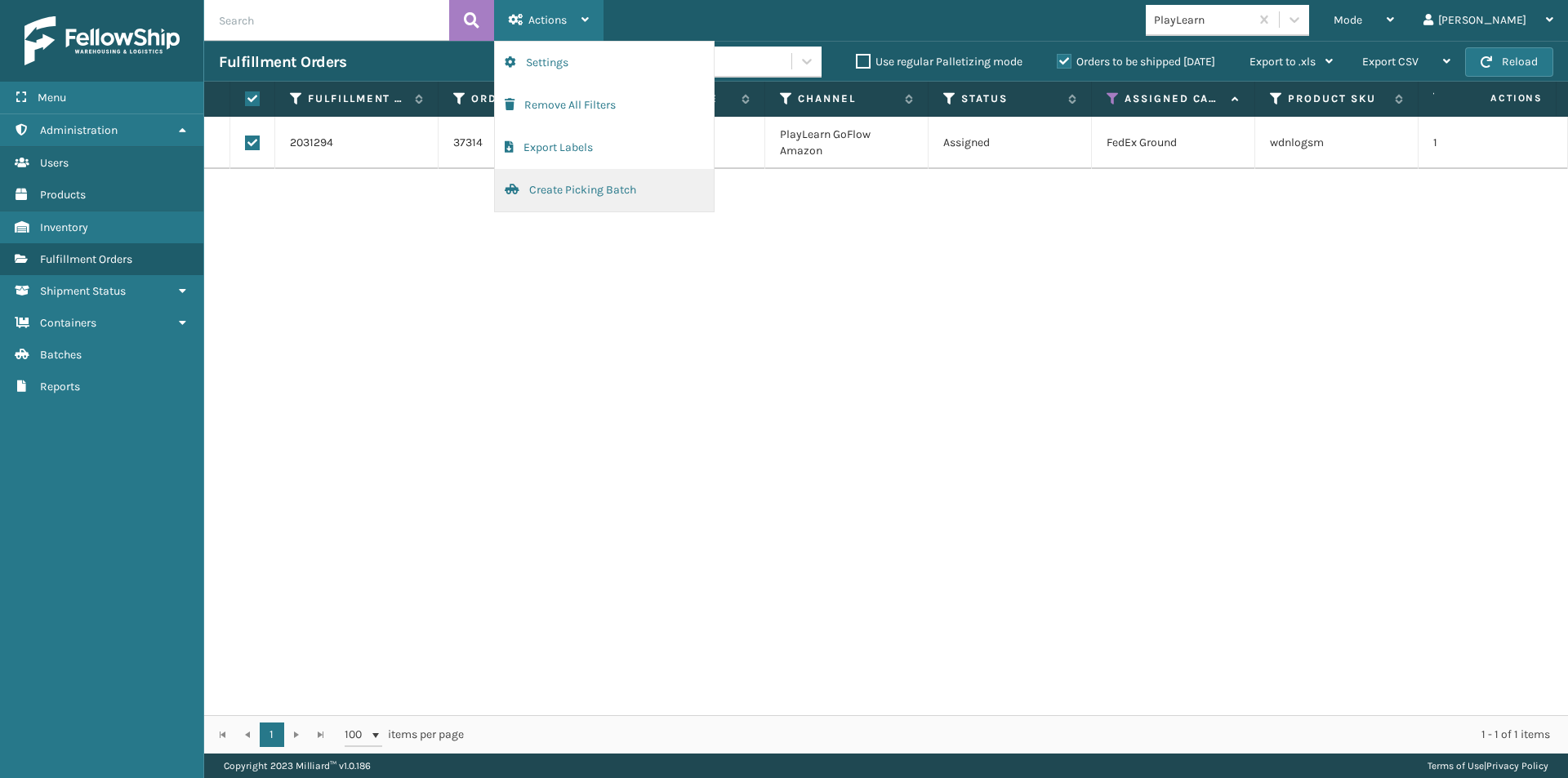
click at [610, 189] on button "Create Picking Batch" at bounding box center [603, 190] width 219 height 42
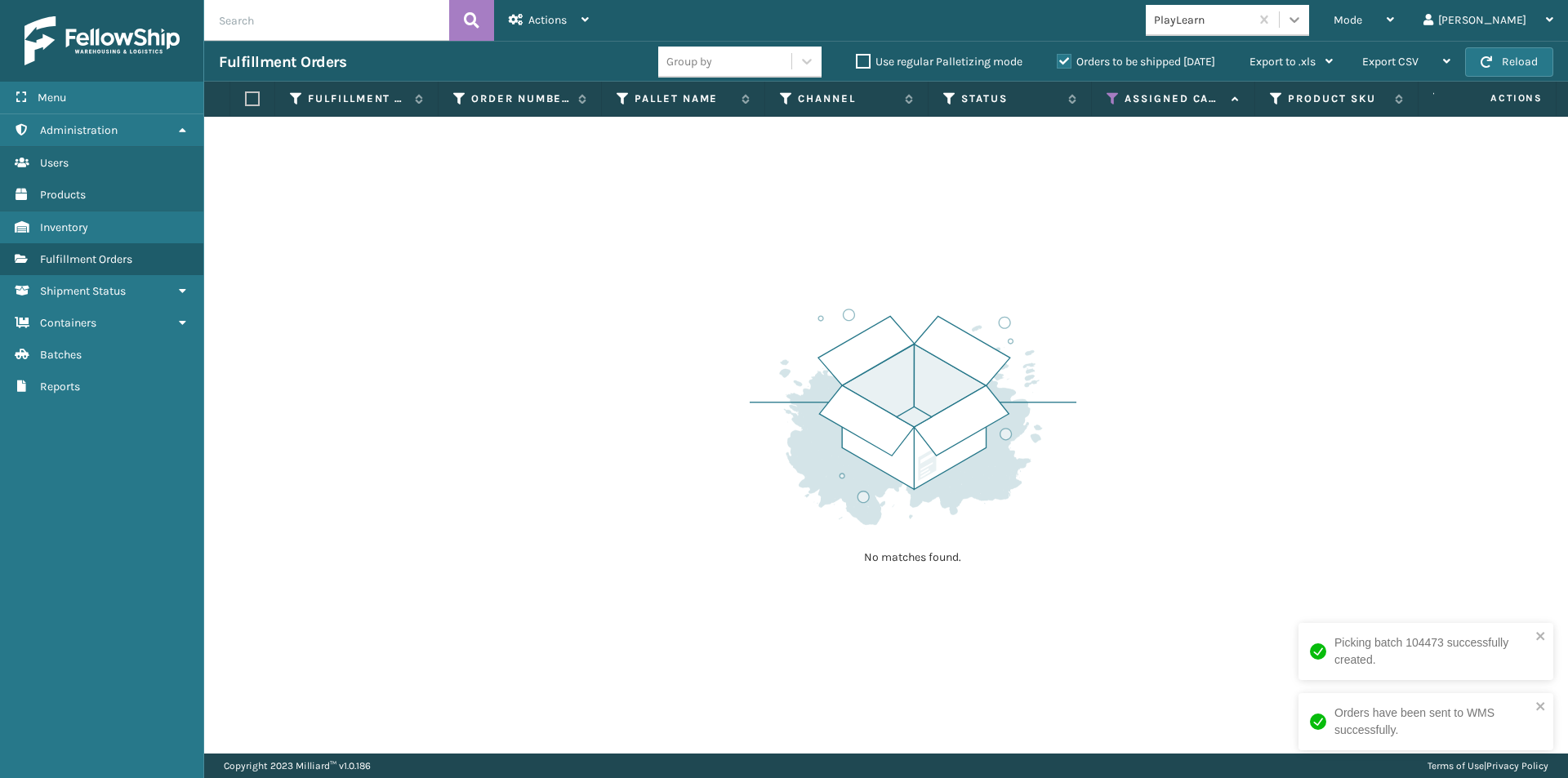
click at [1303, 14] on icon at bounding box center [1294, 19] width 16 height 16
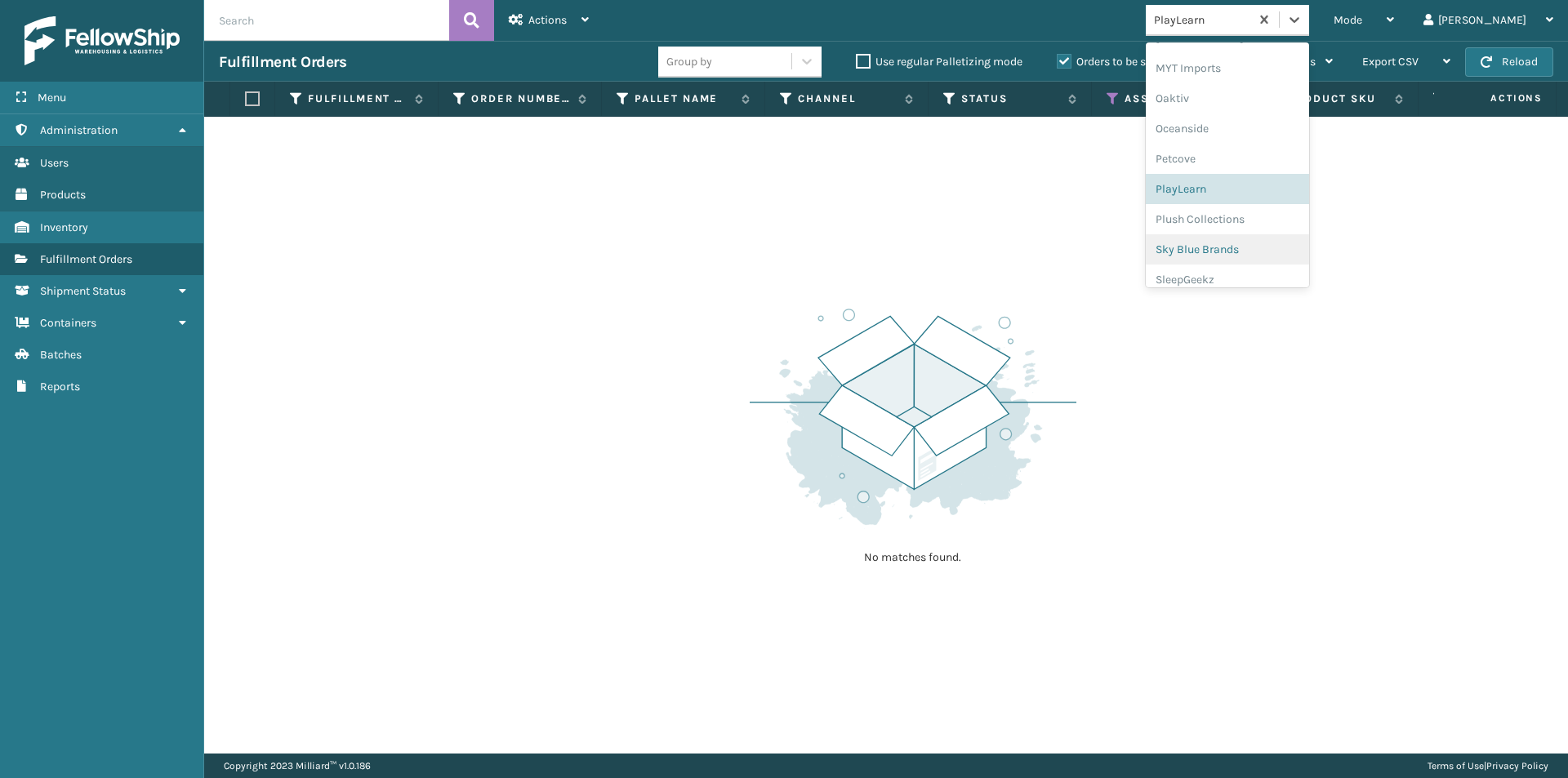
scroll to position [762, 0]
click at [1264, 204] on div "Plush Collections" at bounding box center [1227, 205] width 164 height 30
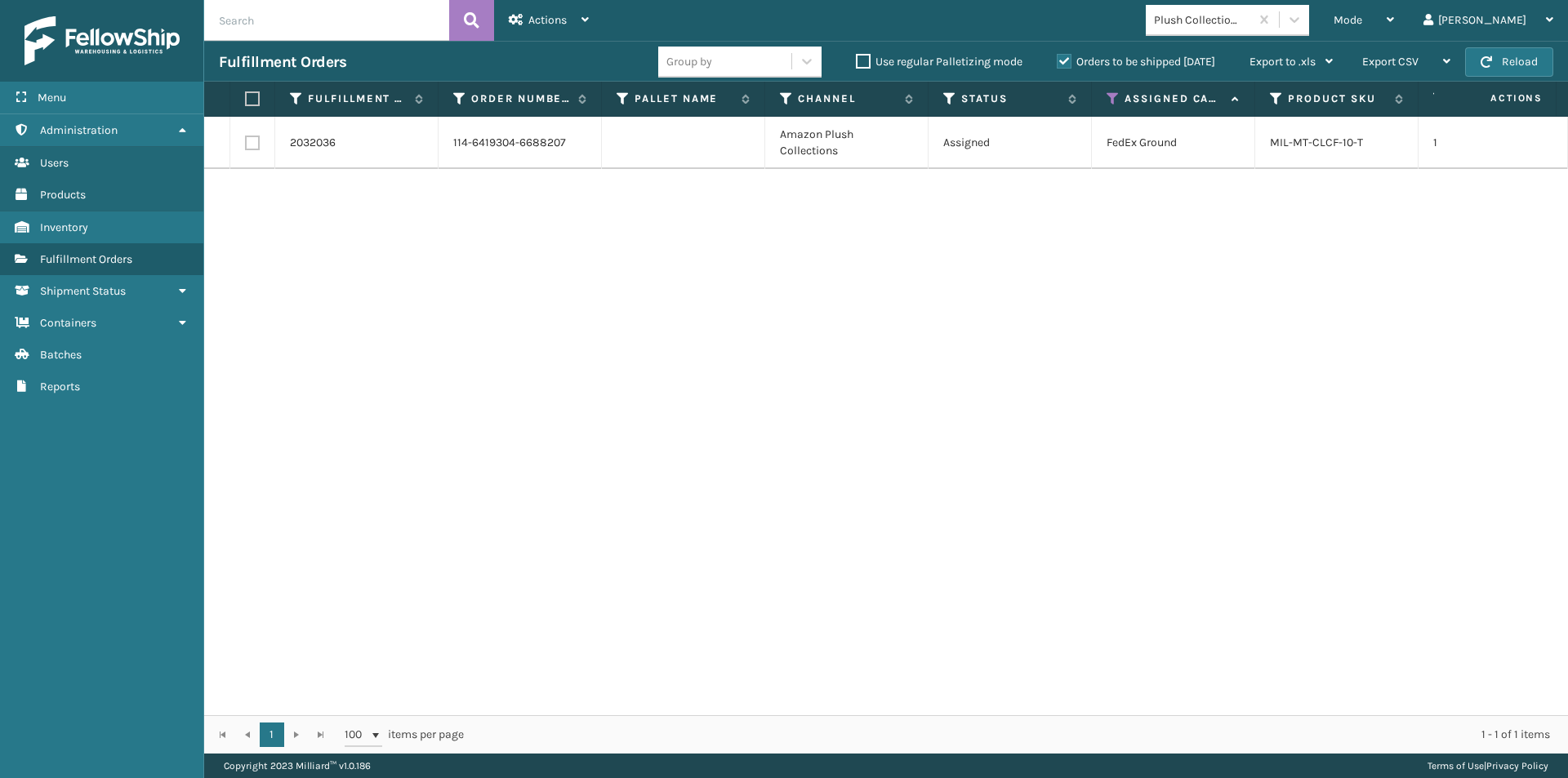
click at [255, 100] on label at bounding box center [250, 98] width 10 height 15
click at [246, 100] on input "checkbox" at bounding box center [245, 99] width 1 height 11
click at [589, 22] on div "Actions Settings Remove All Filters Export Labels Create Picking Batch" at bounding box center [549, 20] width 110 height 41
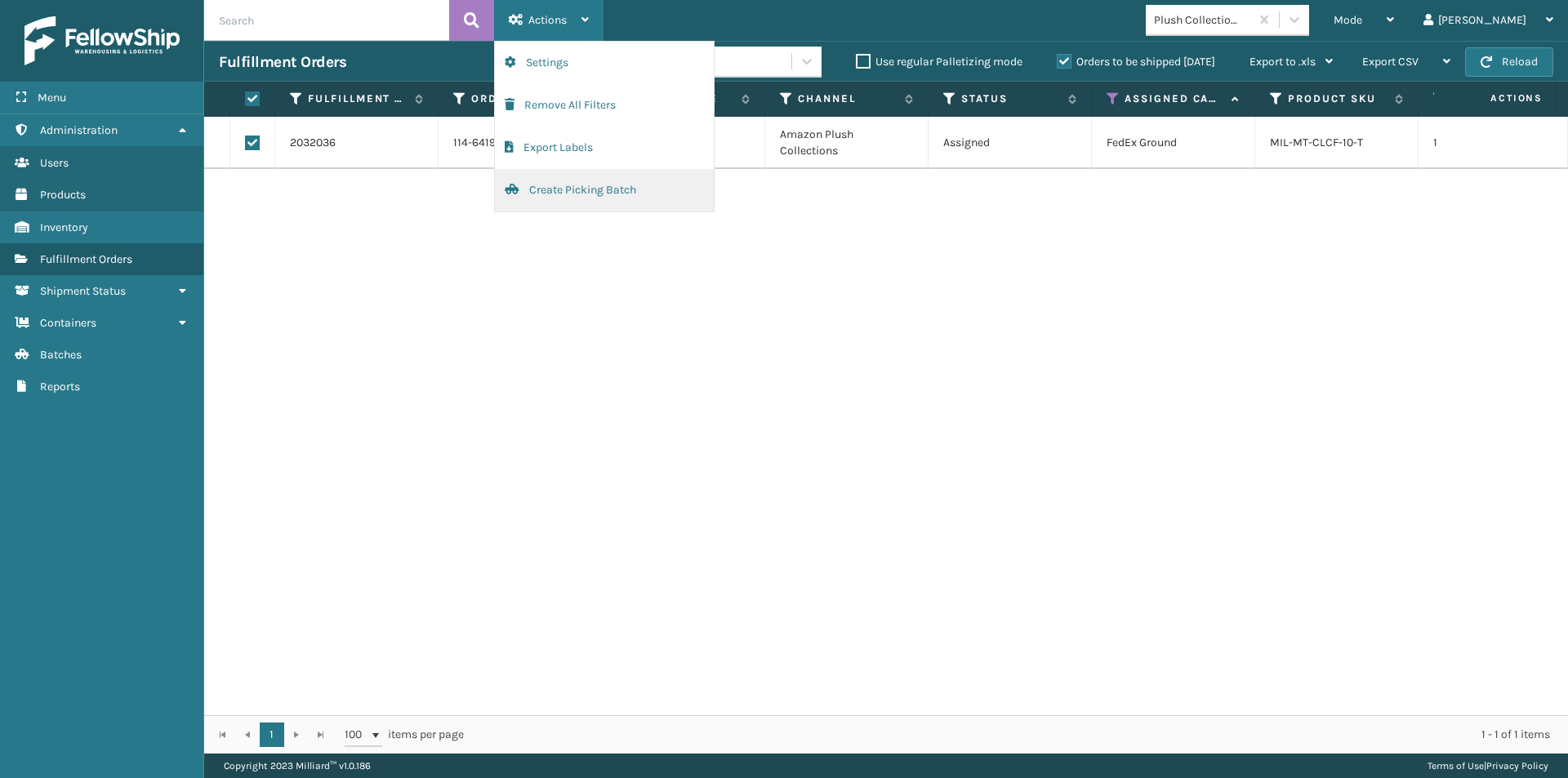
click at [568, 196] on button "Create Picking Batch" at bounding box center [603, 190] width 219 height 42
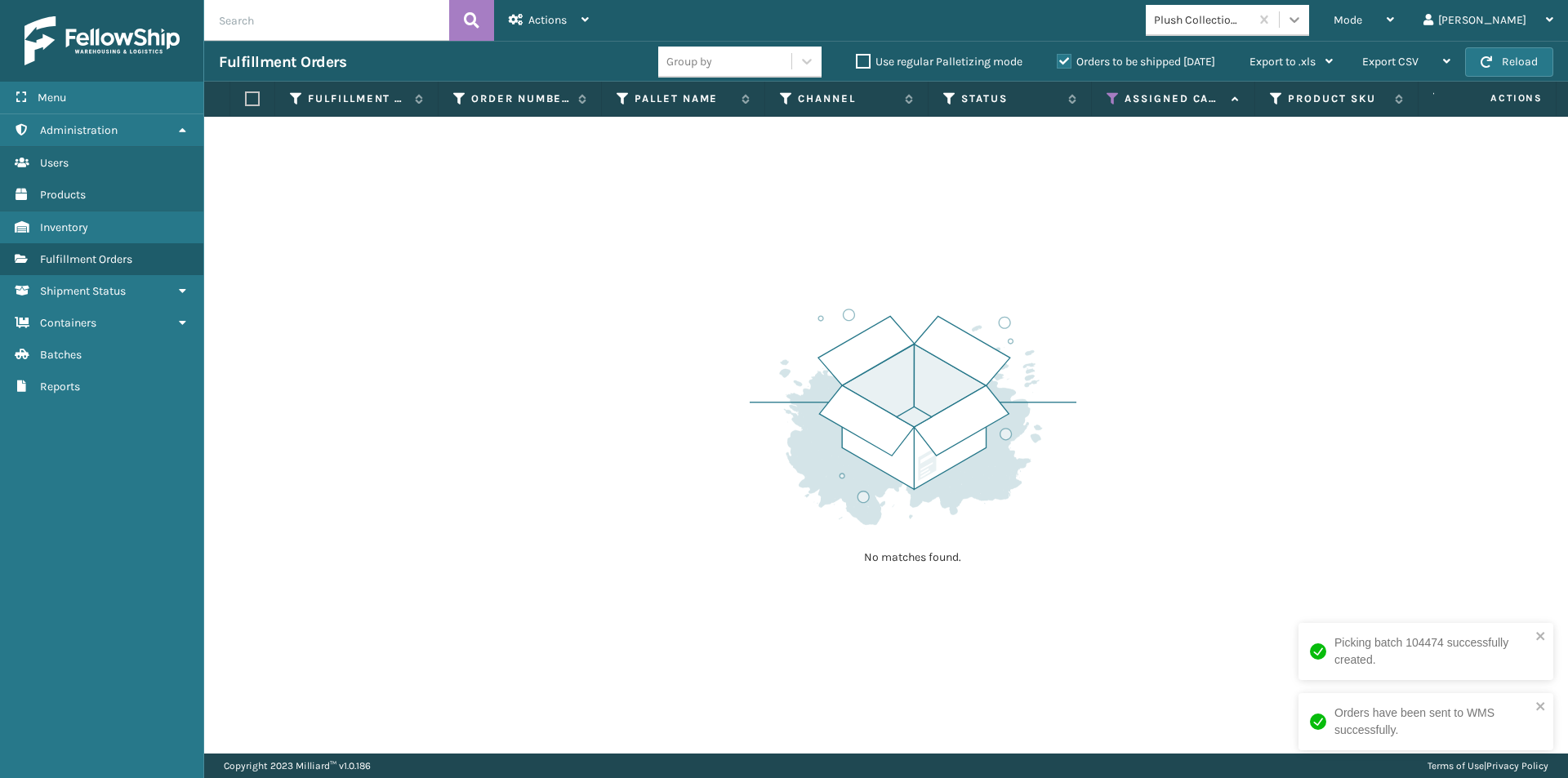
click at [1299, 21] on icon at bounding box center [1294, 19] width 10 height 5
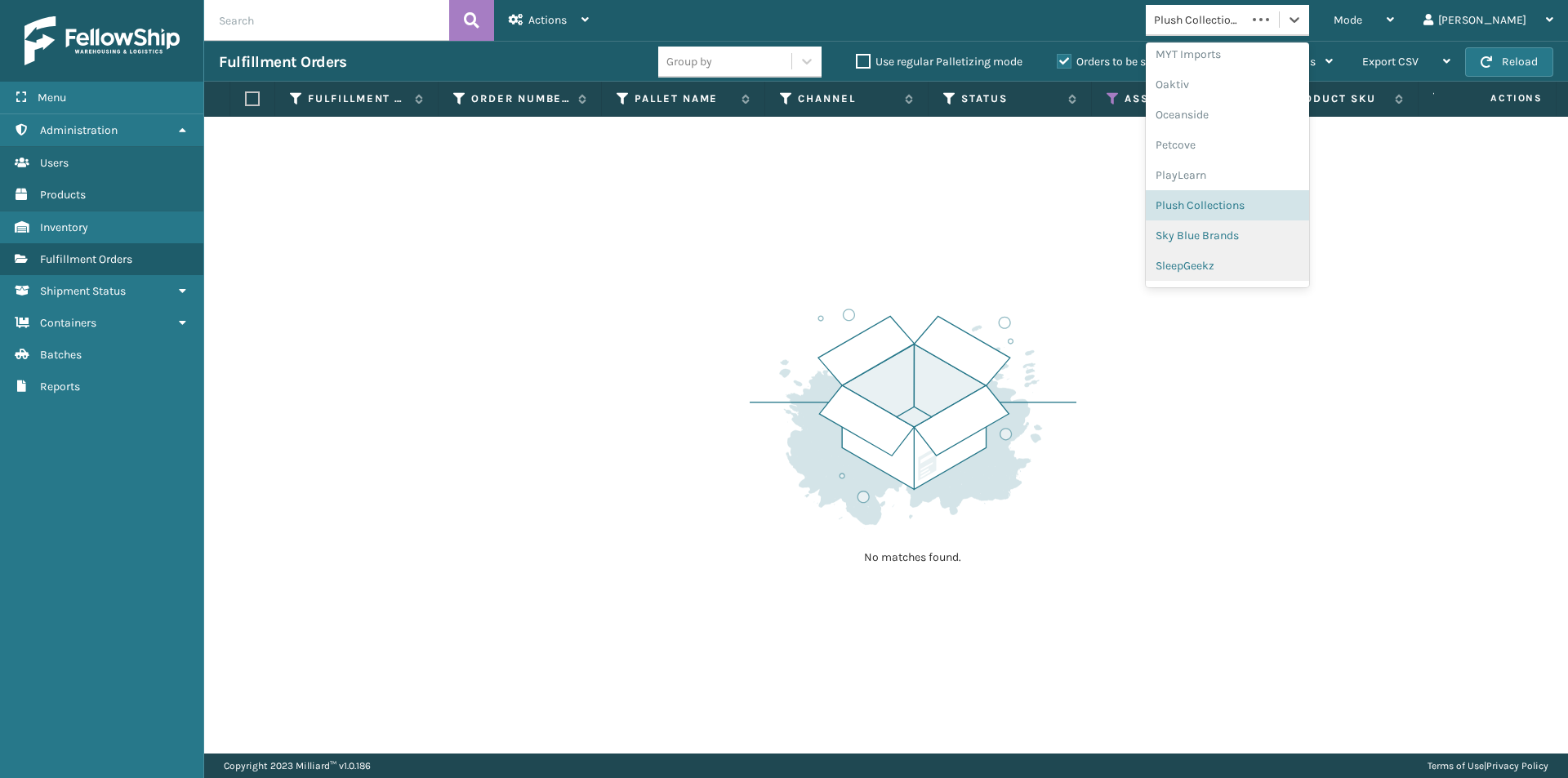
scroll to position [789, 0]
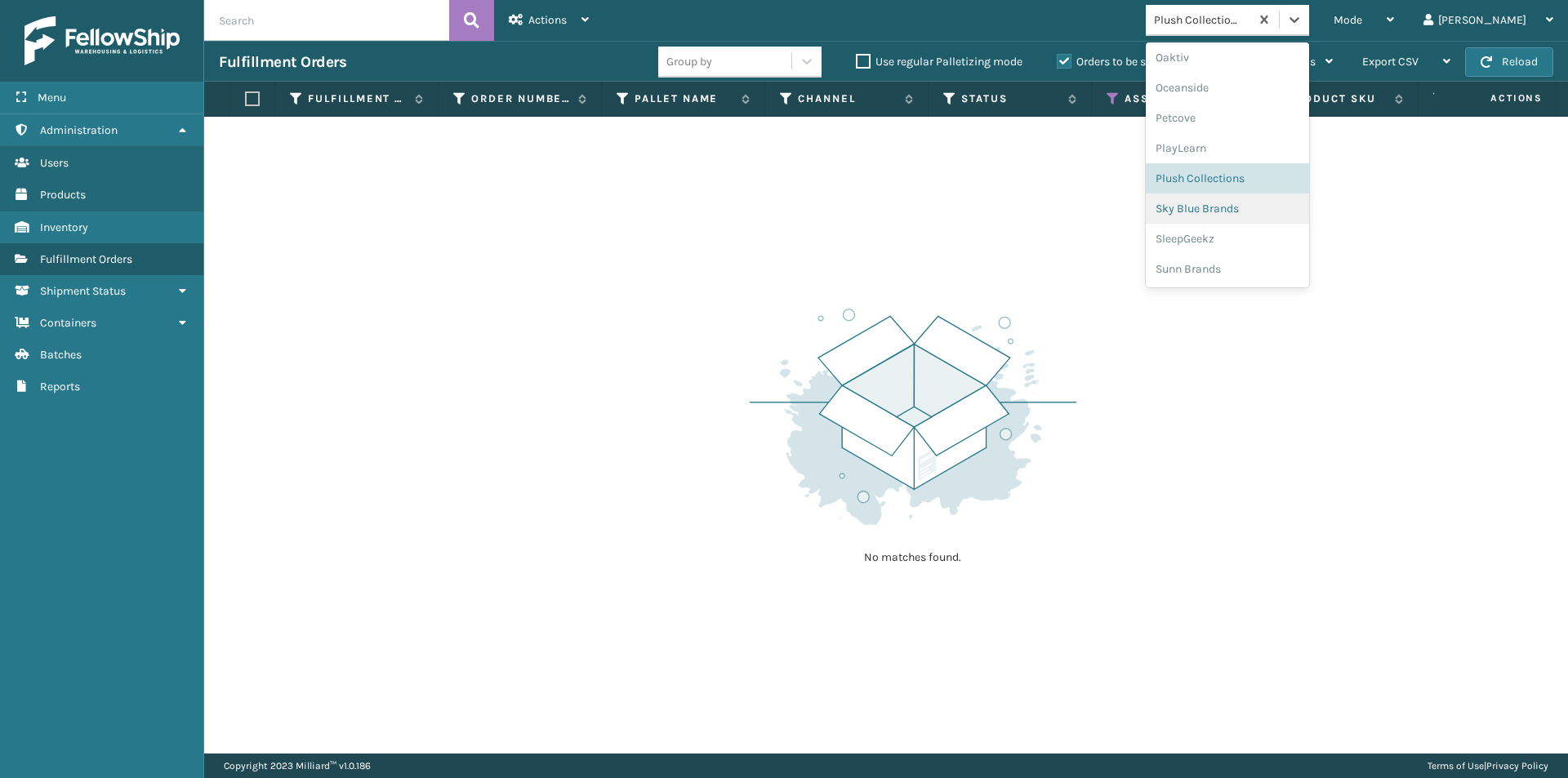
click at [1269, 215] on div "Sky Blue Brands" at bounding box center [1227, 209] width 164 height 30
click at [1303, 21] on icon at bounding box center [1294, 19] width 16 height 16
click at [1287, 249] on div "SleepGeekz" at bounding box center [1227, 239] width 164 height 30
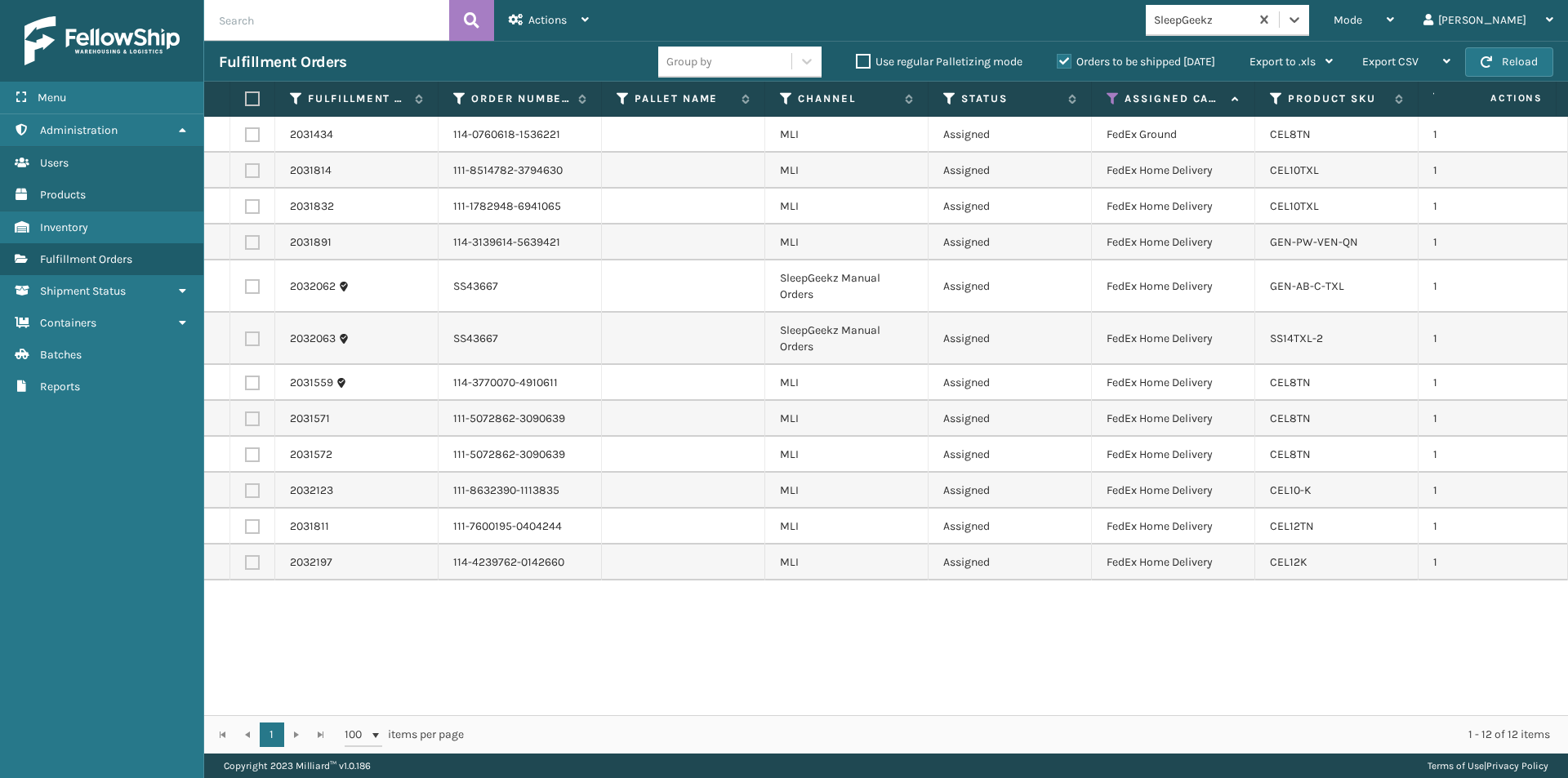
click at [250, 102] on label at bounding box center [250, 98] width 10 height 15
click at [246, 102] on input "checkbox" at bounding box center [245, 99] width 1 height 11
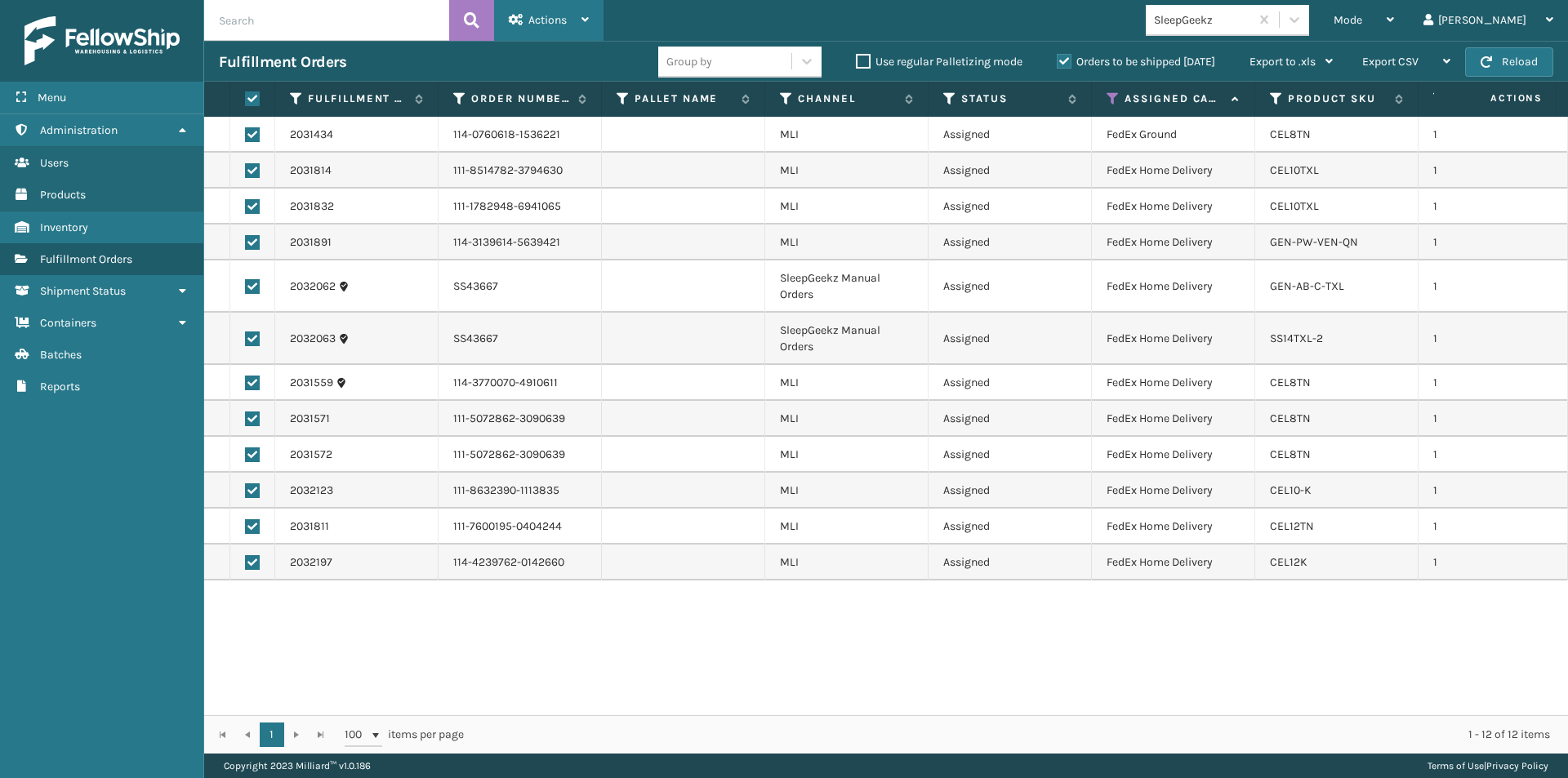
click at [582, 19] on icon at bounding box center [585, 19] width 7 height 12
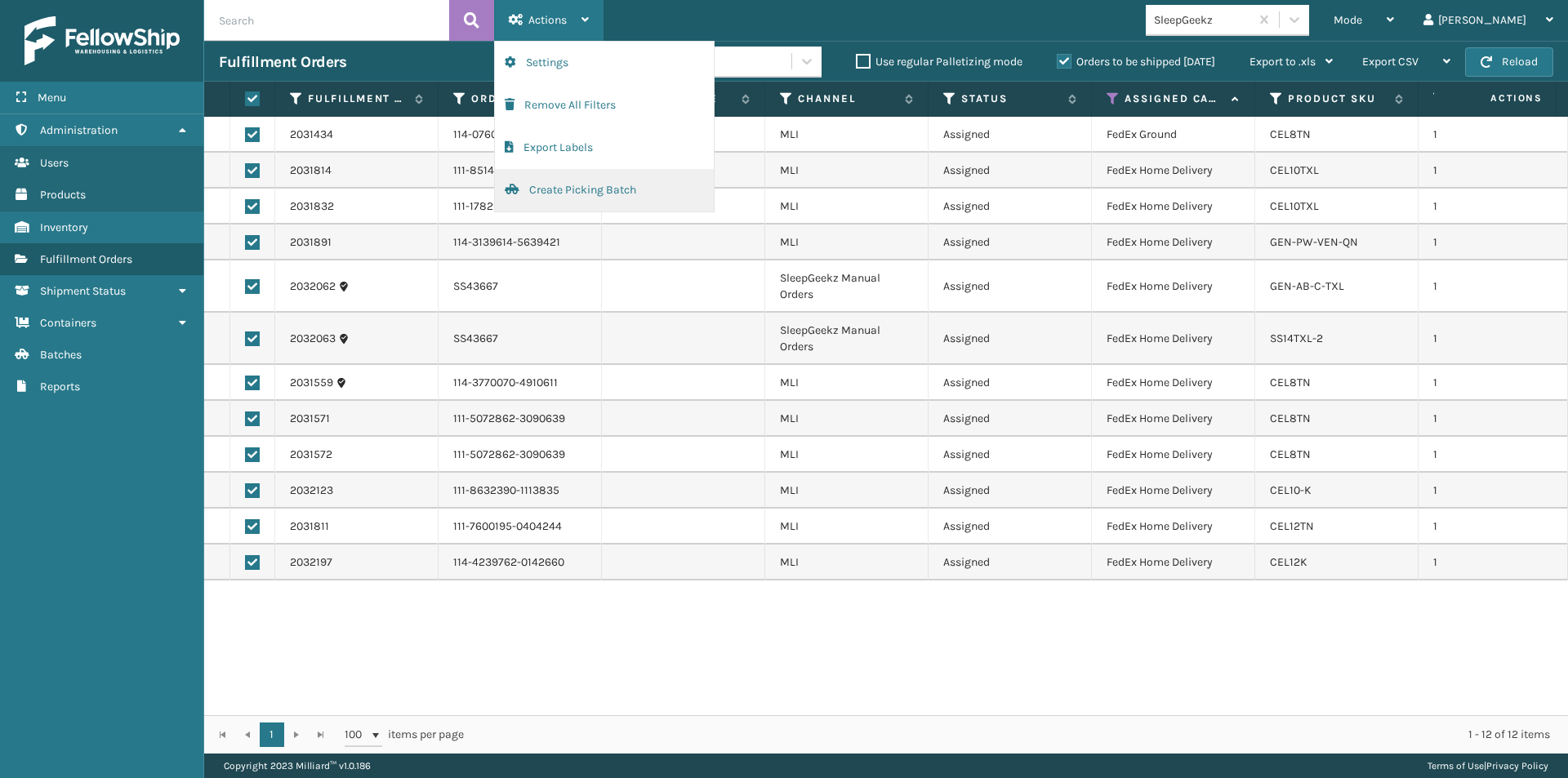
click at [579, 185] on button "Create Picking Batch" at bounding box center [603, 190] width 219 height 42
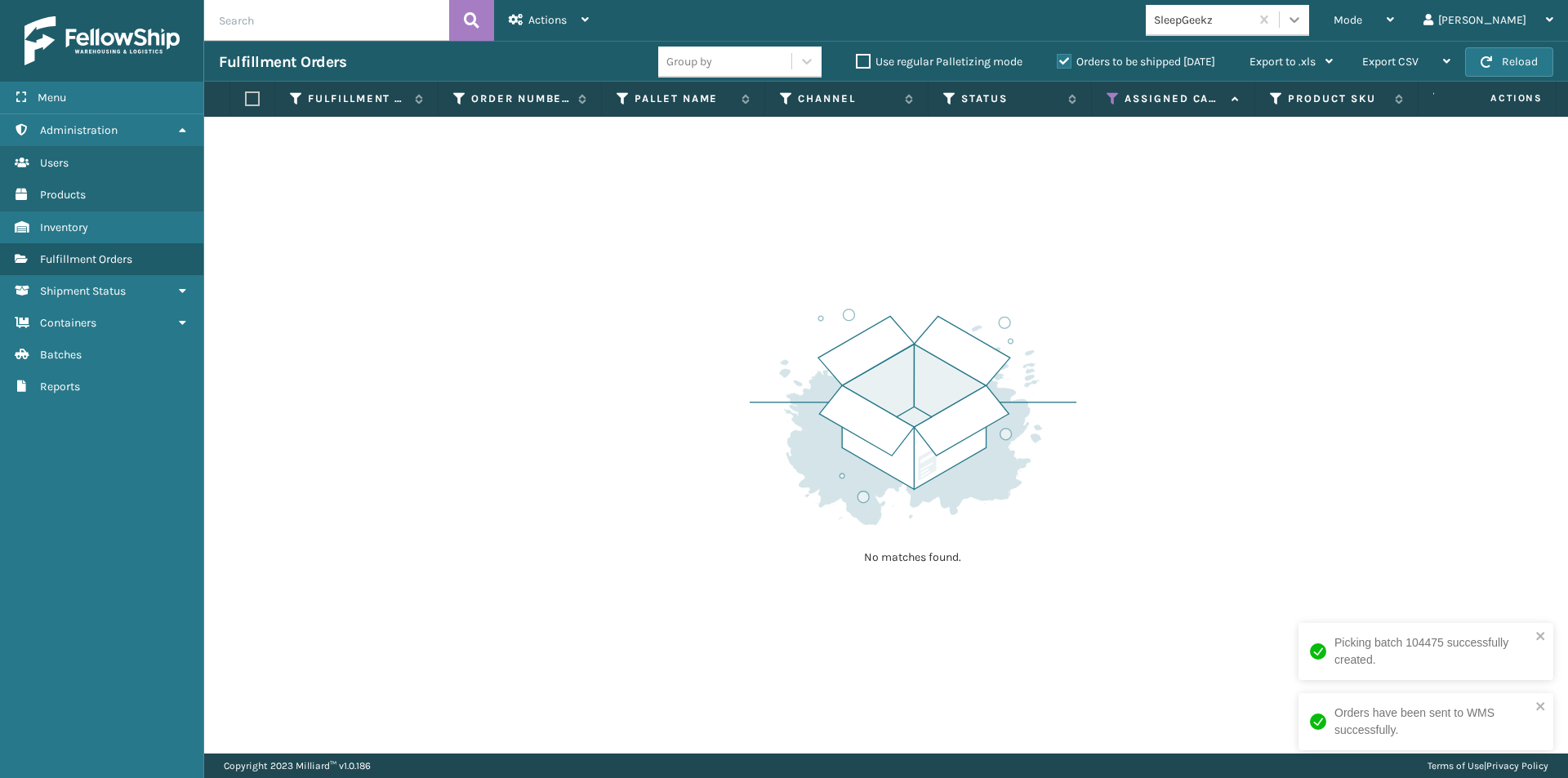
click at [1299, 21] on icon at bounding box center [1294, 19] width 10 height 5
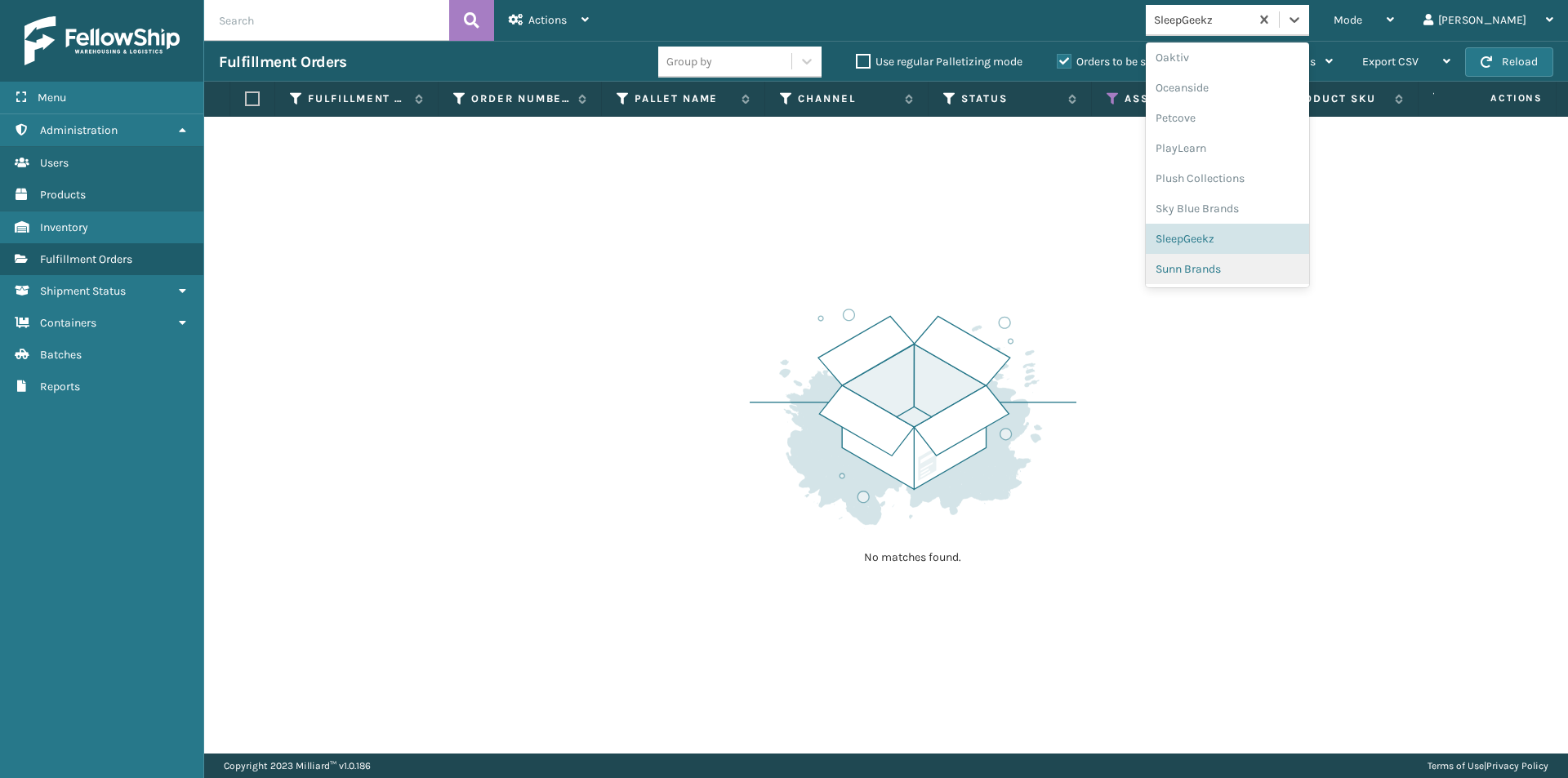
click at [1306, 270] on div "Sunn Brands" at bounding box center [1227, 269] width 164 height 30
